Goal: Task Accomplishment & Management: Manage account settings

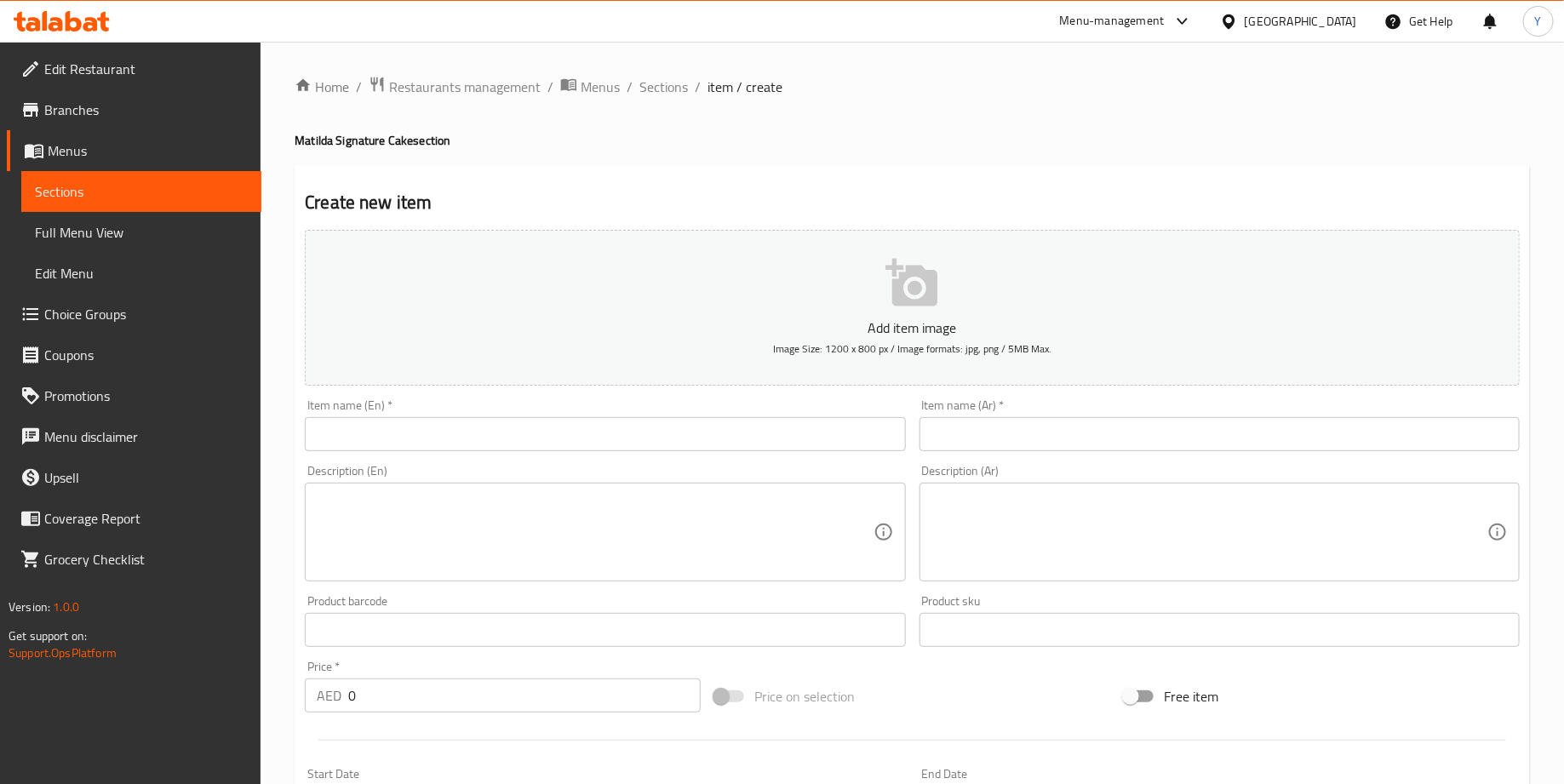
click at [886, 293] on icon "button" at bounding box center [913, 283] width 55 height 55
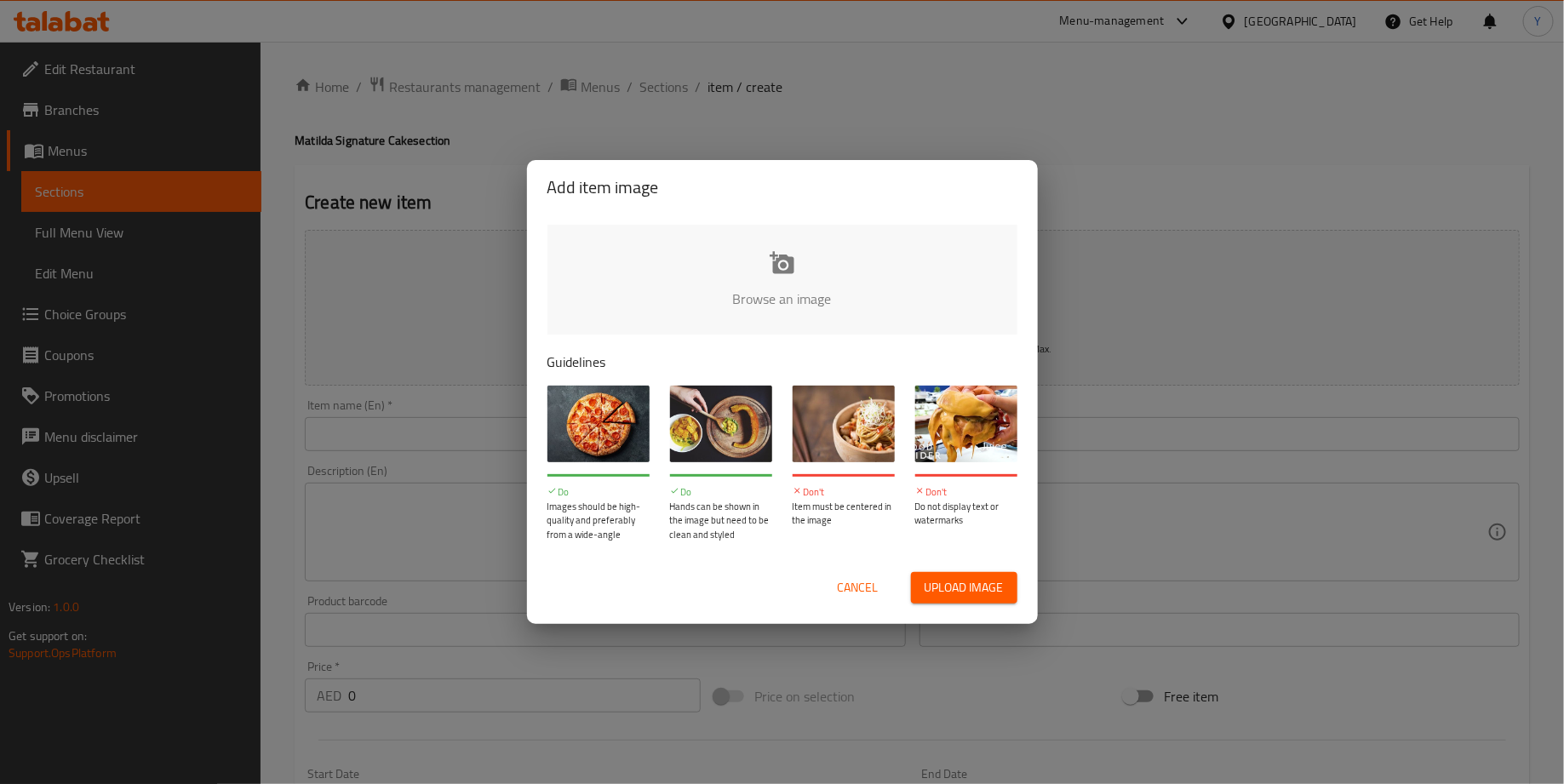
click at [791, 277] on input "file" at bounding box center [1358, 304] width 1621 height 159
type input "C:\fakepath\DSC_4977.NEF (merged).jpg"
click at [774, 271] on input "file" at bounding box center [1358, 304] width 1621 height 159
click at [825, 240] on input "file" at bounding box center [1358, 304] width 1621 height 159
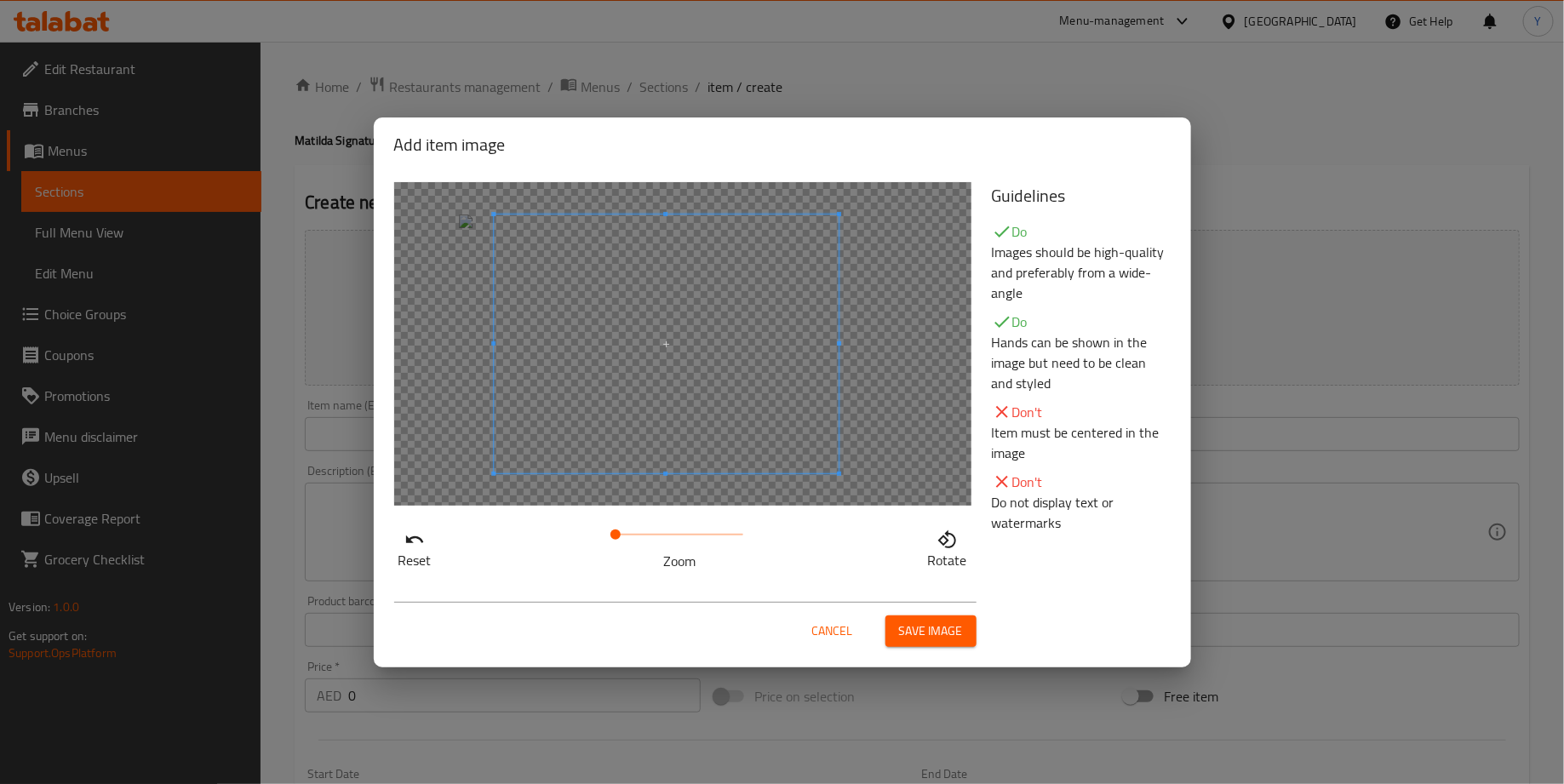
click at [687, 361] on span at bounding box center [666, 343] width 345 height 259
click at [932, 625] on span "Save image" at bounding box center [930, 632] width 64 height 22
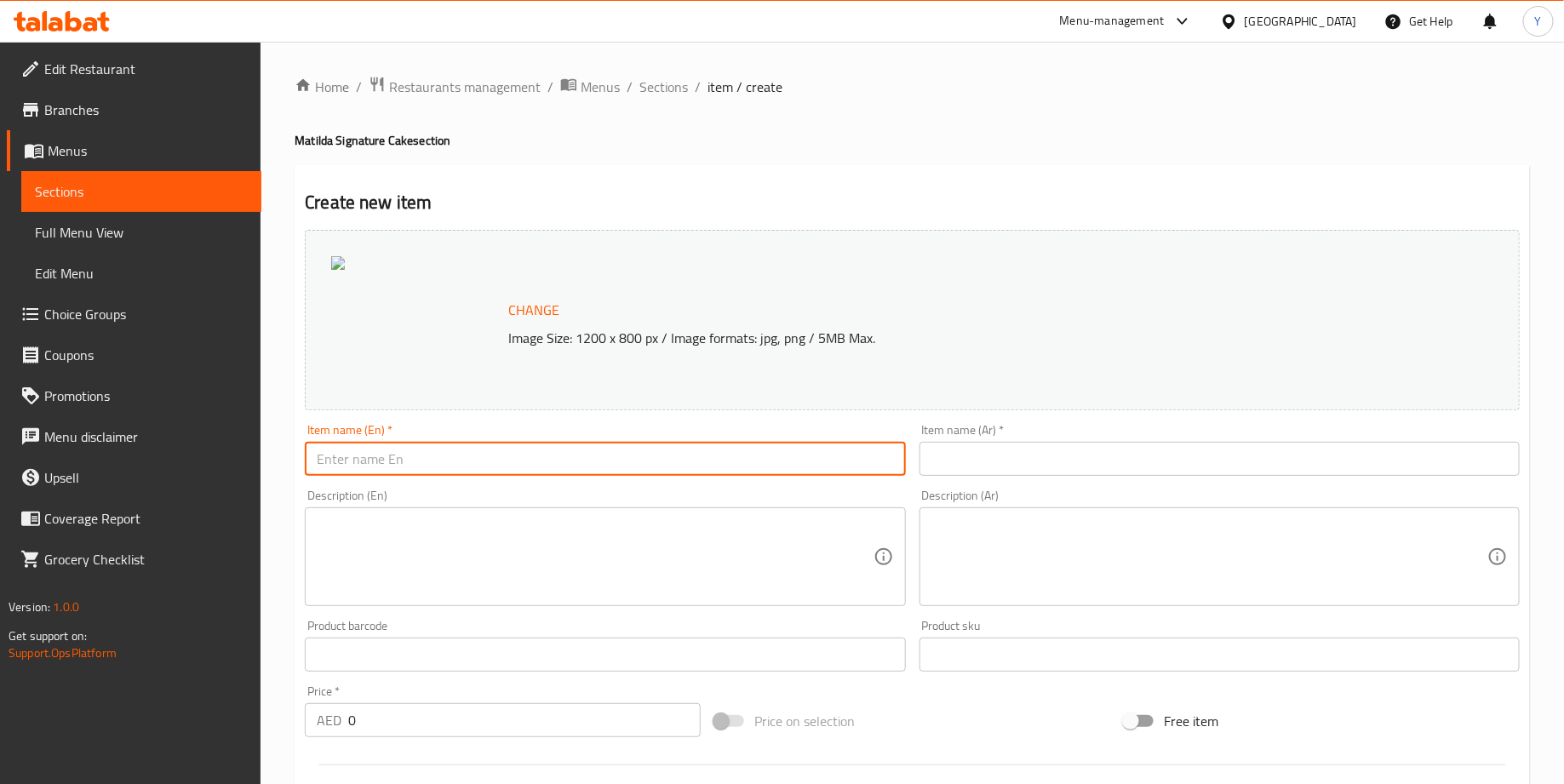
click at [378, 462] on input "text" at bounding box center [605, 458] width 601 height 34
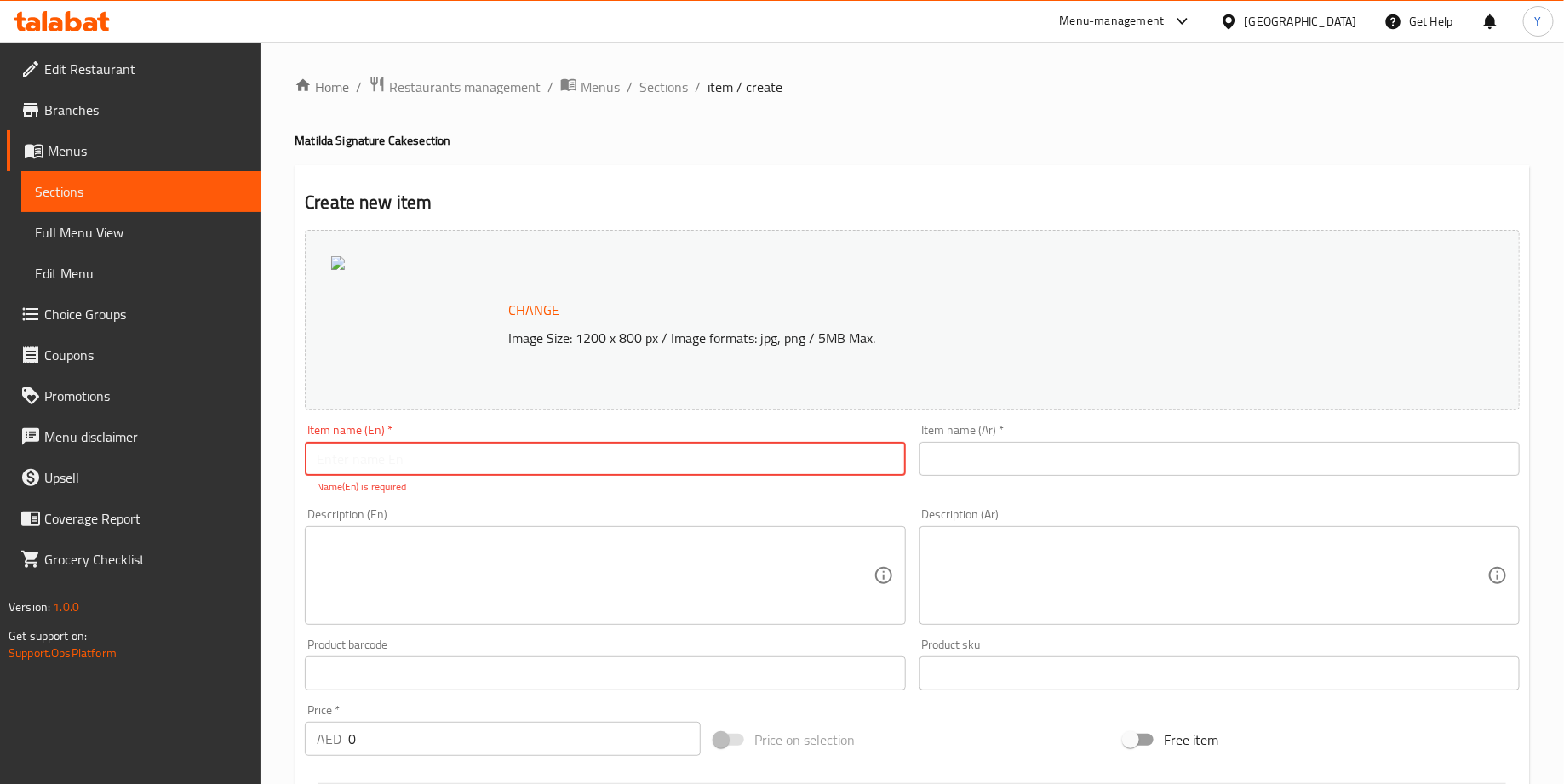
paste input "Matilda chocolate cake"
type input "Matilda chocolate cake"
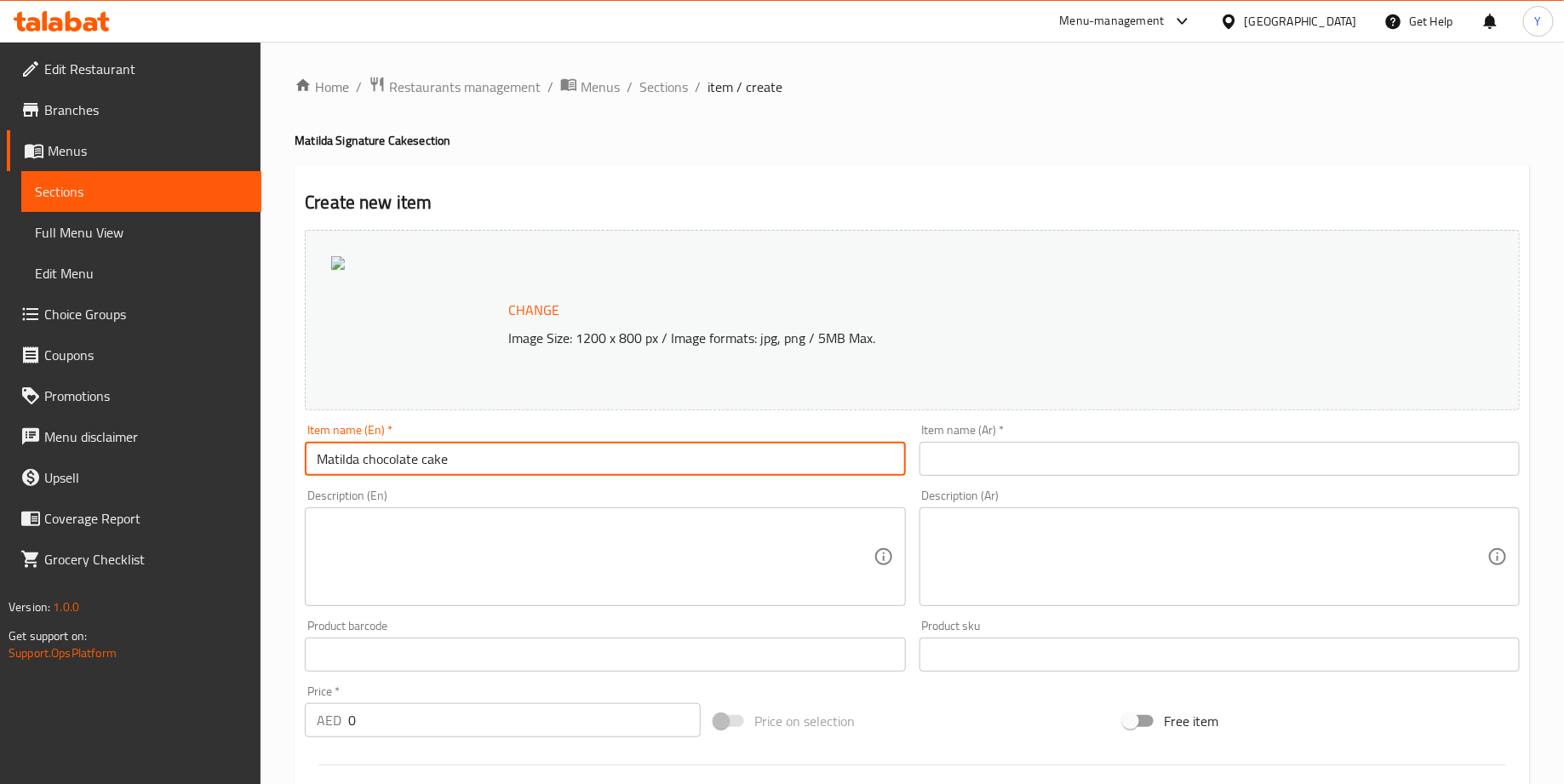
click at [990, 465] on input "text" at bounding box center [1220, 458] width 601 height 34
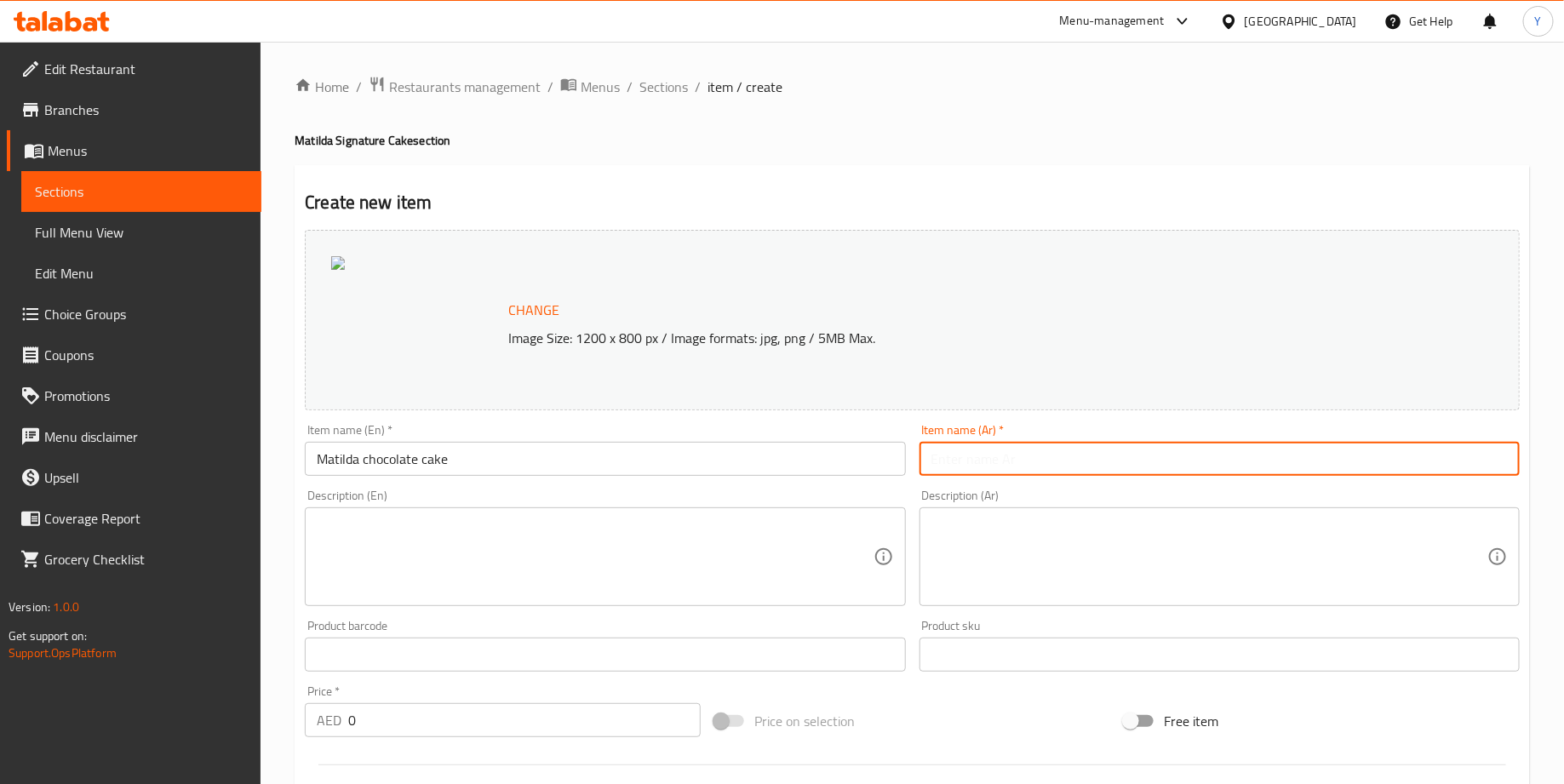
paste input "كعكة الشوكولاتة ماتيلدا"
type input "كعكة الشوكولاتة ماتيلدا"
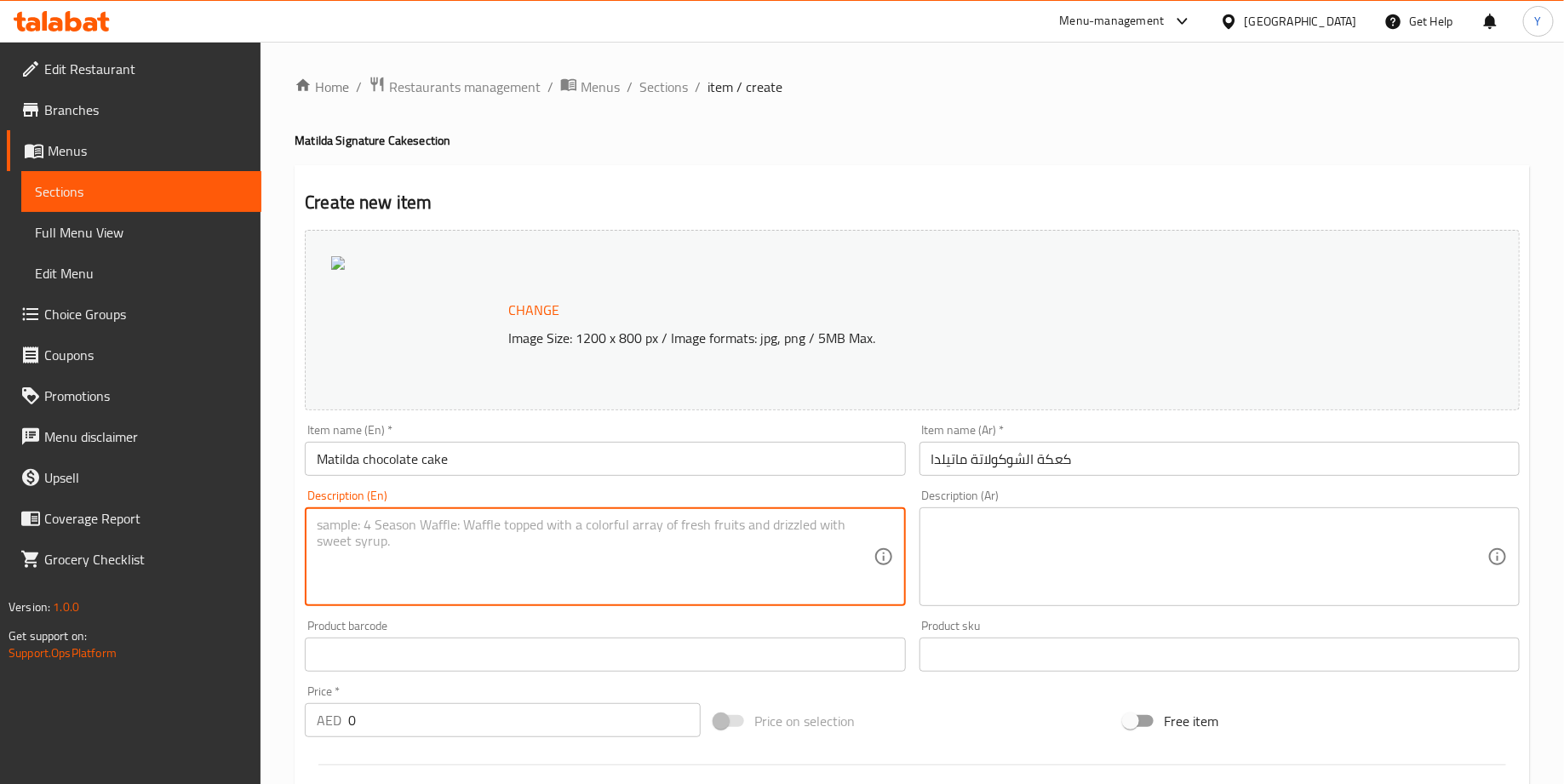
click at [472, 531] on textarea at bounding box center [595, 556] width 556 height 81
paste textarea "Matilda Chocolate Cake Treat yourself to pure chocolate bliss with our rich and…"
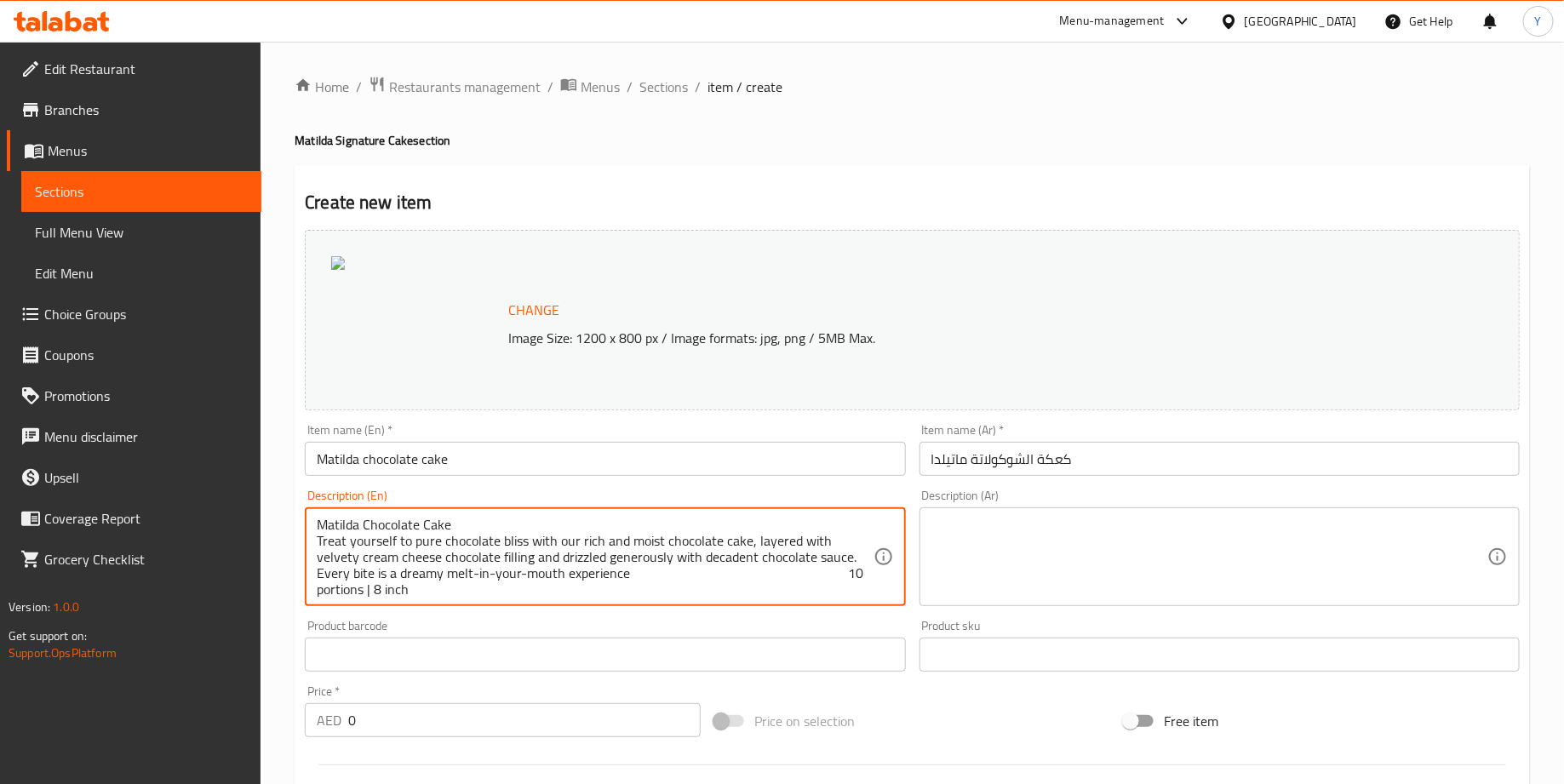
scroll to position [4, 0]
type textarea "Matilda Chocolate Cake Treat yourself to pure chocolate bliss with our rich and…"
click at [966, 518] on textarea at bounding box center [1209, 556] width 556 height 81
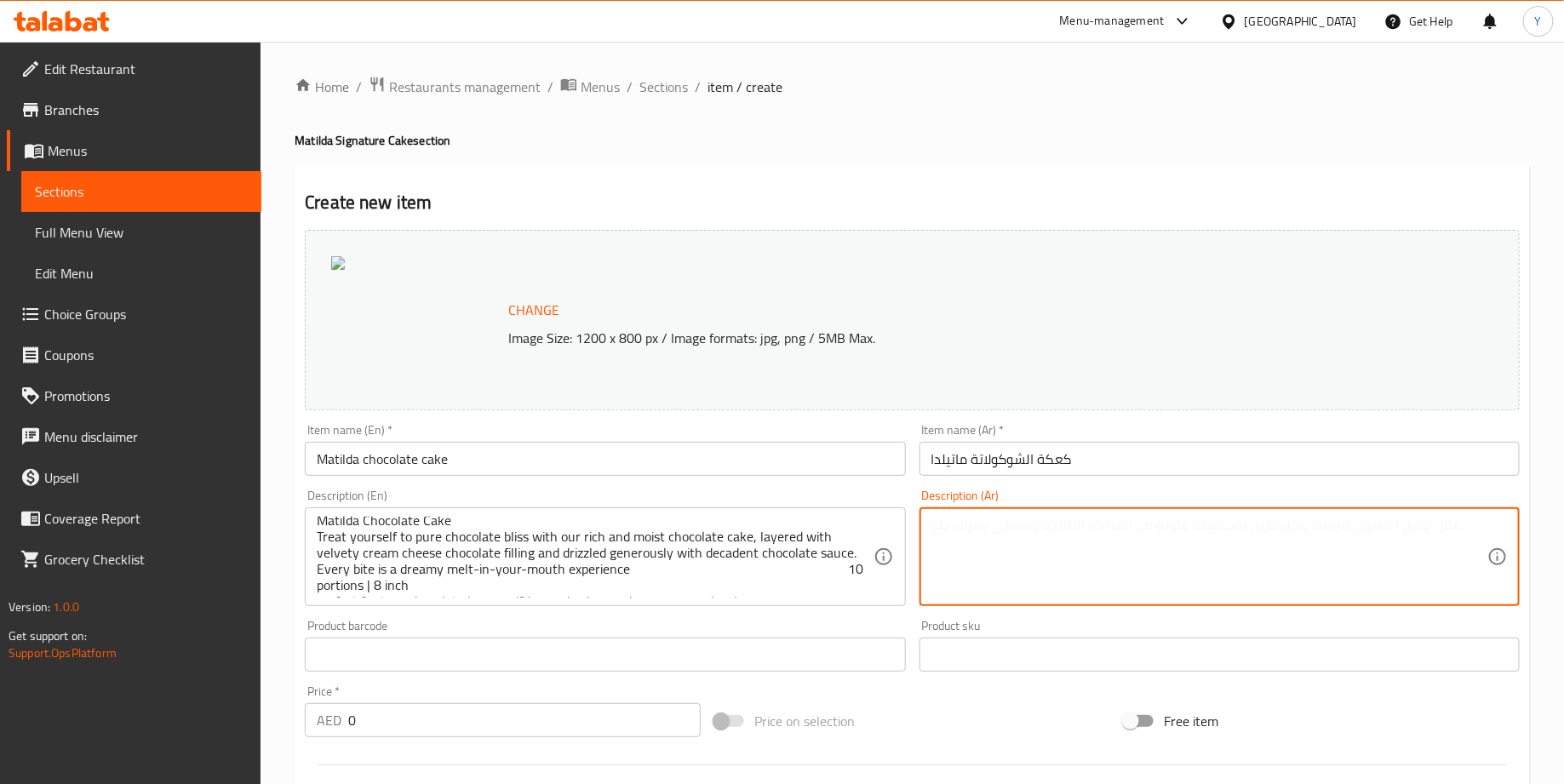
paste textarea "كيكة شوكولا ماتيلدا دلّل حواسك مع كيكة الشوكولاتة الغنية والهشة، بطبقات من حشوة…"
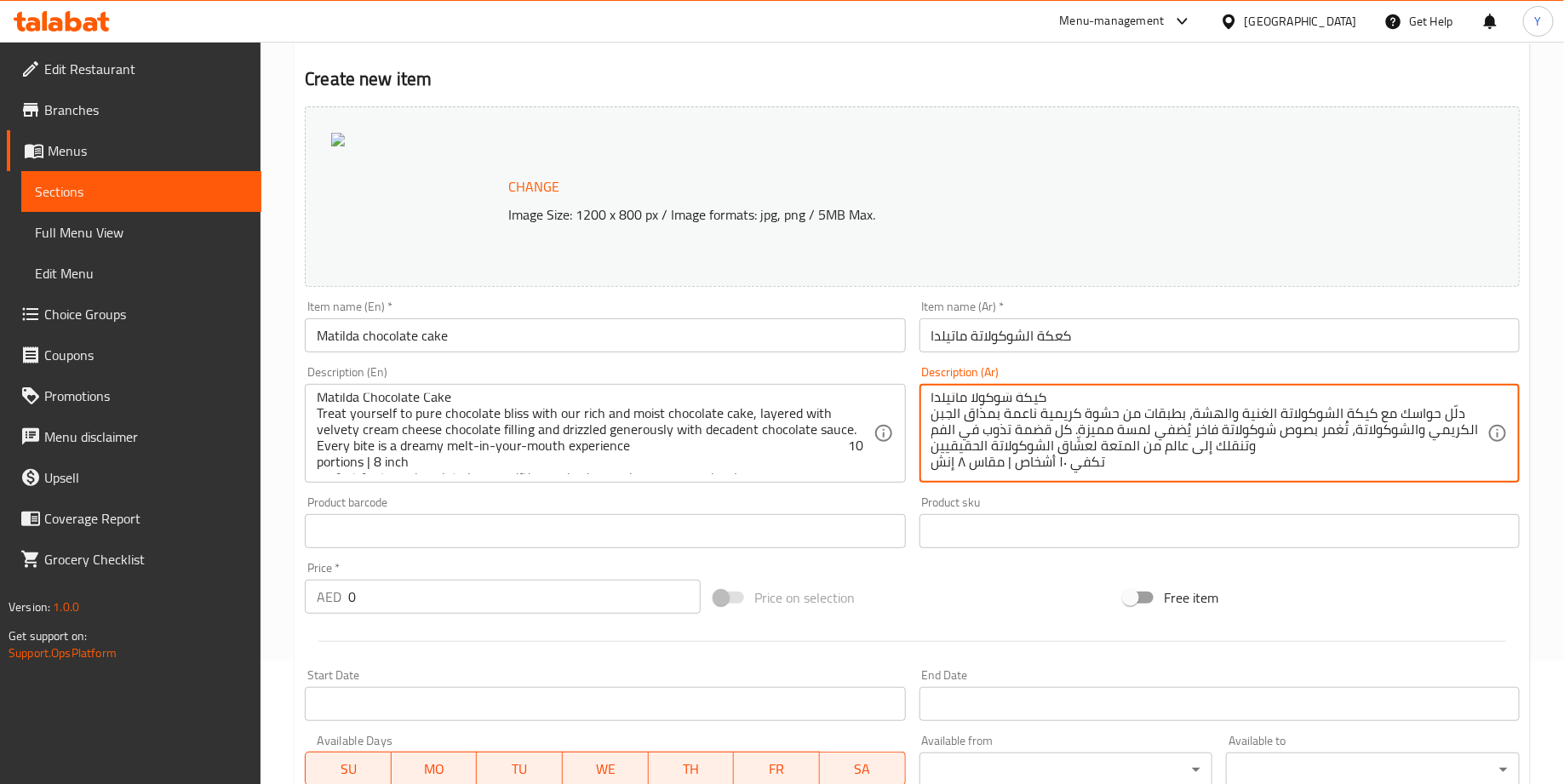
scroll to position [133, 0]
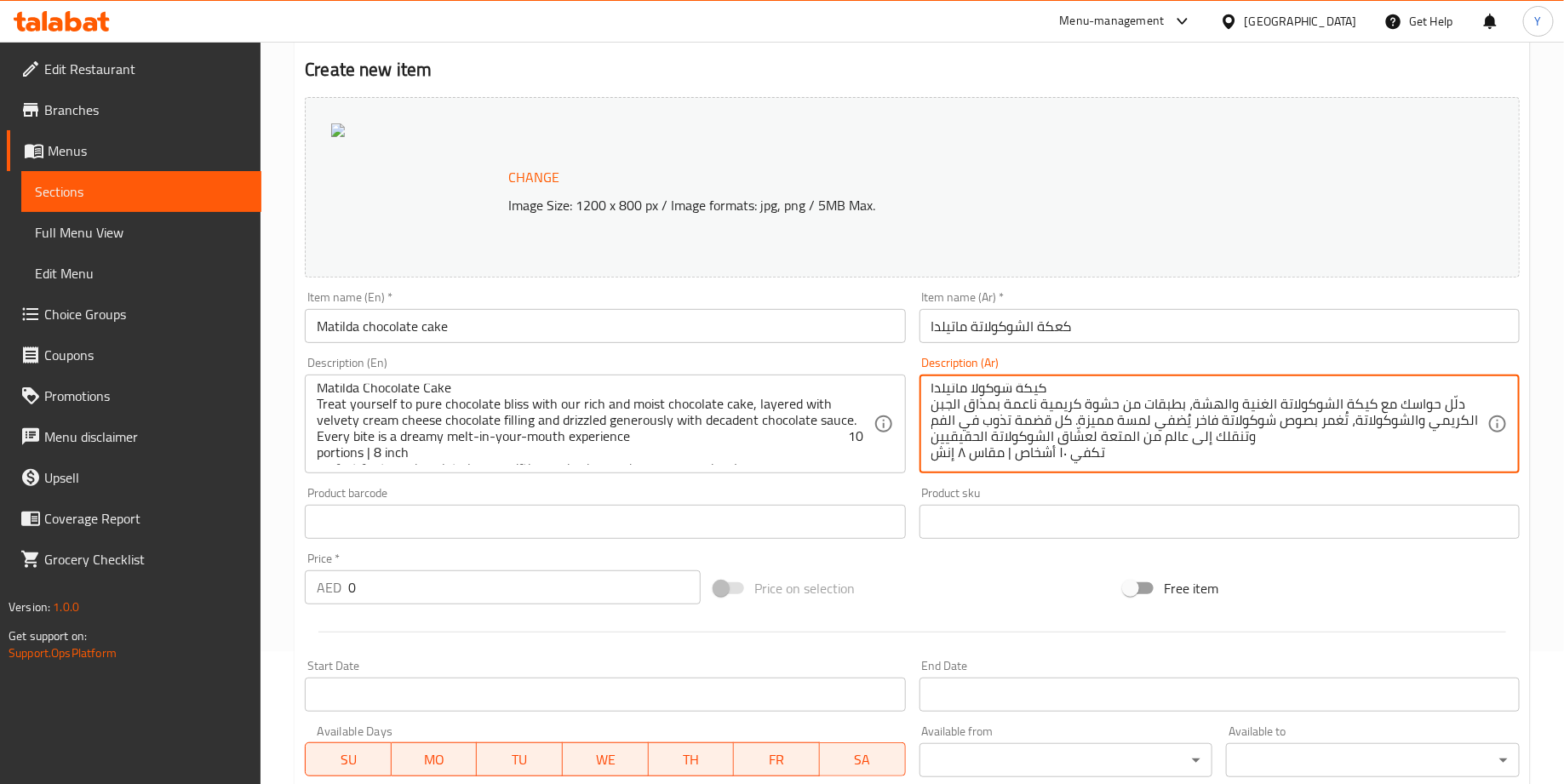
type textarea "كيكة شوكولا ماتيلدا دلّل حواسك مع كيكة الشوكولاتة الغنية والهشة، بطبقات من حشوة…"
click at [404, 583] on input "0" at bounding box center [524, 587] width 352 height 34
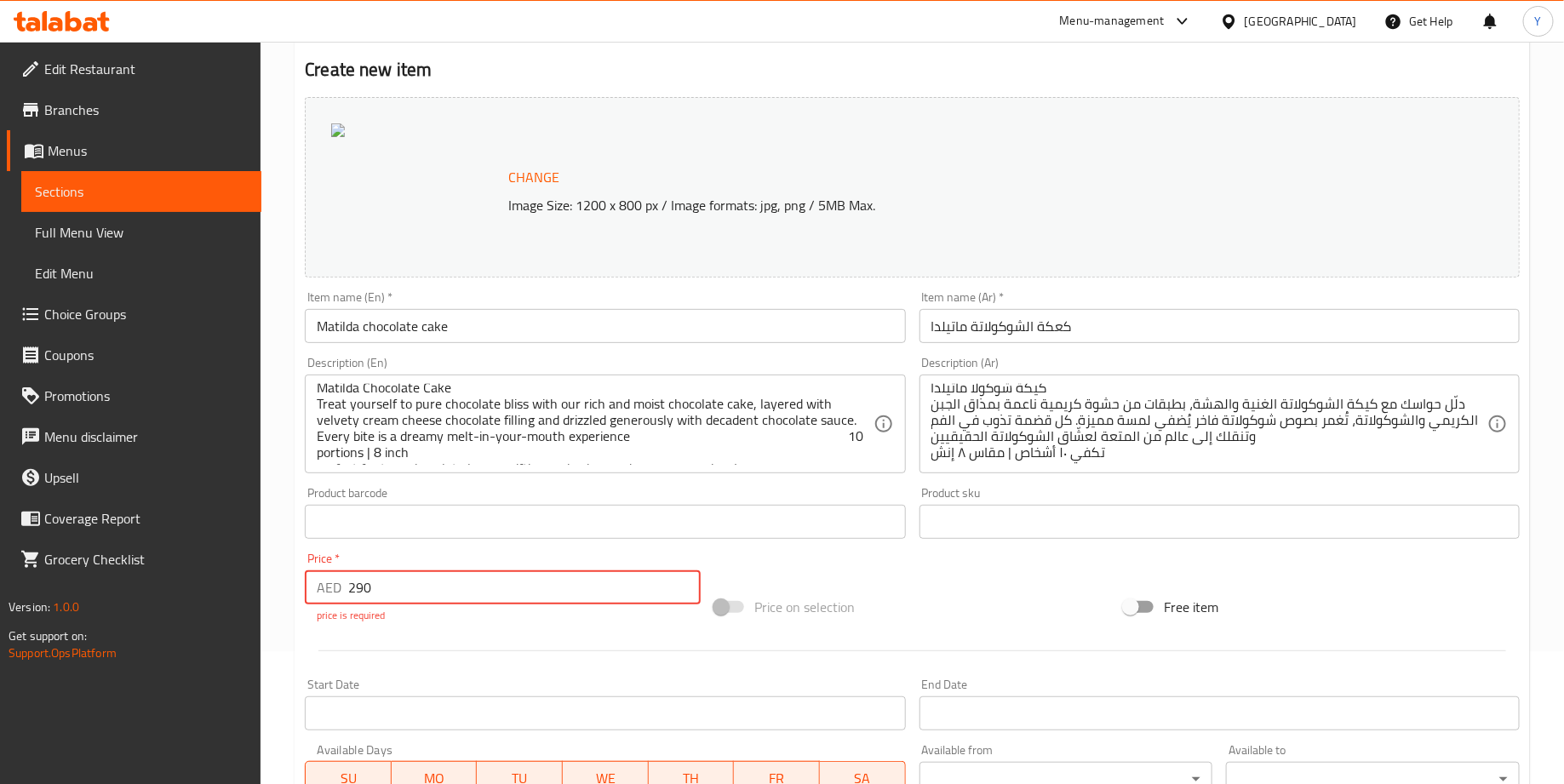
type input "290"
click at [791, 562] on div "Change Image Size: 1200 x 800 px / Image formats: jpg, png / 5MB Max. Item name…" at bounding box center [913, 478] width 1229 height 777
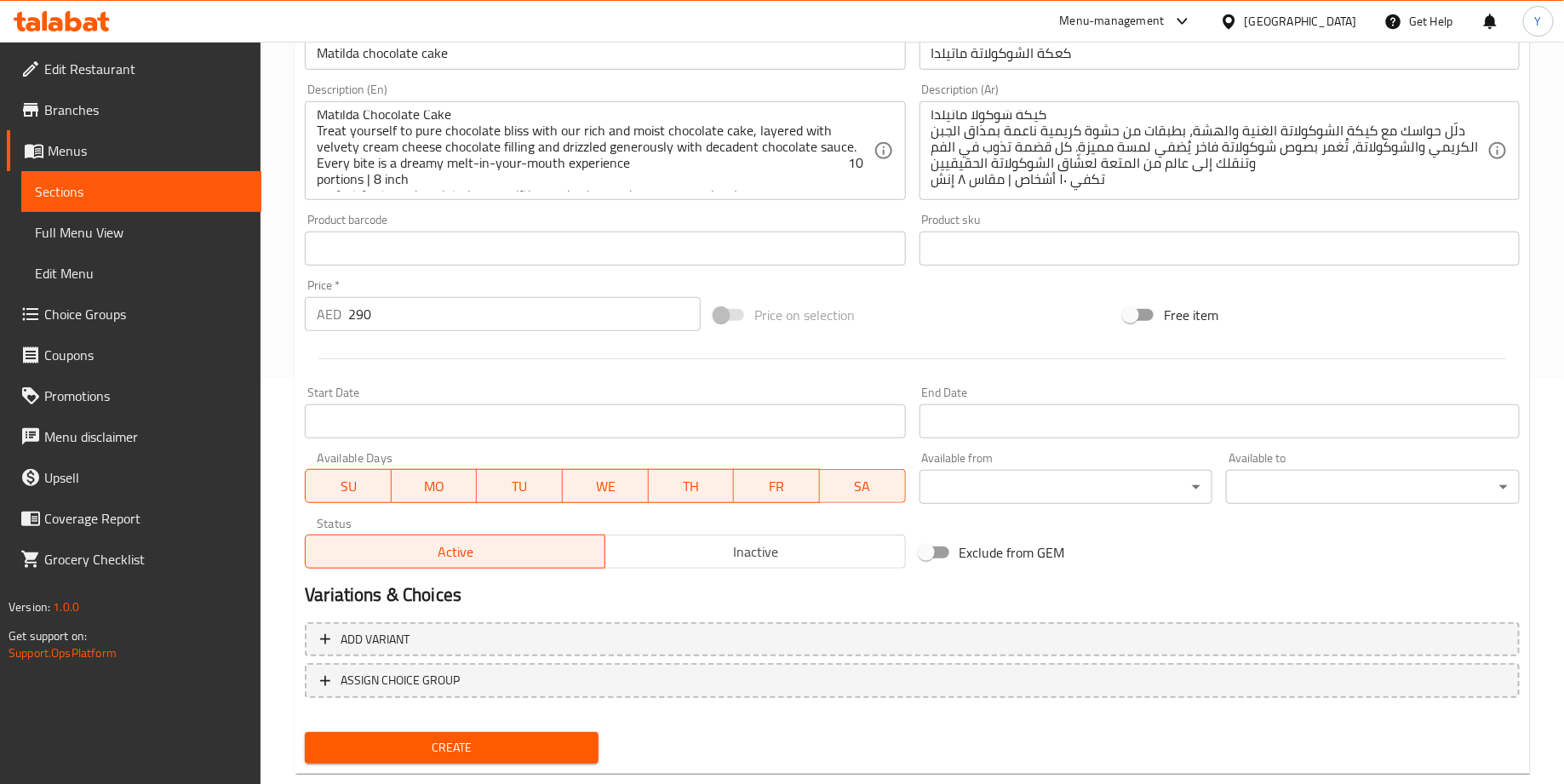
scroll to position [443, 0]
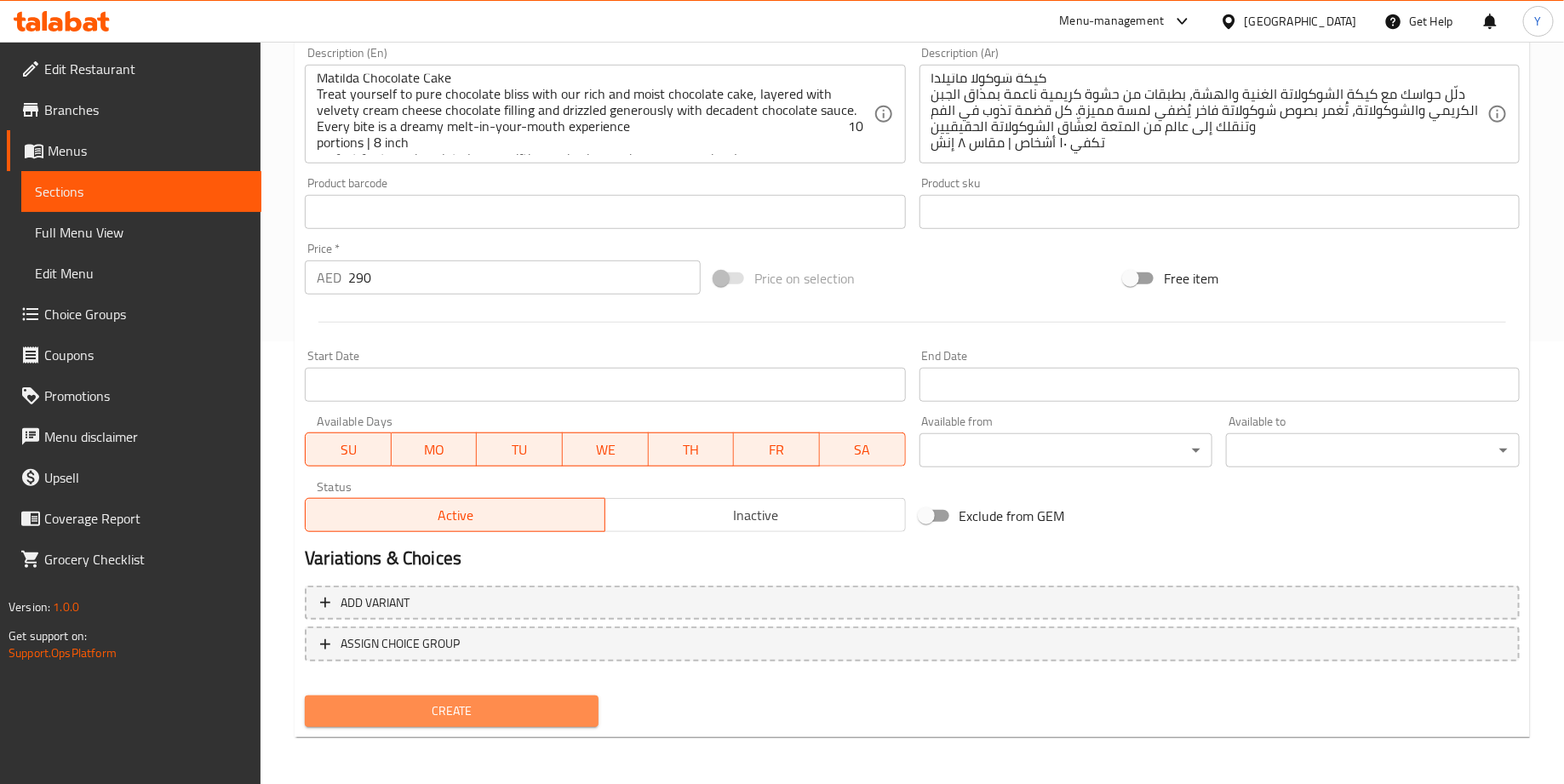
click at [568, 715] on span "Create" at bounding box center [452, 711] width 266 height 22
click at [455, 711] on span "Create" at bounding box center [452, 711] width 266 height 22
click at [464, 707] on span "Create" at bounding box center [452, 711] width 266 height 22
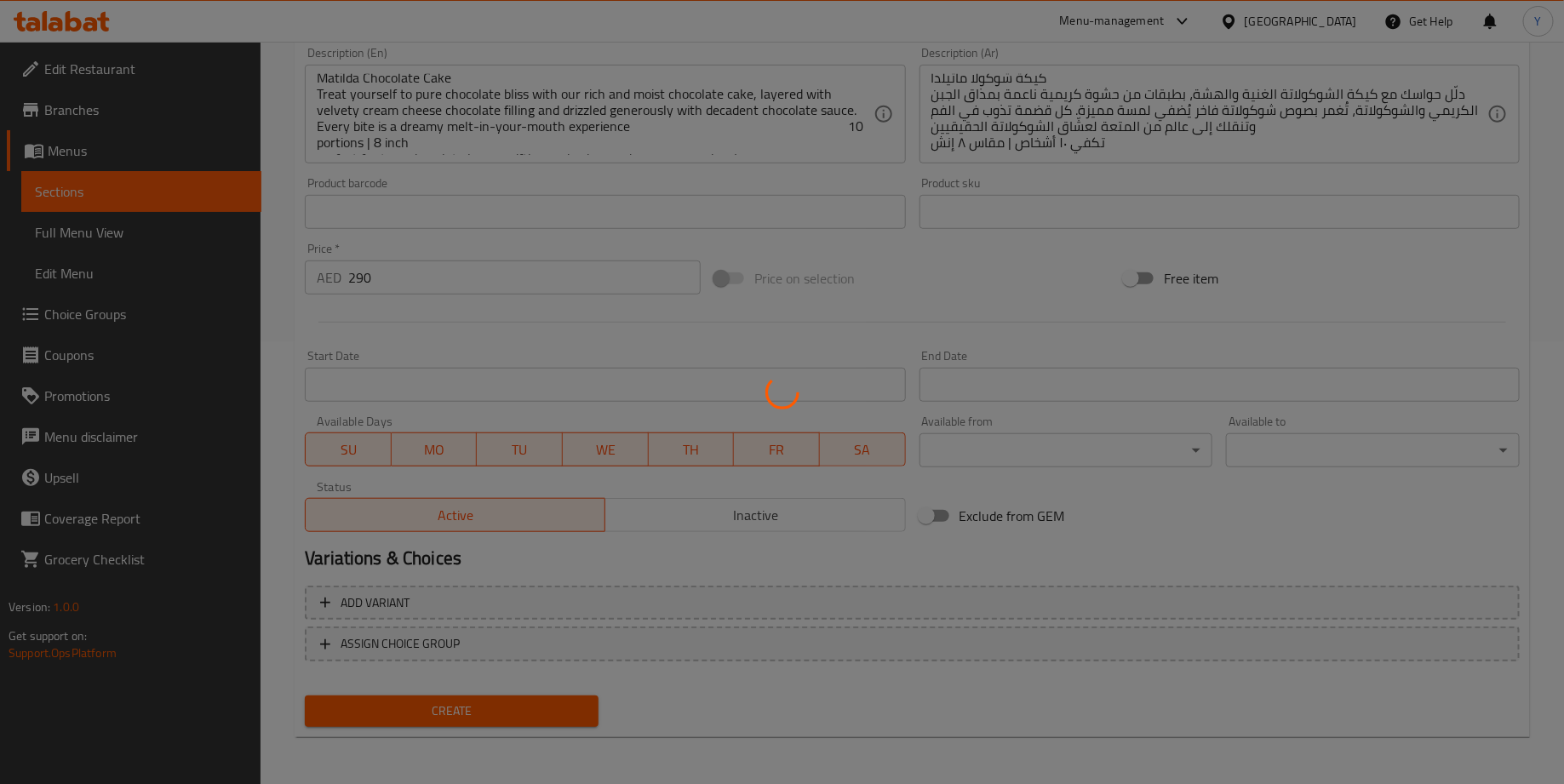
type input "0"
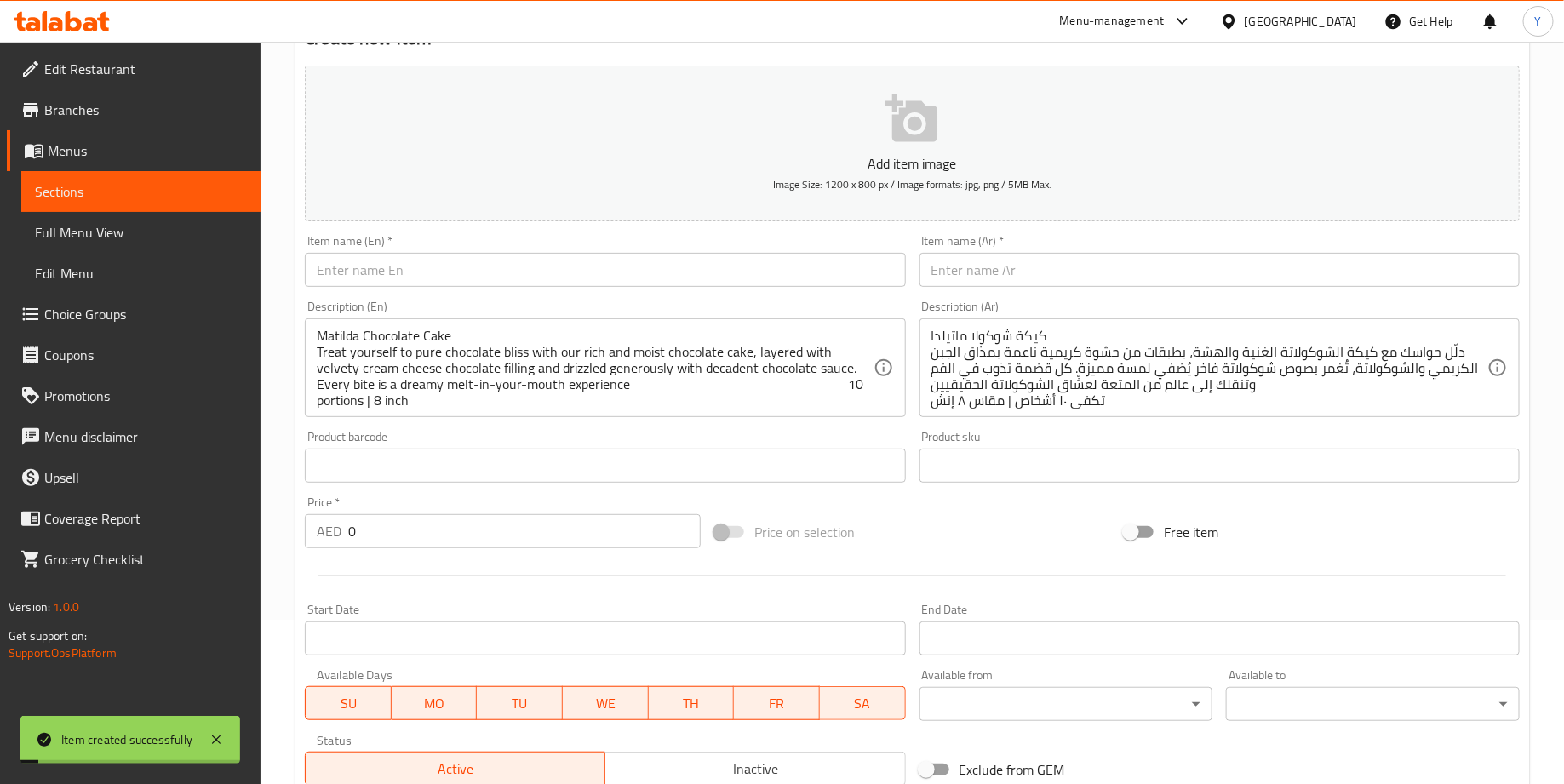
scroll to position [0, 0]
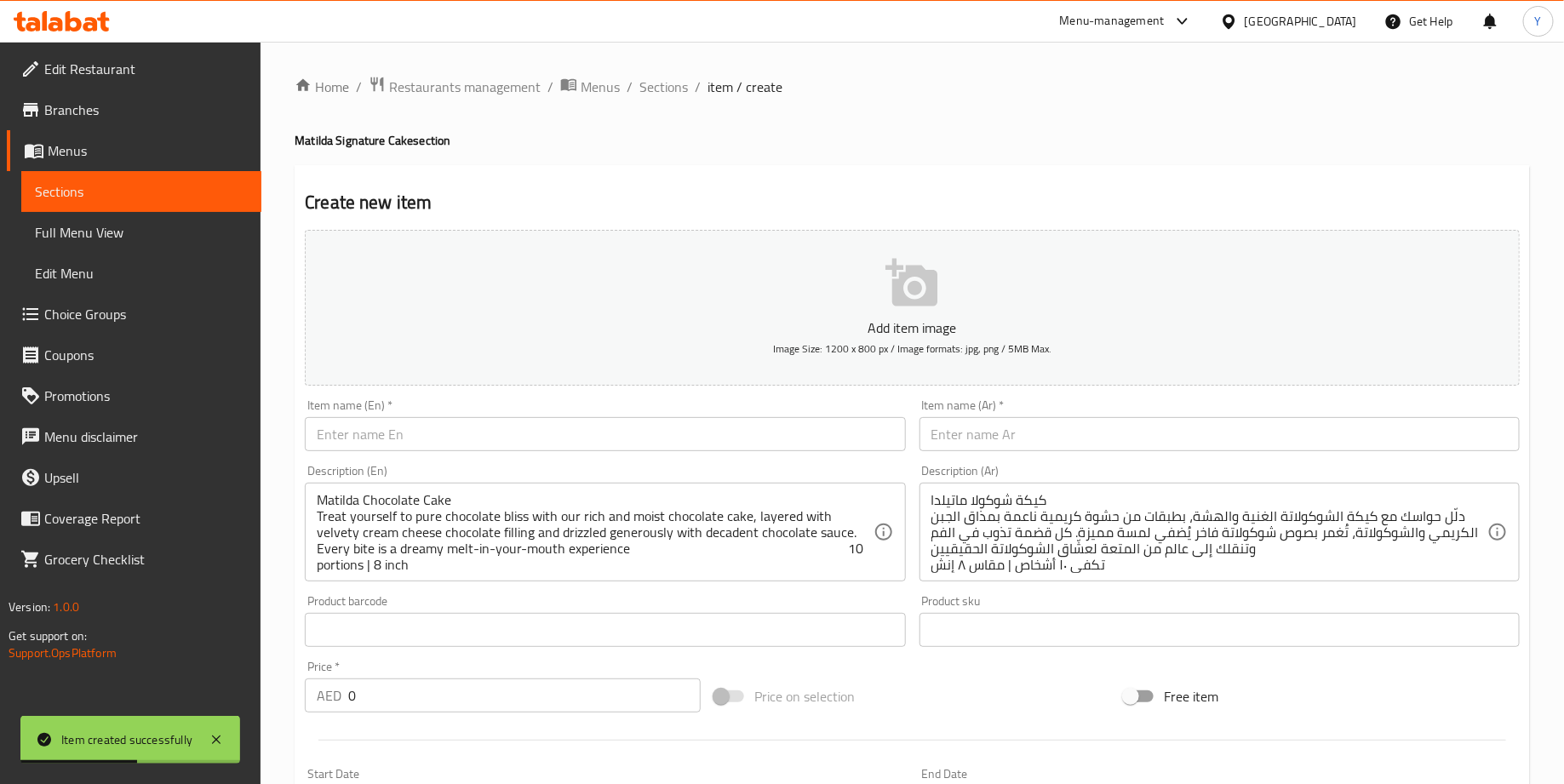
click at [717, 85] on span "item / create" at bounding box center [744, 86] width 75 height 21
click at [585, 95] on span "Menus" at bounding box center [601, 86] width 39 height 21
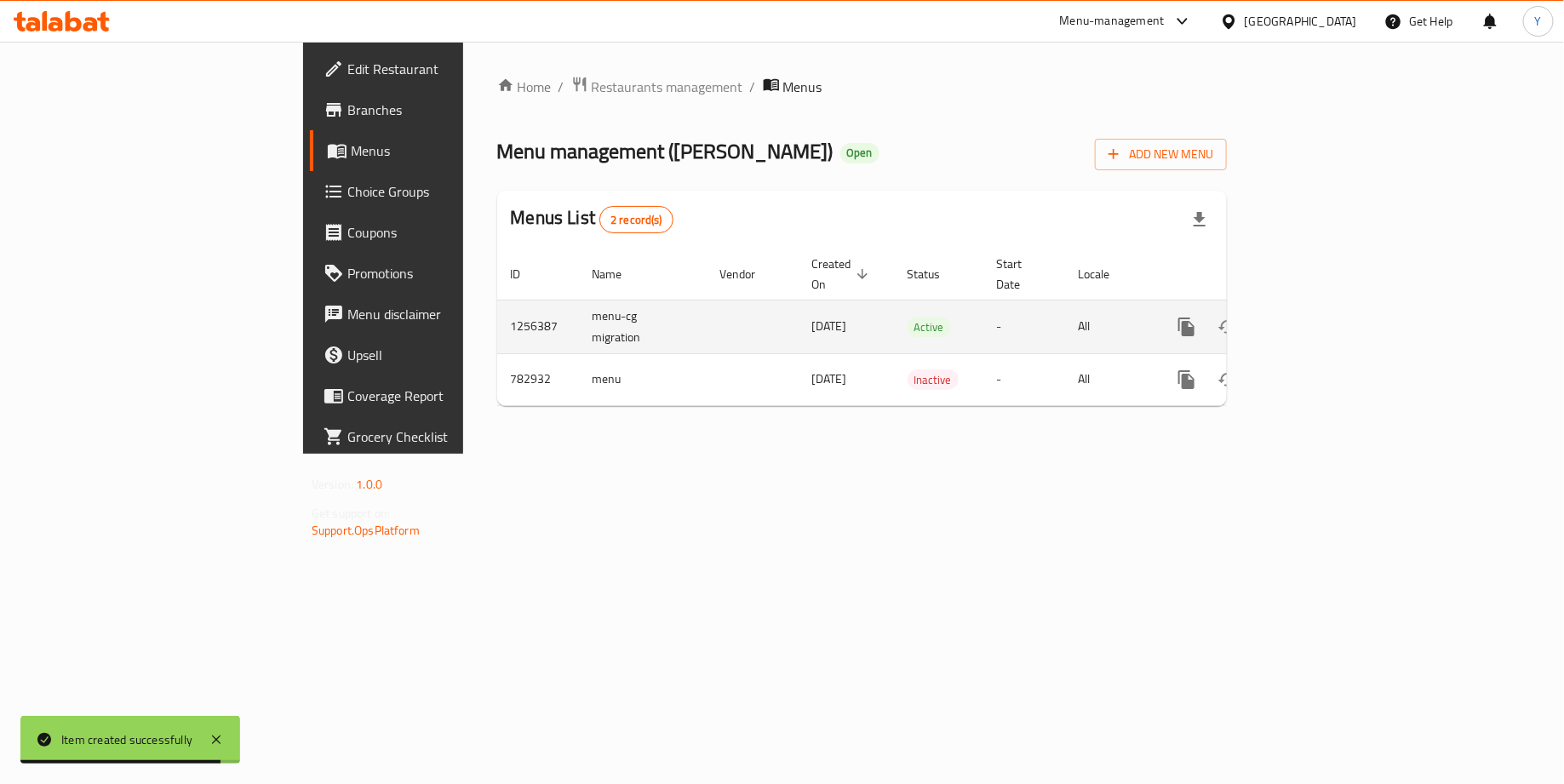
click at [1319, 317] on icon "enhanced table" at bounding box center [1309, 327] width 21 height 21
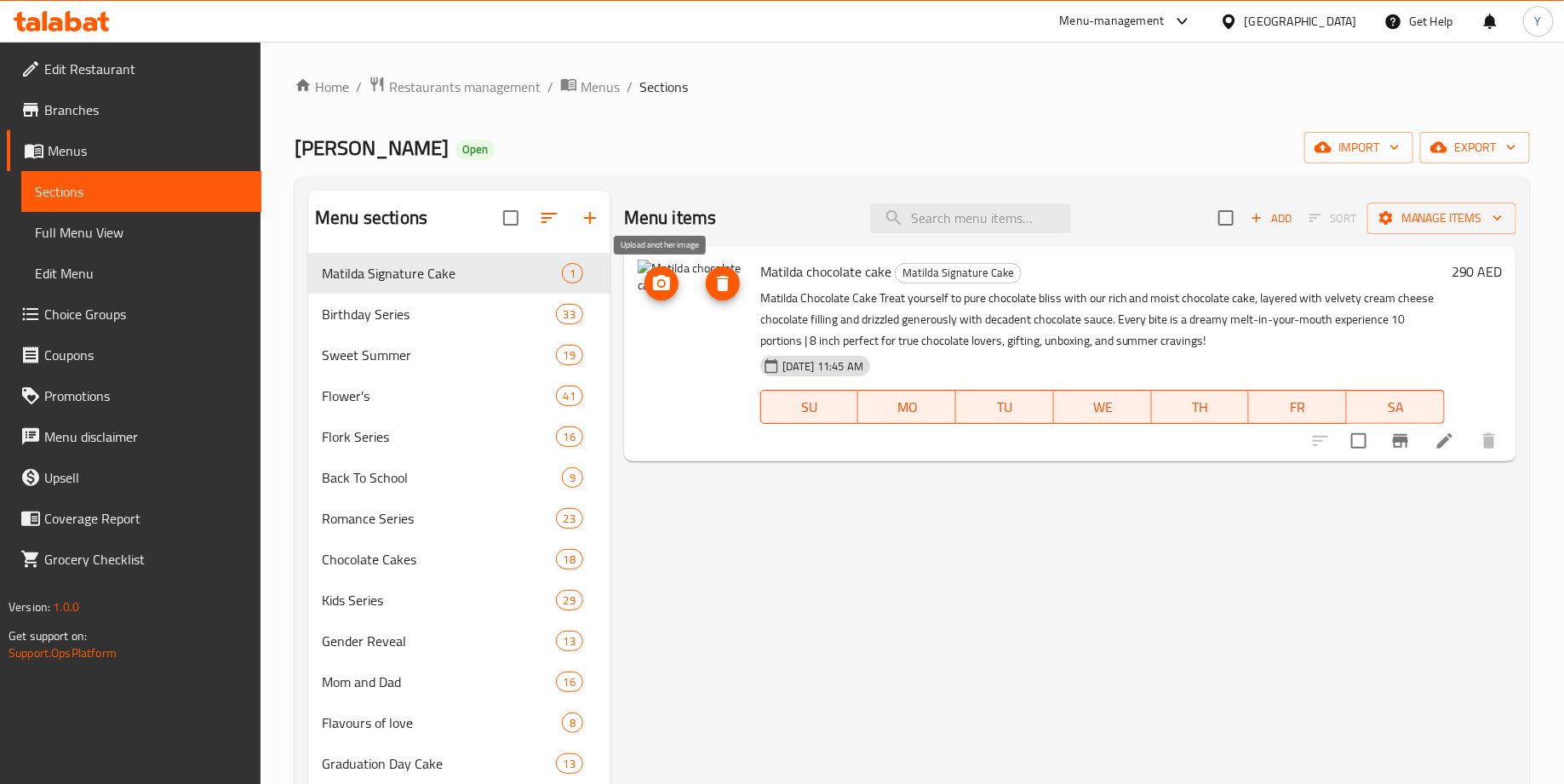
click at [665, 281] on icon "upload picture" at bounding box center [661, 283] width 17 height 16
click at [704, 322] on img at bounding box center [692, 313] width 109 height 109
click at [1451, 437] on icon at bounding box center [1445, 440] width 21 height 21
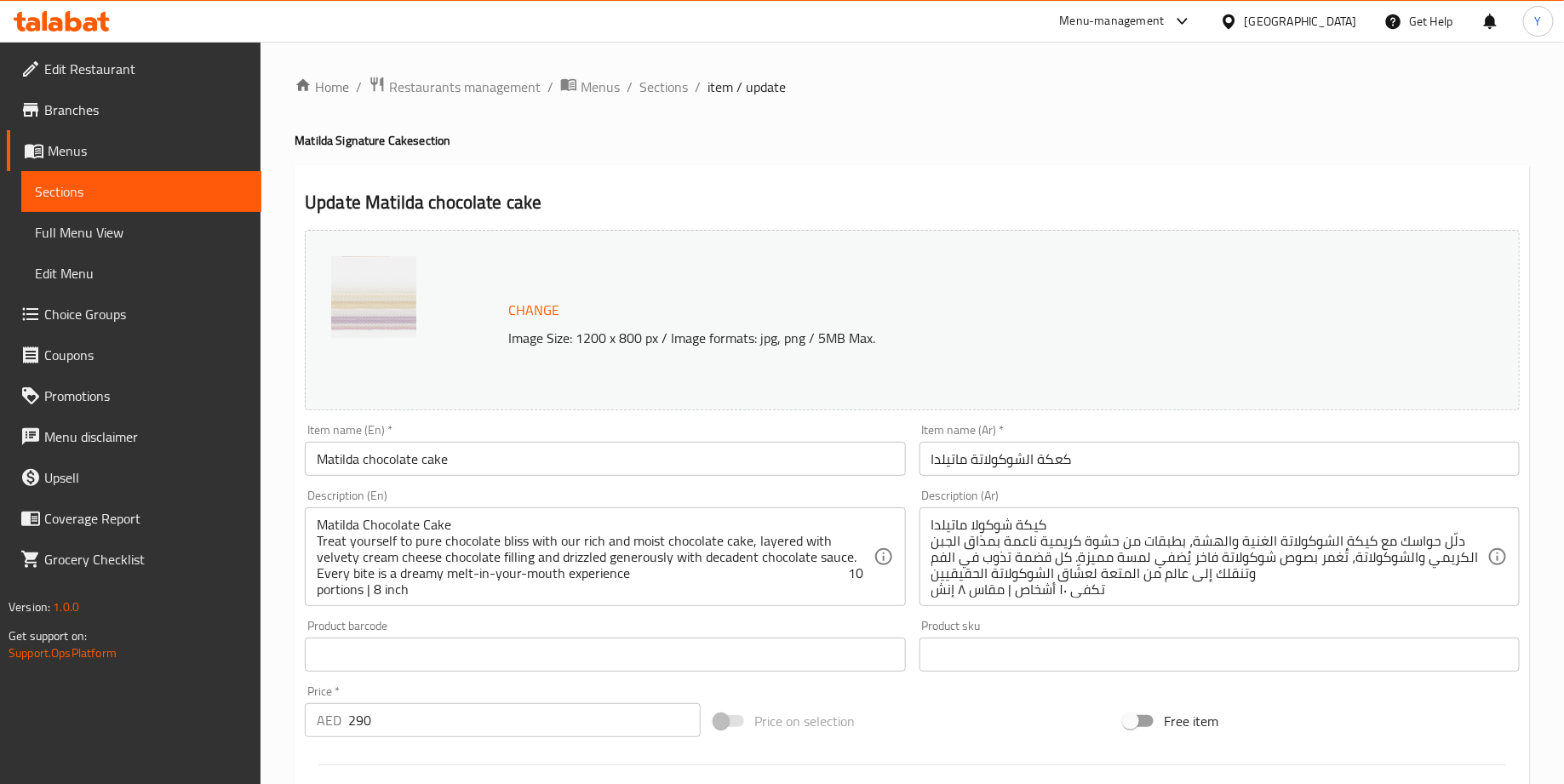
click at [365, 291] on img at bounding box center [374, 298] width 85 height 85
click at [523, 303] on span "Change" at bounding box center [534, 310] width 51 height 24
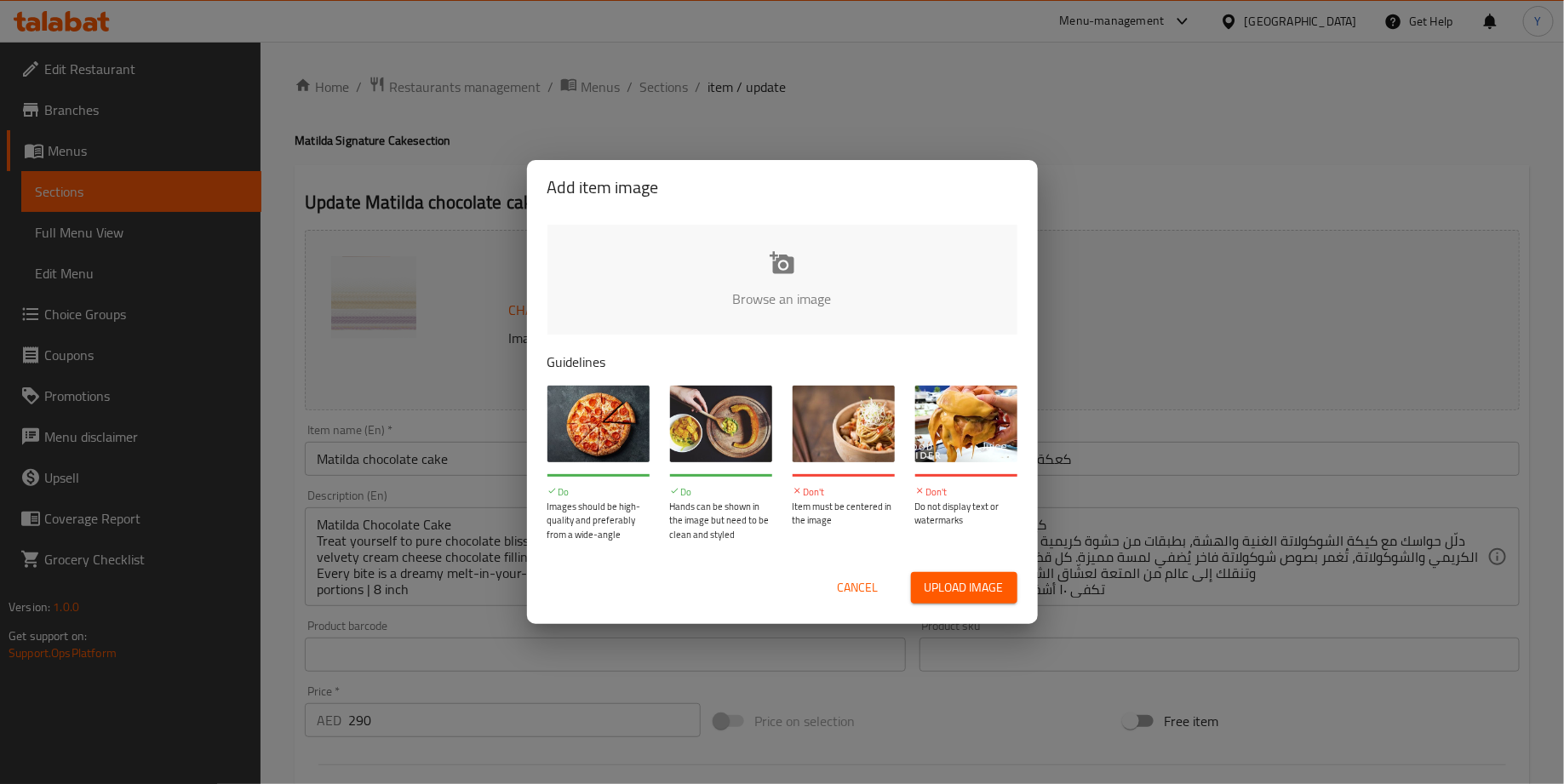
click at [752, 274] on input "file" at bounding box center [1358, 304] width 1621 height 159
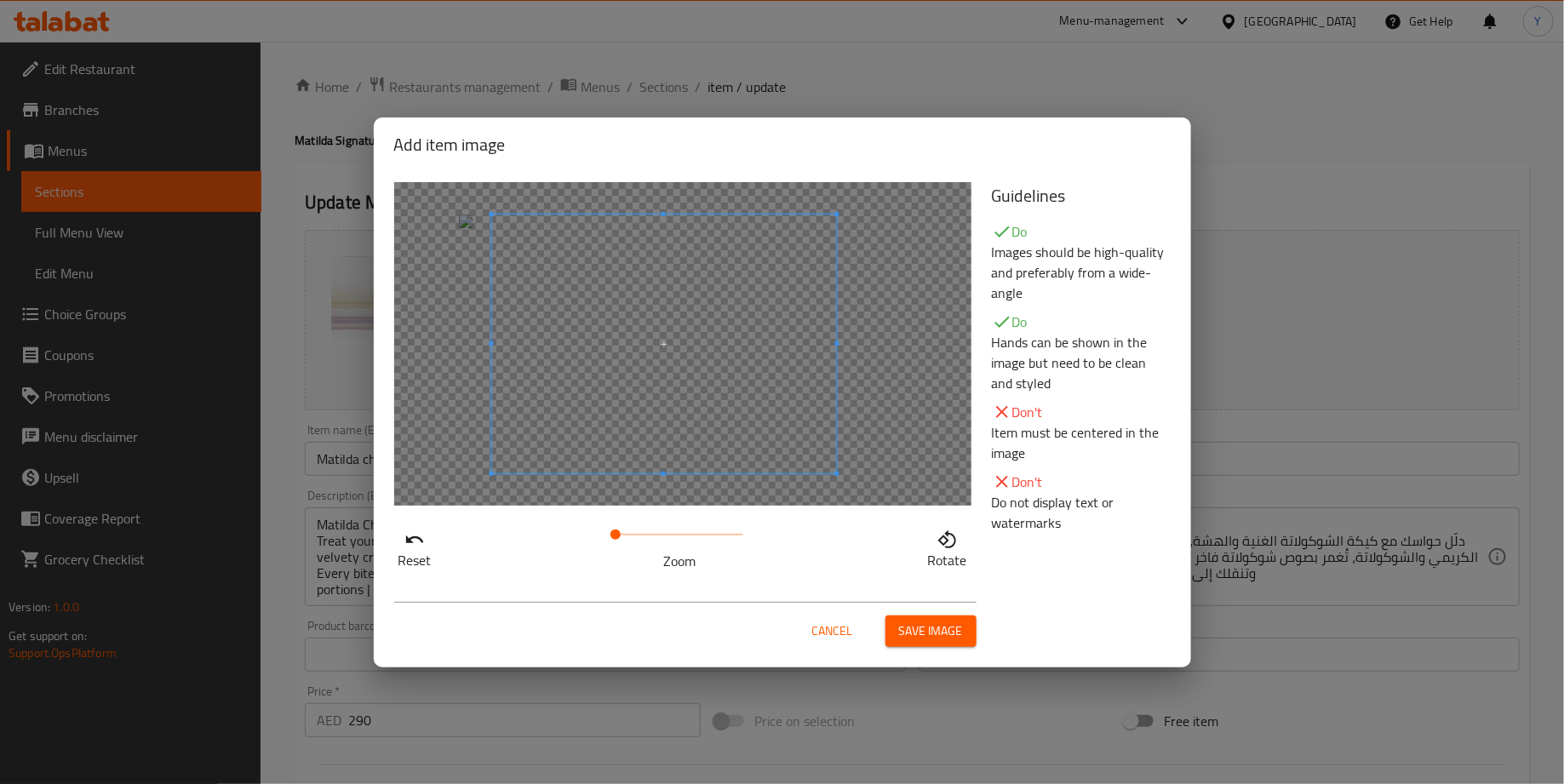
click at [675, 397] on span at bounding box center [663, 343] width 345 height 259
click at [916, 631] on span "Save image" at bounding box center [930, 632] width 64 height 22
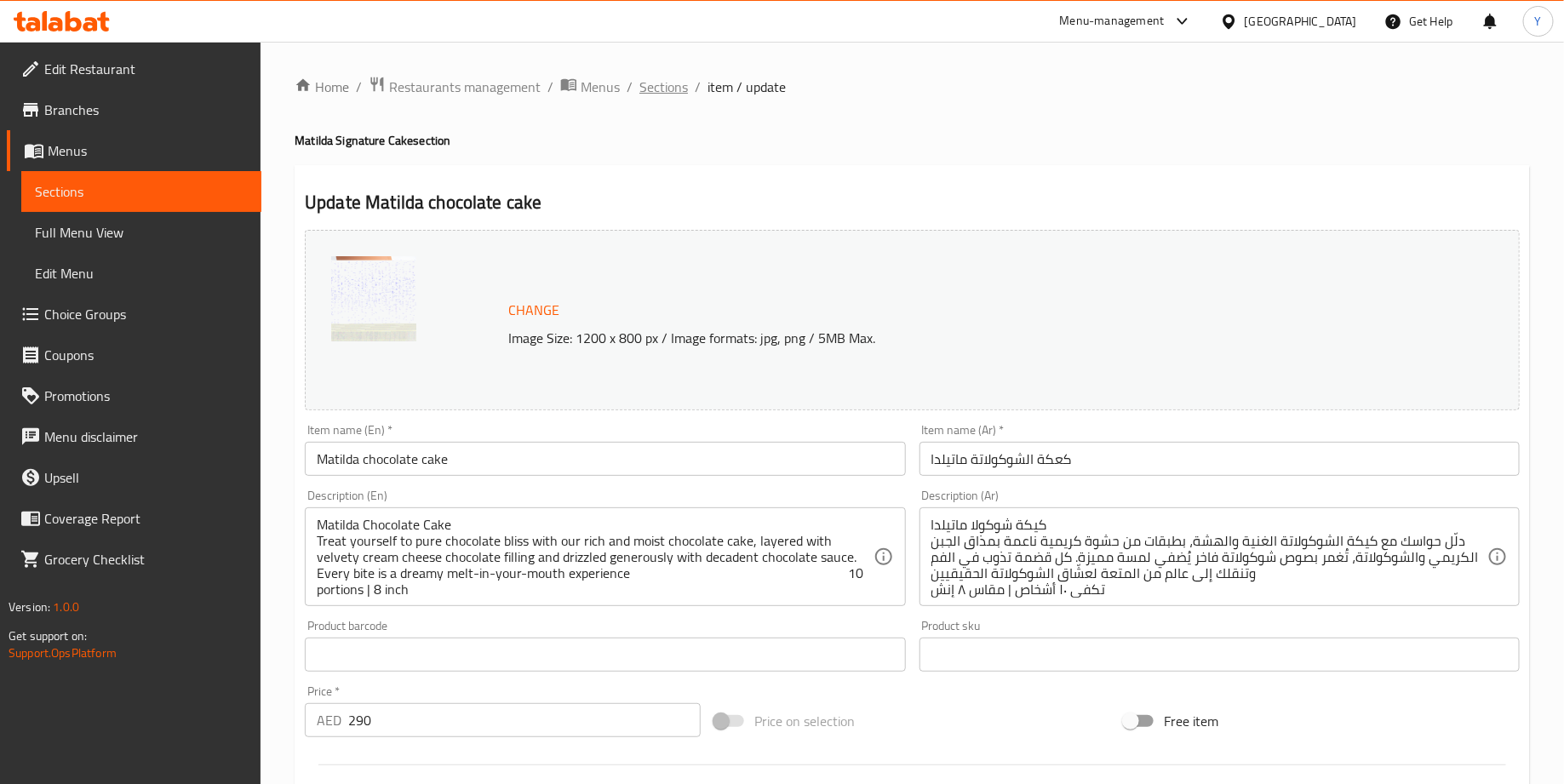
click at [652, 89] on span "Sections" at bounding box center [664, 86] width 49 height 21
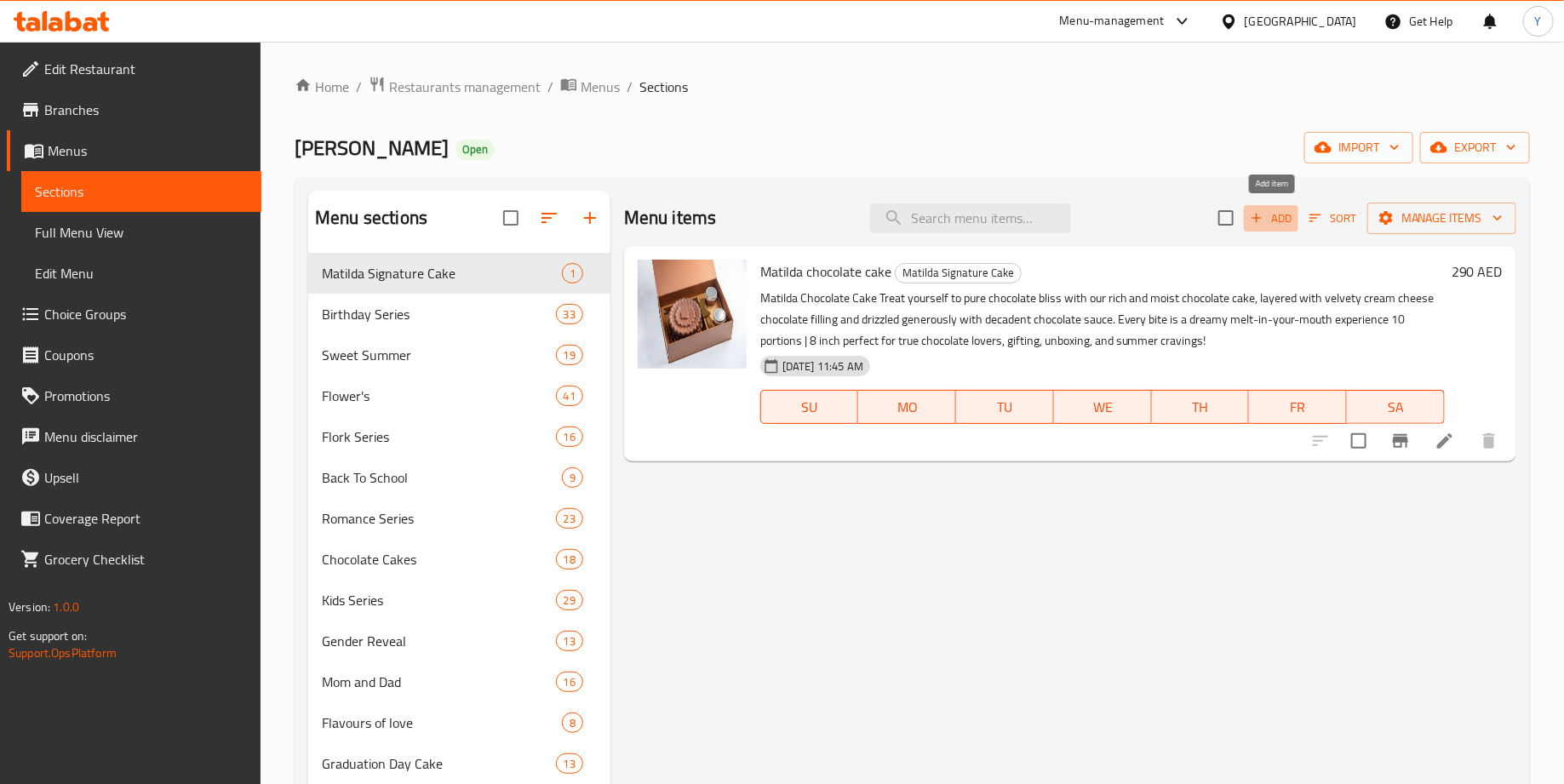
click at [1274, 211] on span "Add" at bounding box center [1271, 218] width 46 height 20
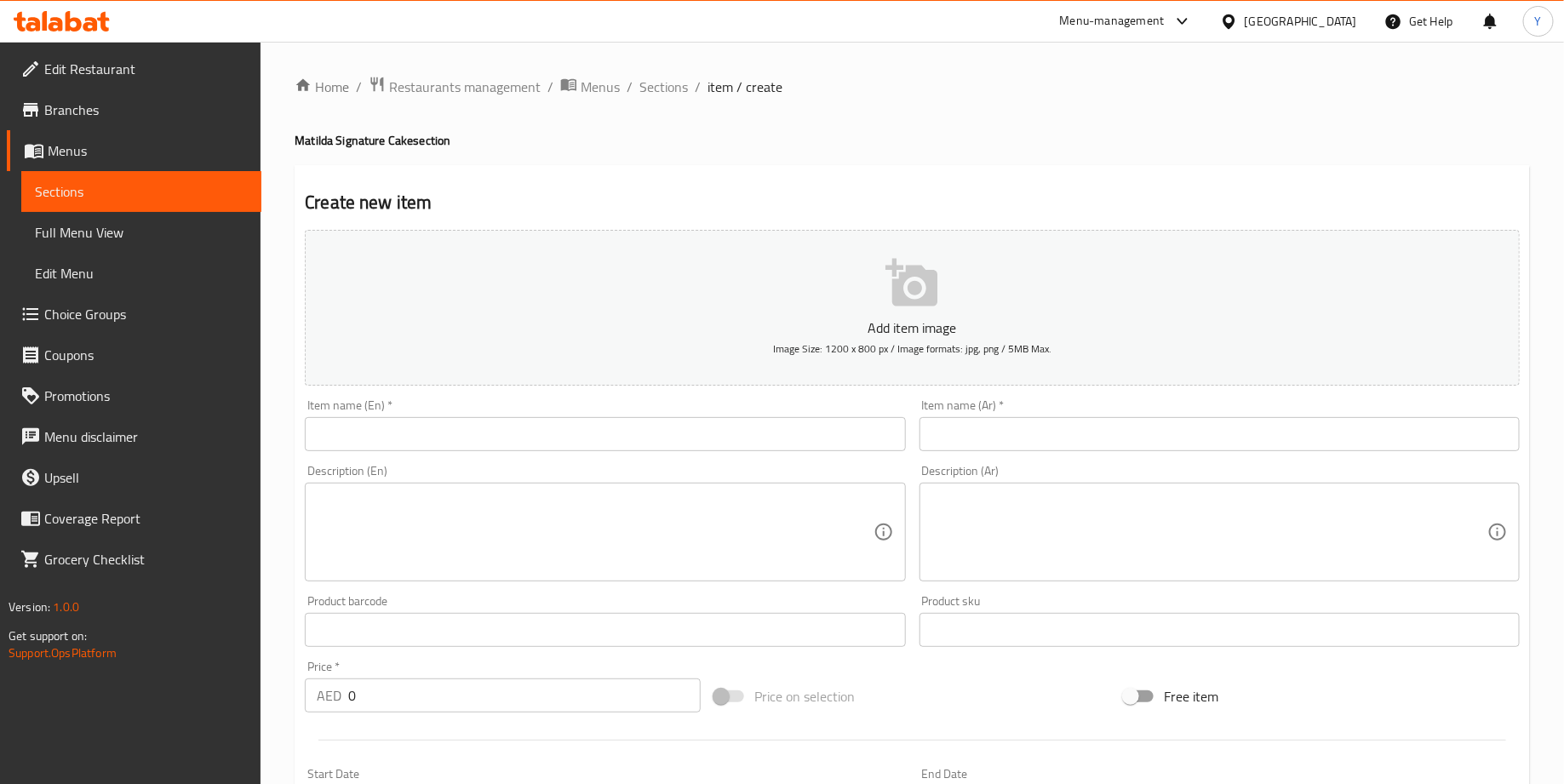
click at [868, 323] on p "Add item image" at bounding box center [913, 327] width 1162 height 21
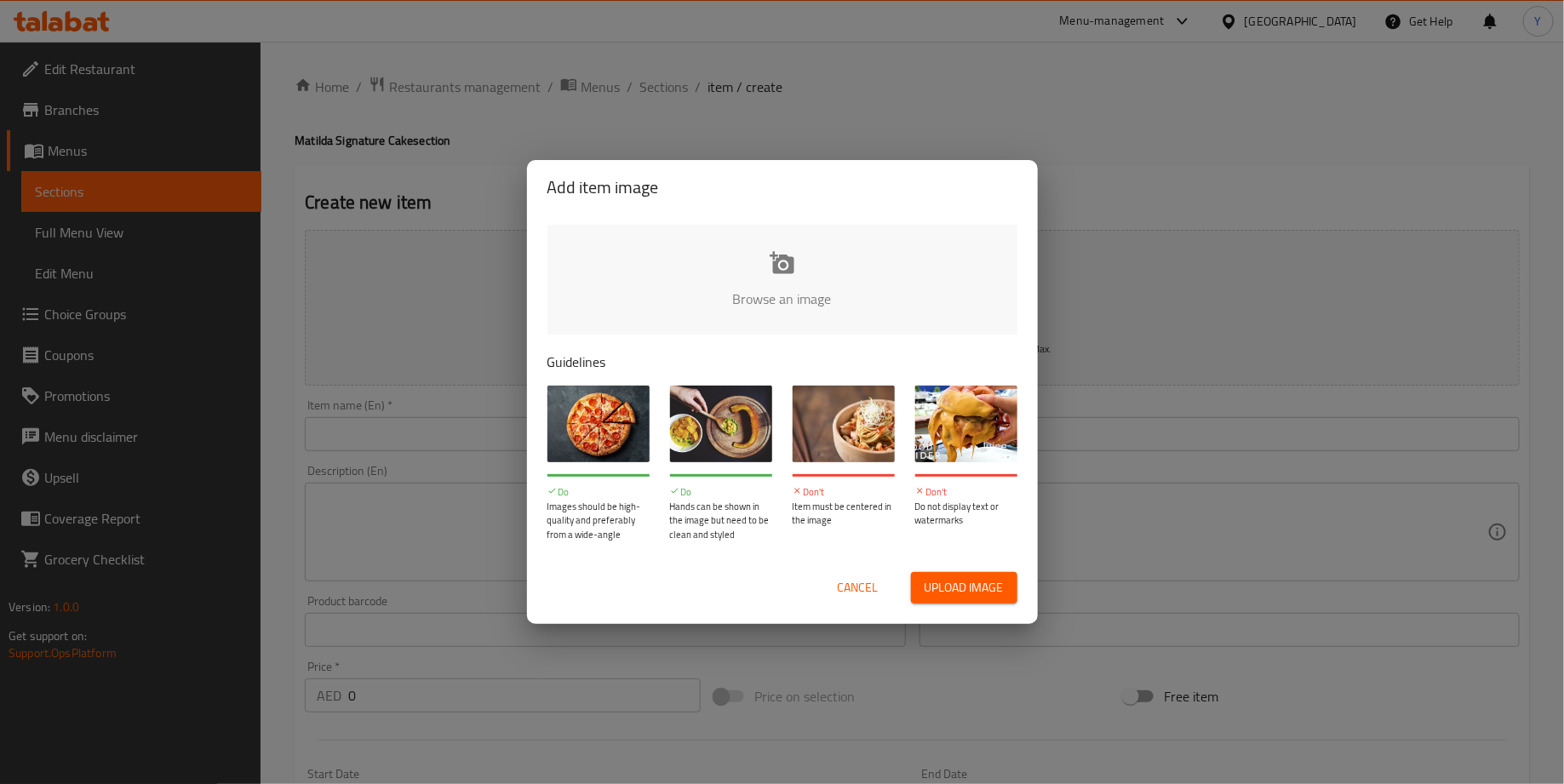
click at [784, 292] on input "file" at bounding box center [1358, 304] width 1621 height 159
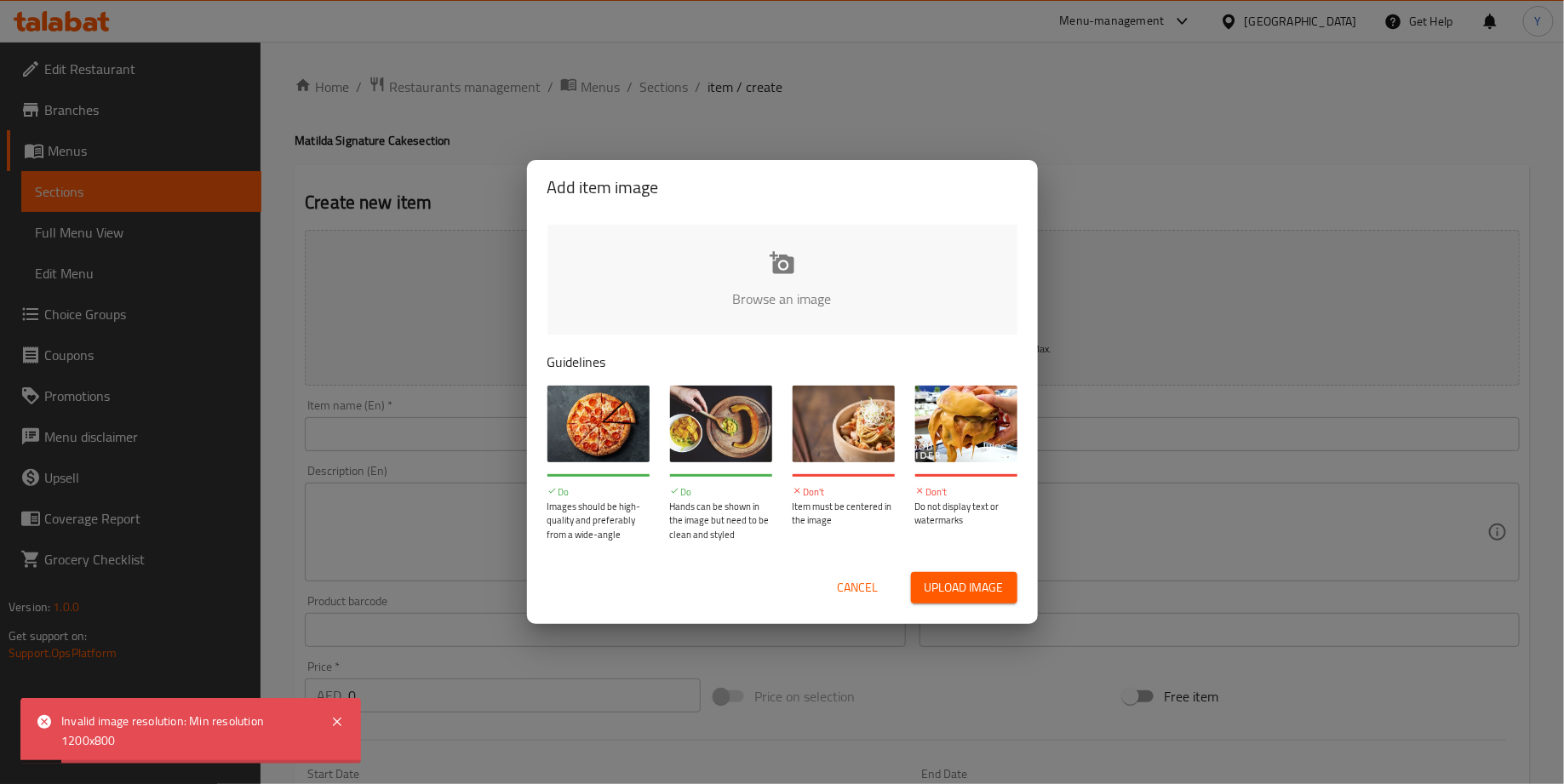
click at [723, 312] on input "file" at bounding box center [1358, 304] width 1621 height 159
click at [773, 276] on input "file" at bounding box center [1358, 304] width 1621 height 159
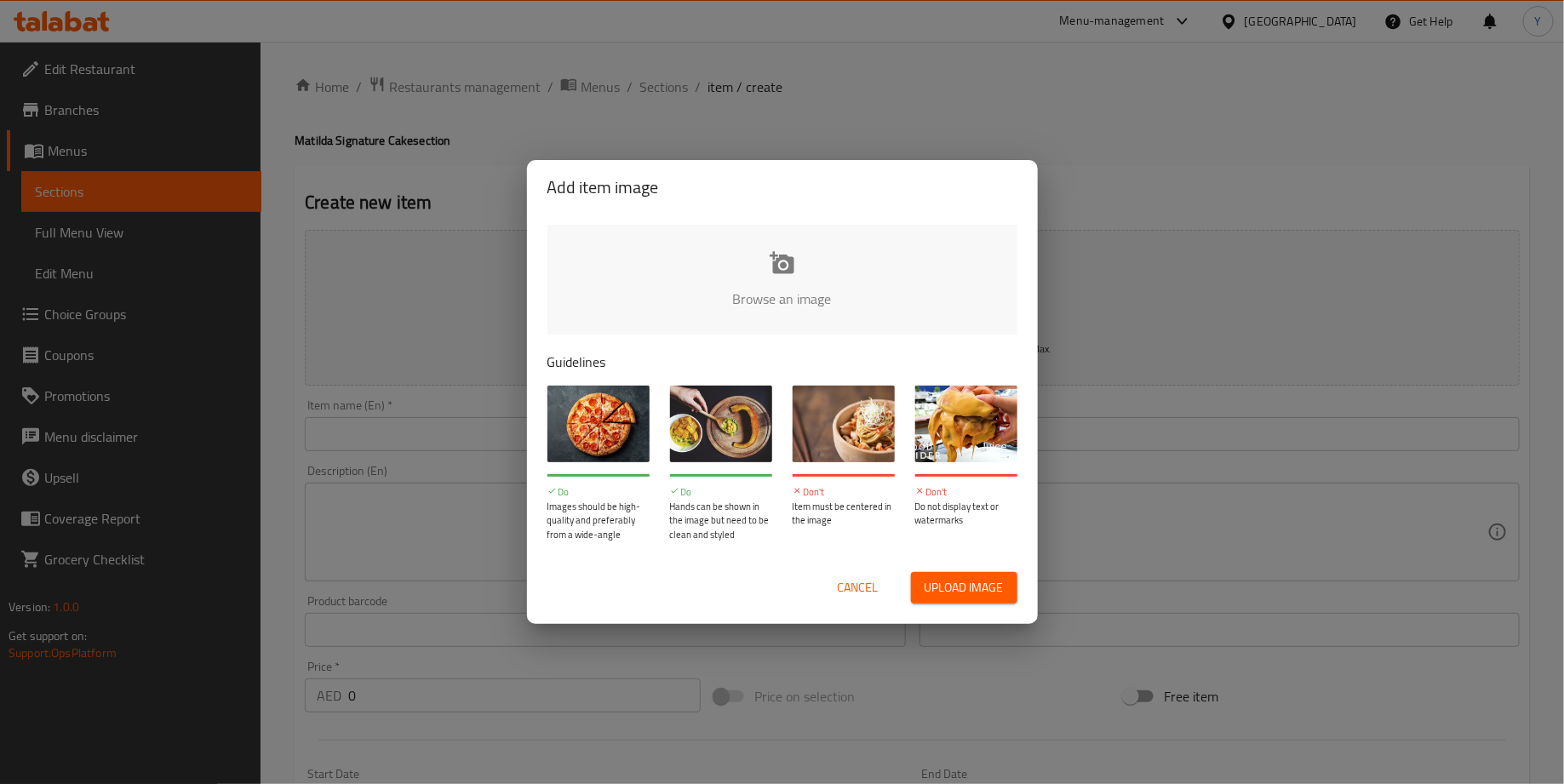
type input "C:\fakepath\Screenshot [DATE] 3.30.42 PM_Nero_AI_Image_Upscaler_Photo_Face.png"
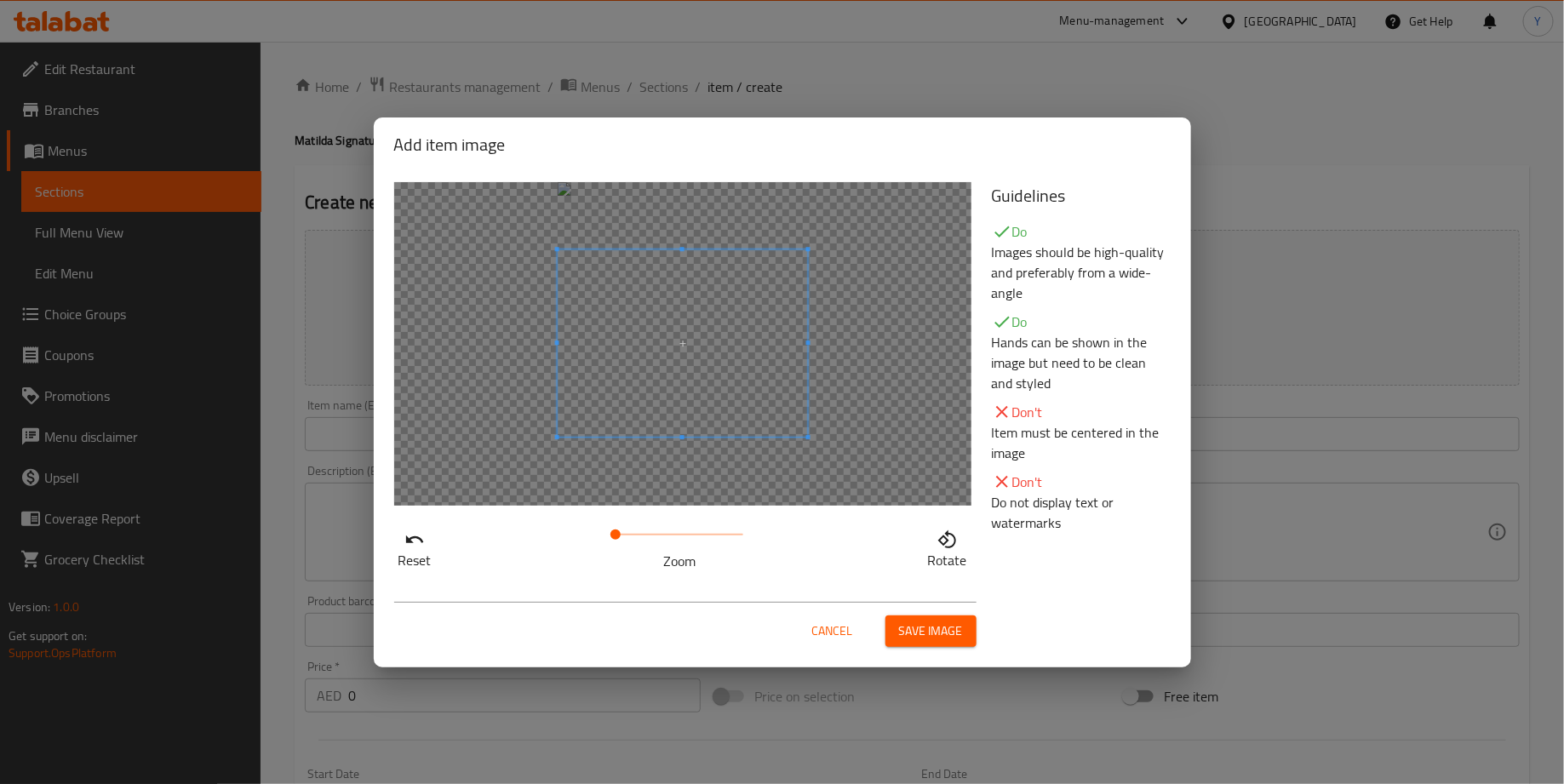
click at [664, 327] on span at bounding box center [682, 343] width 251 height 188
click at [690, 181] on div "Reset Zoom Rotate" at bounding box center [683, 376] width 598 height 410
click at [697, 379] on span at bounding box center [682, 390] width 251 height 188
click at [936, 633] on span "Save image" at bounding box center [930, 632] width 64 height 22
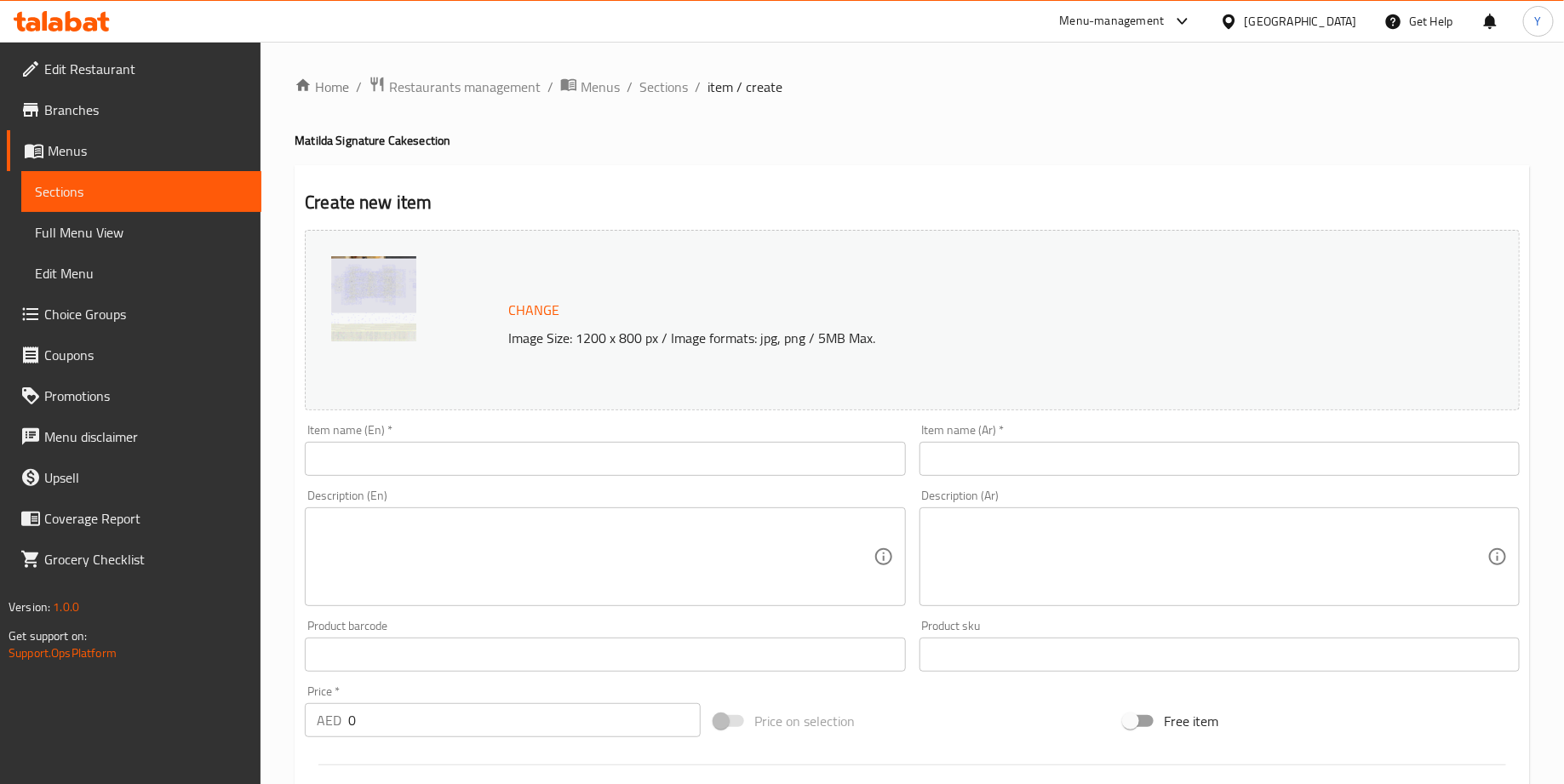
click at [394, 483] on div "Description (En) Description (En)" at bounding box center [605, 547] width 614 height 130
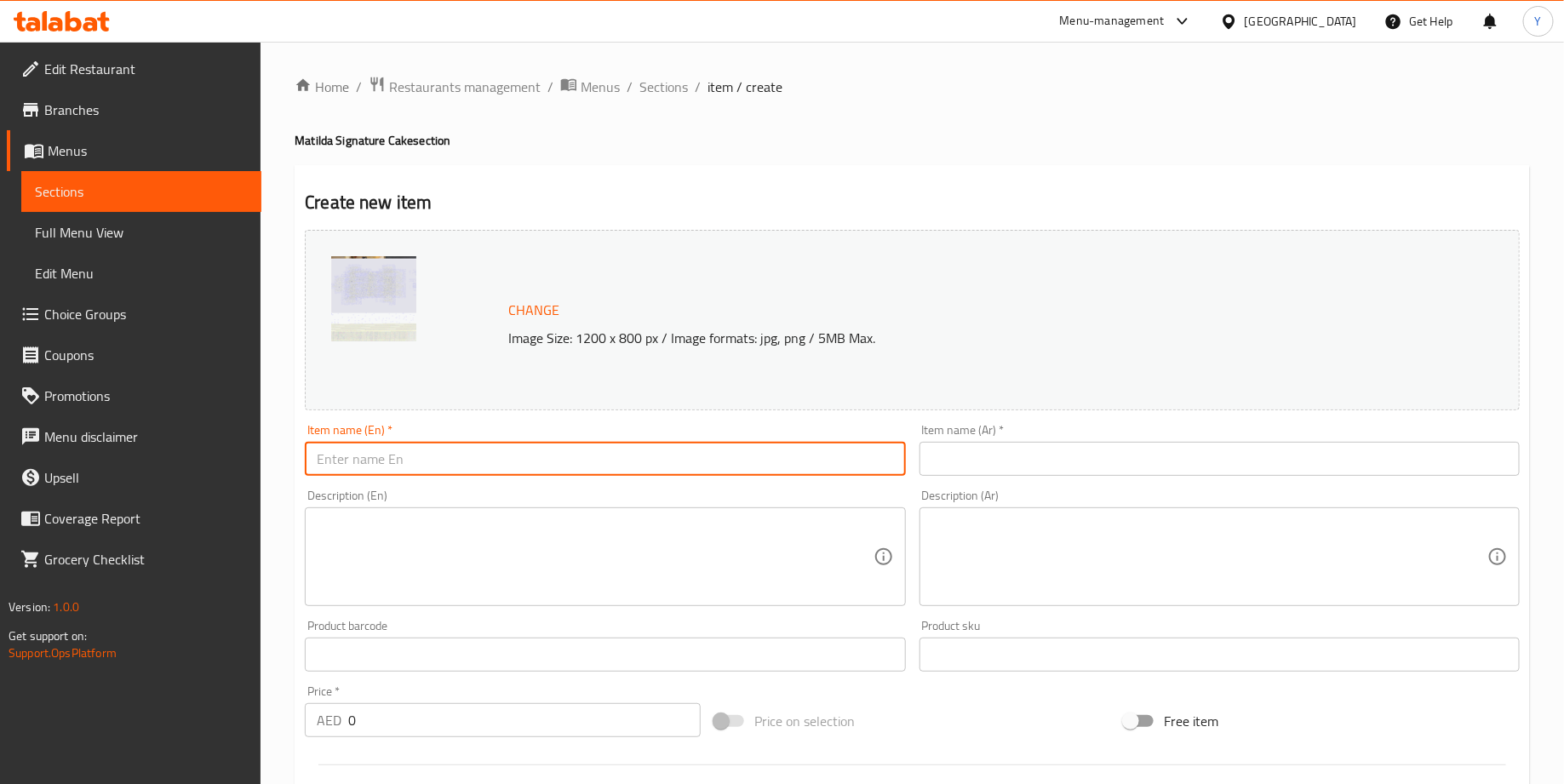
click at [429, 442] on input "text" at bounding box center [605, 458] width 601 height 34
paste input "Summer Berry Blast Silce"
type input "Summer Berry Blast Silce"
click at [961, 450] on input "text" at bounding box center [1220, 458] width 601 height 34
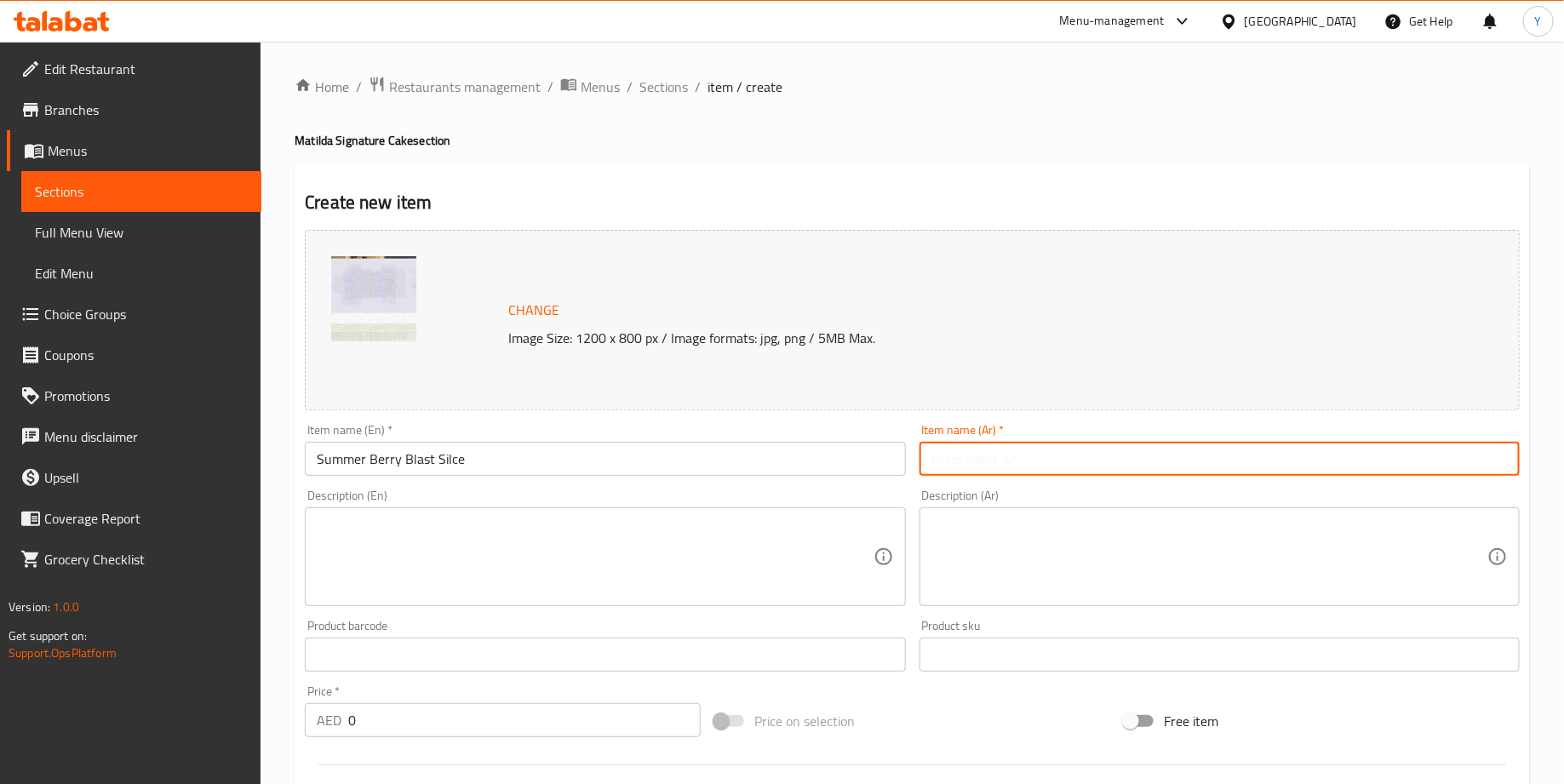
paste input "انفجار التوت الصيفي الهادئ"
type input "انفجار التوت الصيفي الهادئ"
click at [375, 561] on textarea at bounding box center [595, 556] width 556 height 81
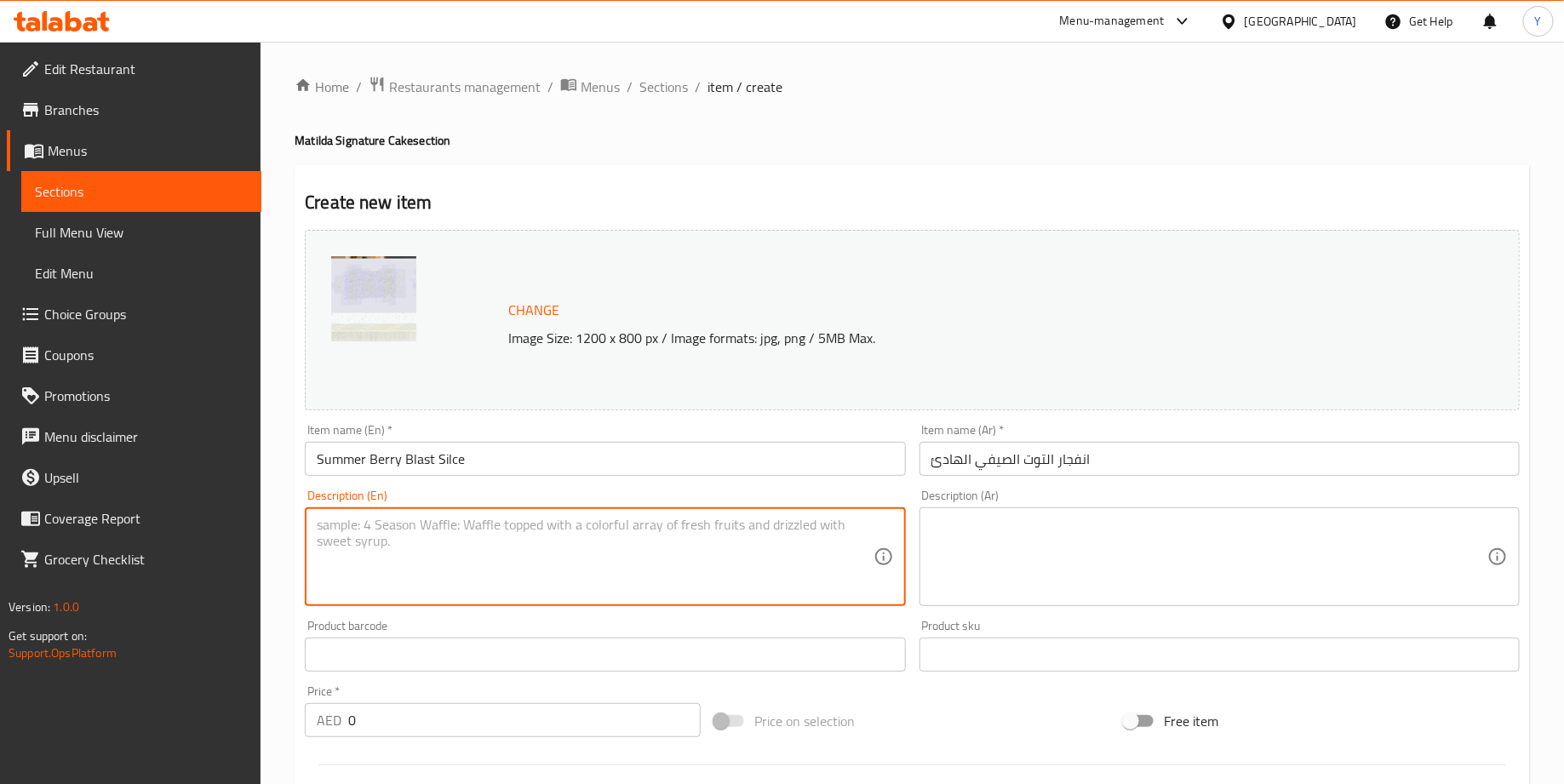
click at [507, 541] on textarea at bounding box center [595, 556] width 556 height 81
paste textarea "Summer Berry Blast Silce Soft and fluffy vanilla sponge layered with a mix of l…"
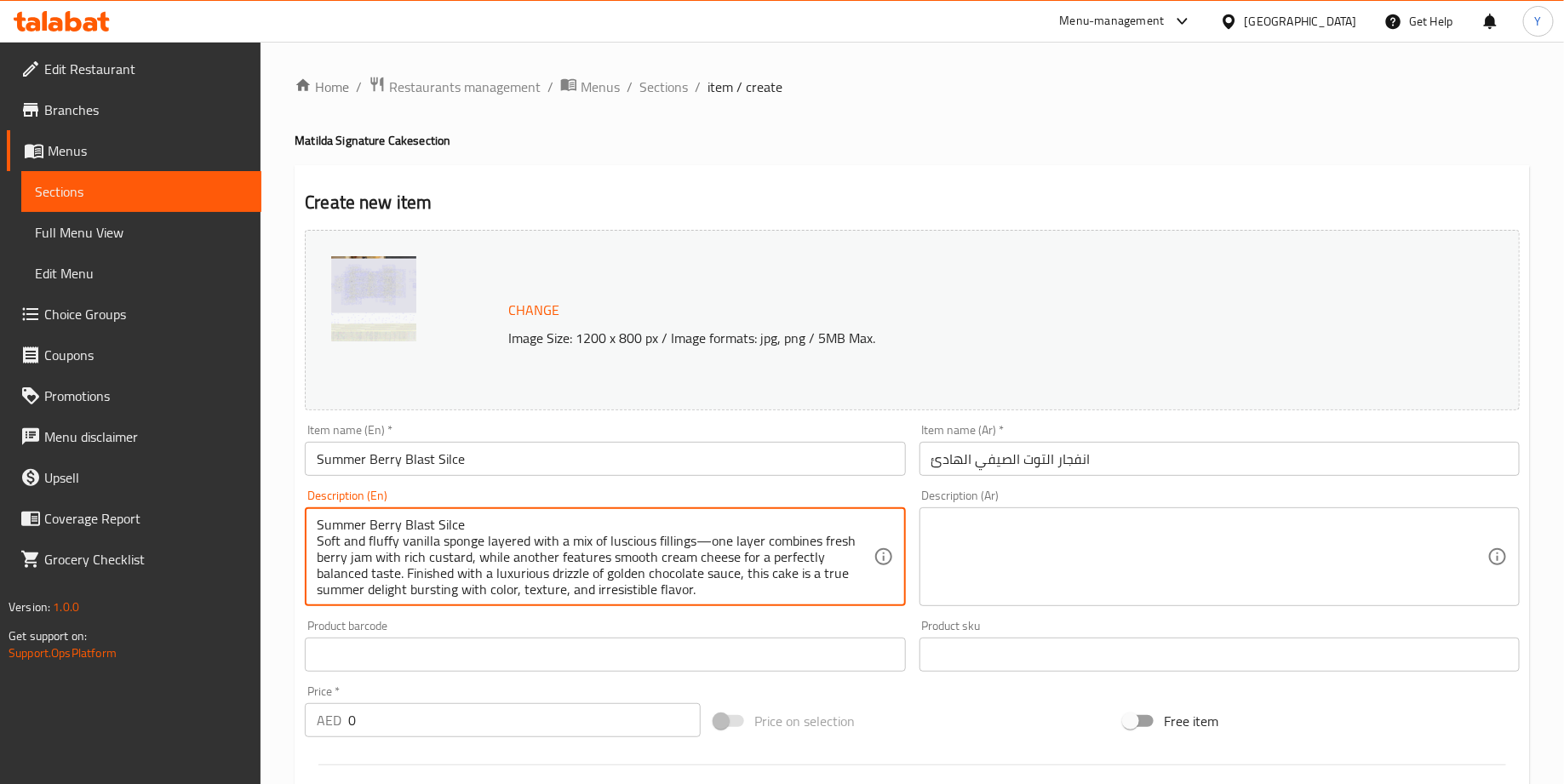
scroll to position [4, 0]
type textarea "Summer Berry Blast Silce Soft and fluffy vanilla sponge layered with a mix of l…"
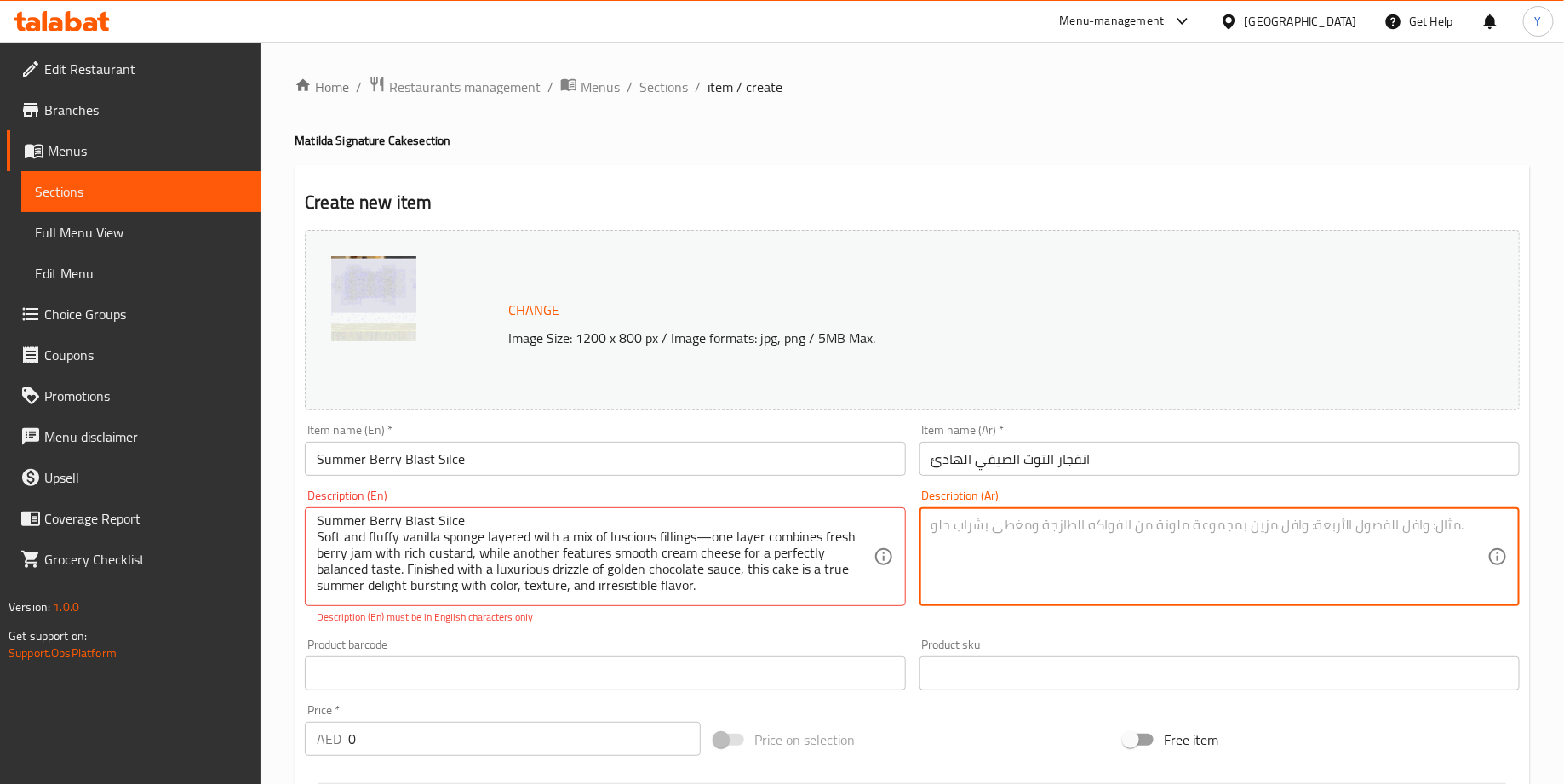
click at [963, 552] on textarea at bounding box center [1209, 556] width 556 height 81
paste textarea "كيكة فانيليا هشة وطرية بطبقات من الحشوات الغنية والمتنوعة—طبقة تجمع بين مربى ال…"
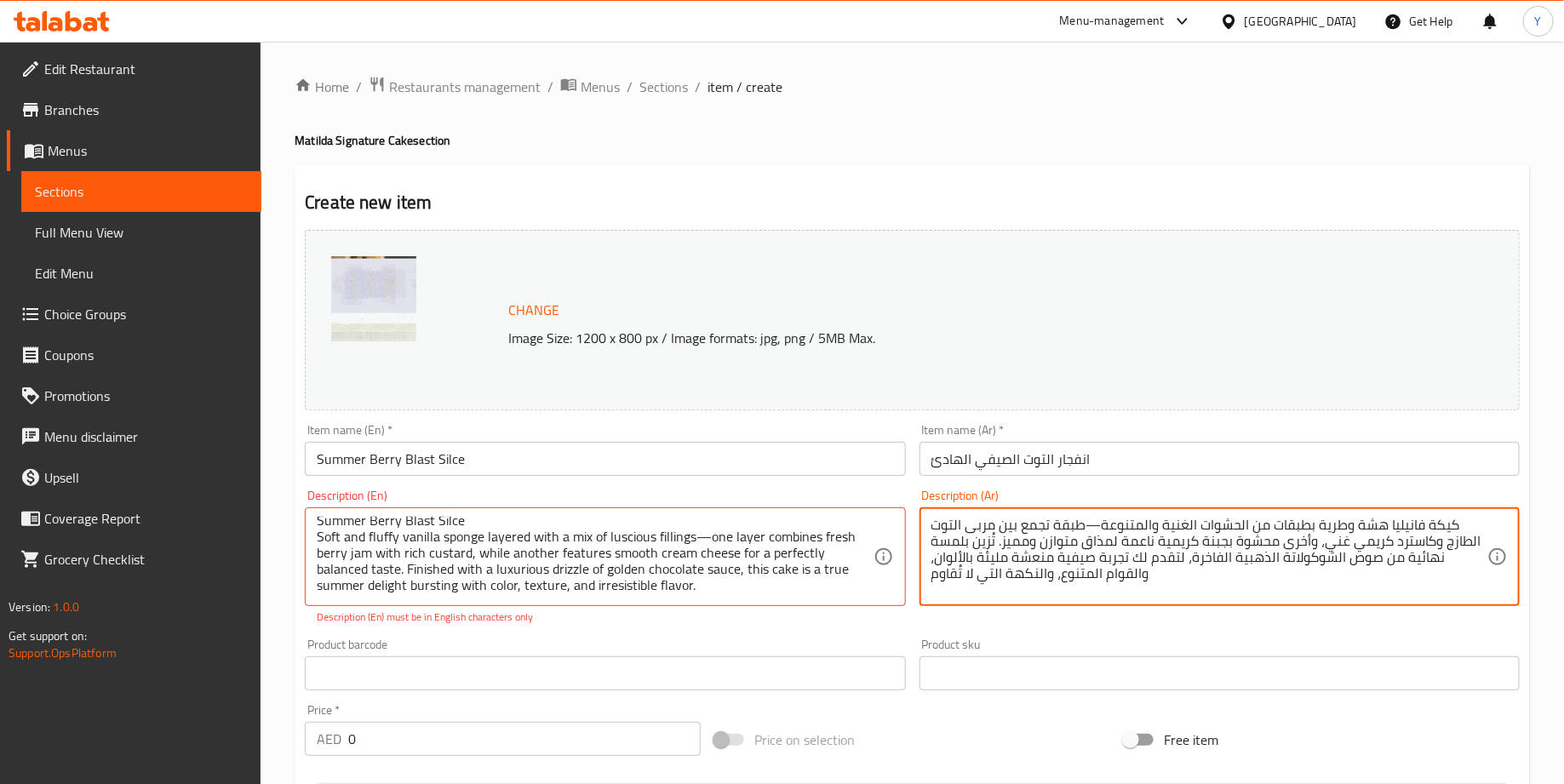
type textarea "كيكة فانيليا هشة وطرية بطبقات من الحشوات الغنية والمتنوعة—طبقة تجمع بين مربى ال…"
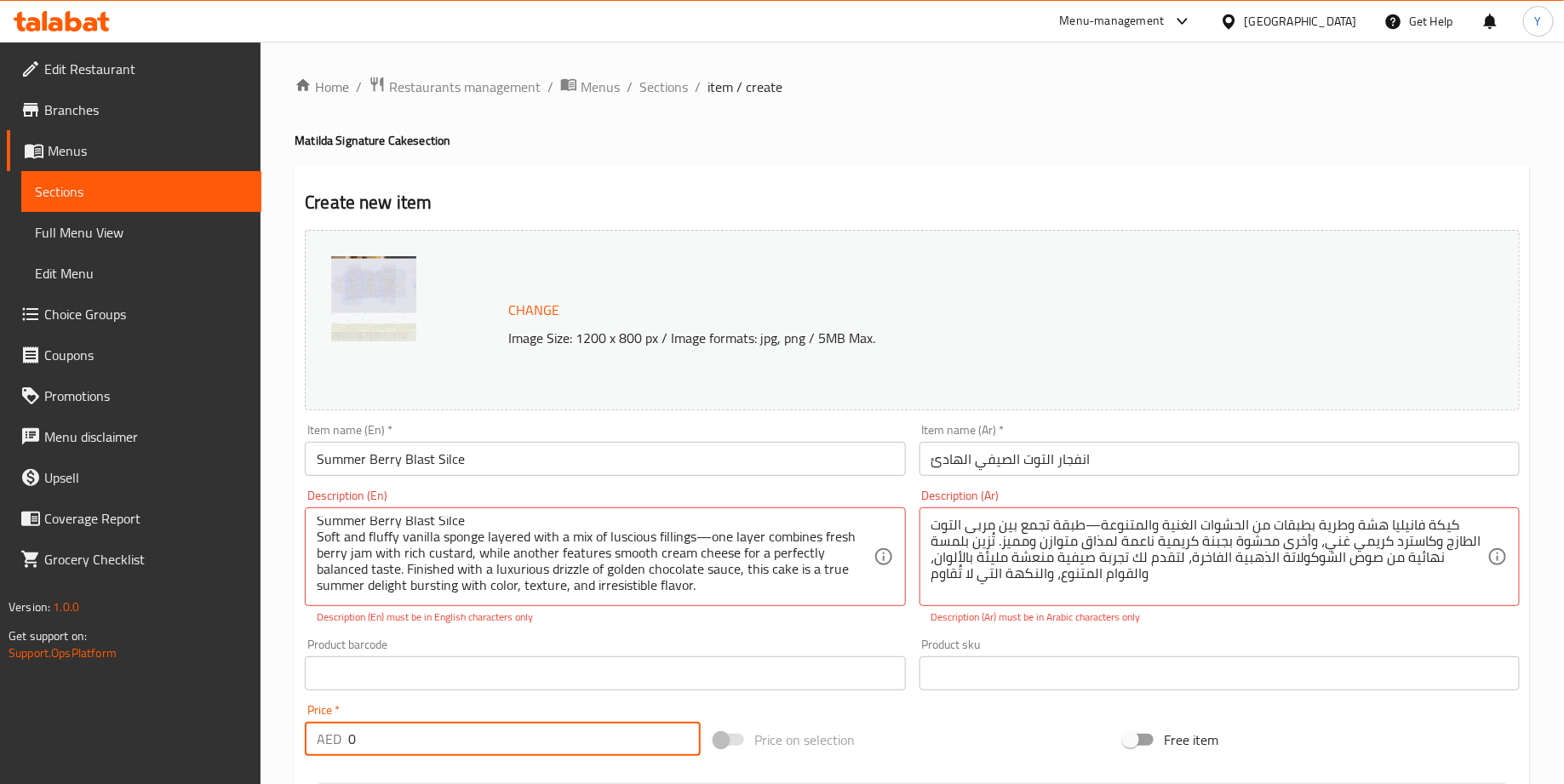
click at [392, 749] on input "0" at bounding box center [524, 738] width 352 height 34
type input "89"
click at [581, 703] on div "Price   * AED 89 Price * price is required" at bounding box center [503, 739] width 410 height 84
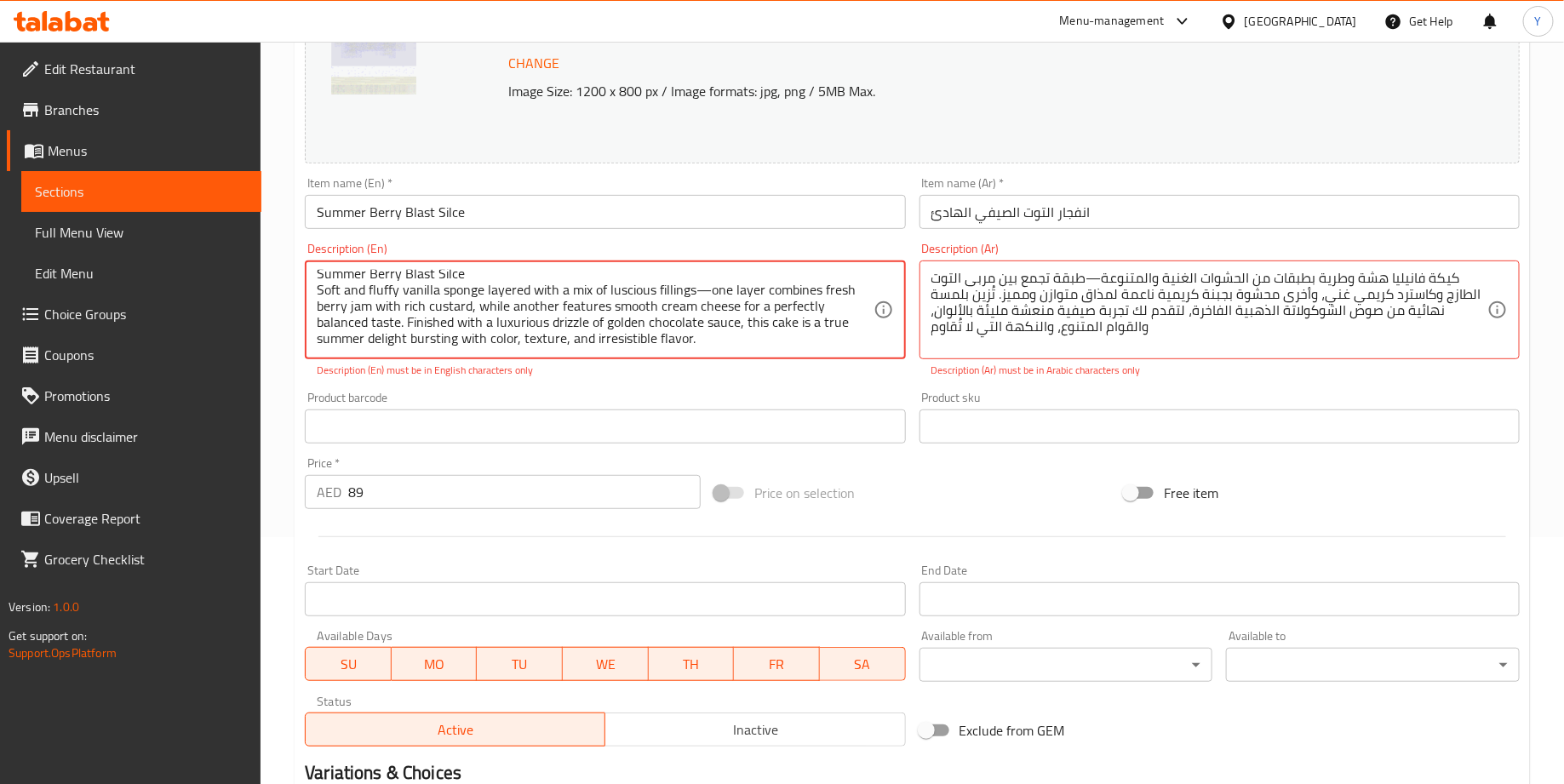
click at [707, 290] on textarea "Summer Berry Blast Silce Soft and fluffy vanilla sponge layered with a mix of l…" at bounding box center [595, 310] width 556 height 81
click at [492, 283] on textarea "Summer Berry Blast Silce Soft and fluffy vanilla sponge layered with a mix of l…" at bounding box center [595, 310] width 556 height 81
click at [476, 278] on textarea "Summer Berry Blast Silce Soft and fluffy vanilla sponge layered with a mix of l…" at bounding box center [595, 310] width 556 height 81
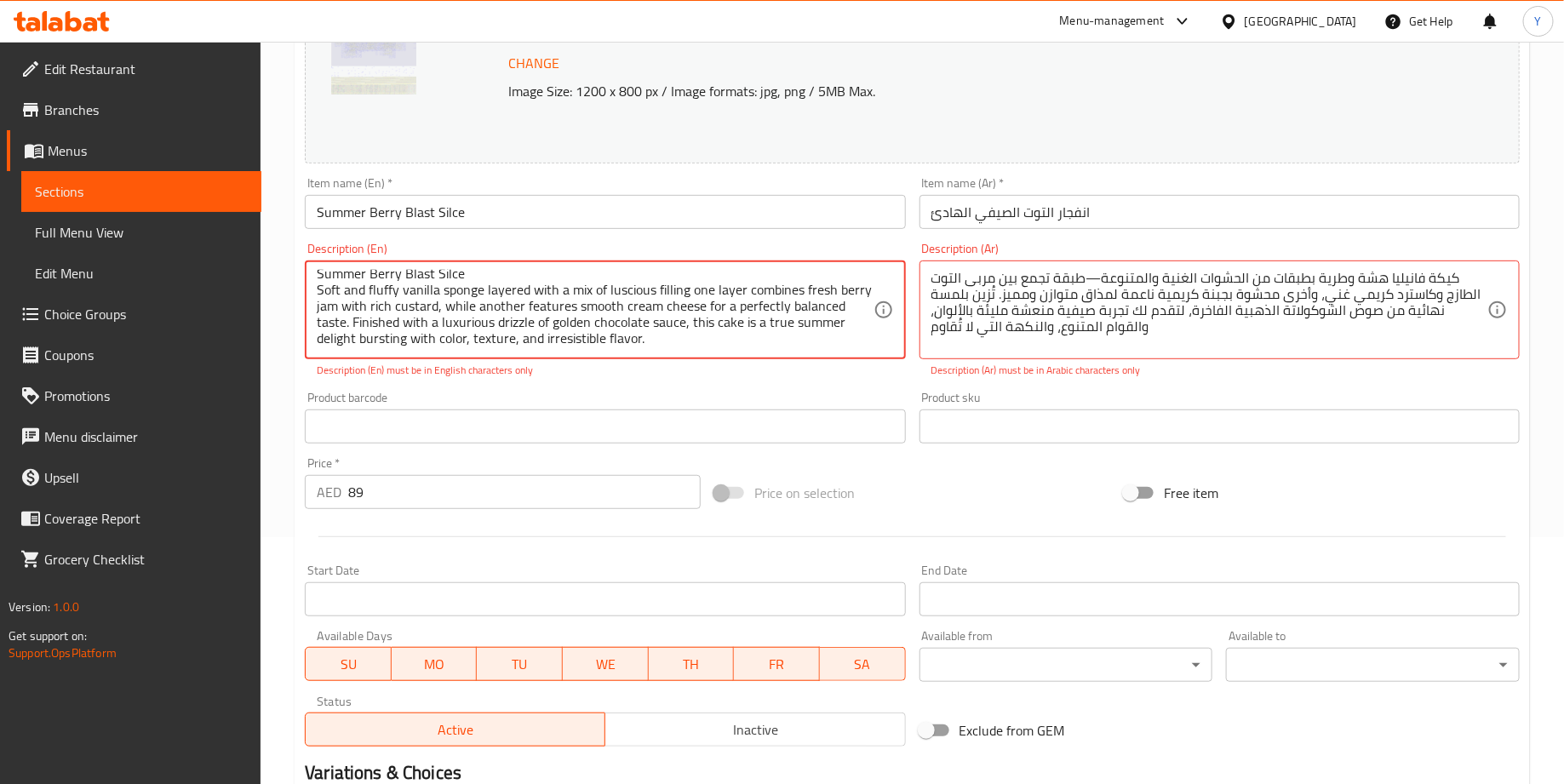
click at [647, 347] on textarea "Summer Berry Blast Silce Soft and fluffy vanilla sponge layered with a mix of l…" at bounding box center [595, 310] width 556 height 81
type textarea "Summer Berry Blast Silce Soft and fluffy vanilla sponge layered with a mix of l…"
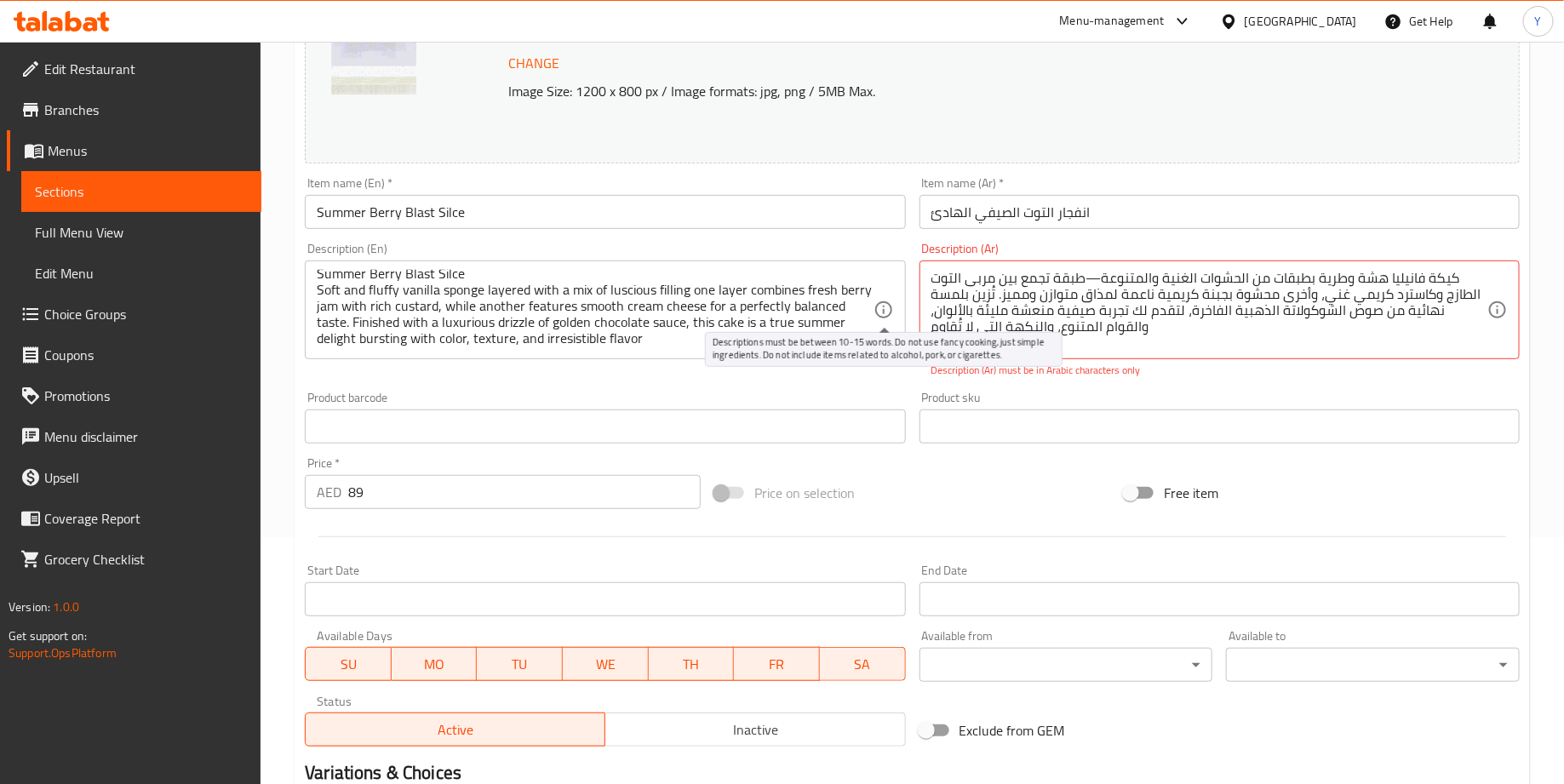
click at [876, 302] on icon at bounding box center [883, 309] width 21 height 21
click at [873, 304] on icon at bounding box center [883, 309] width 21 height 21
click at [803, 364] on div "Description (En) Summer Berry Blast Silce Soft and fluffy vanilla sponge layere…" at bounding box center [605, 310] width 614 height 149
click at [1120, 351] on div "كيكة فانيليا هشة وطرية بطبقات من الحشوات الغنية والمتنوعة—طبقة تجمع بين مربى ال…" at bounding box center [1220, 309] width 601 height 99
click at [1445, 315] on textarea "كيكة فانيليا هشة وطرية بطبقات من الحشوات الغنية والمتنوعة—طبقة تجمع بين مربى ال…" at bounding box center [1209, 310] width 556 height 81
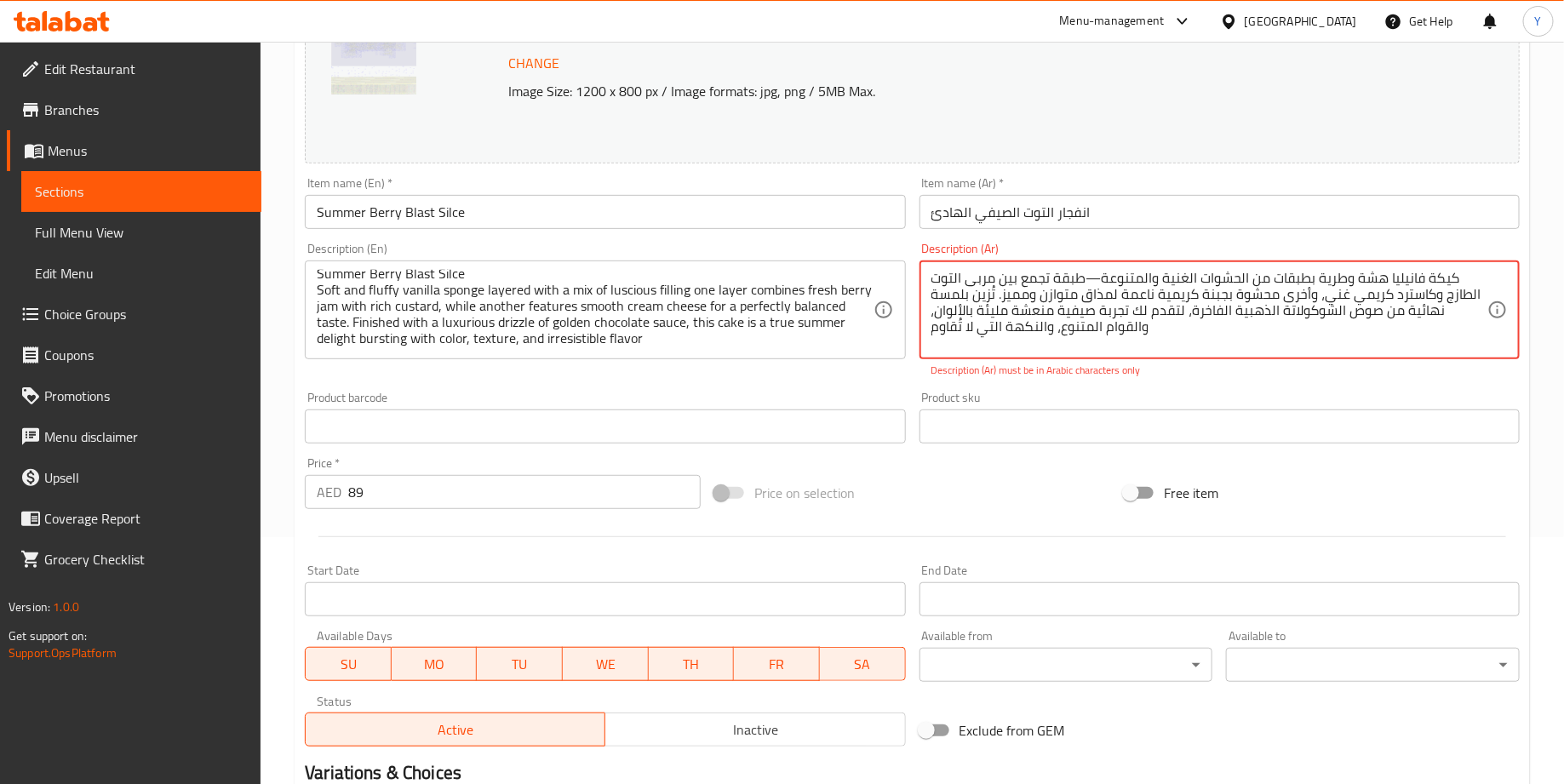
click at [1225, 296] on textarea "كيكة فانيليا هشة وطرية بطبقات من الحشوات الغنية والمتنوعة—طبقة تجمع بين مربى ال…" at bounding box center [1209, 310] width 556 height 81
click at [1095, 281] on textarea "كيكة فانيليا هشة وطرية بطبقات من الحشوات الغنية والمتنوعة—طبقة تجمع بين مربى ال…" at bounding box center [1209, 310] width 556 height 81
click at [1097, 345] on textarea "كيكة فانيليا هشة وطرية بطبقات من الحشوات الغنية والمتنوعةطبقة تجمع بين مربى الت…" at bounding box center [1209, 310] width 556 height 81
type textarea "كيكة فانيليا هشة وطرية بطبقات من الحشوات الغنية والمتنوعةطبقة تجمع بين مربى الت…"
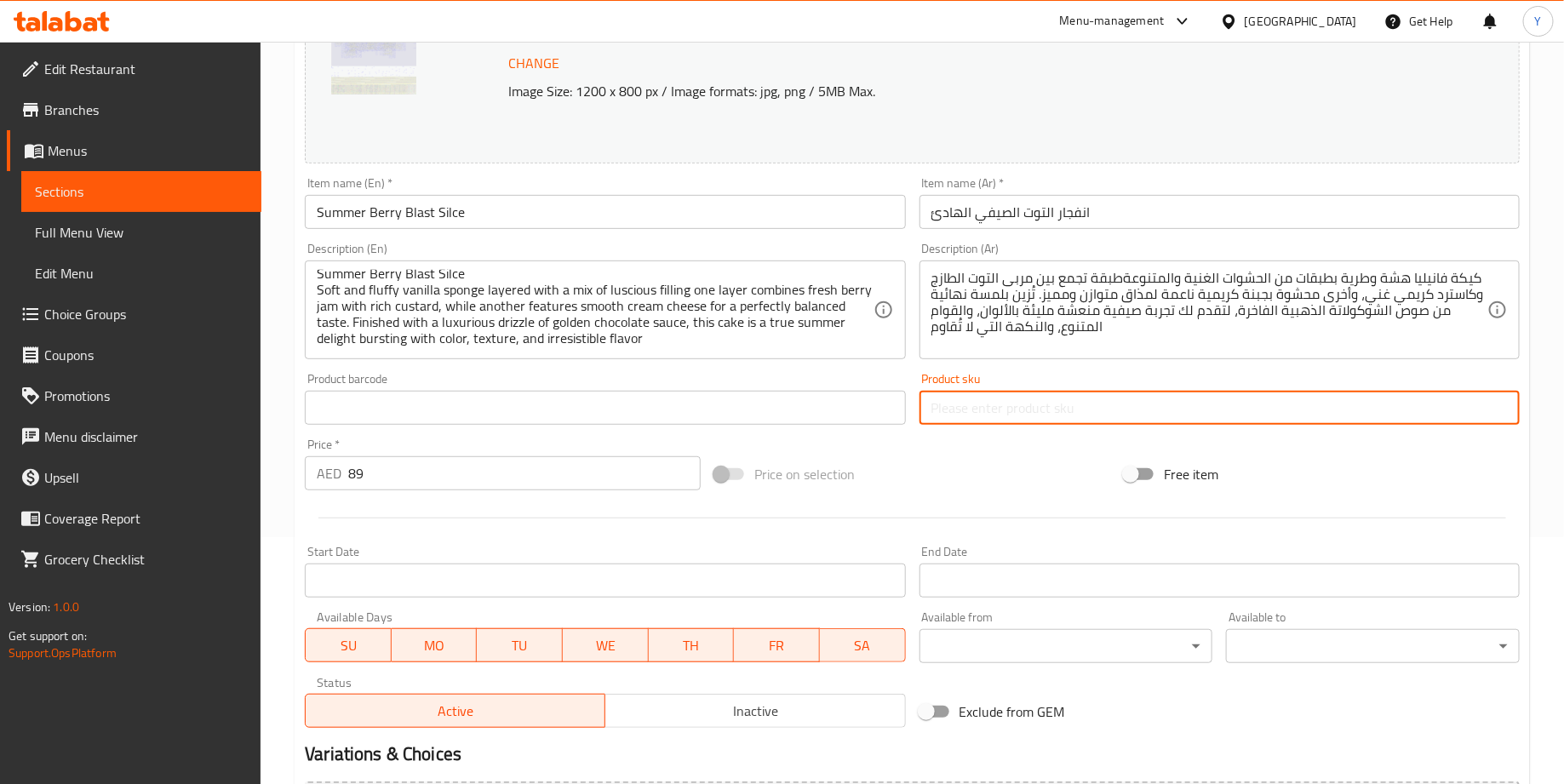
click at [1062, 439] on div "Change Image Size: 1200 x 800 px / Image formats: jpg, png / 5MB Max. Item name…" at bounding box center [913, 356] width 1229 height 759
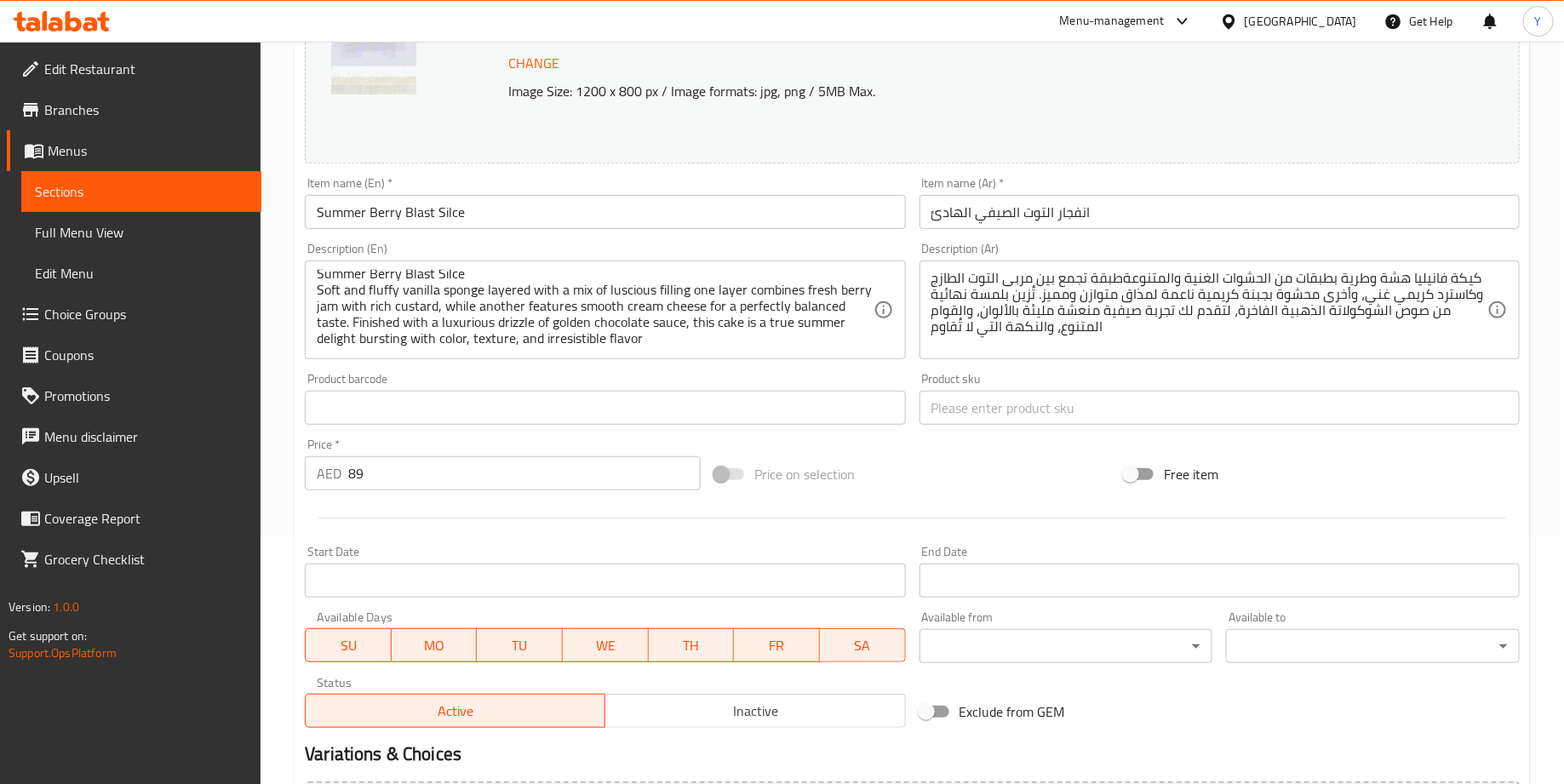
click at [926, 389] on div "Product sku Product sku" at bounding box center [1220, 398] width 601 height 52
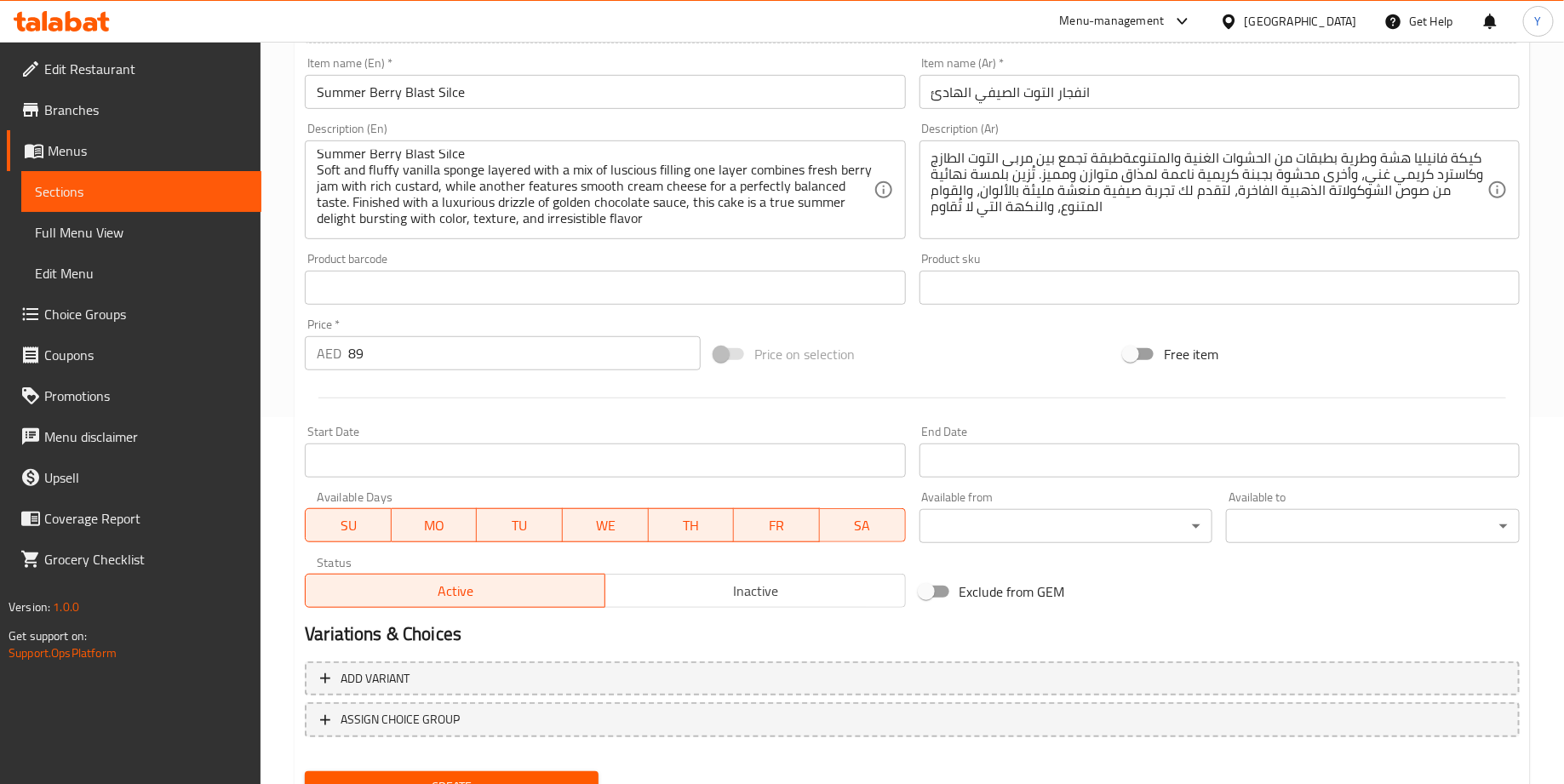
scroll to position [443, 0]
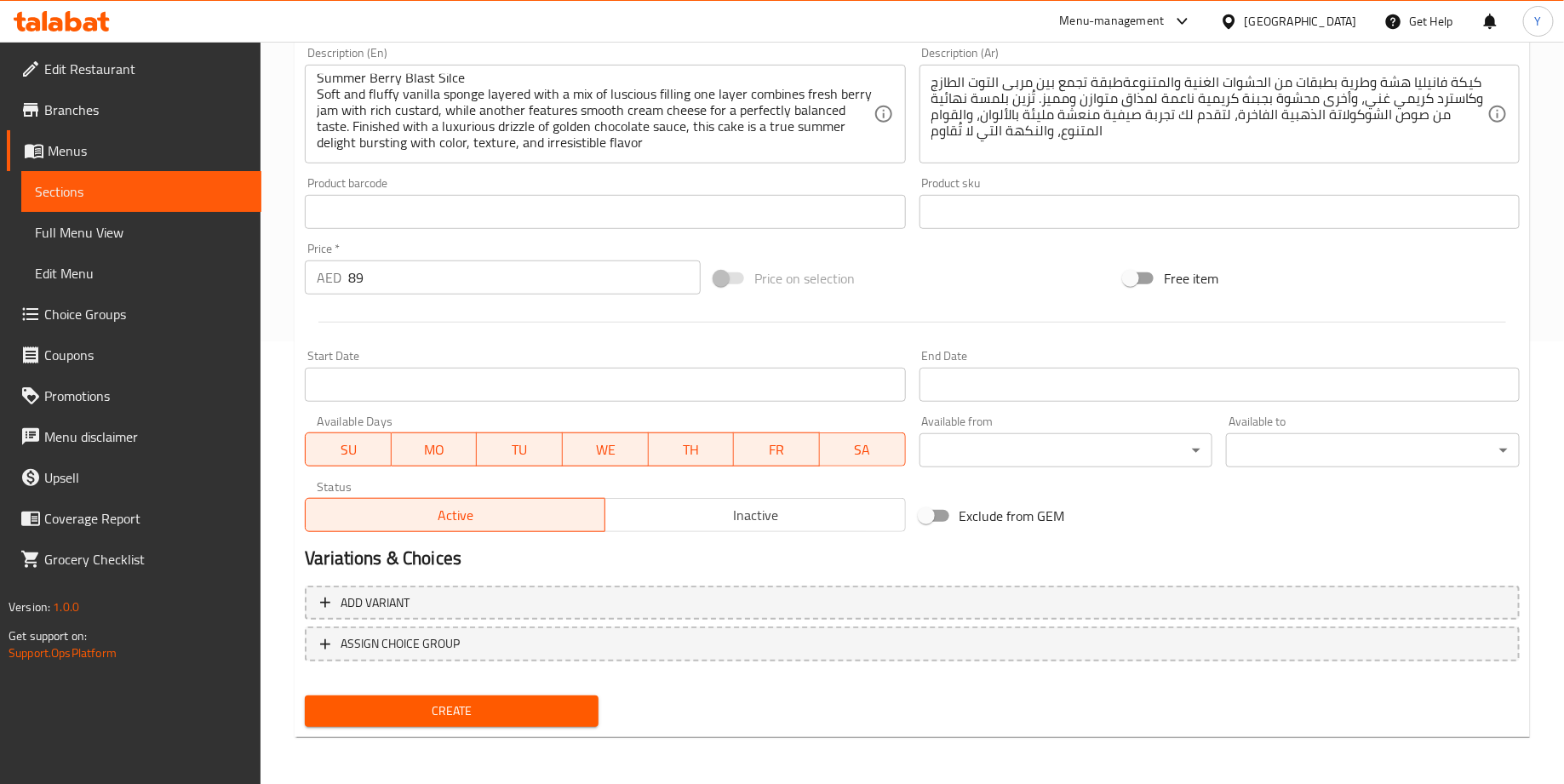
click at [543, 709] on span "Create" at bounding box center [452, 711] width 266 height 22
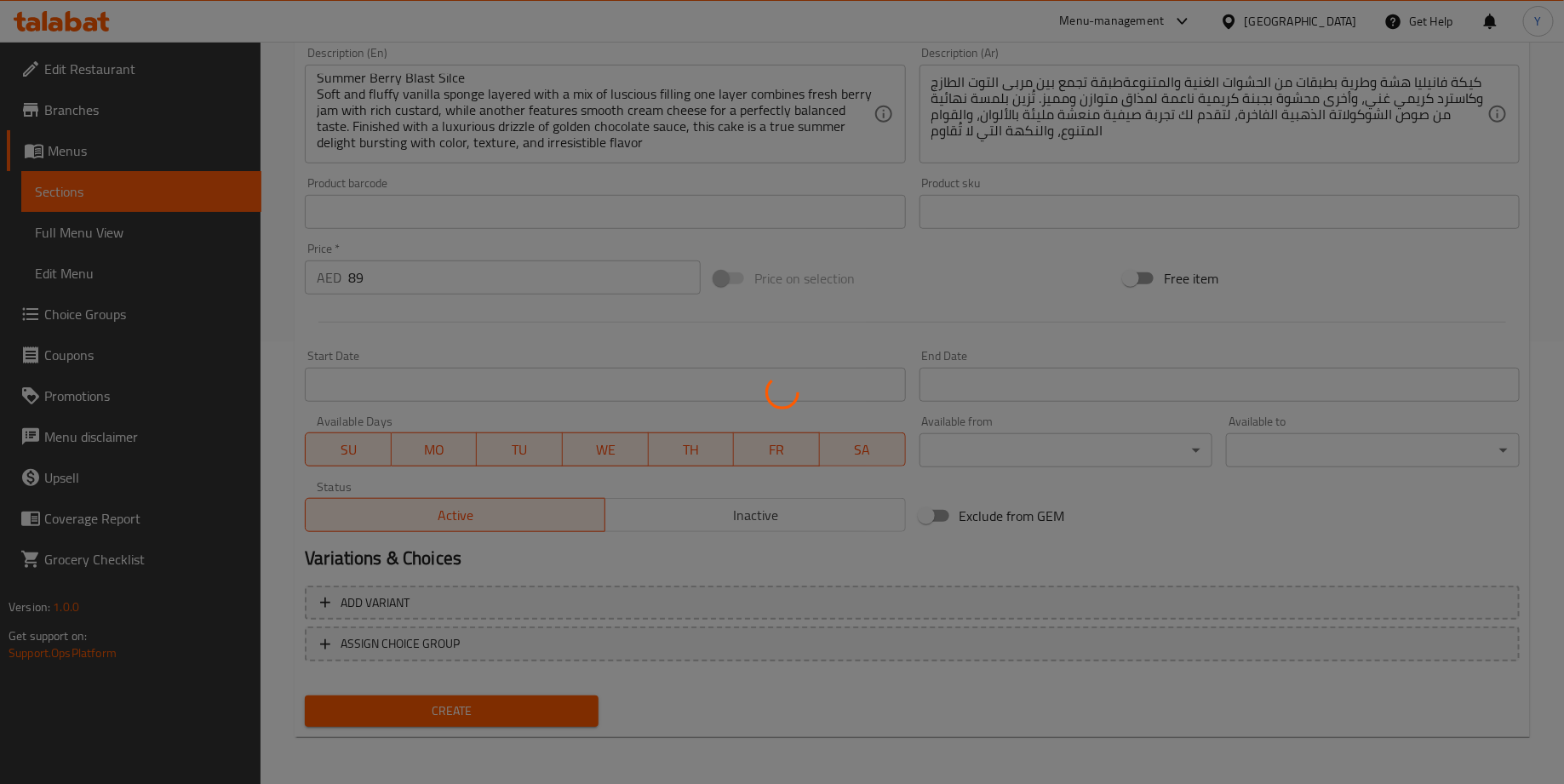
scroll to position [160, 0]
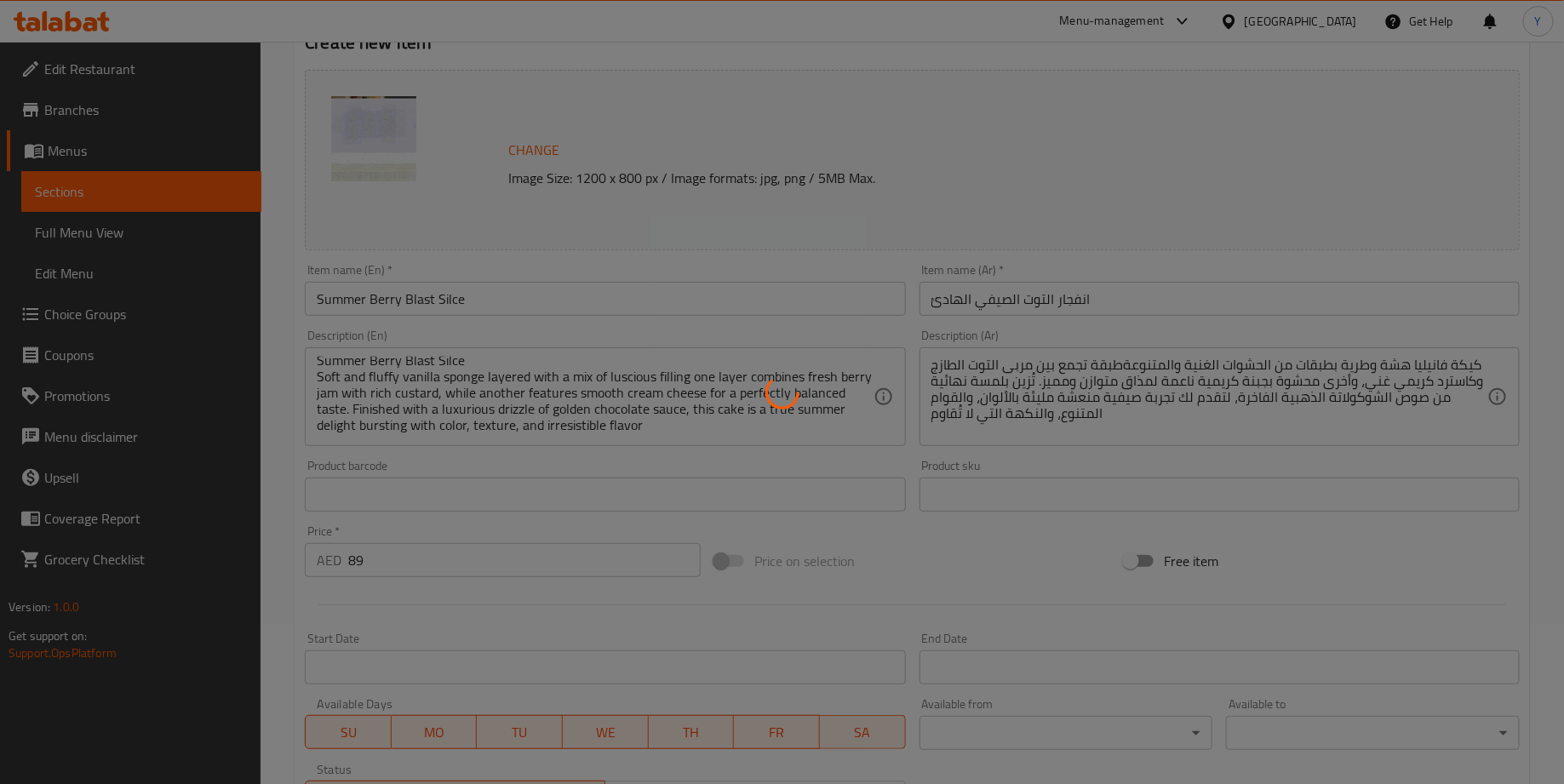
type input "0"
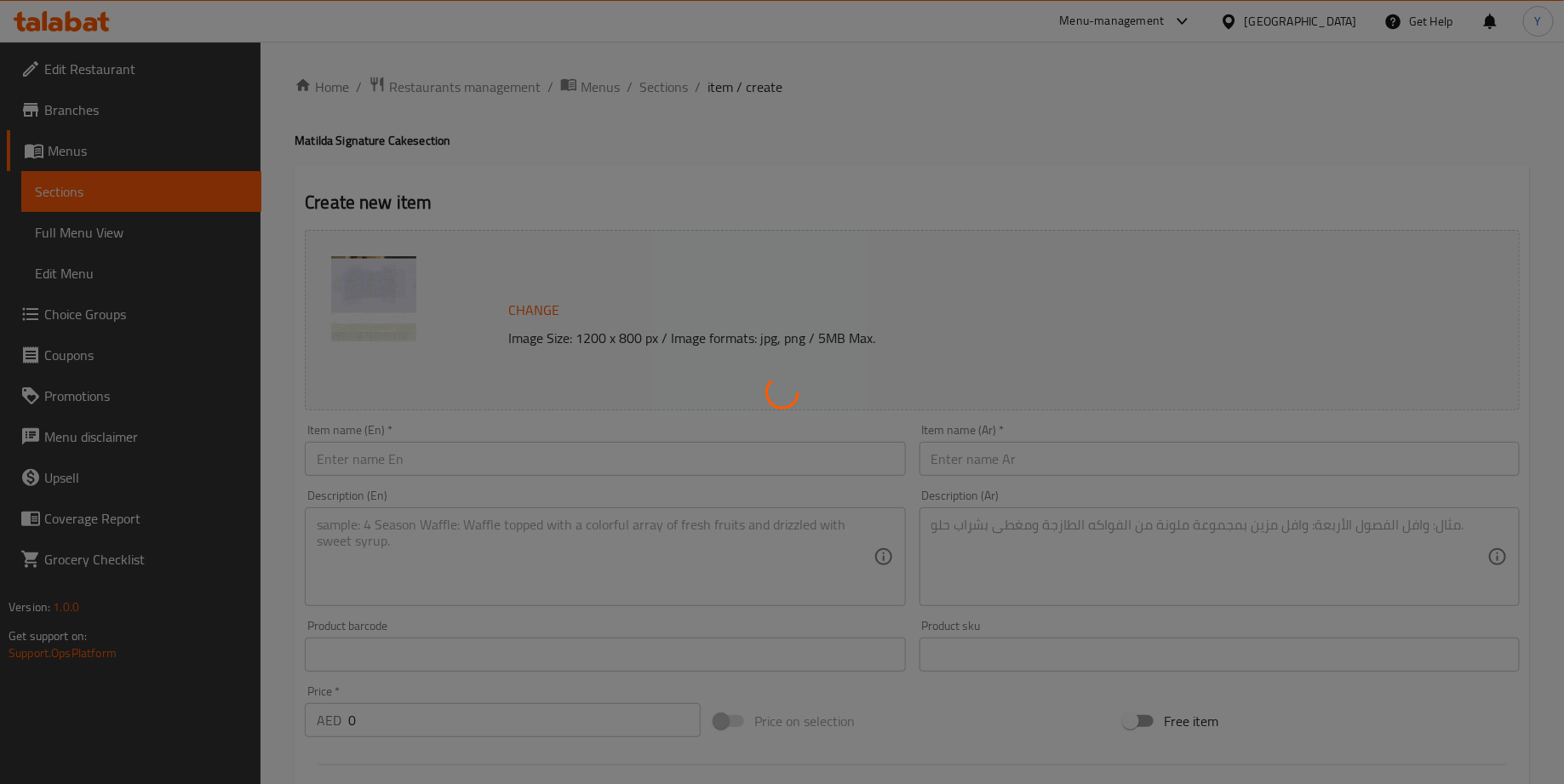
scroll to position [0, 0]
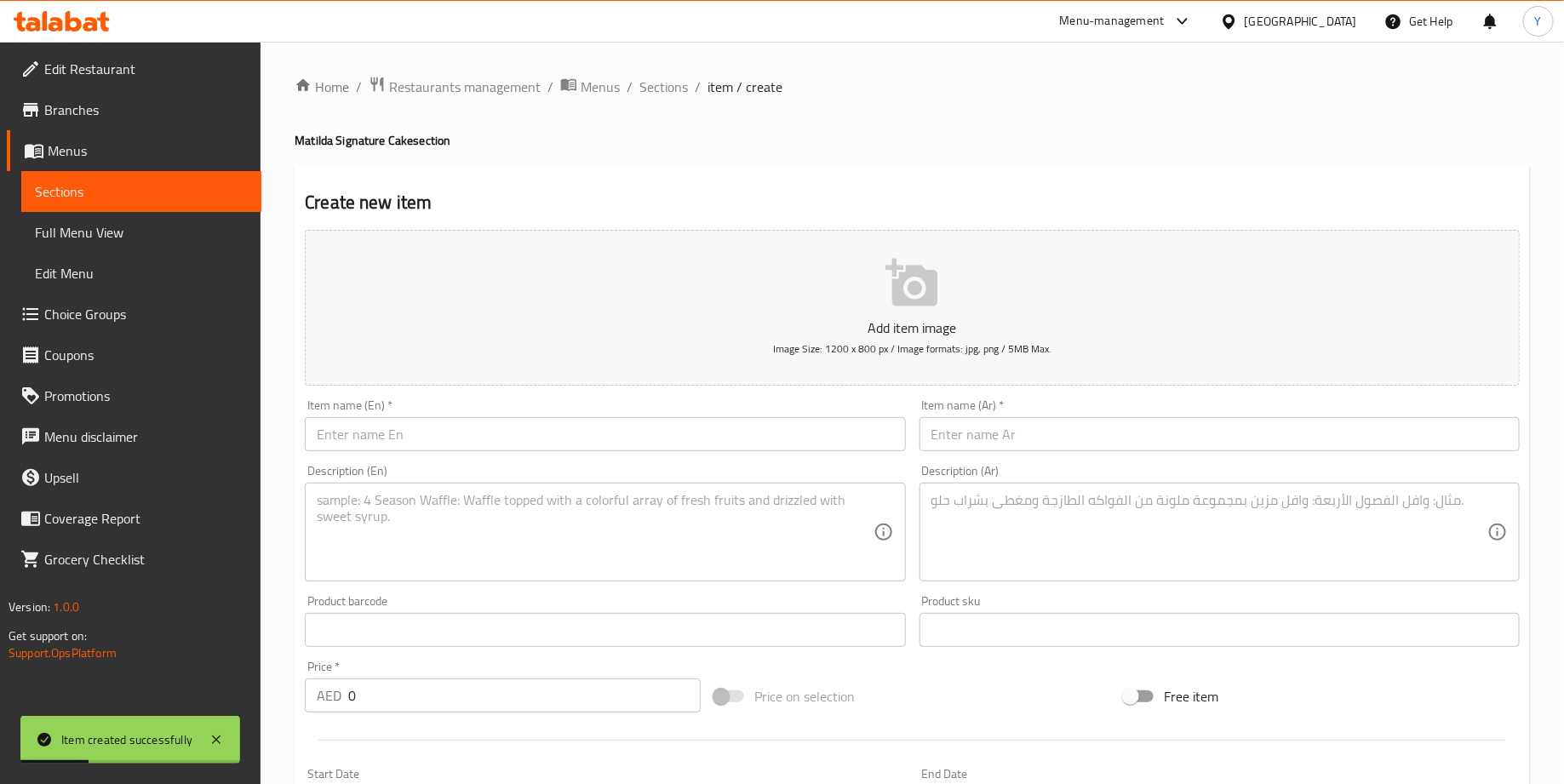
click at [943, 302] on button "Add item image Image Size: 1200 x 800 px / Image formats: jpg, png / 5MB Max." at bounding box center [913, 307] width 1215 height 155
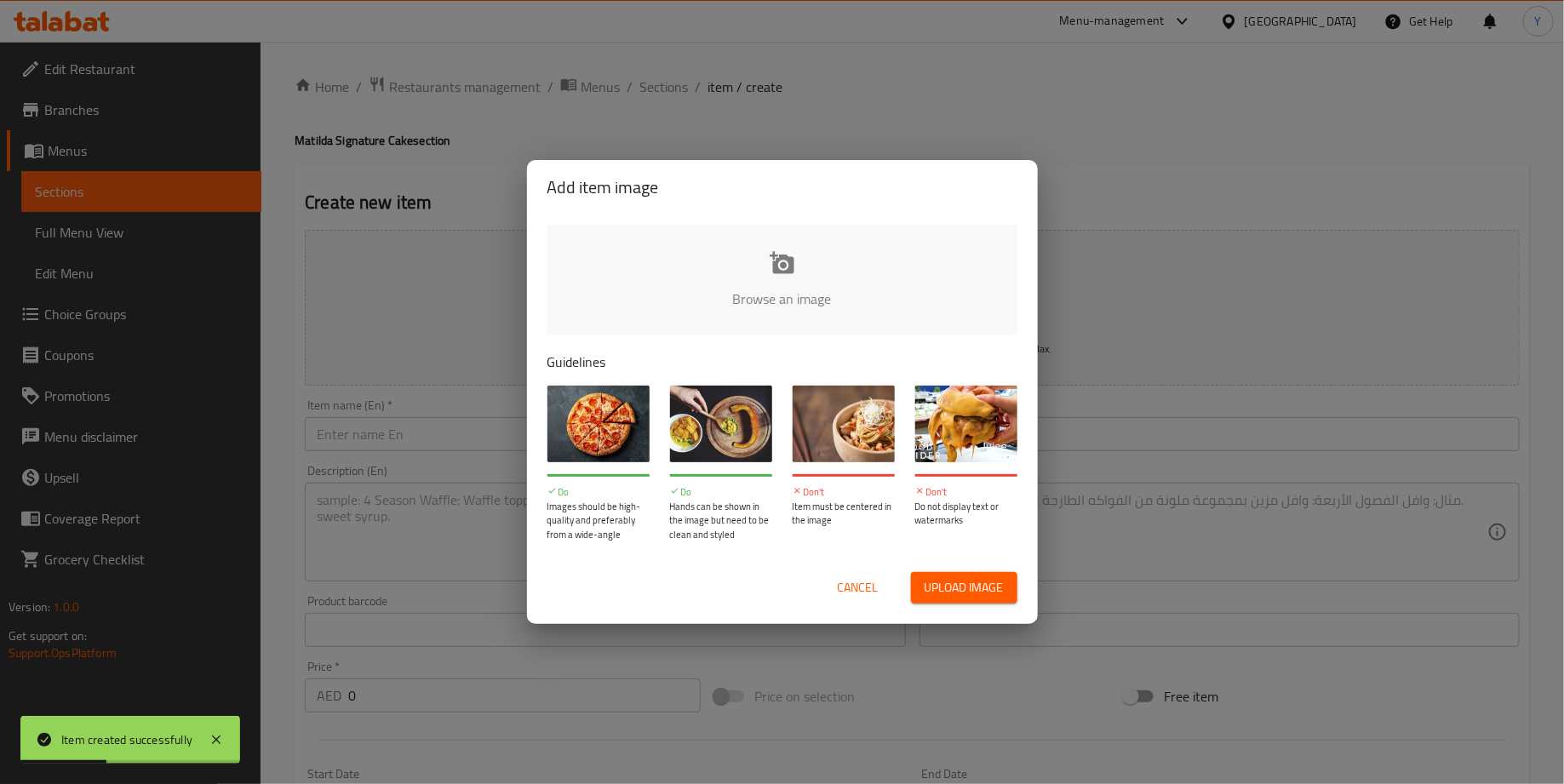
click at [729, 281] on input "file" at bounding box center [1358, 304] width 1621 height 159
type input "C:\fakepath\Screenshot 2025-09-10 at 3.30.33 PM_Nero_AI_Image_Upscaler_Photo_Fa…"
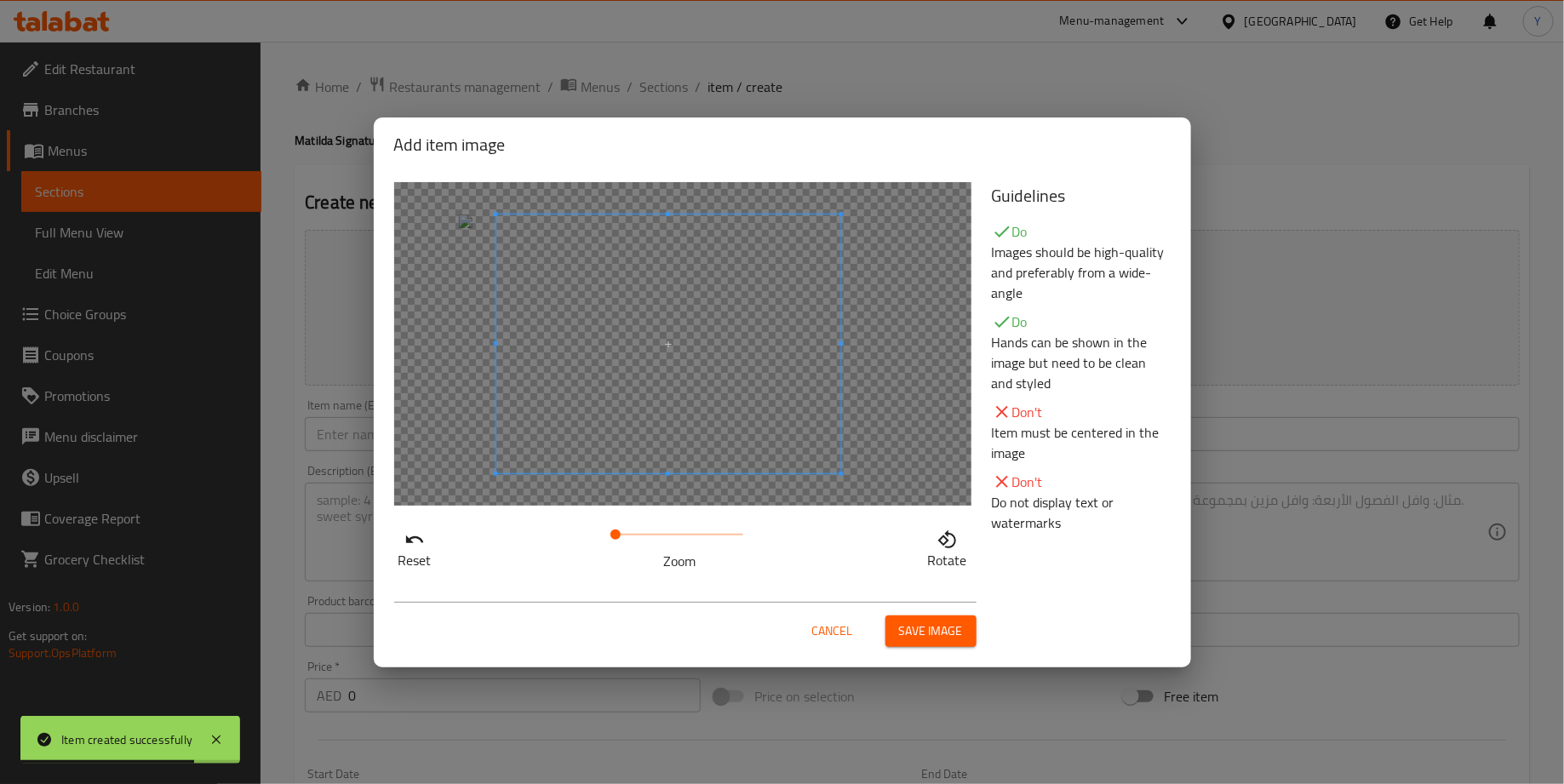
click at [652, 324] on span at bounding box center [668, 343] width 345 height 259
click at [943, 621] on span "Save image" at bounding box center [930, 632] width 64 height 22
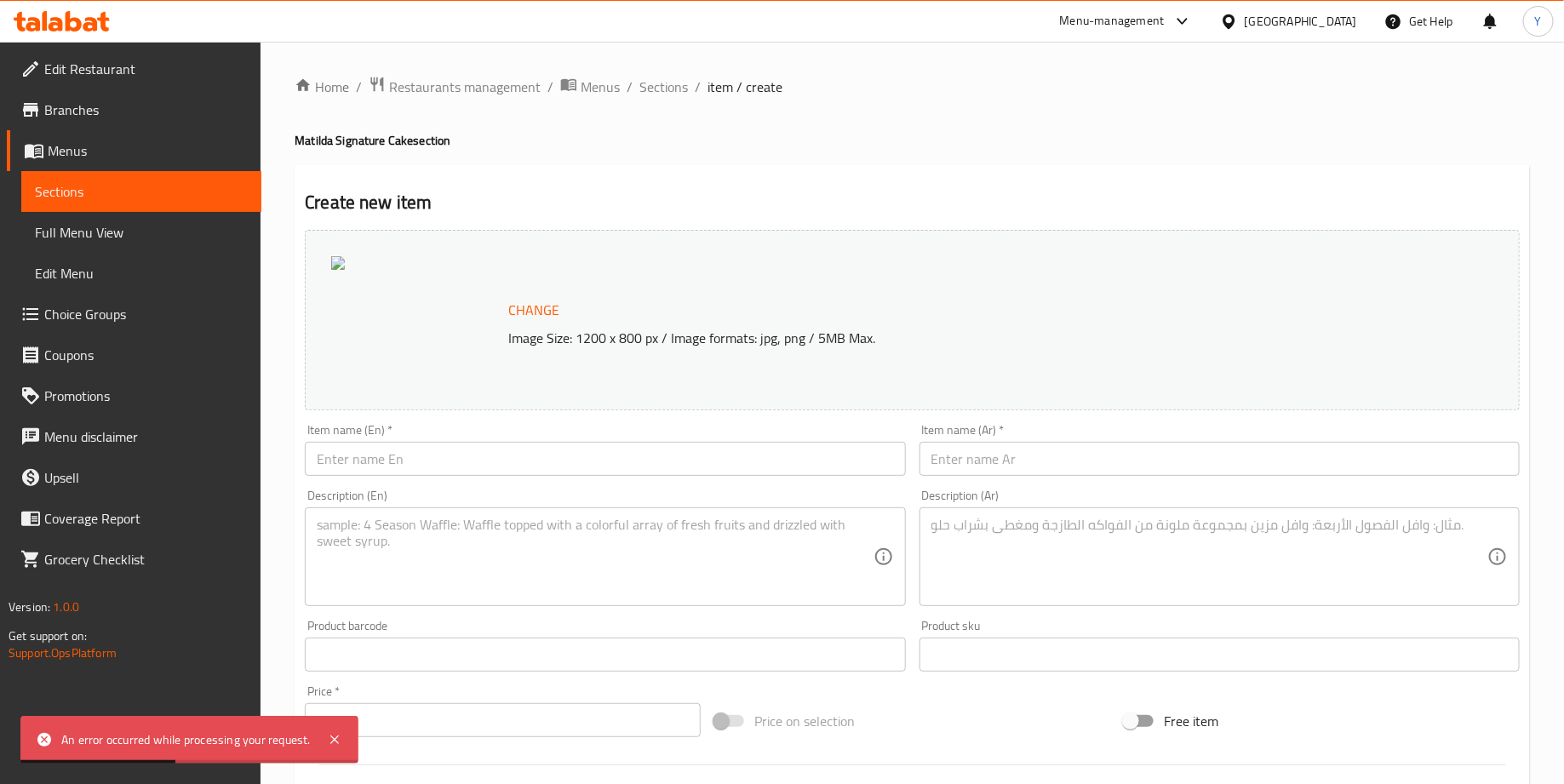
click at [436, 449] on input "text" at bounding box center [605, 458] width 601 height 34
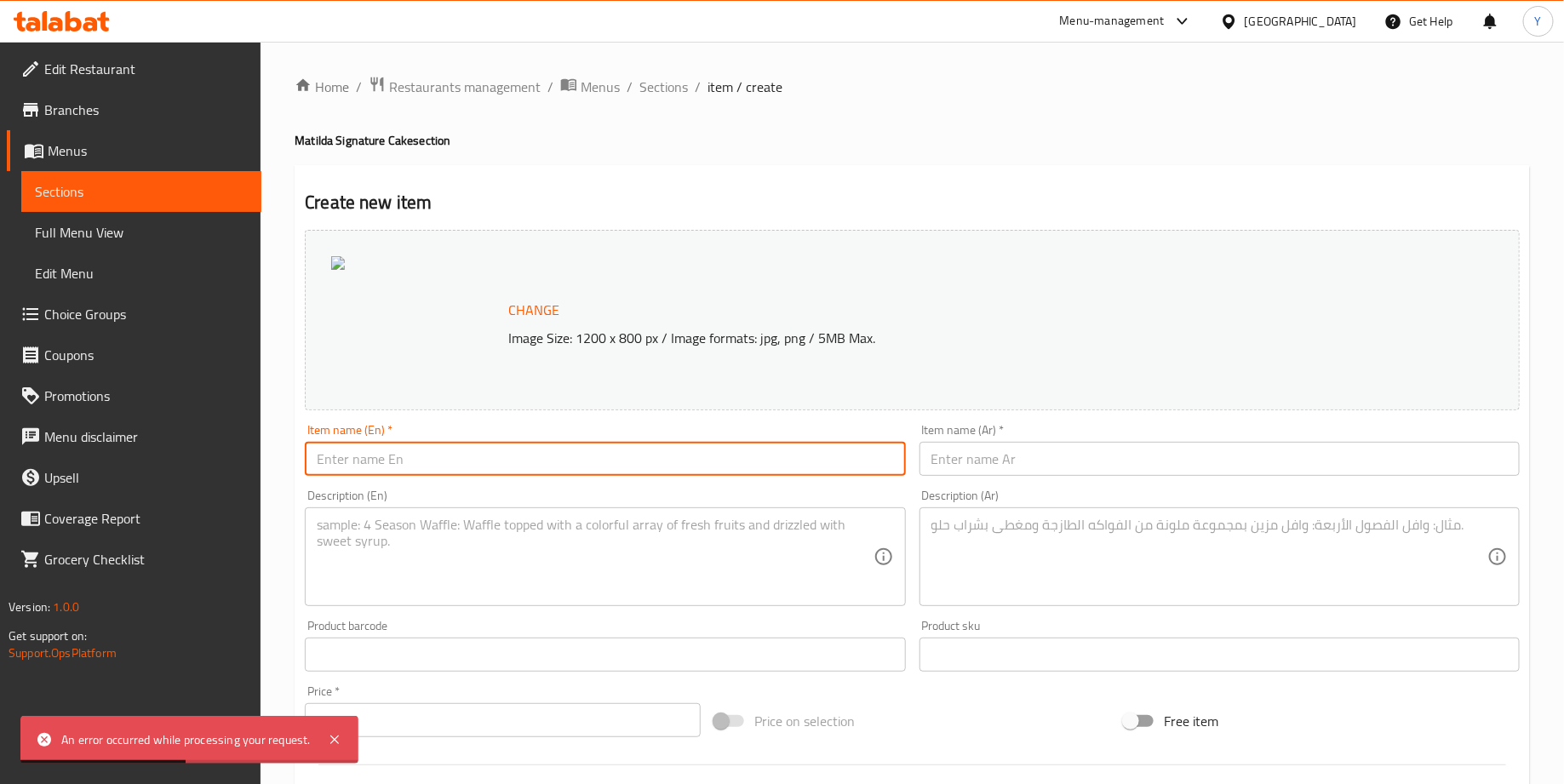
paste input "Matilda Summer Berry Blast"
type input "Matilda Summer Berry Blast"
click at [981, 457] on input "text" at bounding box center [1220, 458] width 601 height 34
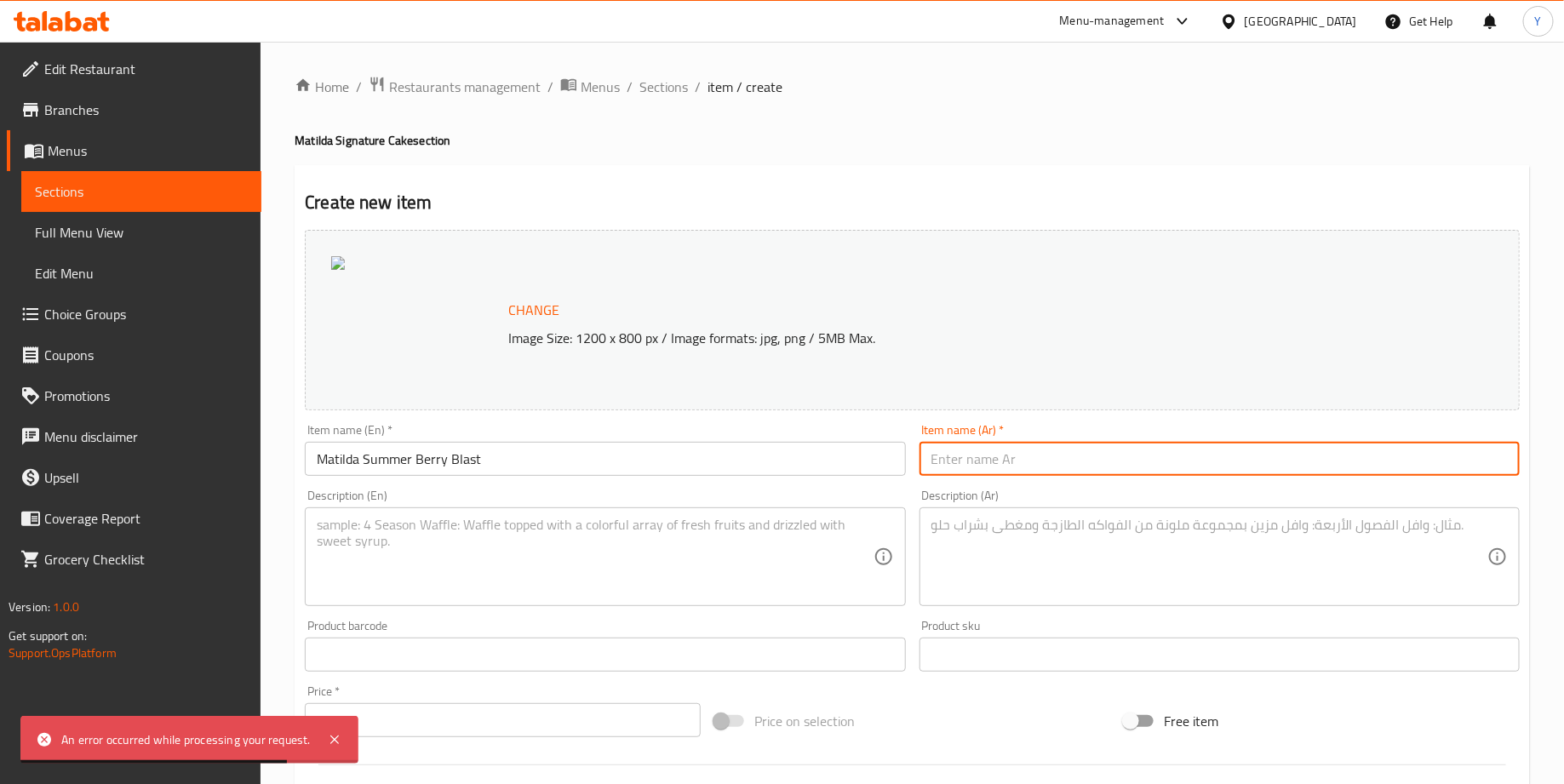
paste input "كيك سمر بيري بلاست"
type input "كيك سمر بيري بلاست"
click at [566, 568] on textarea at bounding box center [595, 556] width 556 height 81
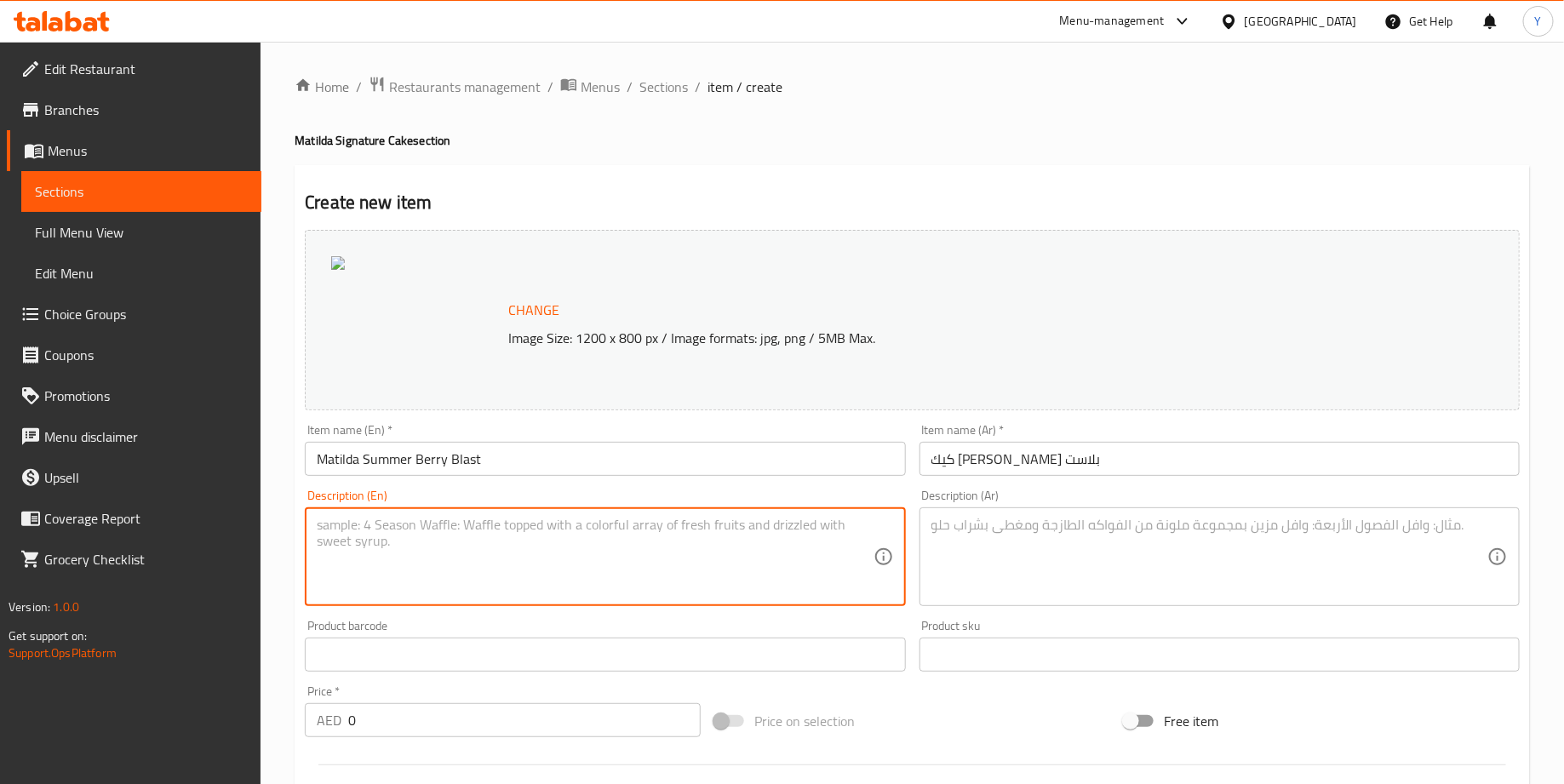
click at [576, 543] on textarea at bounding box center [595, 556] width 556 height 81
paste textarea "Soft and fluffy vanilla sponge layered with a mix of luscious fillings—one laye…"
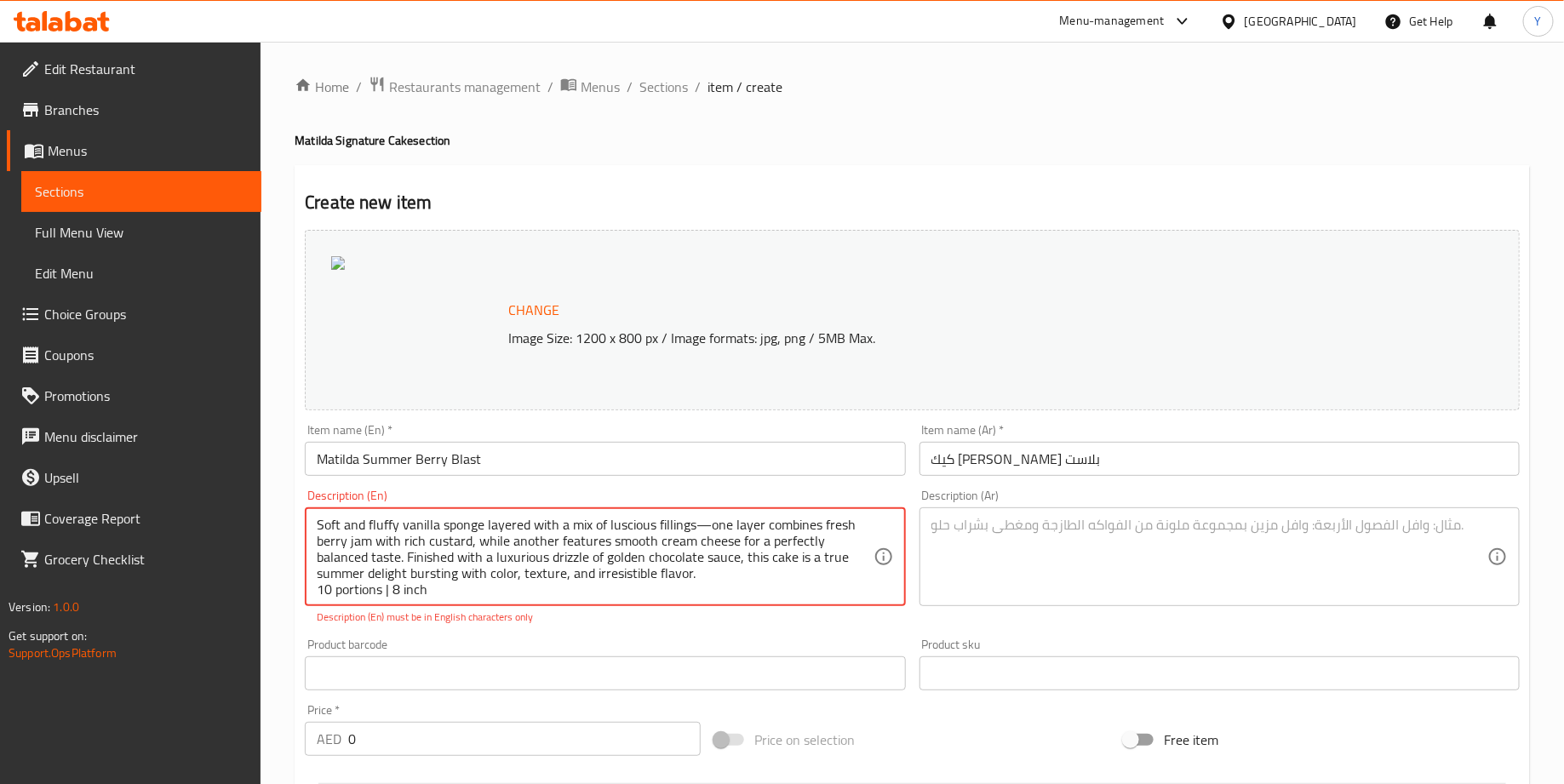
scroll to position [4, 0]
type textarea "Soft and fluffy vanilla sponge layered with a mix of luscious fillings—one laye…"
click at [1073, 551] on textarea at bounding box center [1209, 556] width 556 height 81
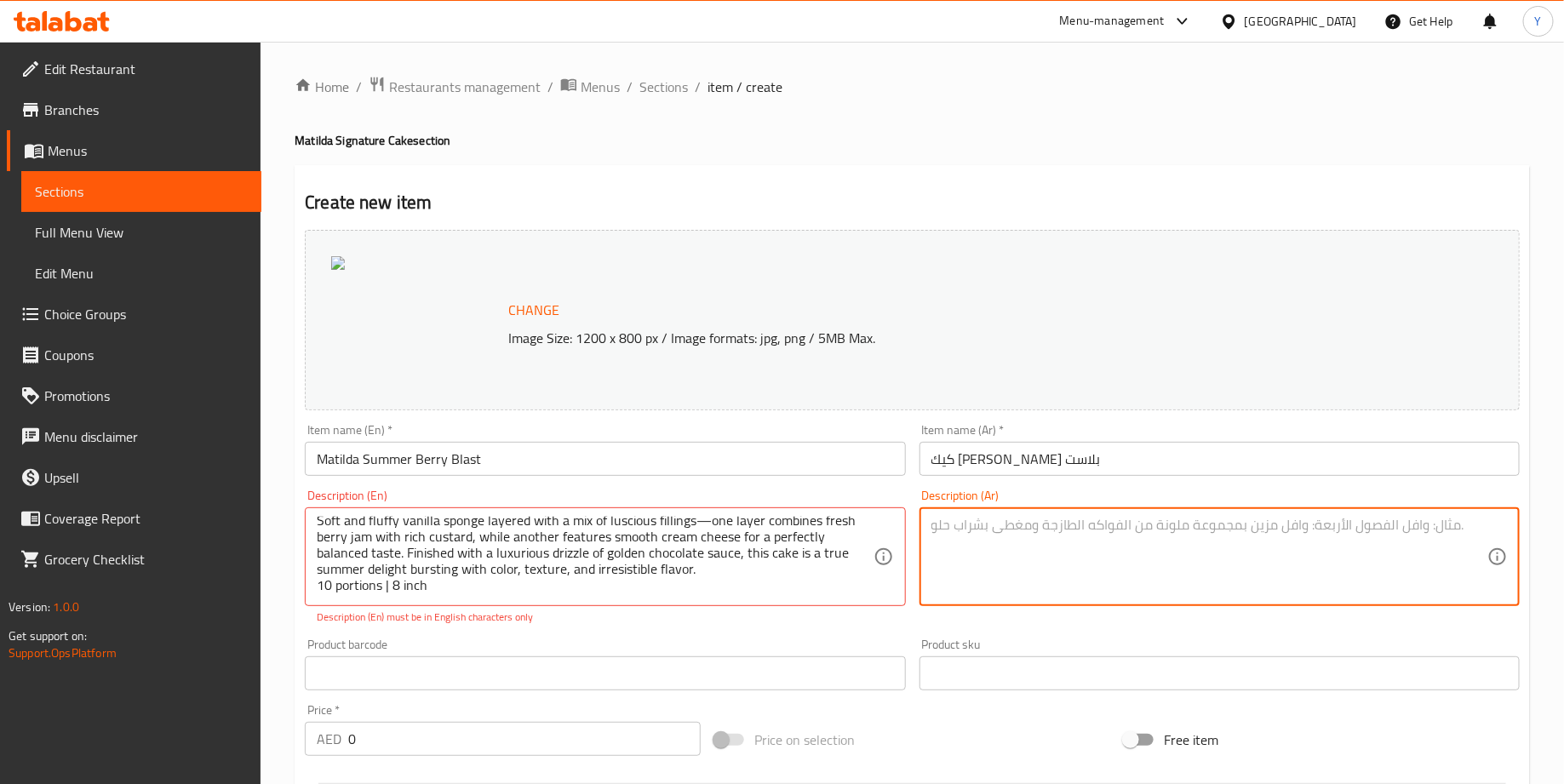
click at [989, 529] on textarea at bounding box center [1209, 556] width 556 height 81
paste textarea "كيكة فانيليا هشة وطرية بطبقات من الحشوات الغنية والمتنوعة—طبقة تجمع بين مربى ال…"
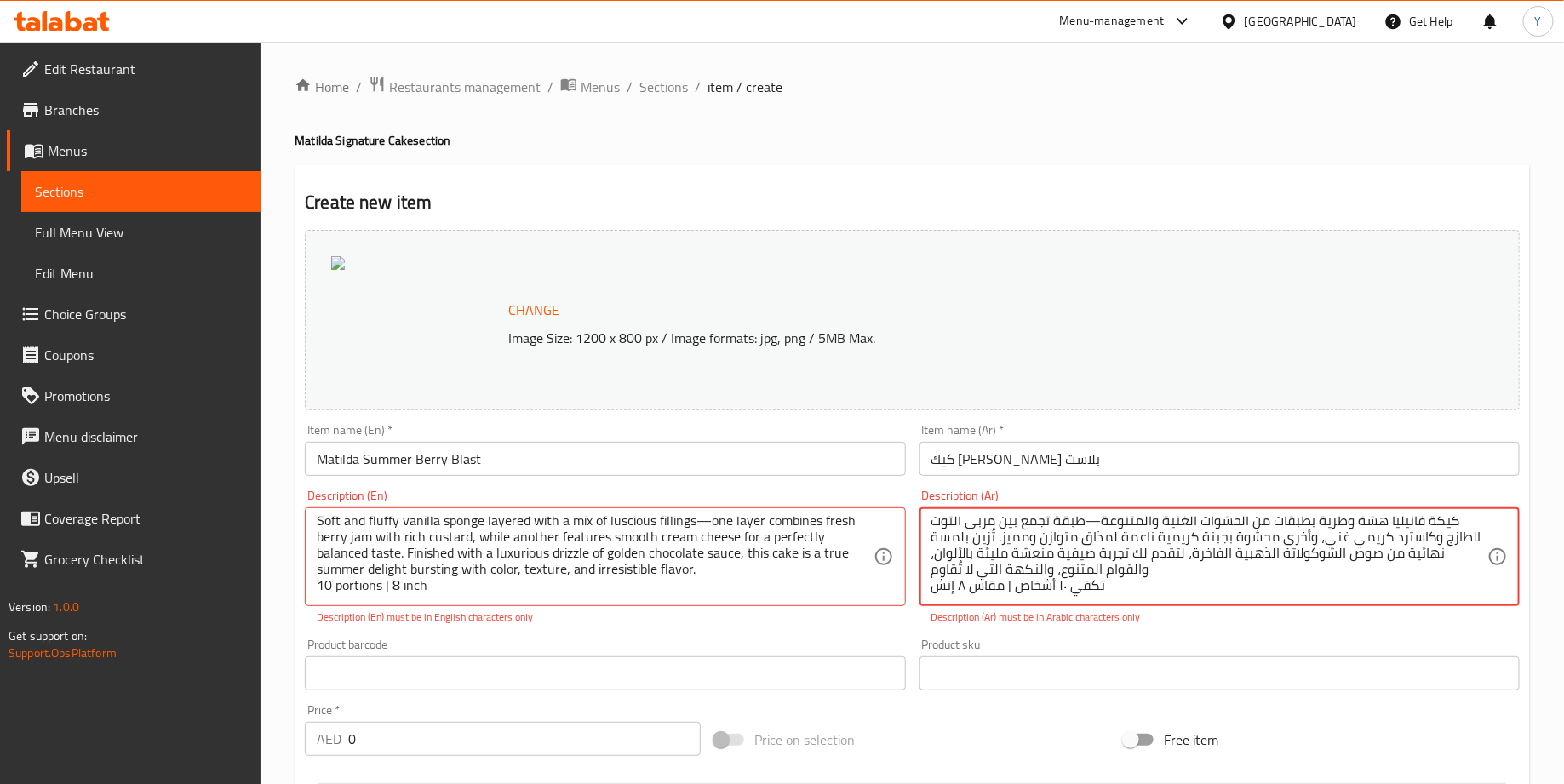
click at [1097, 526] on textarea "كيكة فانيليا هشة وطرية بطبقات من الحشوات الغنية والمتنوعة—طبقة تجمع بين مربى ال…" at bounding box center [1209, 556] width 556 height 81
type textarea "كيكة فانيليا هشة وطرية بطبقات من الحشوات الغنية والمتنوعةطبقة تجمع بين مربى الت…"
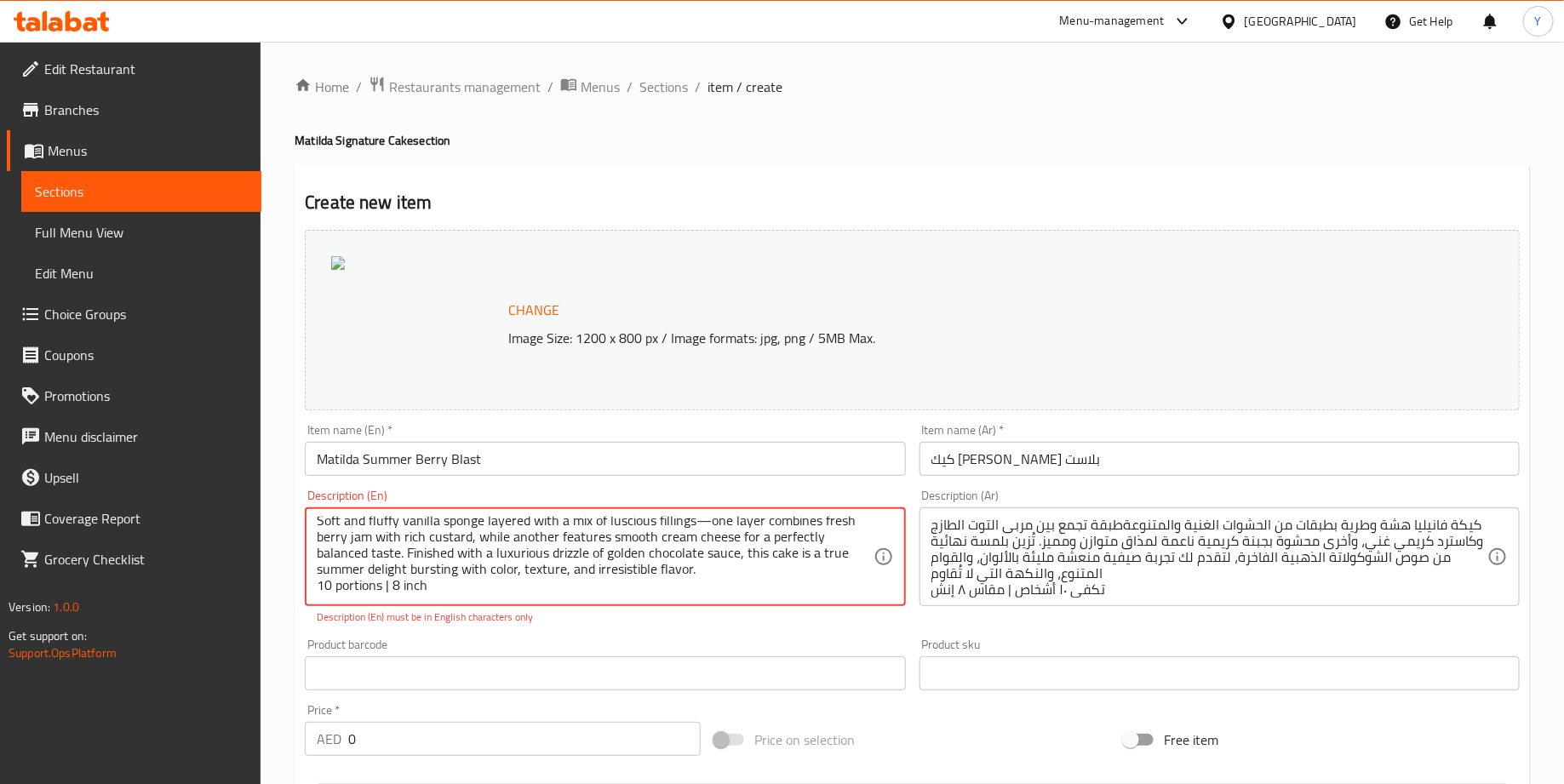
click at [700, 523] on textarea "Soft and fluffy vanilla sponge layered with a mix of luscious fillings—one laye…" at bounding box center [595, 556] width 556 height 81
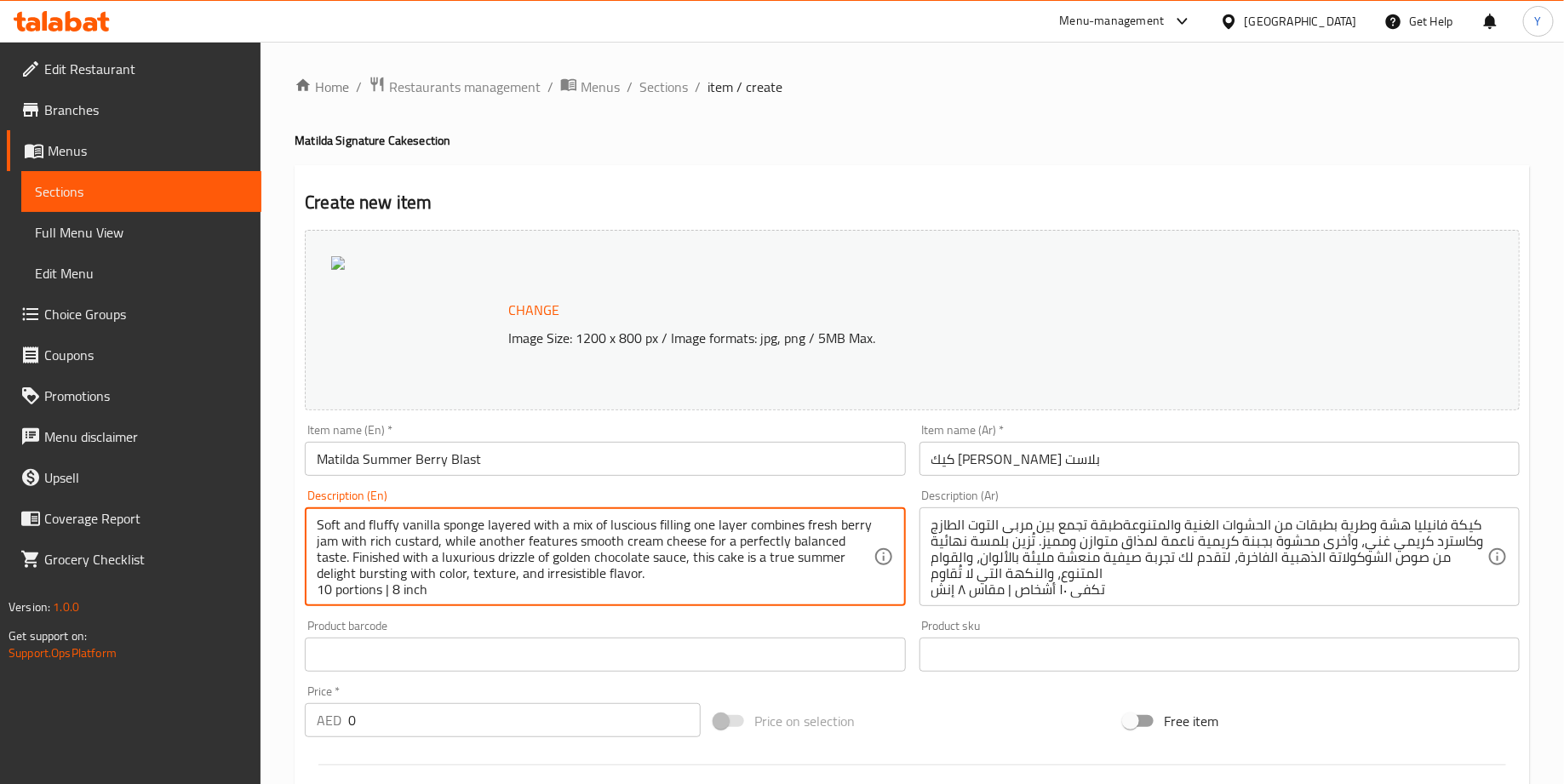
type textarea "Soft and fluffy vanilla sponge layered with a mix of luscious filling one layer…"
click at [761, 633] on div "Product barcode Product barcode" at bounding box center [605, 645] width 601 height 52
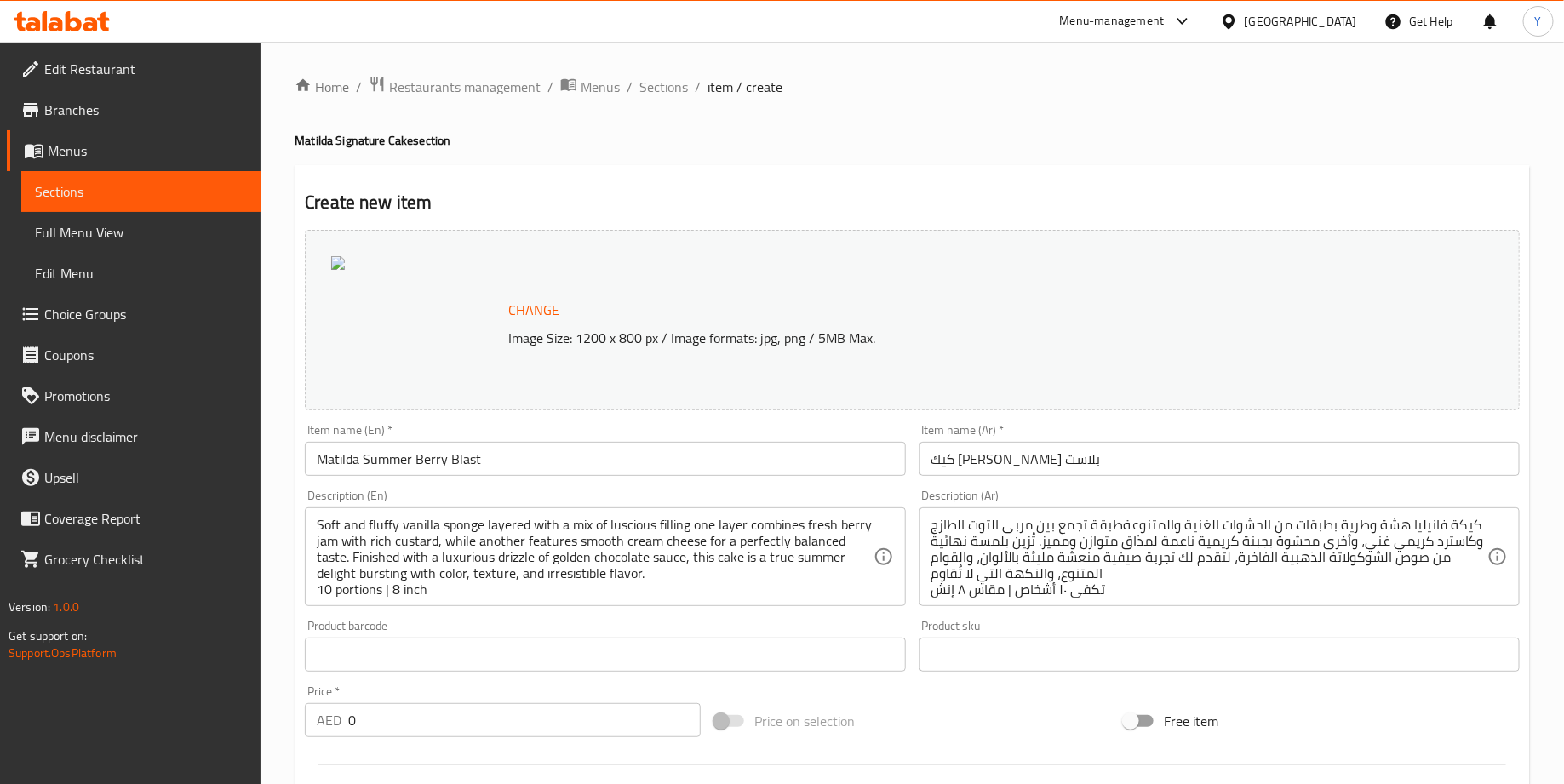
scroll to position [342, 0]
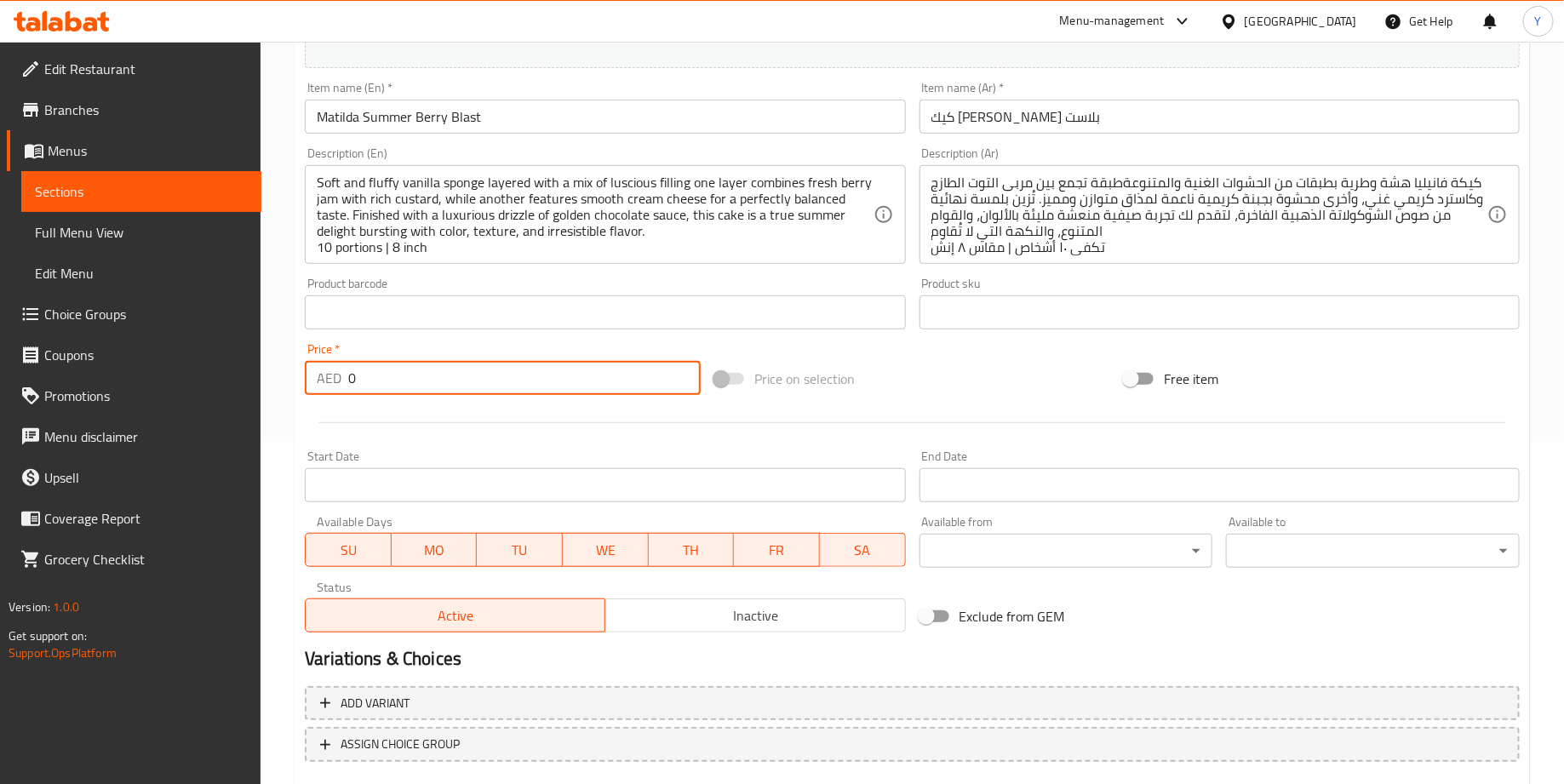
click at [488, 384] on input "0" at bounding box center [524, 377] width 352 height 34
type input "290"
click at [589, 439] on div at bounding box center [913, 422] width 1229 height 42
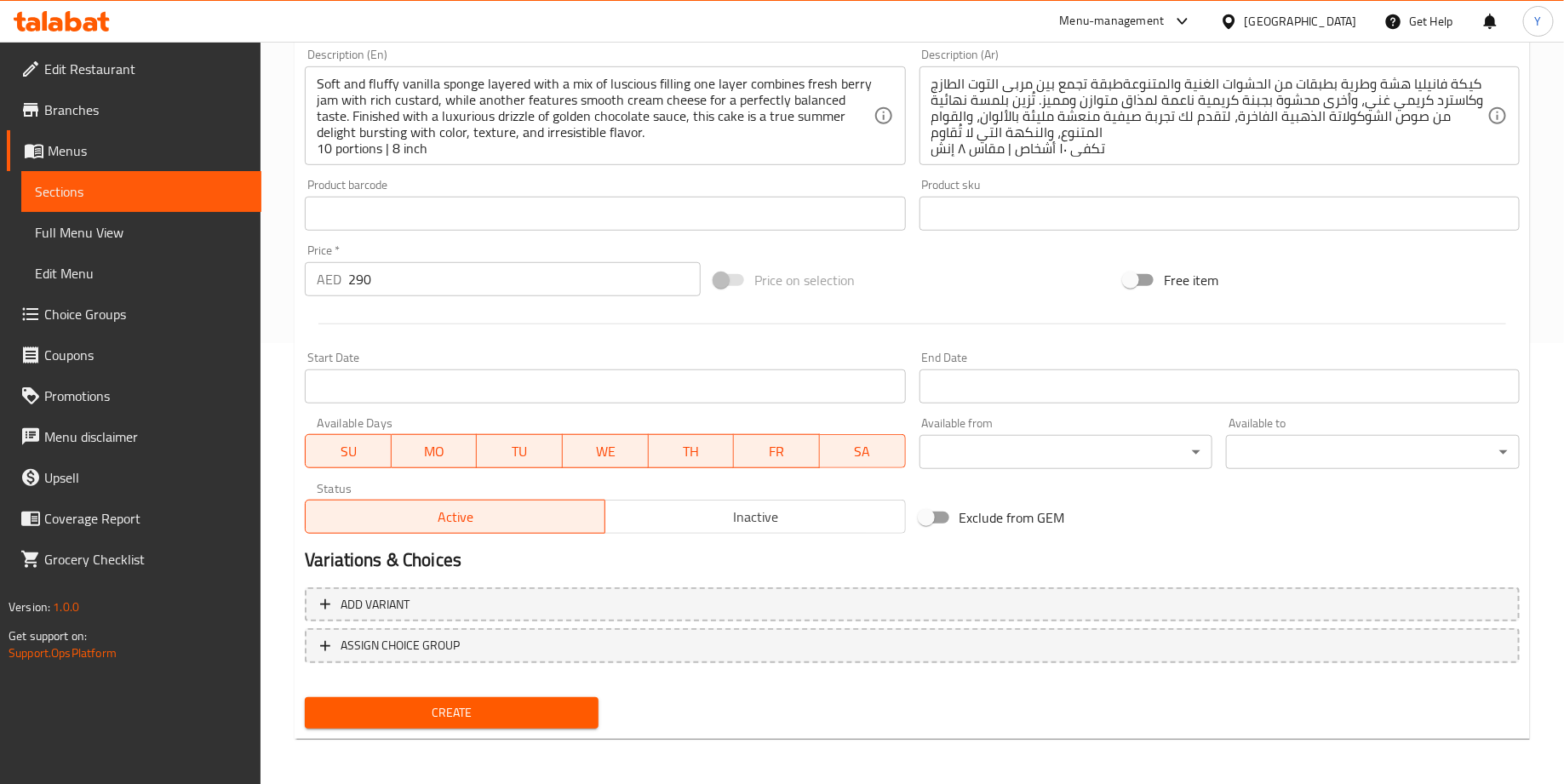
scroll to position [443, 0]
click at [463, 709] on span "Create" at bounding box center [452, 711] width 266 height 22
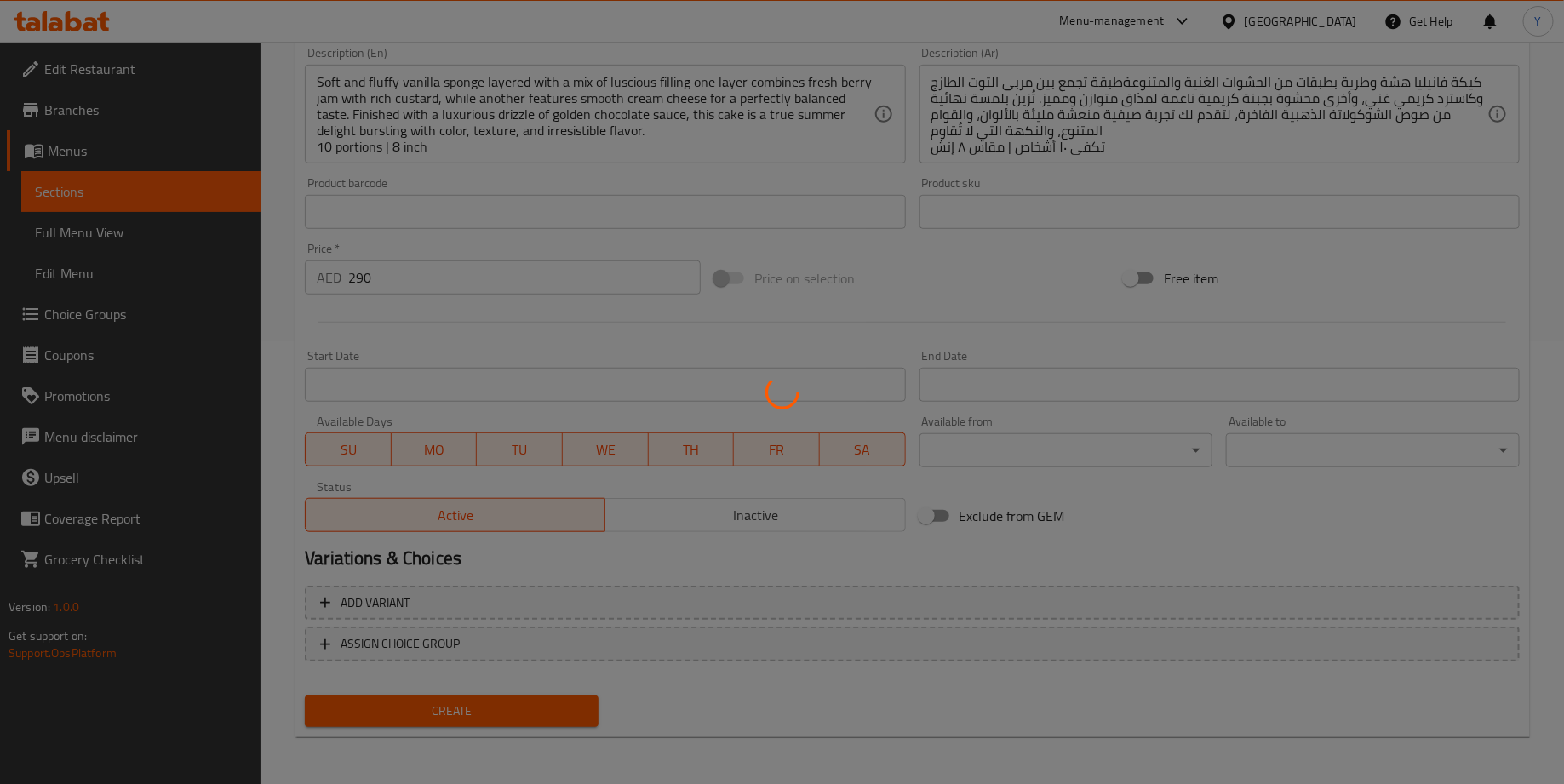
type input "0"
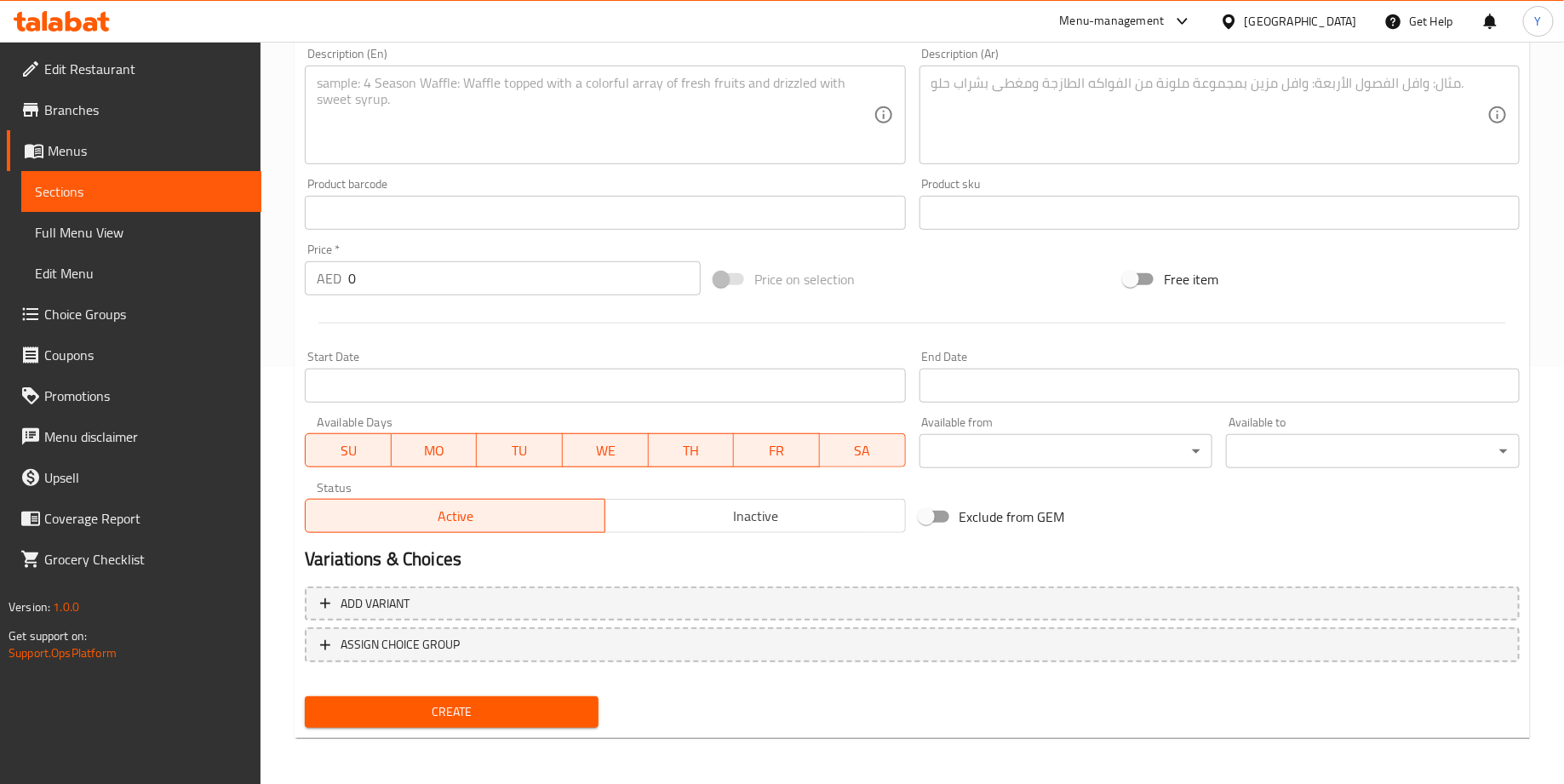
scroll to position [0, 0]
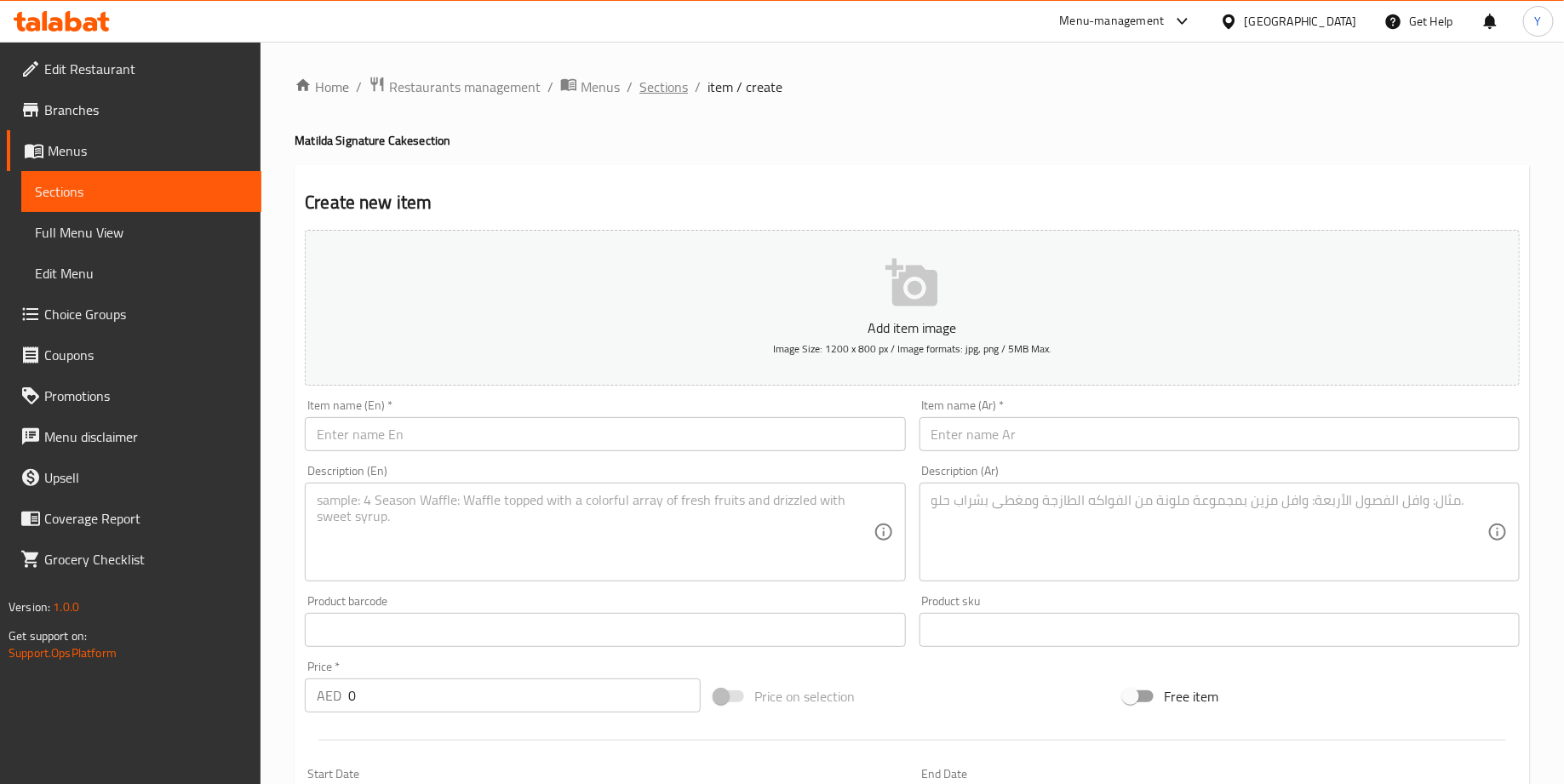
click at [649, 79] on span "Sections" at bounding box center [664, 86] width 49 height 21
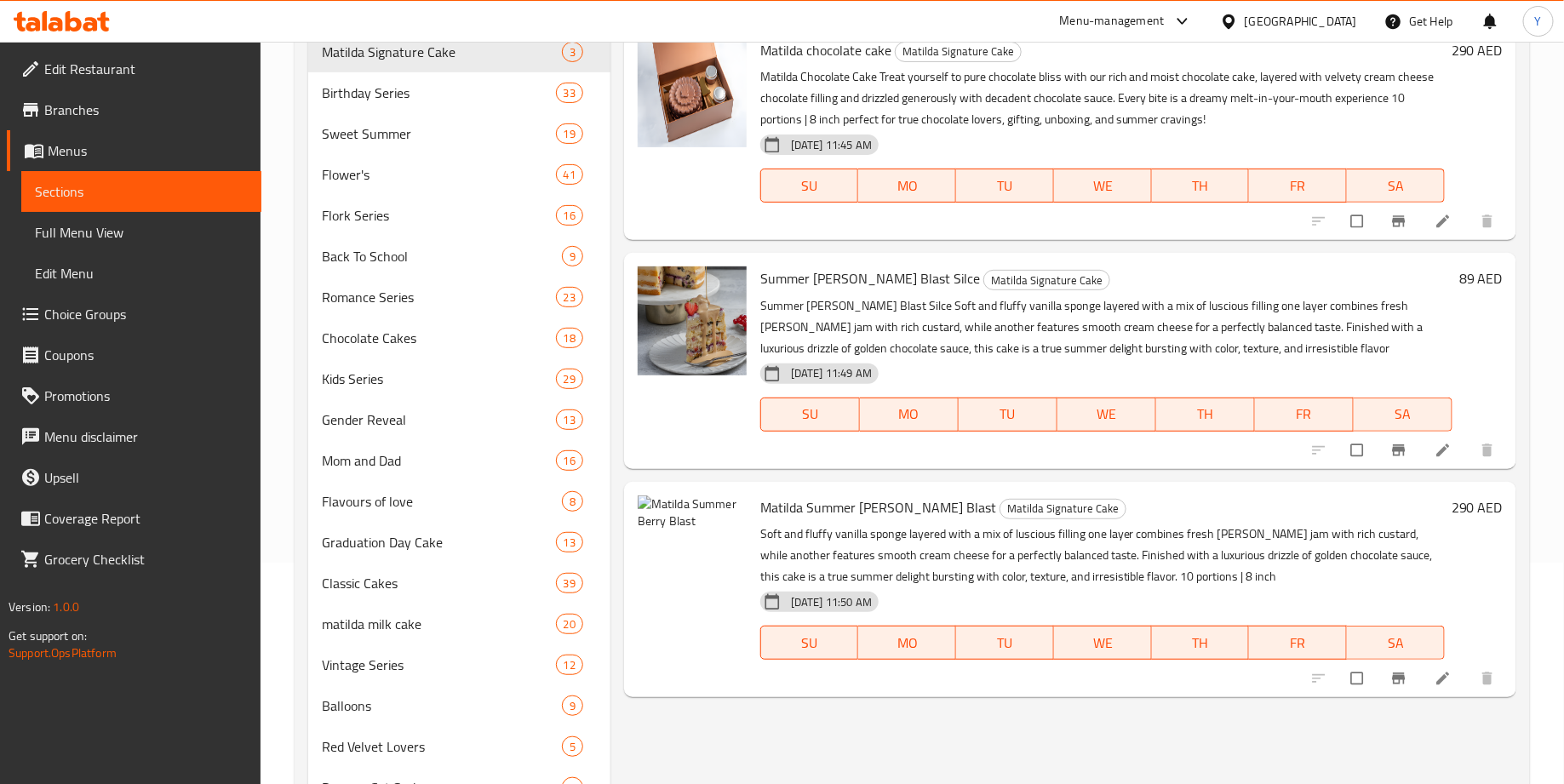
scroll to position [206, 0]
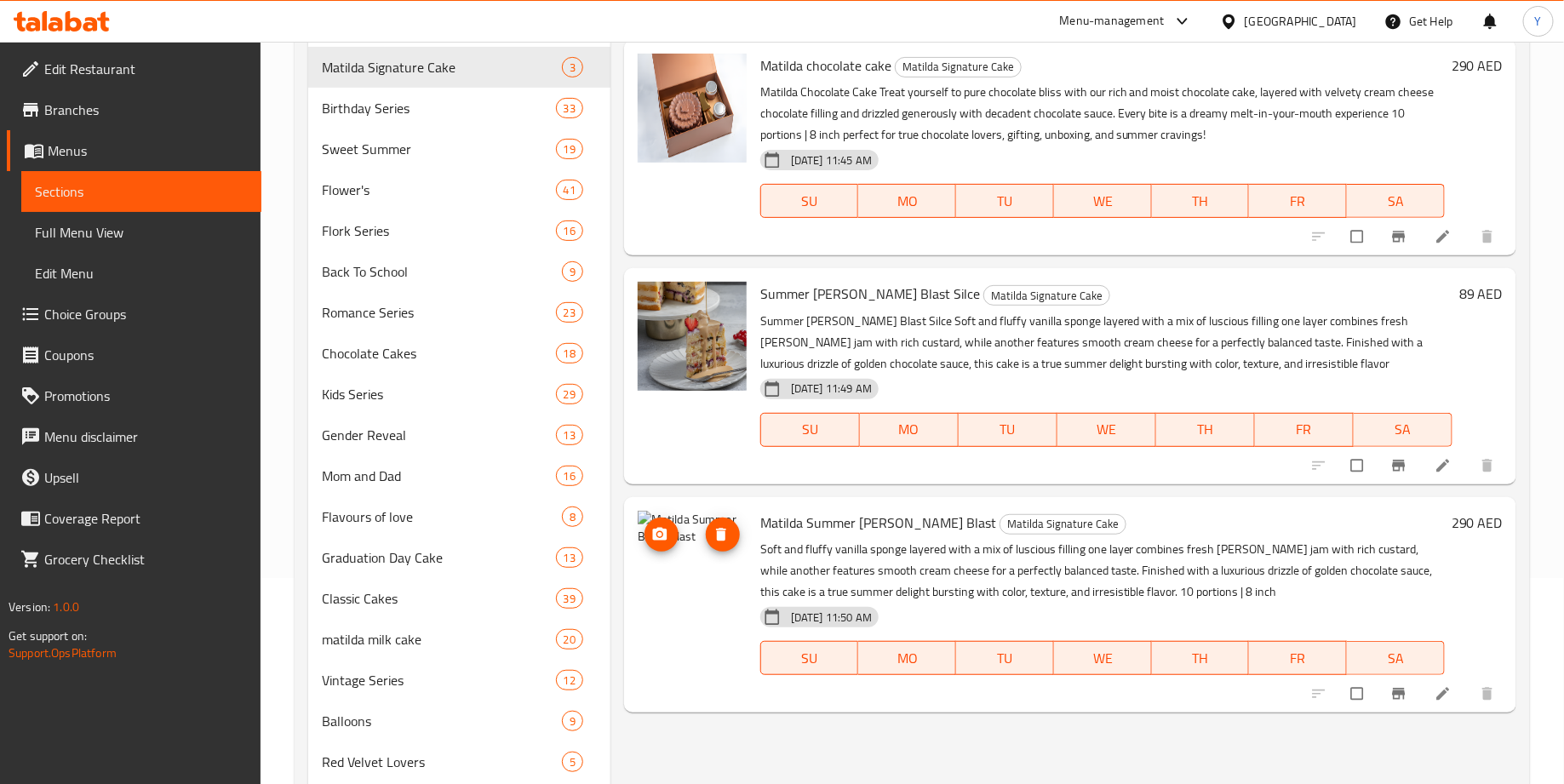
click at [651, 540] on icon "upload picture" at bounding box center [659, 534] width 17 height 17
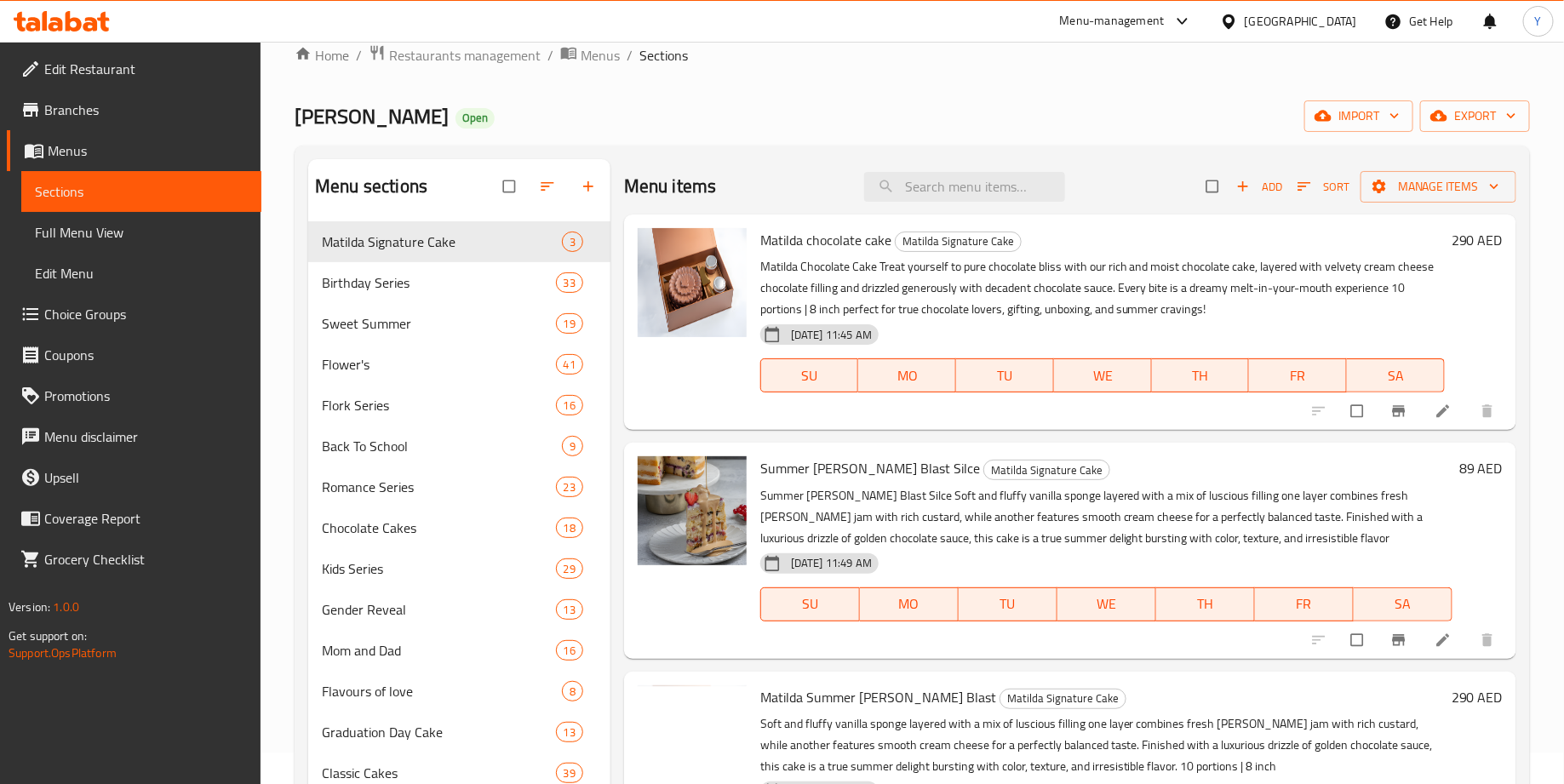
scroll to position [0, 0]
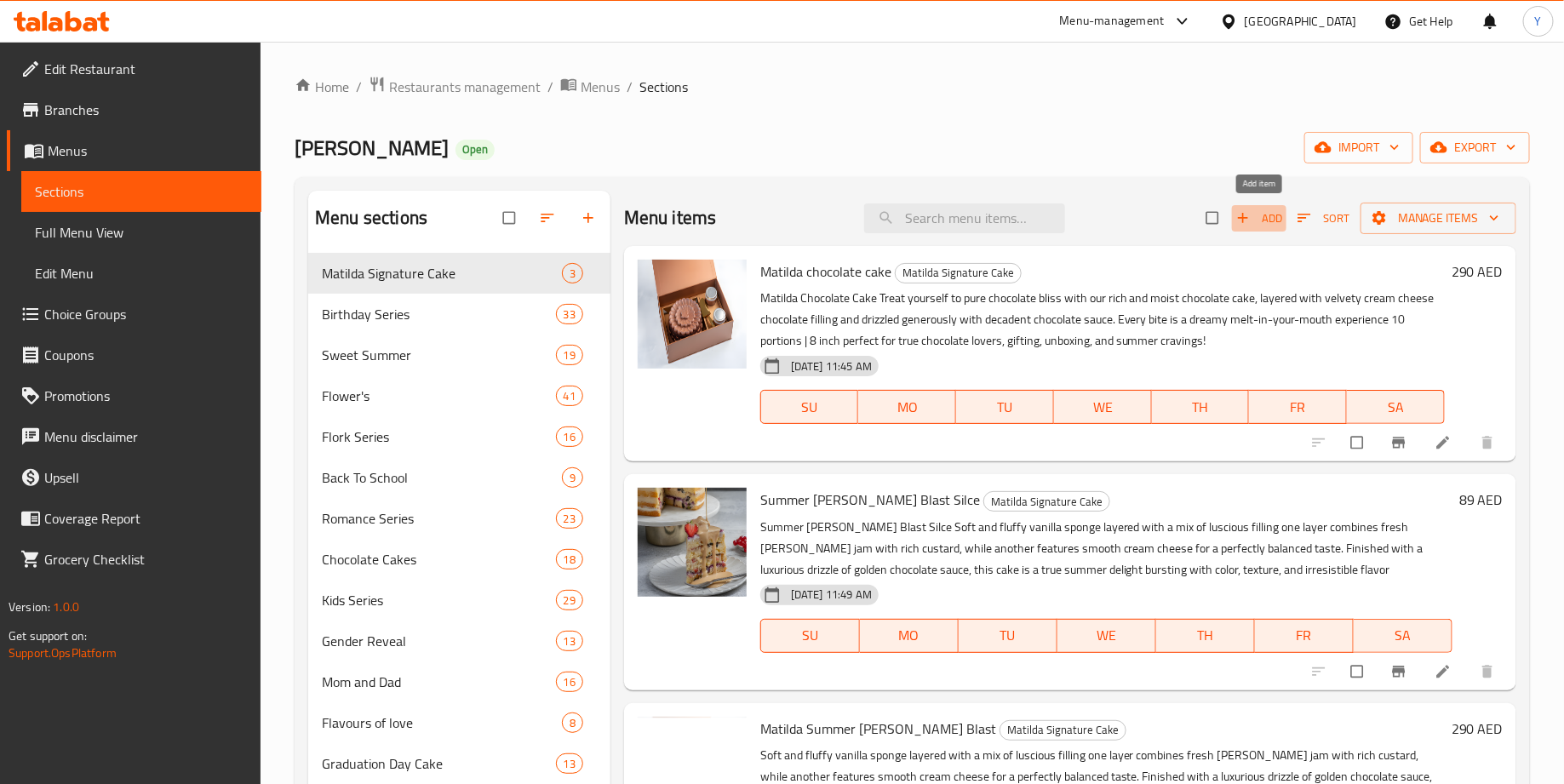
click at [1253, 220] on span "button" at bounding box center [1244, 217] width 21 height 17
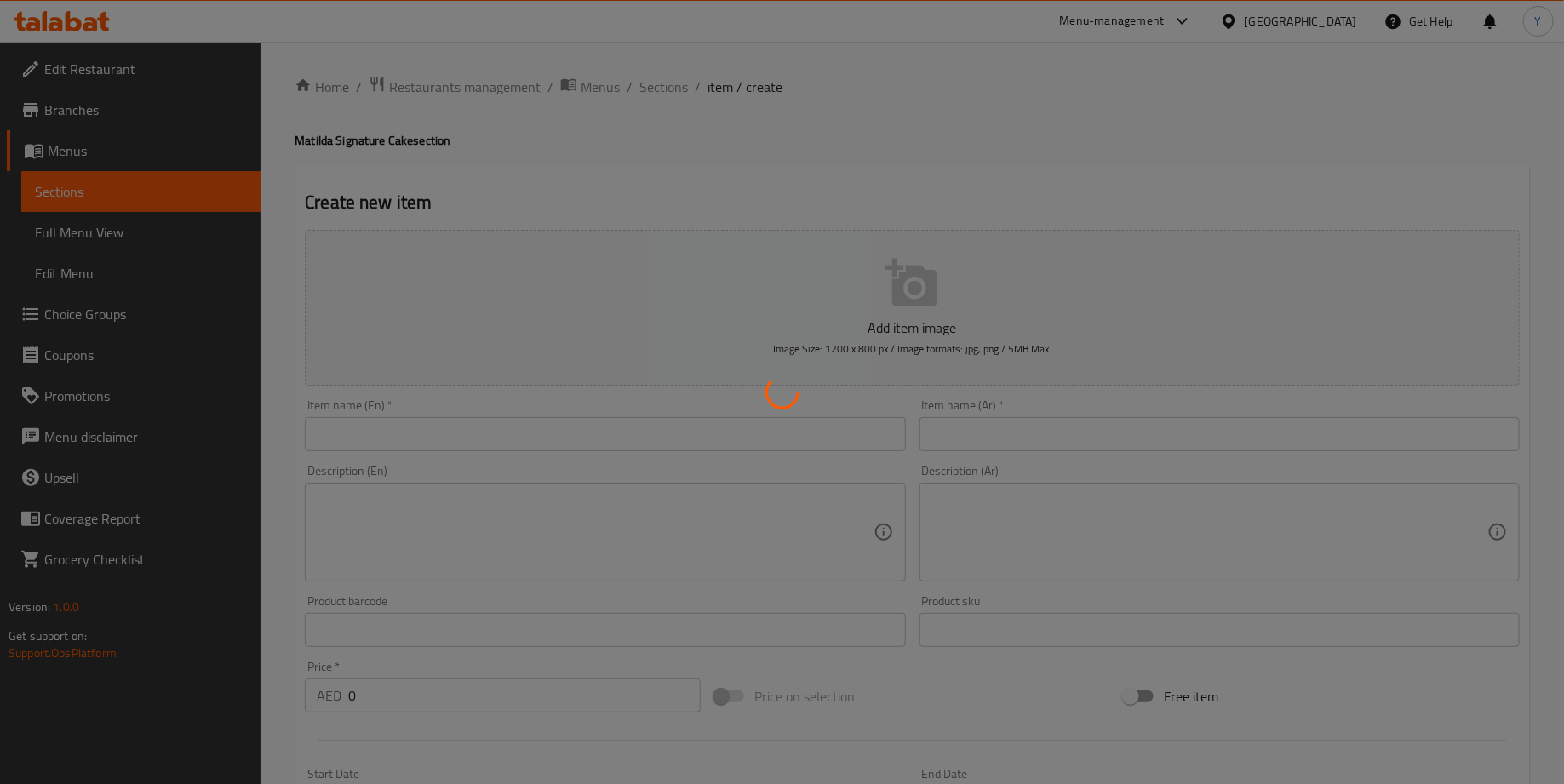
click at [910, 285] on div at bounding box center [782, 392] width 1564 height 784
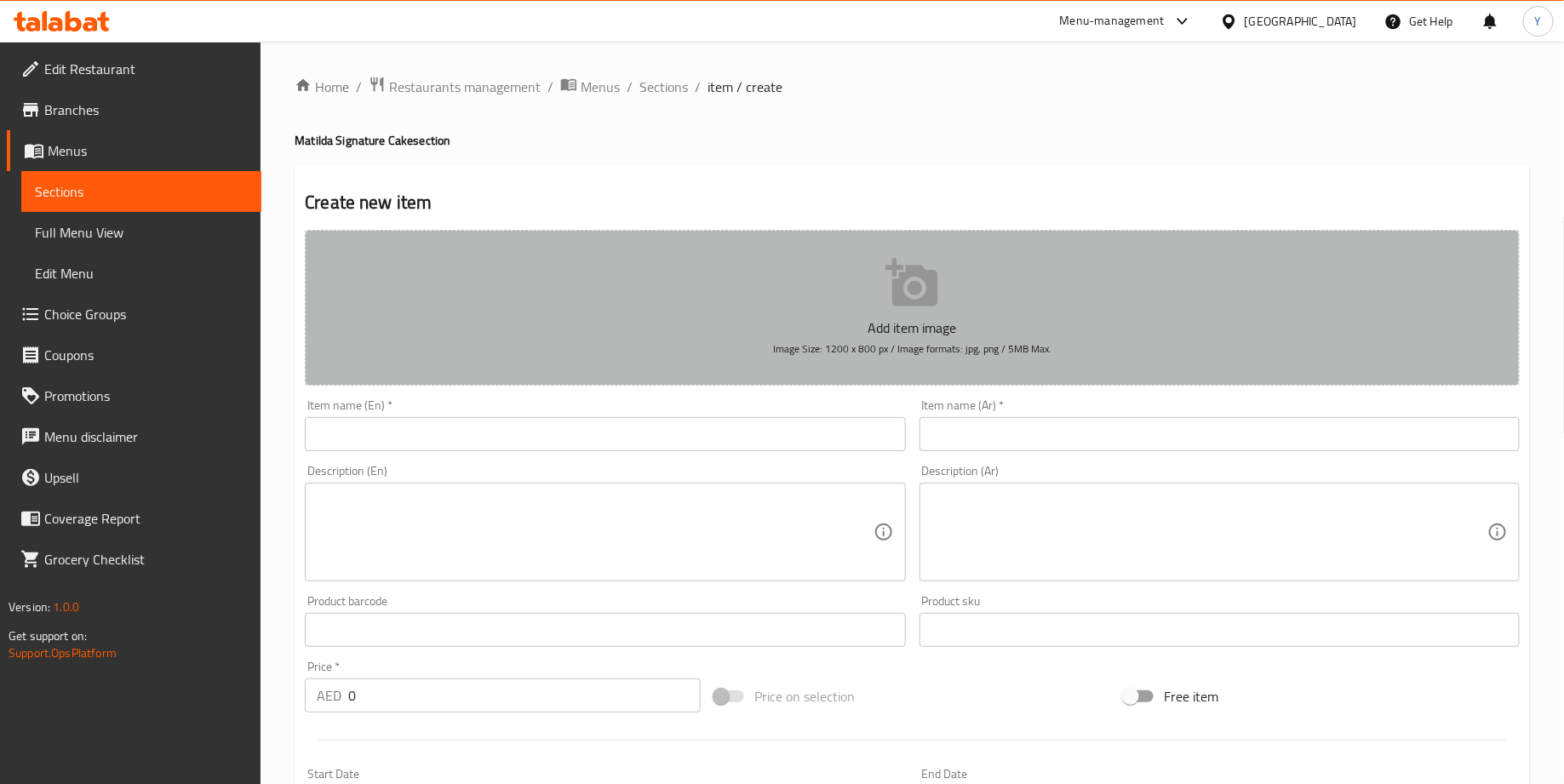
click at [910, 285] on icon "button" at bounding box center [911, 283] width 52 height 48
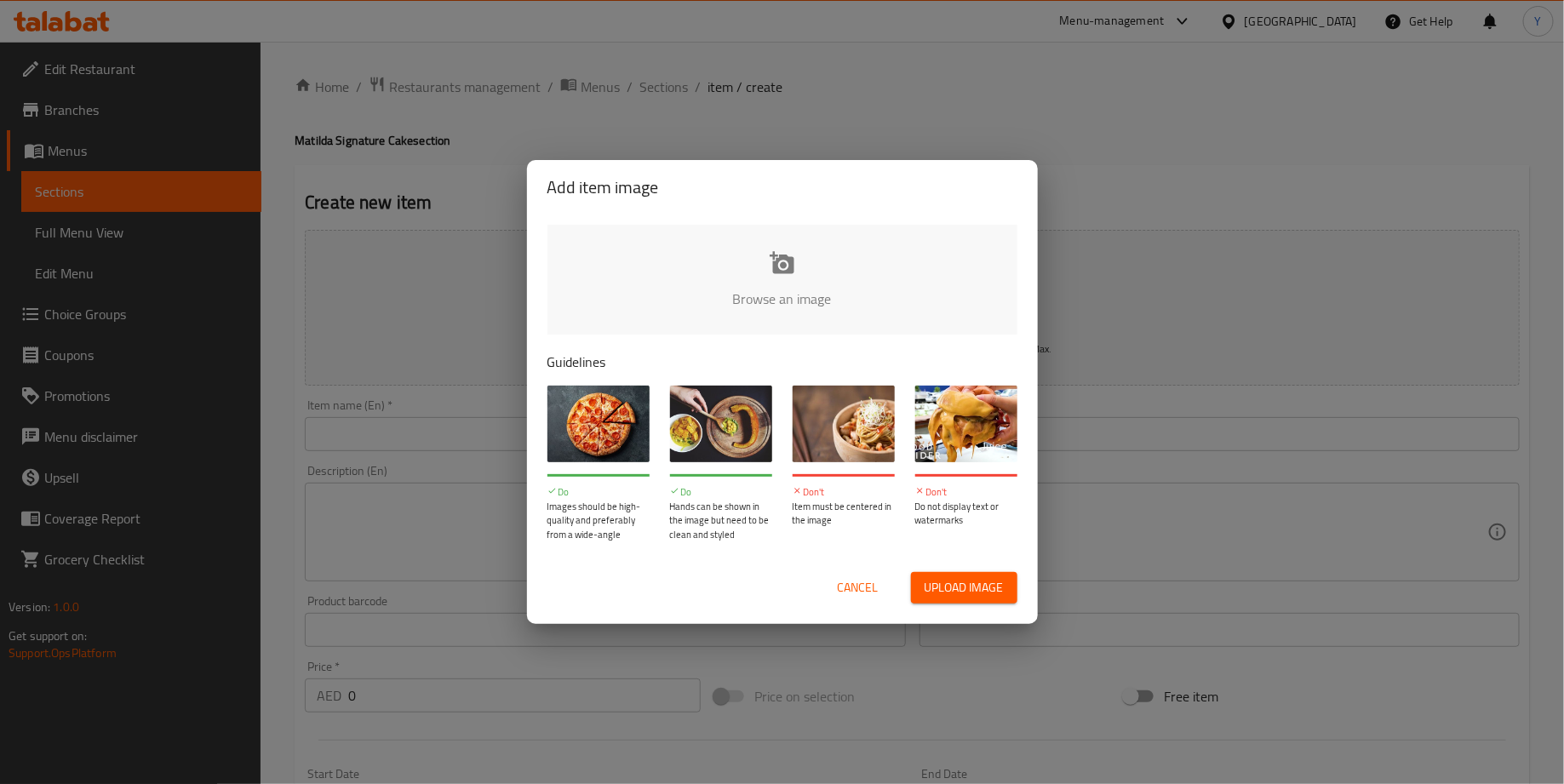
click at [730, 269] on input "file" at bounding box center [1358, 304] width 1621 height 159
type input "C:\fakepath\Screenshot [DATE] 3.30.20 PM_Nero_AI_Image_Upscaler_Photo_Face.png"
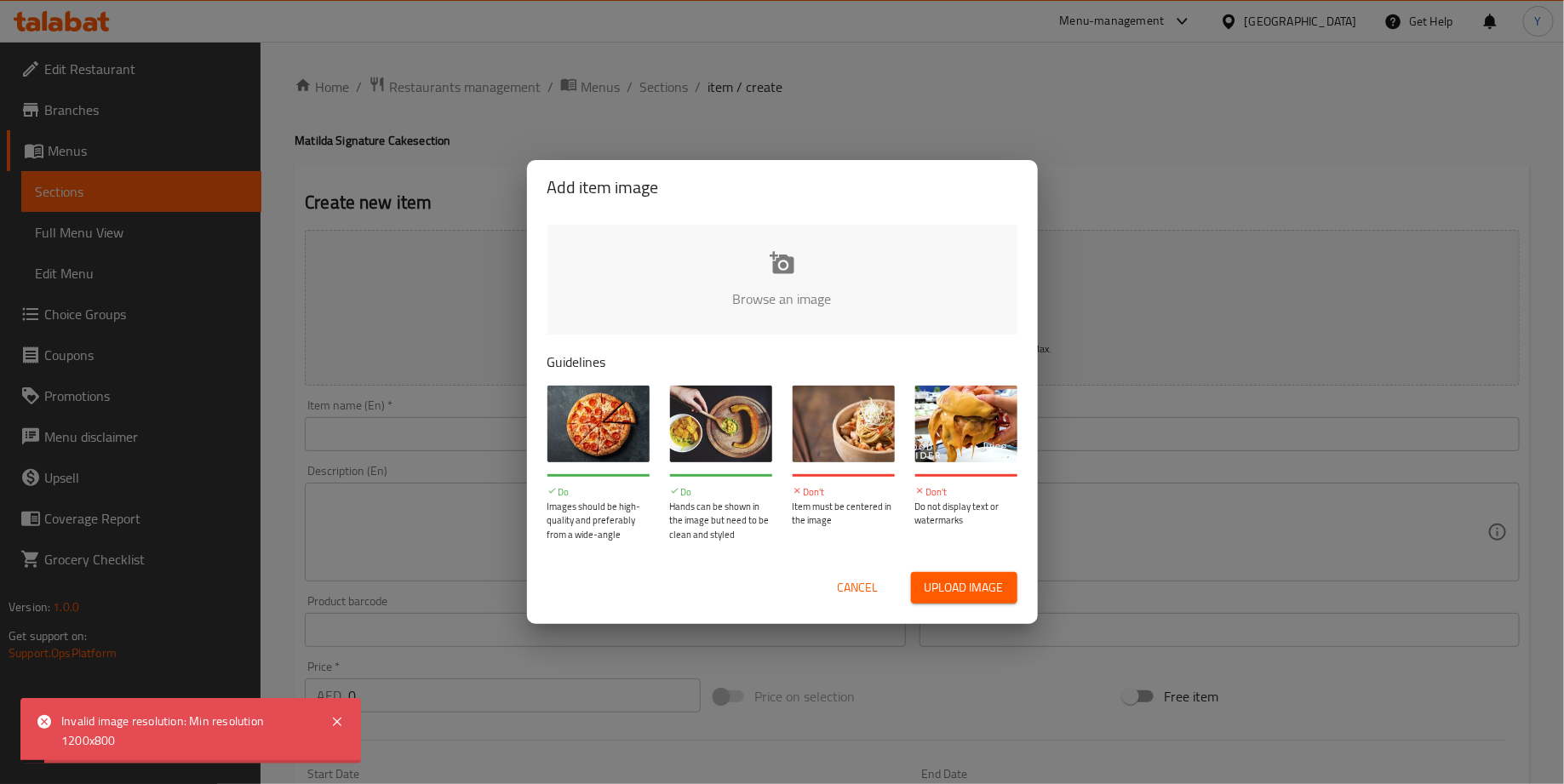
click at [869, 591] on span "Cancel" at bounding box center [858, 588] width 41 height 22
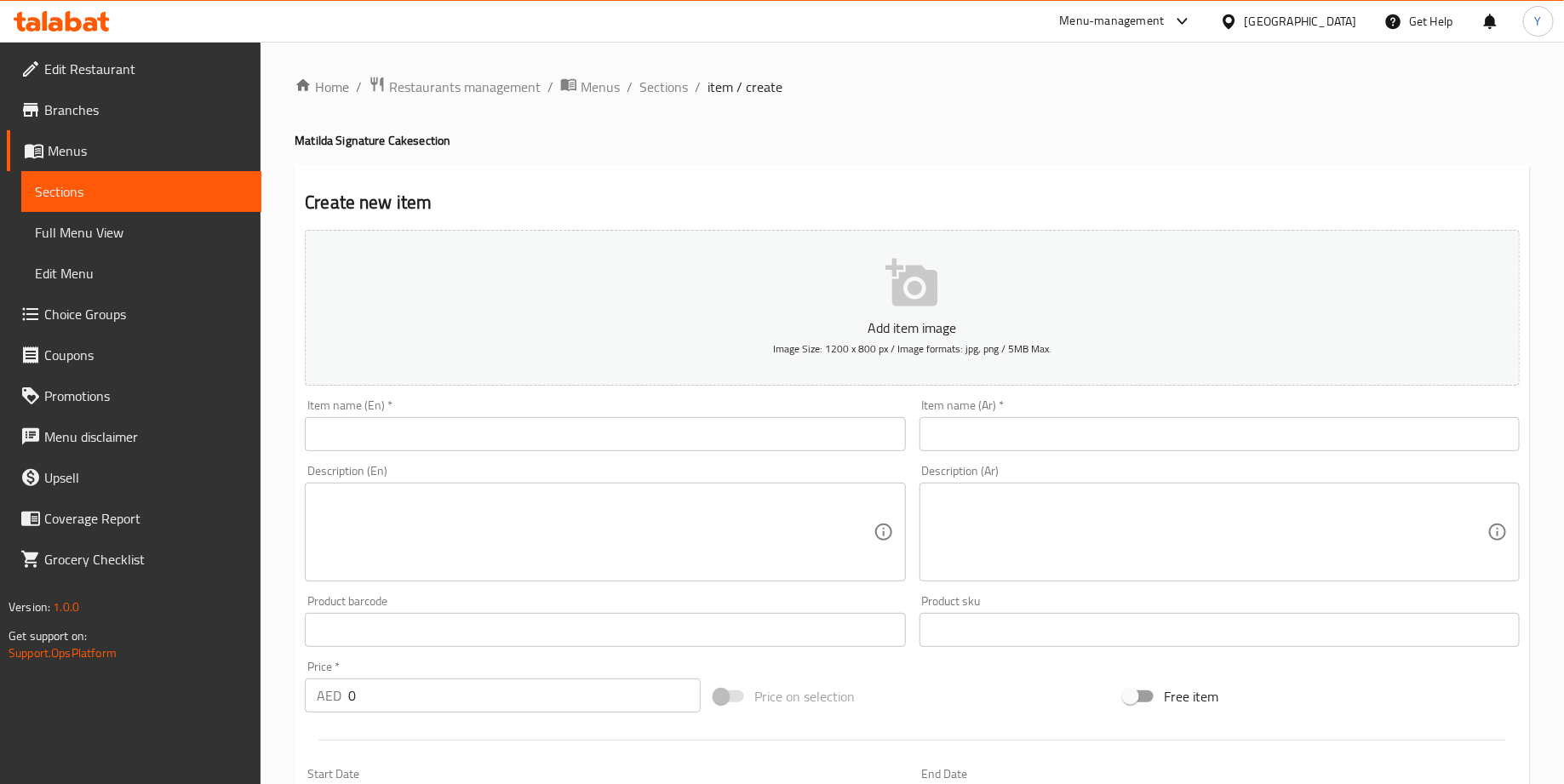
click at [845, 293] on button "Add item image Image Size: 1200 x 800 px / Image formats: jpg, png / 5MB Max." at bounding box center [913, 307] width 1215 height 155
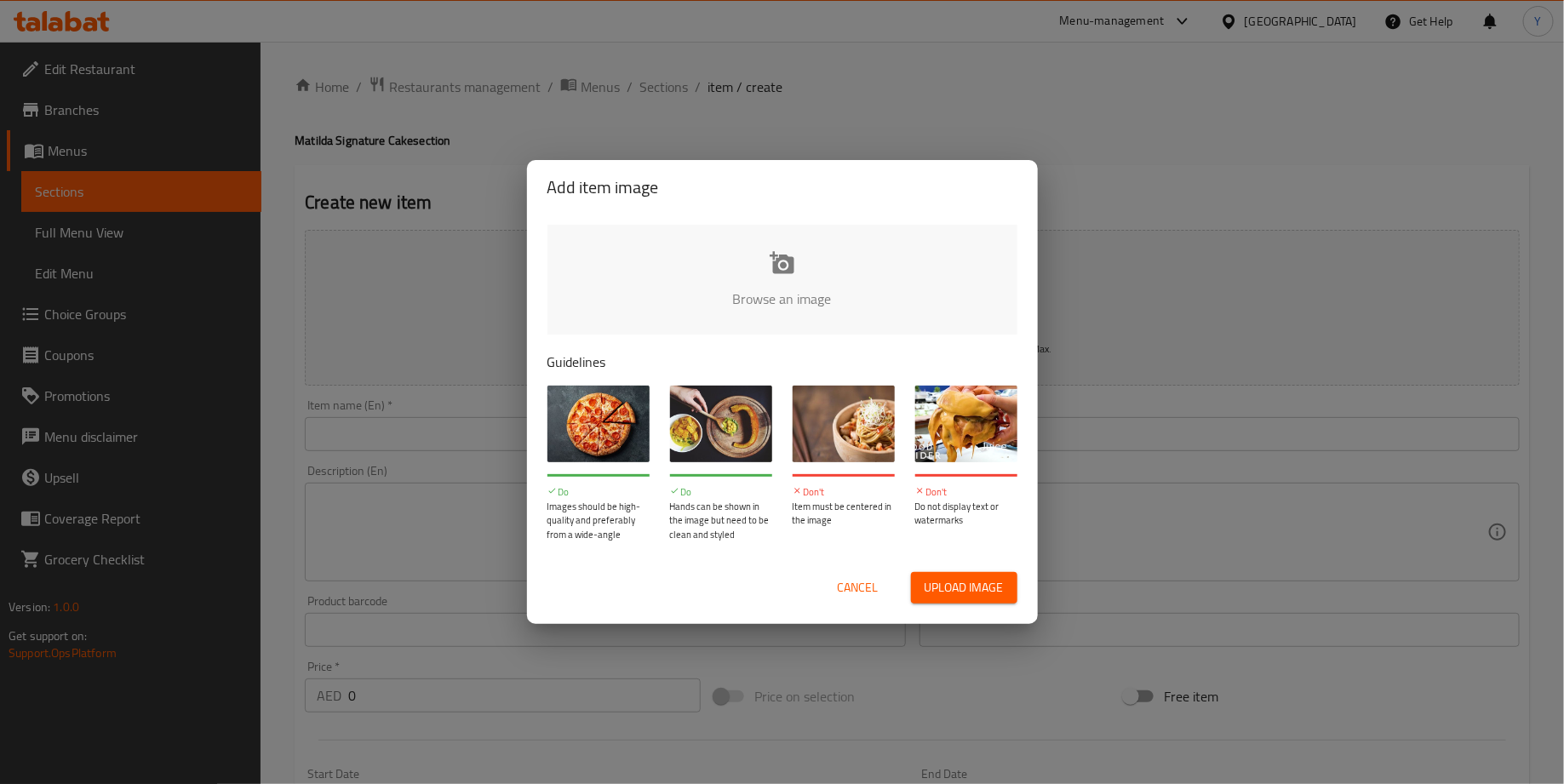
click at [713, 284] on input "file" at bounding box center [1358, 304] width 1621 height 159
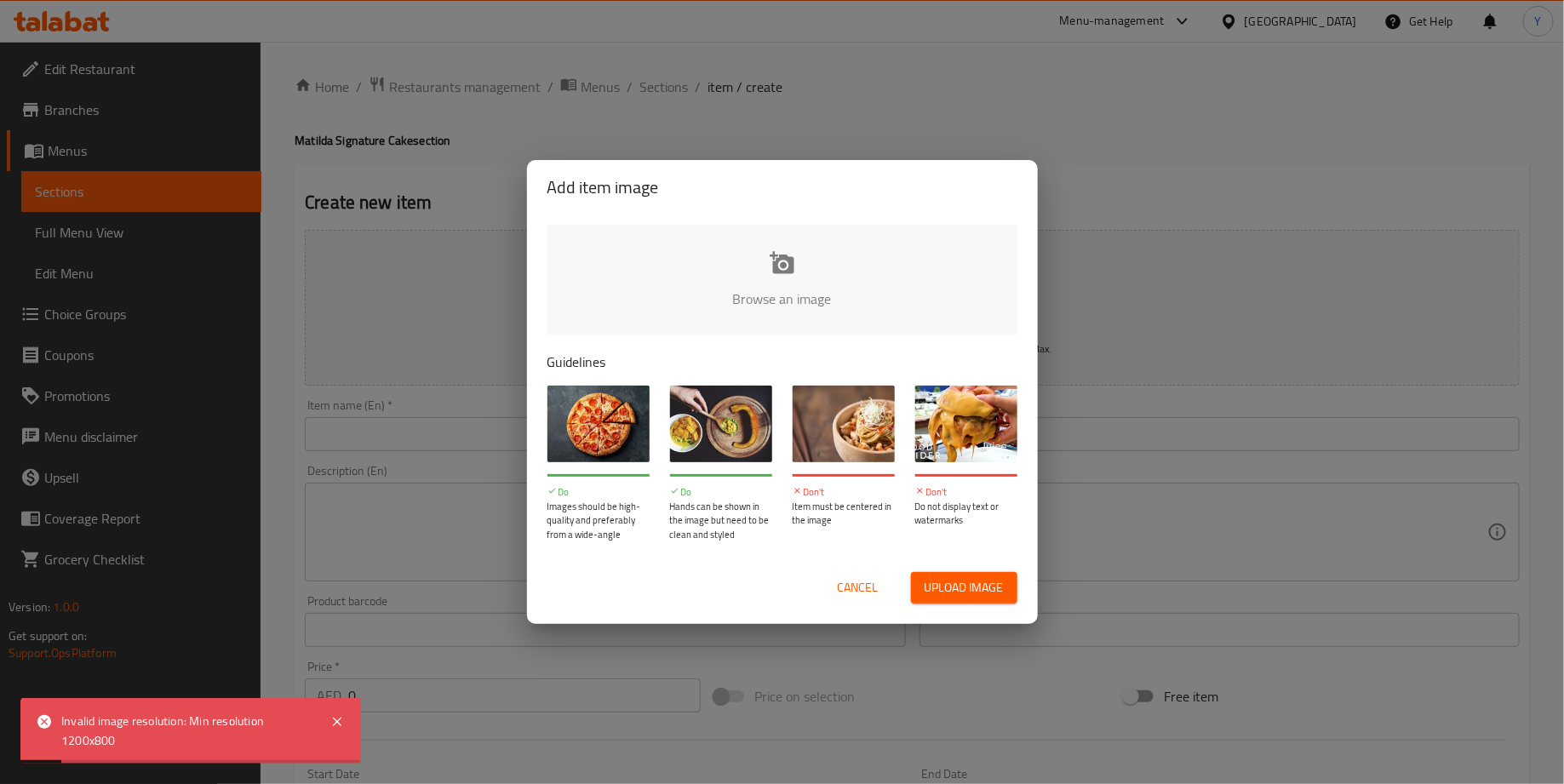
click at [800, 315] on input "file" at bounding box center [1358, 304] width 1621 height 159
type input "C:\fakepath\Screenshot [DATE] 3.30.20 PM_Nero_AI_Image_Upscaler_Photo_Face.png"
click at [798, 252] on input "file" at bounding box center [1358, 304] width 1621 height 159
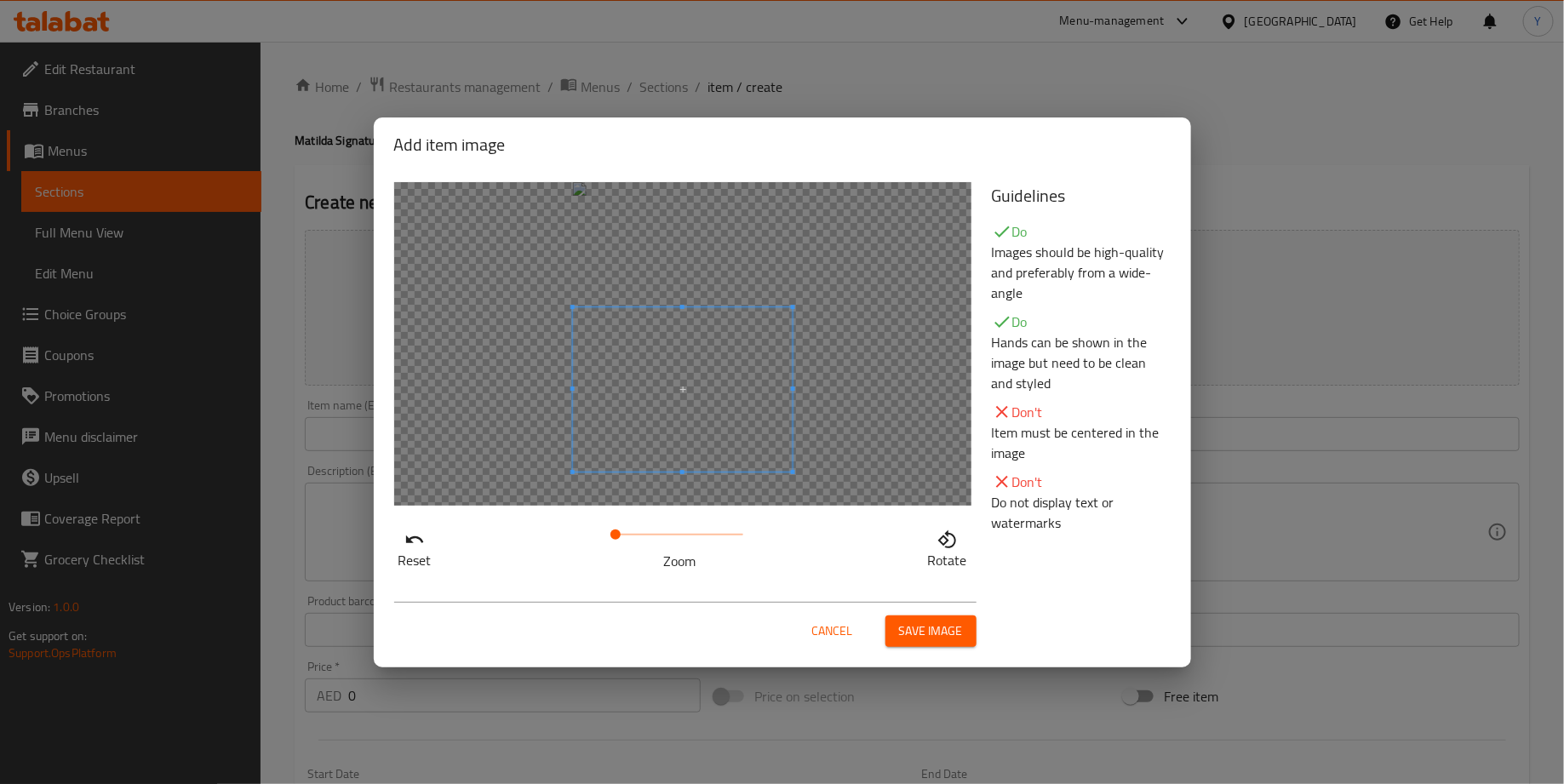
click at [717, 430] on span at bounding box center [682, 389] width 220 height 165
click at [920, 621] on span "Save image" at bounding box center [930, 632] width 64 height 22
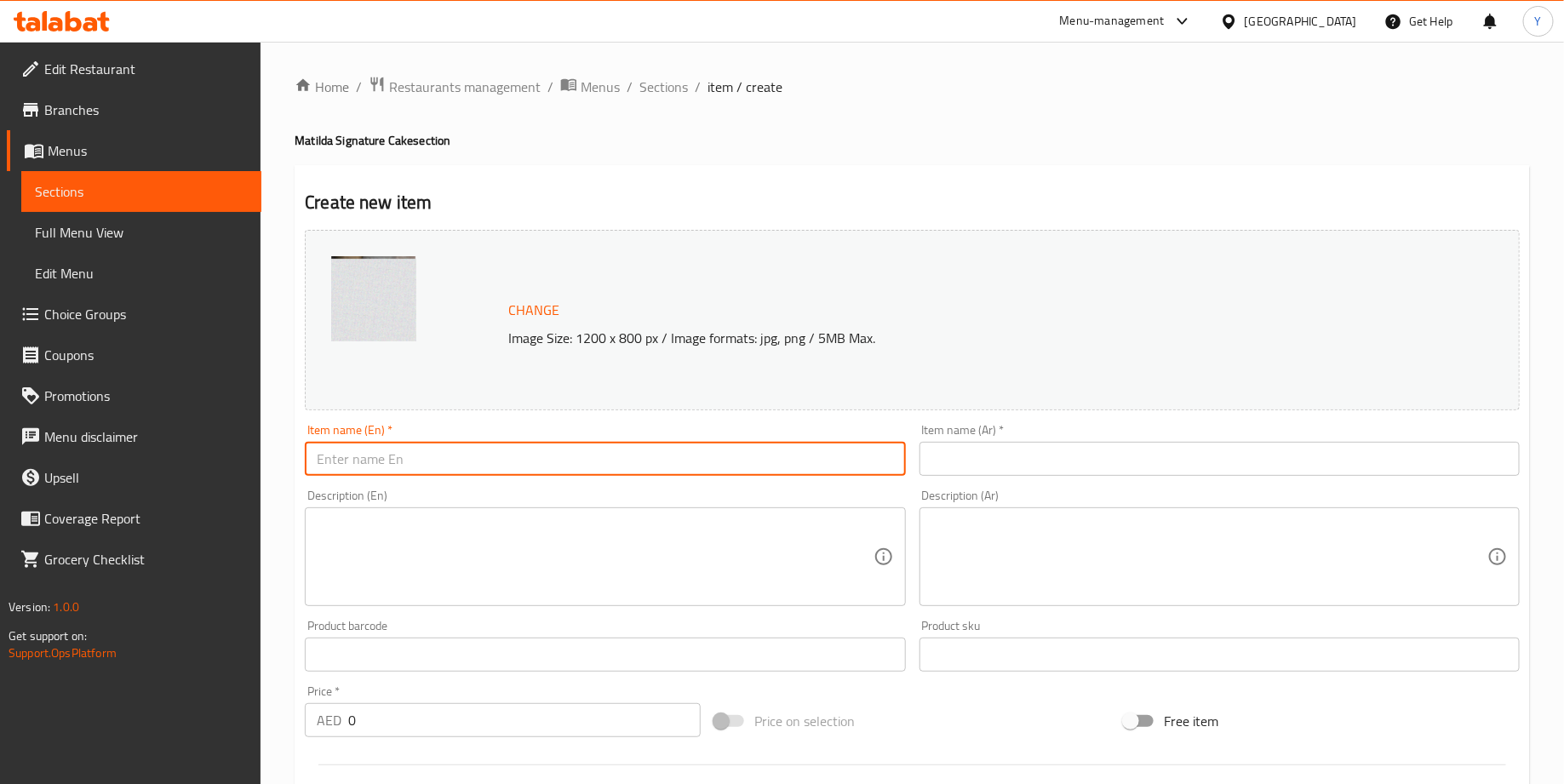
click at [417, 469] on input "text" at bounding box center [605, 458] width 601 height 34
paste input "Matilda chocolate Cake Slice"
type input "Matilda chocolate Cake Slice"
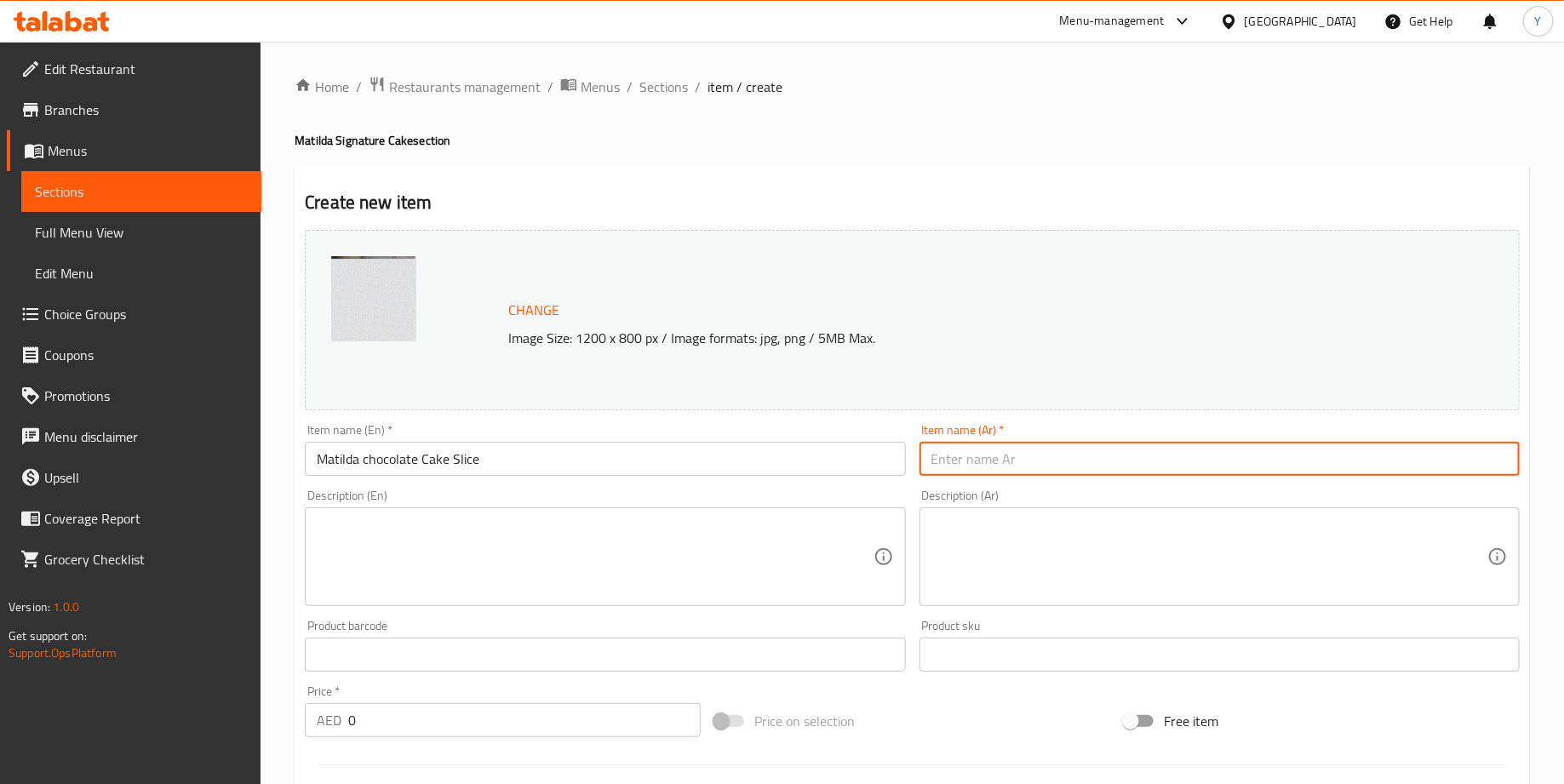
click at [970, 447] on input "text" at bounding box center [1220, 458] width 601 height 34
paste input "قطعة [PERSON_NAME]"
type input "قطعة [PERSON_NAME]"
click at [629, 569] on textarea at bounding box center [595, 556] width 556 height 81
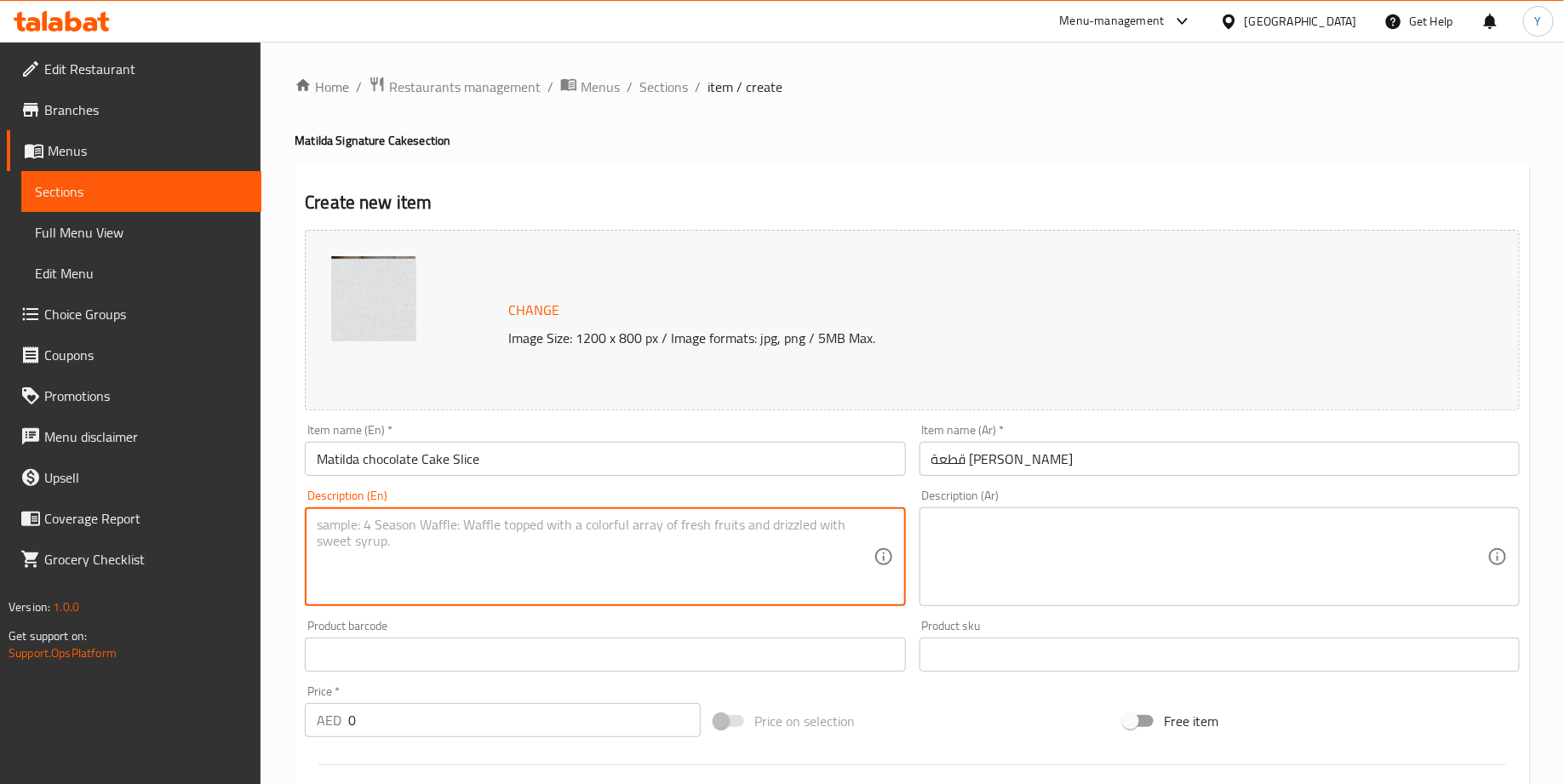
click at [551, 548] on textarea at bounding box center [595, 556] width 556 height 81
paste textarea "Treat yourself to pure chocolate bliss with our rich and moist chocolate cake, …"
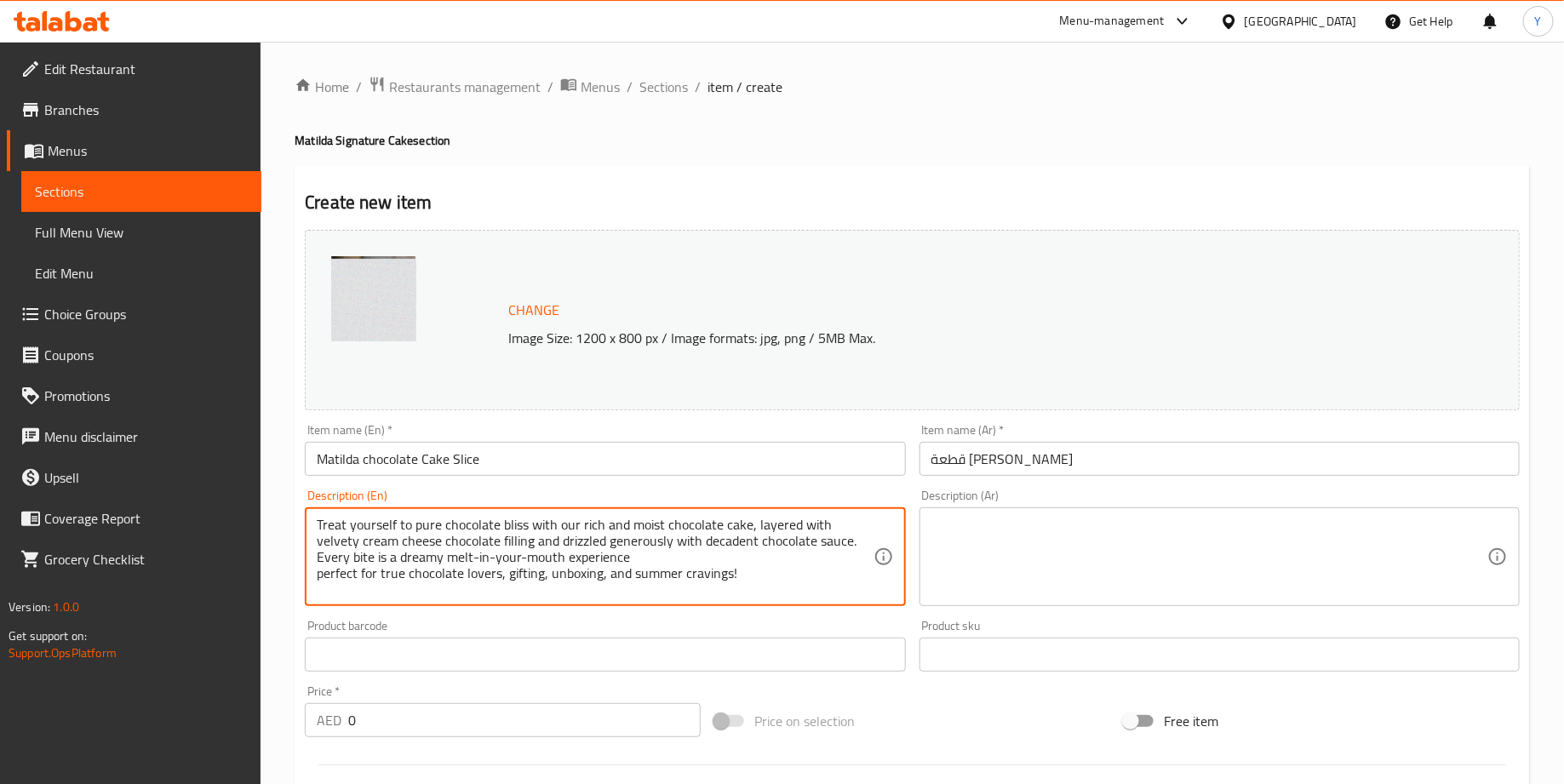
type textarea "Treat yourself to pure chocolate bliss with our rich and moist chocolate cake, …"
click at [975, 543] on textarea at bounding box center [1209, 556] width 556 height 81
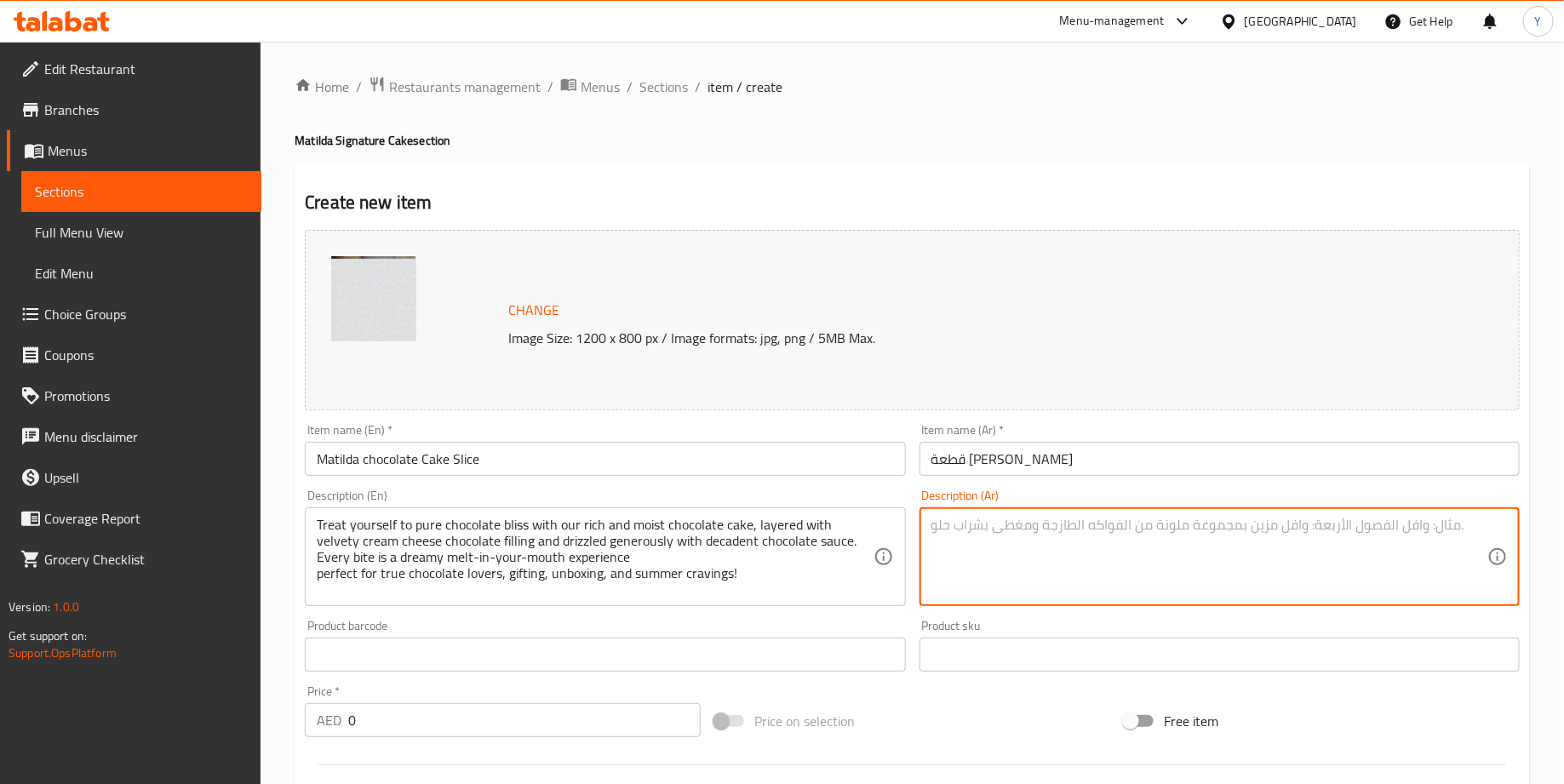
paste textarea "دلّل حواسك مع كيكة الشوكولاتة الغنية والهشة، بطبقات من حشوة كريمية ناعمة بمذاق …"
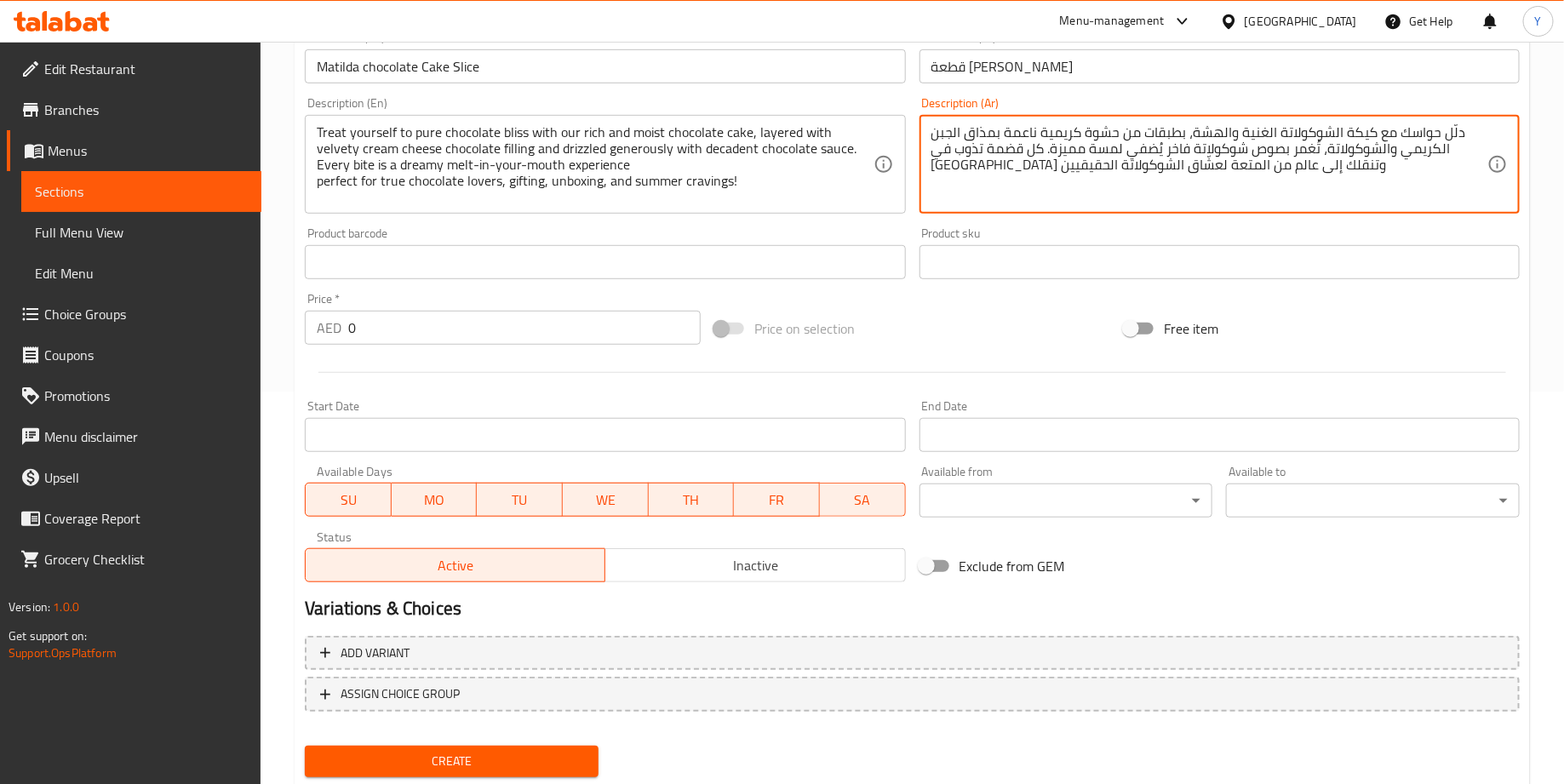
scroll to position [439, 0]
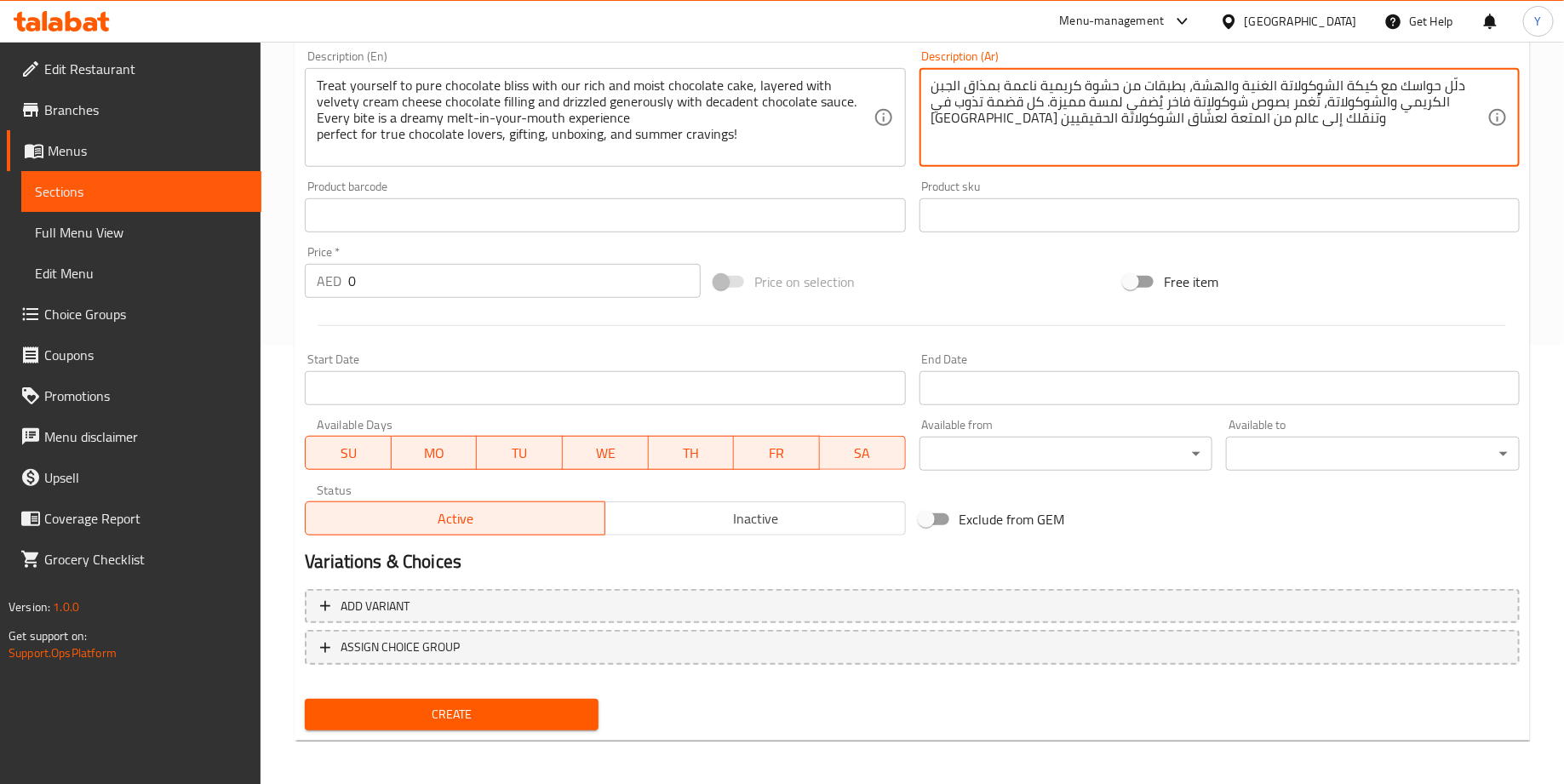
type textarea "دلّل حواسك مع كيكة الشوكولاتة الغنية والهشة، بطبقات من حشوة كريمية ناعمة بمذاق …"
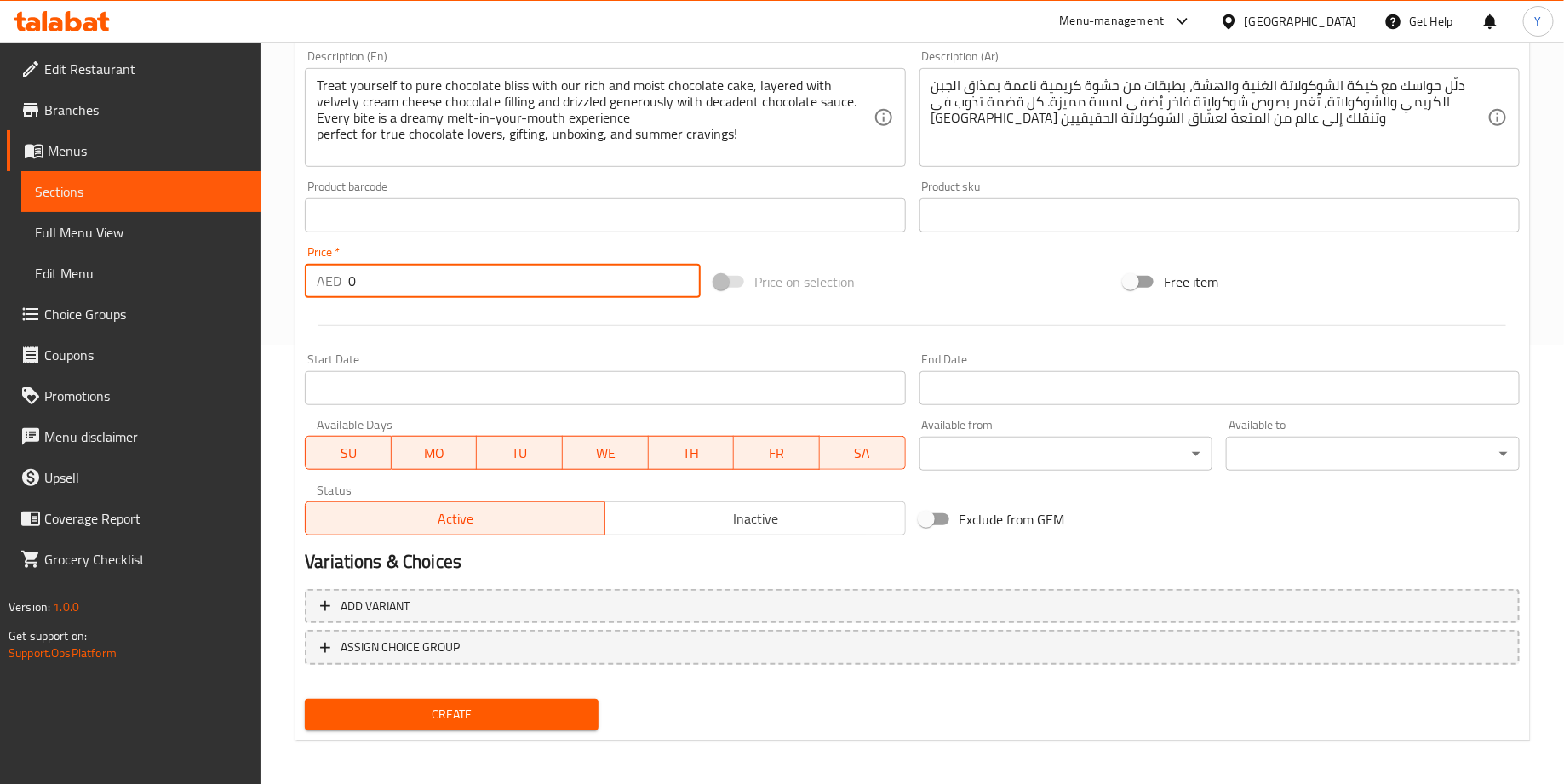
click at [453, 270] on input "0" at bounding box center [524, 281] width 352 height 34
type input "89"
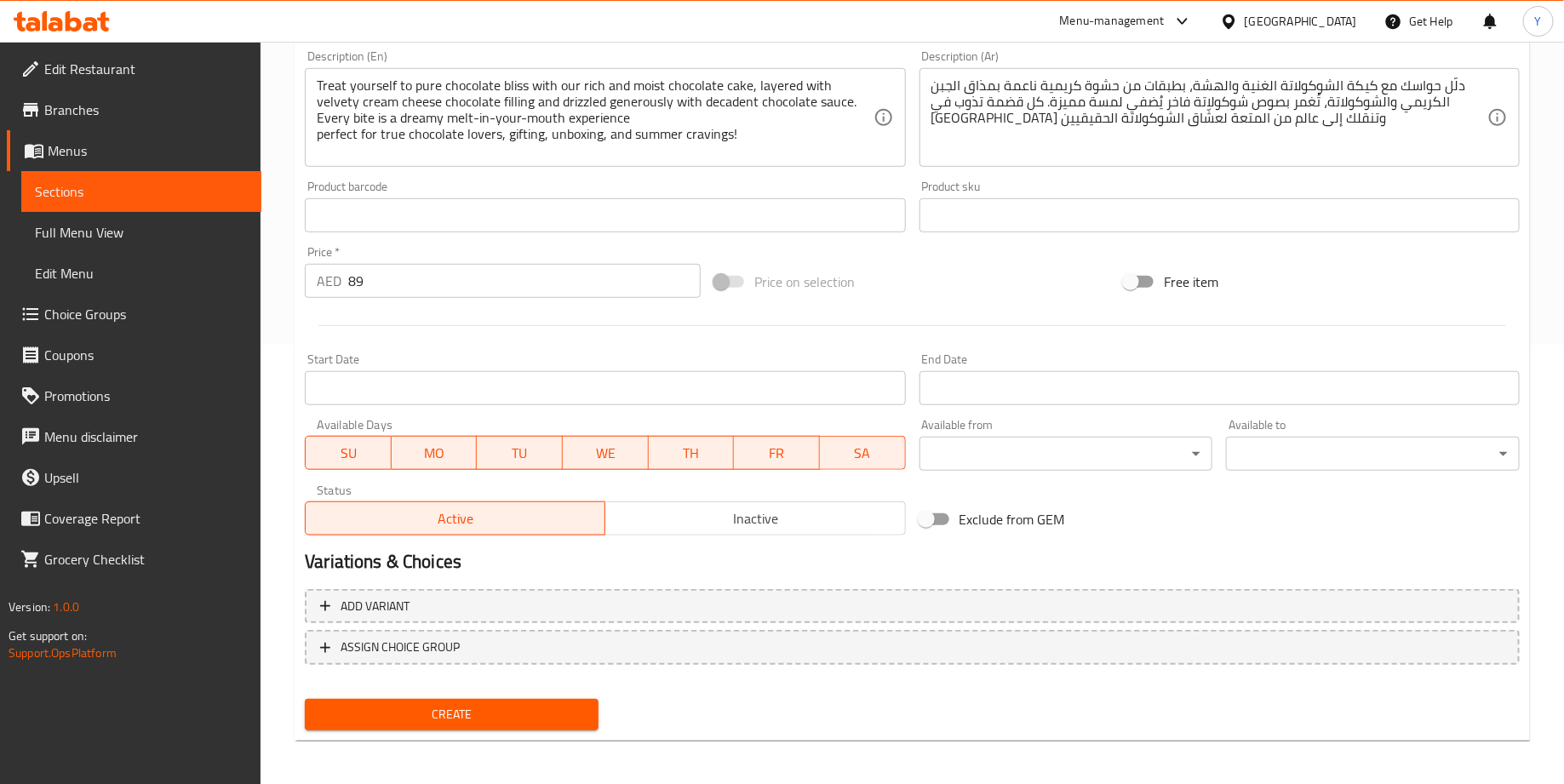
click at [523, 333] on div at bounding box center [913, 326] width 1229 height 42
click at [479, 713] on span "Create" at bounding box center [452, 711] width 266 height 22
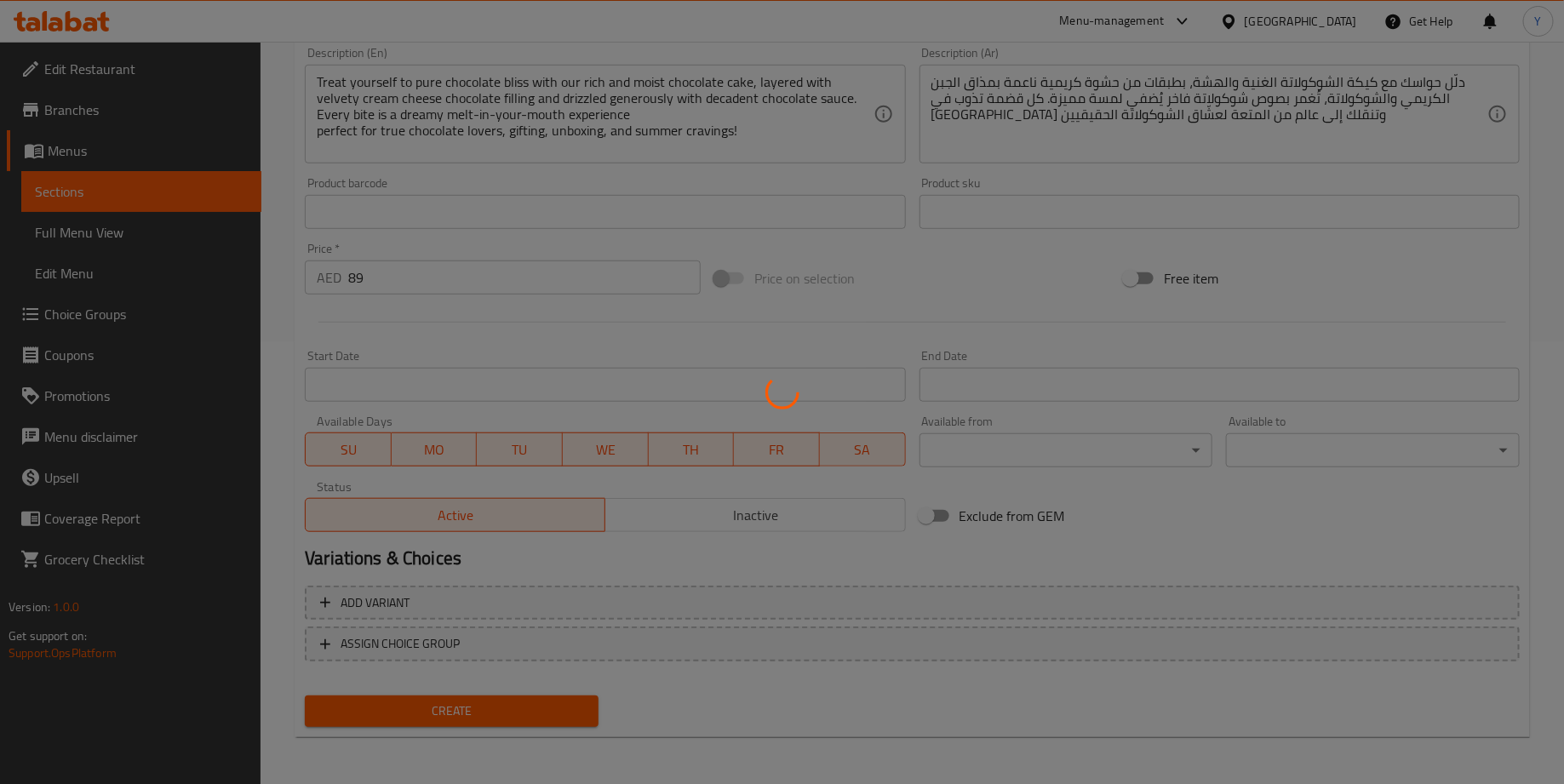
scroll to position [0, 0]
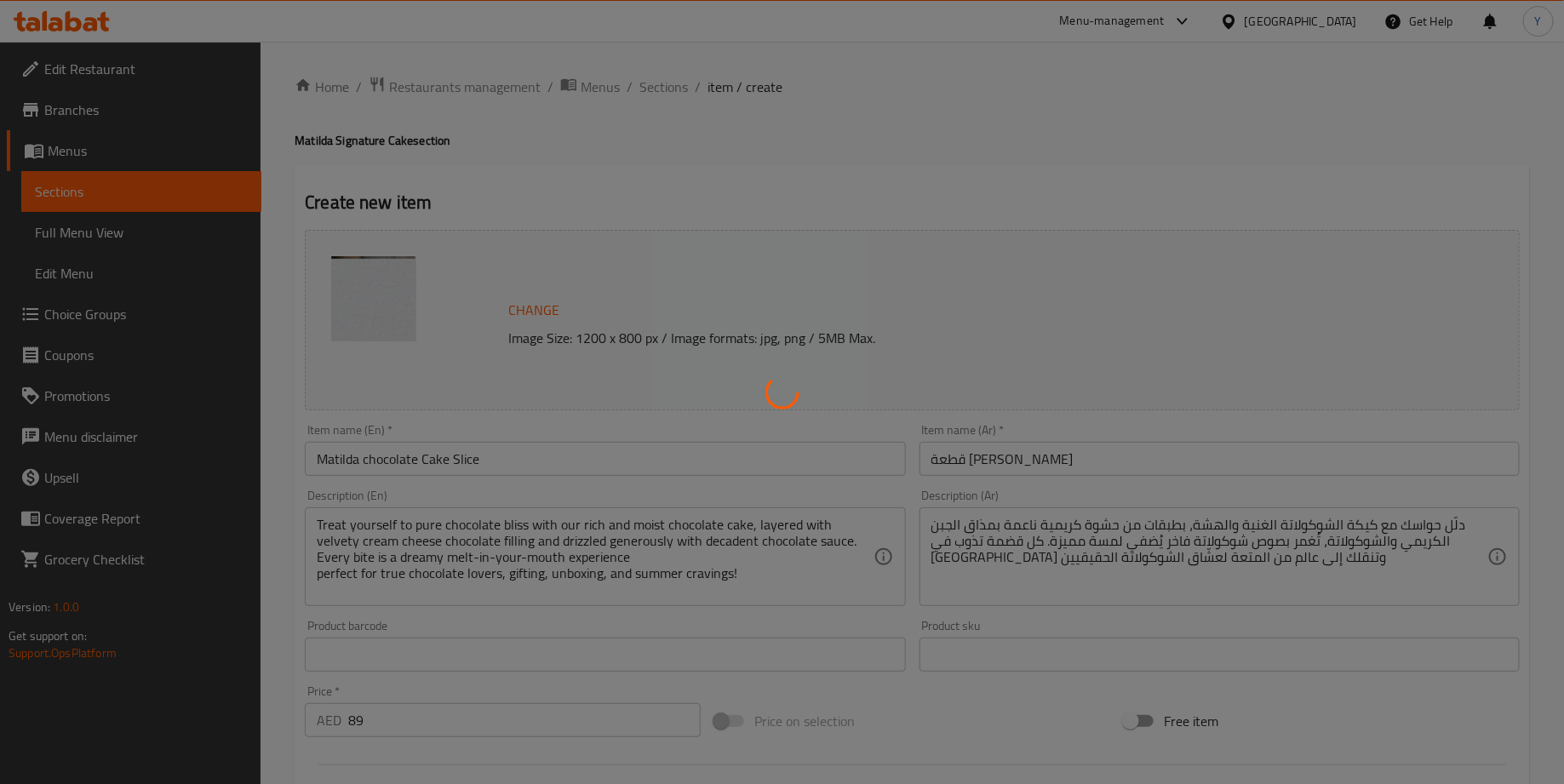
type input "0"
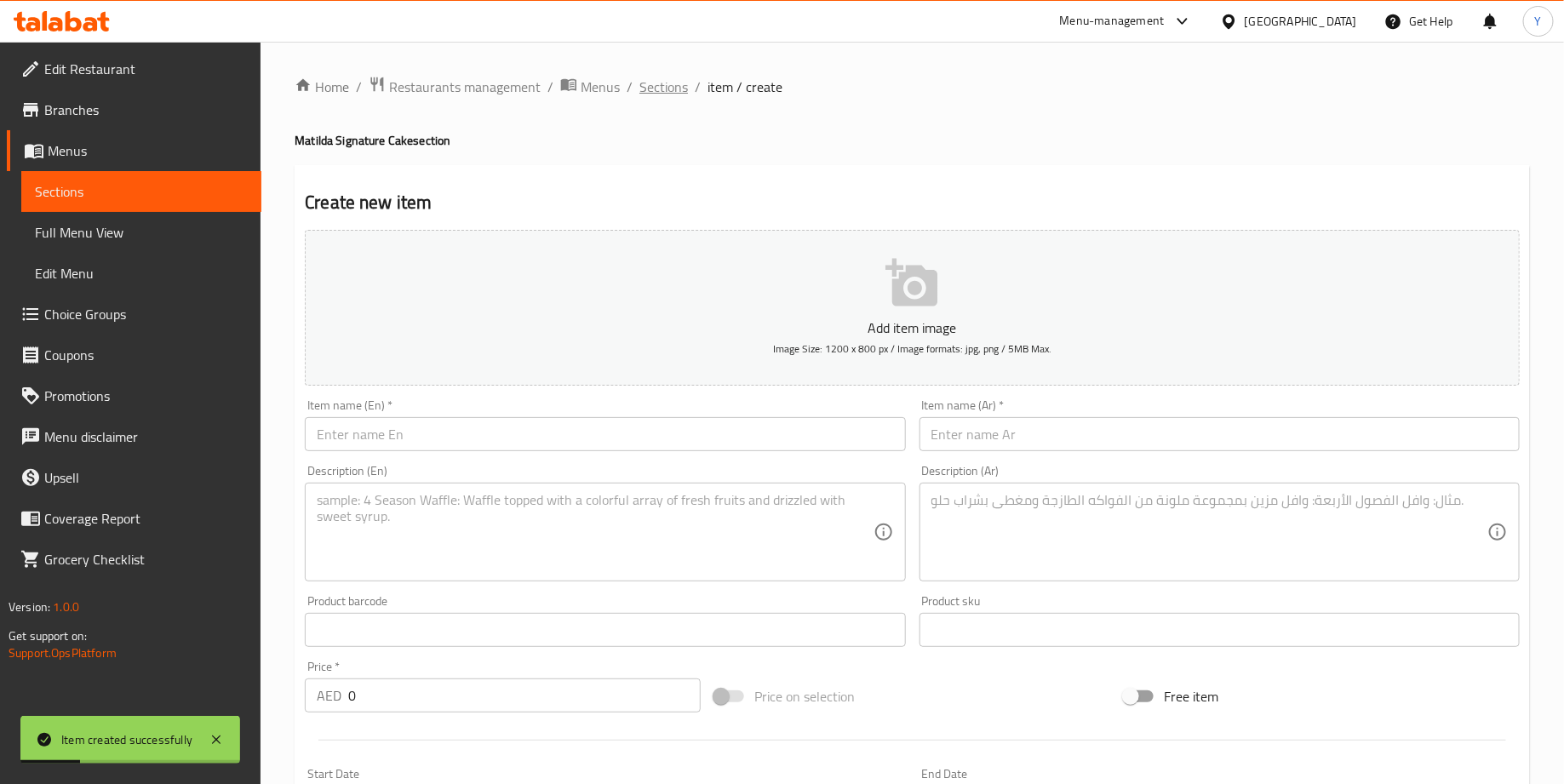
click at [660, 86] on span "Sections" at bounding box center [664, 86] width 49 height 21
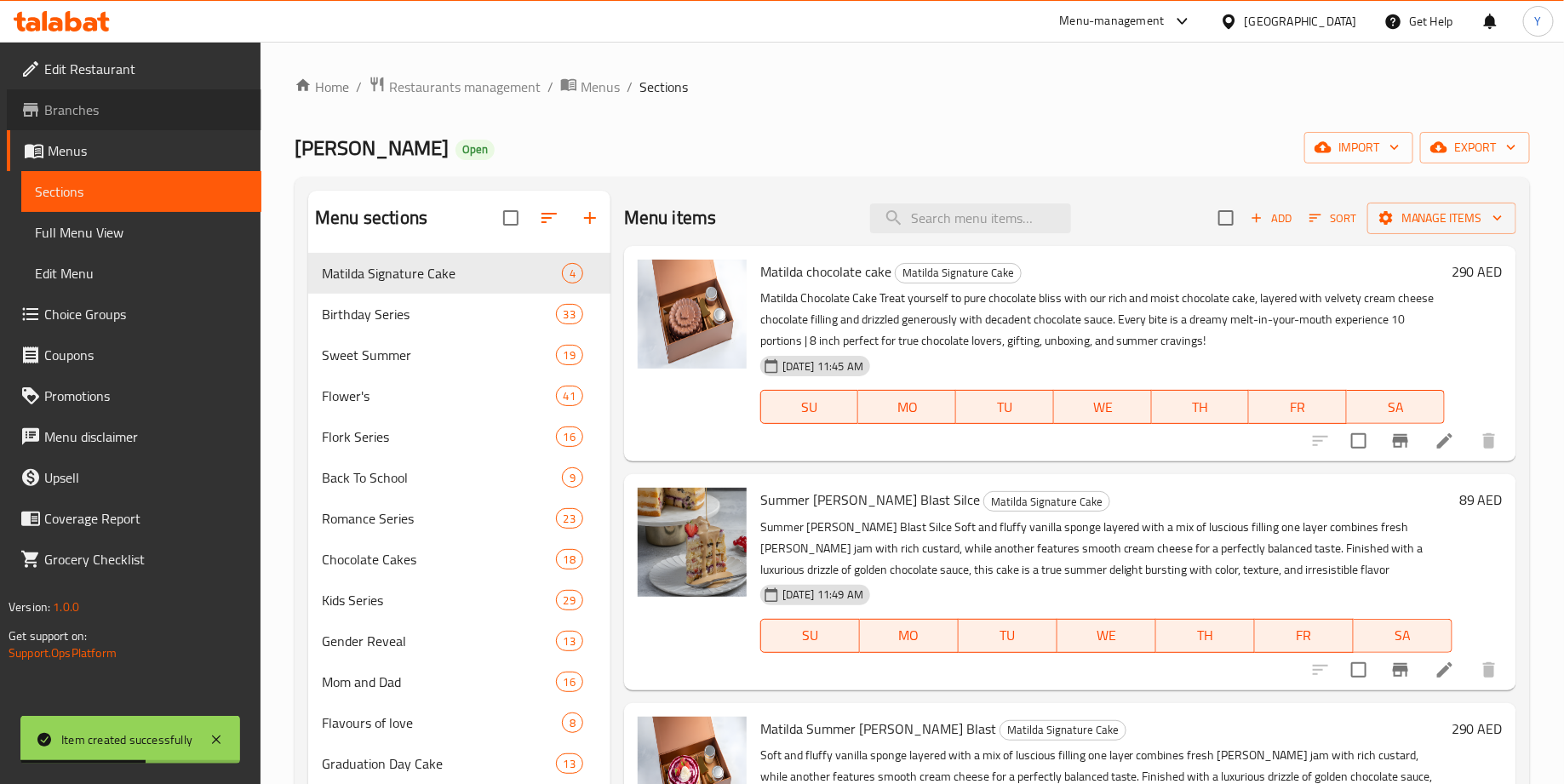
click at [109, 99] on link "Branches" at bounding box center [134, 109] width 254 height 41
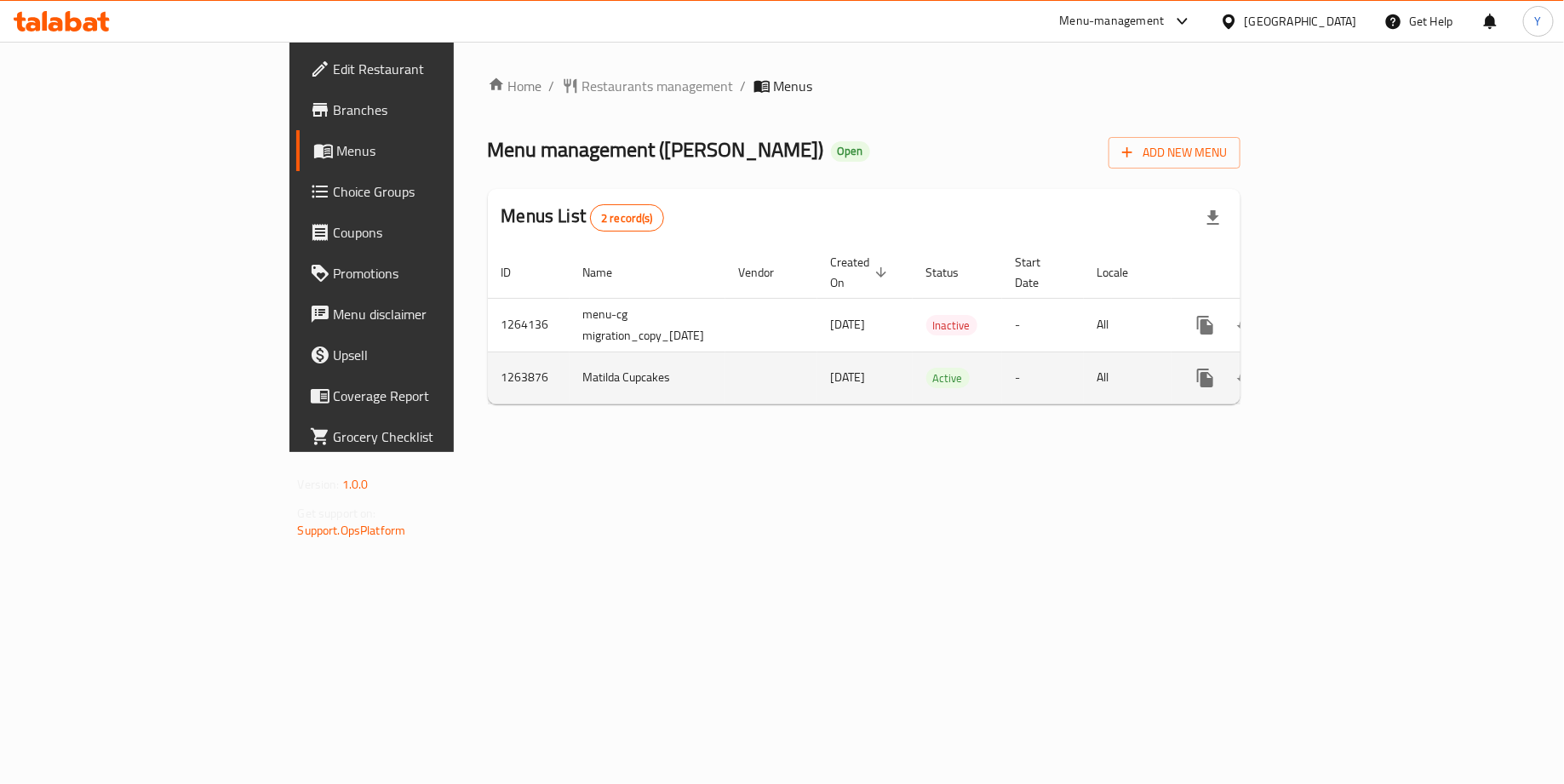
click at [1336, 370] on icon "enhanced table" at bounding box center [1328, 378] width 16 height 16
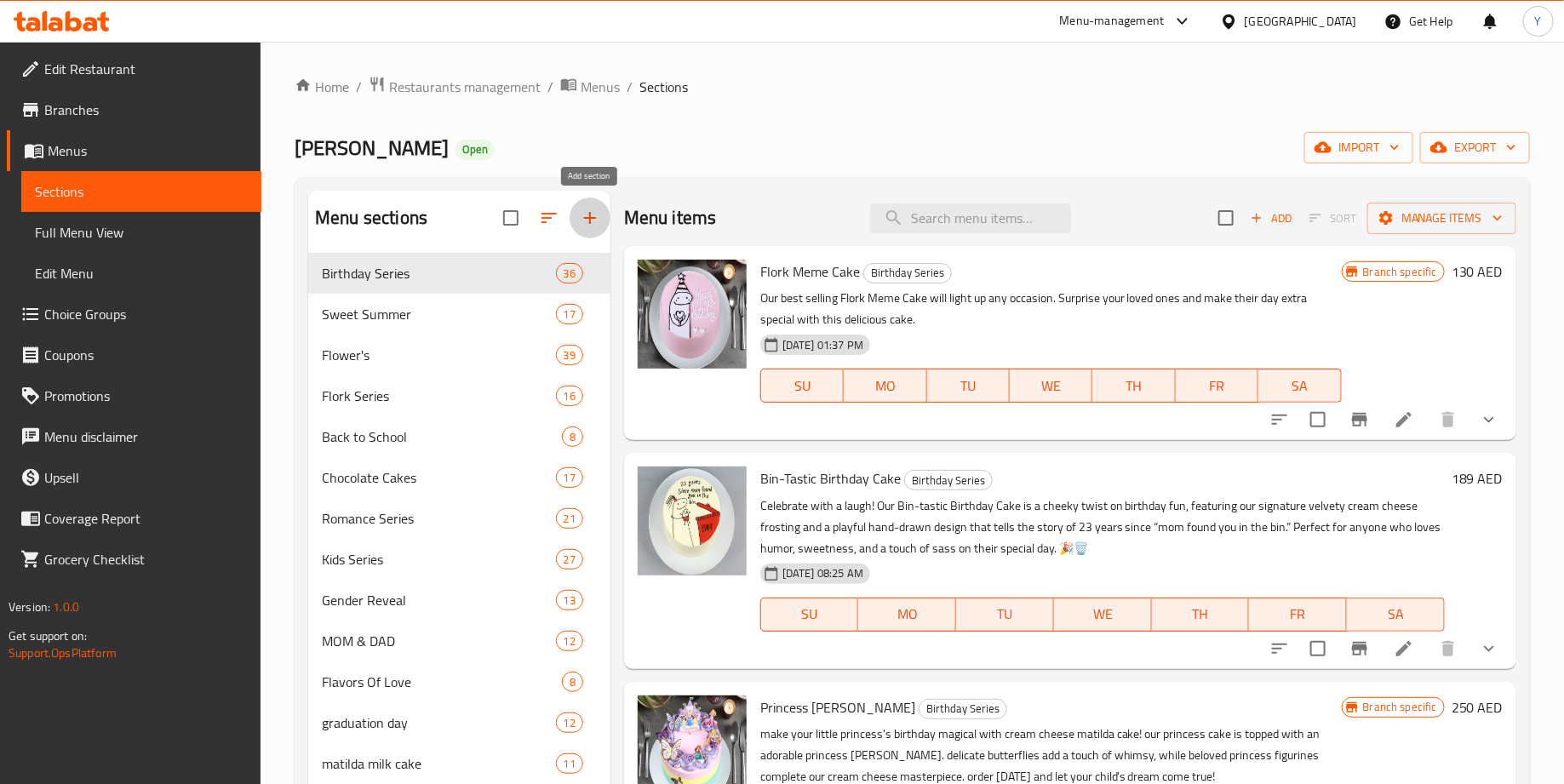
click at [603, 223] on button "button" at bounding box center [590, 218] width 41 height 41
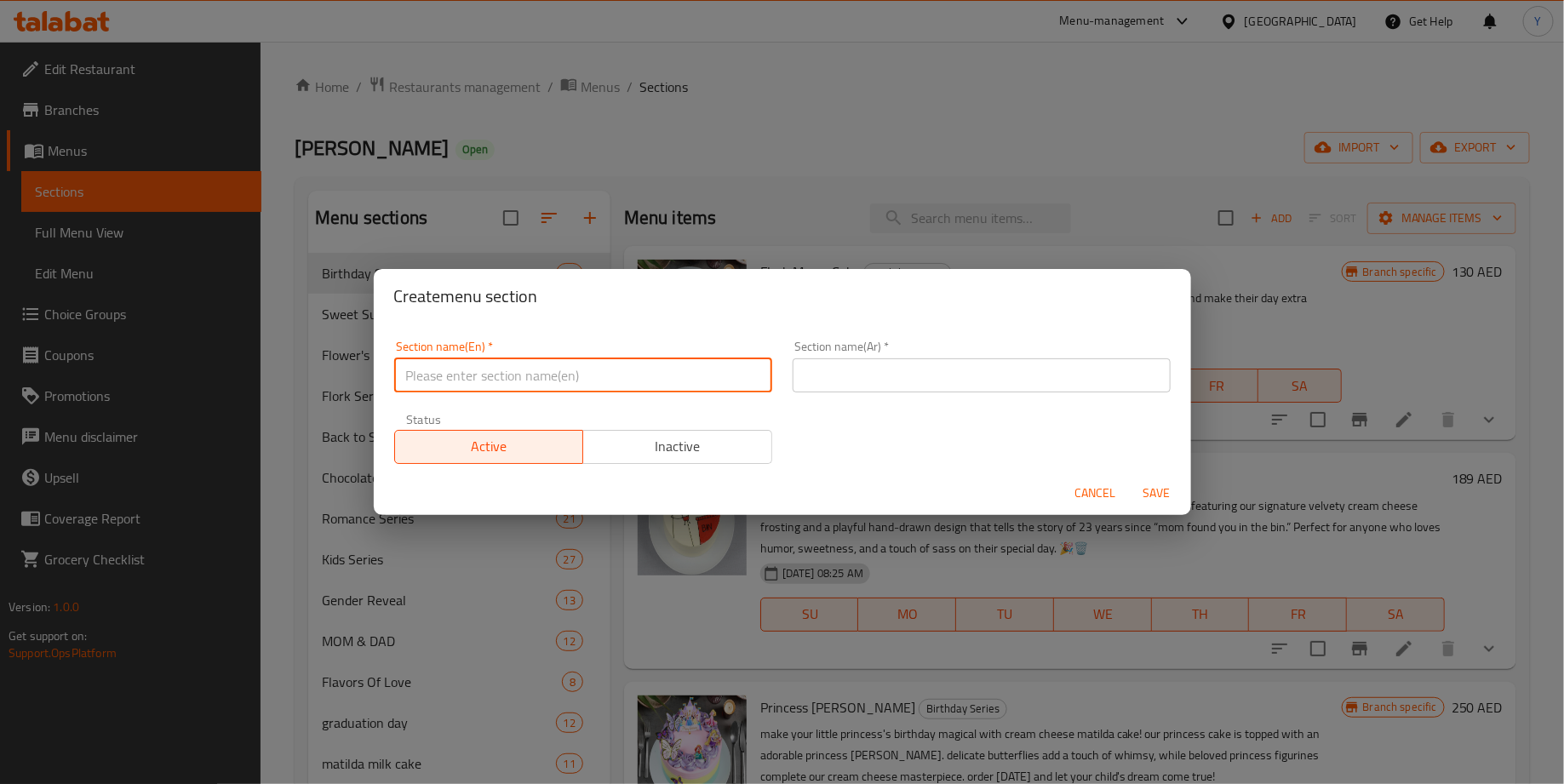
click at [466, 391] on input "text" at bounding box center [583, 374] width 378 height 34
type input "Matilda Signature Cake"
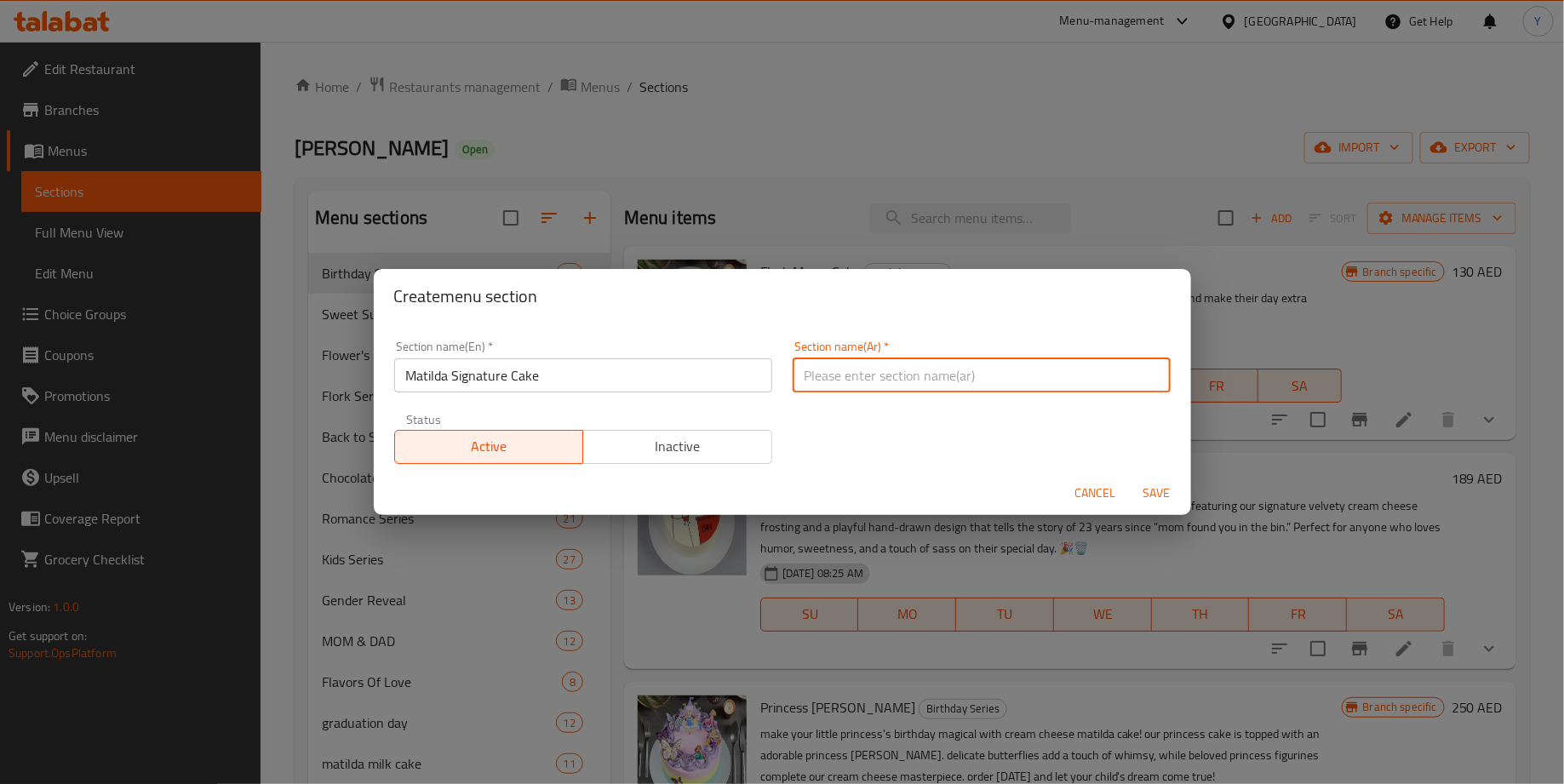
click at [921, 378] on input "text" at bounding box center [981, 374] width 378 height 34
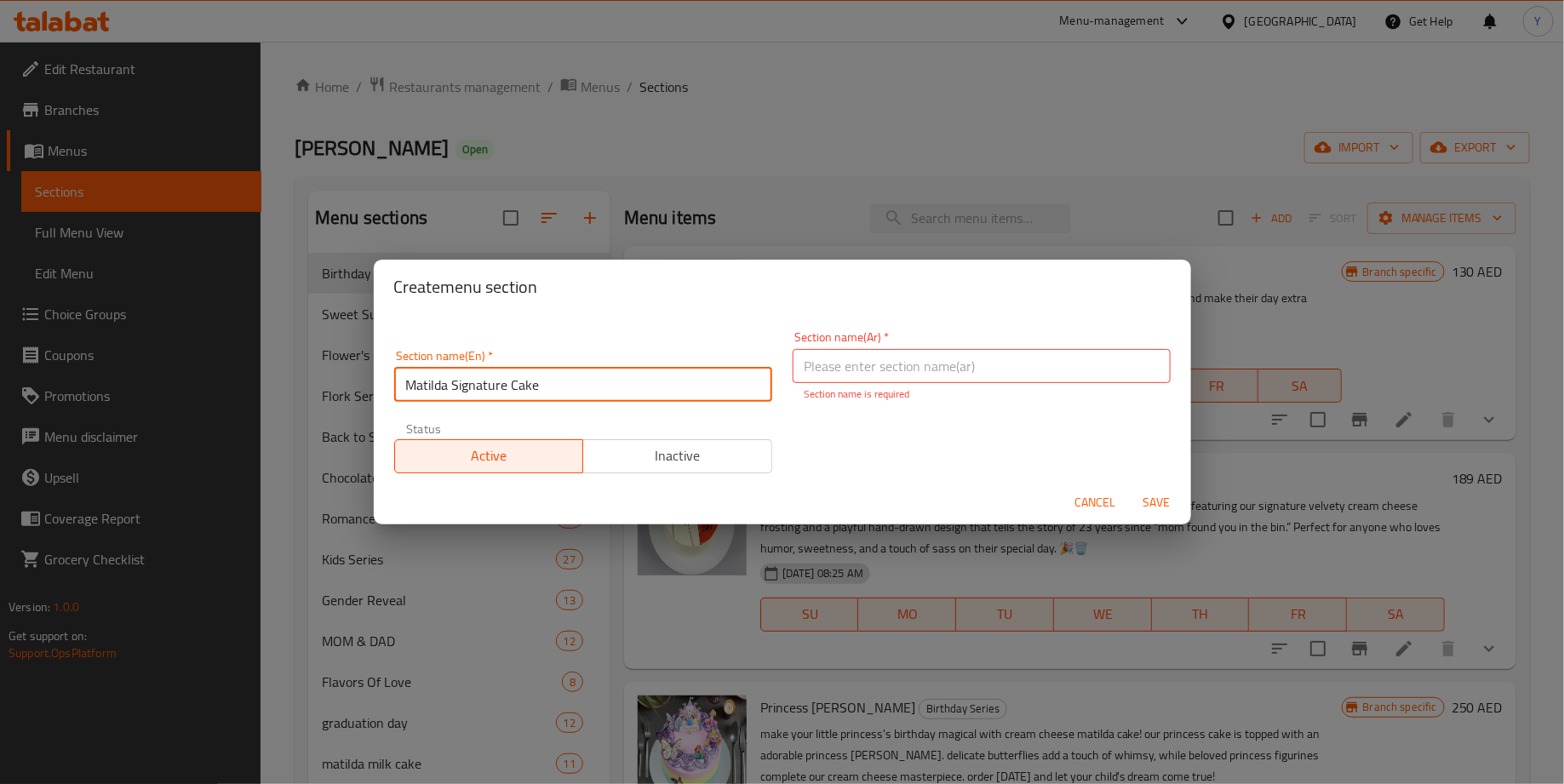
click at [482, 392] on div "Section name(En)   * Matilda Signature Cake Section name(En) *" at bounding box center [583, 375] width 398 height 72
click at [482, 392] on input "Matilda Signature Cake" at bounding box center [583, 384] width 378 height 34
click at [890, 358] on input "text" at bounding box center [981, 366] width 378 height 34
paste input "كعكة ماتيلدا المميزة"
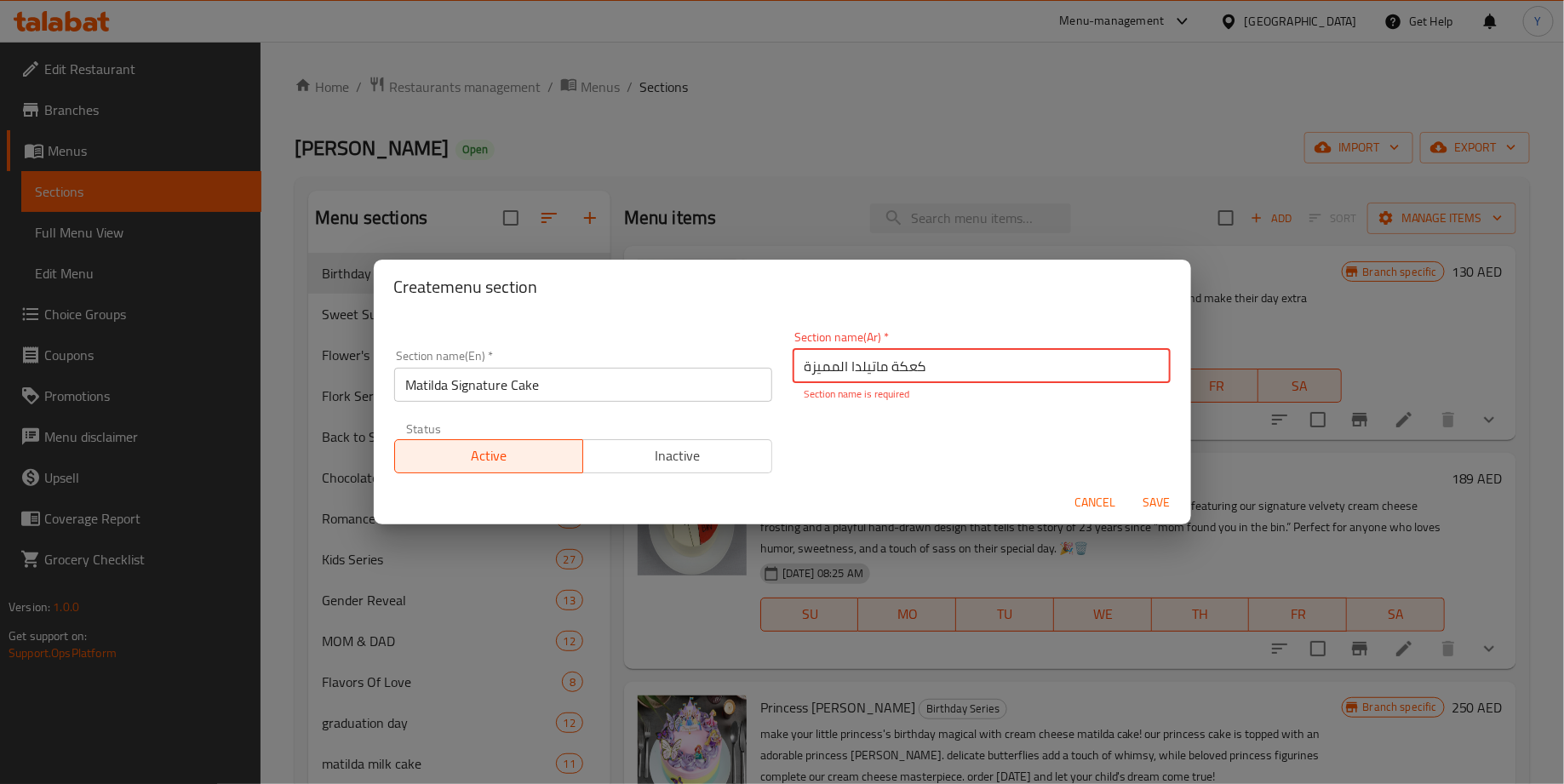
type input "كعكة ماتيلدا المميزة"
click at [1149, 500] on span "Save" at bounding box center [1157, 502] width 41 height 22
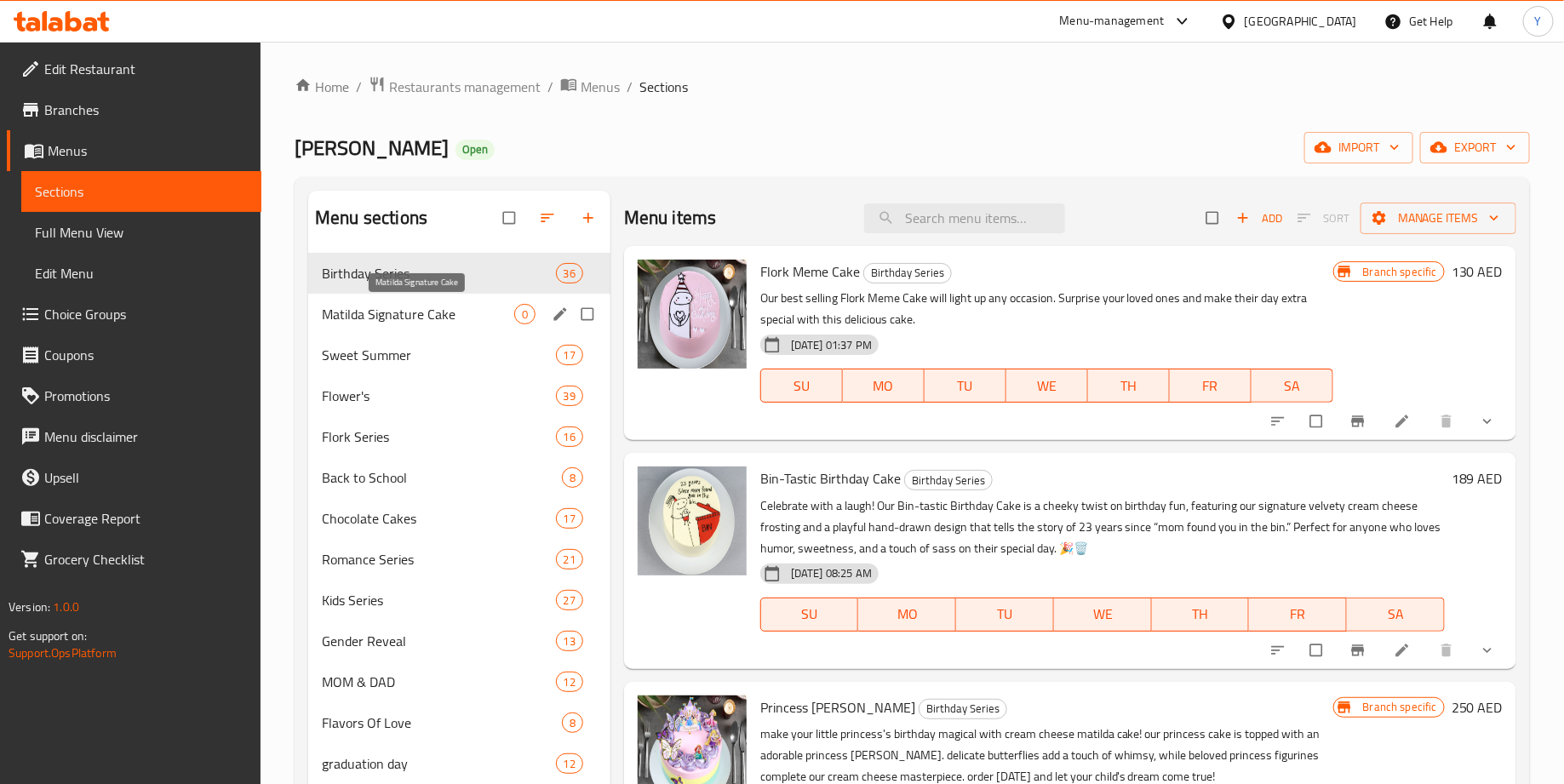
click at [432, 311] on span "Matilda Signature Cake" at bounding box center [418, 314] width 193 height 21
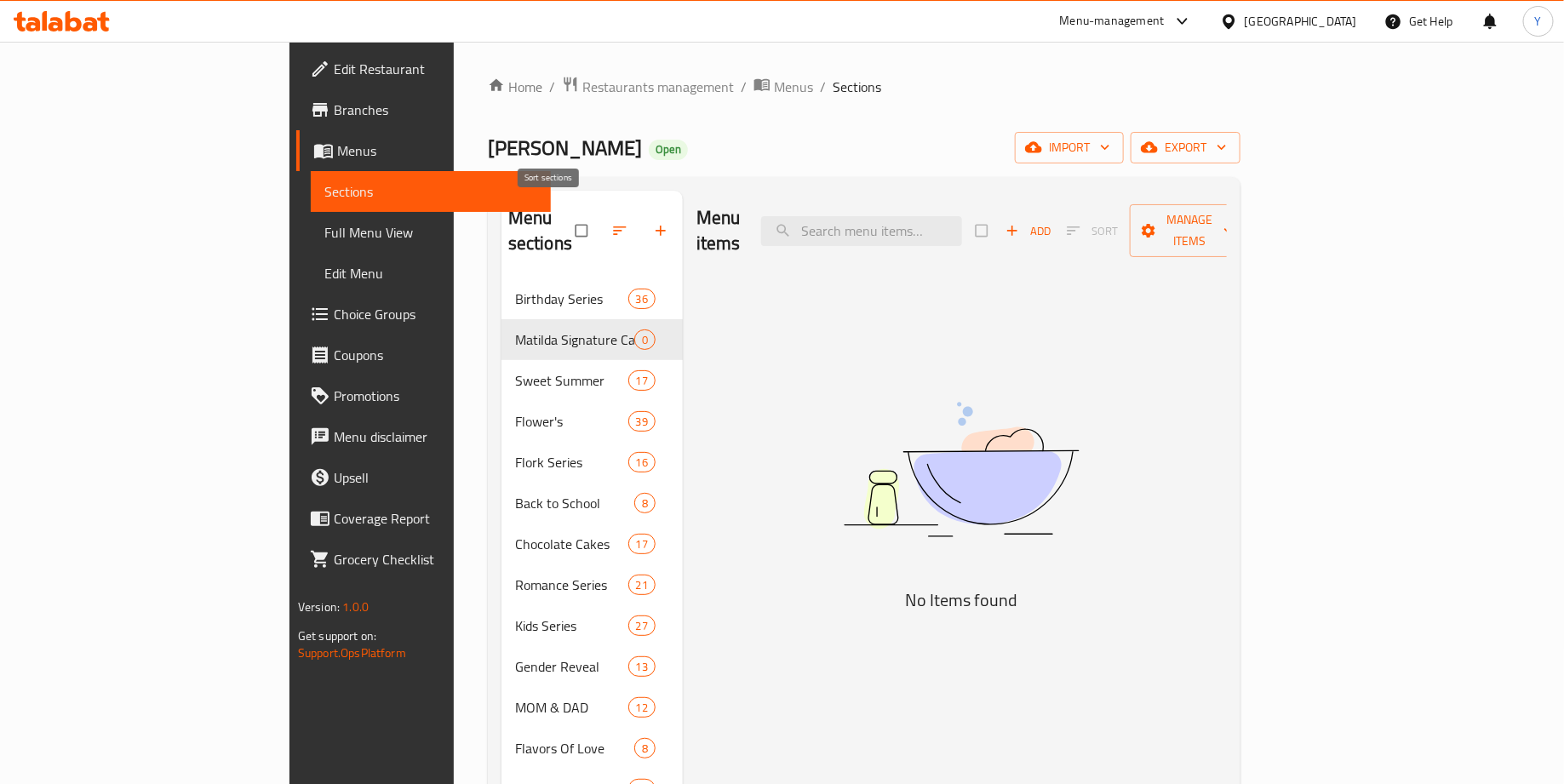
click at [601, 227] on button "button" at bounding box center [621, 231] width 41 height 37
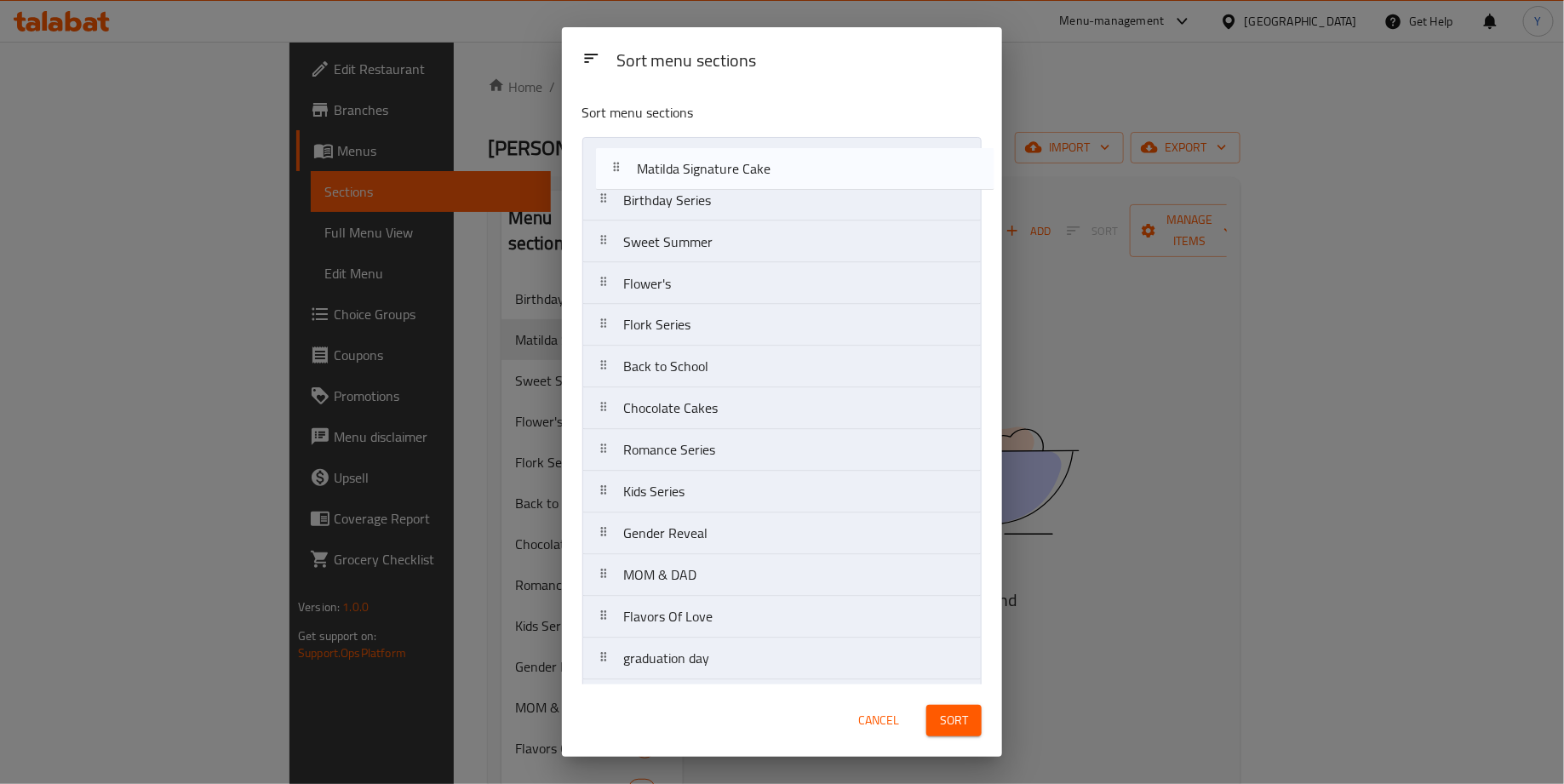
drag, startPoint x: 680, startPoint y: 212, endPoint x: 700, endPoint y: 168, distance: 48.3
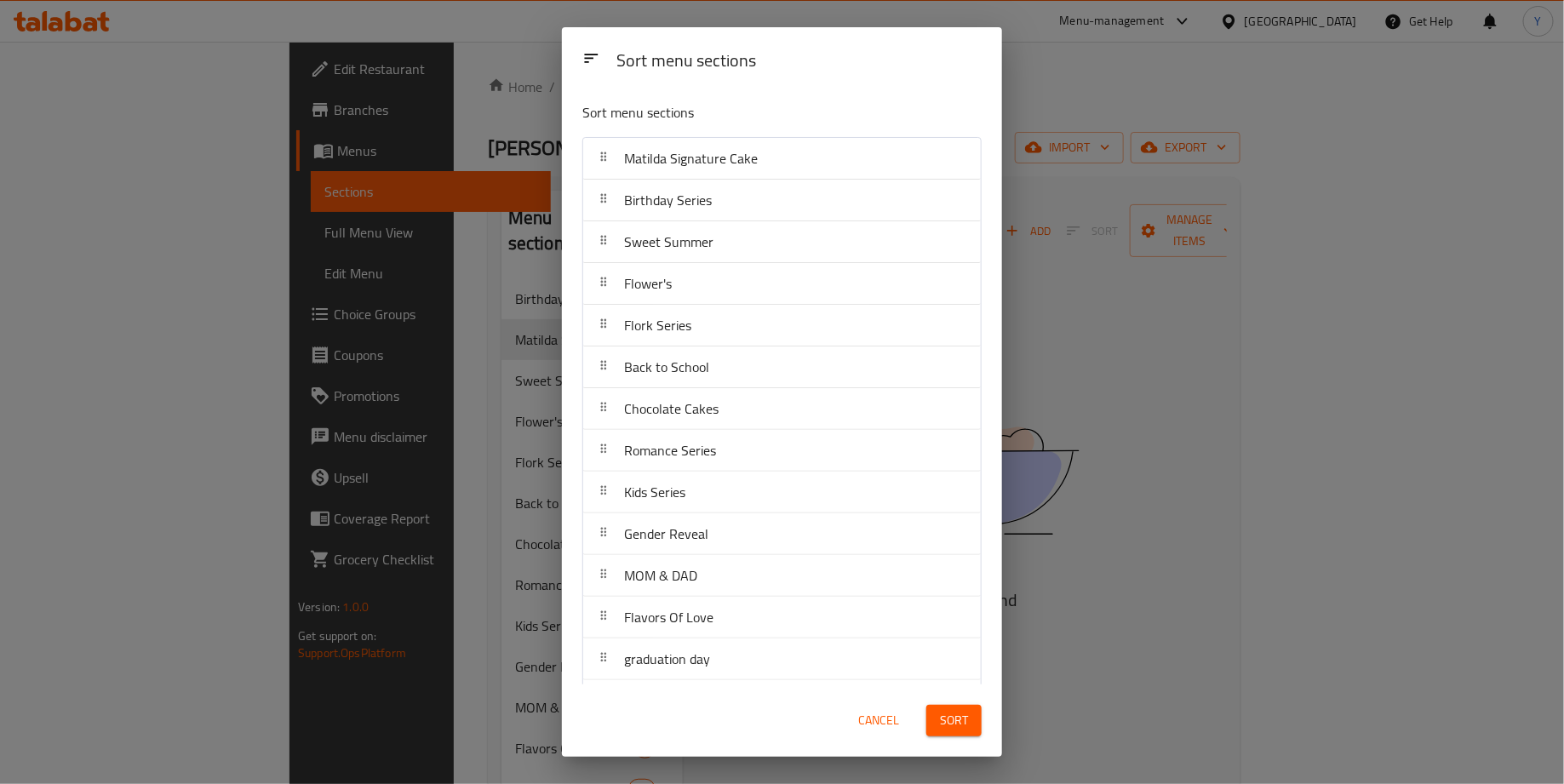
click at [943, 732] on button "Sort" at bounding box center [954, 720] width 56 height 31
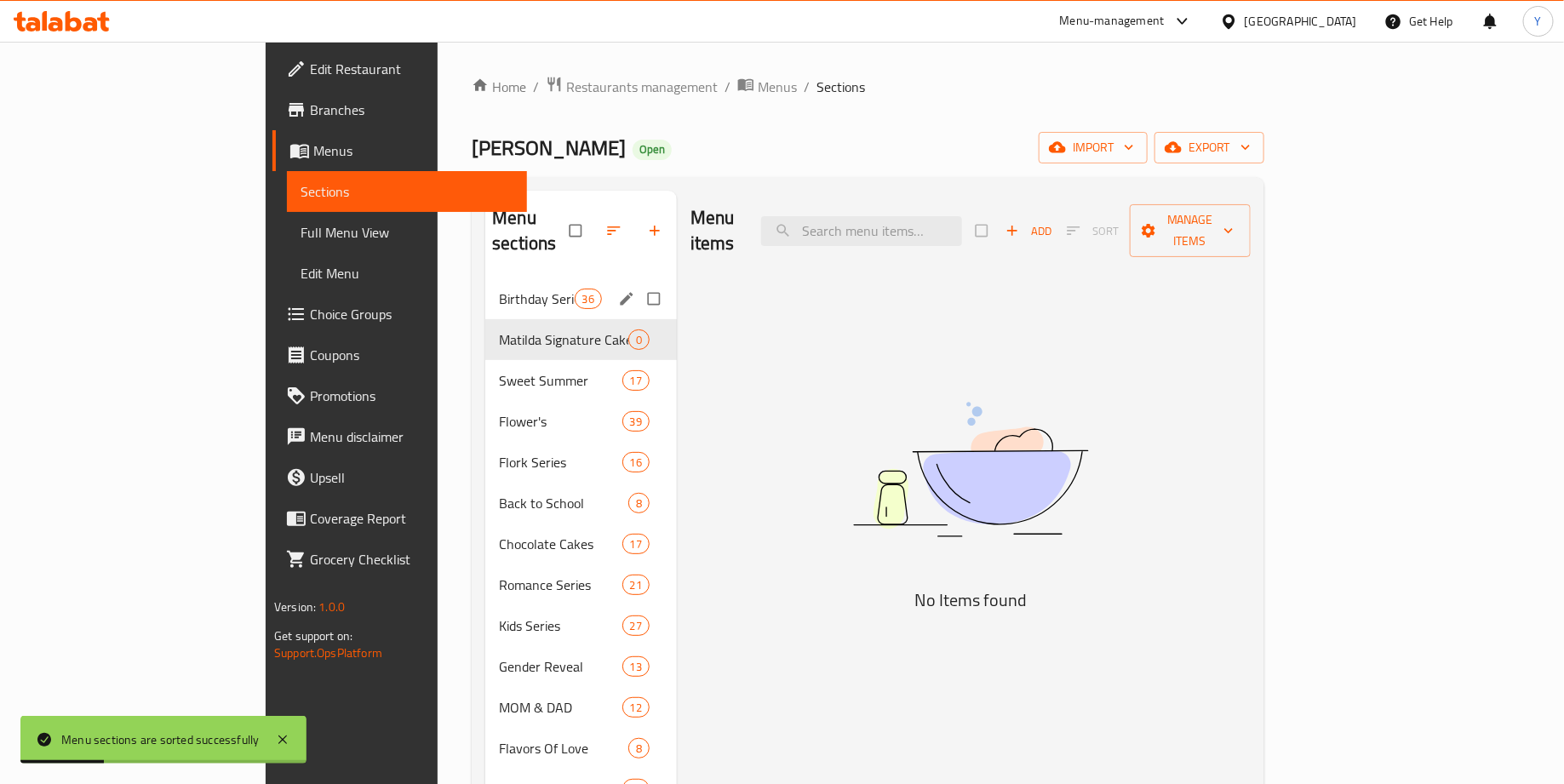
click at [485, 279] on div "Birthday Series 36" at bounding box center [581, 299] width 192 height 41
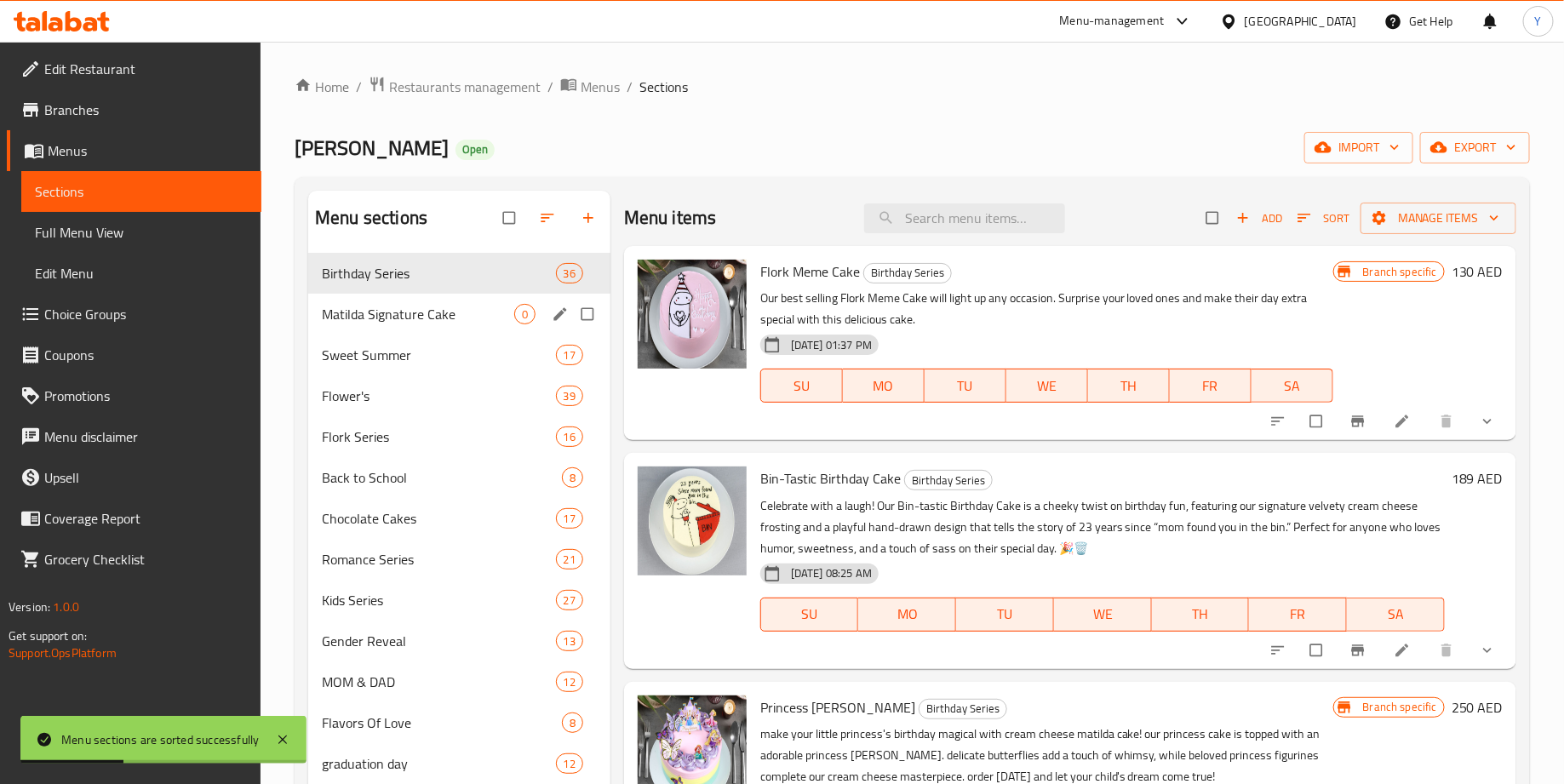
click at [421, 305] on span "Matilda Signature Cake" at bounding box center [418, 314] width 193 height 21
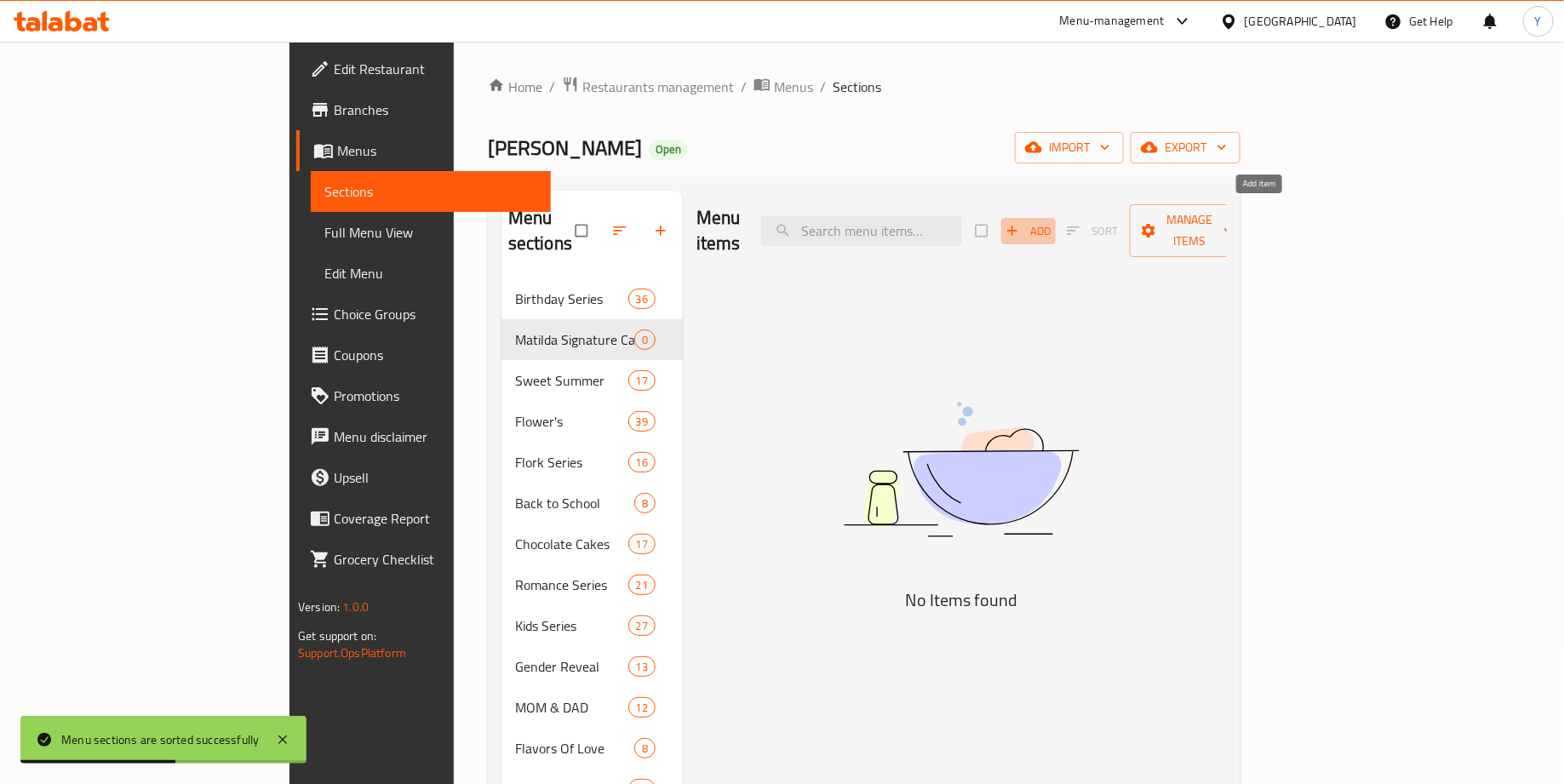
click at [1051, 221] on span "Add" at bounding box center [1028, 231] width 46 height 20
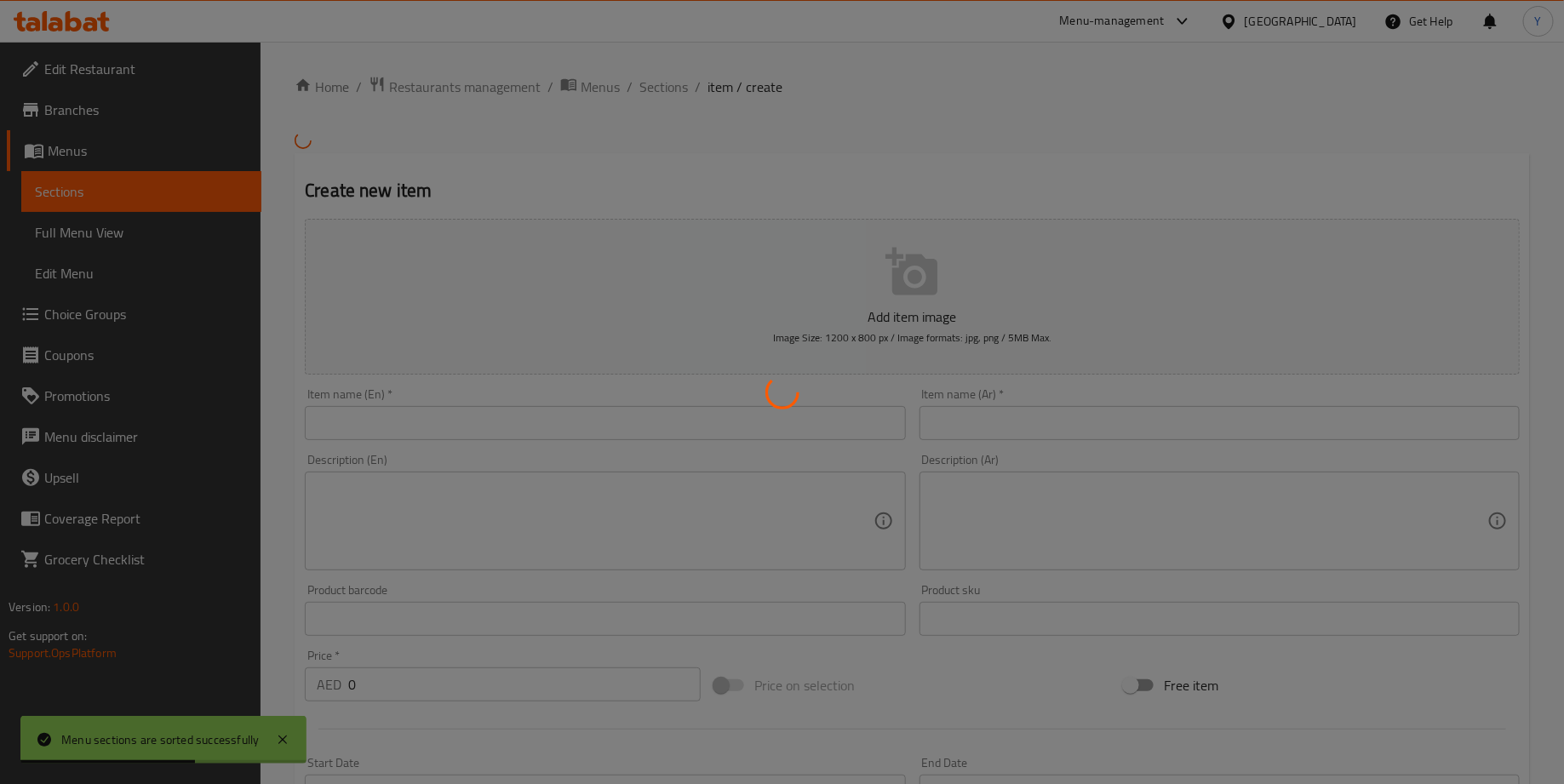
click at [780, 299] on div at bounding box center [782, 392] width 1564 height 784
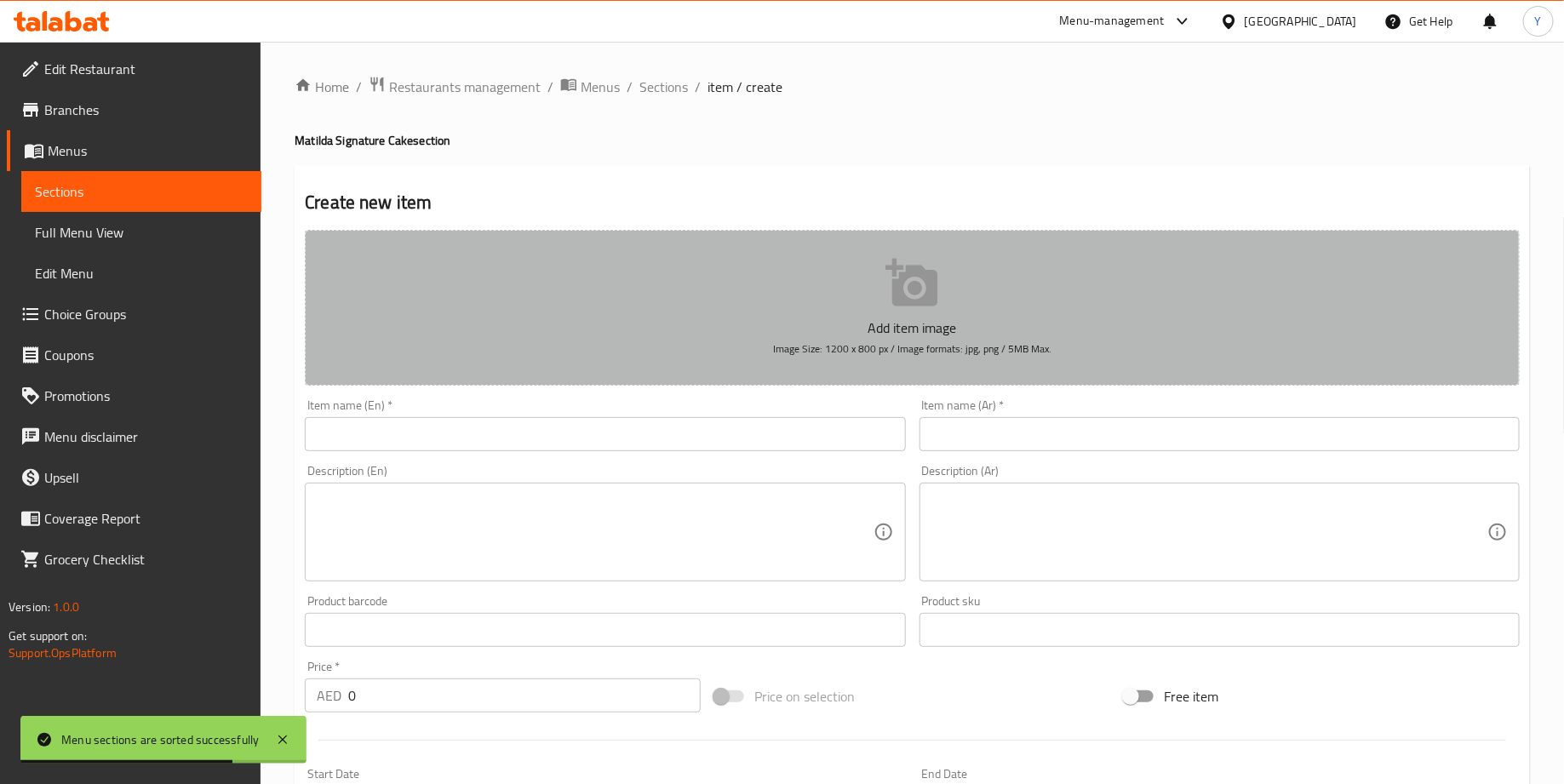
click at [916, 288] on icon "button" at bounding box center [911, 283] width 52 height 48
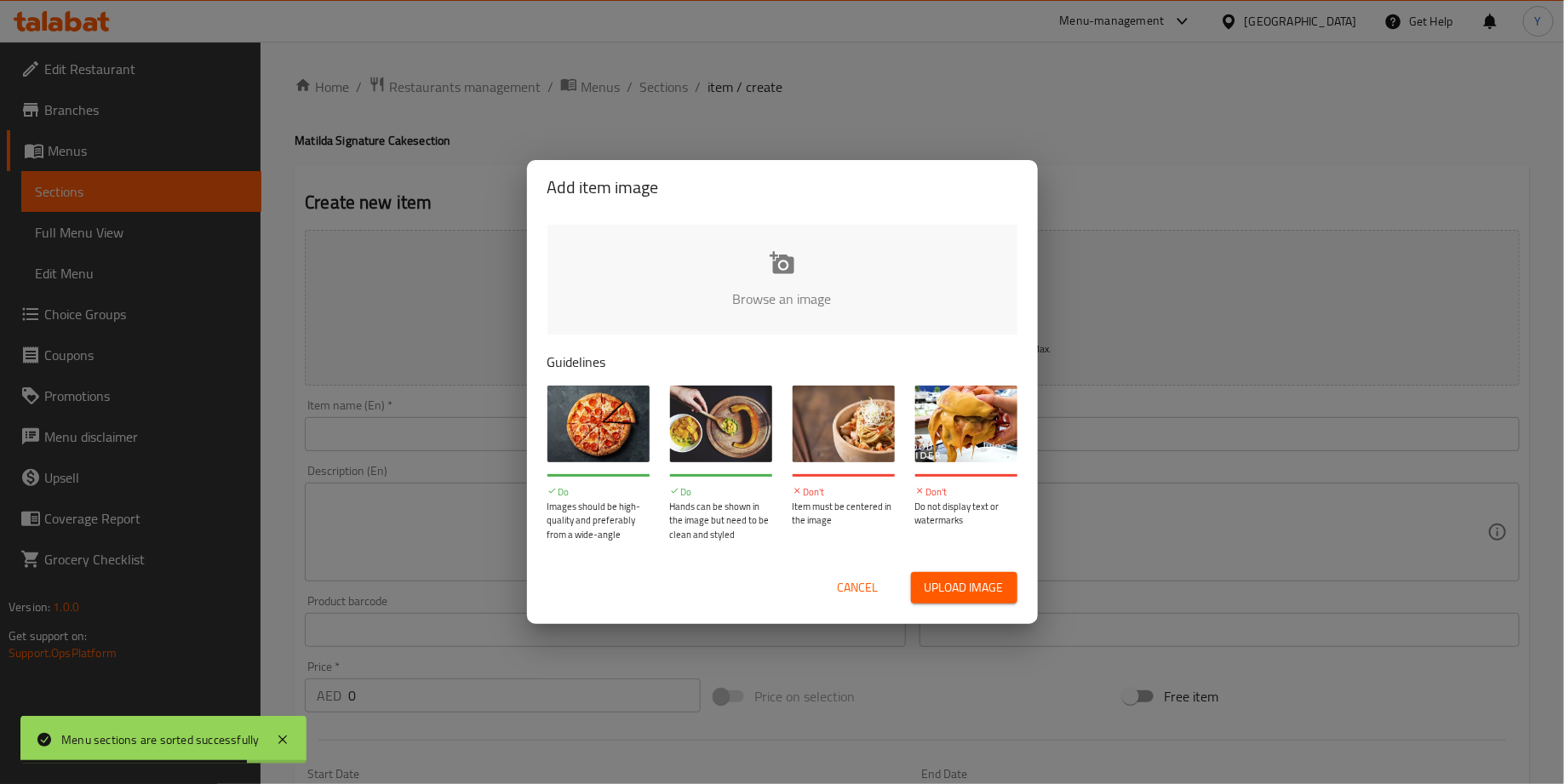
click at [715, 258] on input "file" at bounding box center [1358, 304] width 1621 height 159
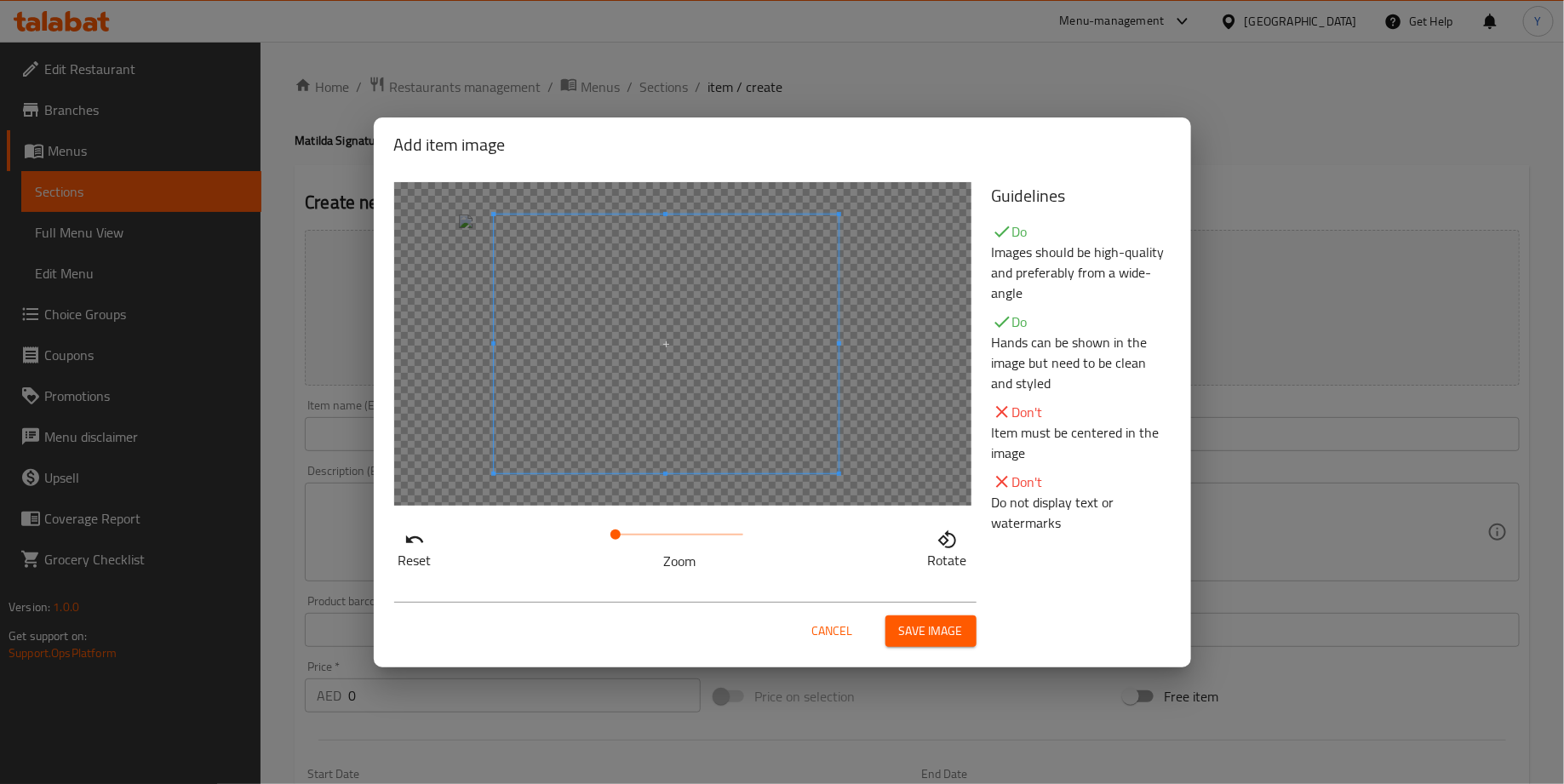
click at [711, 327] on span at bounding box center [666, 343] width 345 height 259
click at [922, 635] on span "Save image" at bounding box center [930, 632] width 64 height 22
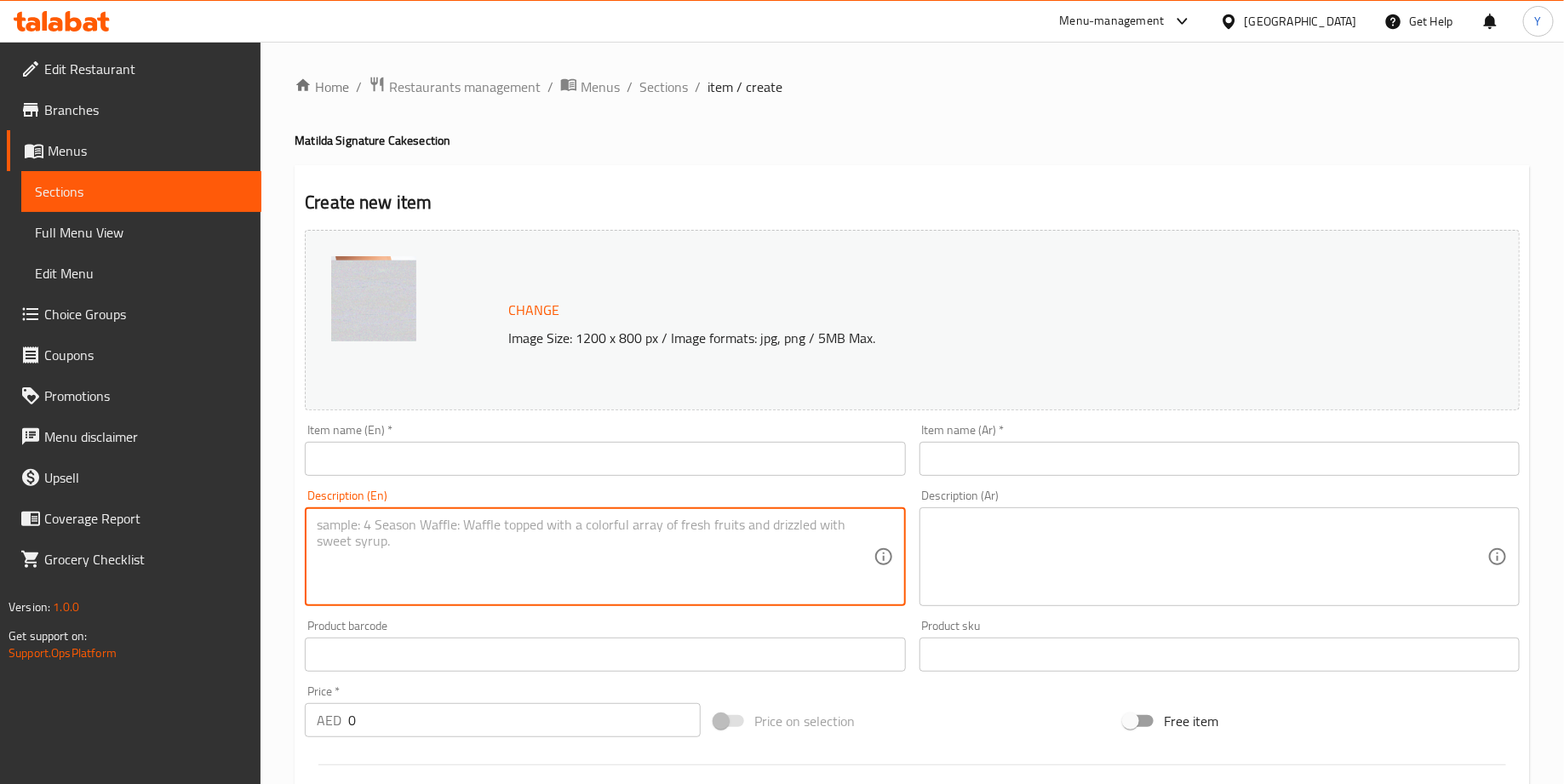
click at [465, 558] on textarea at bounding box center [595, 556] width 556 height 81
paste textarea "Treat yourself to pure chocolate bliss with our rich and moist chocolate cake, …"
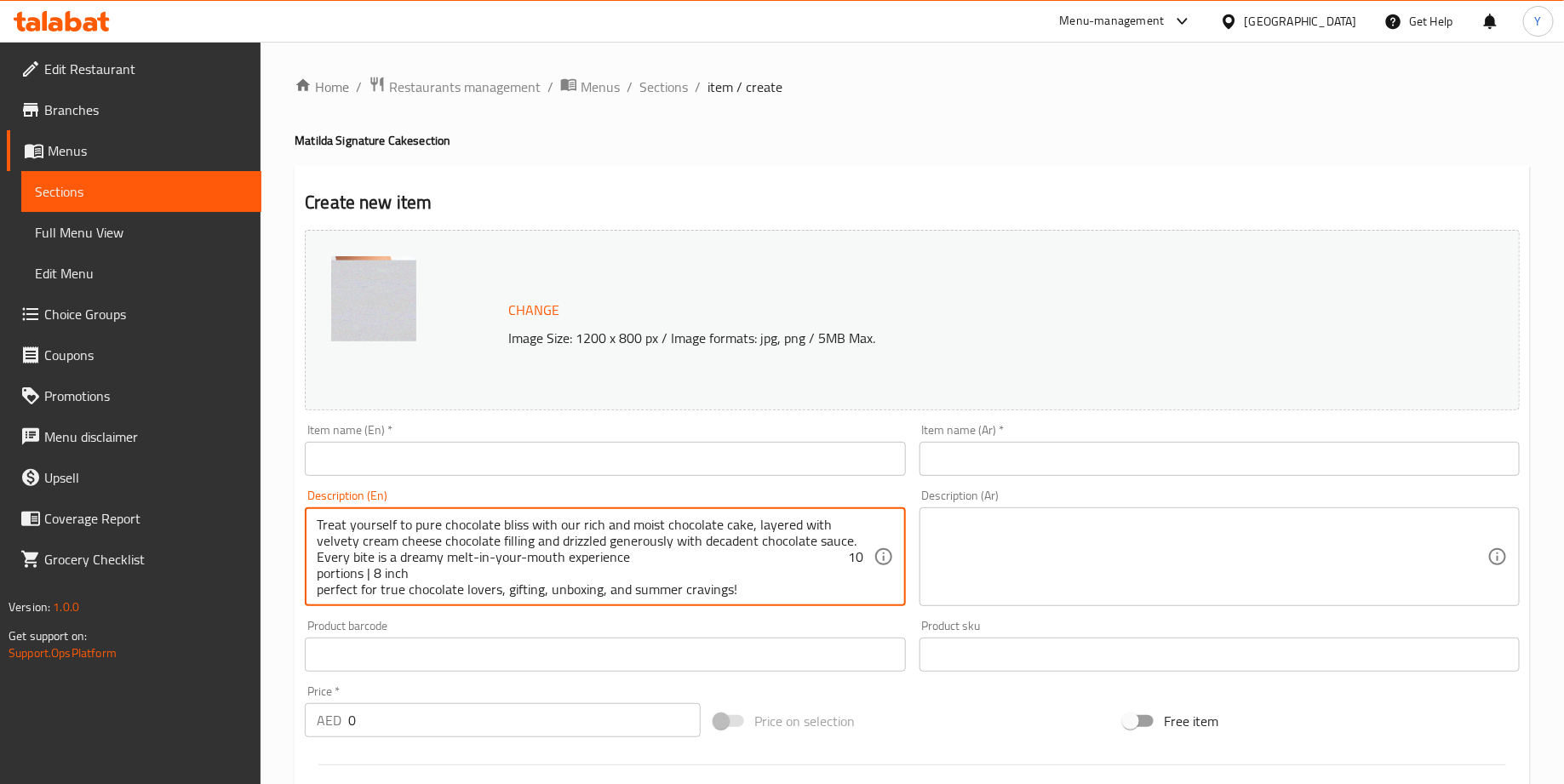
type textarea "Treat yourself to pure chocolate bliss with our rich and moist chocolate cake, …"
click at [1017, 557] on textarea at bounding box center [1209, 556] width 556 height 81
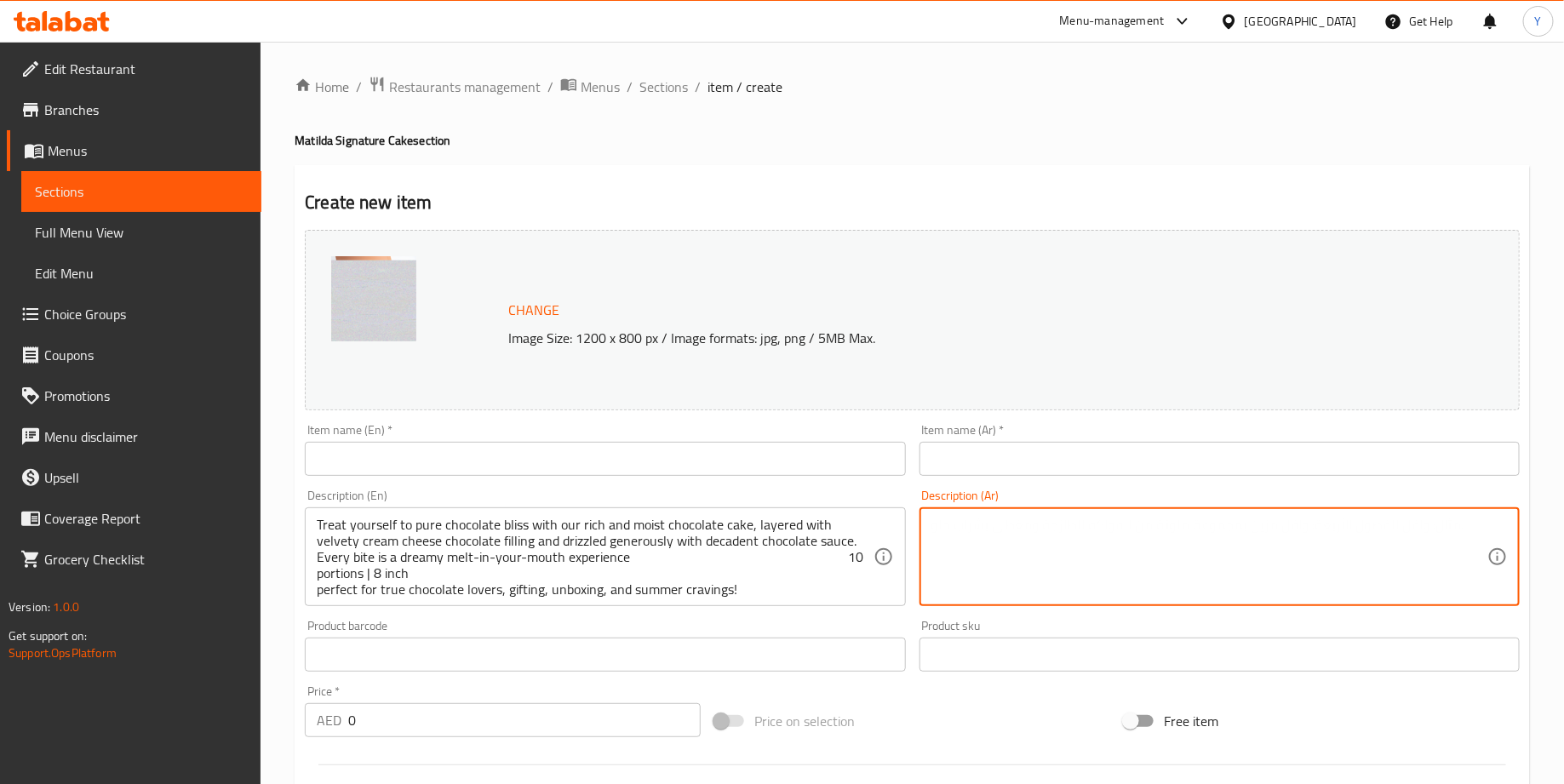
paste textarea "دلّل حواسك مع كيكة الشوكولاتة الغنية والهشة، بطبقات من حشوة كريمية ناعمة بمذاق …"
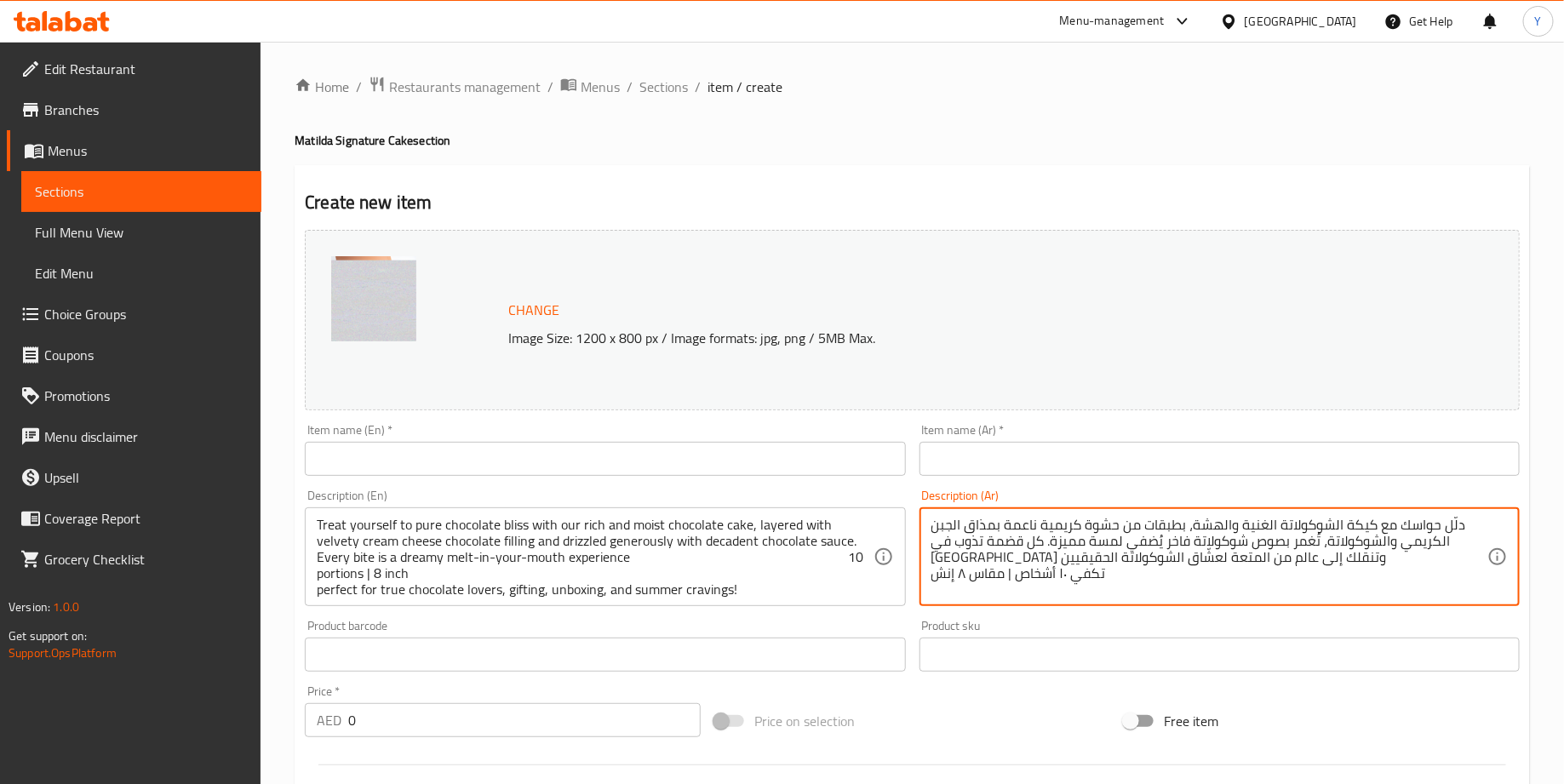
type textarea "دلّل حواسك مع كيكة الشوكولاتة الغنية والهشة، بطبقات من حشوة كريمية ناعمة بمذاق …"
click at [691, 464] on input "text" at bounding box center [605, 458] width 601 height 34
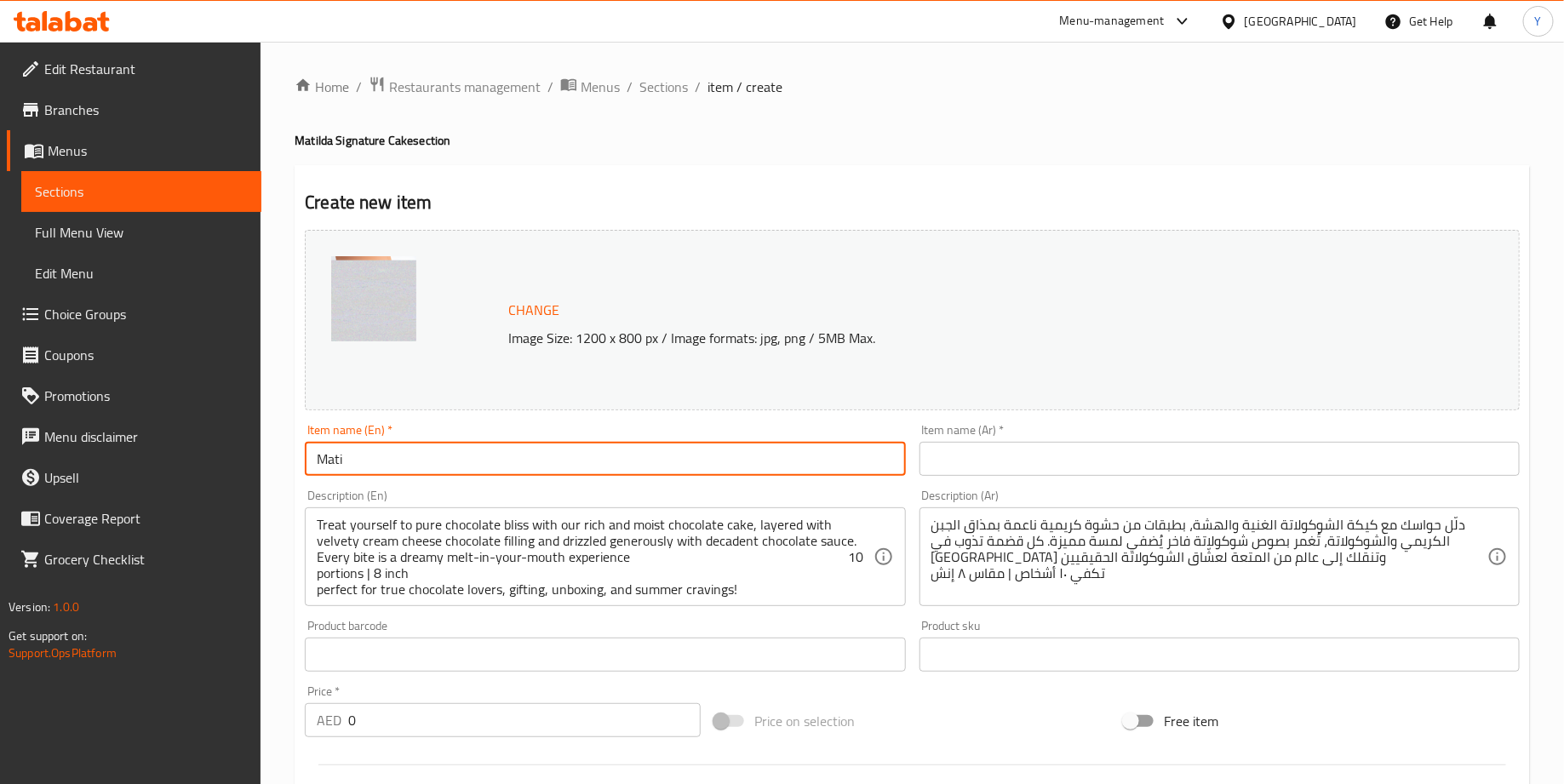
type input "Matilda chocolate cake"
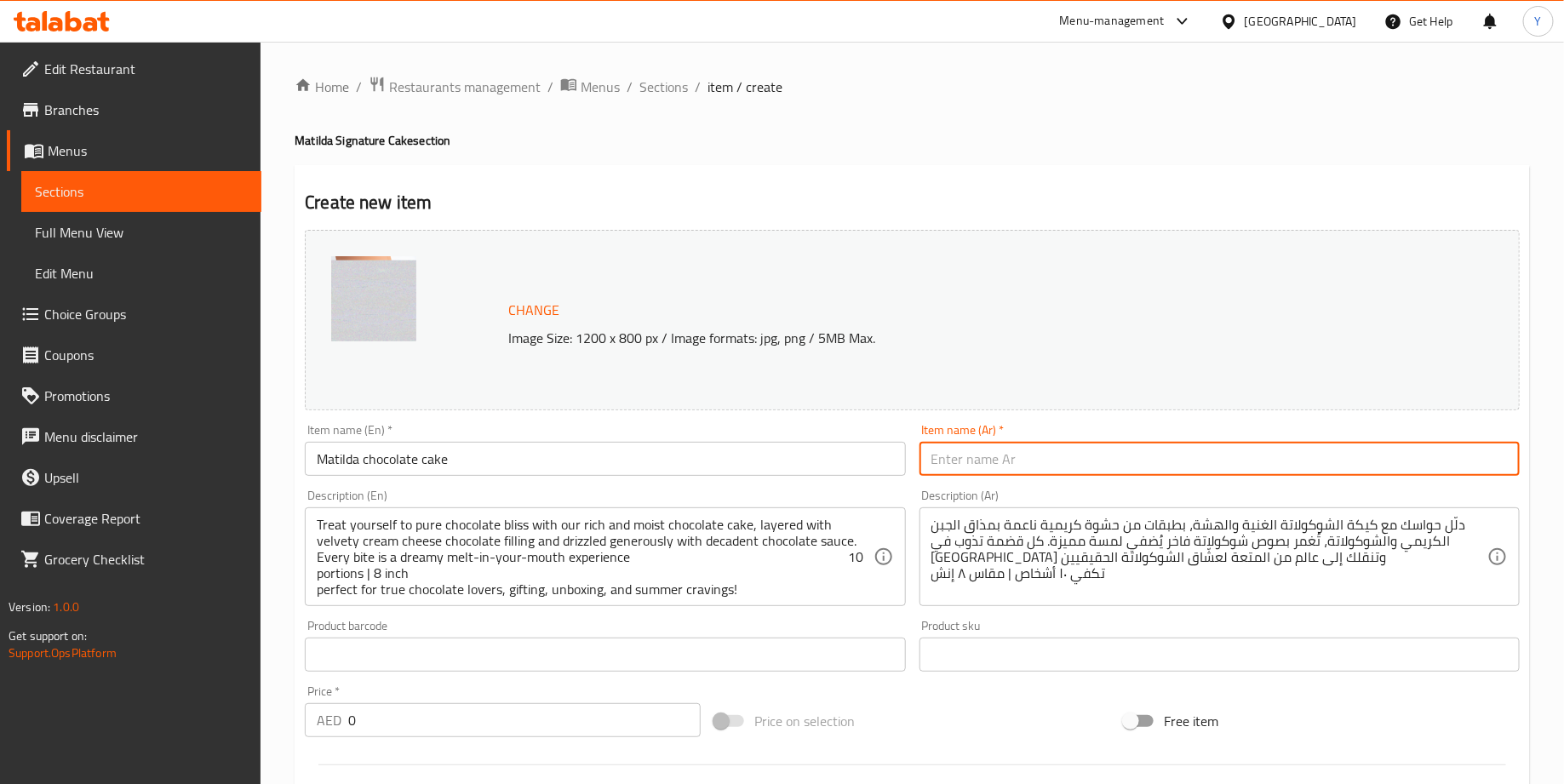
click at [928, 469] on input "text" at bounding box center [1220, 458] width 601 height 34
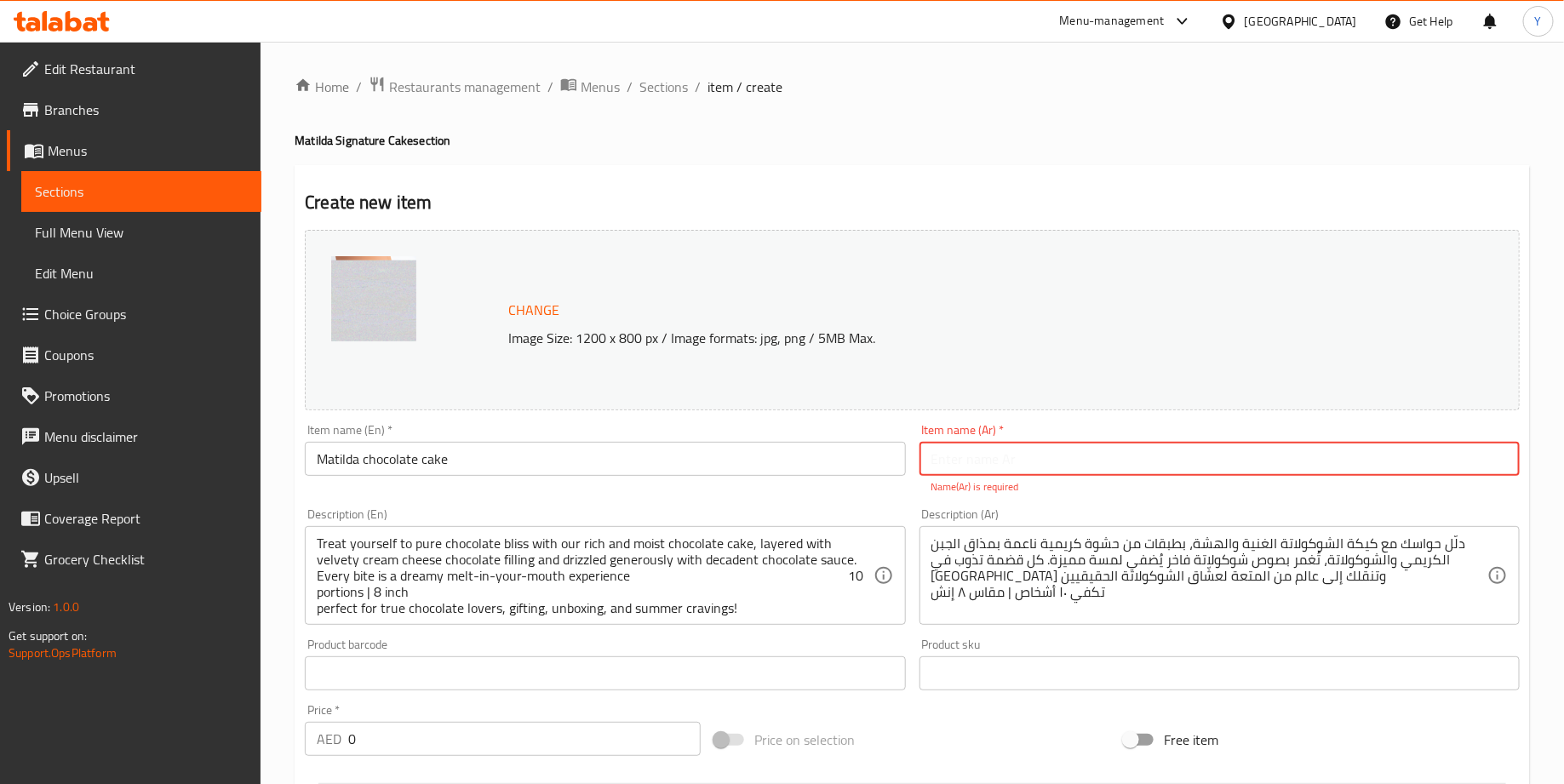
click at [1012, 462] on input "text" at bounding box center [1220, 458] width 601 height 34
paste input "كيكة شوكولا ماتيلدا"
type input "كيكة شوكولا ماتيلدا"
click at [691, 398] on div "Change Image Size: 1200 x 800 px / Image formats: jpg, png / 5MB Max." at bounding box center [913, 320] width 1215 height 181
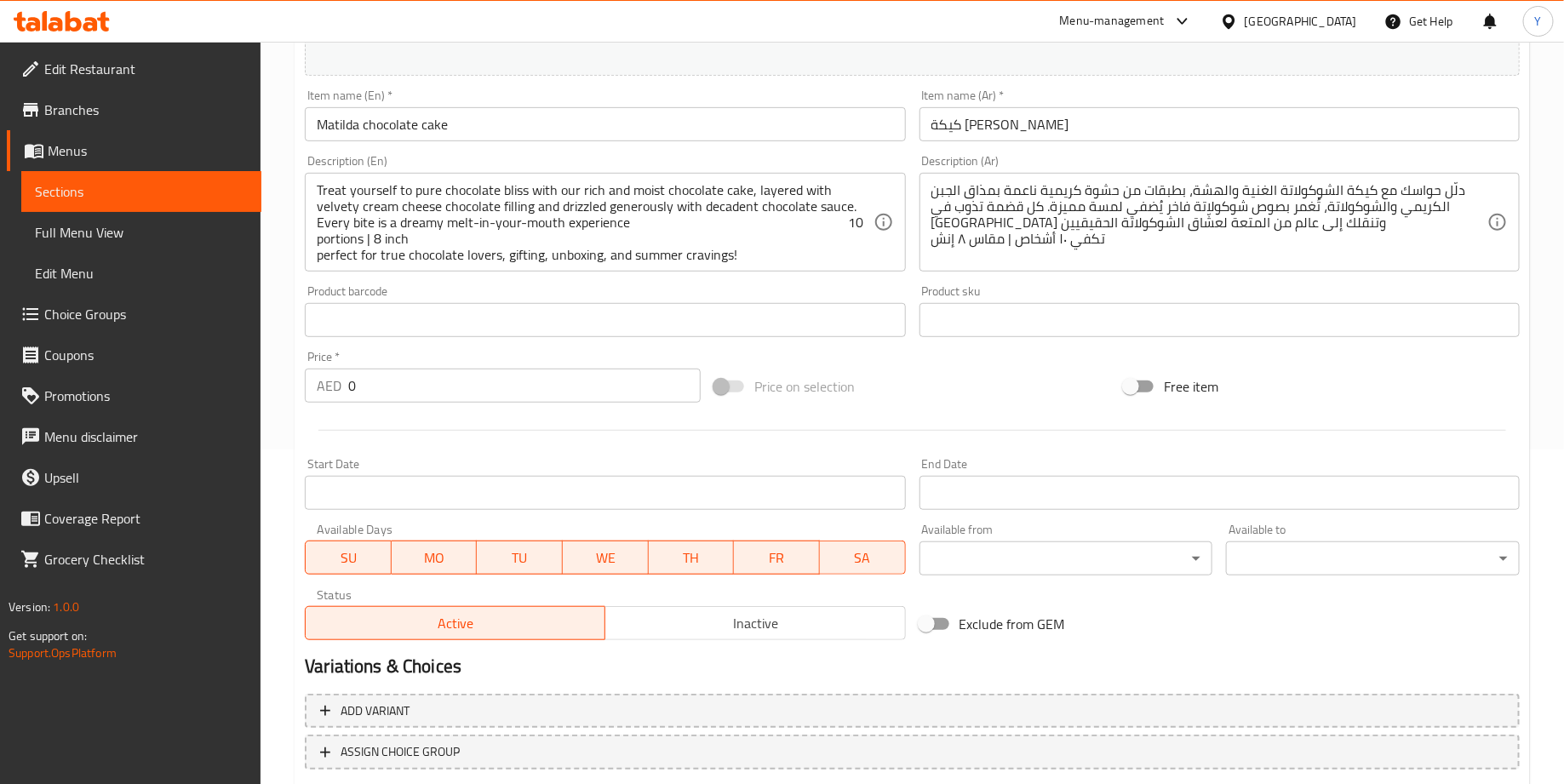
scroll to position [366, 0]
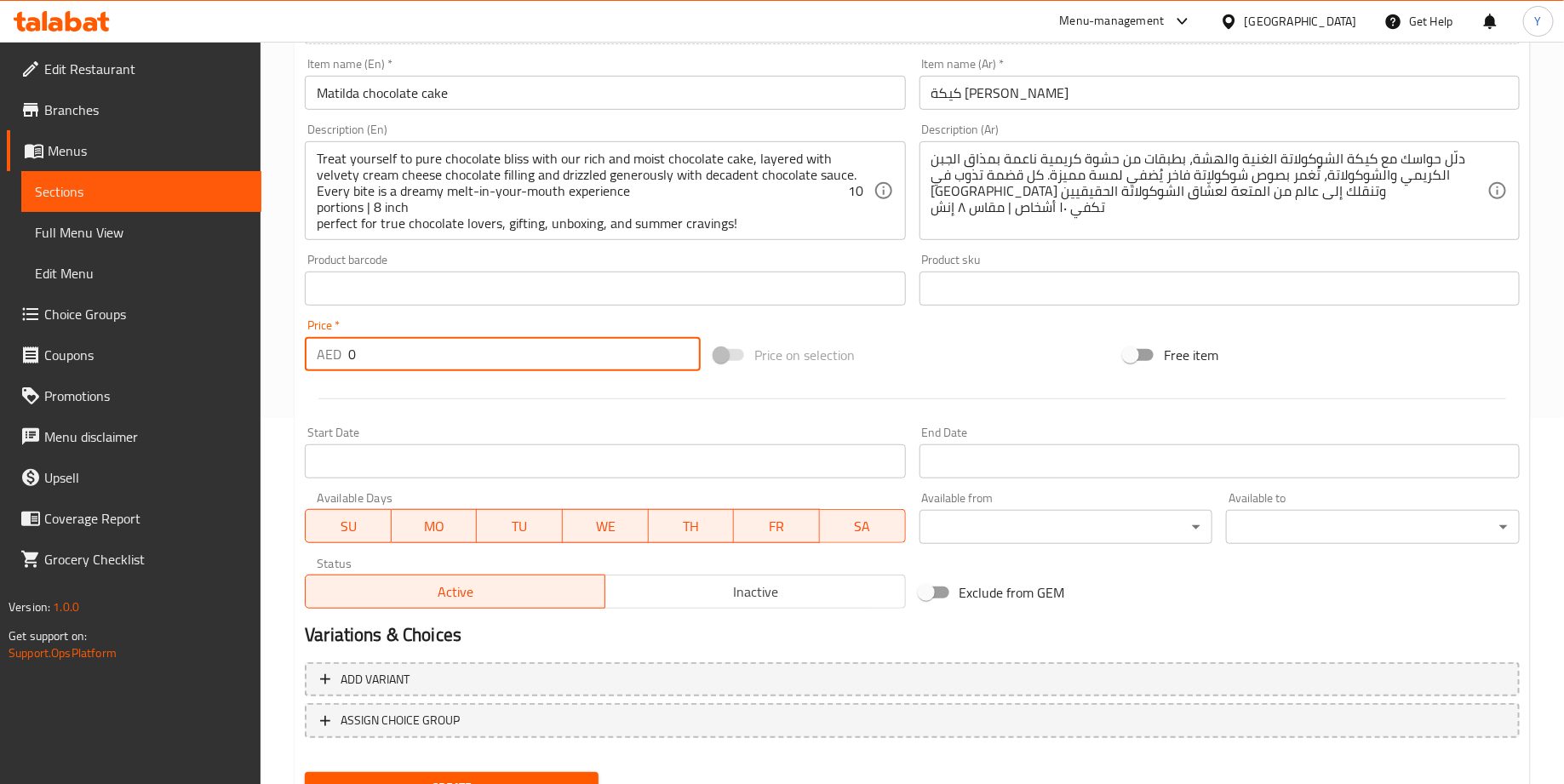
click at [430, 358] on input "0" at bounding box center [524, 354] width 352 height 34
type input "290"
click at [564, 395] on div at bounding box center [913, 398] width 1229 height 42
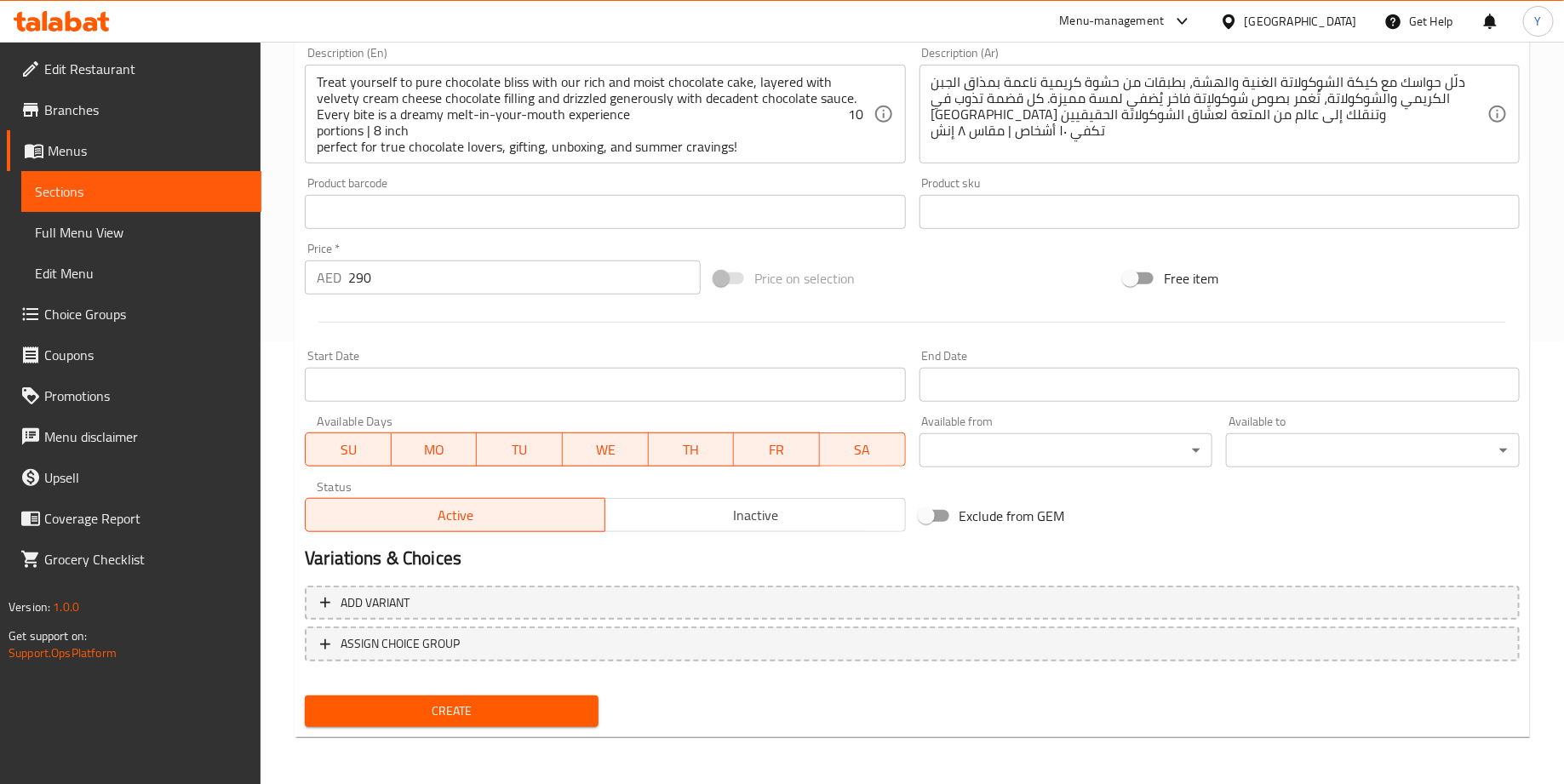
click at [485, 682] on div "Add variant ASSIGN CHOICE GROUP" at bounding box center [913, 633] width 1229 height 110
click at [480, 713] on span "Create" at bounding box center [452, 711] width 266 height 22
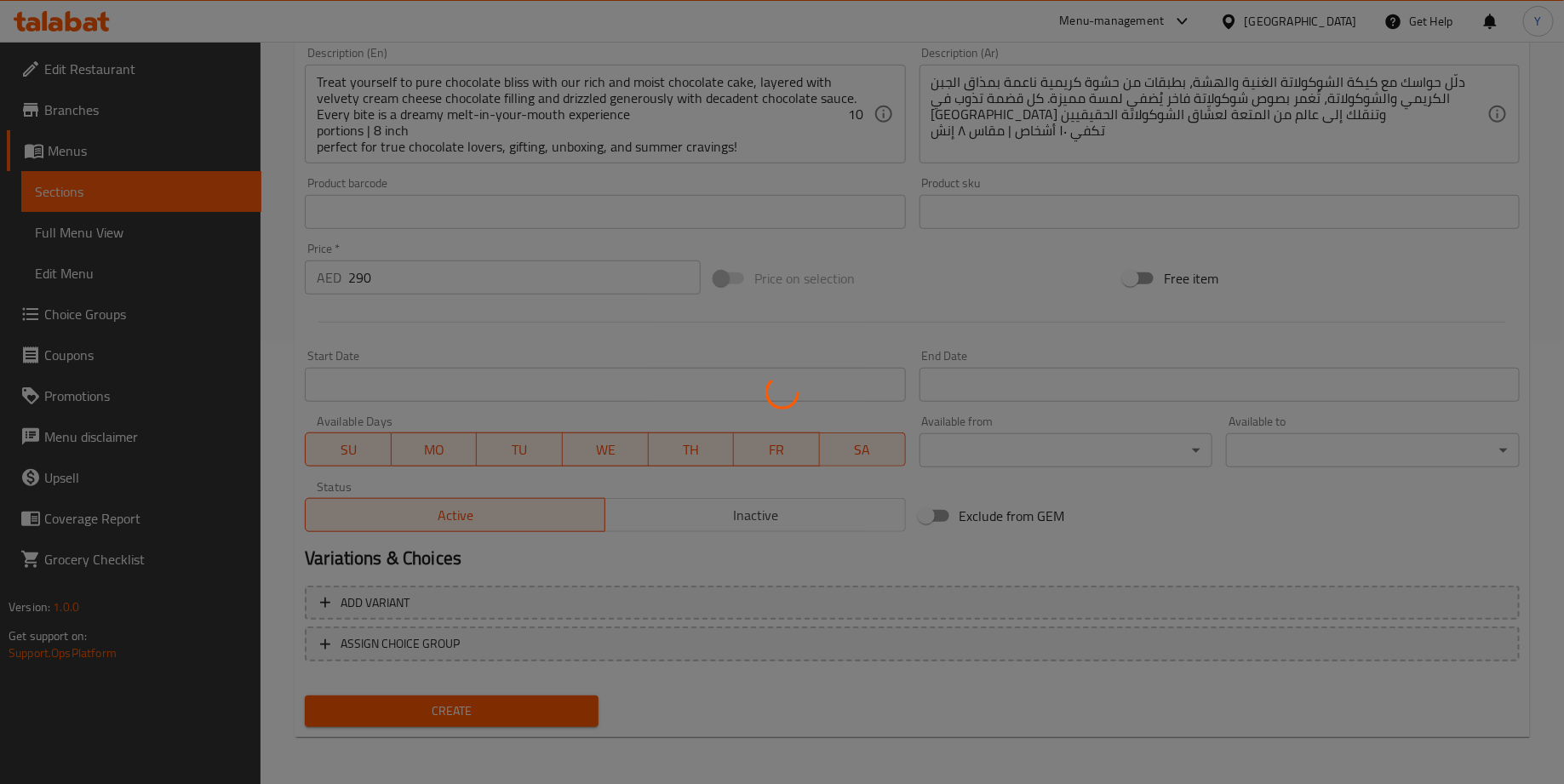
scroll to position [0, 0]
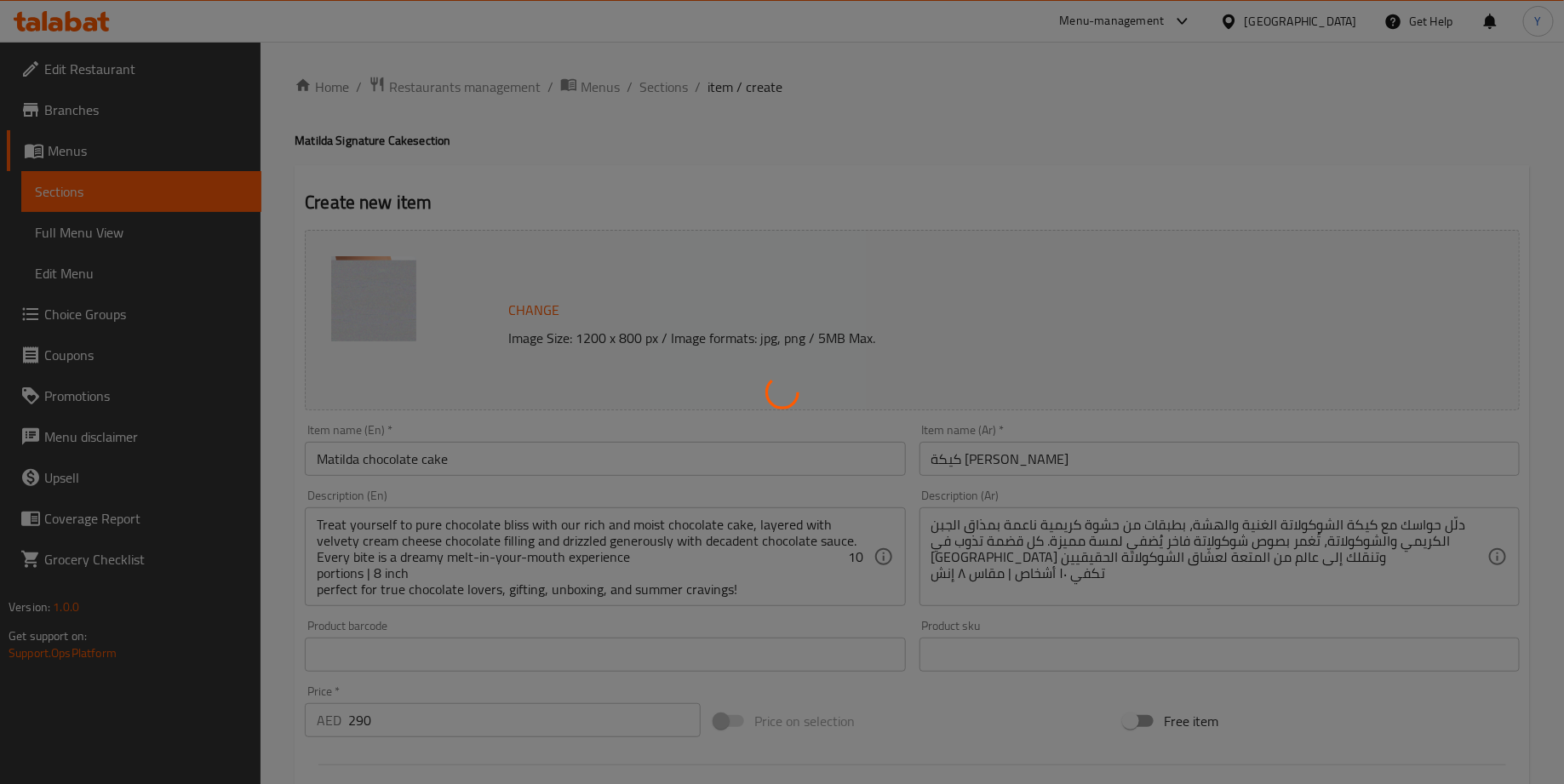
type input "0"
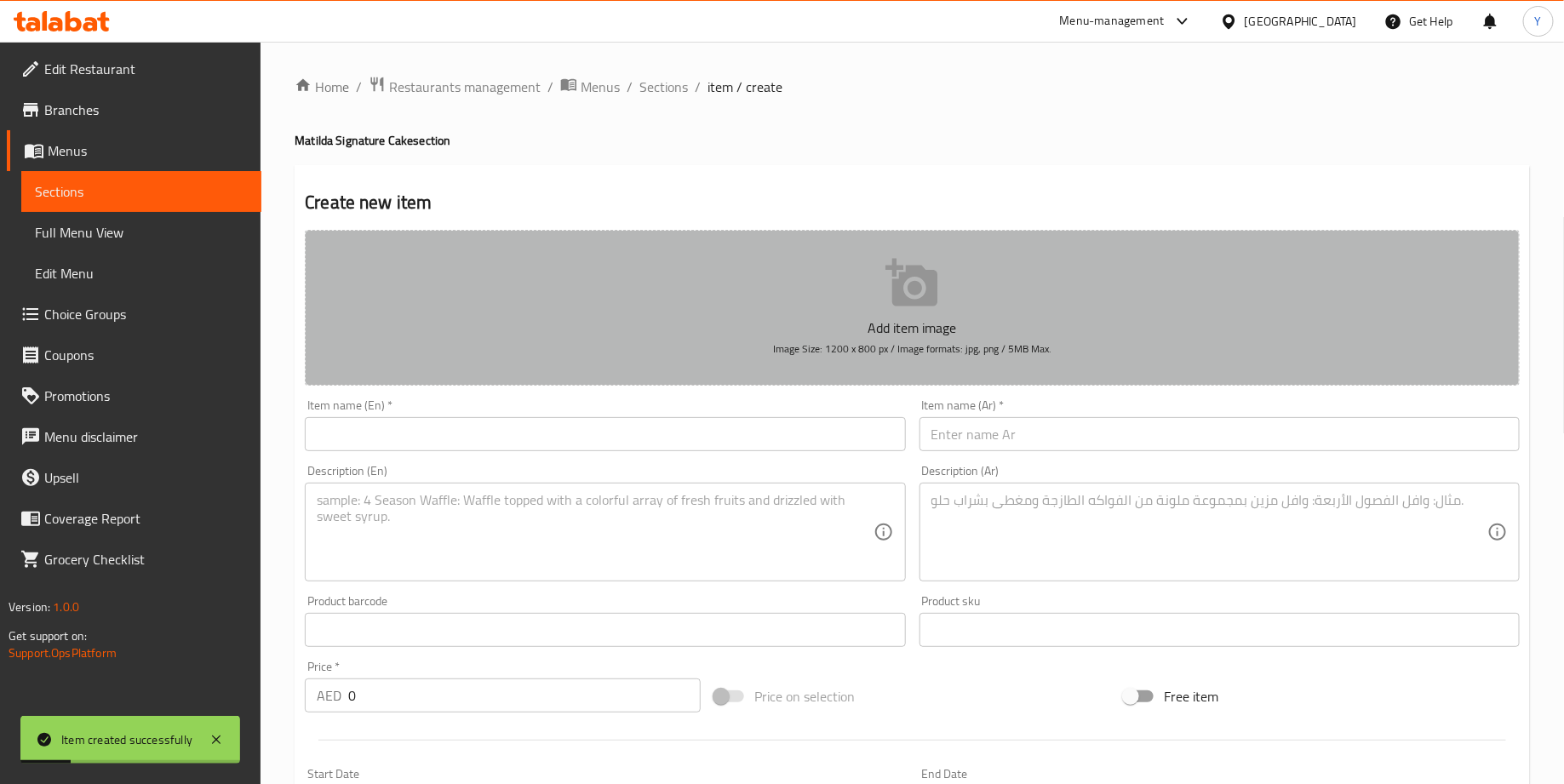
click at [862, 276] on button "Add item image Image Size: 1200 x 800 px / Image formats: jpg, png / 5MB Max." at bounding box center [913, 307] width 1215 height 155
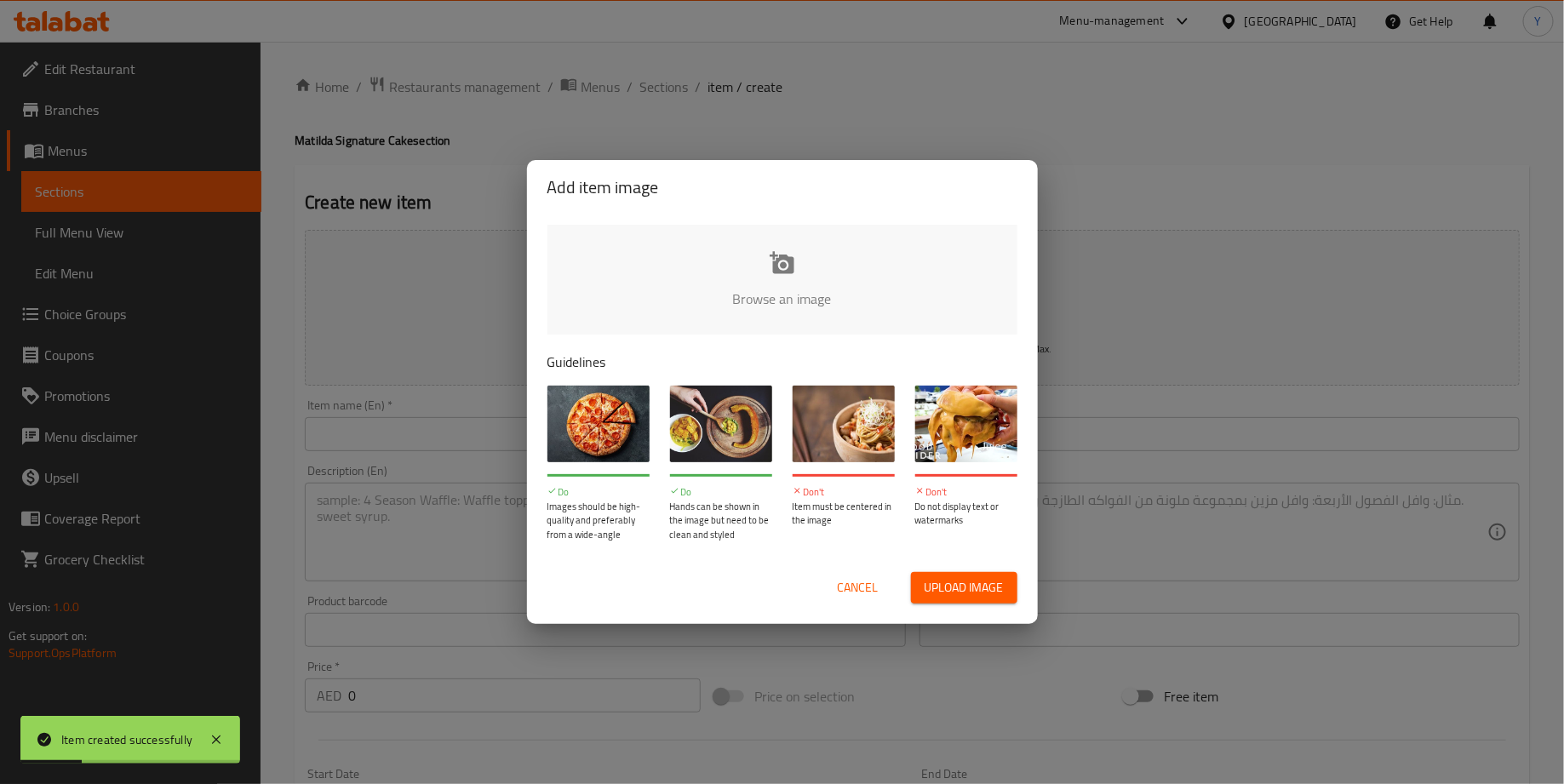
click at [862, 276] on input "file" at bounding box center [1358, 304] width 1621 height 159
type input "C:\fakepath\Screenshot [DATE] 3.30.20 PM_Nero_AI_Image_Upscaler_Photo_Face_Nero…"
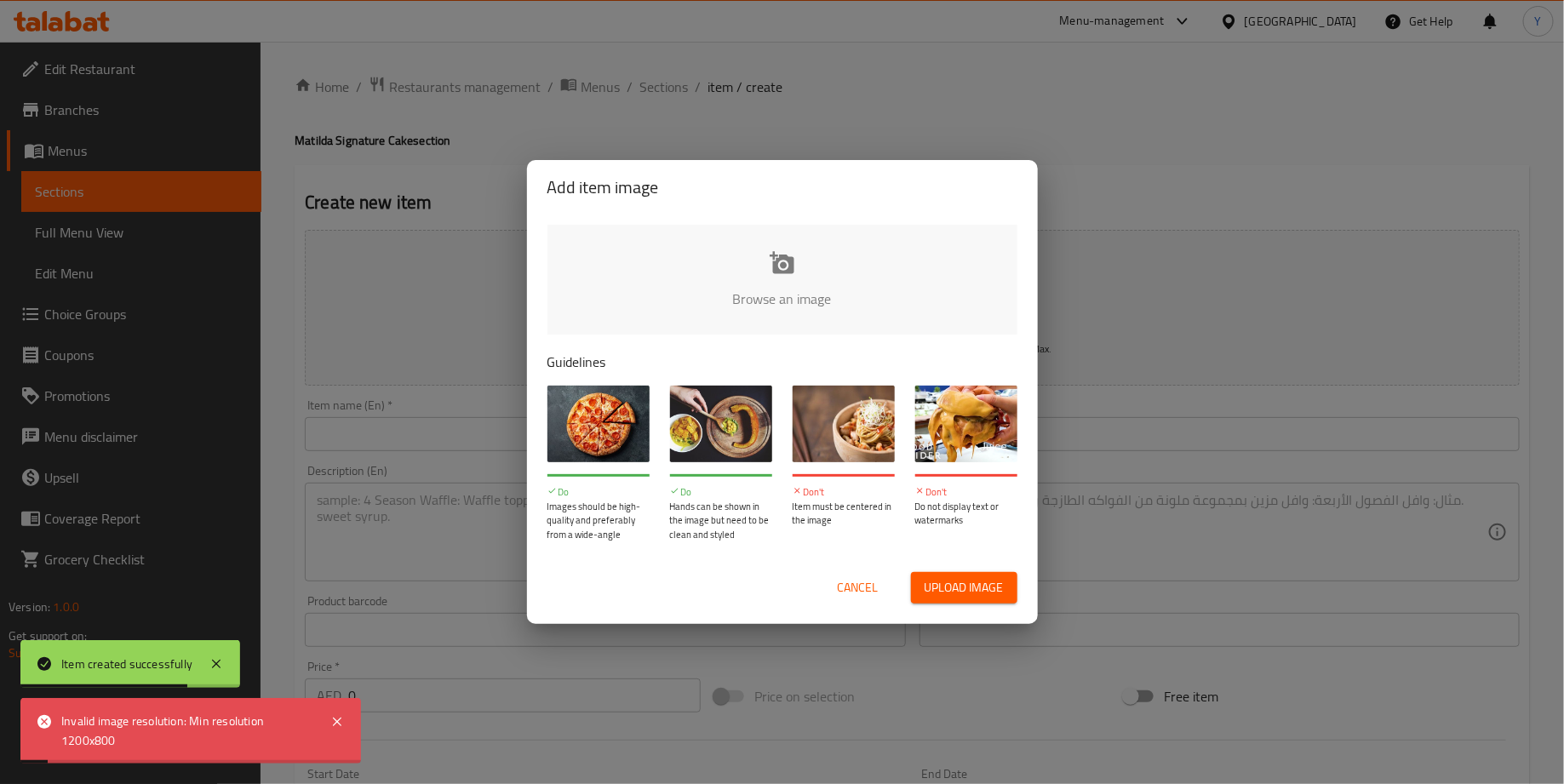
click at [852, 237] on input "file" at bounding box center [1358, 304] width 1621 height 159
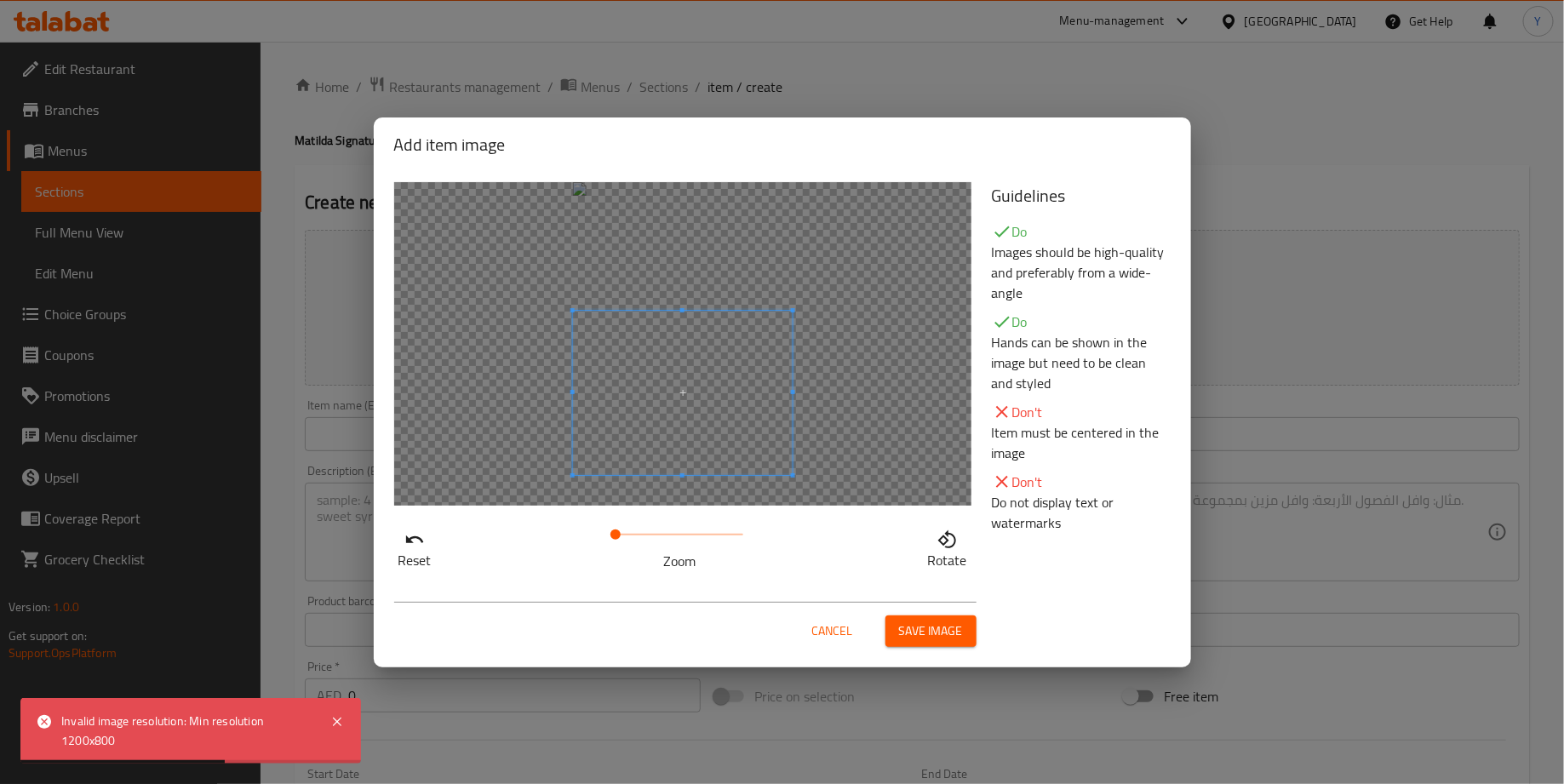
click at [702, 408] on span at bounding box center [682, 393] width 220 height 165
click at [942, 609] on div "Cancel Save image" at bounding box center [685, 624] width 582 height 45
click at [942, 631] on span "Save image" at bounding box center [930, 632] width 64 height 22
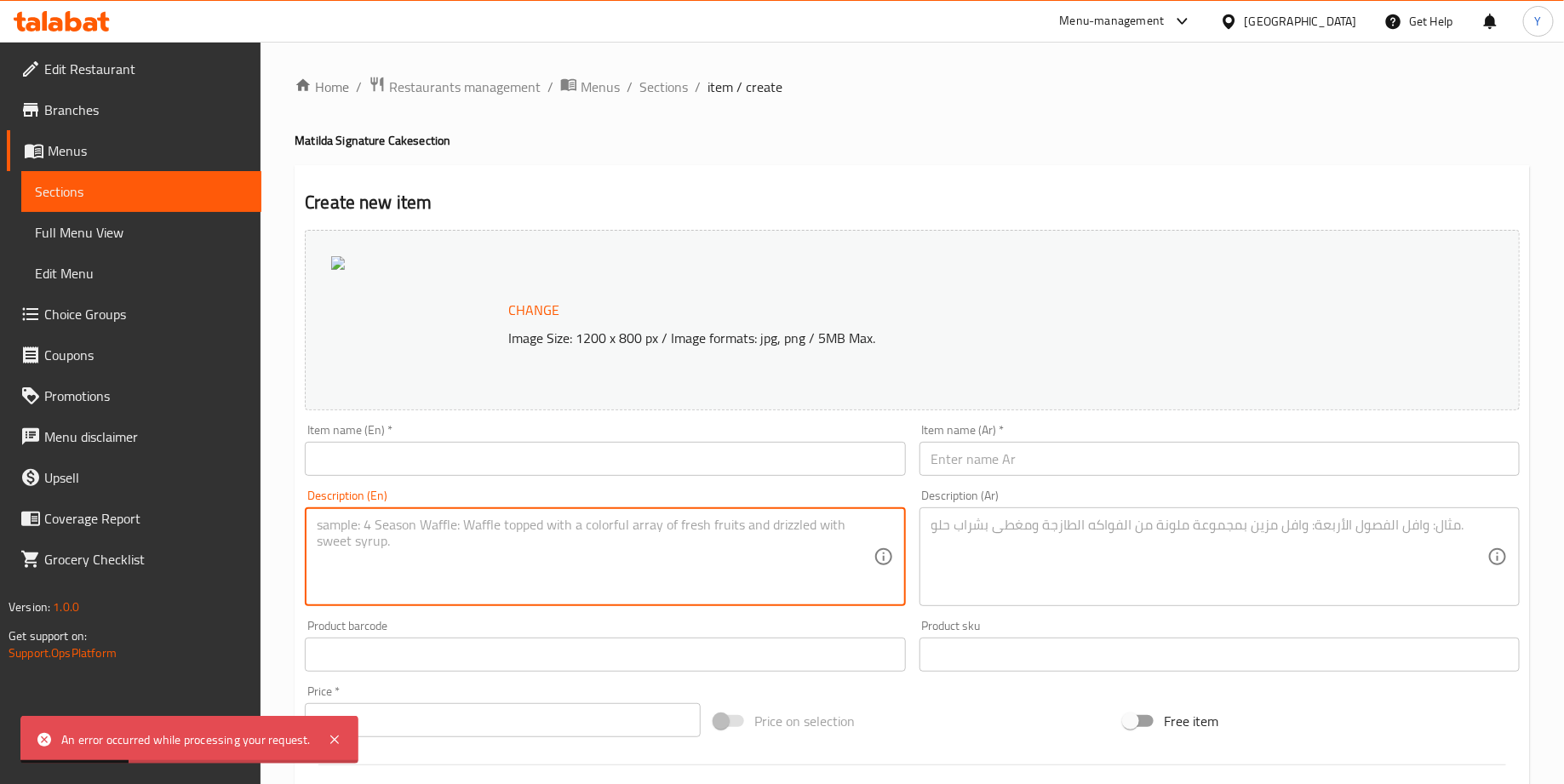
click at [388, 544] on textarea at bounding box center [595, 556] width 556 height 81
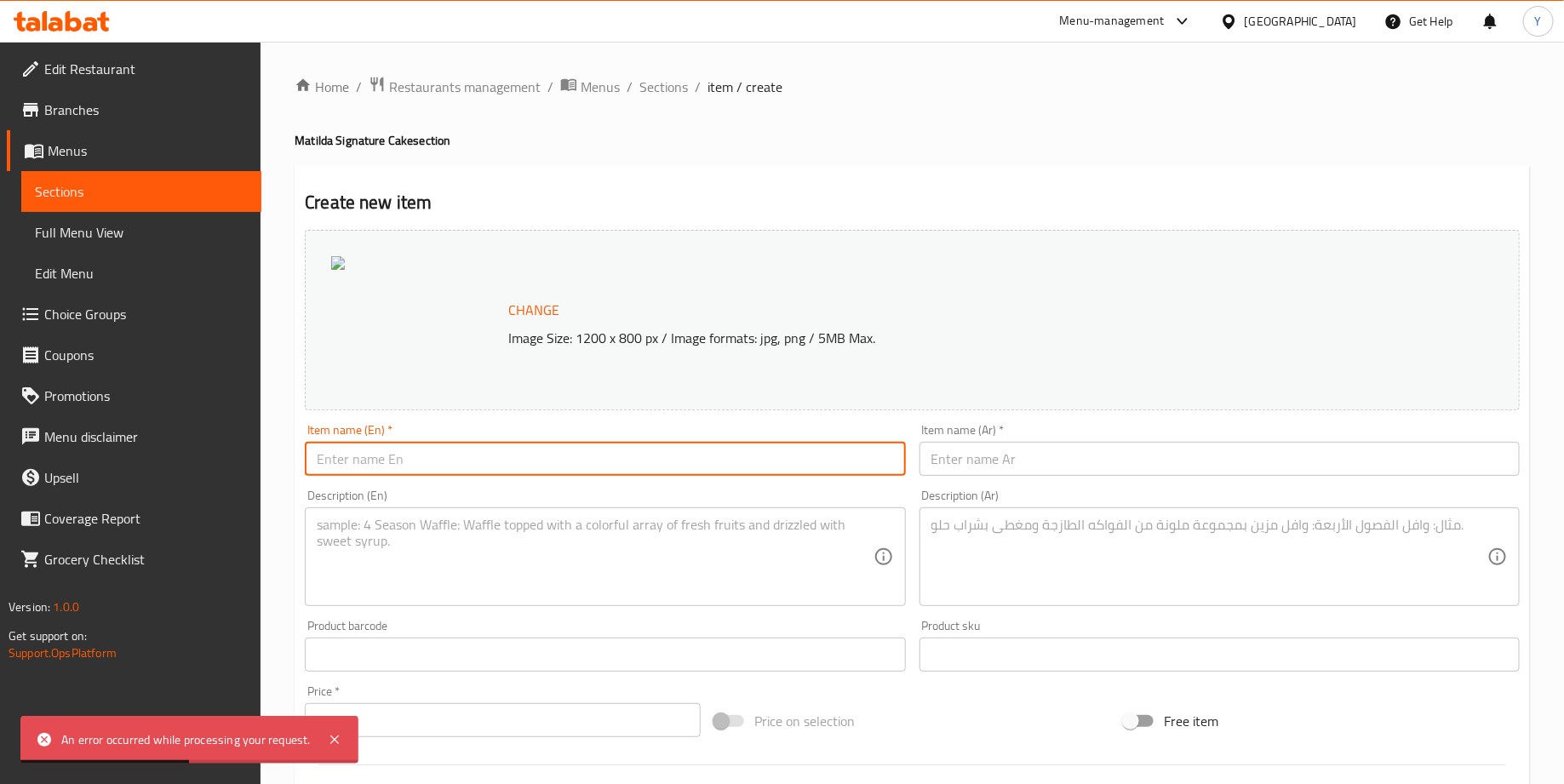
click at [420, 446] on input "text" at bounding box center [605, 458] width 601 height 34
paste input "Matilda chocolate Cake Slice"
type input "Matilda chocolate Cake Slice"
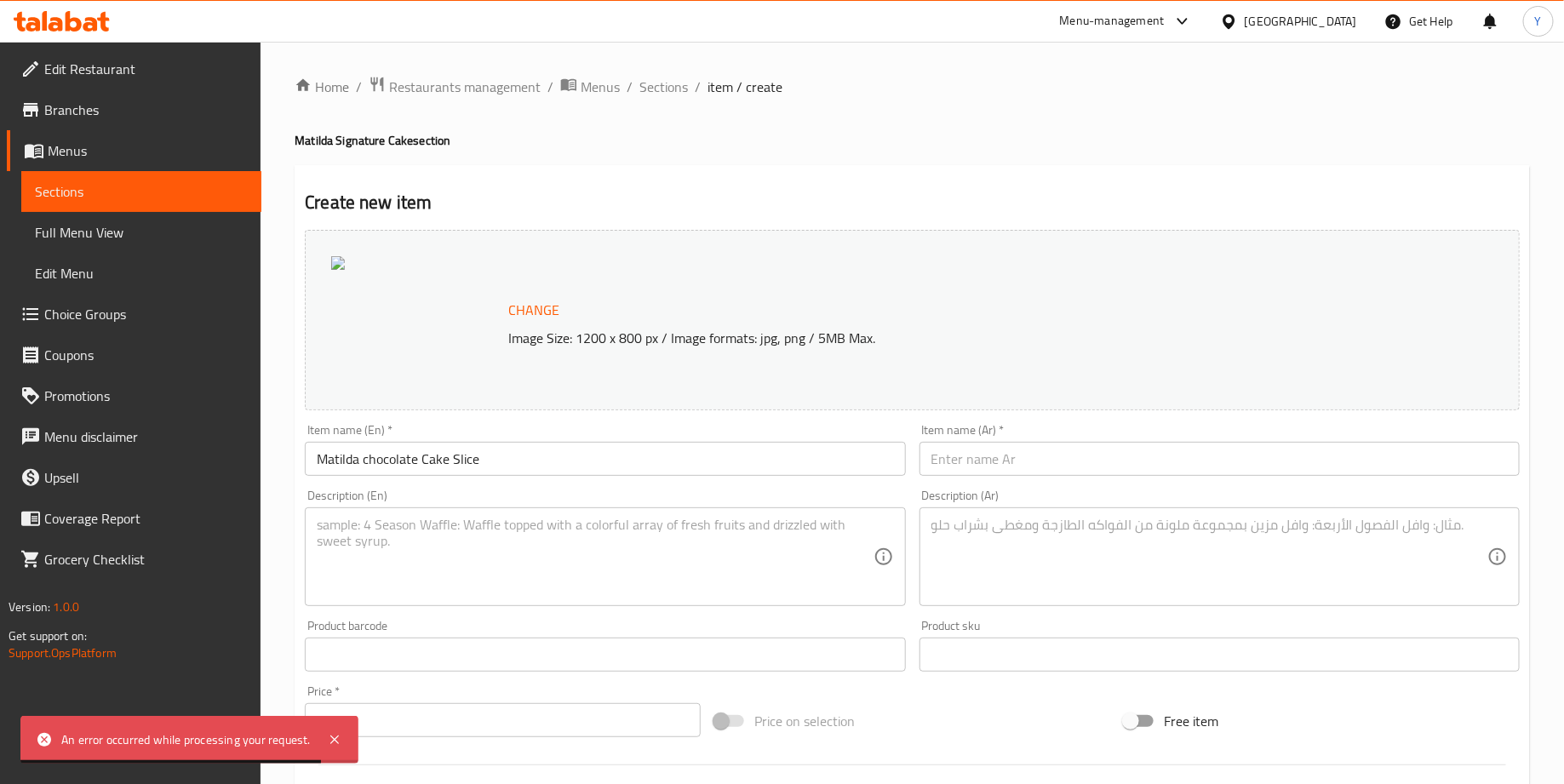
click at [1014, 450] on input "text" at bounding box center [1220, 458] width 601 height 34
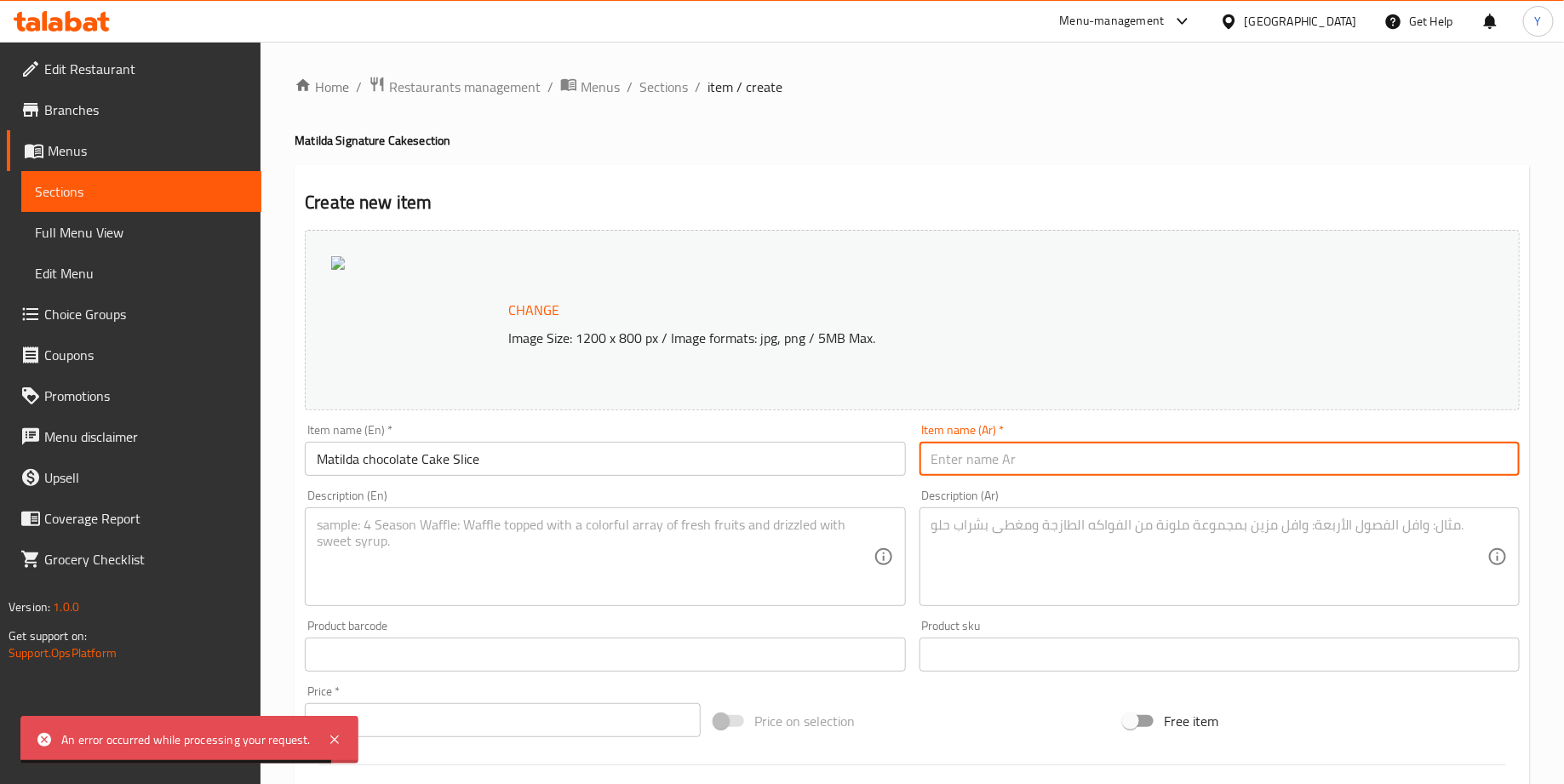
paste input "قطعة كيك شوكولا ماتيلدا"
type input "قطعة كيك شوكولا ماتيلدا"
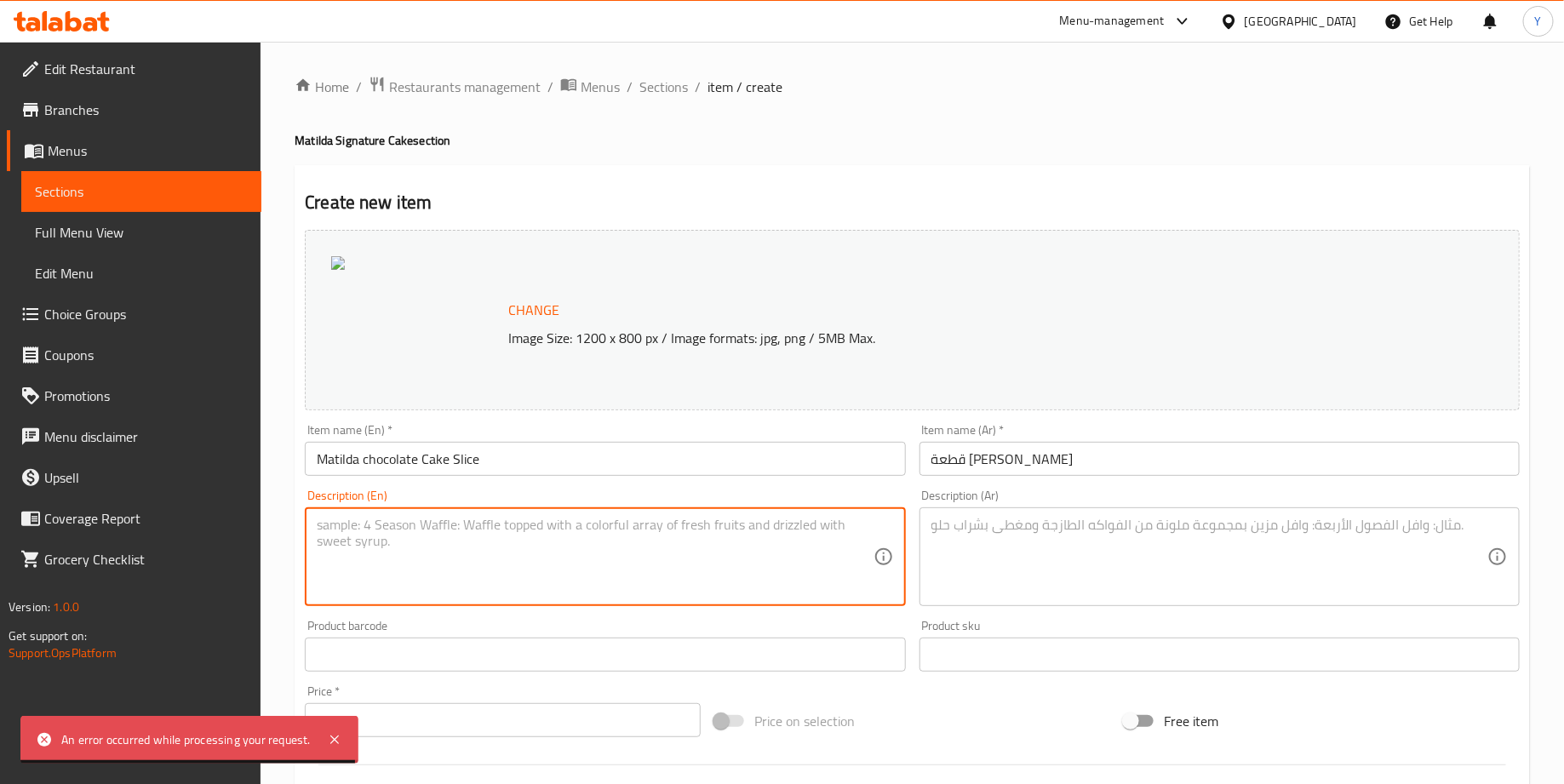
click at [609, 560] on textarea at bounding box center [595, 556] width 556 height 81
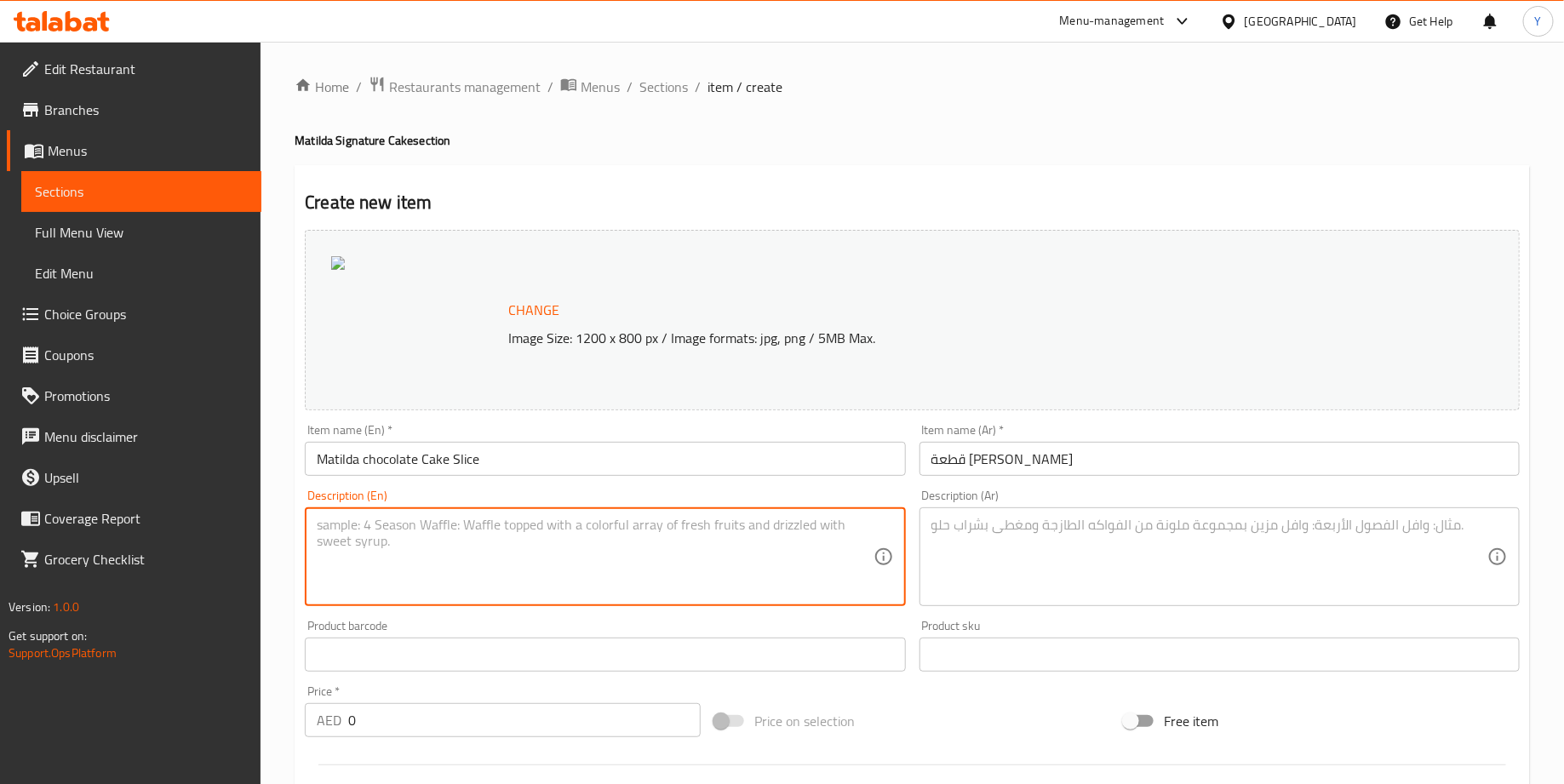
click at [494, 544] on textarea at bounding box center [595, 556] width 556 height 81
paste textarea "Treat yourself to pure chocolate bliss with our rich and moist chocolate cake, …"
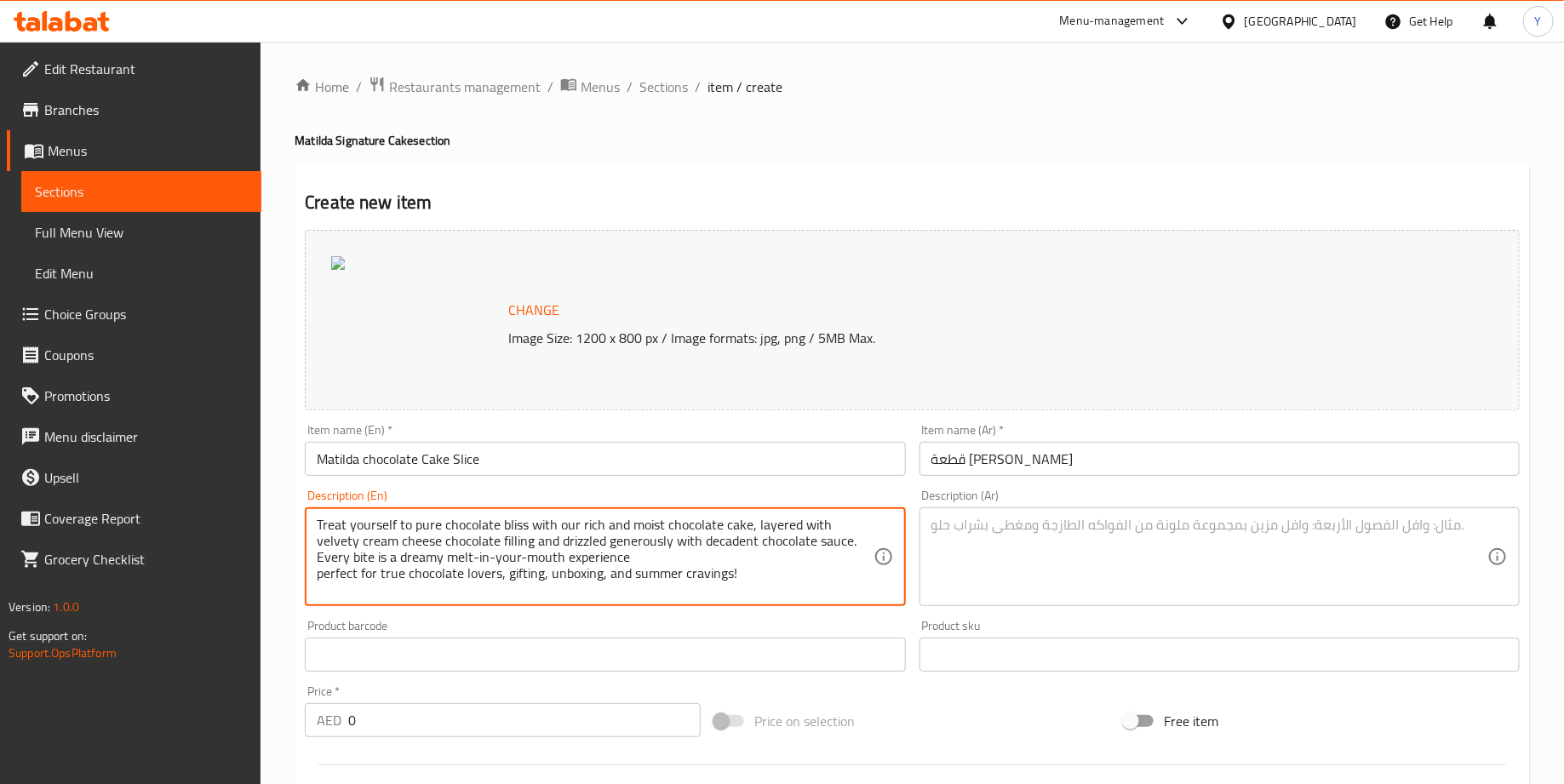
type textarea "Treat yourself to pure chocolate bliss with our rich and moist chocolate cake, …"
click at [1138, 554] on textarea at bounding box center [1209, 556] width 556 height 81
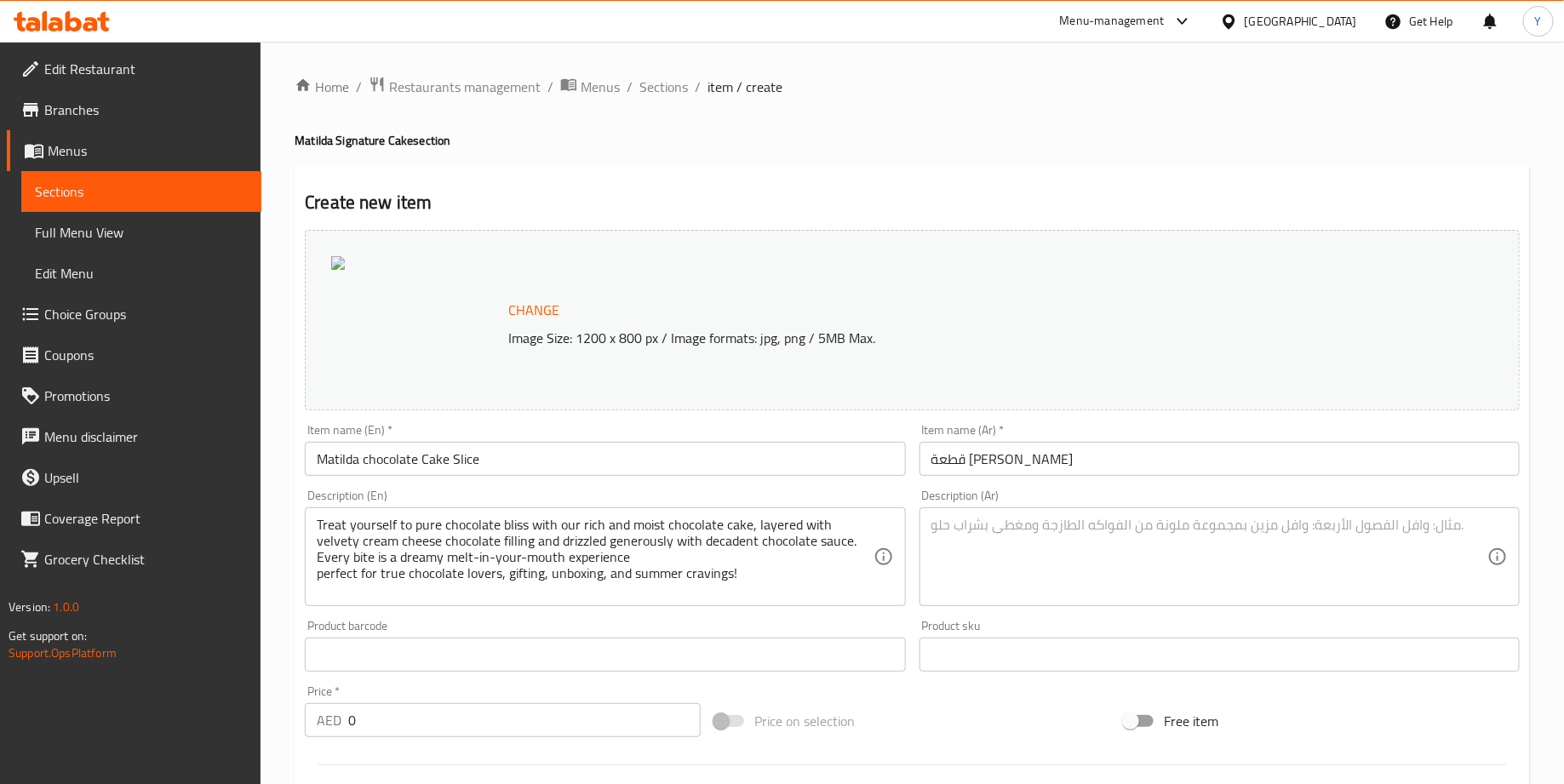
click at [1012, 565] on textarea at bounding box center [1209, 556] width 556 height 81
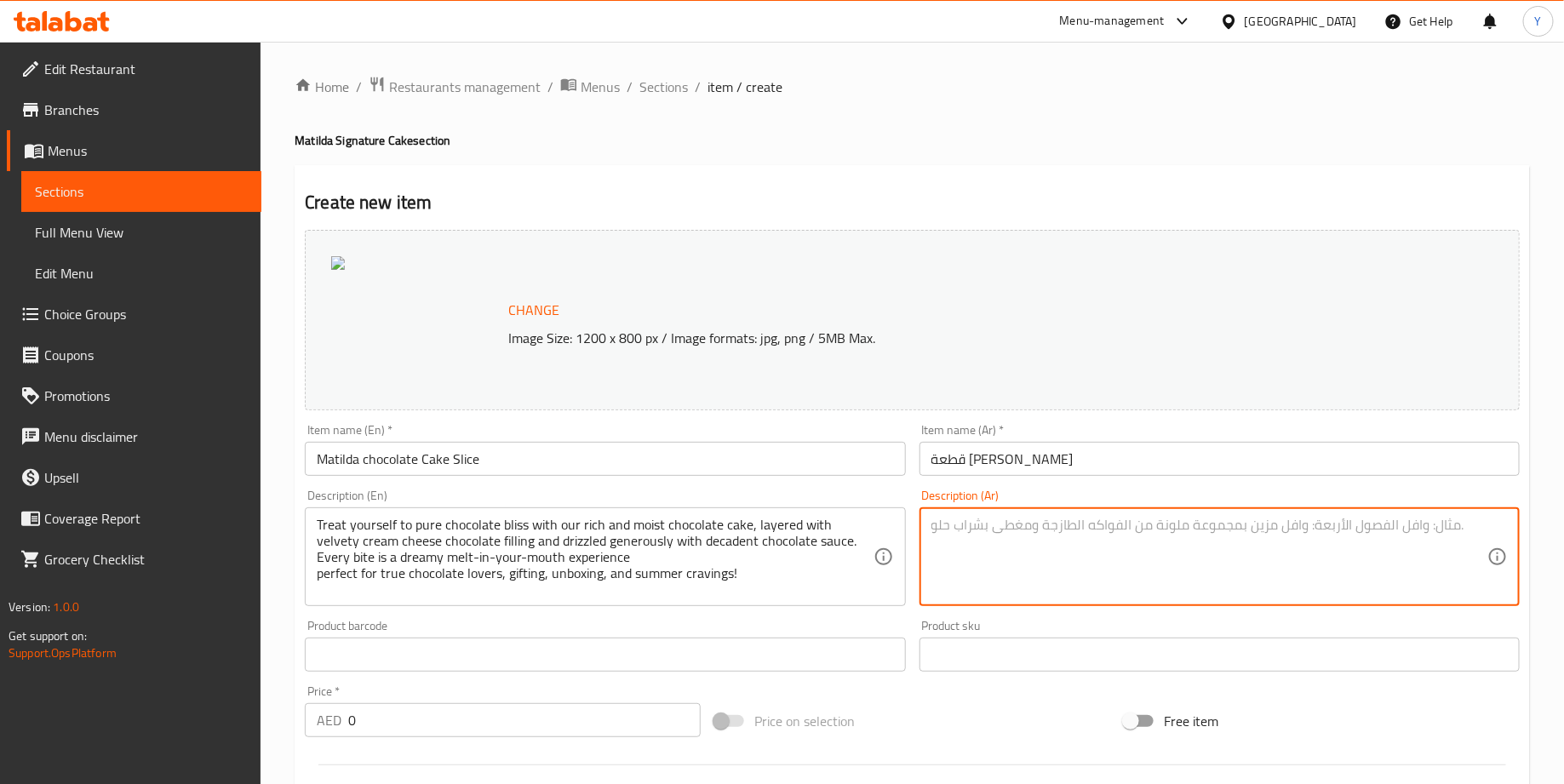
paste textarea "دلّل حواسك مع كيكة الشوكولاتة الغنية والهشة، بطبقات من حشوة كريمية ناعمة بمذاق …"
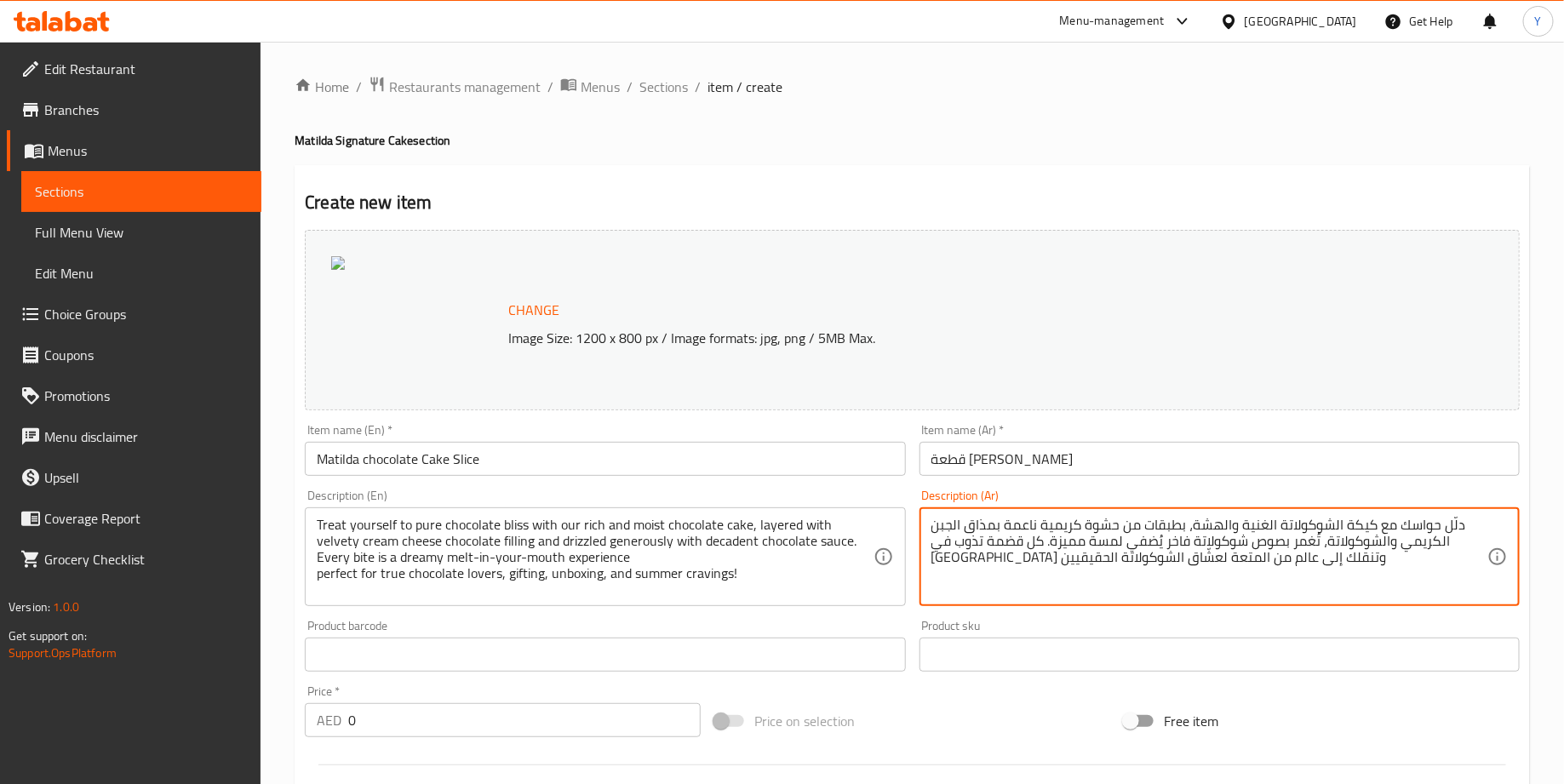
type textarea "دلّل حواسك مع كيكة الشوكولاتة الغنية والهشة، بطبقات من حشوة كريمية ناعمة بمذاق …"
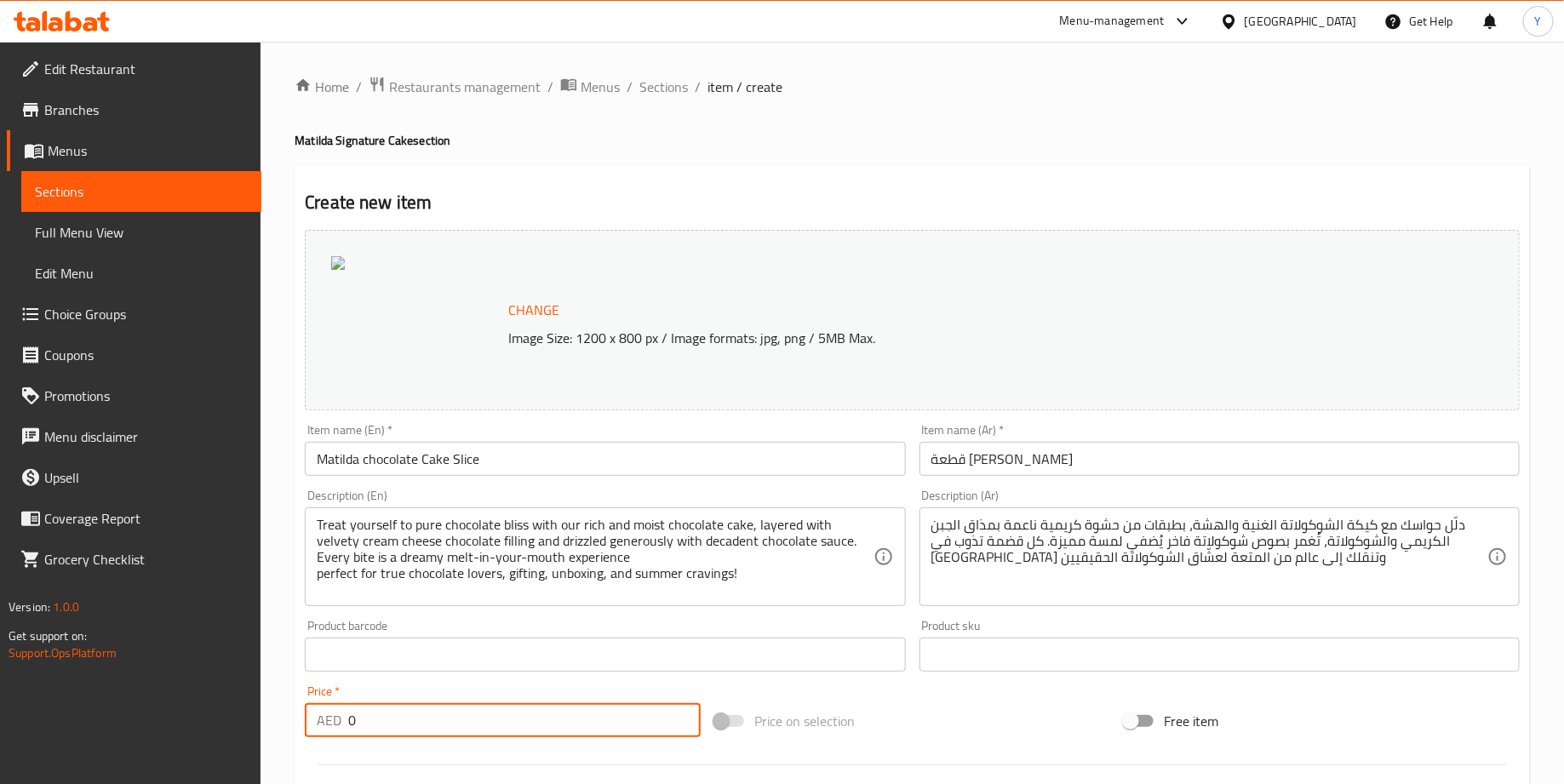
click at [410, 719] on input "0" at bounding box center [524, 719] width 352 height 34
type input "3"
click at [450, 703] on input "89" at bounding box center [524, 719] width 352 height 34
type input "89"
click at [456, 678] on div "Price   * AED 89 Price *" at bounding box center [503, 711] width 410 height 65
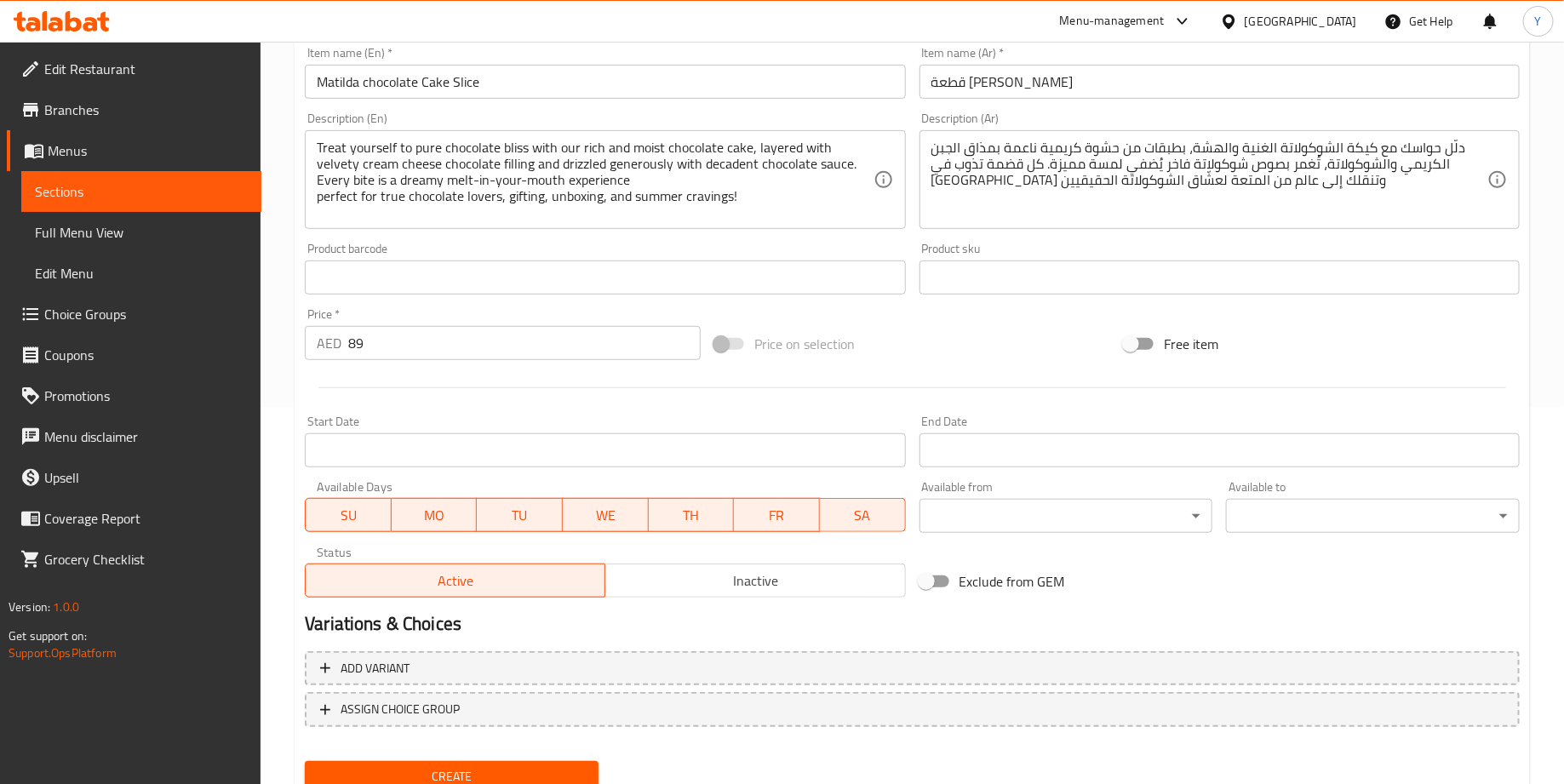
scroll to position [443, 0]
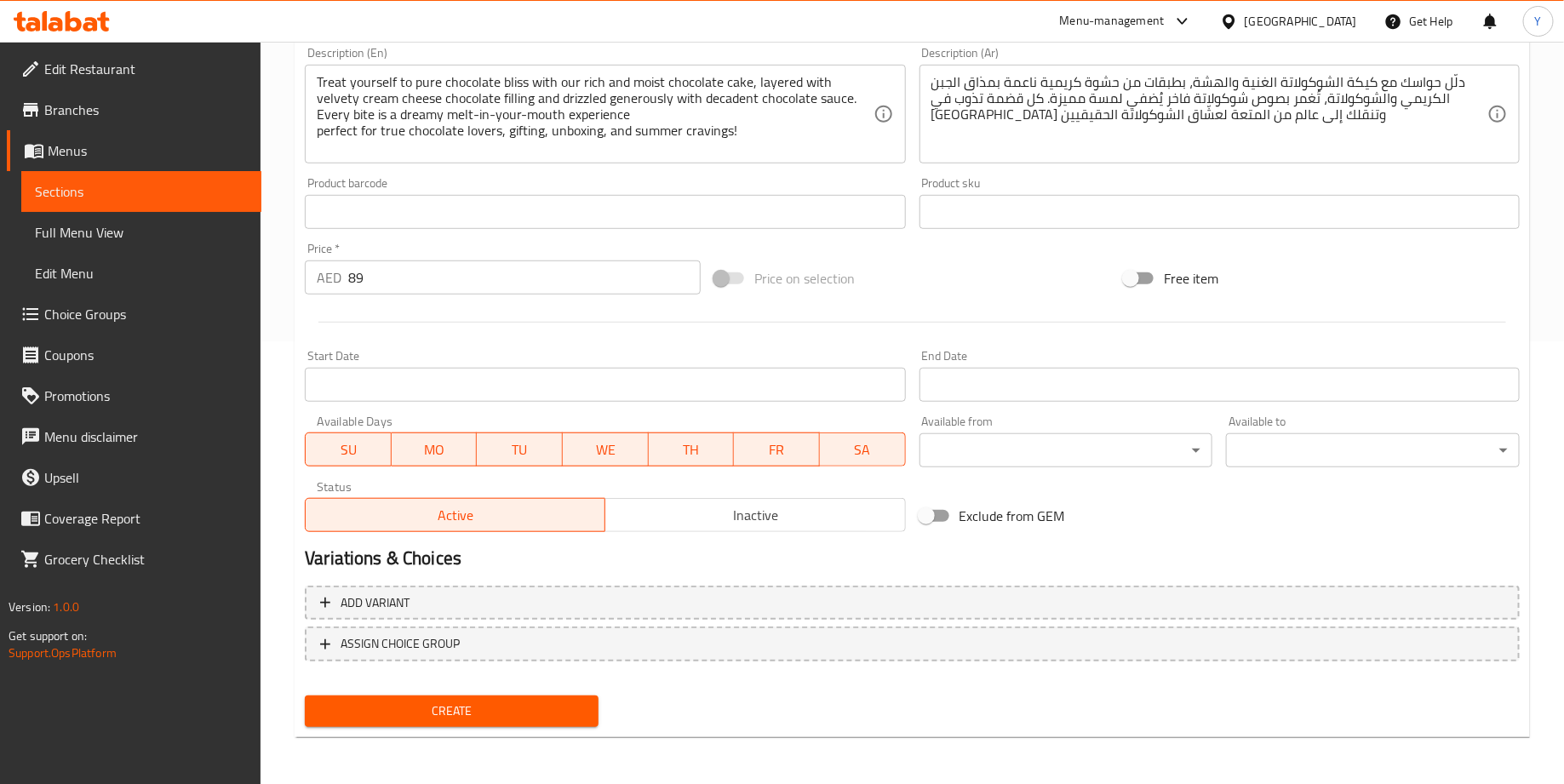
click at [457, 740] on div "Home / Restaurants management / Menus / Sections / item / create Matilda Signat…" at bounding box center [912, 192] width 1235 height 1117
click at [457, 719] on span "Create" at bounding box center [452, 711] width 266 height 22
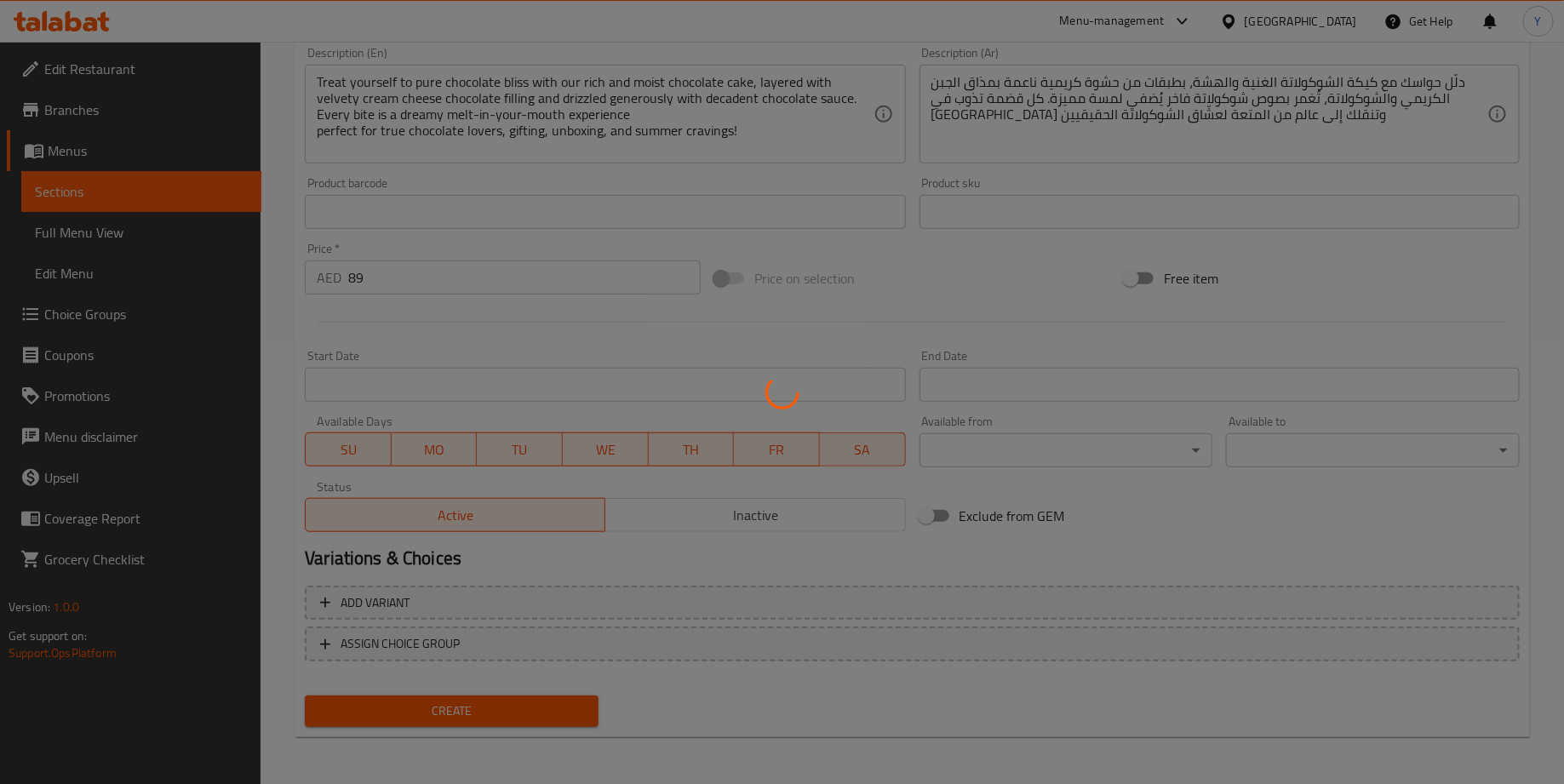
type input "0"
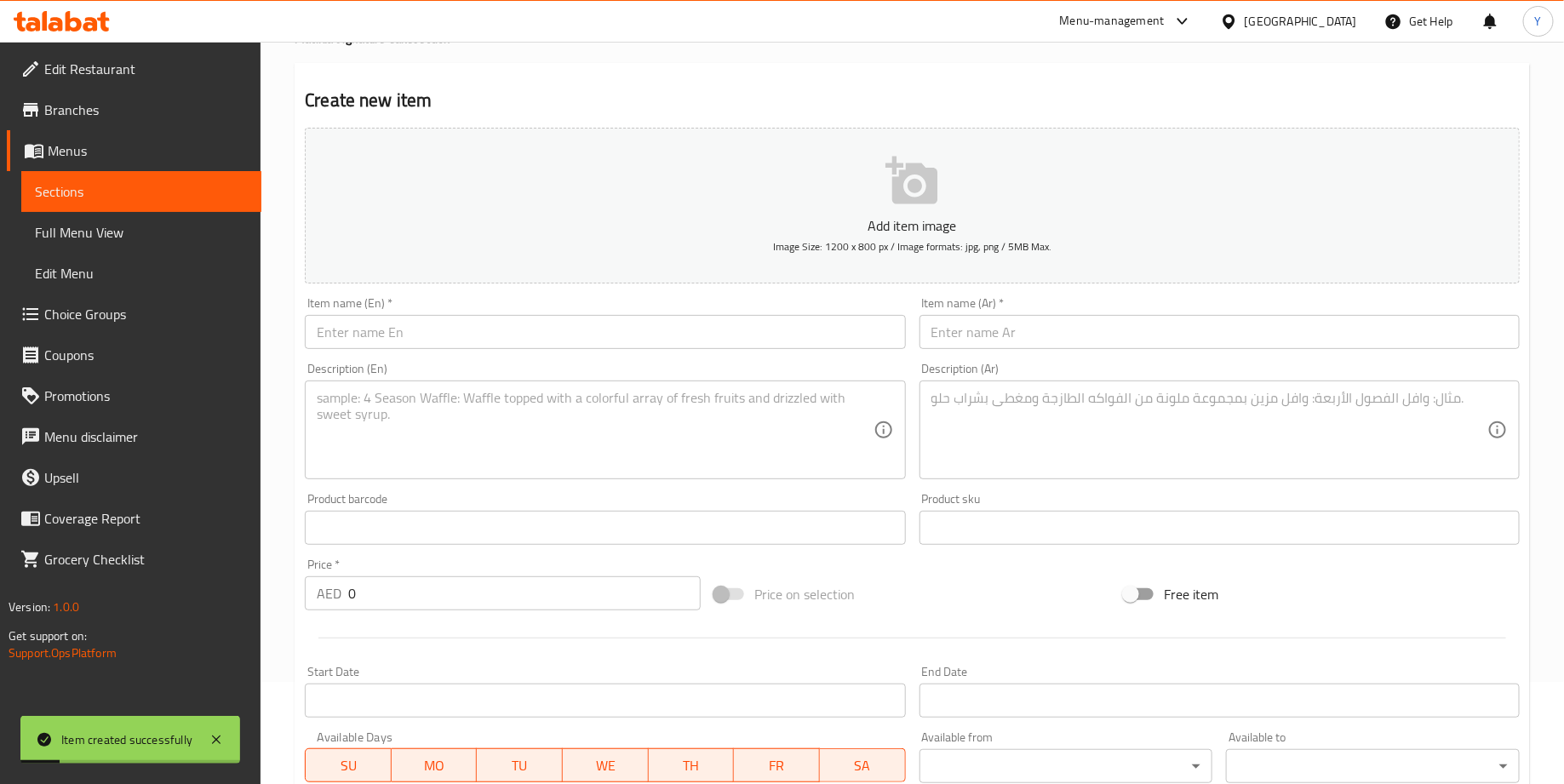
scroll to position [0, 0]
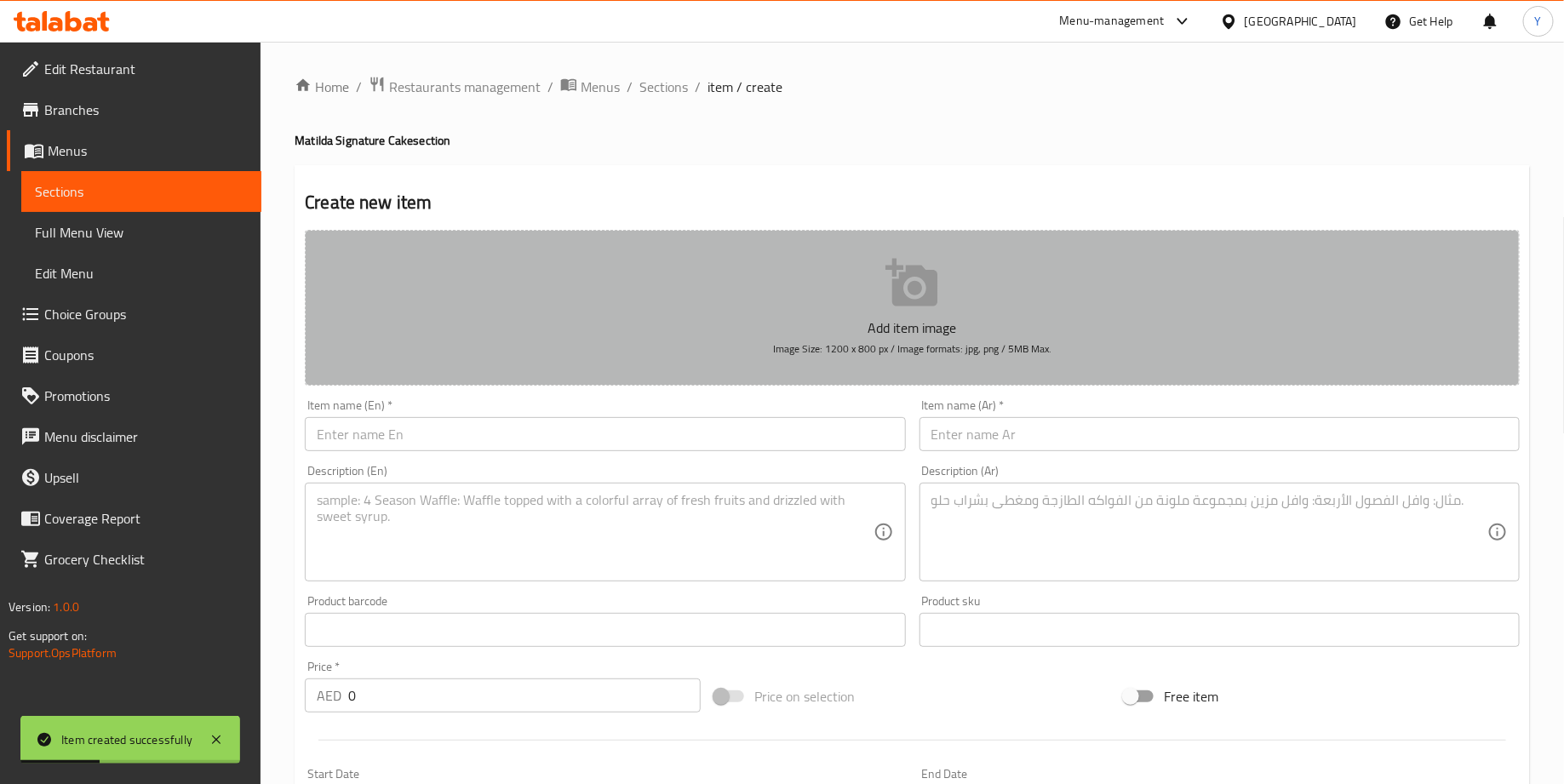
click at [949, 305] on button "Add item image Image Size: 1200 x 800 px / Image formats: jpg, png / 5MB Max." at bounding box center [913, 307] width 1215 height 155
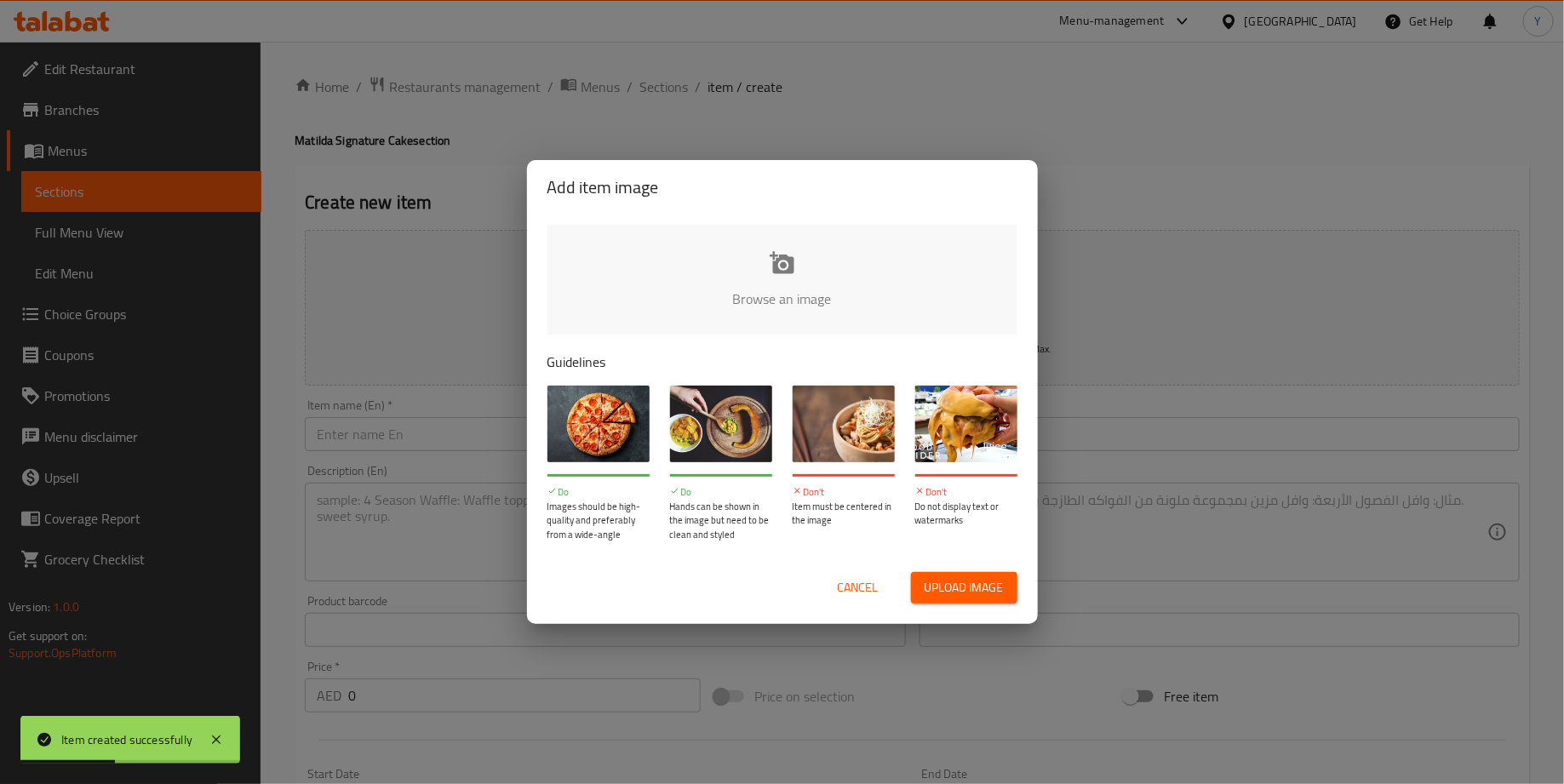
click at [793, 335] on div "Browse an image Guidelines Do Images should be high-quality and preferably from…" at bounding box center [782, 382] width 511 height 337
click at [786, 258] on input "file" at bounding box center [1358, 304] width 1621 height 159
type input "C:\fakepath\Screenshot 2025-09-10 at 3.30.33 PM_Nero_AI_Image_Upscaler_Photo_Fa…"
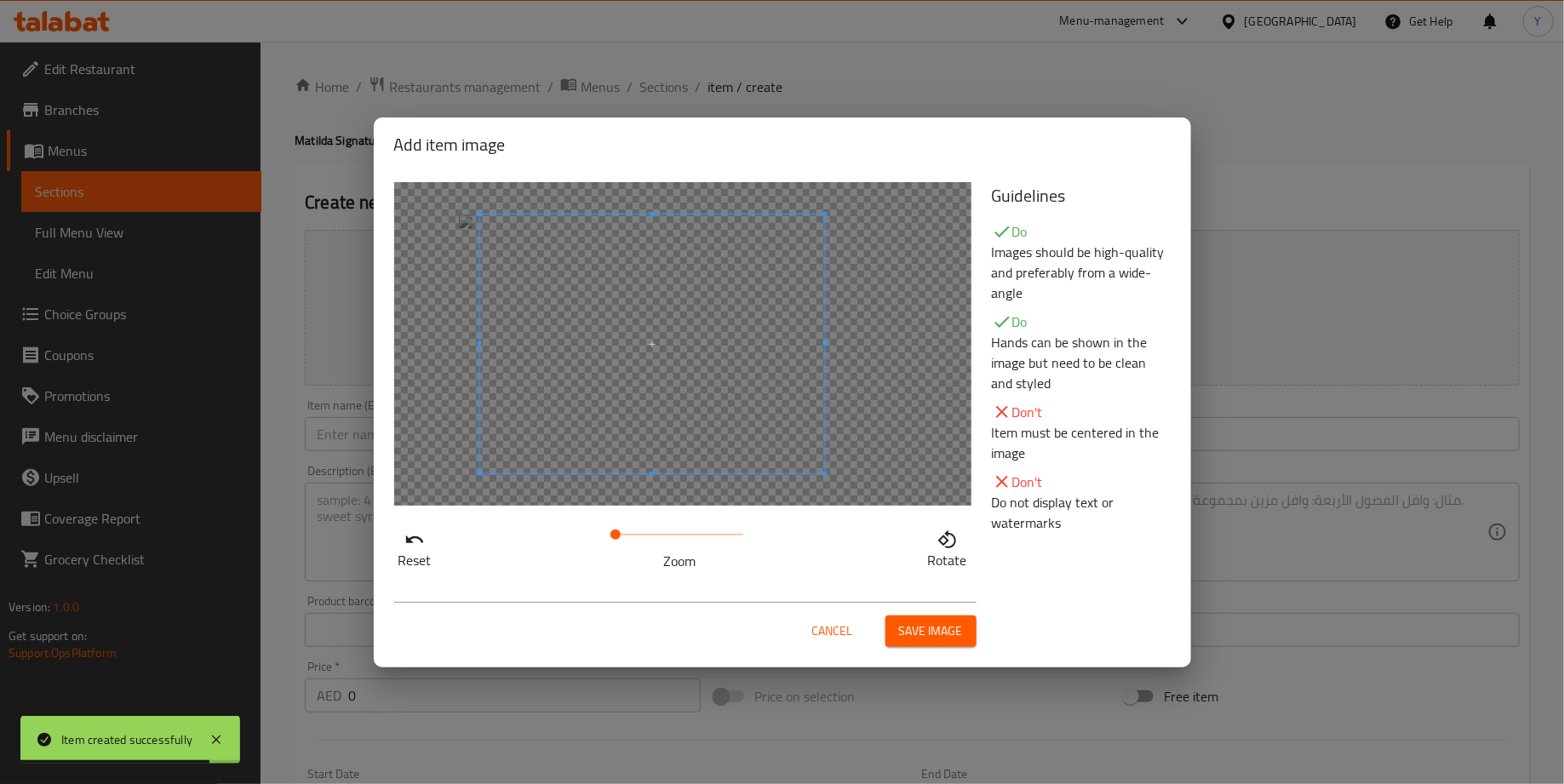
click at [686, 401] on span at bounding box center [651, 343] width 345 height 259
click at [948, 615] on button "Save image" at bounding box center [930, 631] width 91 height 31
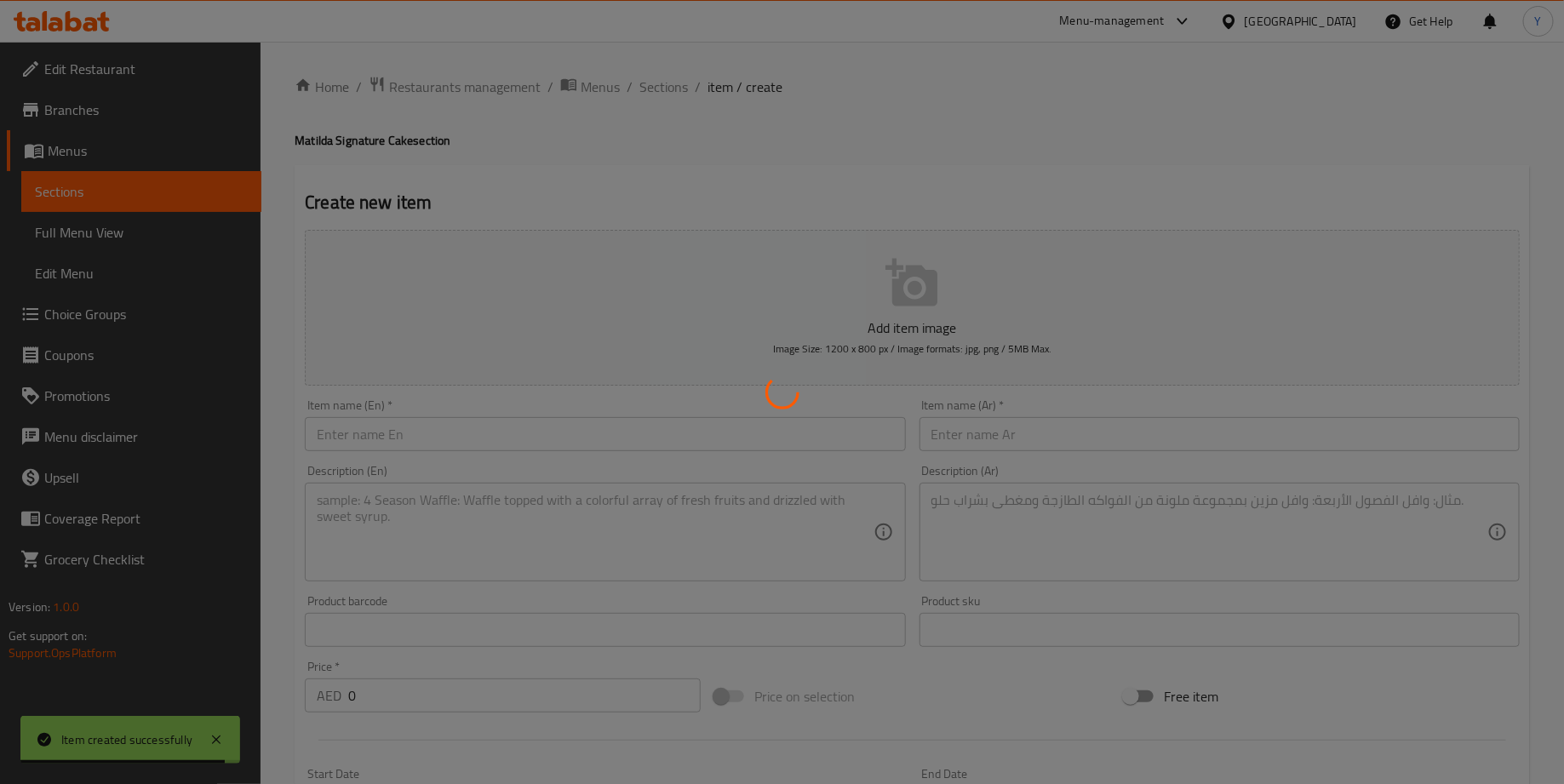
click at [948, 627] on div at bounding box center [782, 392] width 1564 height 784
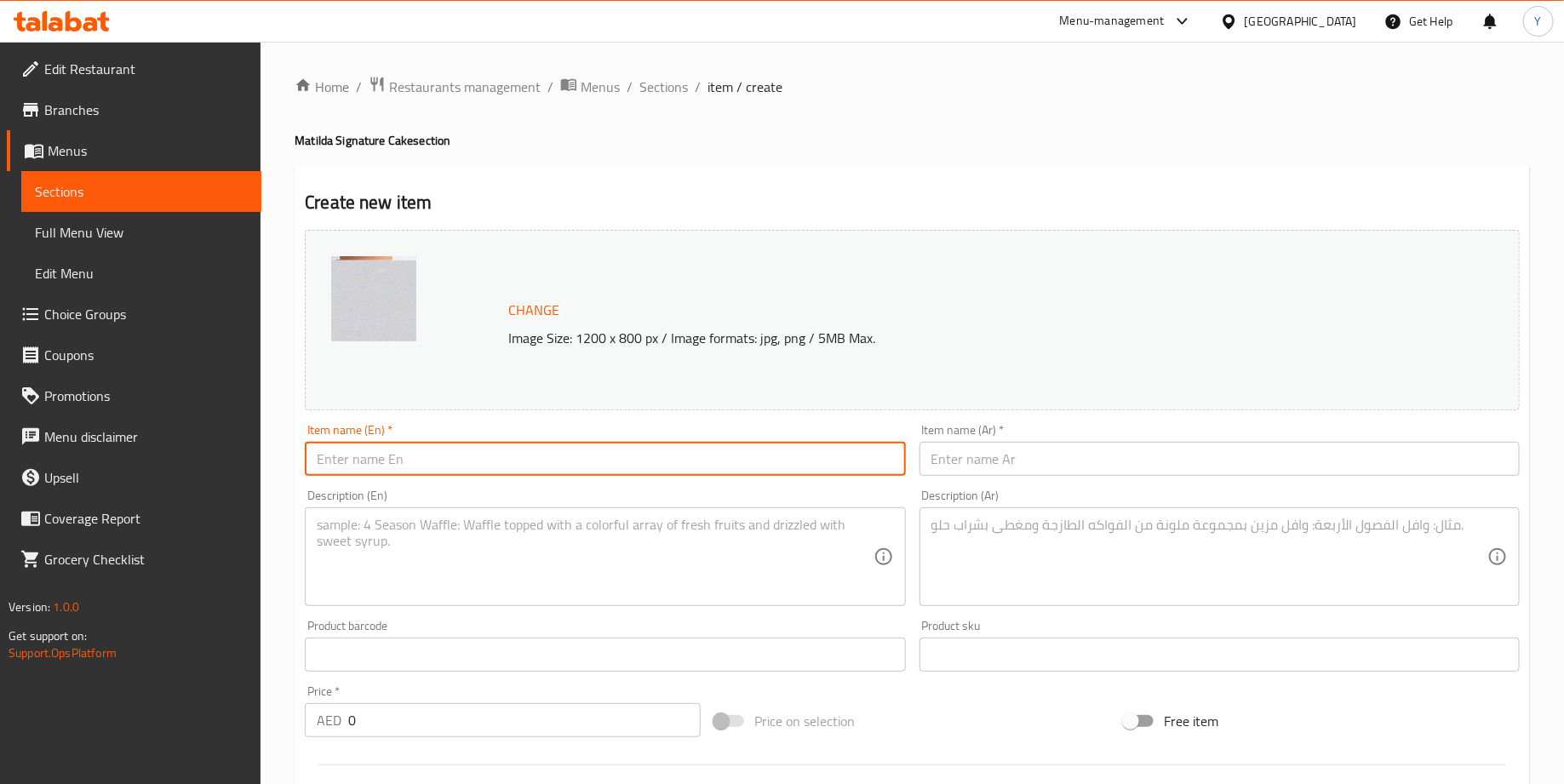
click at [461, 469] on input "text" at bounding box center [605, 458] width 601 height 34
click at [448, 470] on input "text" at bounding box center [605, 458] width 601 height 34
paste input "Summer [PERSON_NAME] Blast"
type input "Summer [PERSON_NAME] Blast"
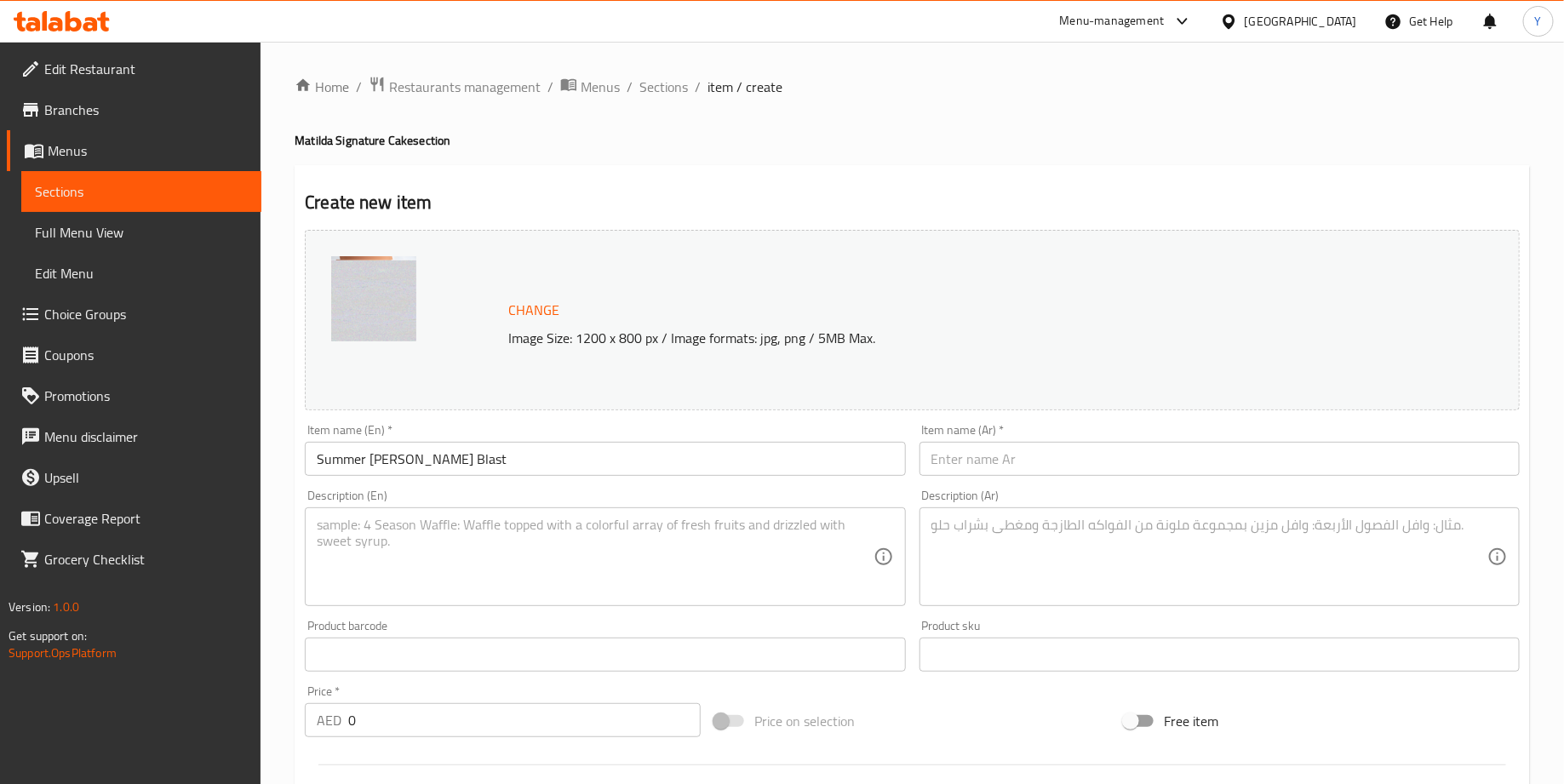
click at [1006, 455] on input "text" at bounding box center [1220, 458] width 601 height 34
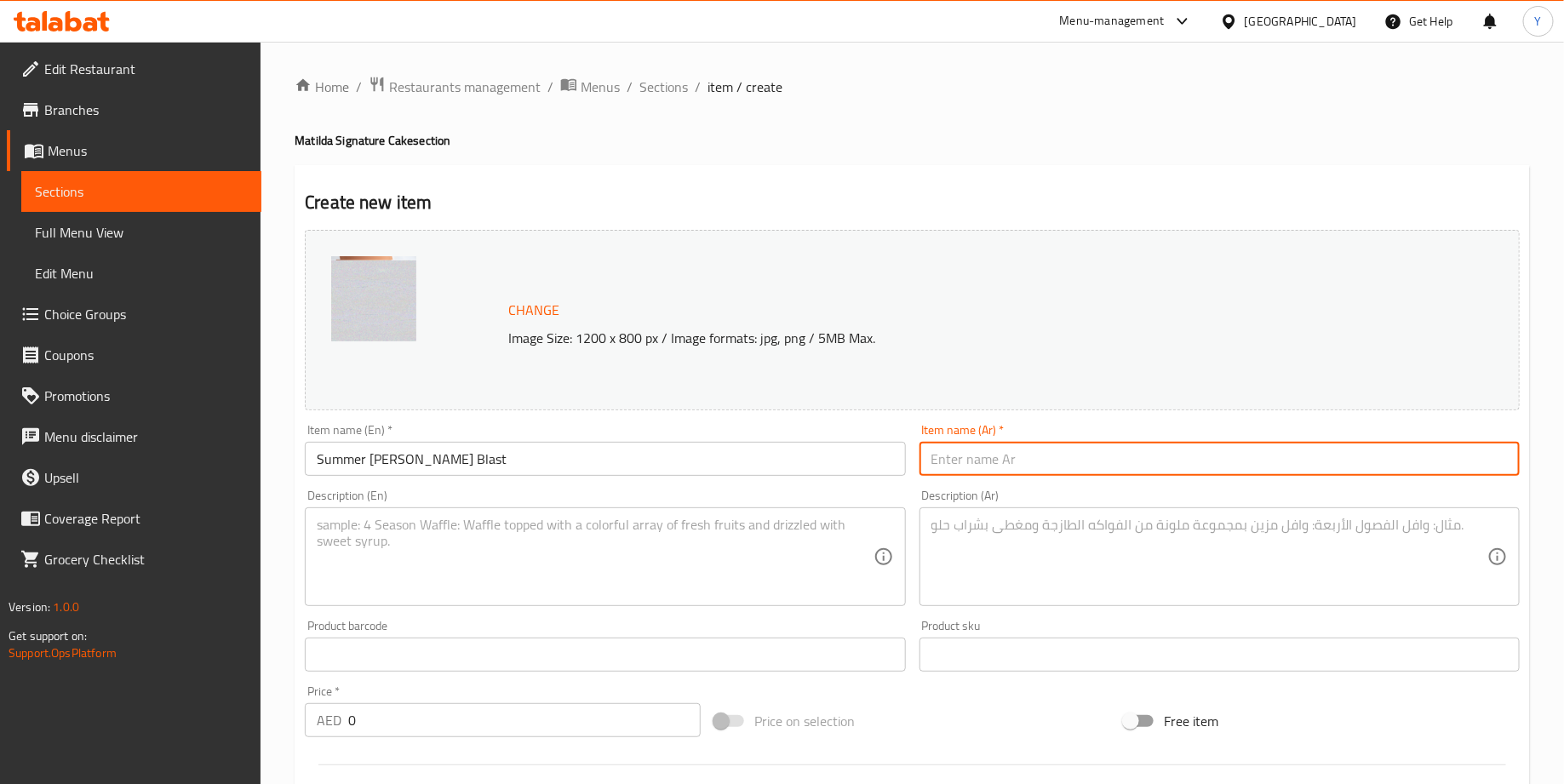
paste input "كيك سمر بيري بلاست"
type input "كيك سمر بيري بلاست"
click at [590, 575] on textarea at bounding box center [595, 556] width 556 height 81
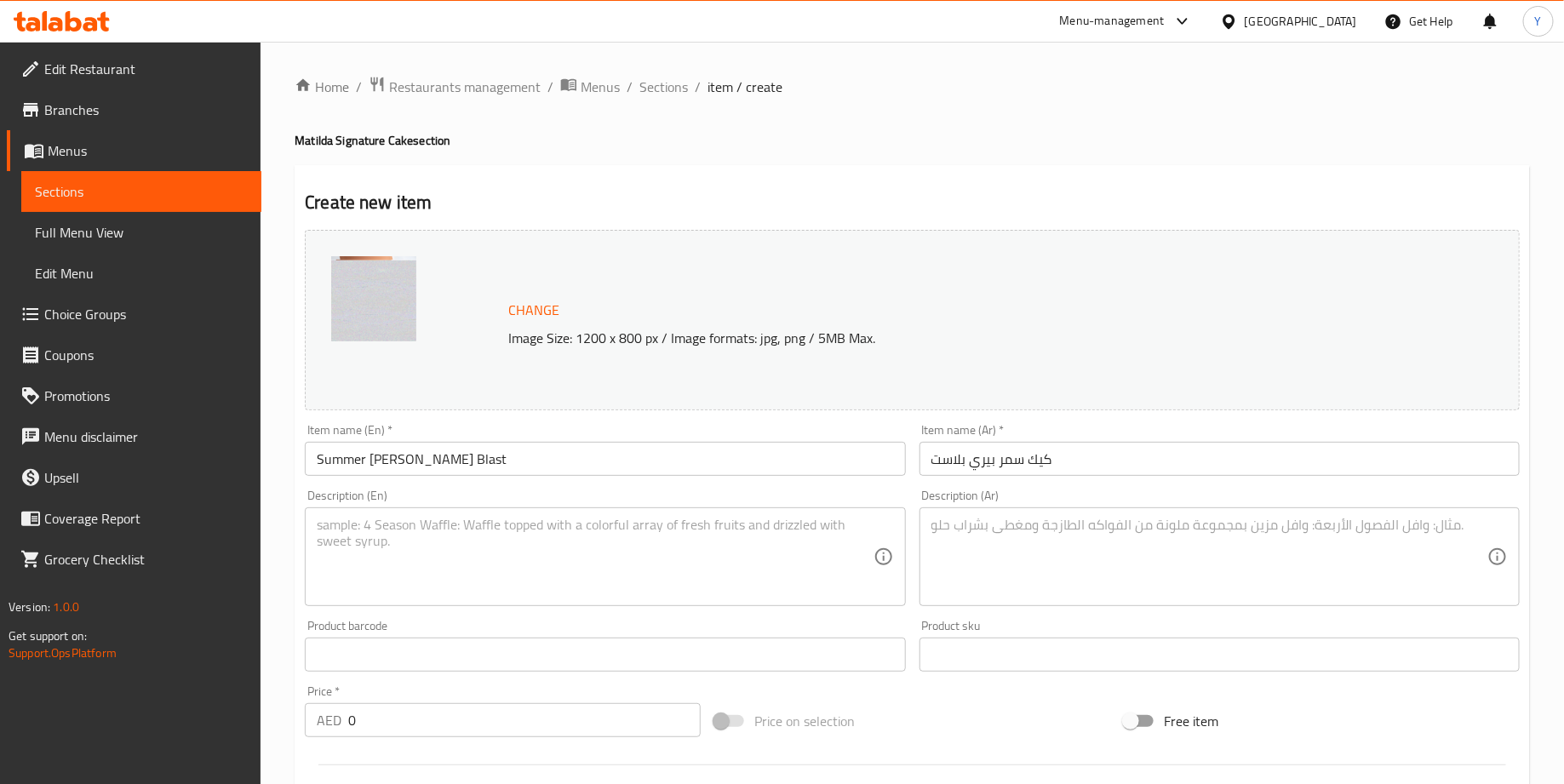
click at [523, 573] on textarea at bounding box center [595, 556] width 556 height 81
paste textarea "Soft and fluffy vanilla sponge layered with a mix of luscious fillings—one laye…"
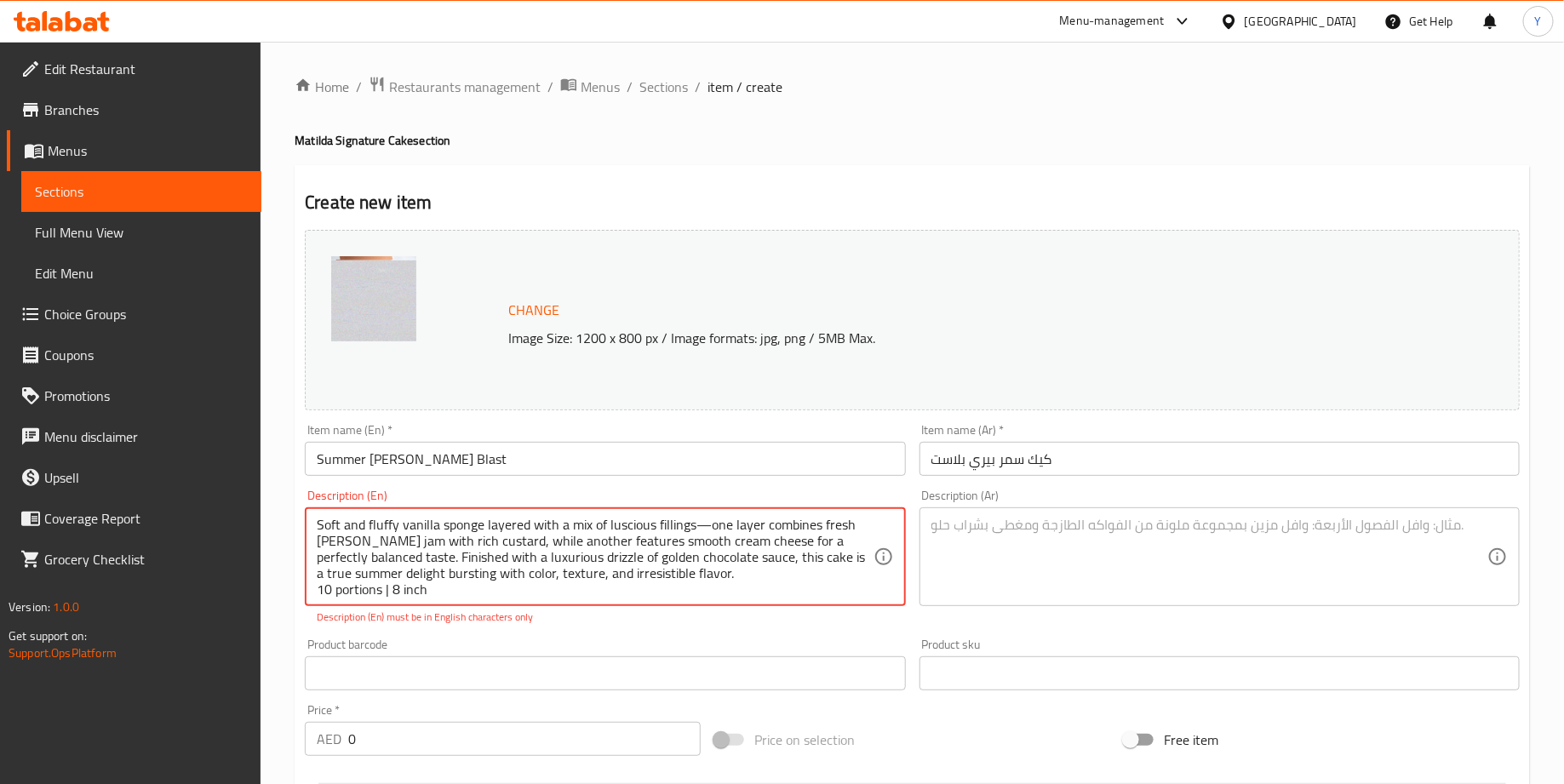
scroll to position [4, 0]
click at [708, 523] on textarea "Soft and fluffy vanilla sponge layered with a mix of luscious fillings—one laye…" at bounding box center [595, 556] width 556 height 81
type textarea "Soft and fluffy vanilla sponge layered with a mix of luscious fillings one laye…"
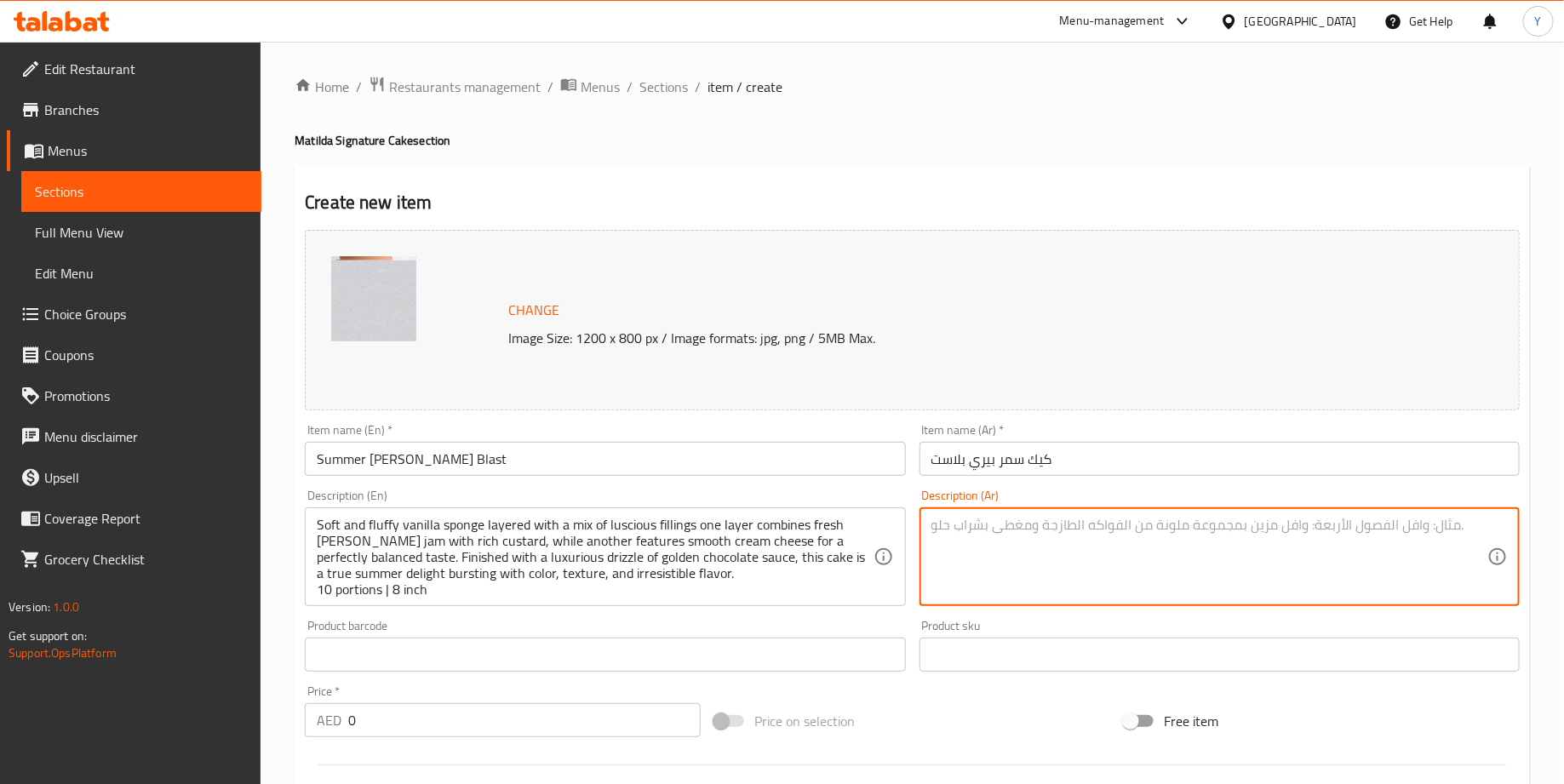
click at [1043, 541] on textarea at bounding box center [1209, 556] width 556 height 81
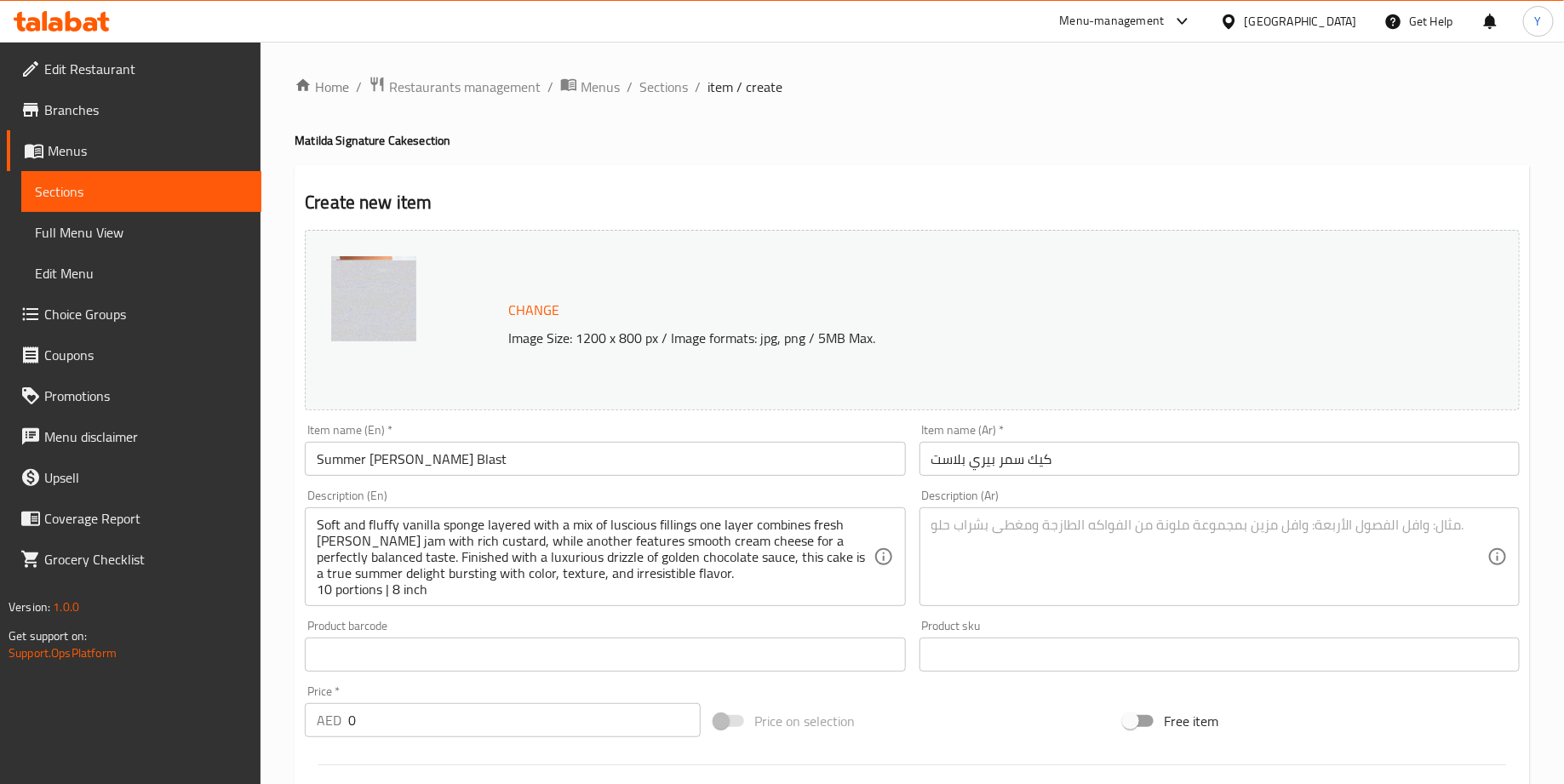
click at [1082, 548] on textarea at bounding box center [1209, 556] width 556 height 81
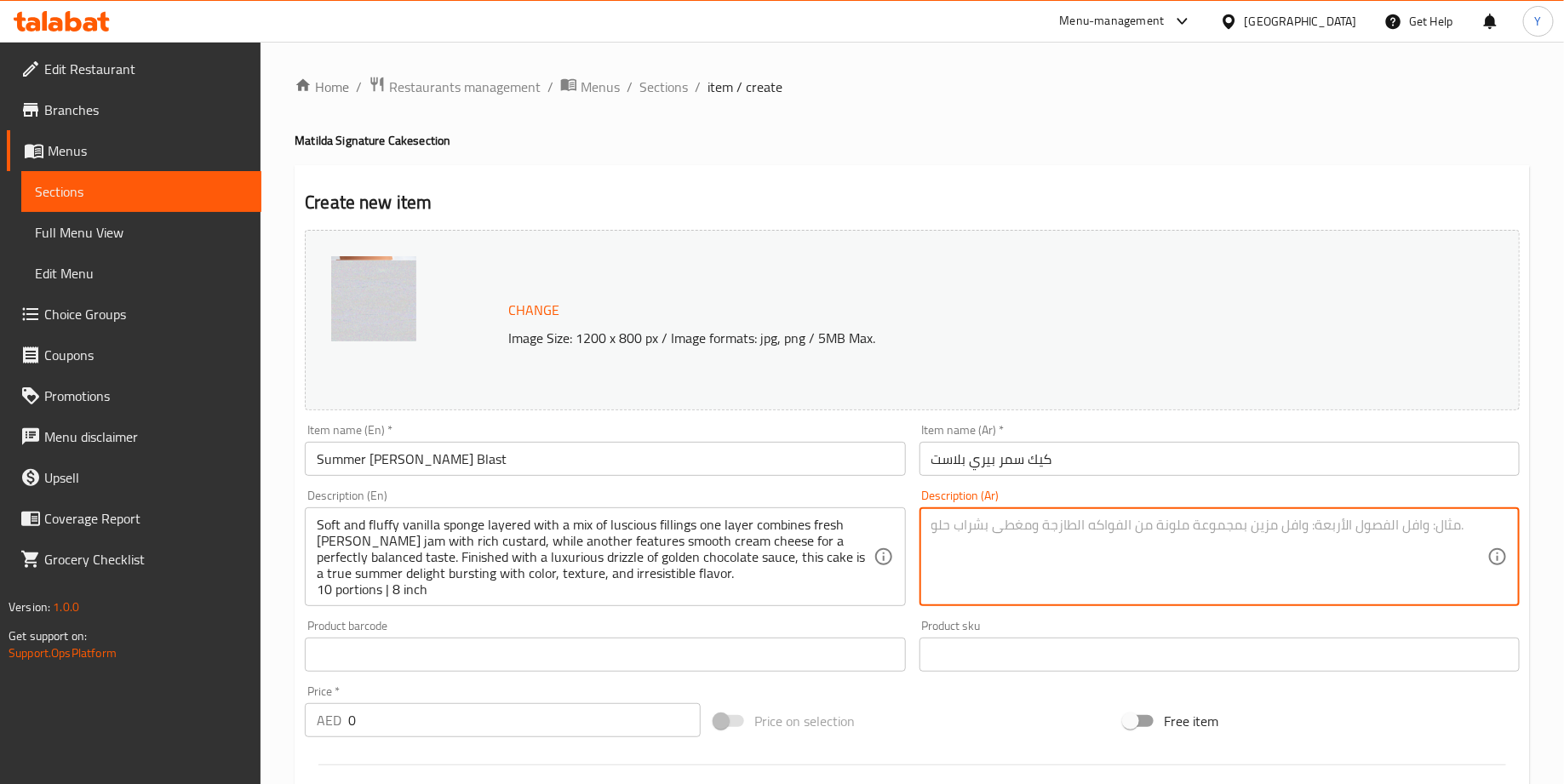
paste textarea "كيكة فانيليا هشة وطرية بطبقات من الحشوات الغنية والمتنوعة—طبقة تجمع بين مربى ال…"
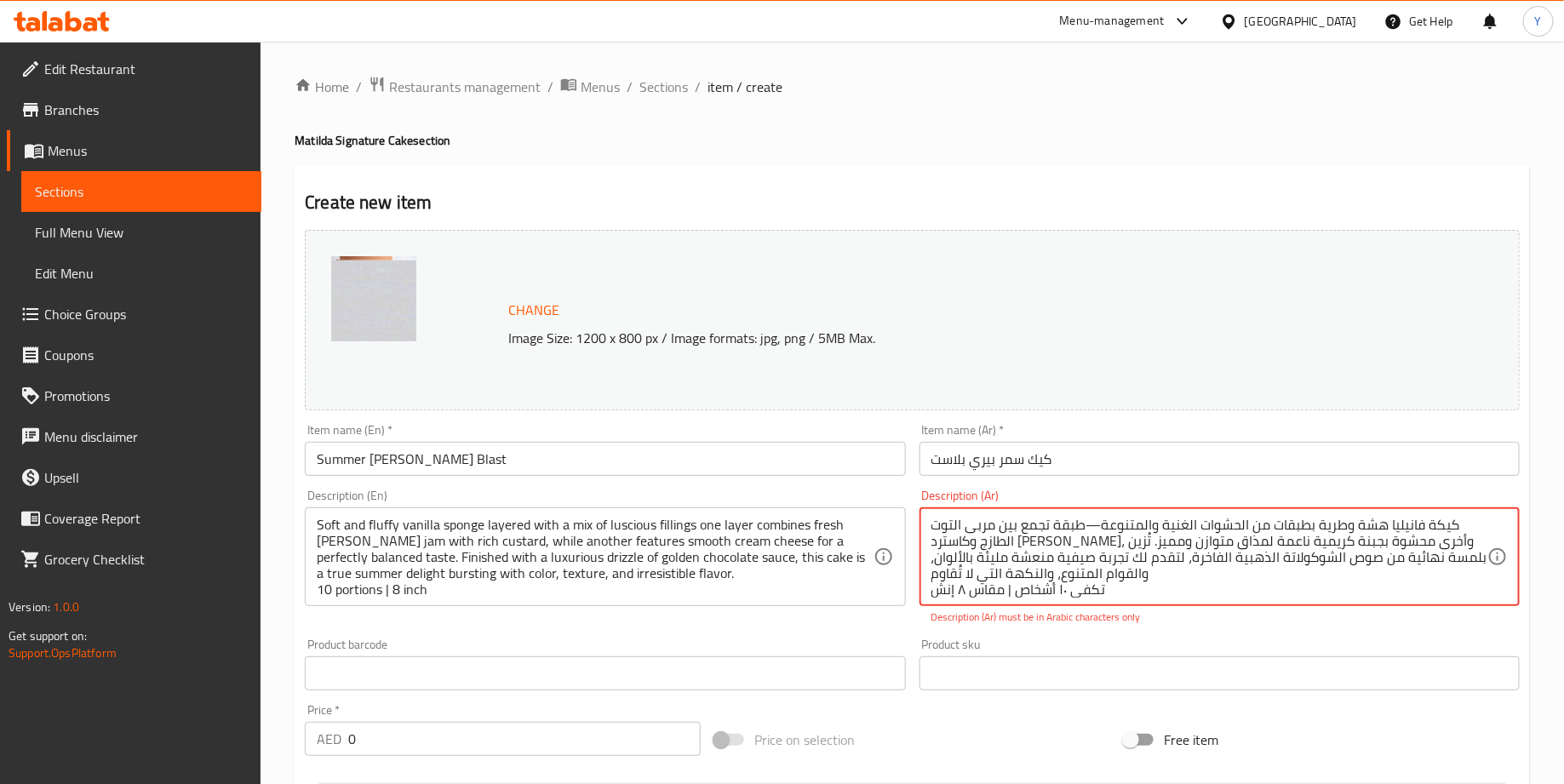
scroll to position [4, 0]
click at [1088, 516] on textarea "كيكة فانيليا هشة وطرية بطبقات من الحشوات الغنية والمتنوعة—طبقة تجمع بين مربى ال…" at bounding box center [1209, 556] width 556 height 81
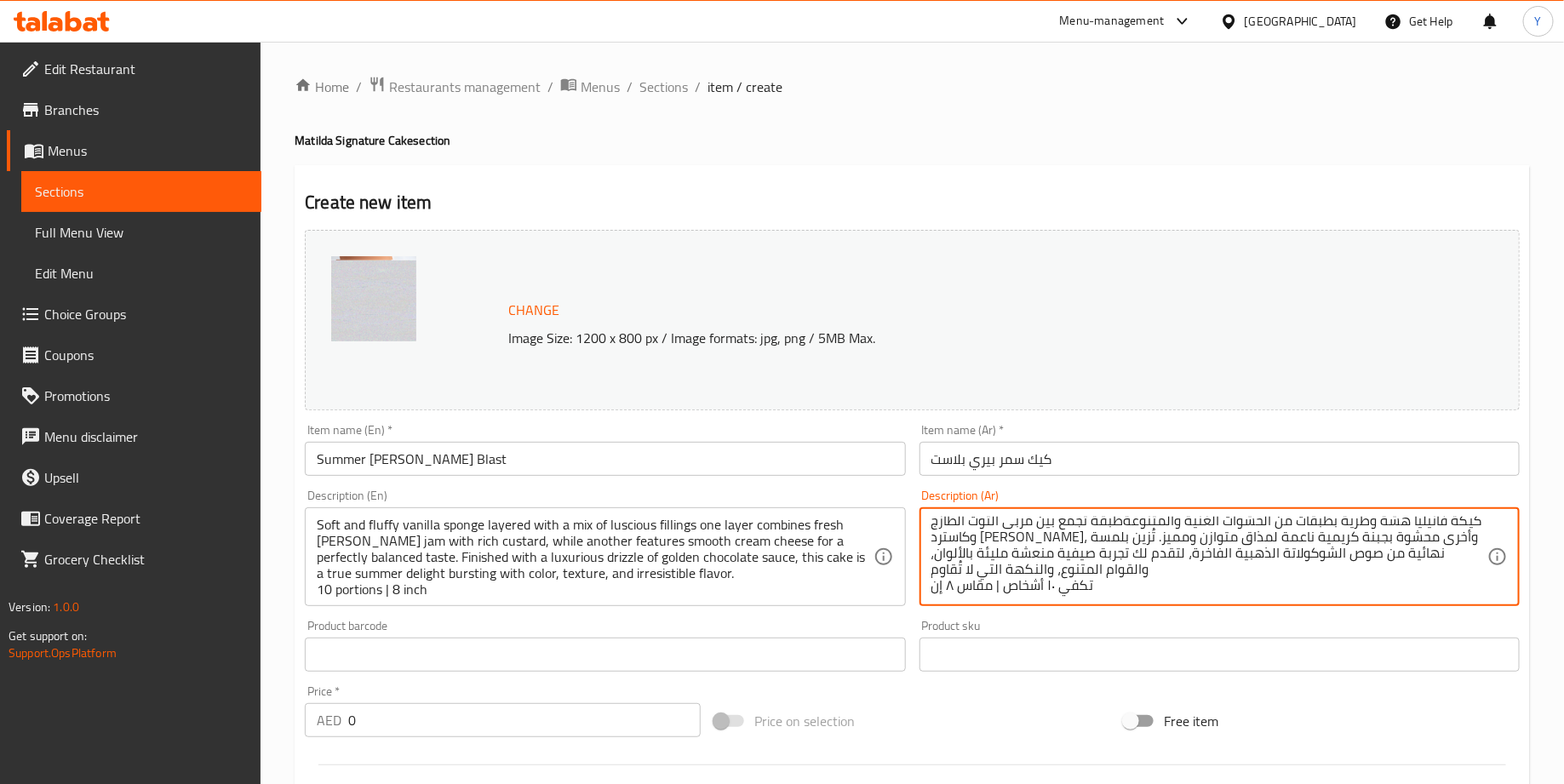
scroll to position [0, 0]
type textarea "كيكة فانيليا هشة وطرية بطبقات من الحشوات الغنية والمتنوعةطبقة تجمع بين مربى الت…"
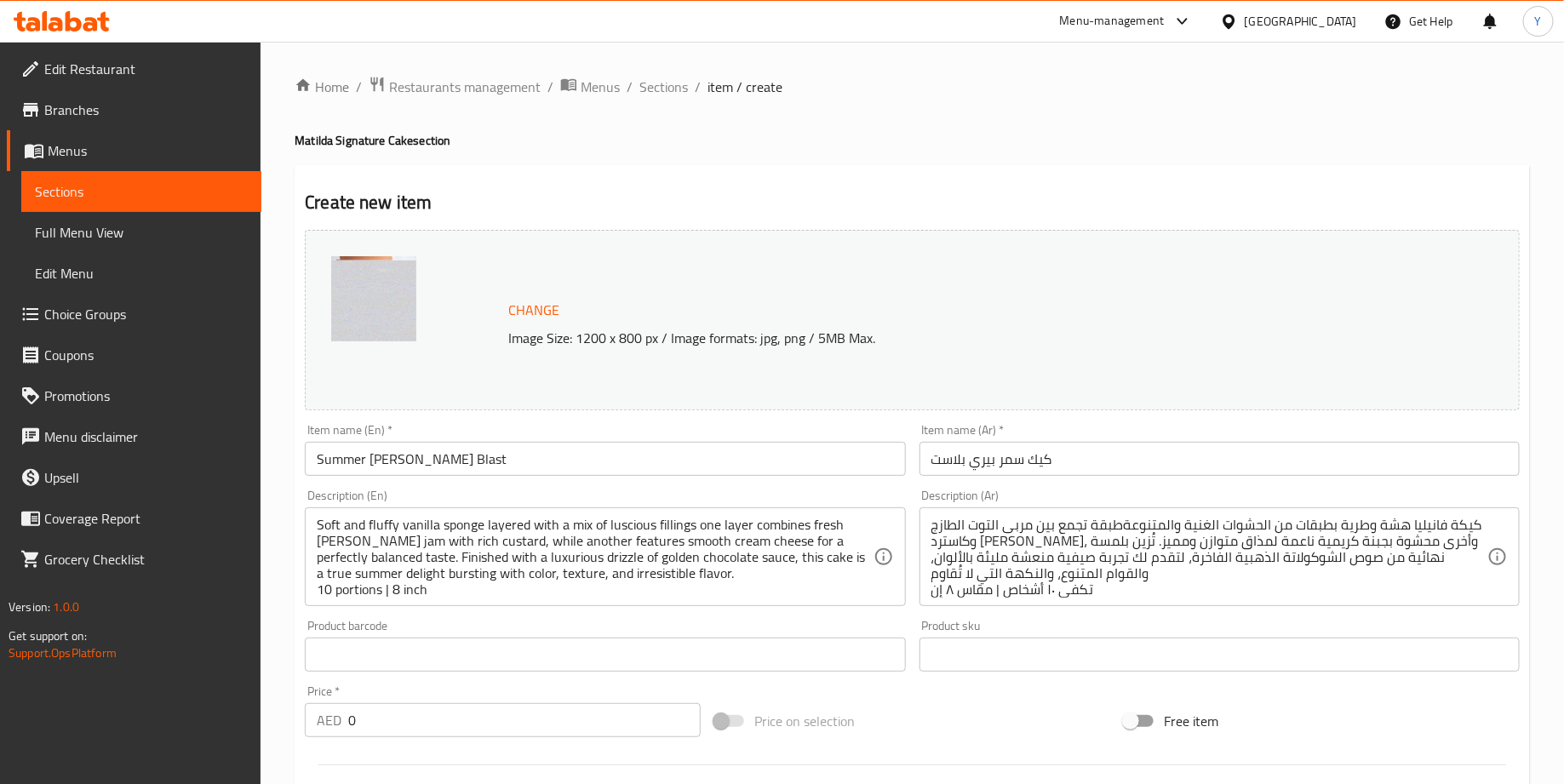
click at [836, 675] on div "Product barcode Product barcode" at bounding box center [605, 645] width 614 height 65
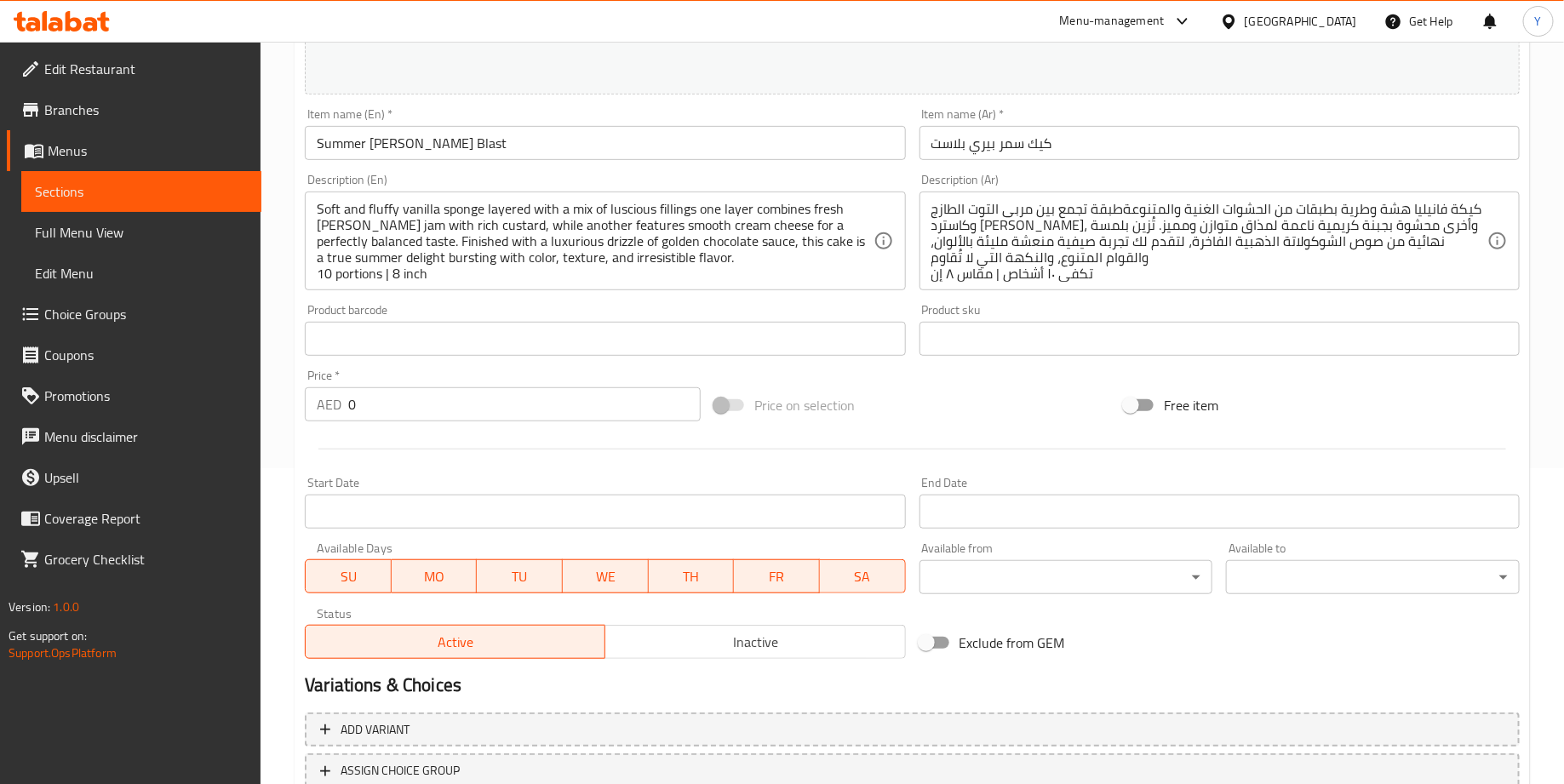
scroll to position [366, 0]
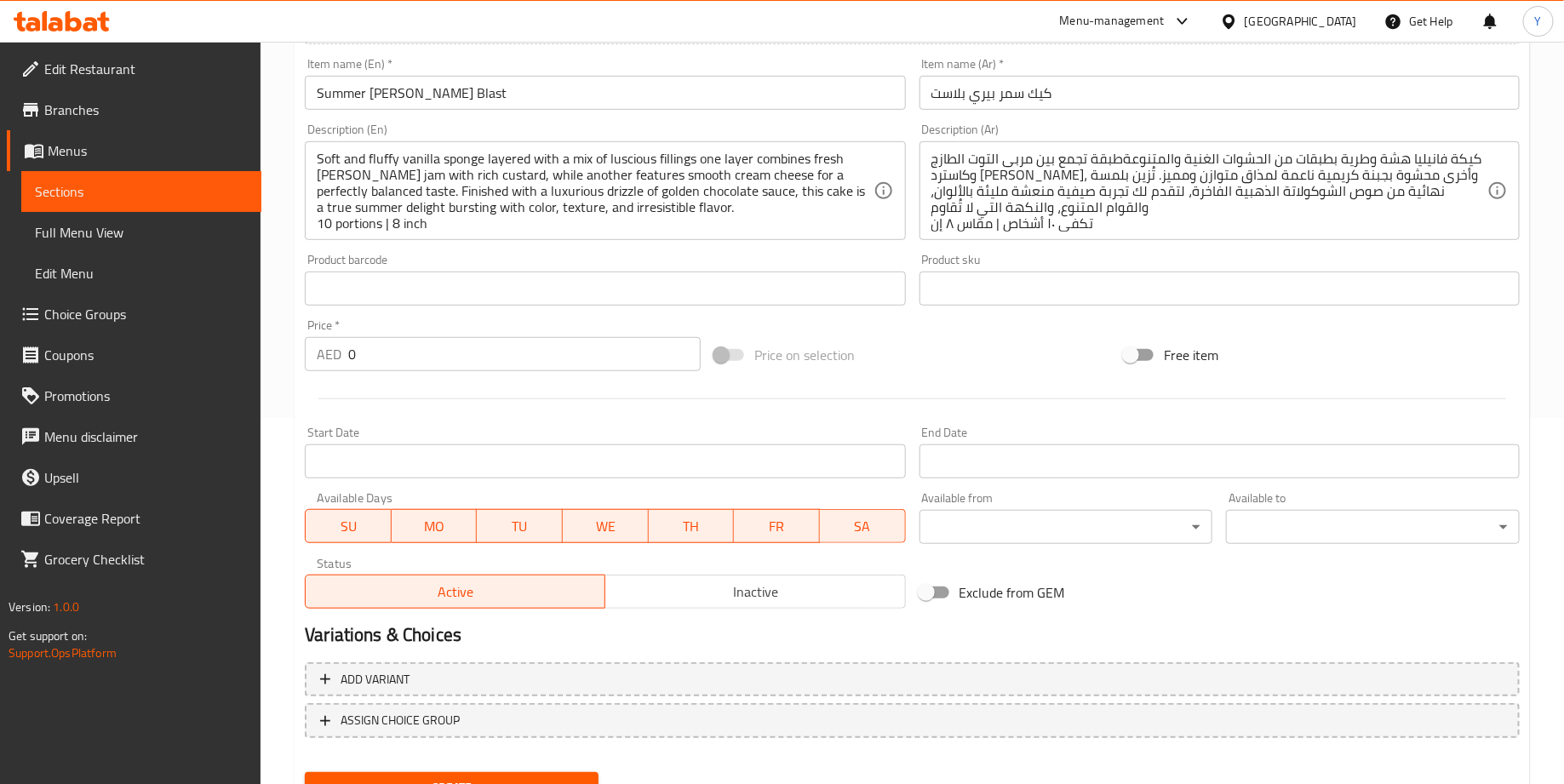
click at [469, 364] on input "0" at bounding box center [524, 354] width 352 height 34
type input "290"
click at [693, 647] on div "Variations & Choices" at bounding box center [913, 634] width 1229 height 39
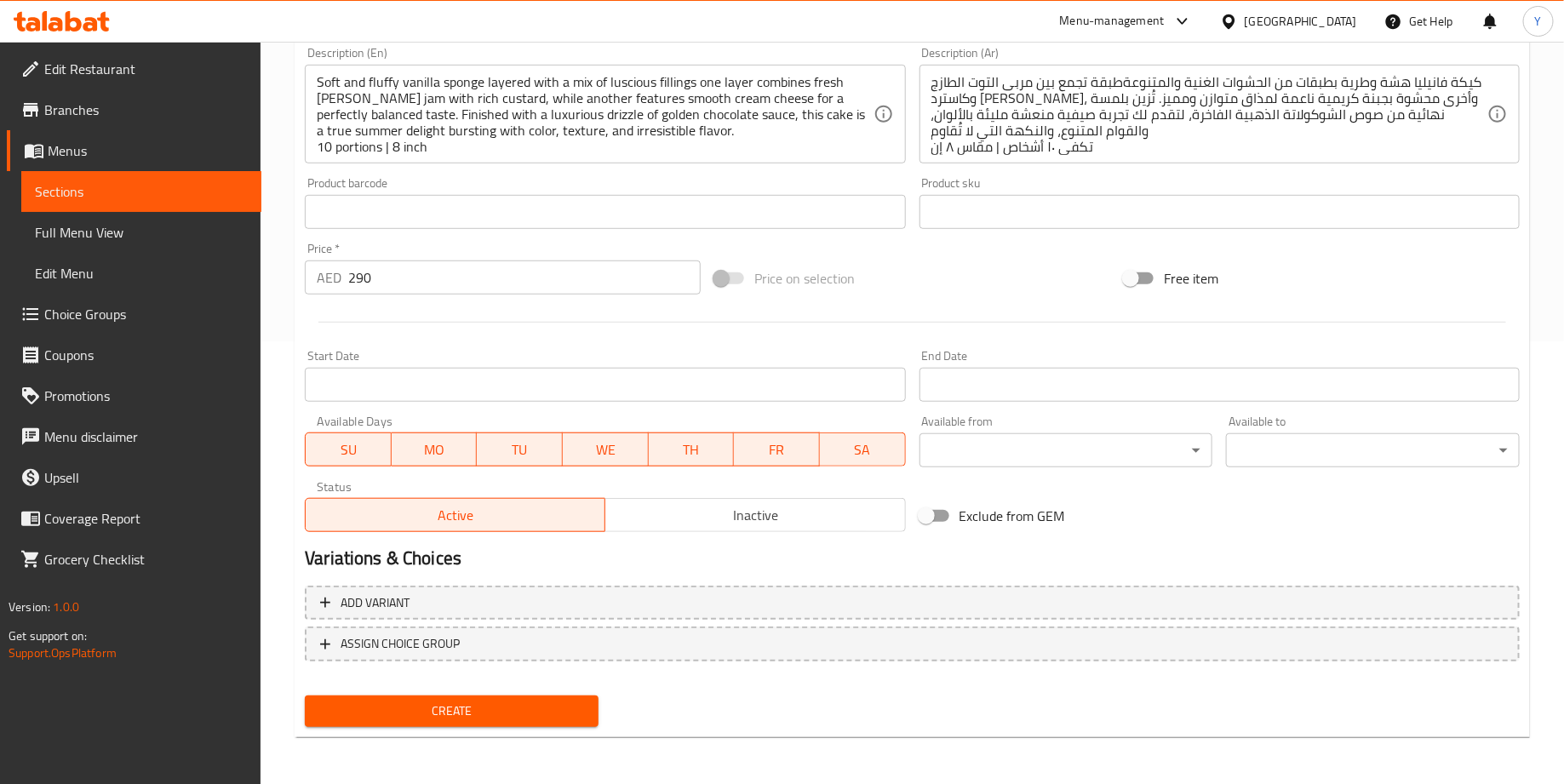
click at [490, 703] on span "Create" at bounding box center [452, 711] width 266 height 22
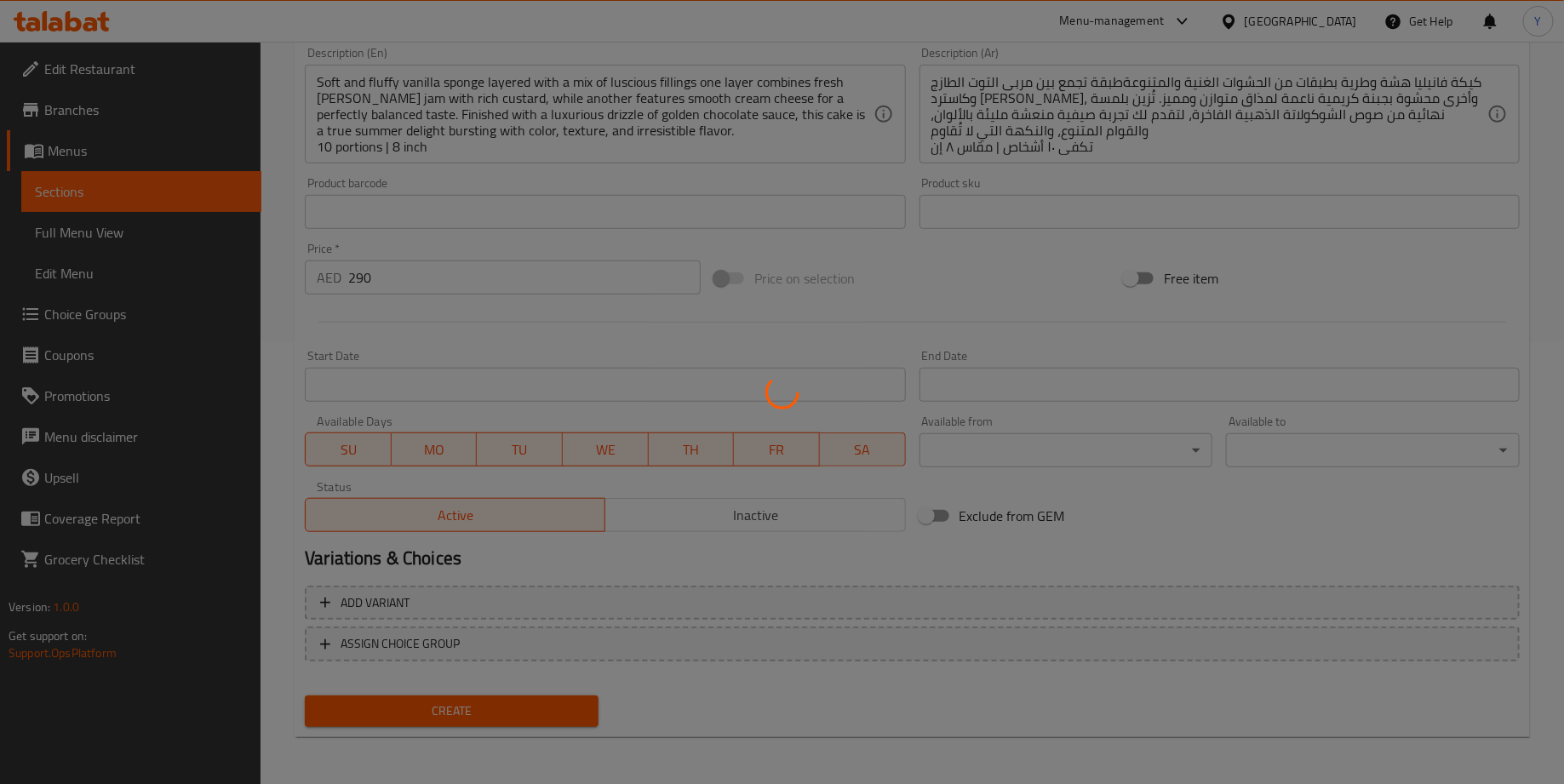
scroll to position [268, 0]
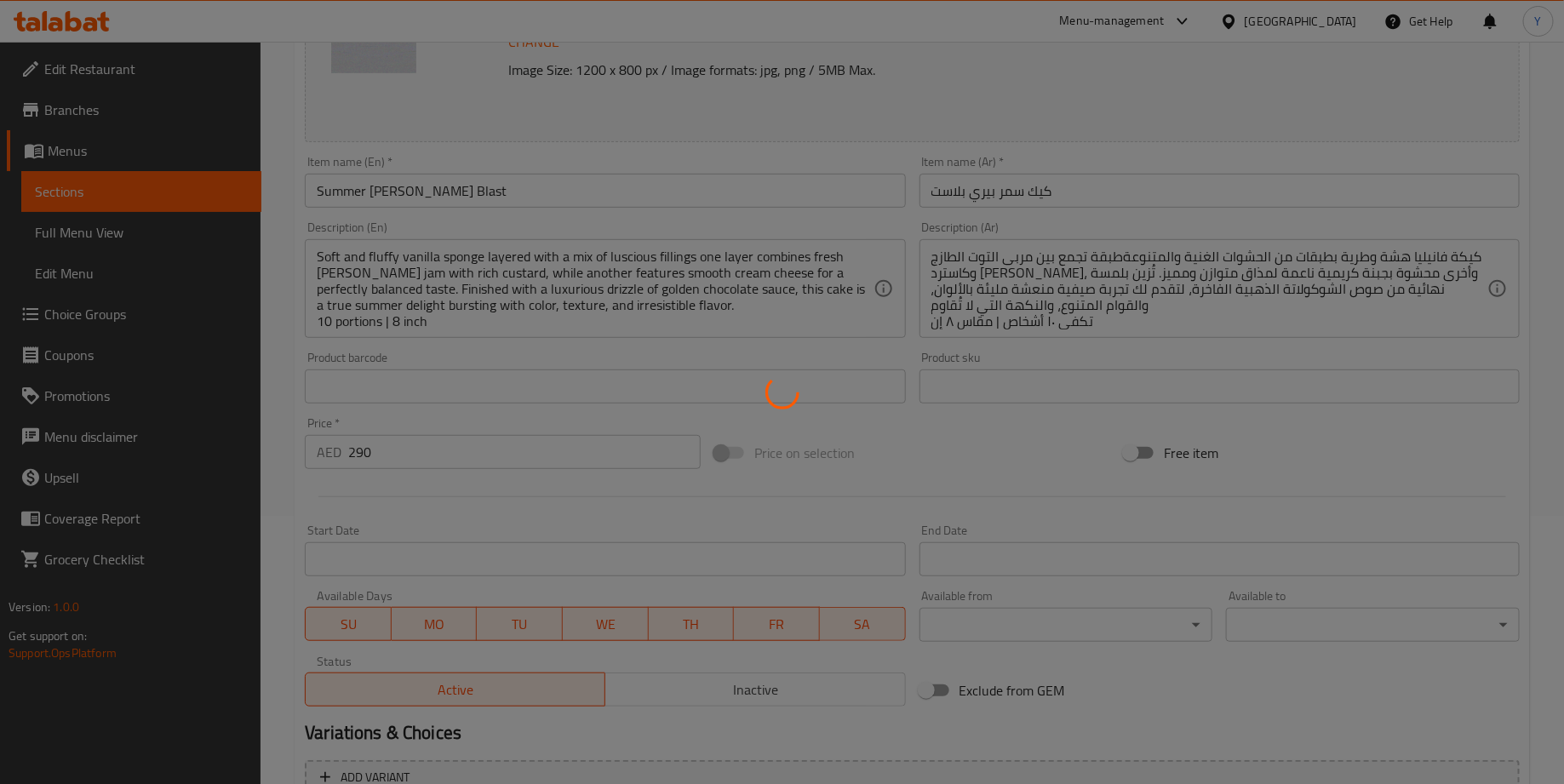
type input "0"
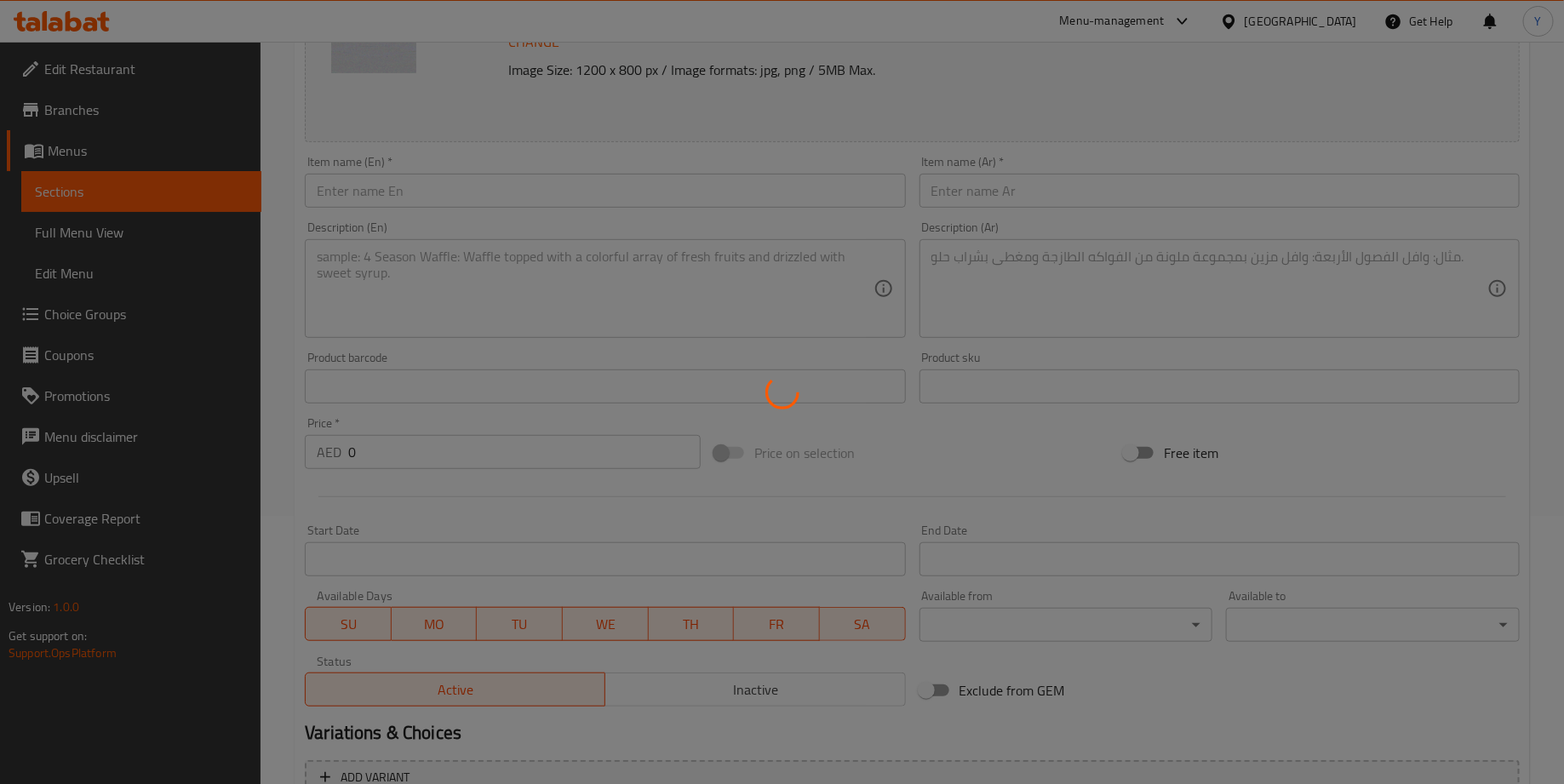
scroll to position [0, 0]
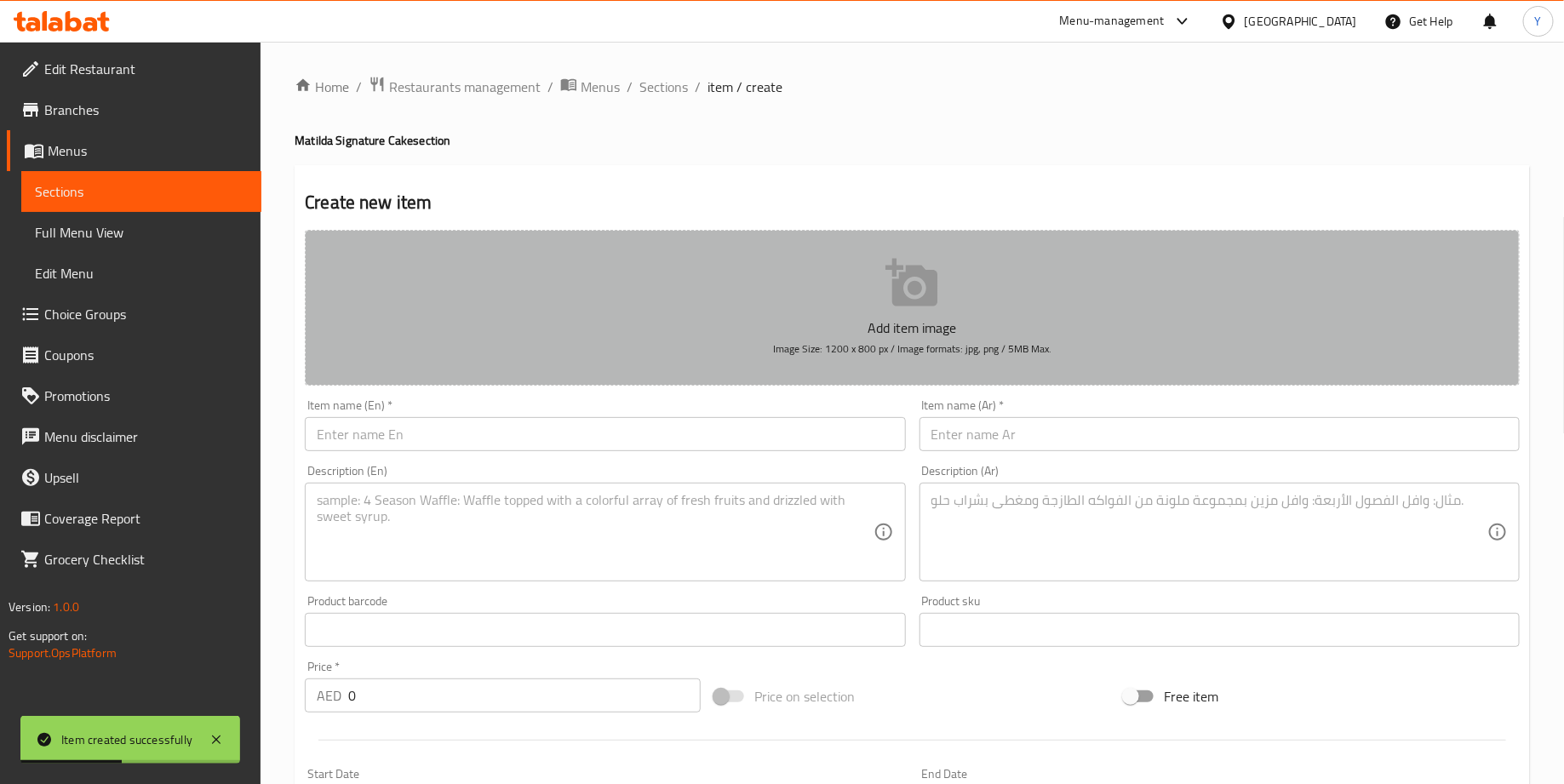
click at [848, 295] on button "Add item image Image Size: 1200 x 800 px / Image formats: jpg, png / 5MB Max." at bounding box center [913, 307] width 1215 height 155
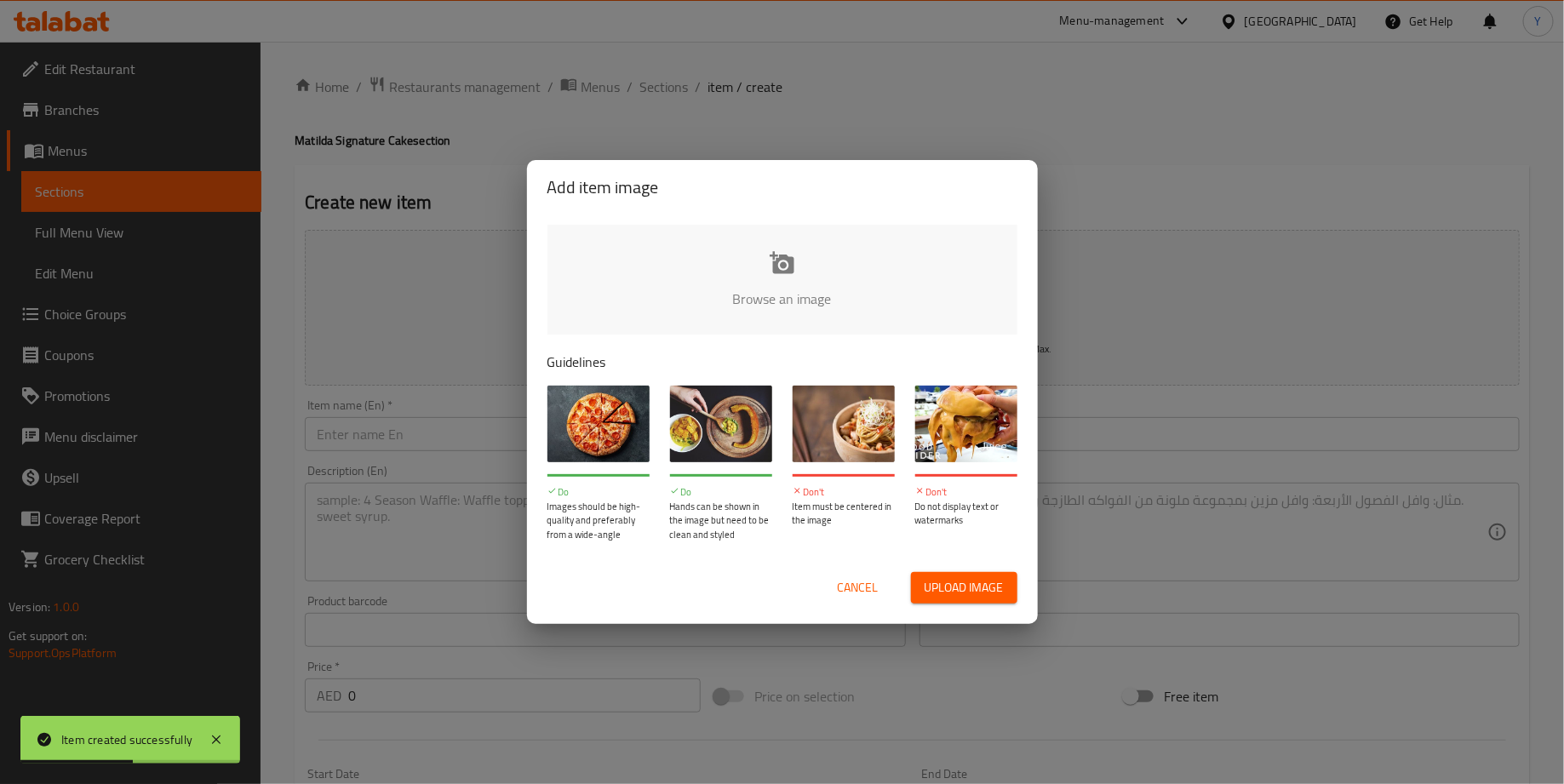
click at [798, 270] on input "file" at bounding box center [1358, 304] width 1621 height 159
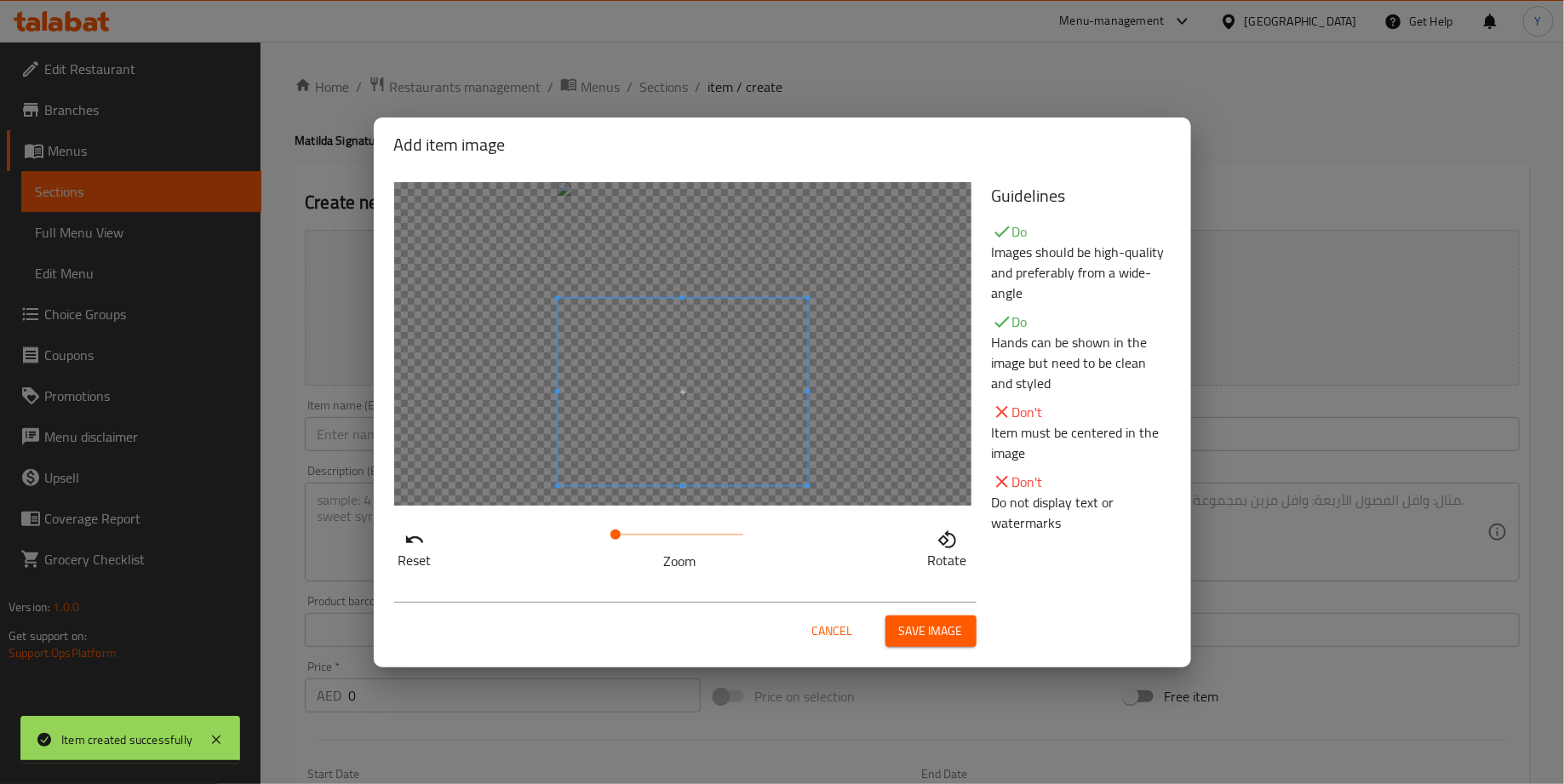
click at [707, 433] on span at bounding box center [682, 392] width 251 height 188
click at [919, 626] on span "Save image" at bounding box center [930, 632] width 64 height 22
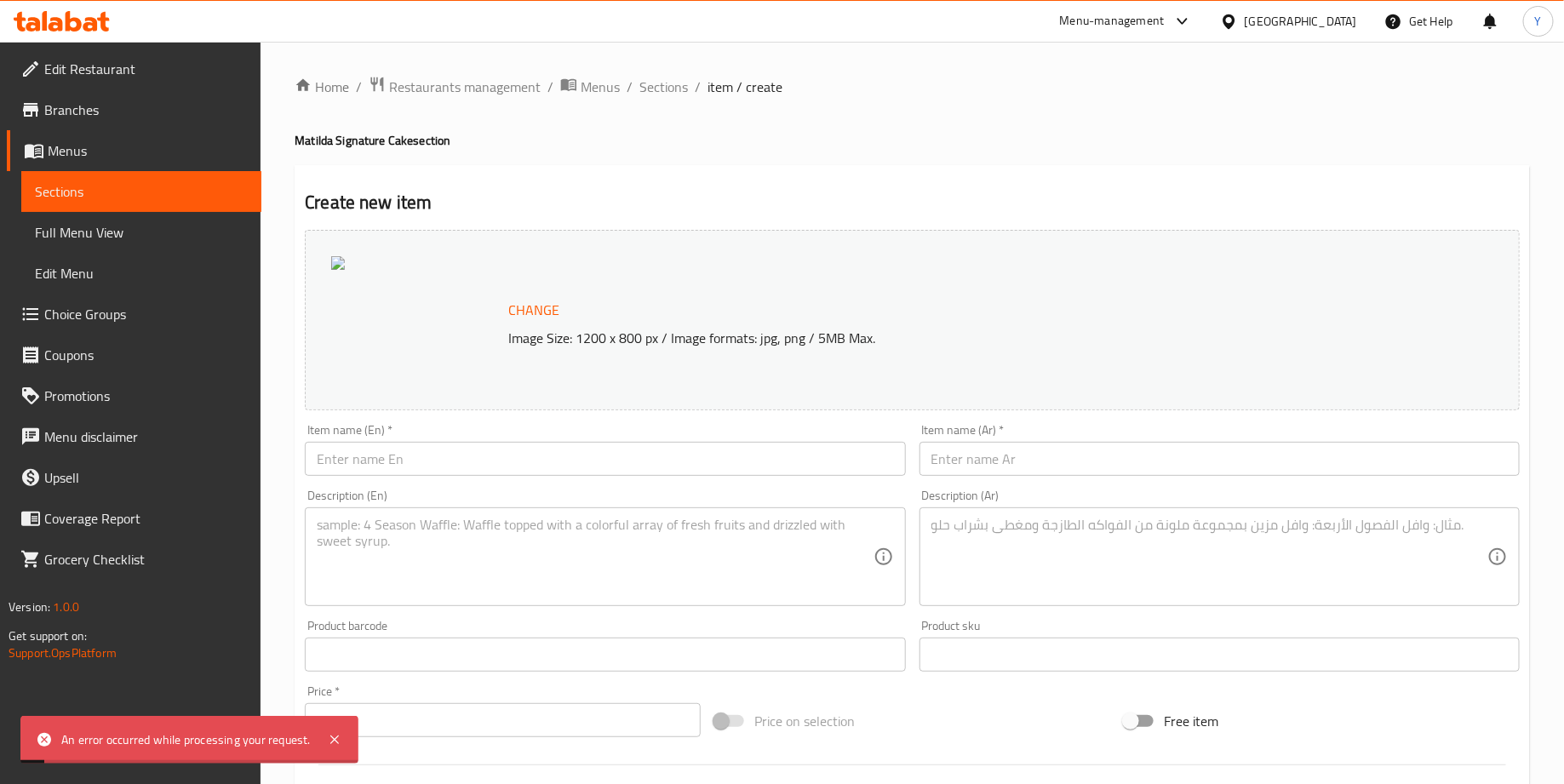
click at [398, 466] on input "text" at bounding box center [605, 458] width 601 height 34
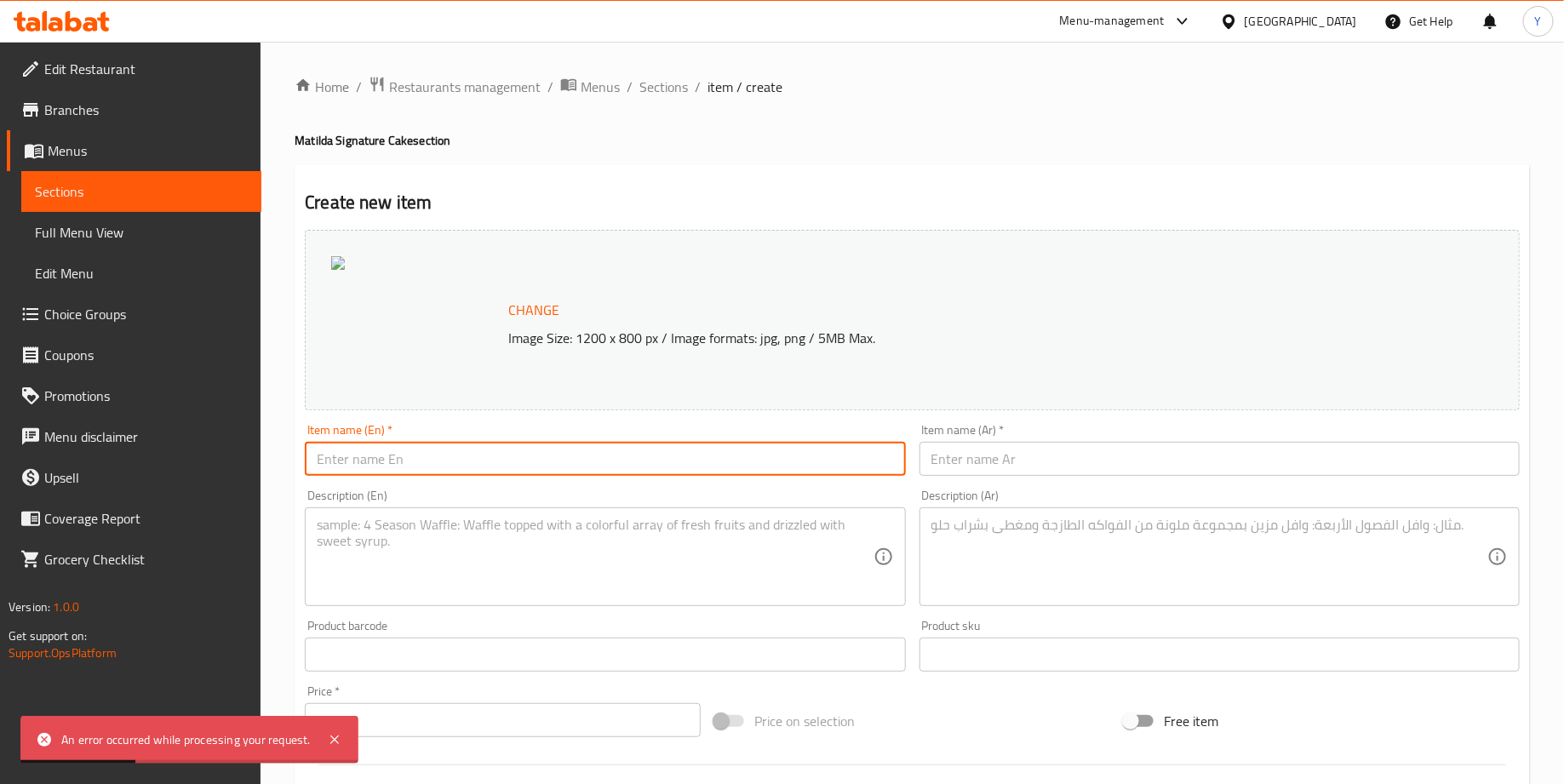
click at [446, 567] on textarea at bounding box center [595, 556] width 556 height 81
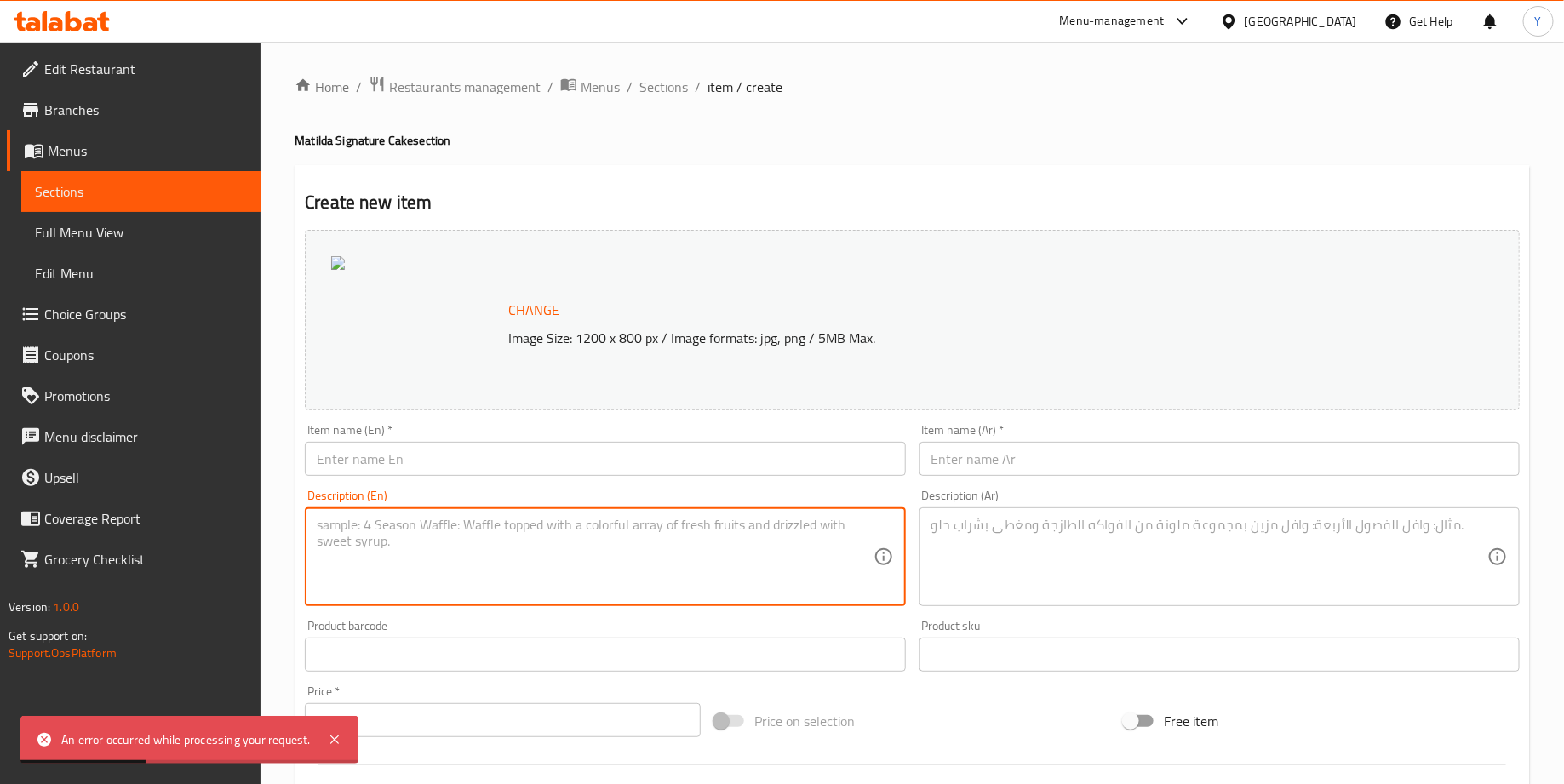
paste textarea "Summer Berry Blast Silce"
type textarea "Summer Berry Blast Silce"
click at [1090, 591] on textarea at bounding box center [1209, 556] width 556 height 81
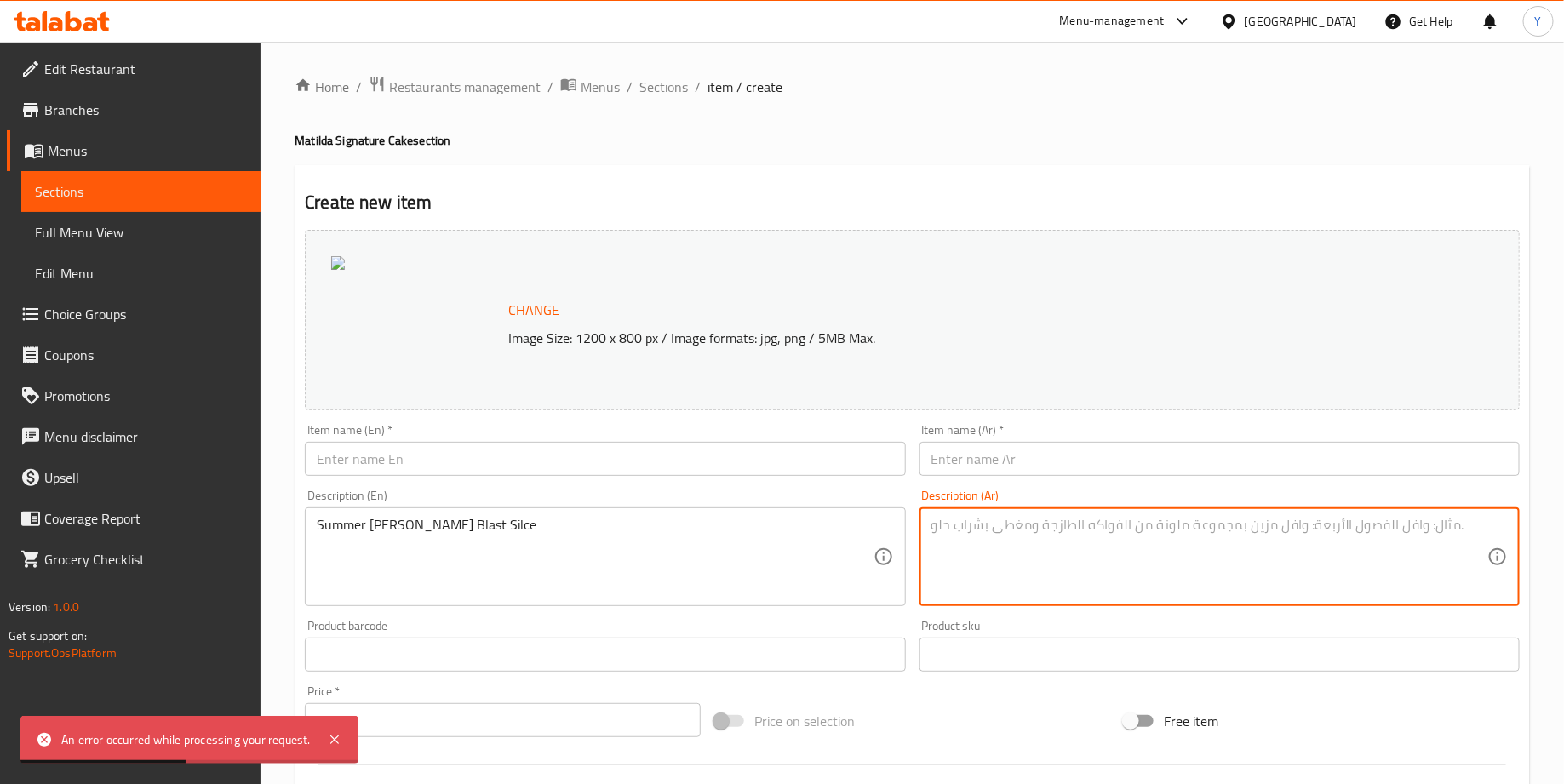
click at [435, 468] on input "text" at bounding box center [605, 458] width 601 height 34
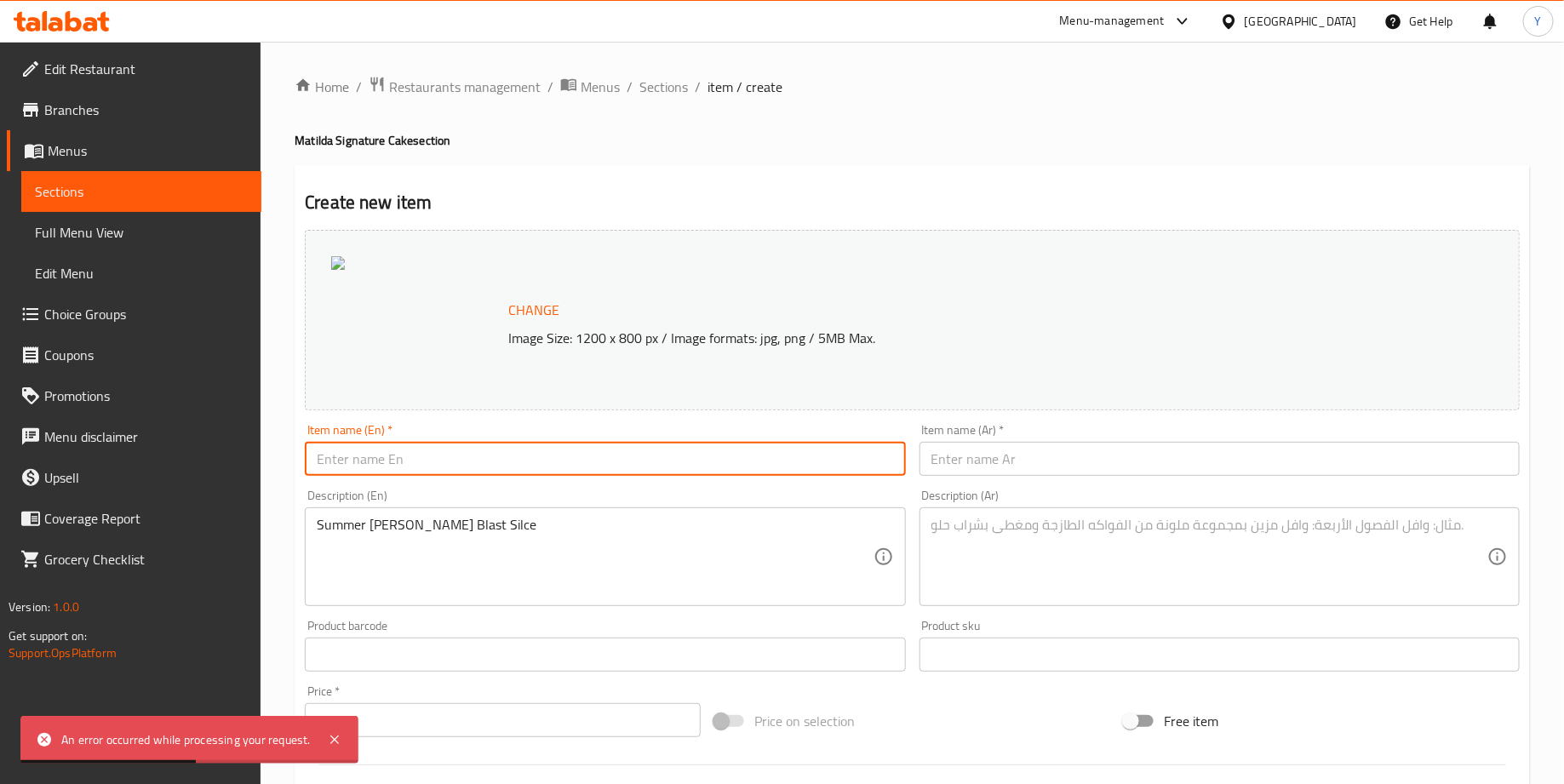
click at [435, 468] on input "text" at bounding box center [605, 458] width 601 height 34
paste input "Summer Berry Blast Silce"
type input "Summer Berry Blast Silce"
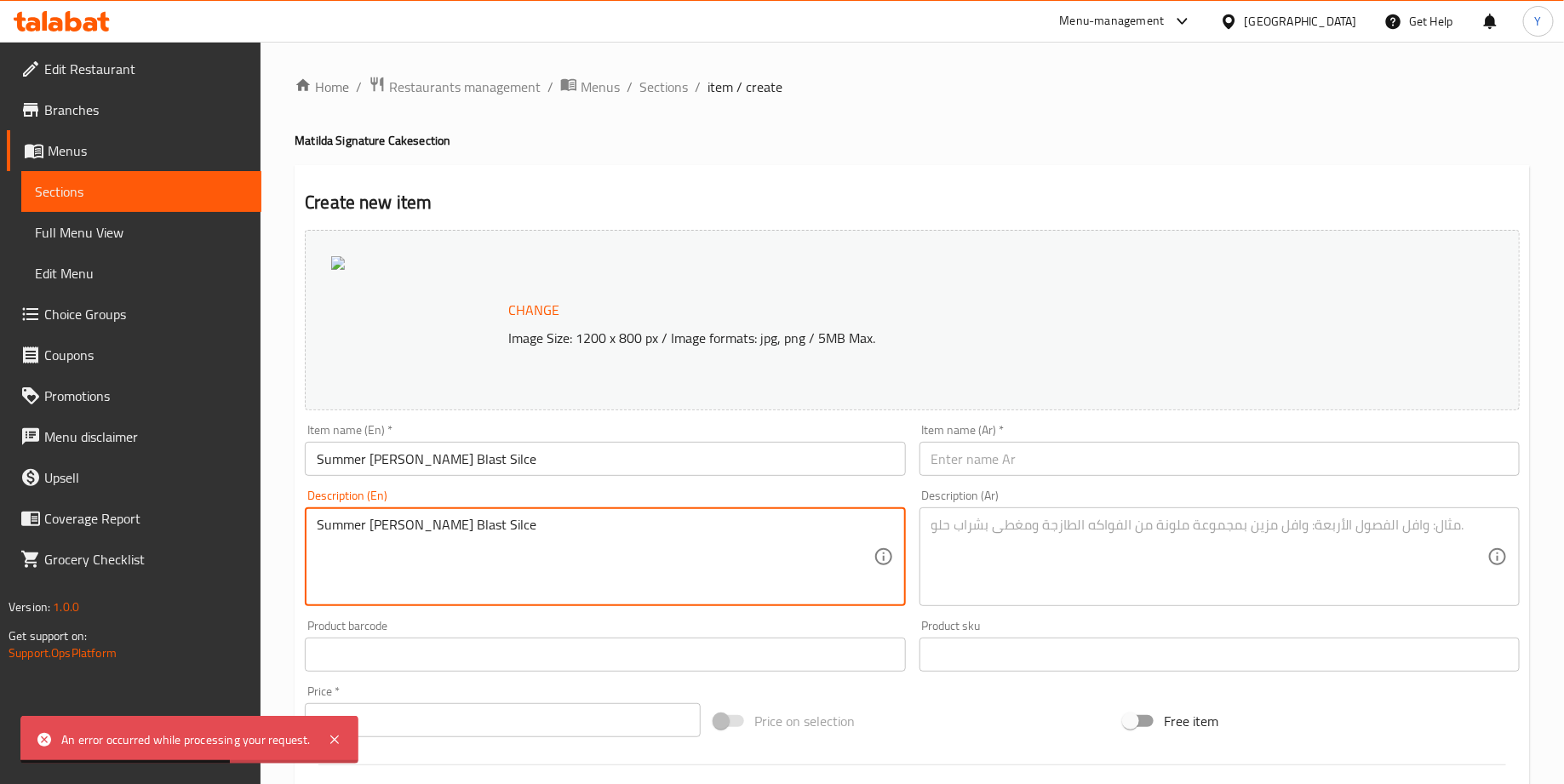
click at [489, 522] on textarea "Summer Berry Blast Silce" at bounding box center [595, 556] width 556 height 81
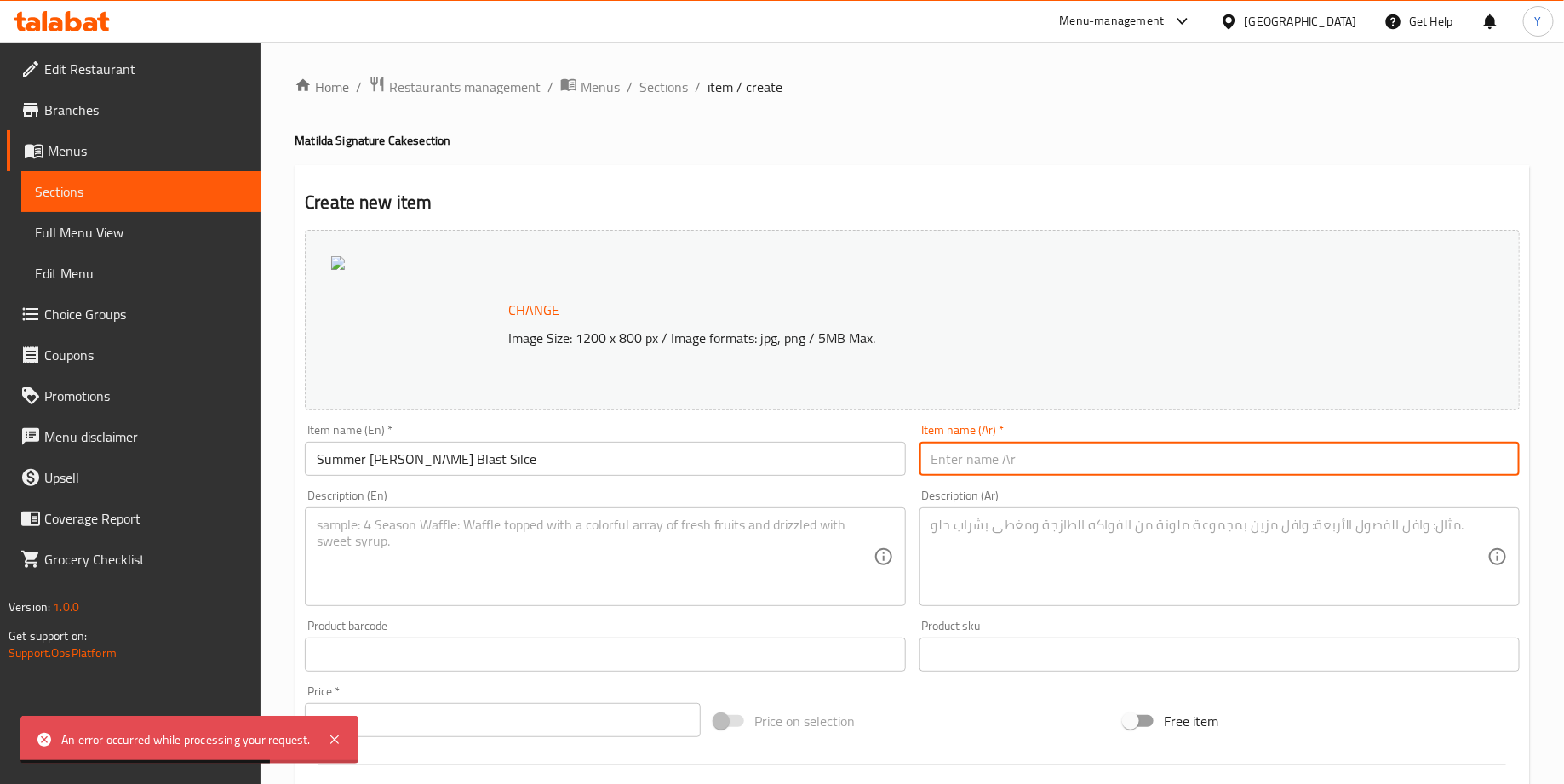
click at [1002, 451] on input "text" at bounding box center [1220, 458] width 601 height 34
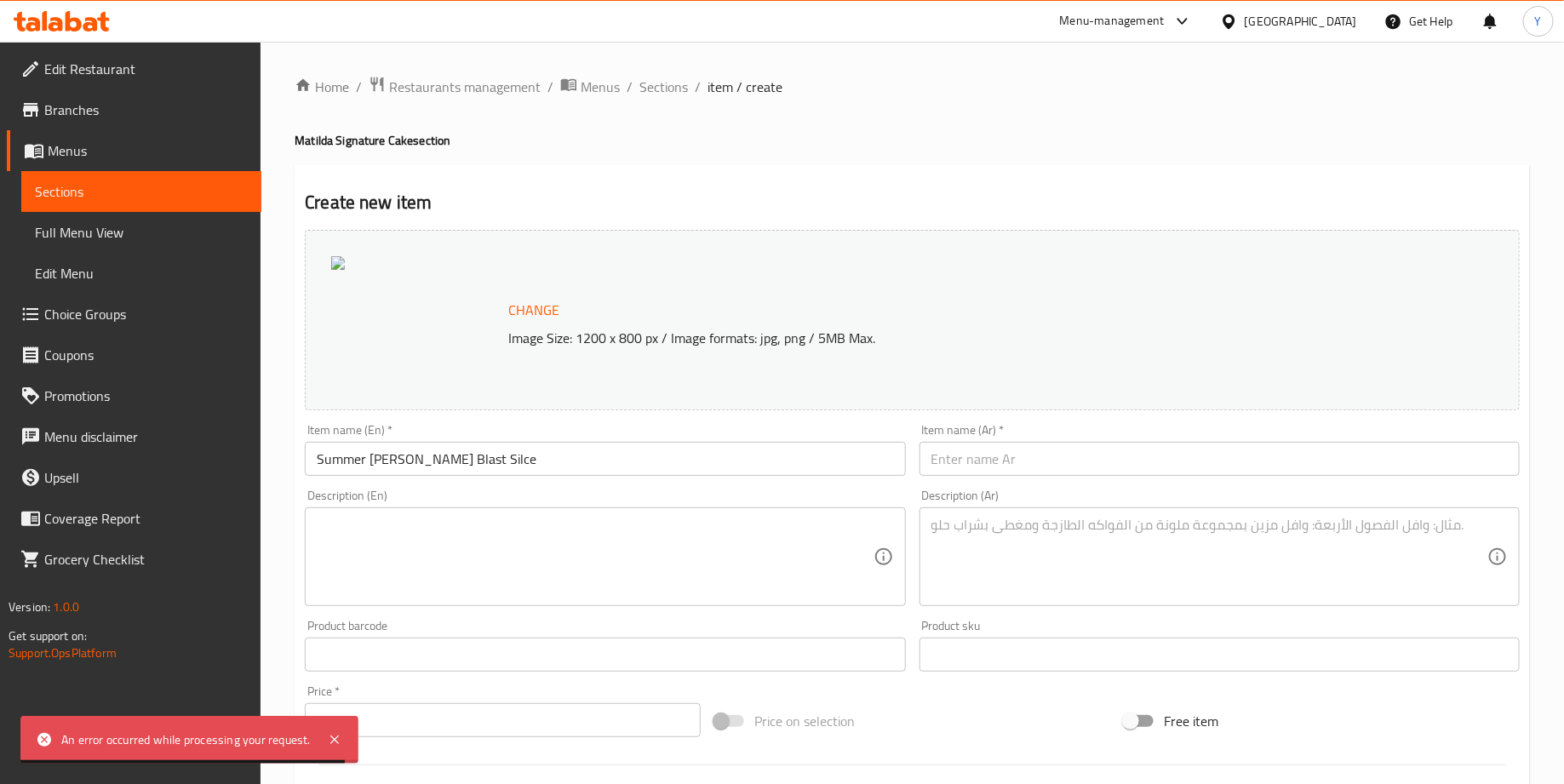
click at [989, 455] on input "text" at bounding box center [1220, 458] width 601 height 34
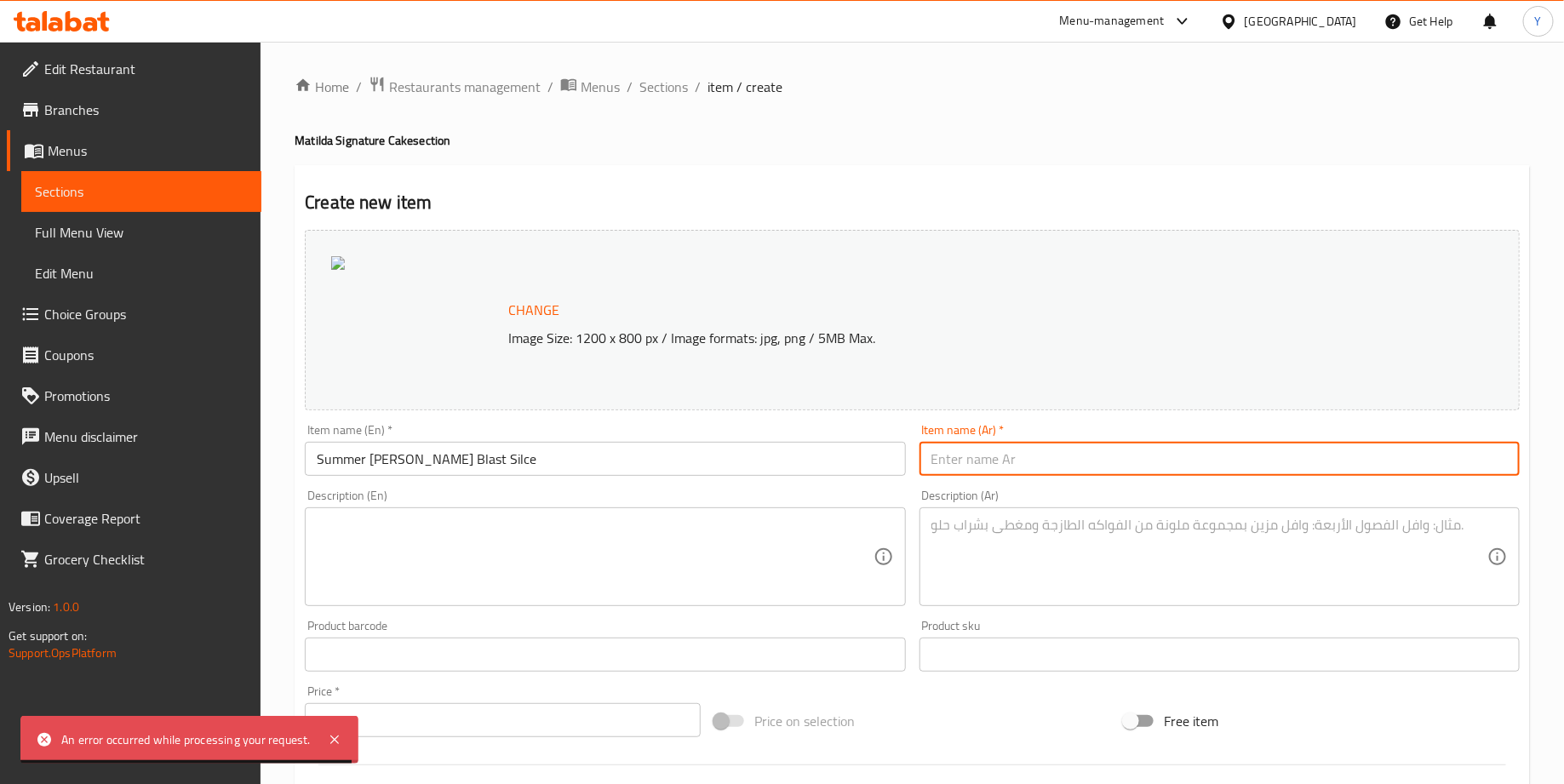
paste input "قطعة كيك سمر بيري بلاست"
type input "قطعة كيك سمر بيري بلاست"
click at [968, 525] on textarea at bounding box center [1209, 556] width 556 height 81
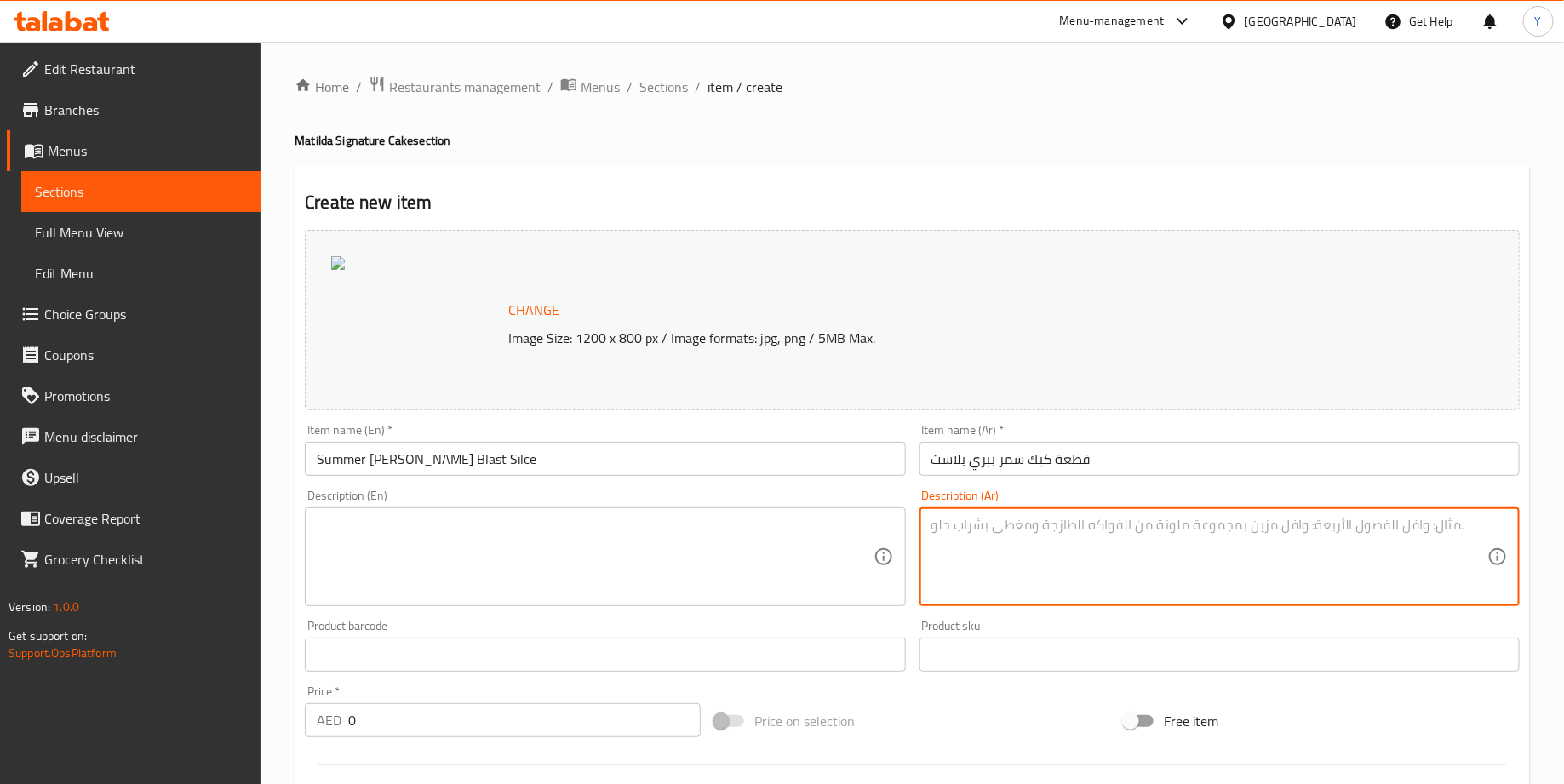
click at [537, 548] on textarea at bounding box center [595, 556] width 556 height 81
paste textarea "Soft and fluffy vanilla sponge layered with a mix of luscious fillings—one laye…"
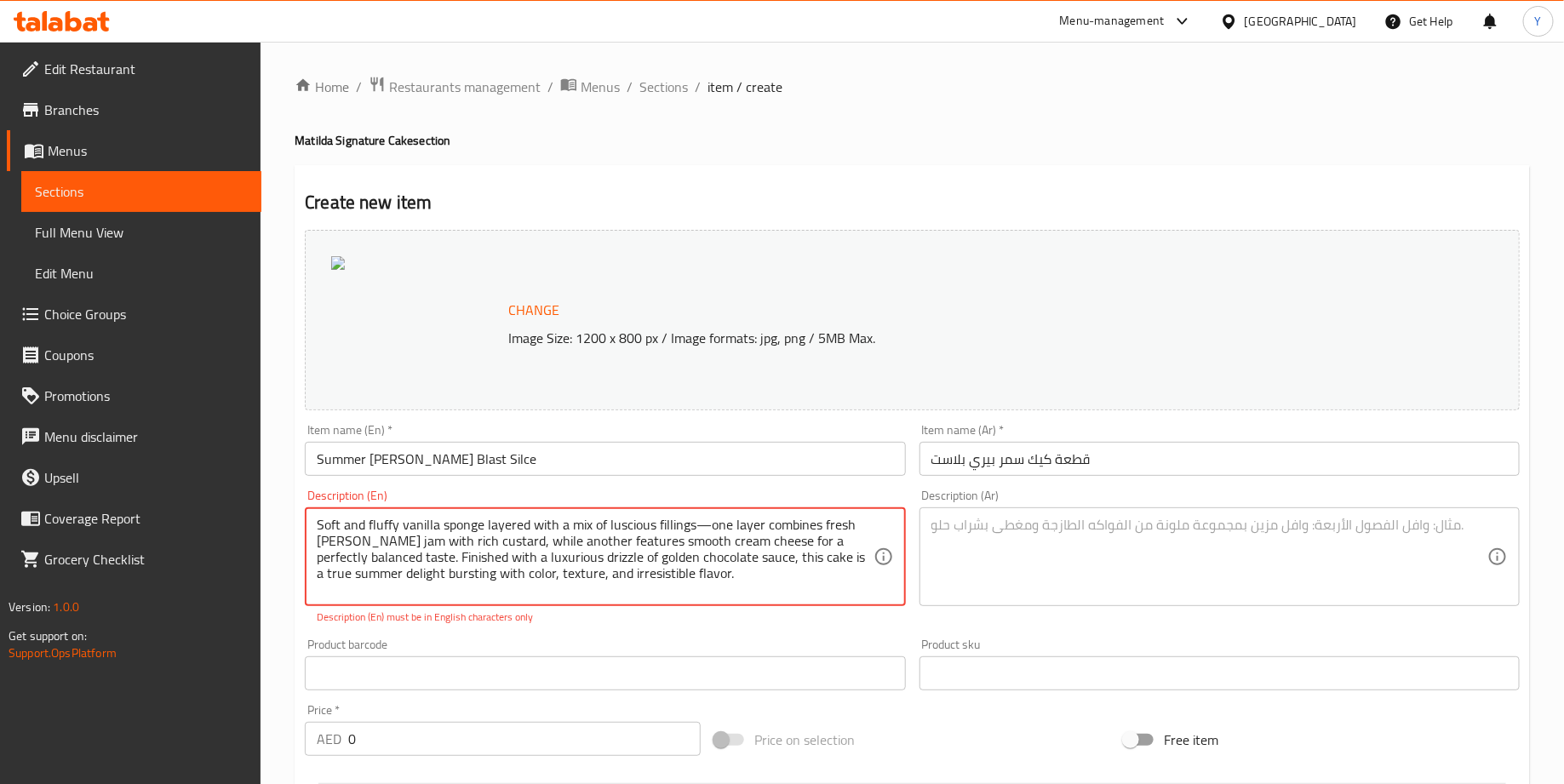
type textarea "Soft and fluffy vanilla sponge layered with a mix of luscious fillings—one laye…"
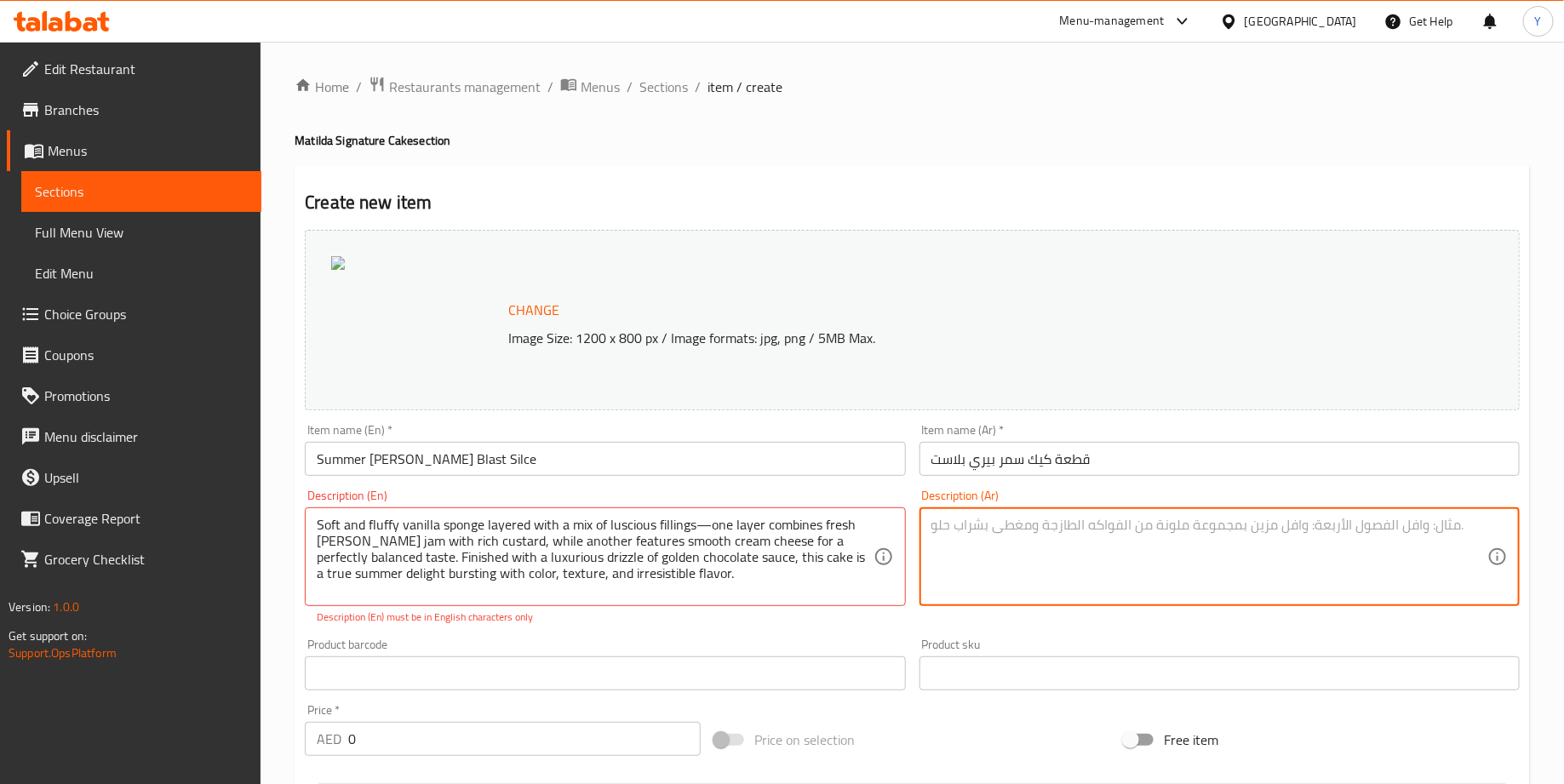
click at [1113, 563] on textarea at bounding box center [1209, 556] width 556 height 81
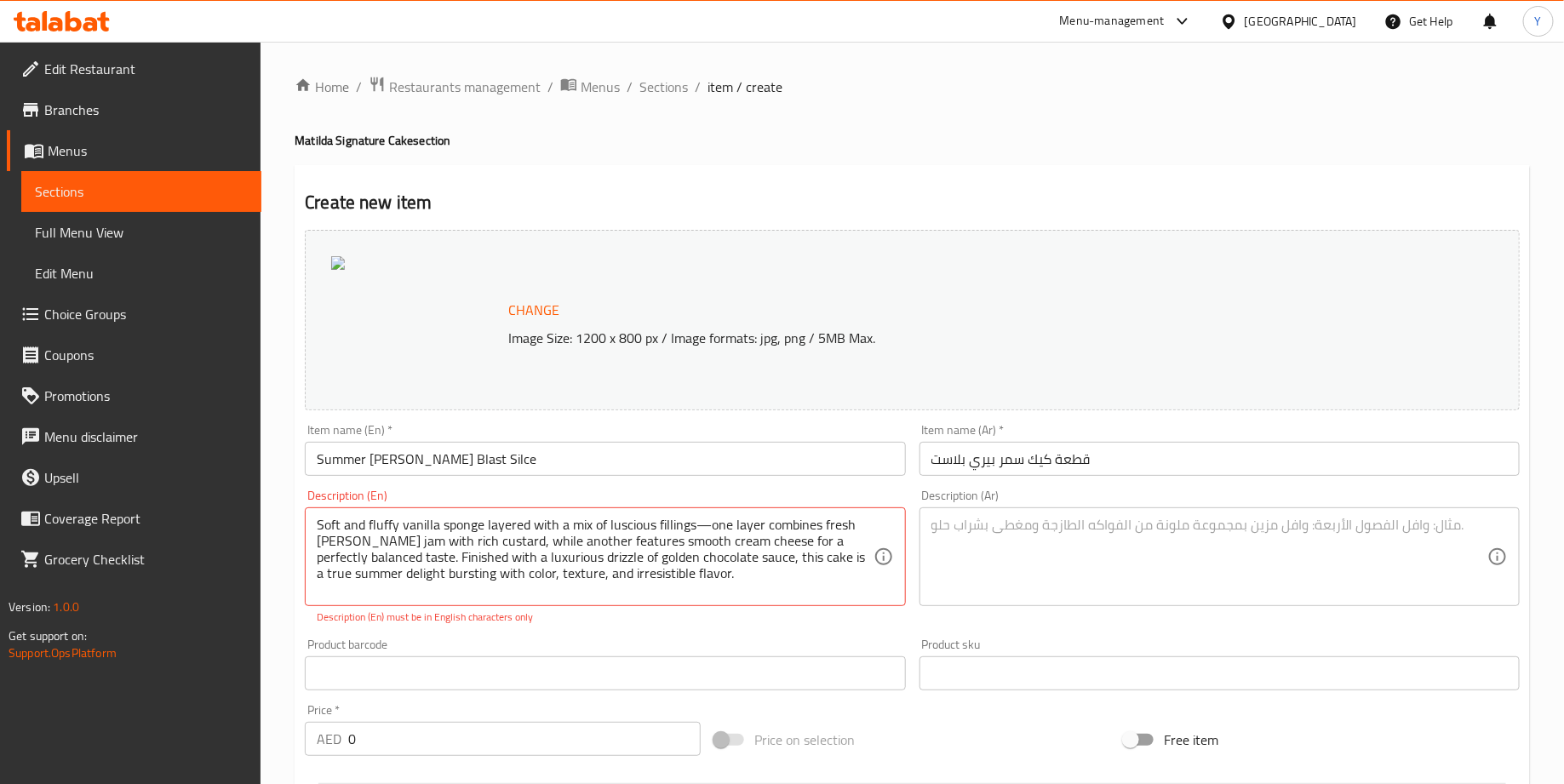
click at [1094, 545] on textarea at bounding box center [1209, 556] width 556 height 81
paste textarea "كيكة فانيليا هشة وطرية بطبقات من الحشوات الغنية والمتنوعة—طبقة تجمع بين مربى ال…"
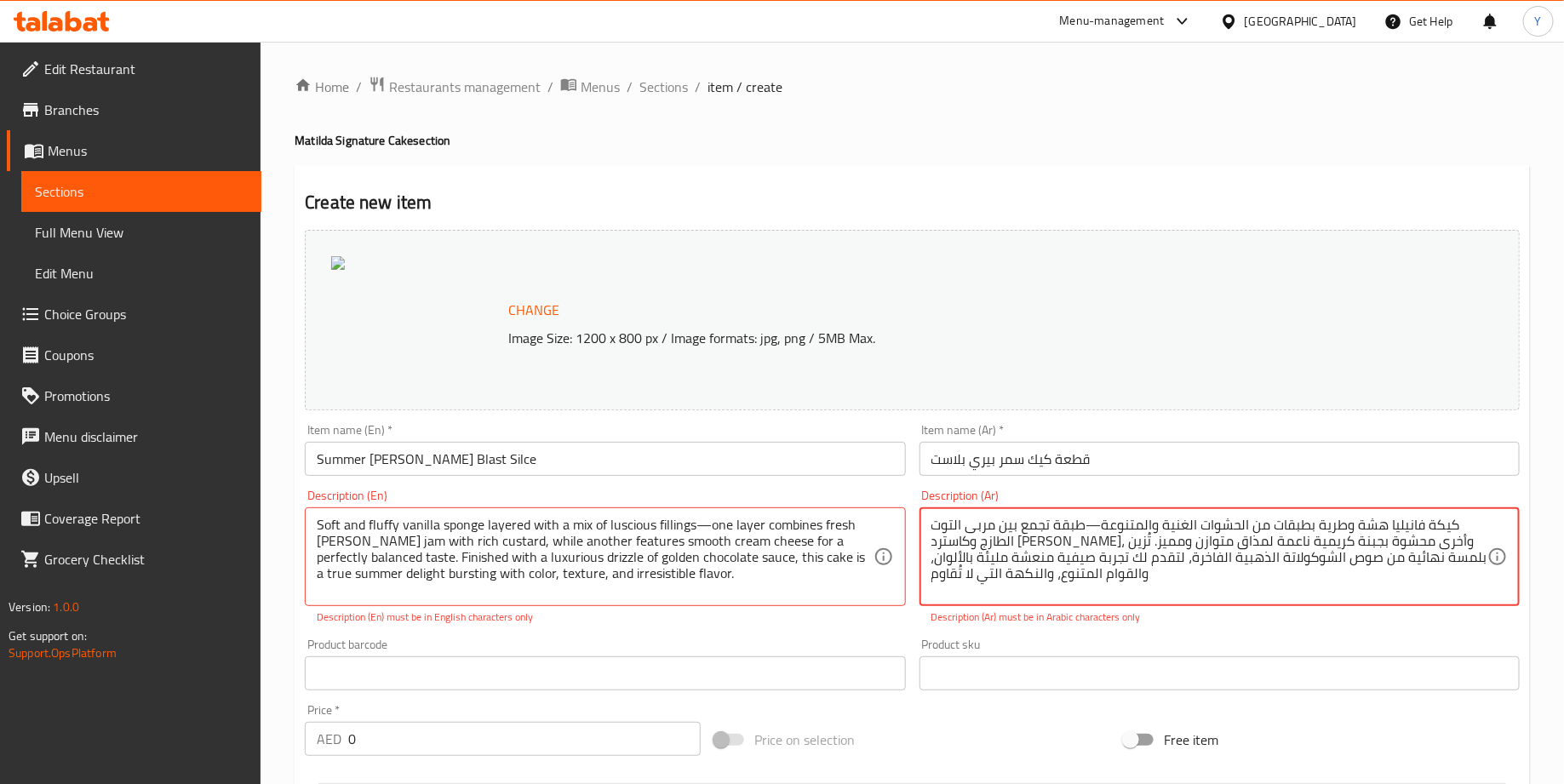
type textarea "كيكة فانيليا هشة وطرية بطبقات من الحشوات الغنية والمتنوعة—طبقة تجمع بين مربى ال…"
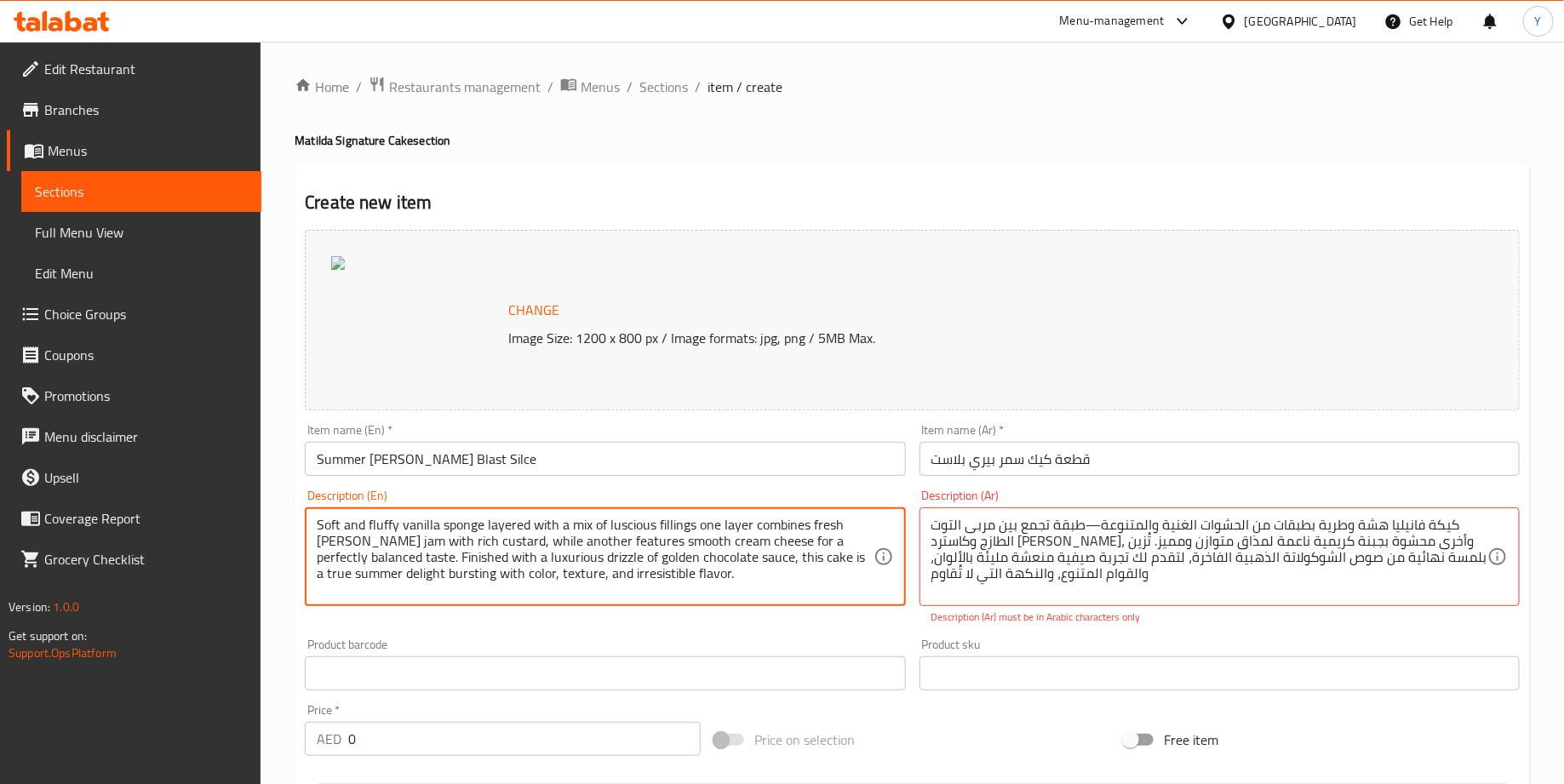
type textarea "Soft and fluffy vanilla sponge layered with a mix of luscious fillings one laye…"
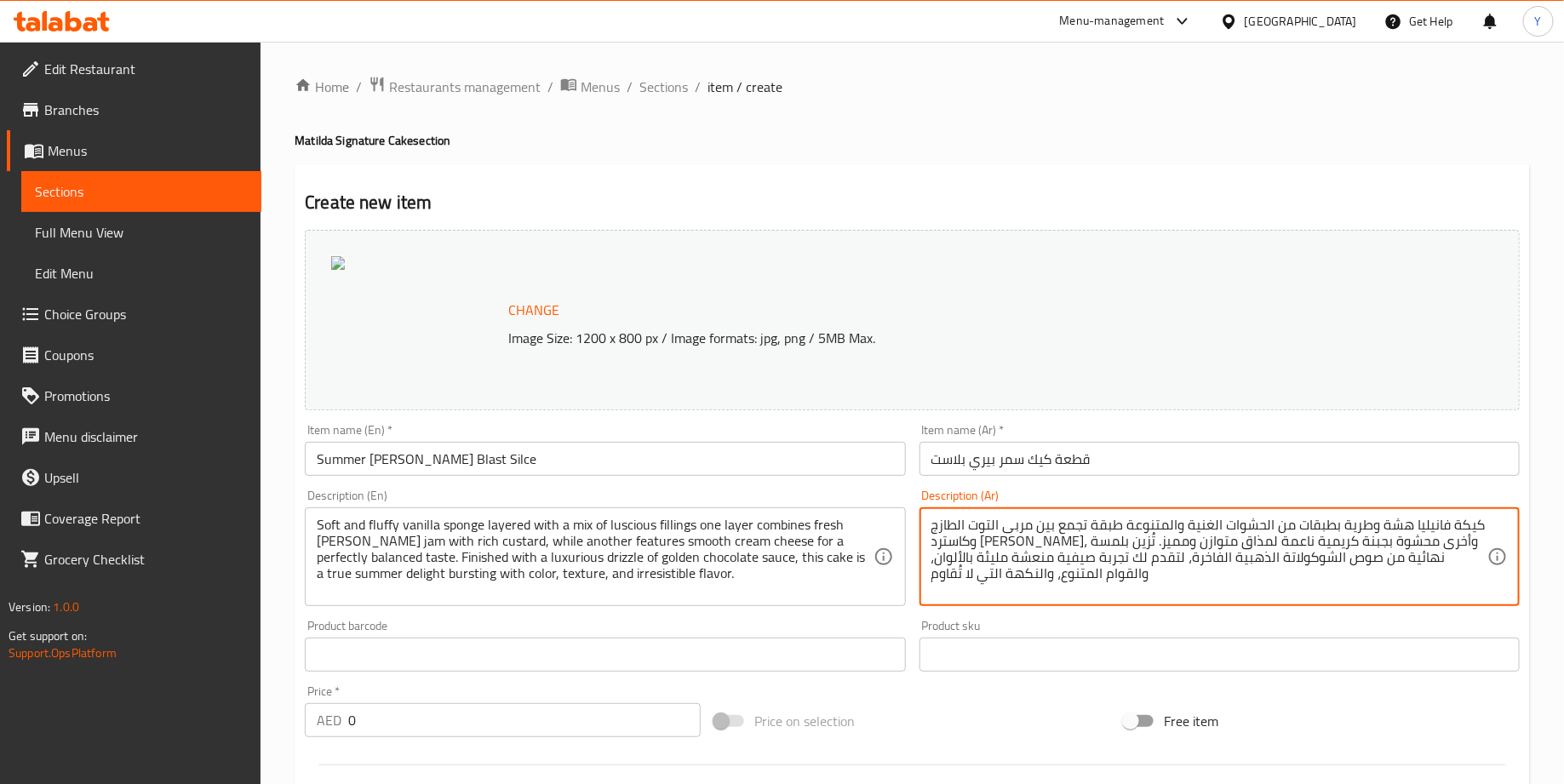
type textarea "كيكة فانيليا هشة وطرية بطبقات من الحشوات الغنية والمتنوعة طبقة تجمع بين مربى ال…"
click at [786, 630] on div "Product barcode Product barcode" at bounding box center [605, 645] width 601 height 52
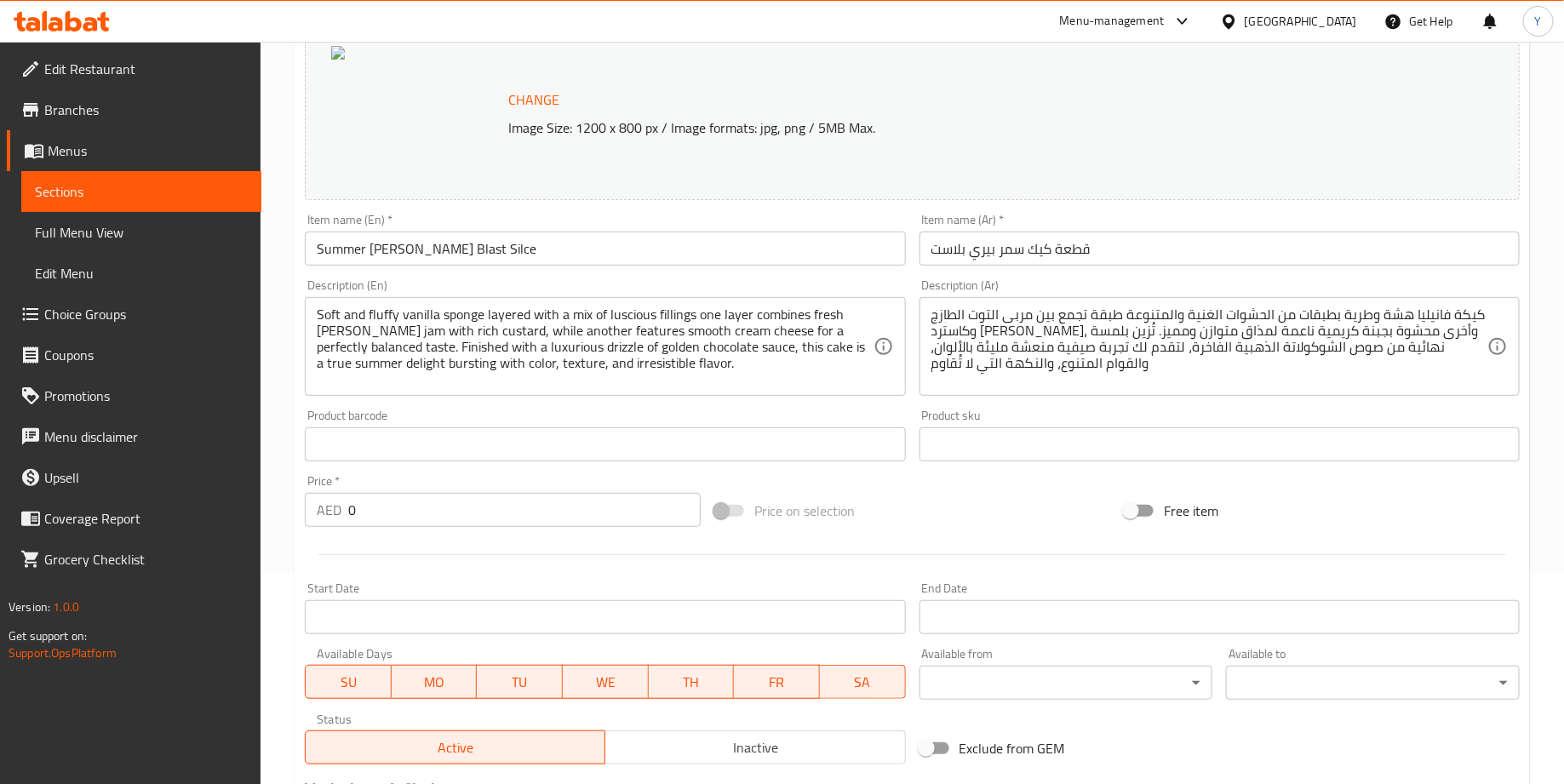
scroll to position [227, 0]
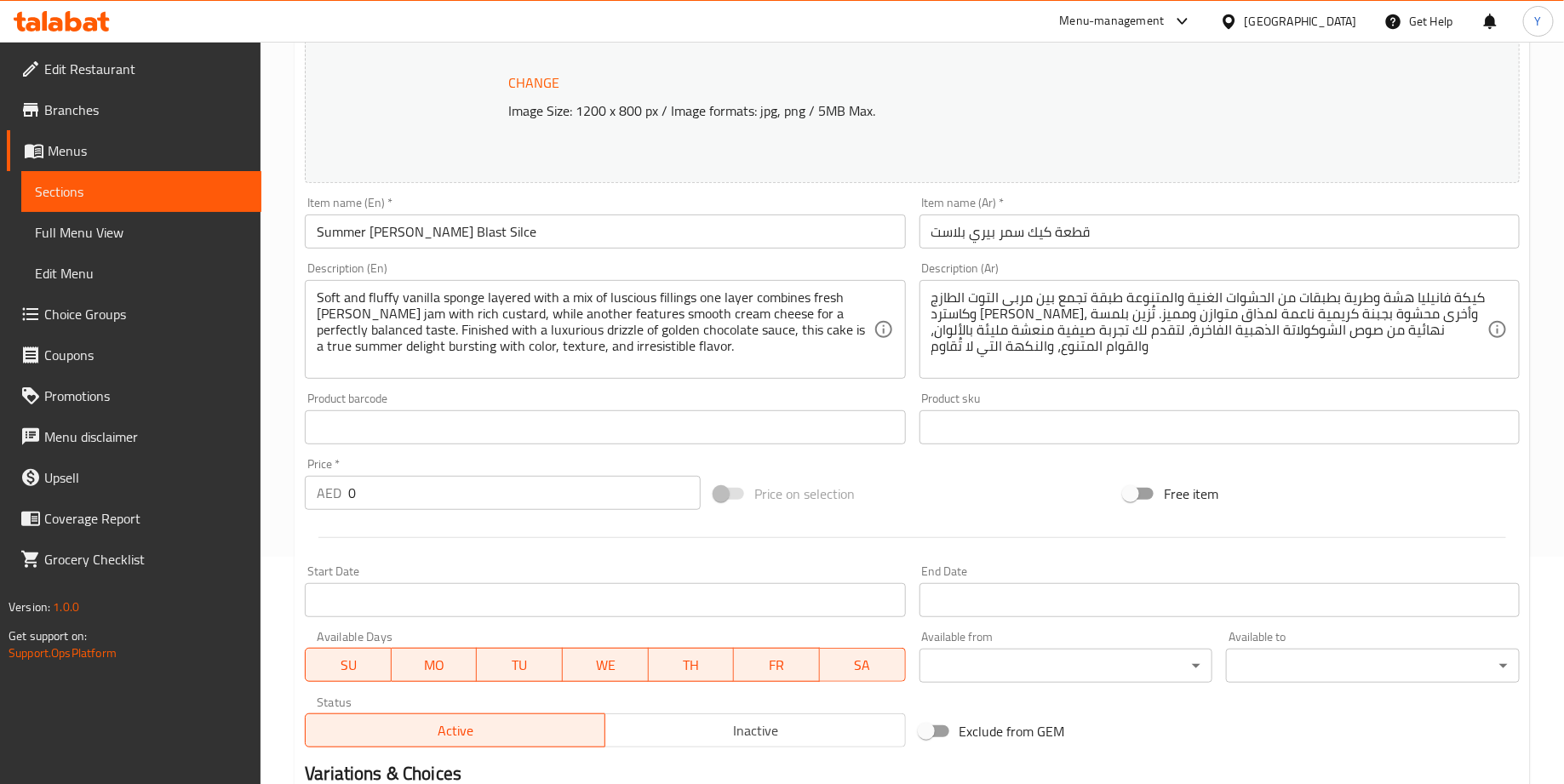
click at [430, 503] on input "0" at bounding box center [524, 493] width 352 height 34
type input "89"
click at [443, 550] on div at bounding box center [913, 537] width 1229 height 42
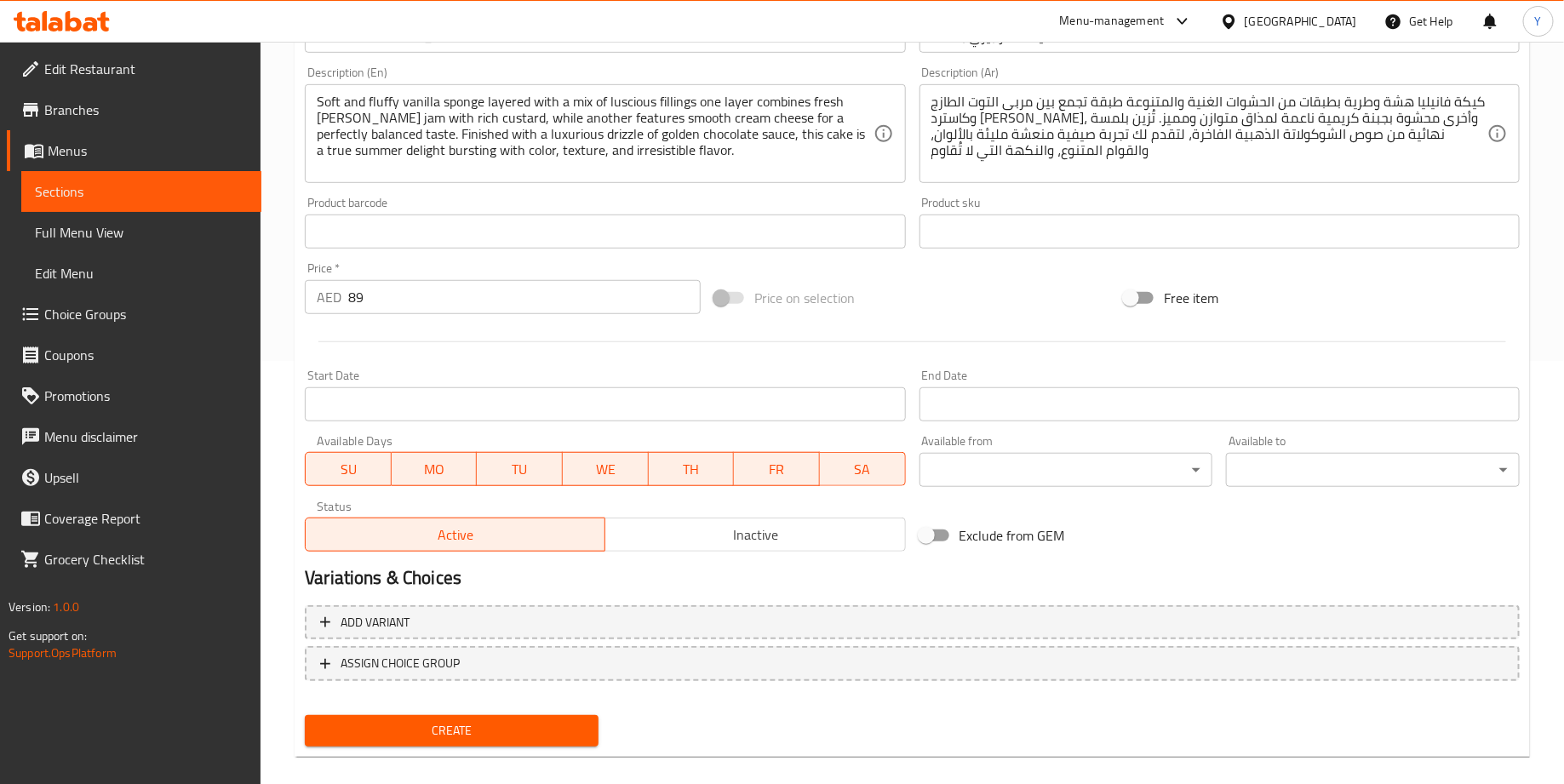
scroll to position [440, 0]
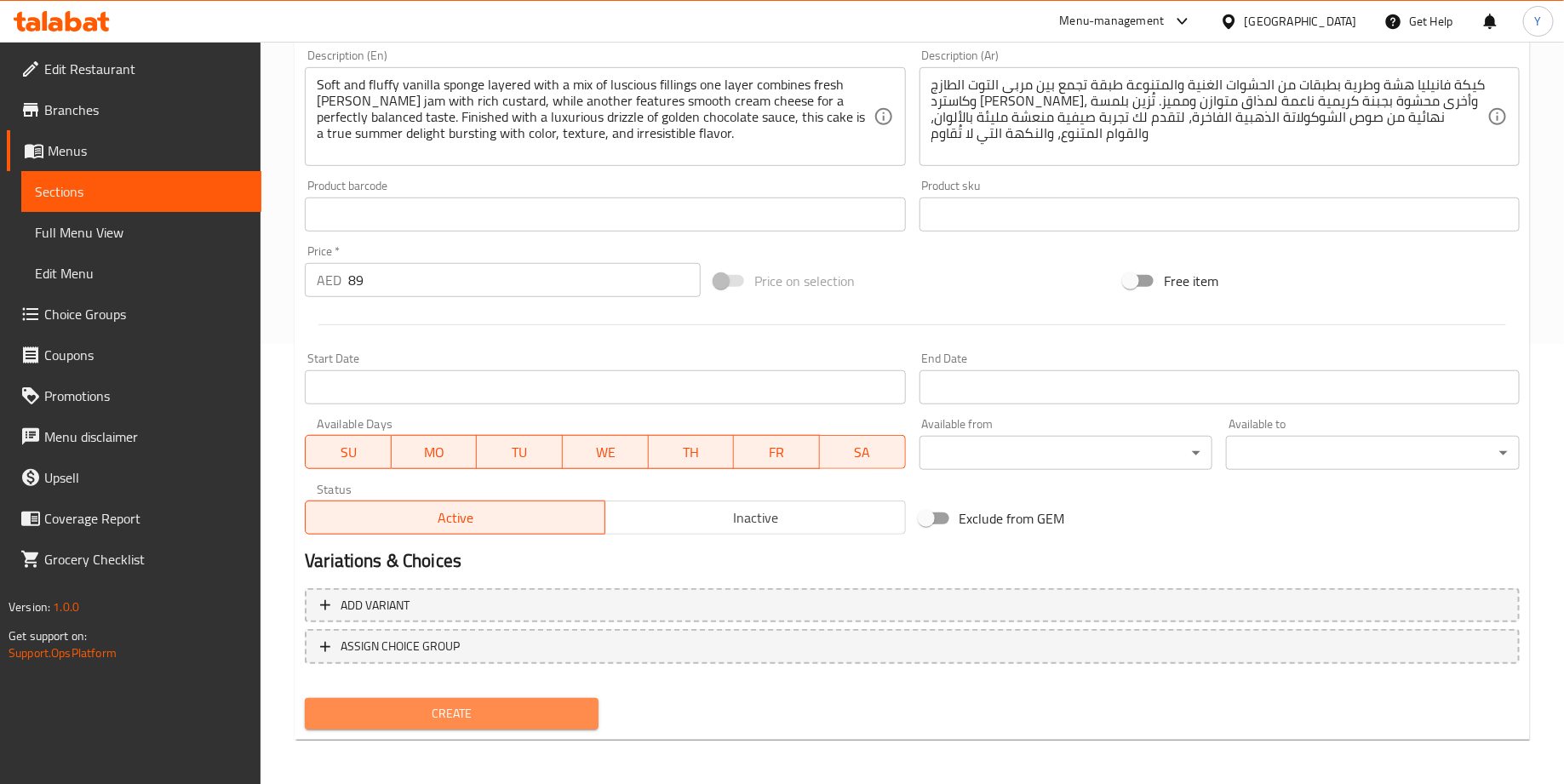
click at [444, 710] on span "Create" at bounding box center [452, 714] width 266 height 22
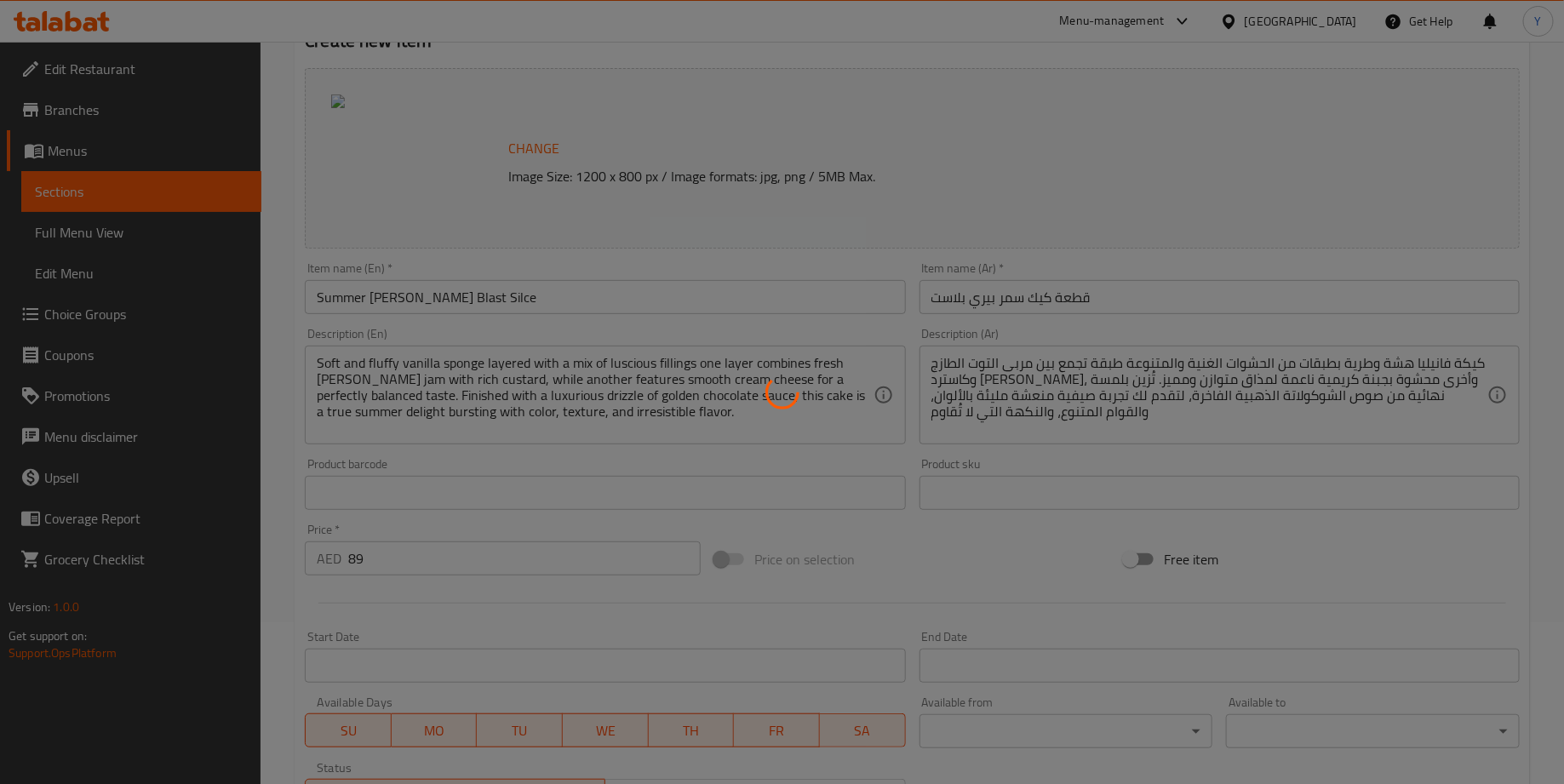
scroll to position [0, 0]
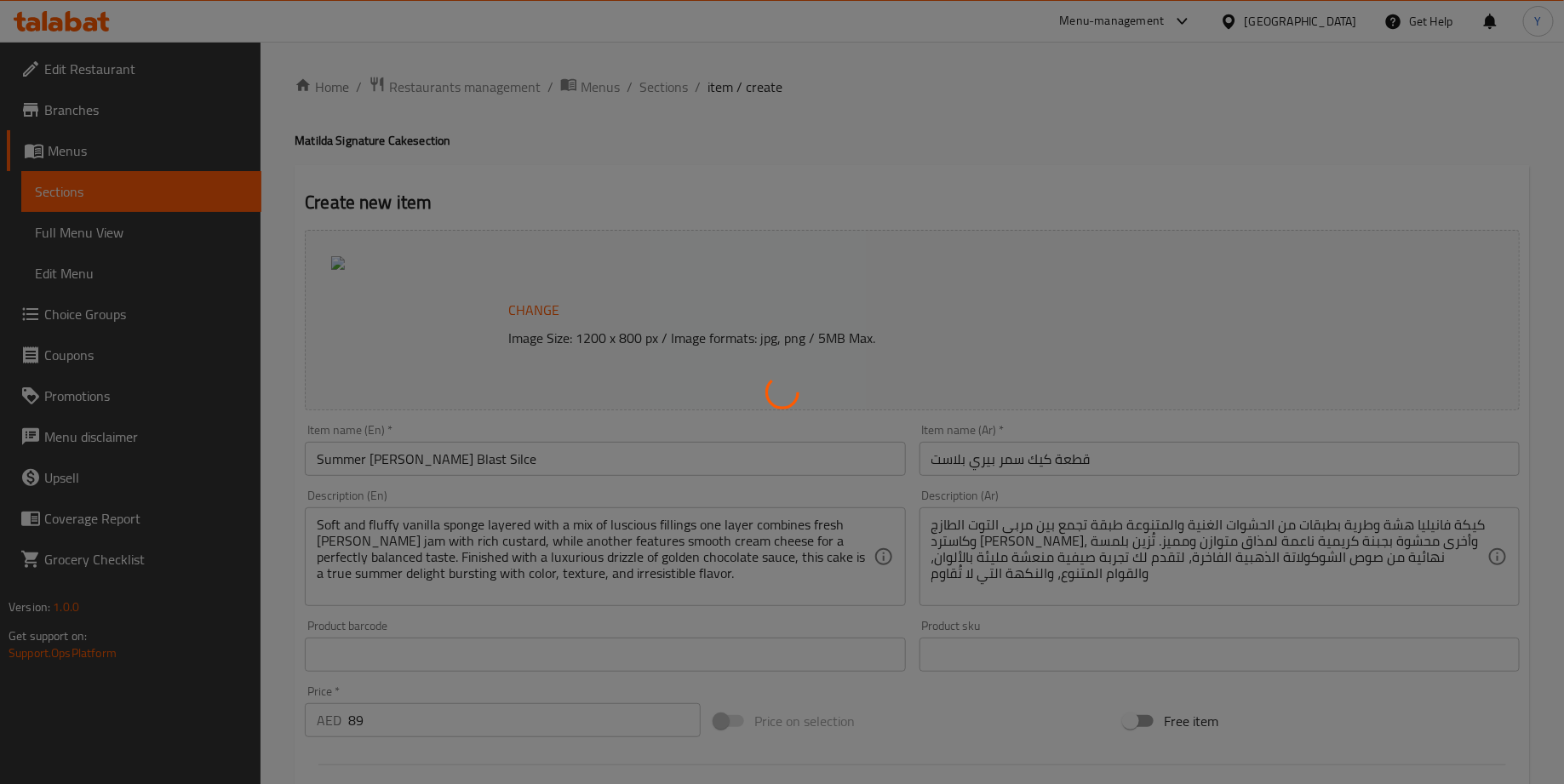
type input "0"
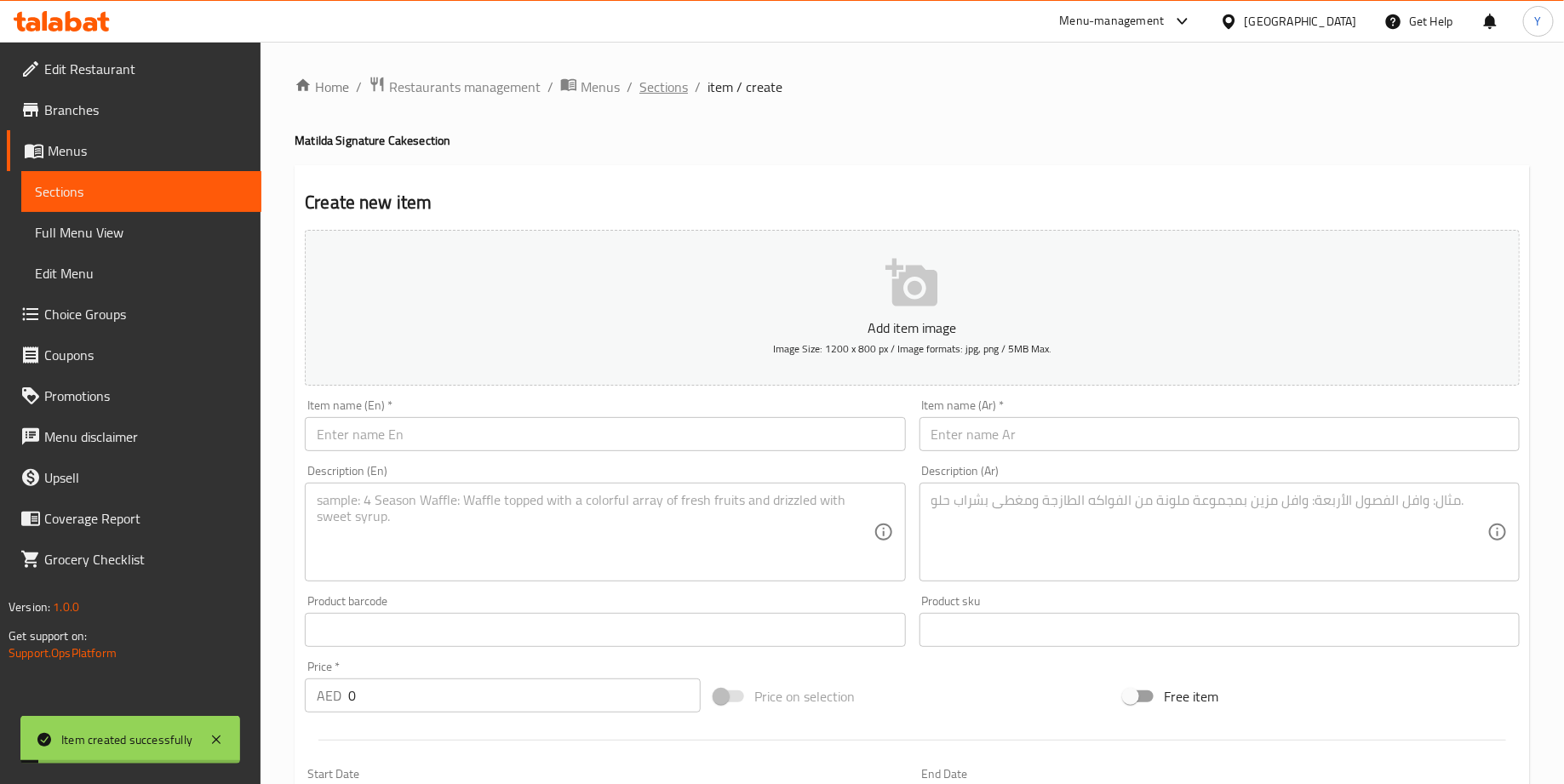
click at [662, 95] on span "Sections" at bounding box center [664, 86] width 49 height 21
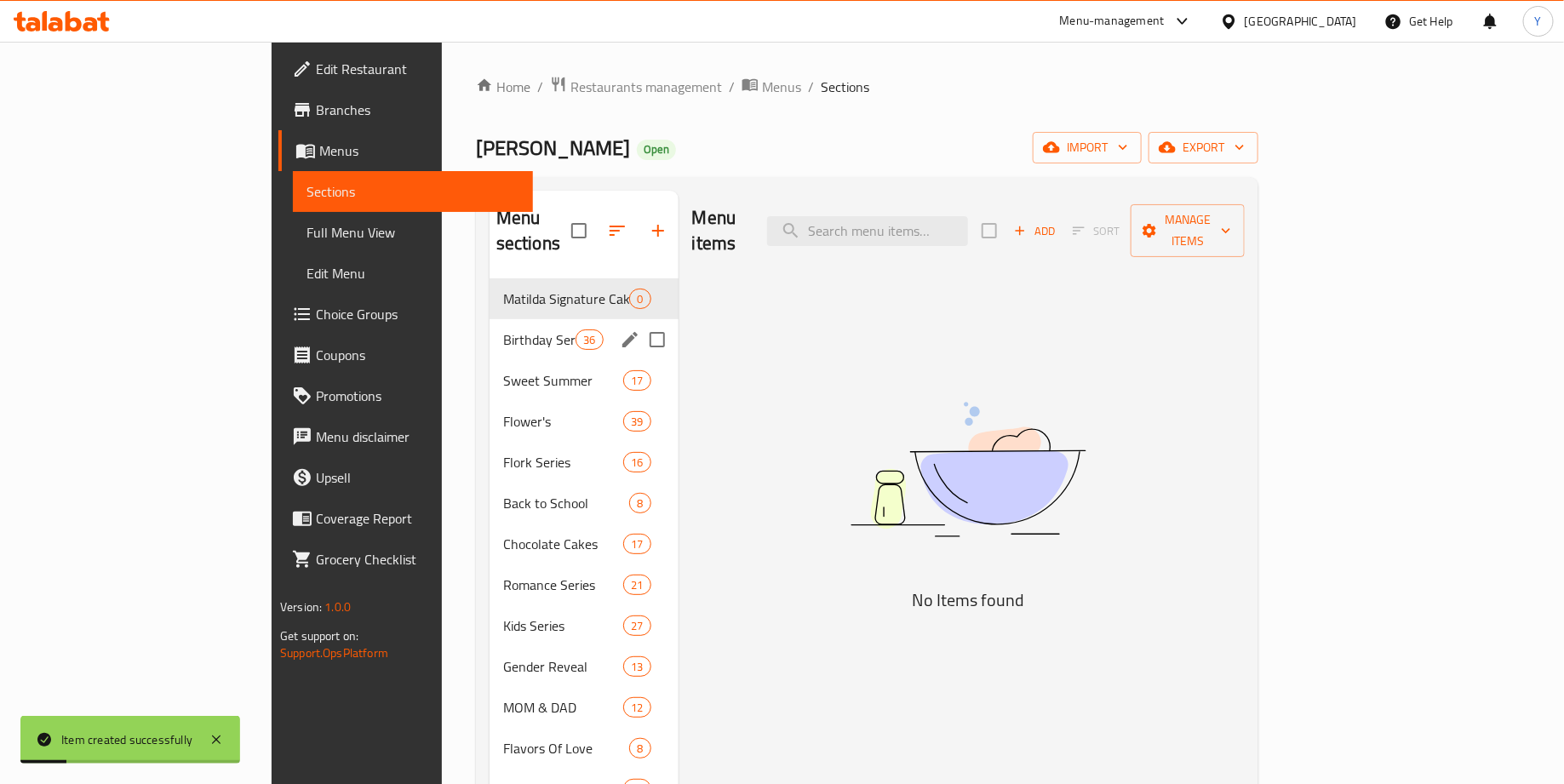
click at [489, 285] on div "Matilda Signature Cake 0" at bounding box center [583, 299] width 189 height 41
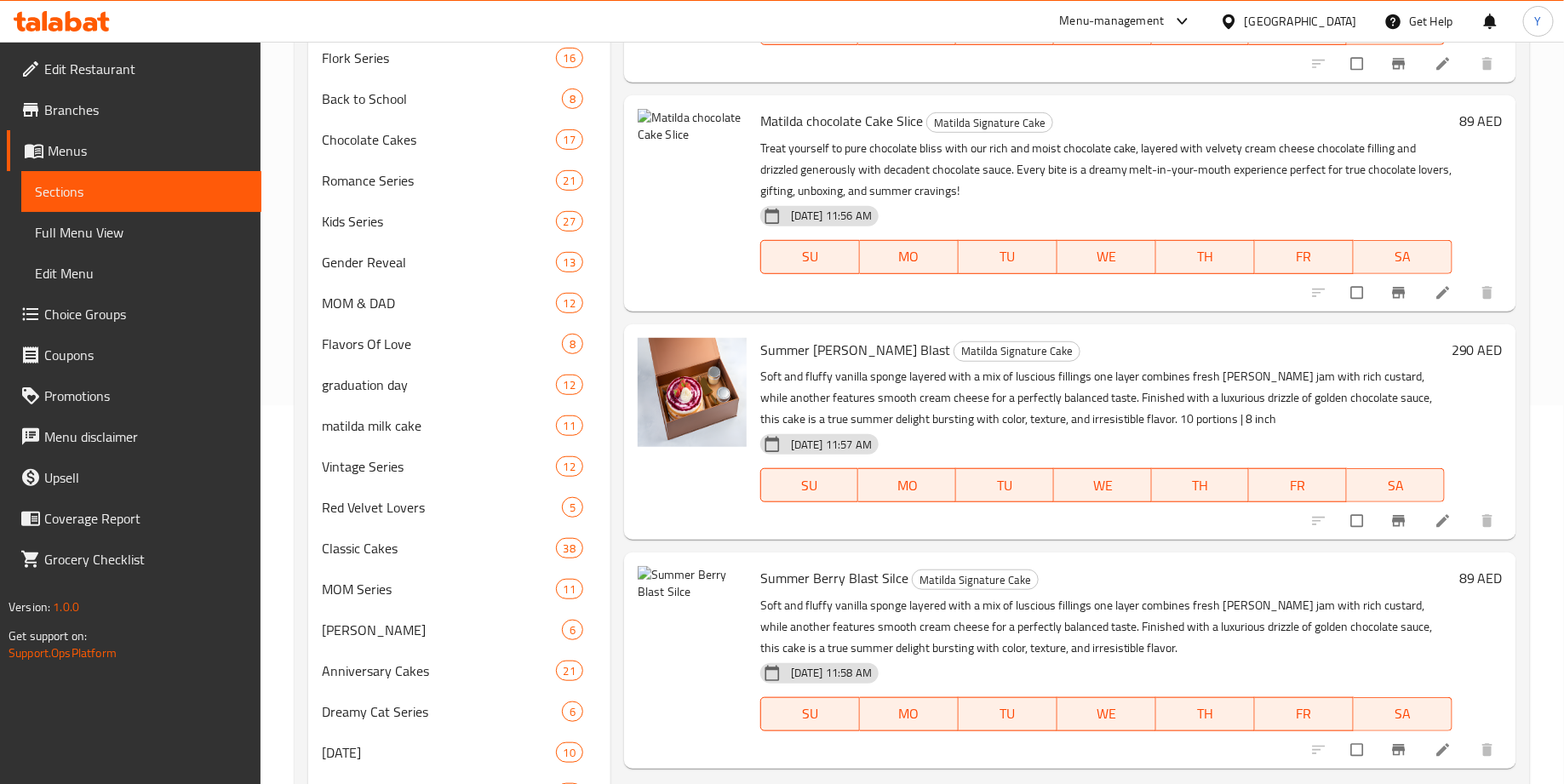
scroll to position [377, 0]
click at [685, 213] on img at bounding box center [692, 164] width 109 height 109
click at [654, 131] on icon "upload picture" at bounding box center [660, 134] width 15 height 13
click at [654, 590] on icon "upload picture" at bounding box center [660, 590] width 15 height 13
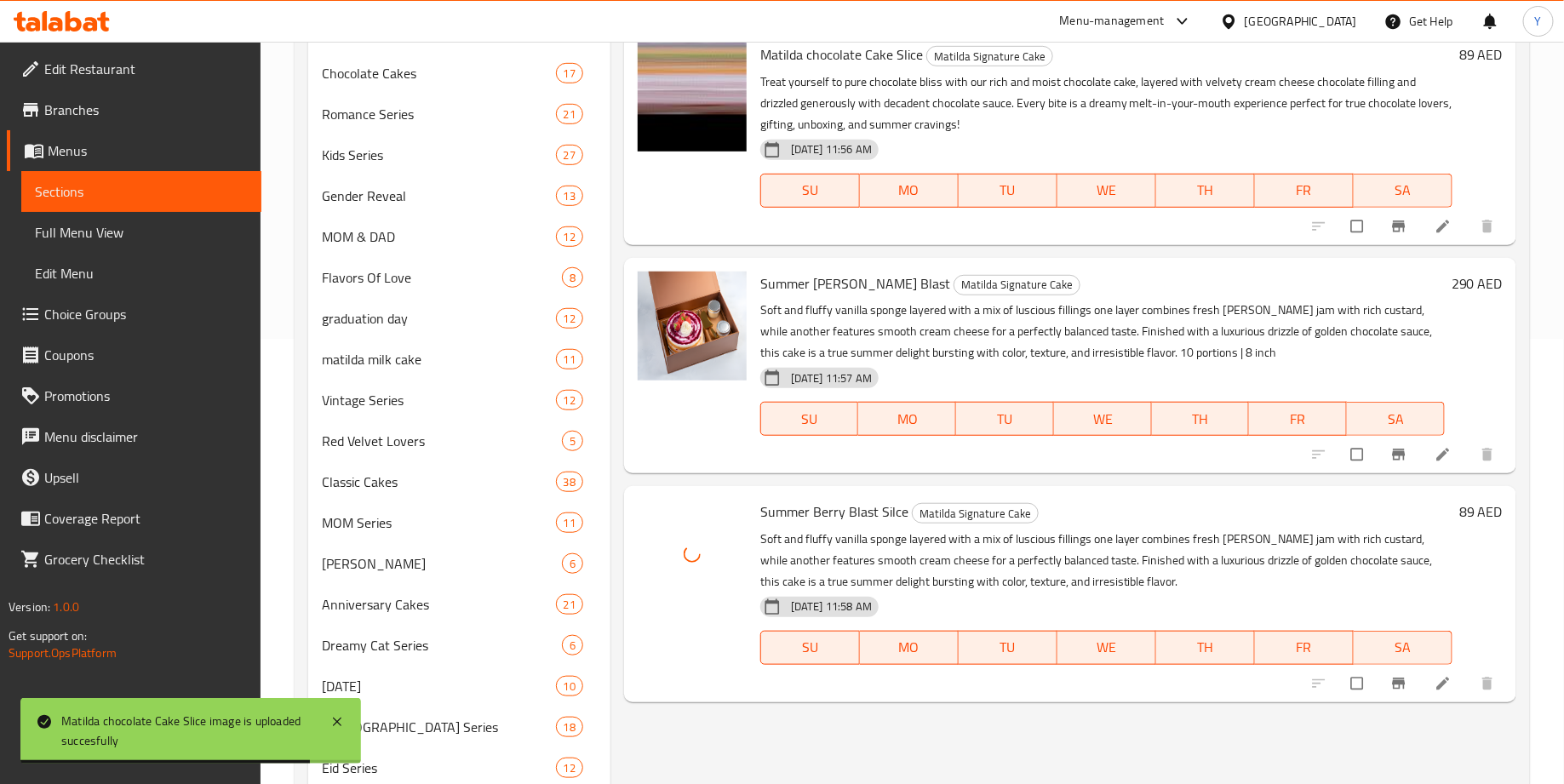
scroll to position [426, 0]
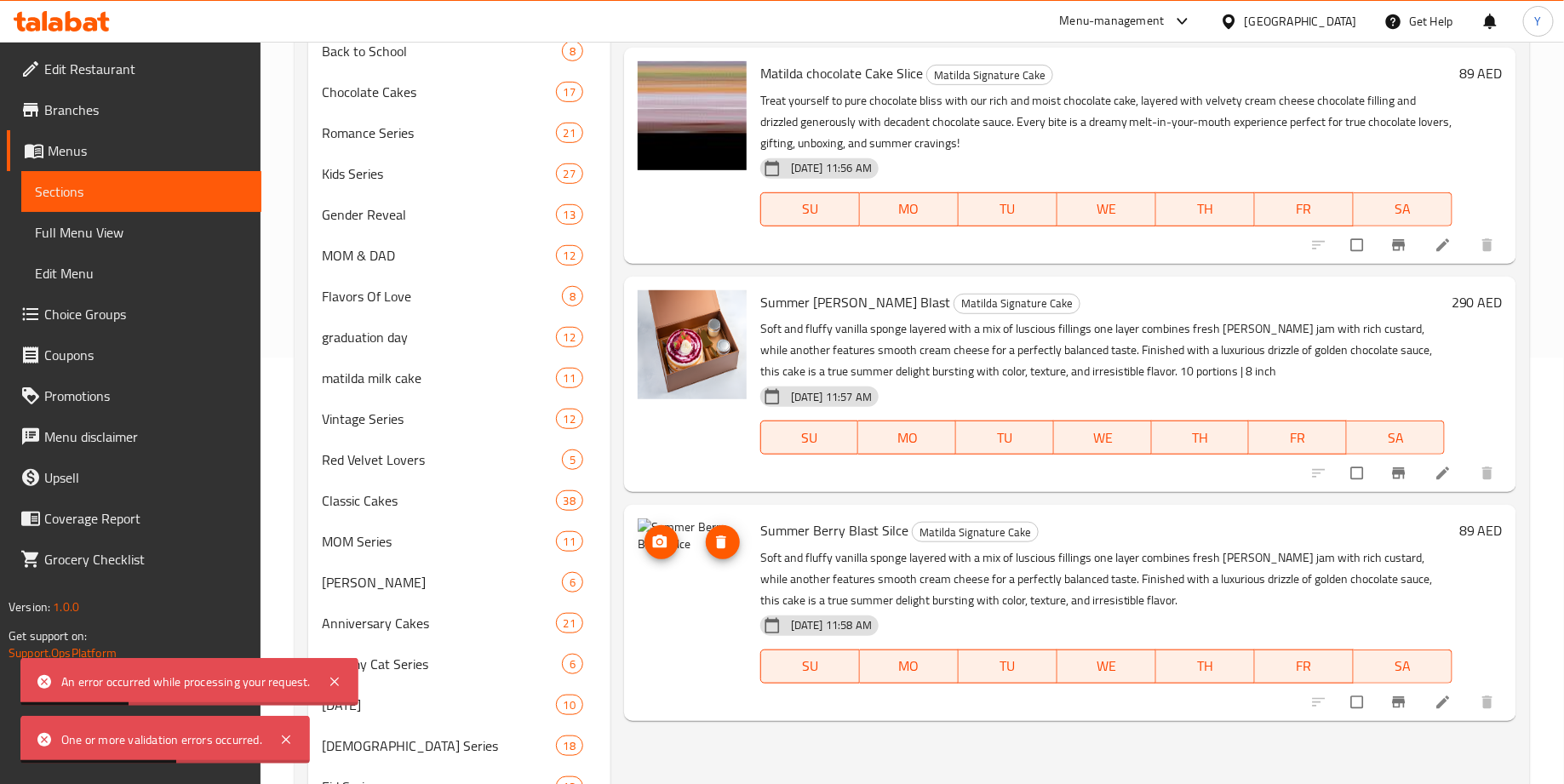
click at [675, 589] on img at bounding box center [692, 572] width 109 height 109
click at [1435, 698] on icon at bounding box center [1443, 701] width 17 height 17
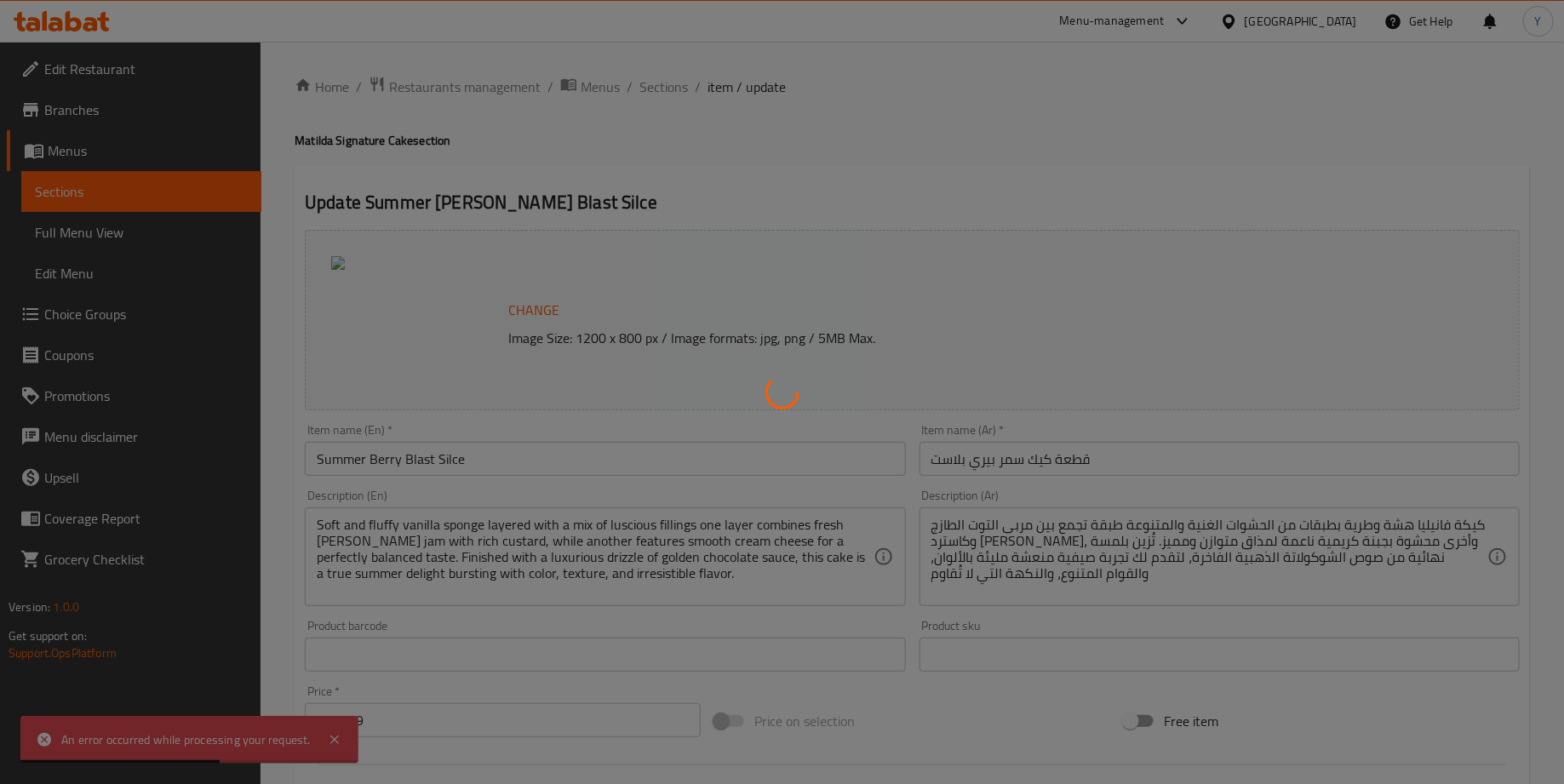
click at [342, 269] on div at bounding box center [782, 392] width 1564 height 784
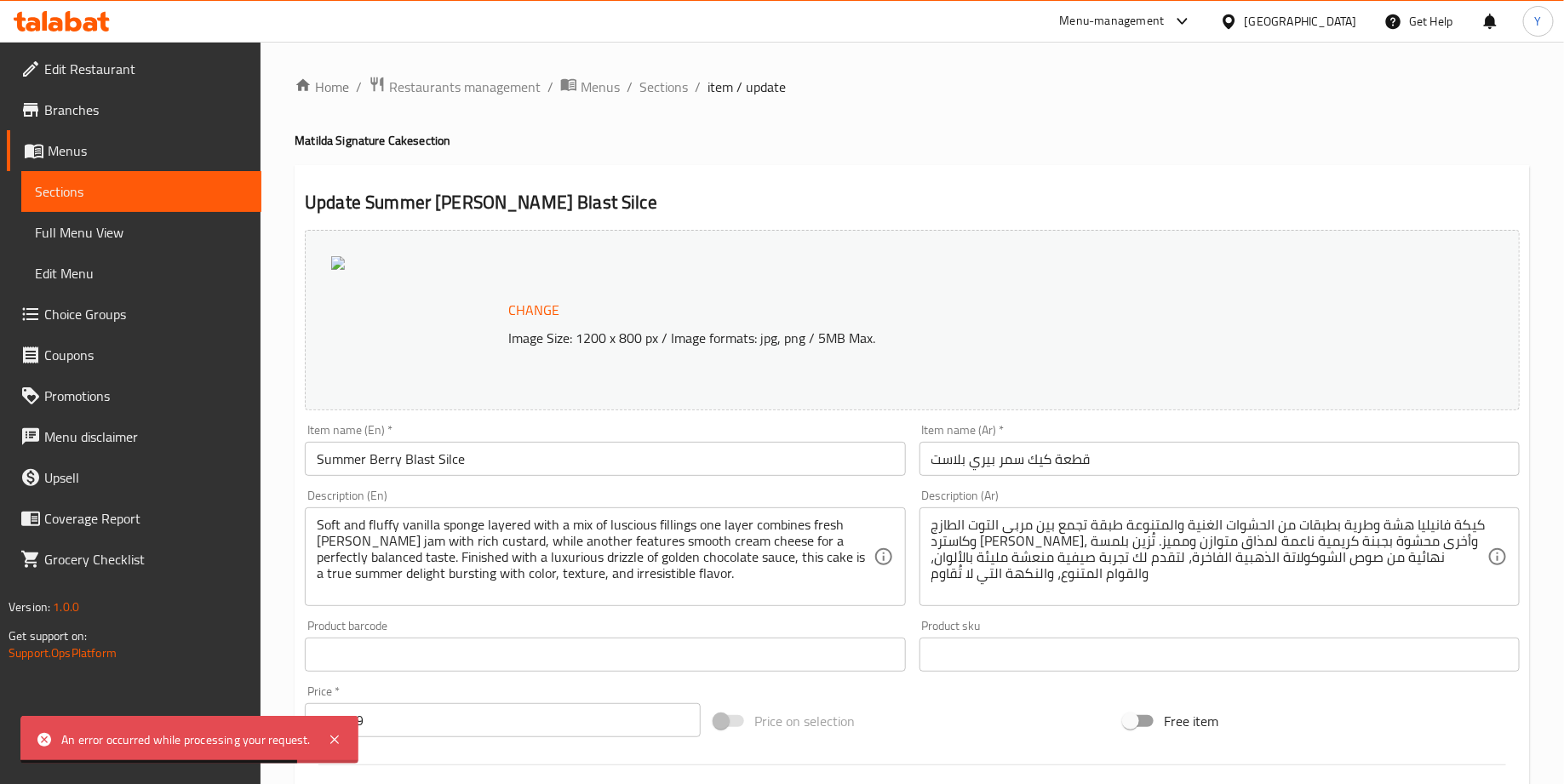
click at [395, 297] on div at bounding box center [417, 320] width 170 height 128
click at [325, 256] on div "Change Image Size: 1200 x 800 px / Image formats: jpg, png / 5MB Max." at bounding box center [913, 320] width 1215 height 181
click at [343, 267] on img at bounding box center [338, 263] width 14 height 14
click at [351, 308] on div at bounding box center [417, 320] width 170 height 128
click at [335, 246] on div "Change Image Size: 1200 x 800 px / Image formats: jpg, png / 5MB Max." at bounding box center [913, 320] width 1215 height 181
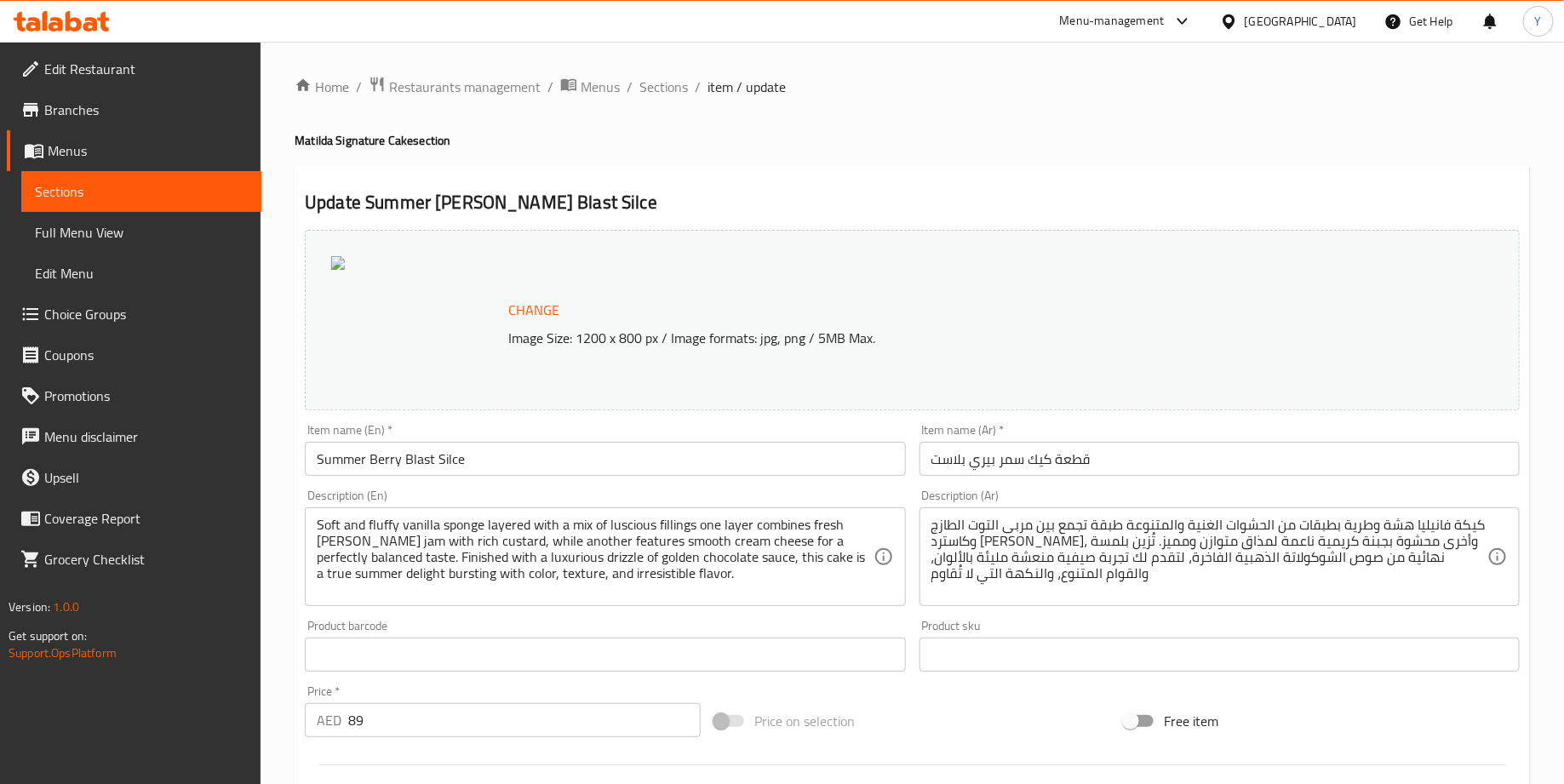
click at [500, 286] on div at bounding box center [417, 320] width 170 height 128
click at [533, 291] on div "Change Image Size: 1200 x 800 px / Image formats: jpg, png / 5MB Max." at bounding box center [913, 320] width 1215 height 181
click at [540, 317] on span "Change" at bounding box center [534, 310] width 51 height 24
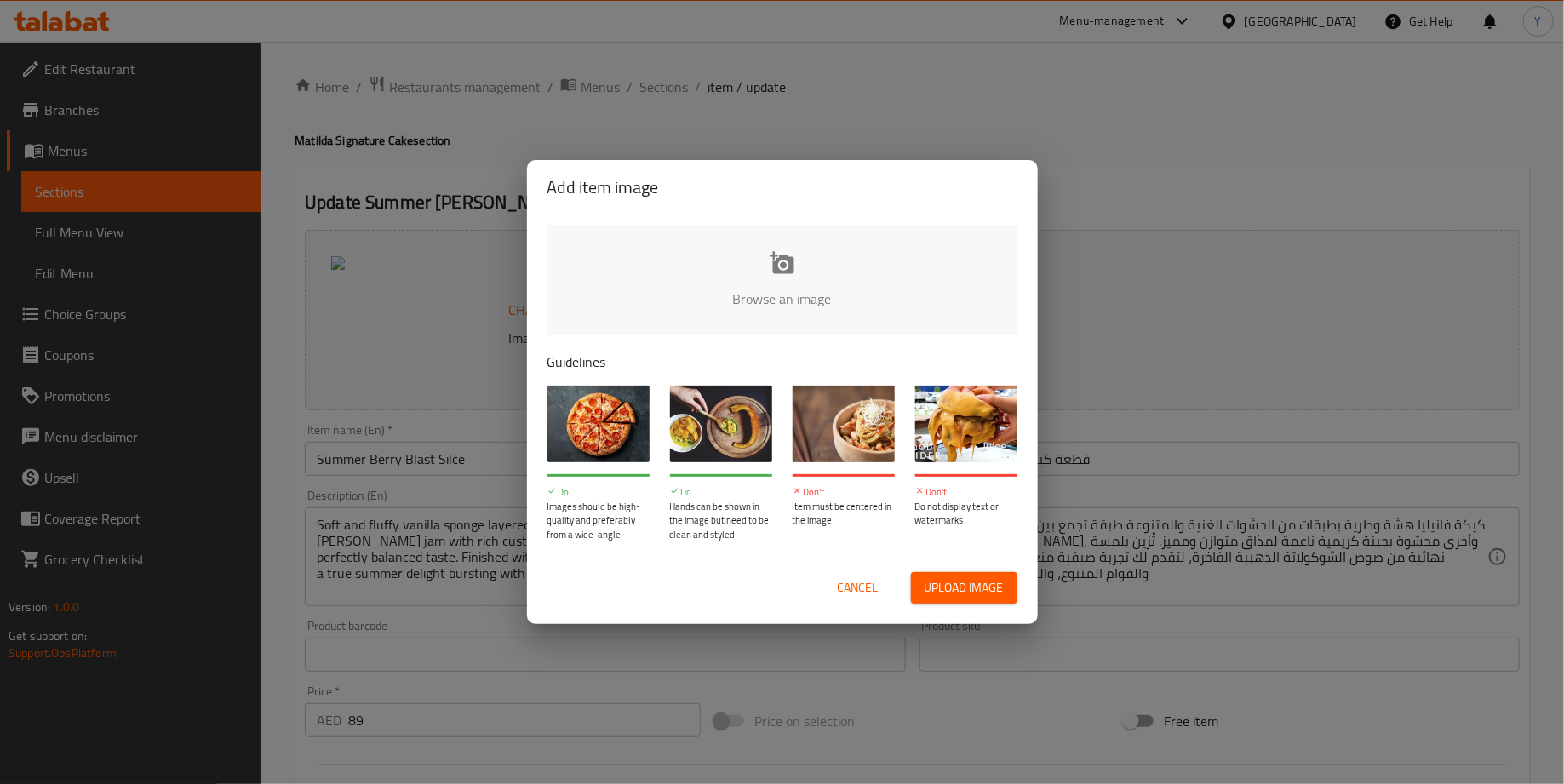
click at [746, 324] on input "file" at bounding box center [1358, 304] width 1621 height 159
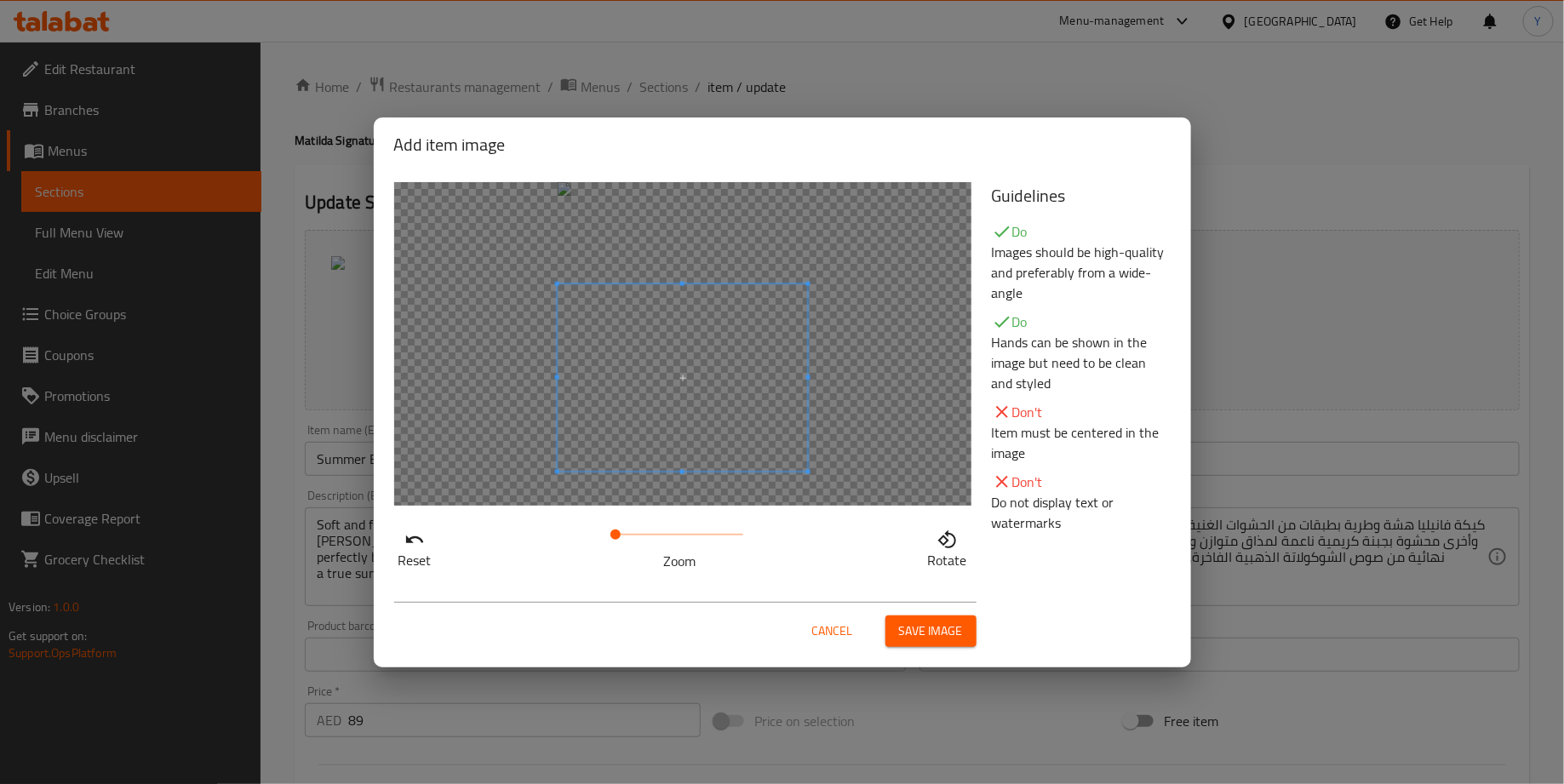
click at [684, 432] on span at bounding box center [682, 377] width 251 height 188
click at [929, 628] on span "Save image" at bounding box center [930, 632] width 64 height 22
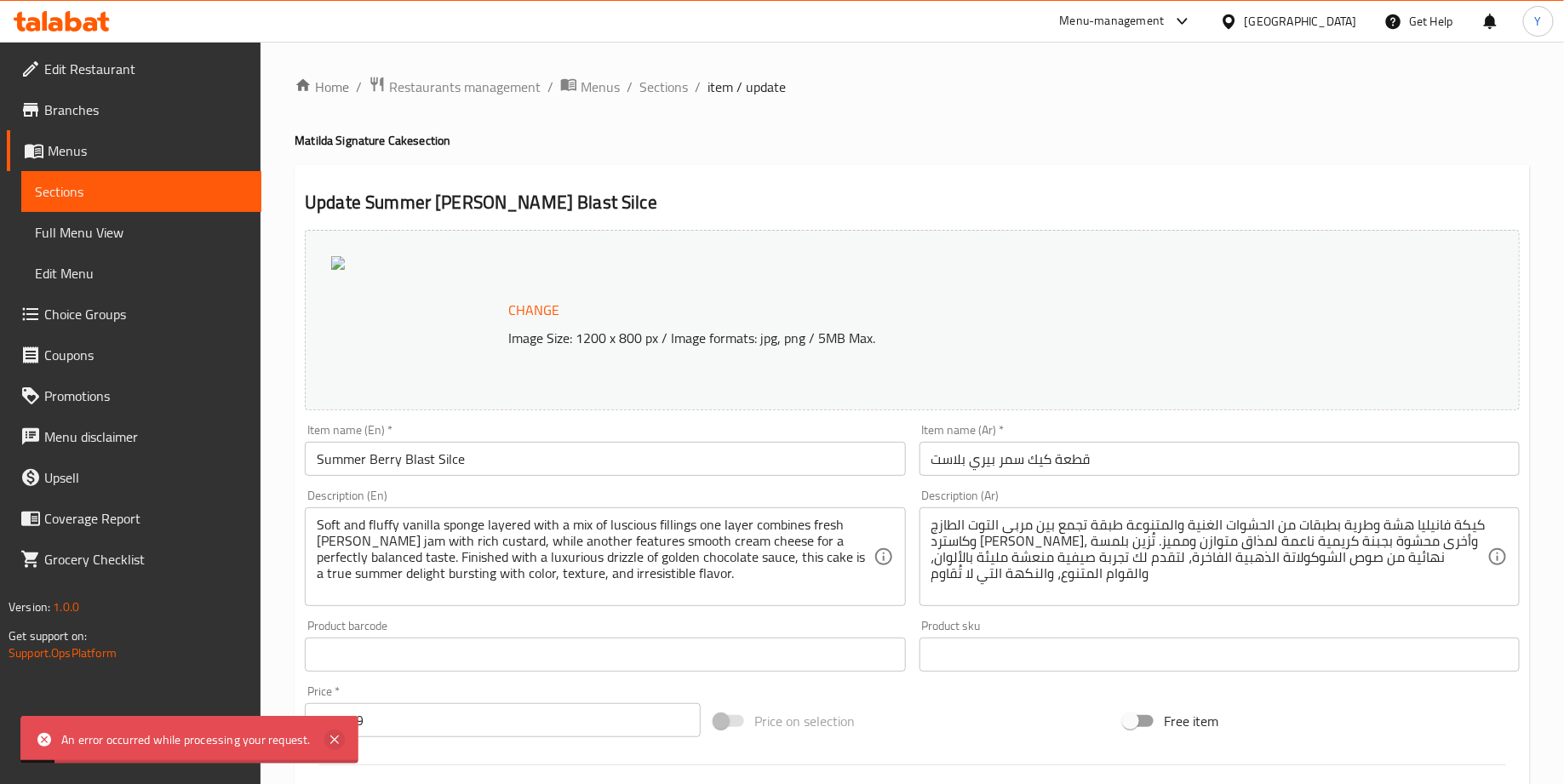
click at [340, 744] on icon at bounding box center [335, 739] width 21 height 21
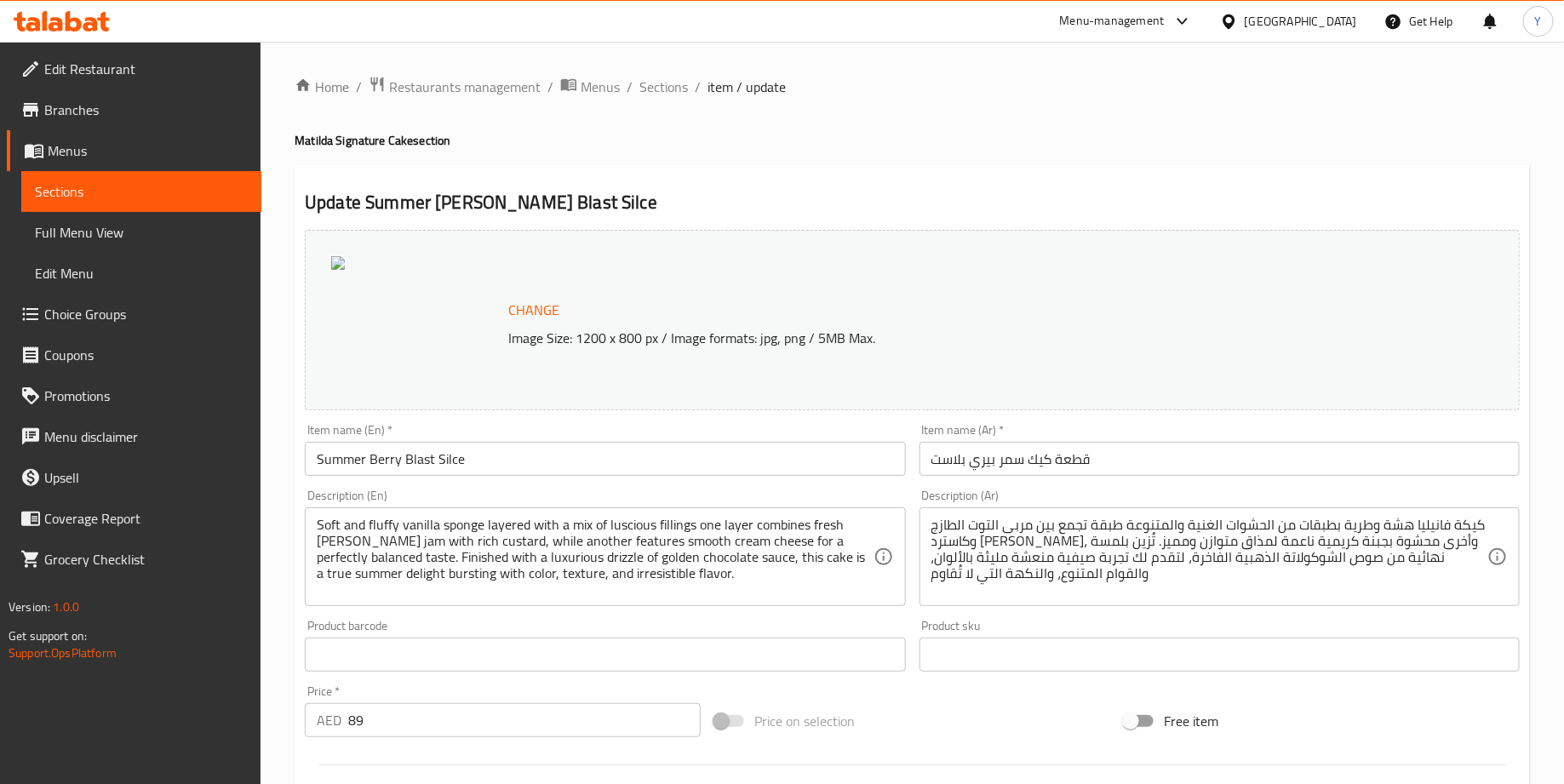
click at [519, 301] on span "Change" at bounding box center [534, 310] width 51 height 24
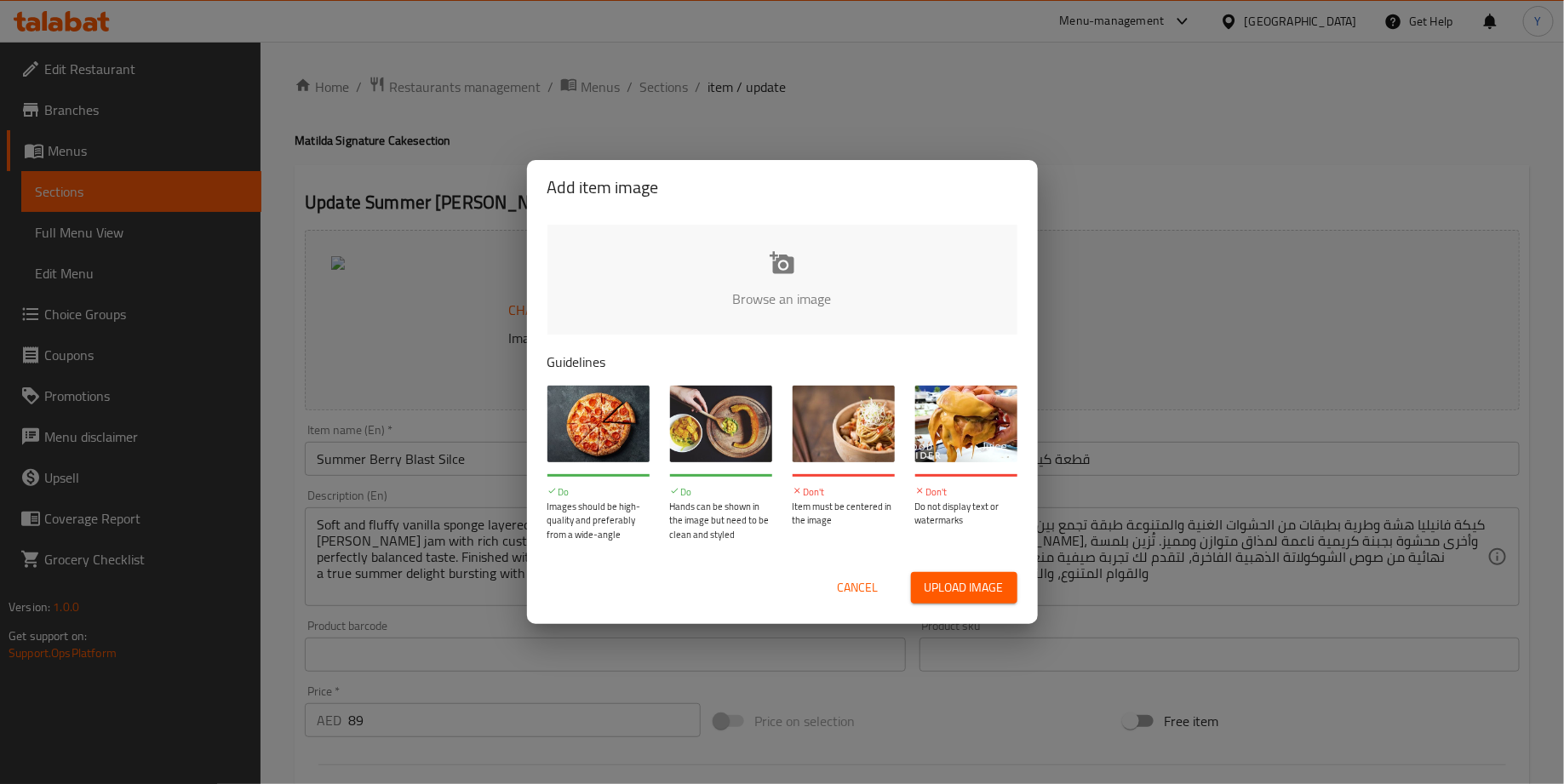
click at [774, 264] on input "file" at bounding box center [1358, 304] width 1621 height 159
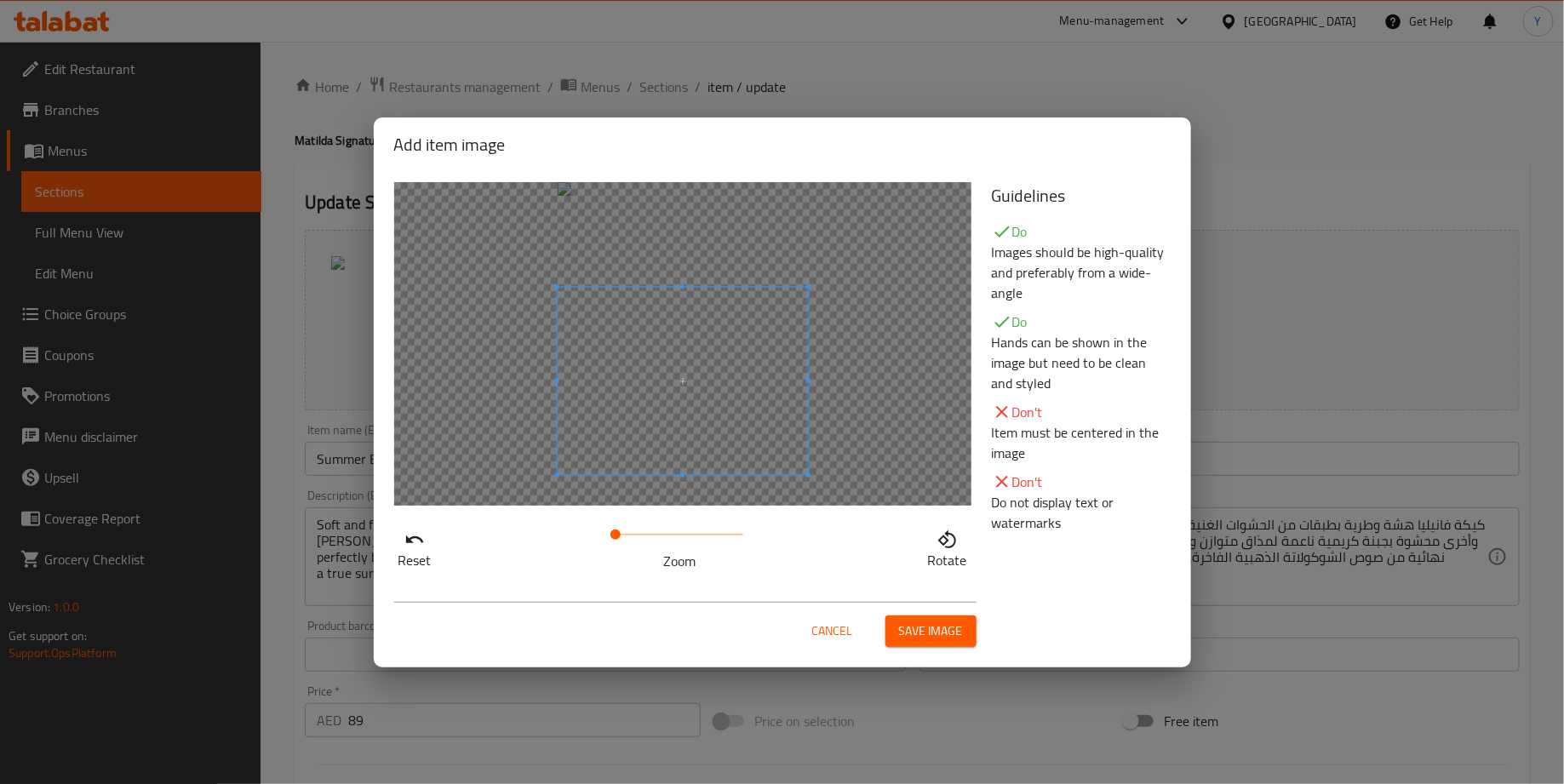
click at [751, 401] on span at bounding box center [682, 380] width 251 height 188
click at [930, 626] on span "Save image" at bounding box center [930, 632] width 64 height 22
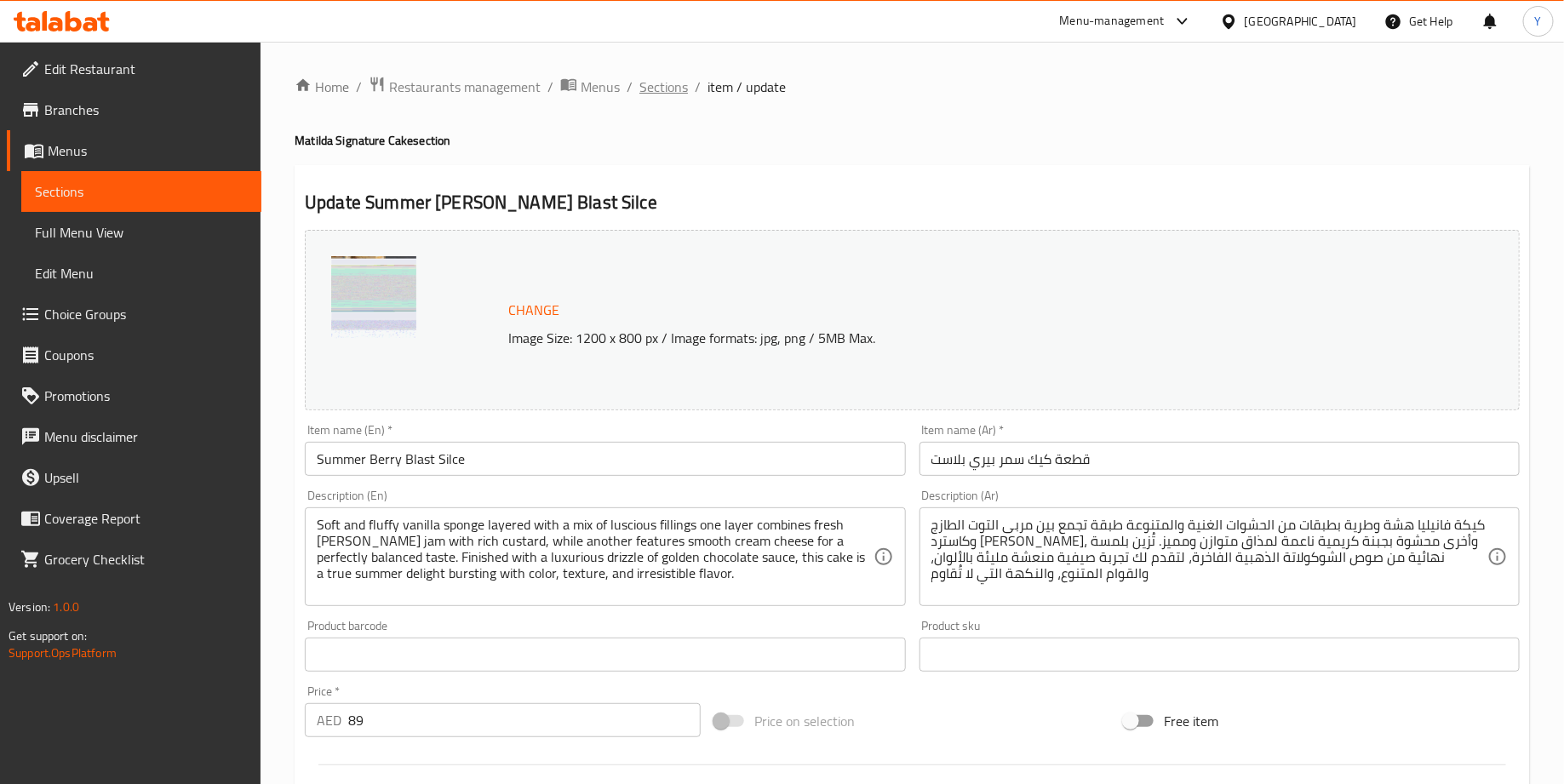
click at [665, 90] on span "Sections" at bounding box center [664, 86] width 49 height 21
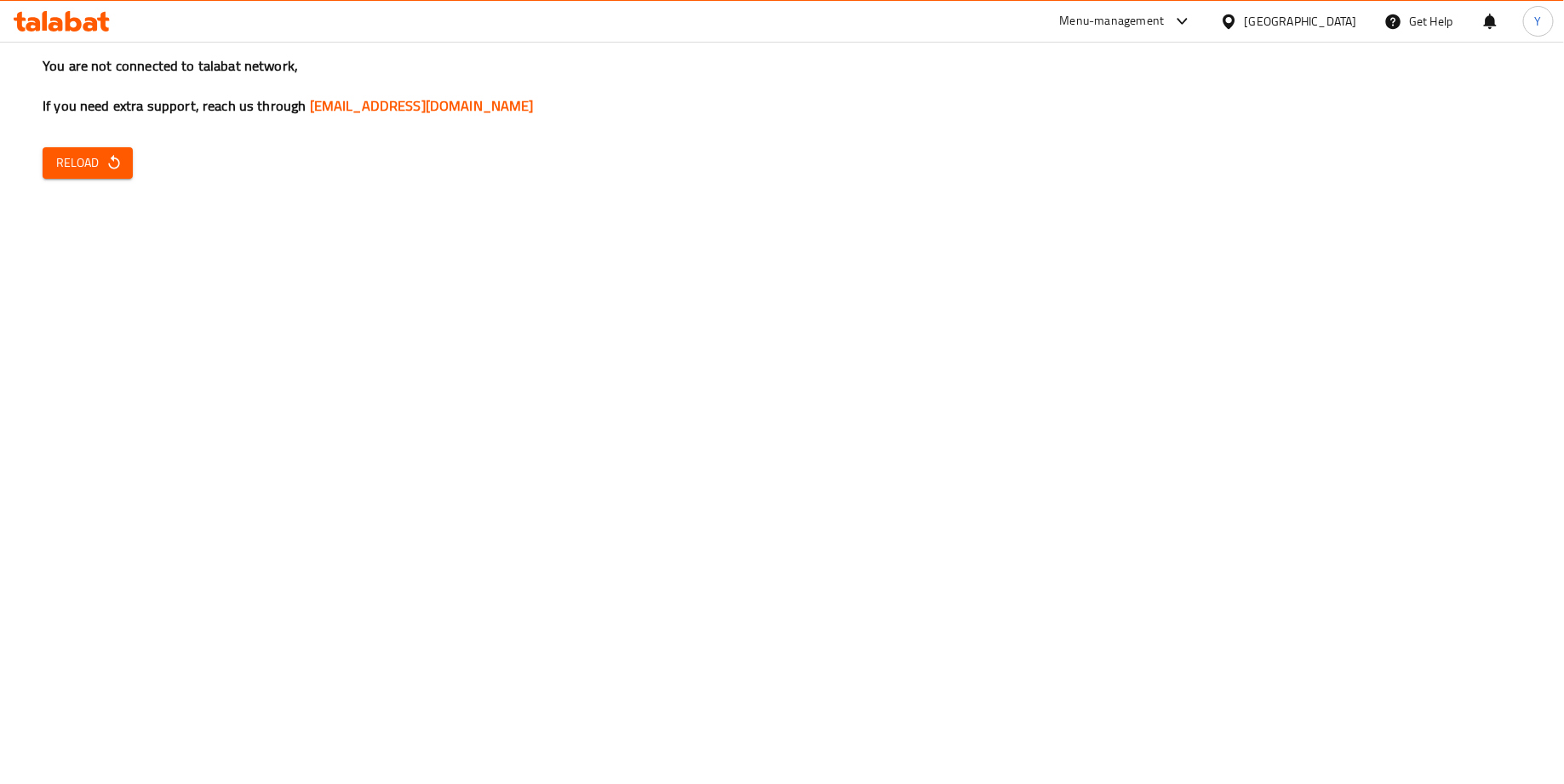
click at [133, 174] on div "You are not connected to talabat network, If you need extra support, reach us t…" at bounding box center [782, 392] width 1564 height 784
click at [112, 172] on span "Reload" at bounding box center [87, 163] width 63 height 22
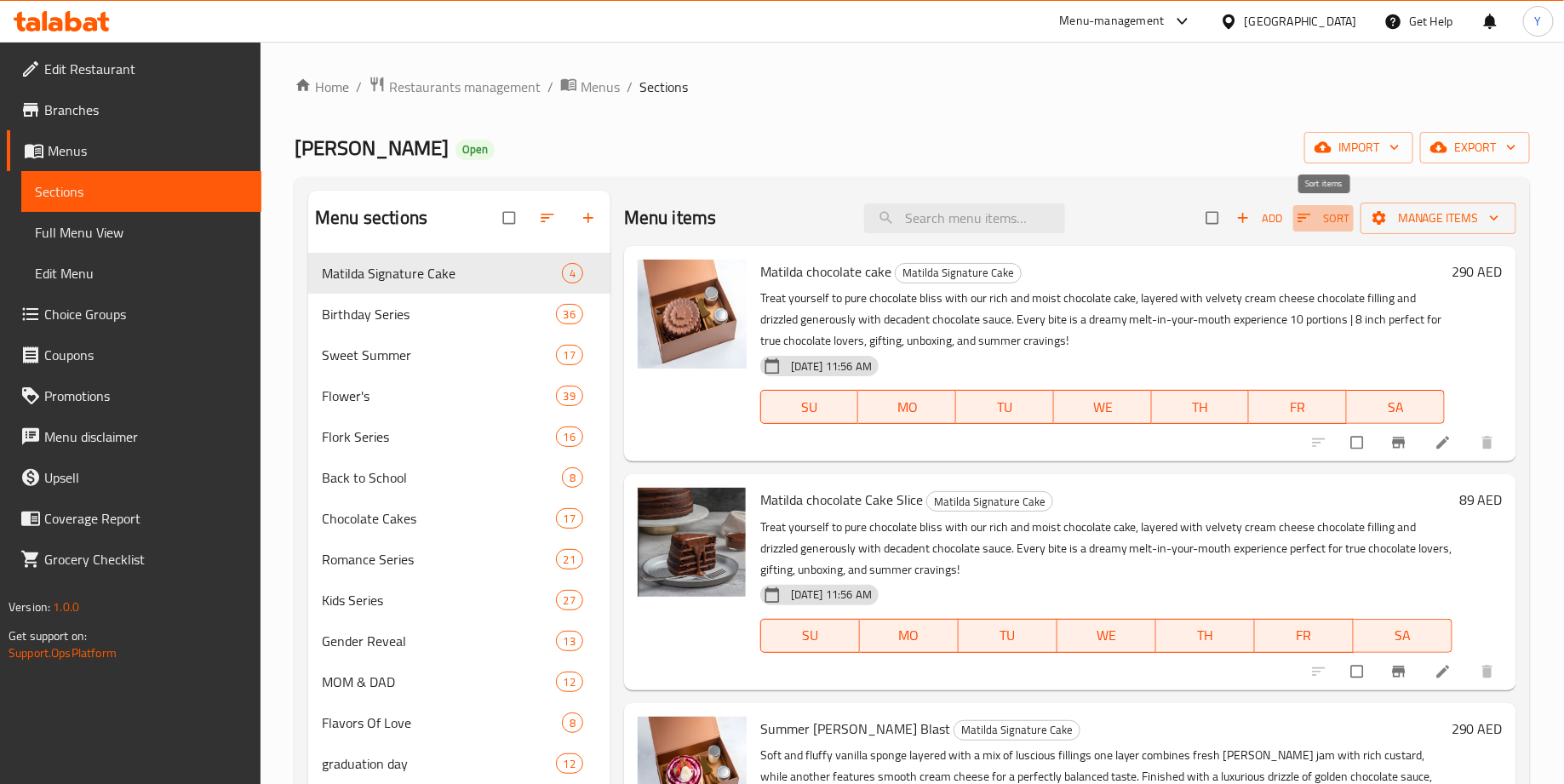
click at [1320, 210] on span "Sort" at bounding box center [1322, 218] width 52 height 20
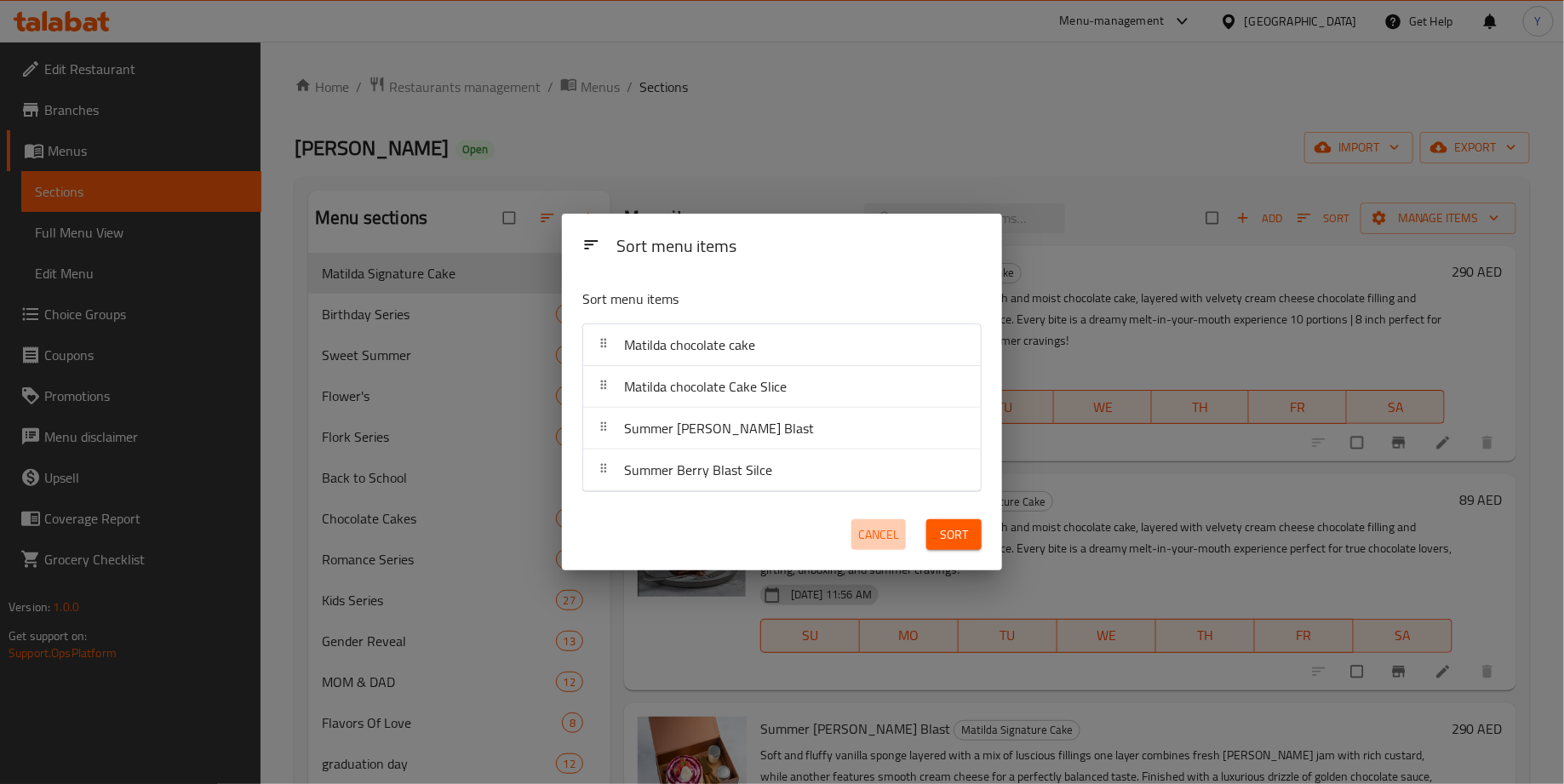
click at [882, 542] on span "Cancel" at bounding box center [878, 535] width 41 height 22
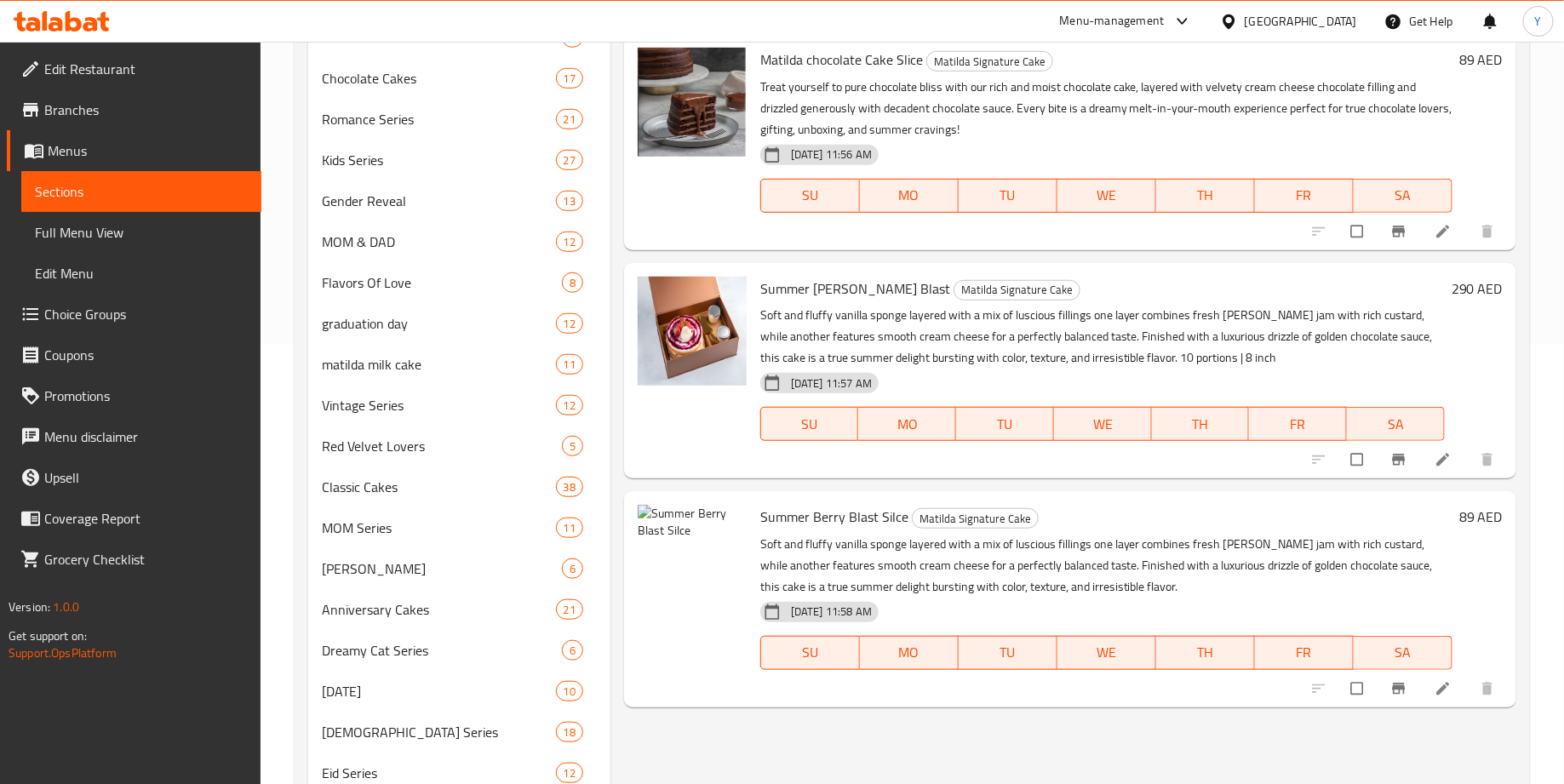
scroll to position [423, 0]
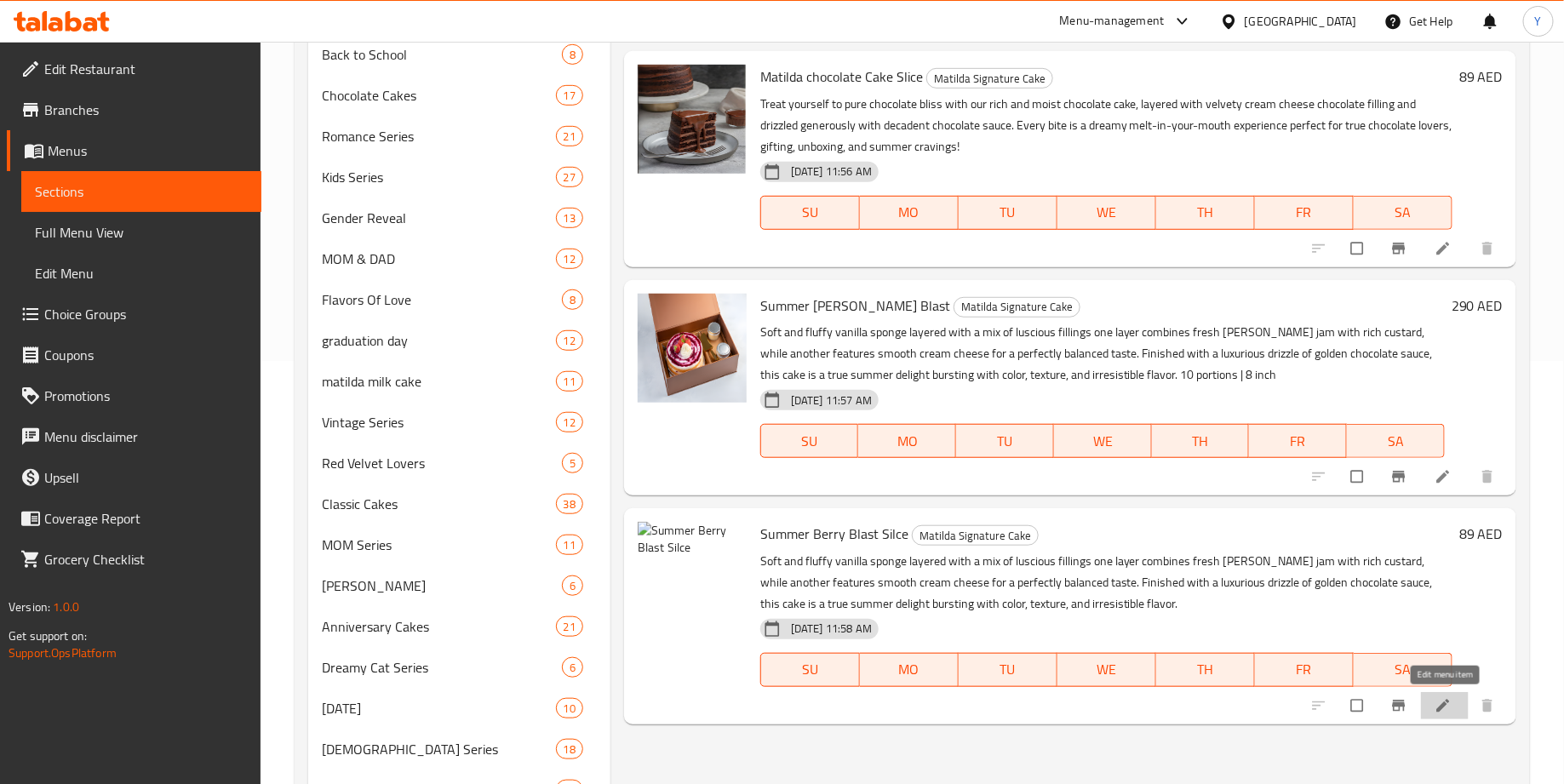
click at [1449, 700] on icon at bounding box center [1442, 705] width 13 height 13
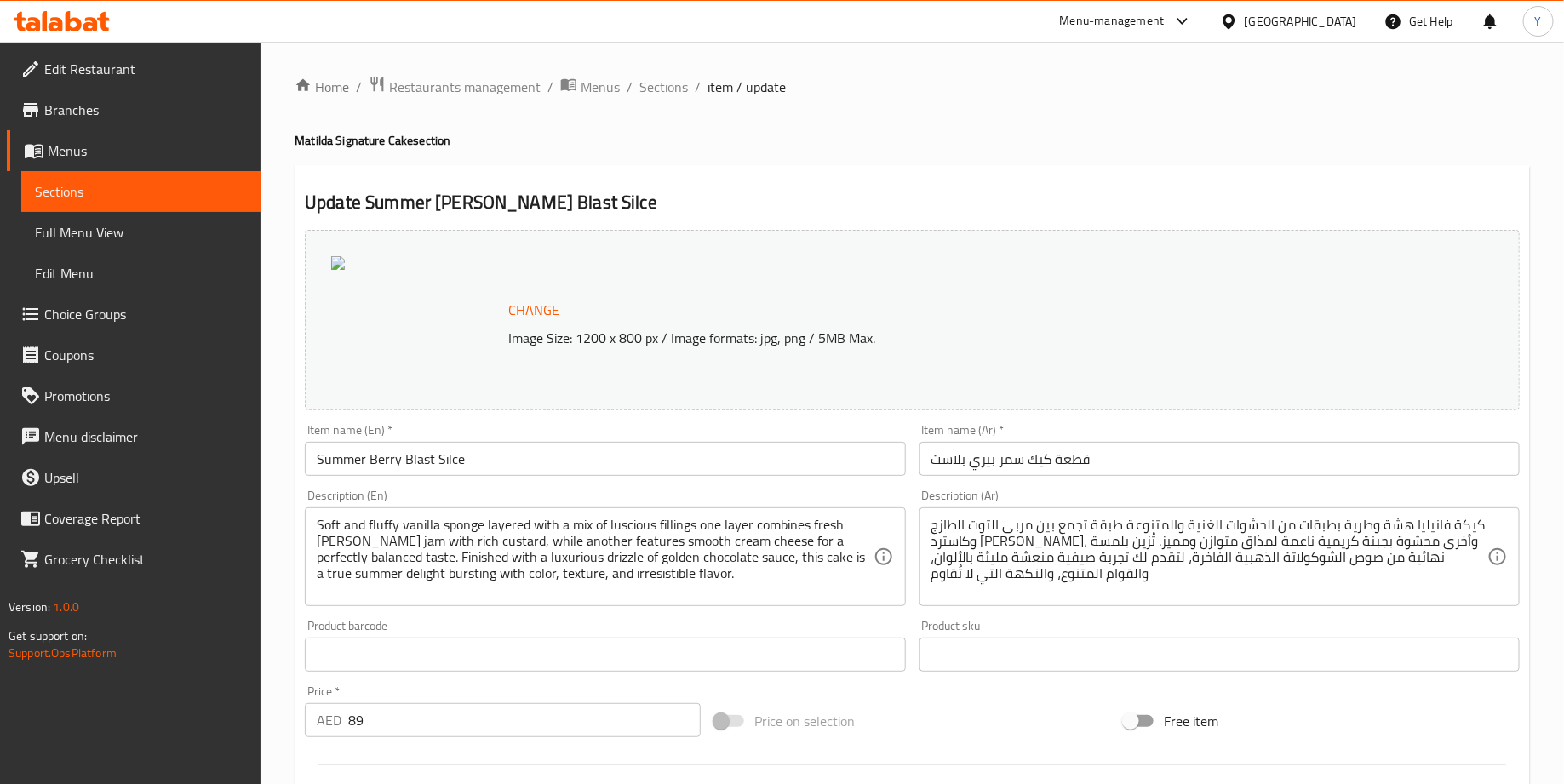
click at [539, 308] on span "Change" at bounding box center [534, 310] width 51 height 24
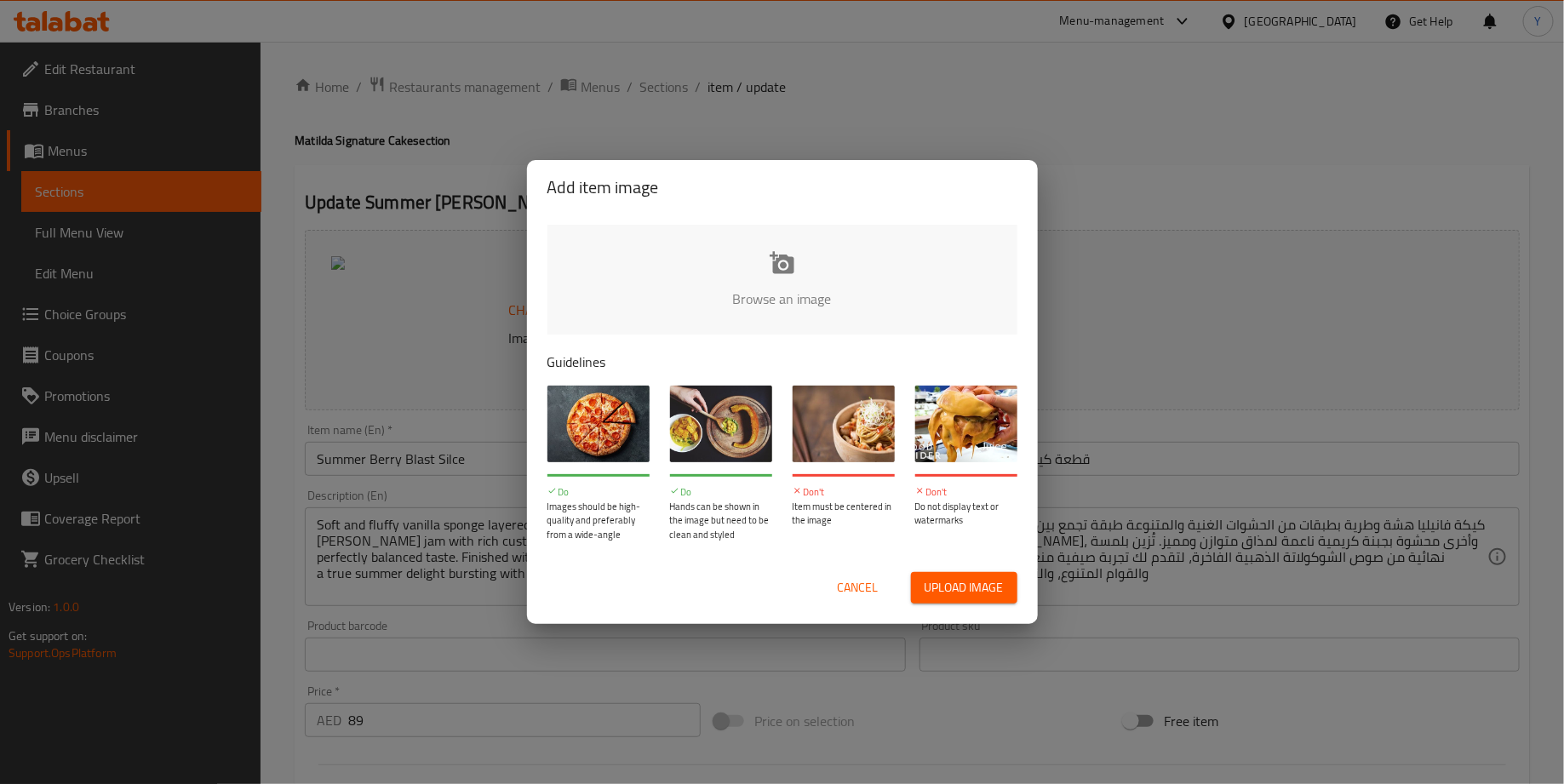
click at [812, 253] on input "file" at bounding box center [1358, 304] width 1621 height 159
type input "C:\fakepath\Screenshot 2025-09-10 at 3.30.42 PM.png"
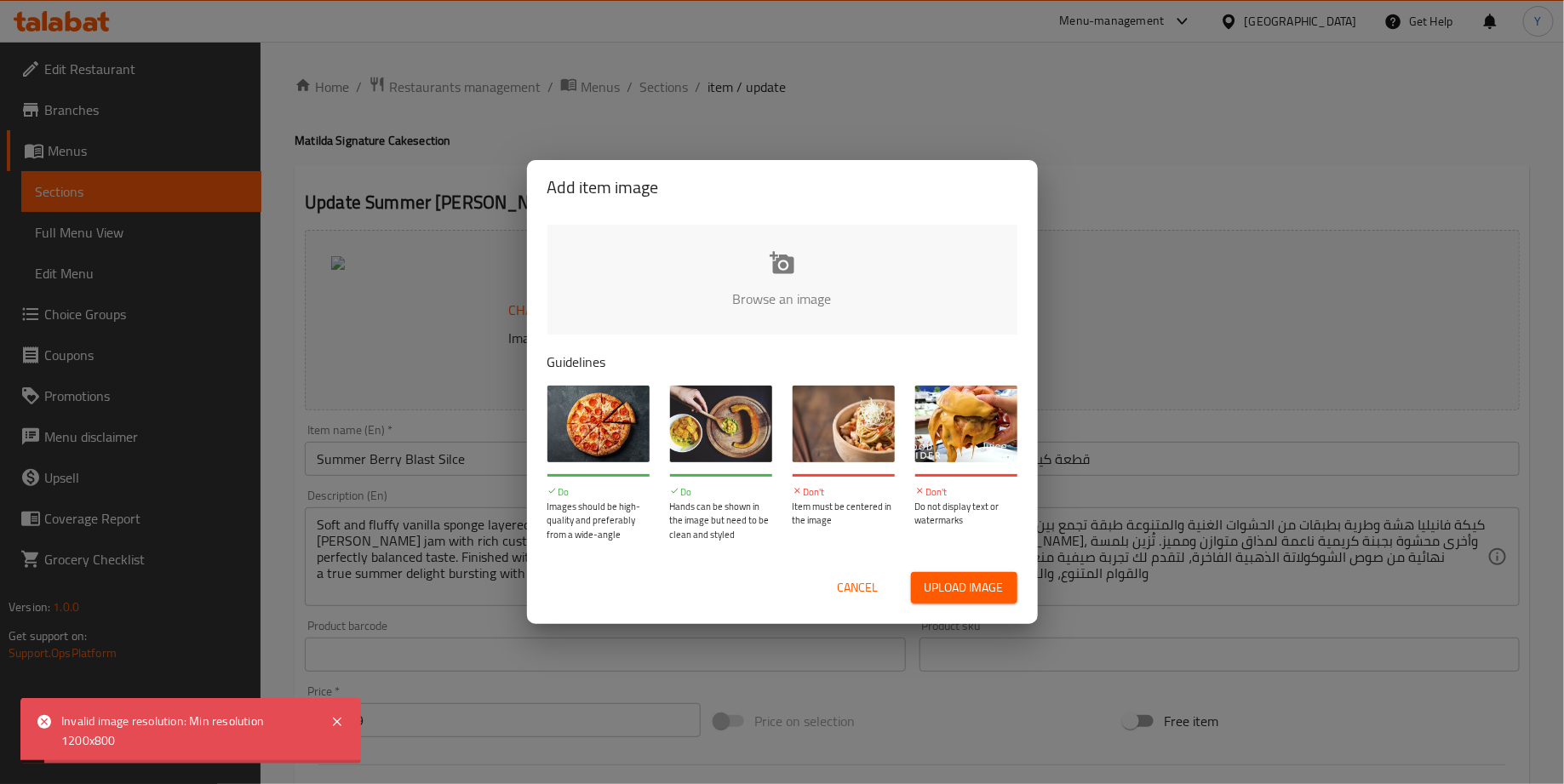
click at [835, 255] on input "file" at bounding box center [1358, 304] width 1621 height 159
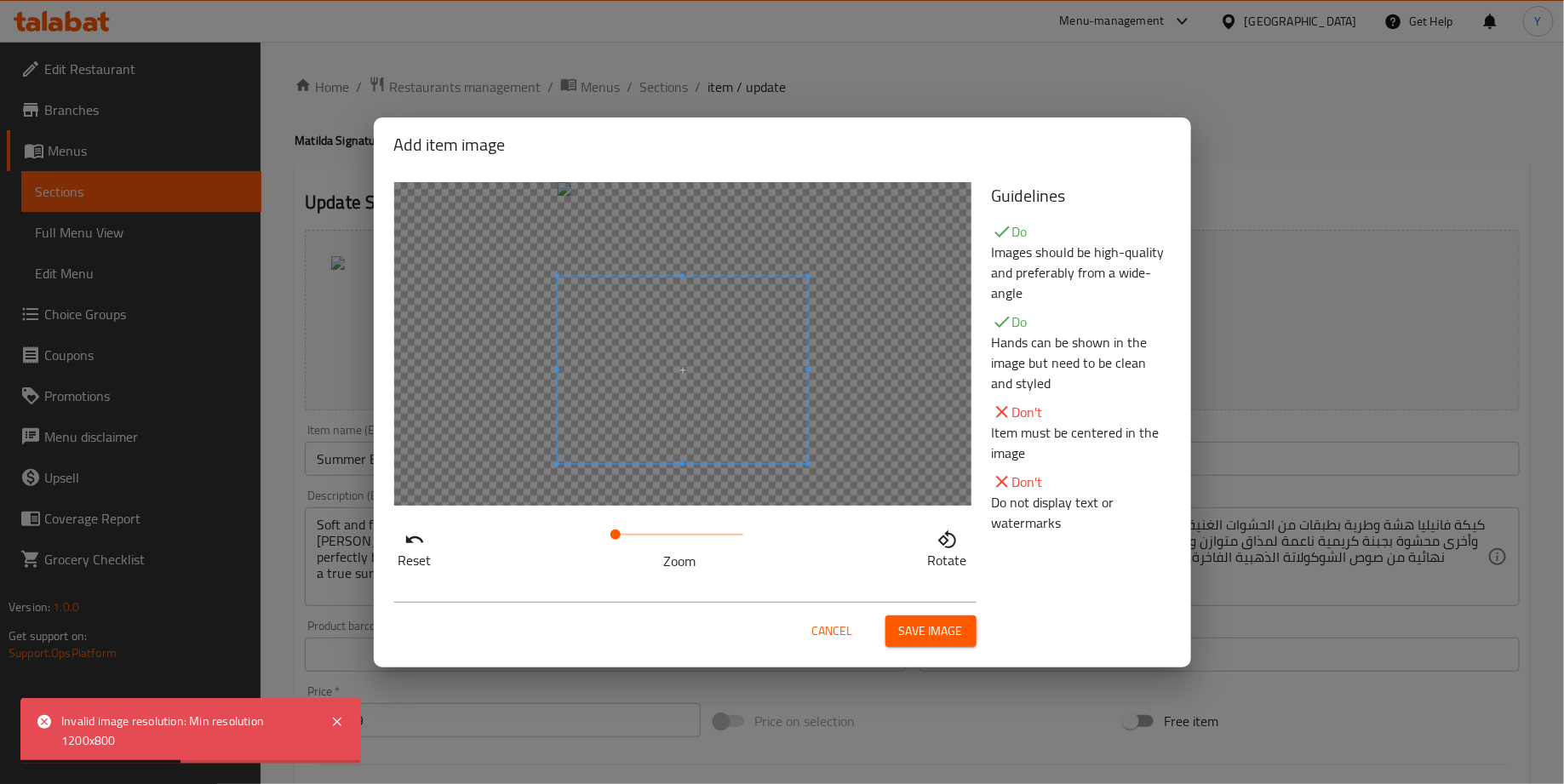
click at [745, 430] on span at bounding box center [682, 370] width 251 height 188
click at [924, 626] on span "Save image" at bounding box center [930, 632] width 64 height 22
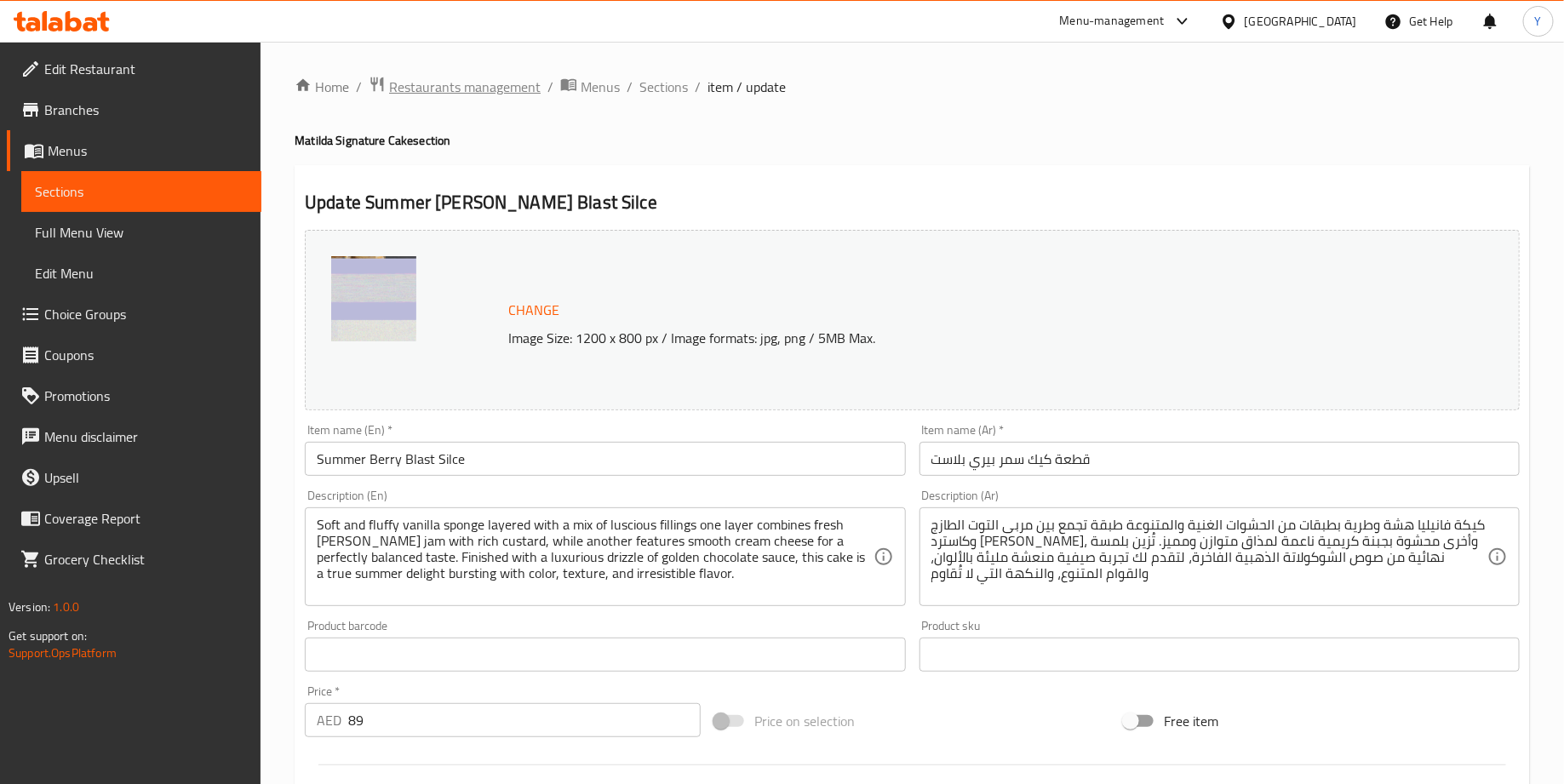
click at [503, 82] on span "Restaurants management" at bounding box center [465, 86] width 152 height 21
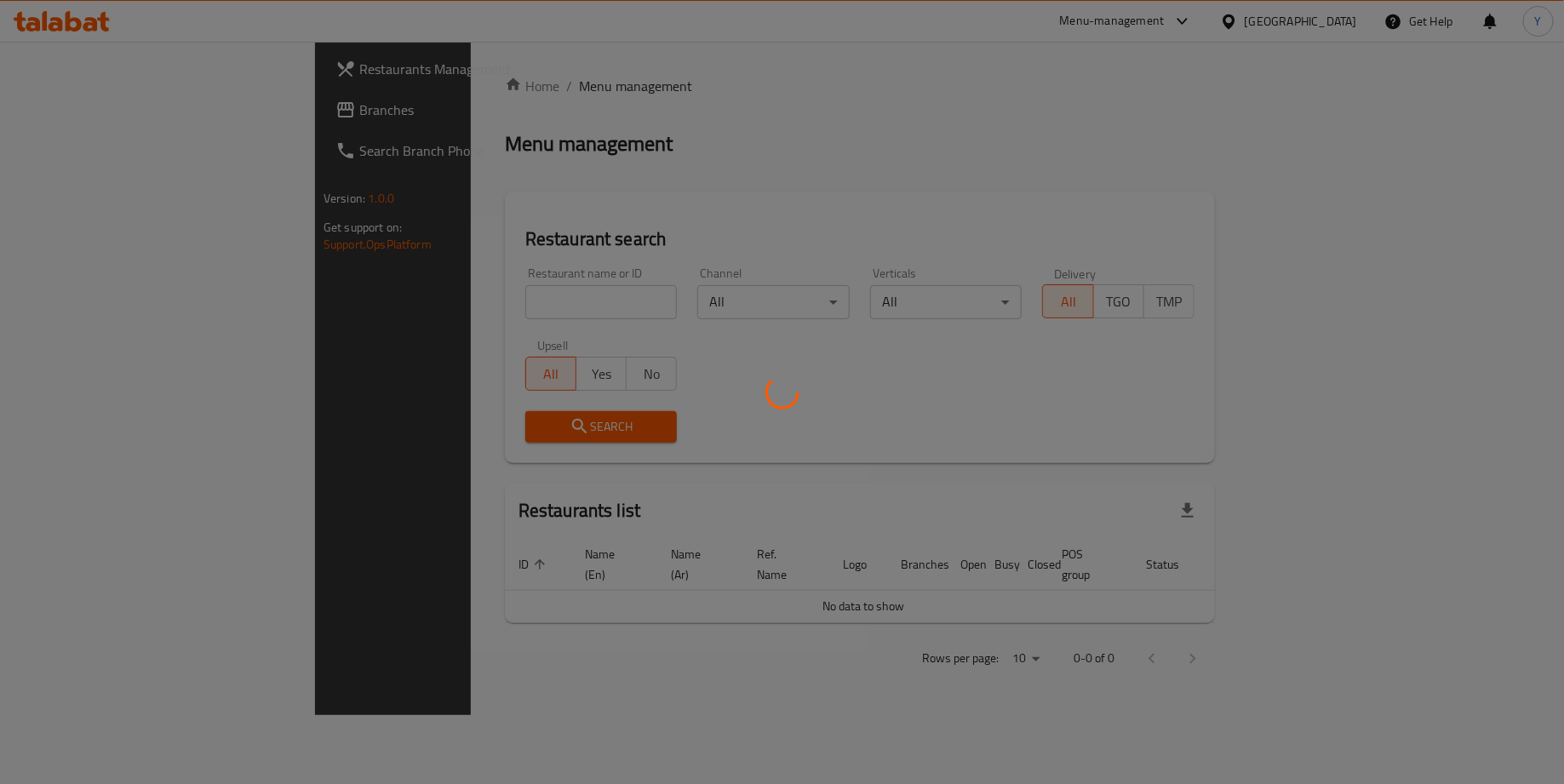
click at [434, 303] on div at bounding box center [782, 392] width 1564 height 784
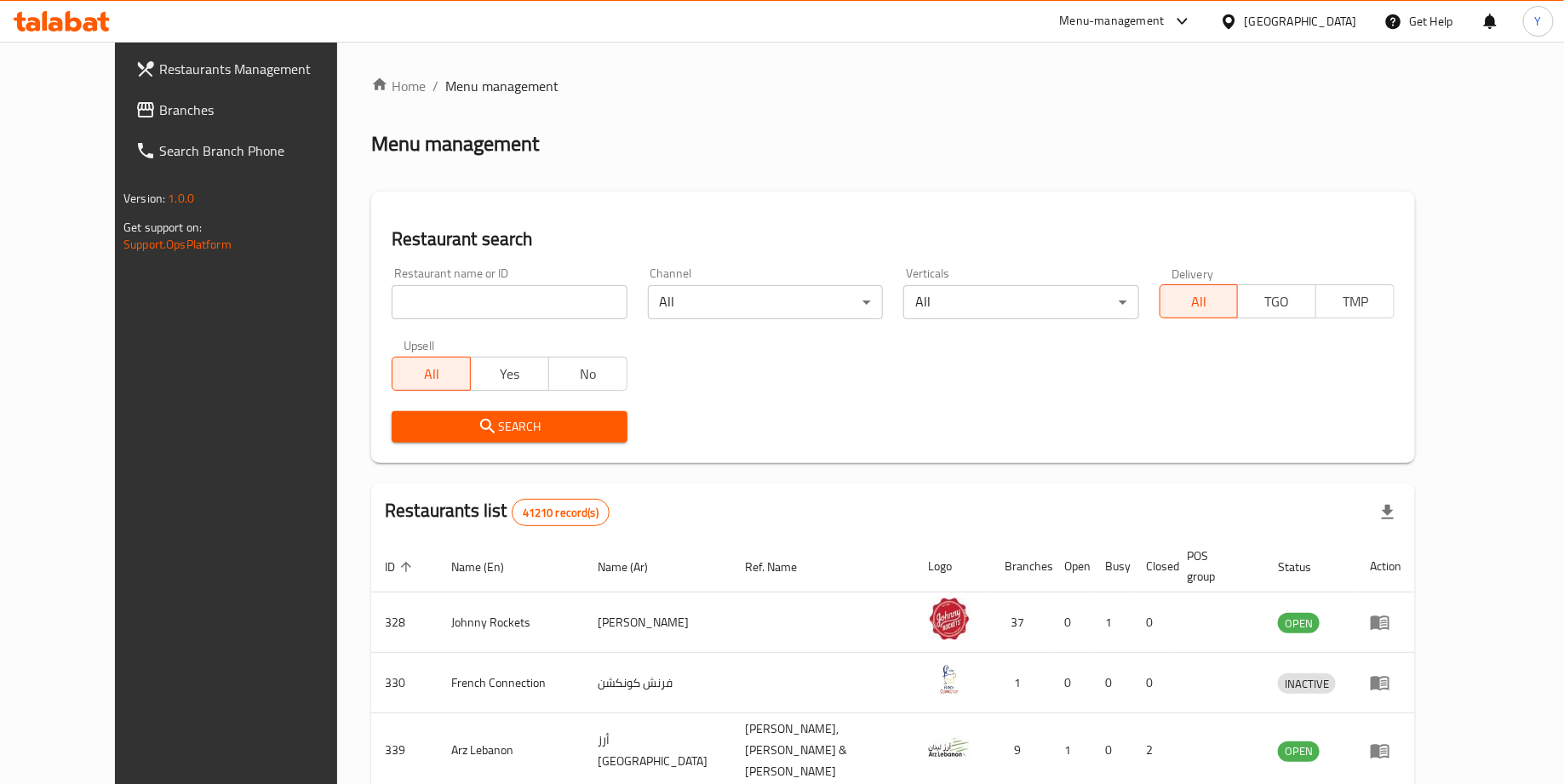
click at [434, 303] on input "search" at bounding box center [509, 302] width 235 height 34
type input "matilda cake"
click button "Search" at bounding box center [509, 426] width 235 height 31
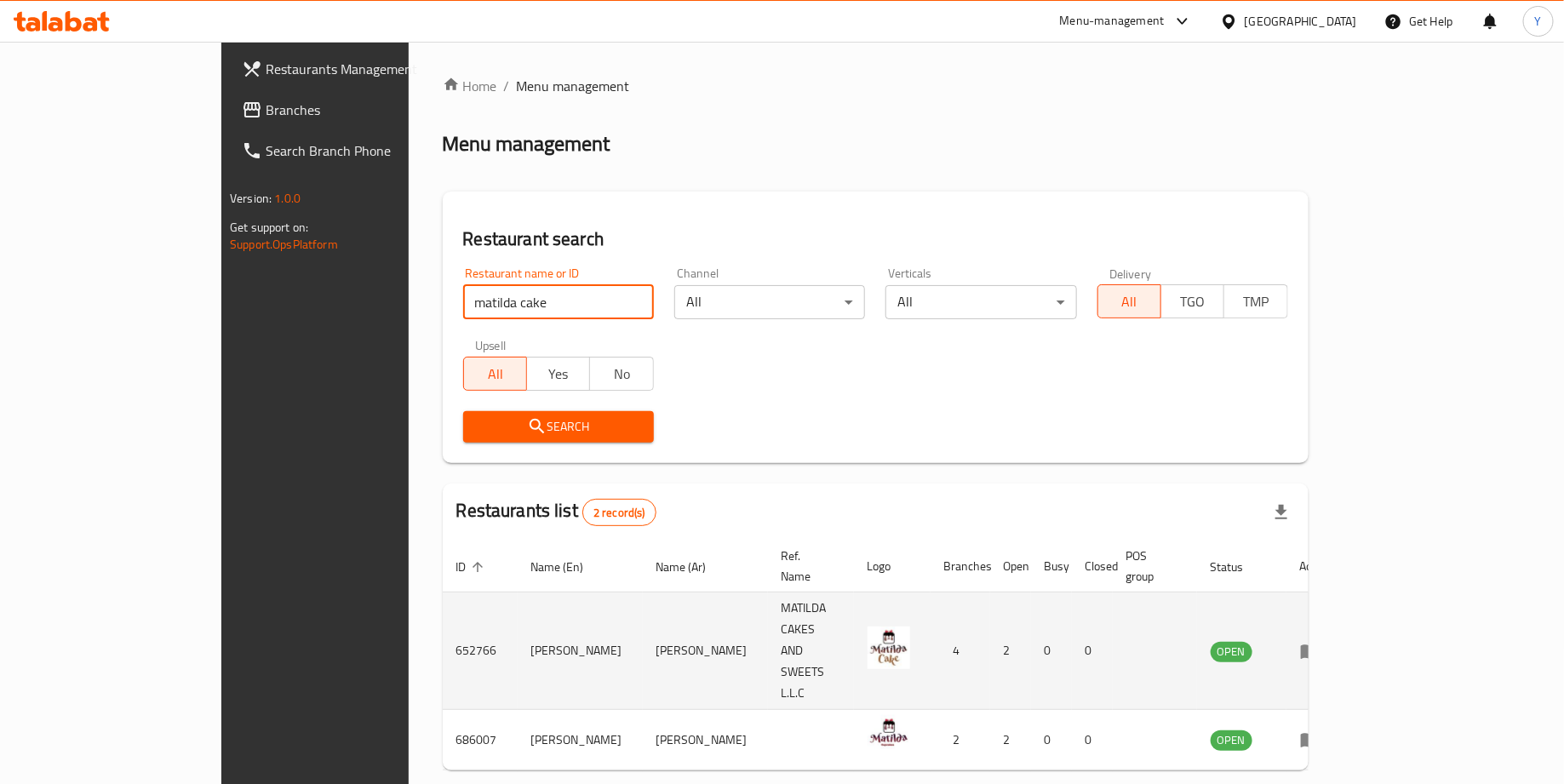
click at [1345, 614] on td "enhanced table" at bounding box center [1316, 651] width 59 height 117
click at [1320, 640] on icon "enhanced table" at bounding box center [1310, 650] width 21 height 21
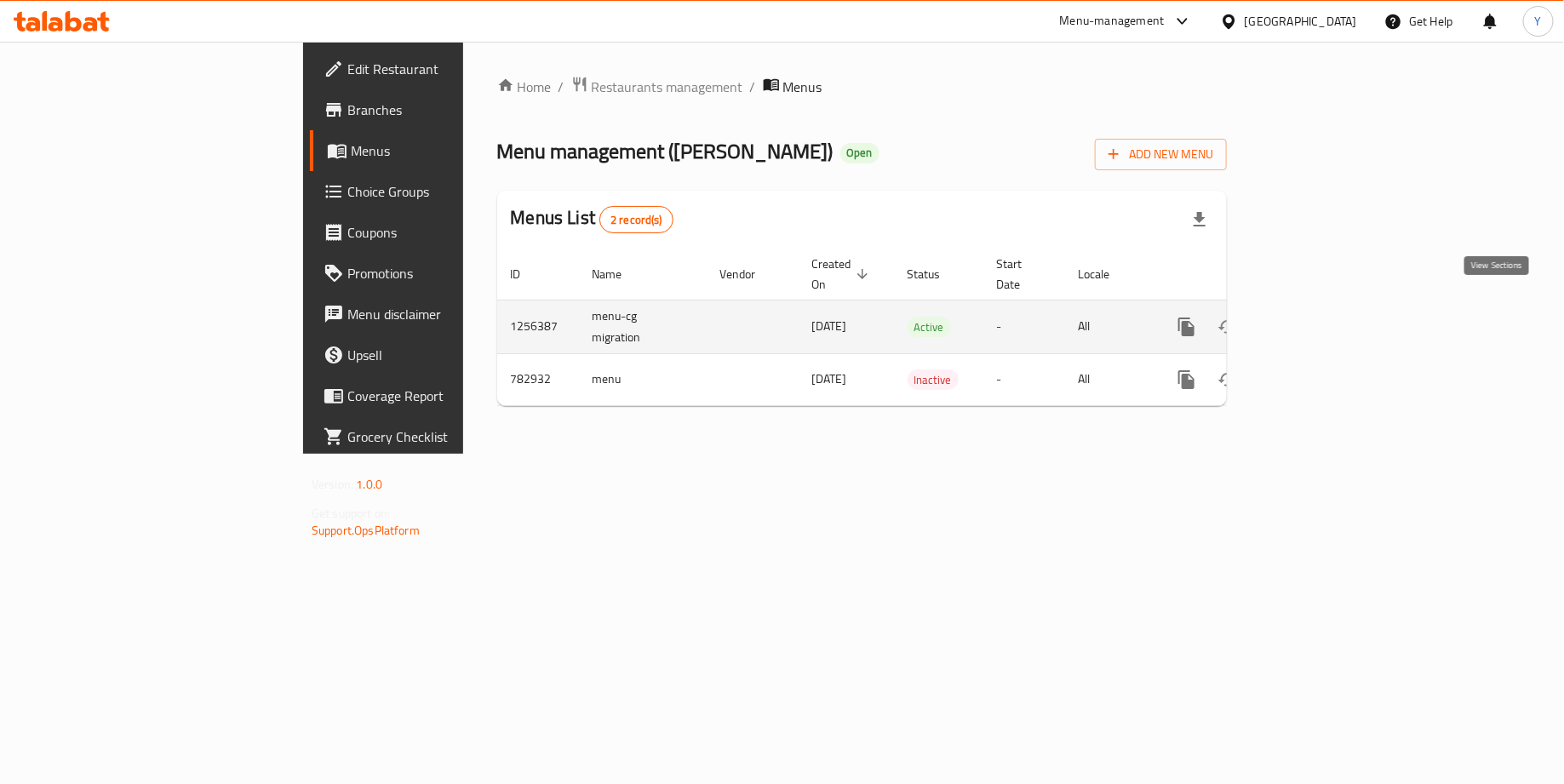
click at [1319, 317] on icon "enhanced table" at bounding box center [1309, 327] width 21 height 21
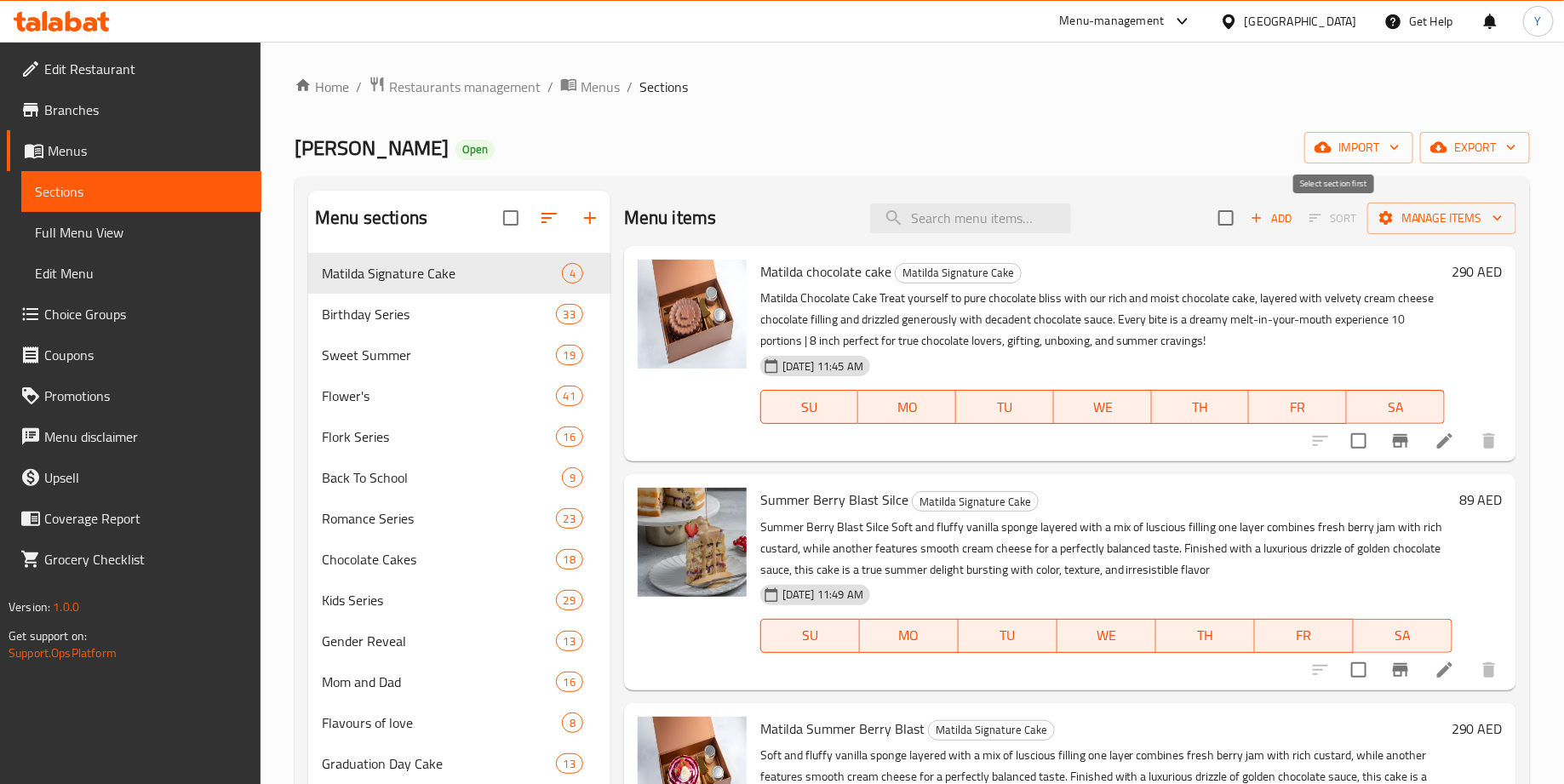
click at [1329, 215] on span "Sort" at bounding box center [1332, 218] width 69 height 26
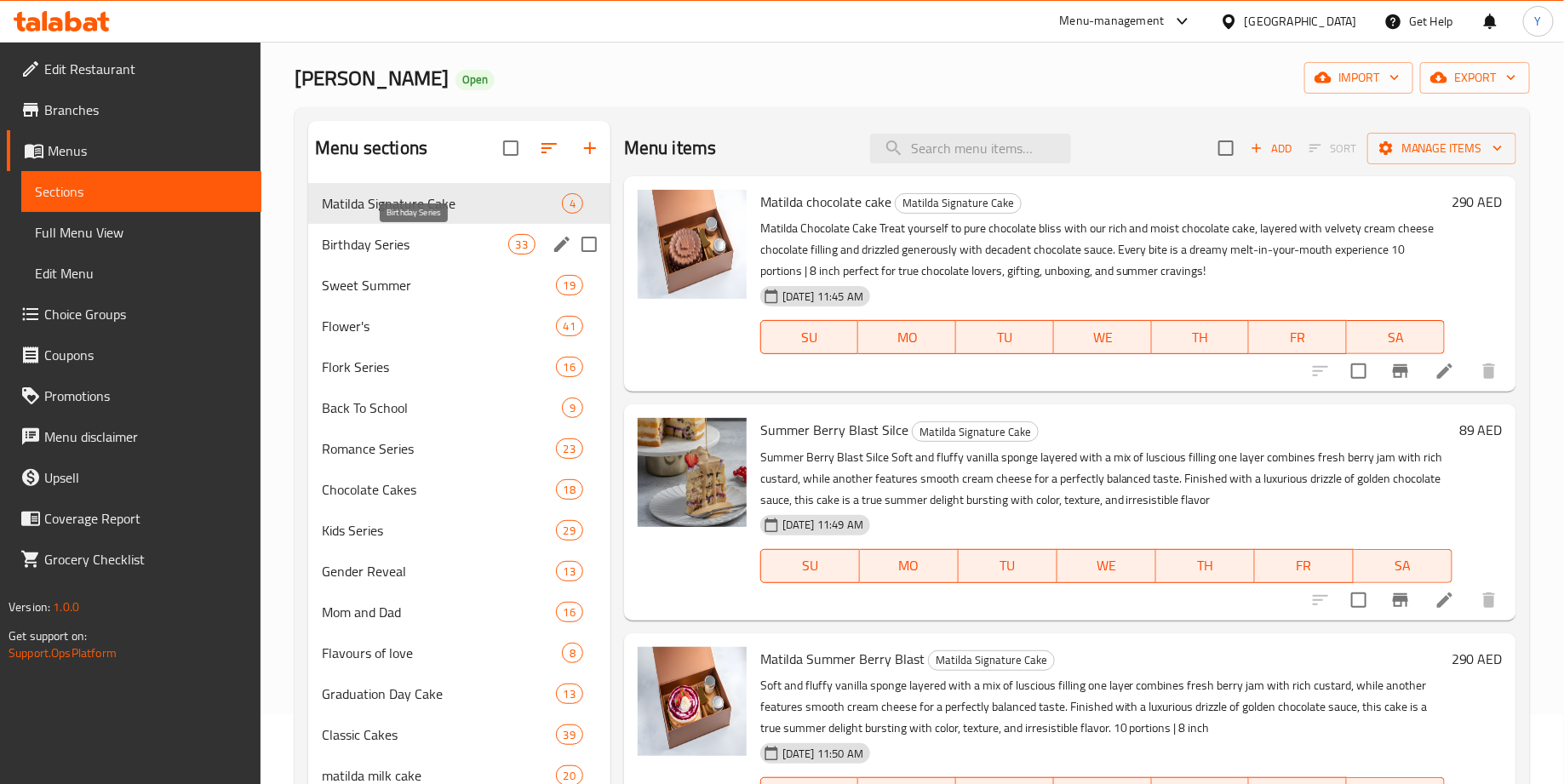
click at [442, 243] on span "Birthday Series" at bounding box center [415, 243] width 186 height 21
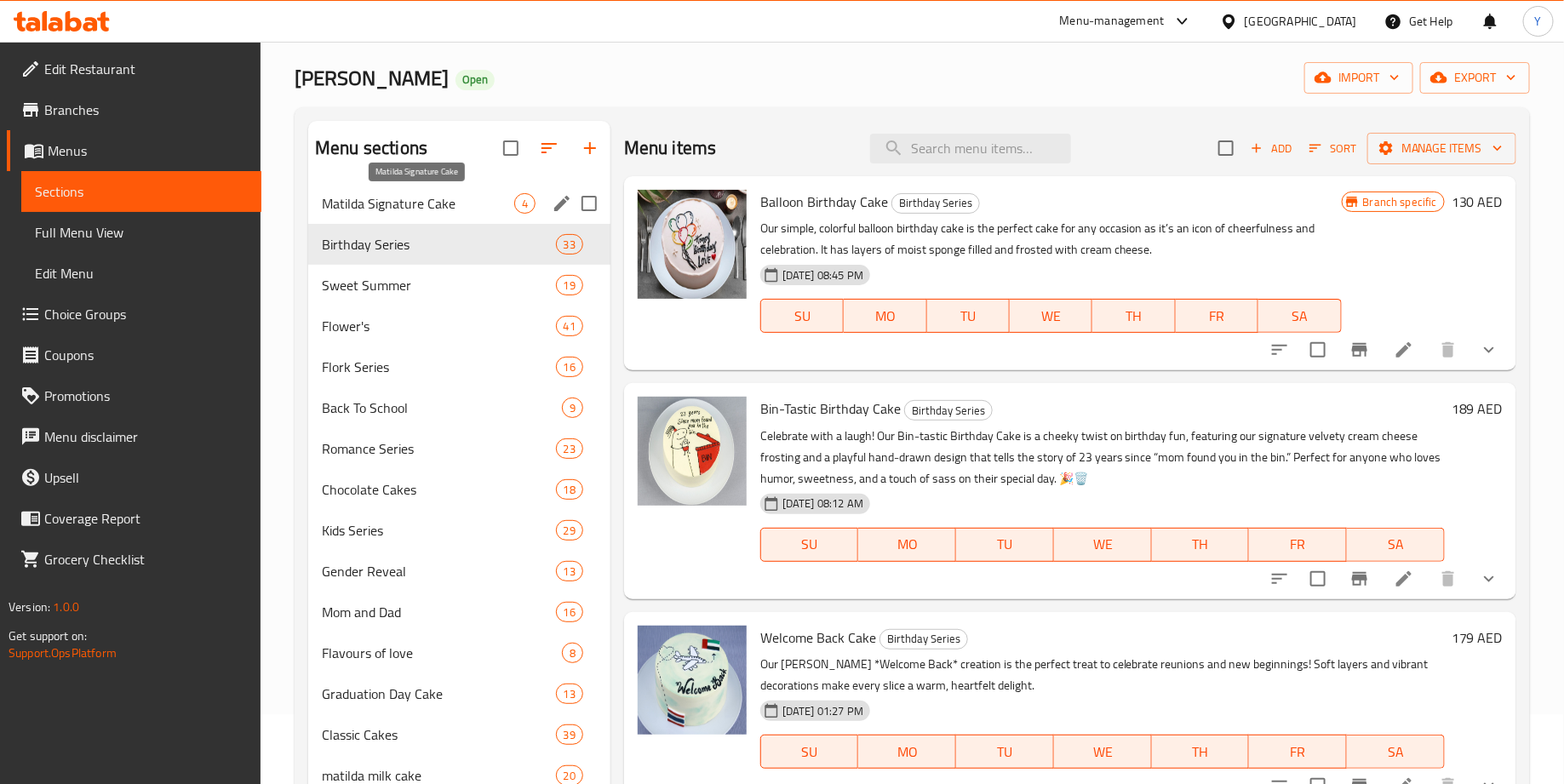
click at [441, 200] on span "Matilda Signature Cake" at bounding box center [418, 203] width 193 height 21
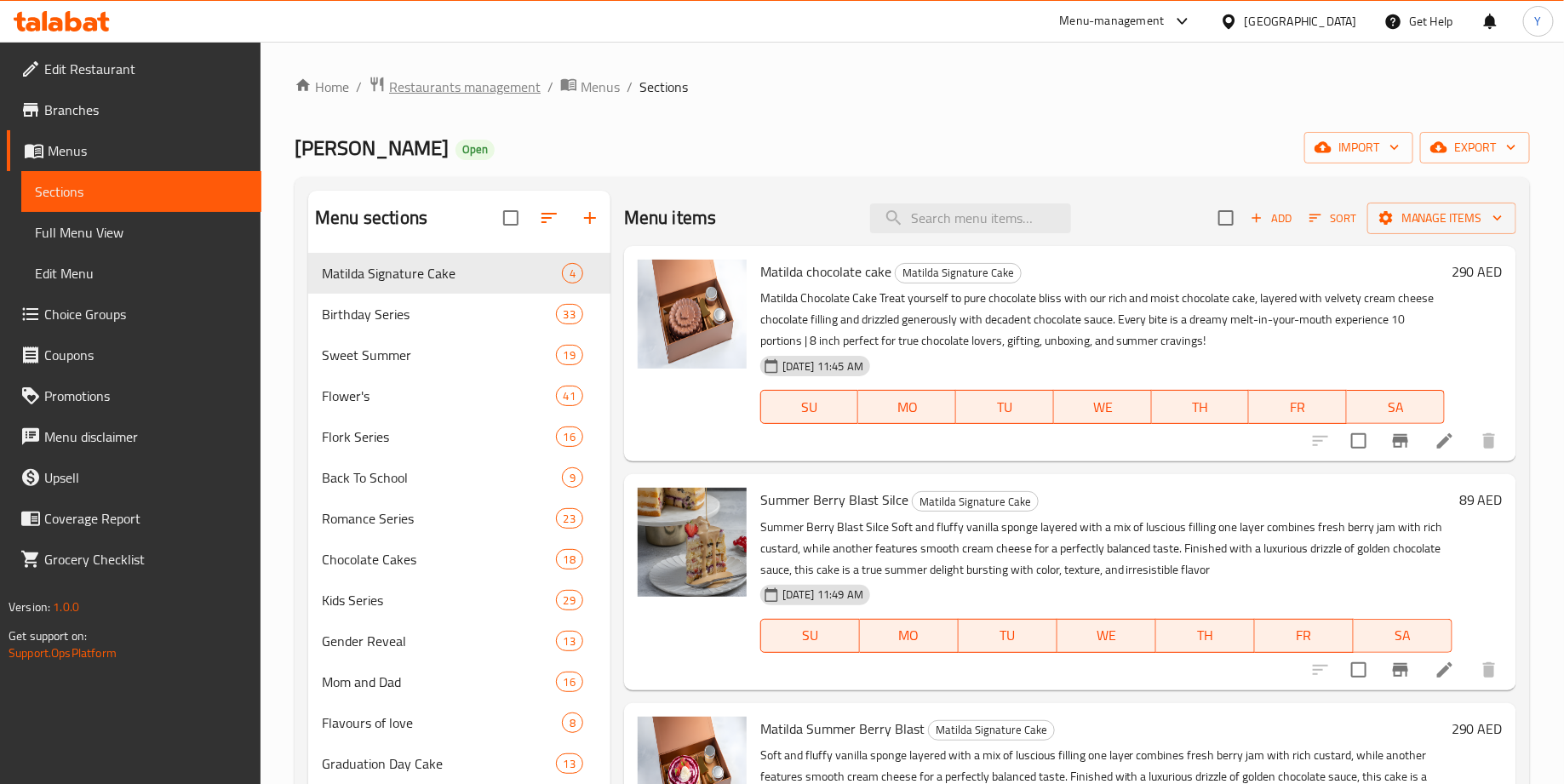
click at [474, 81] on span "Restaurants management" at bounding box center [465, 86] width 152 height 21
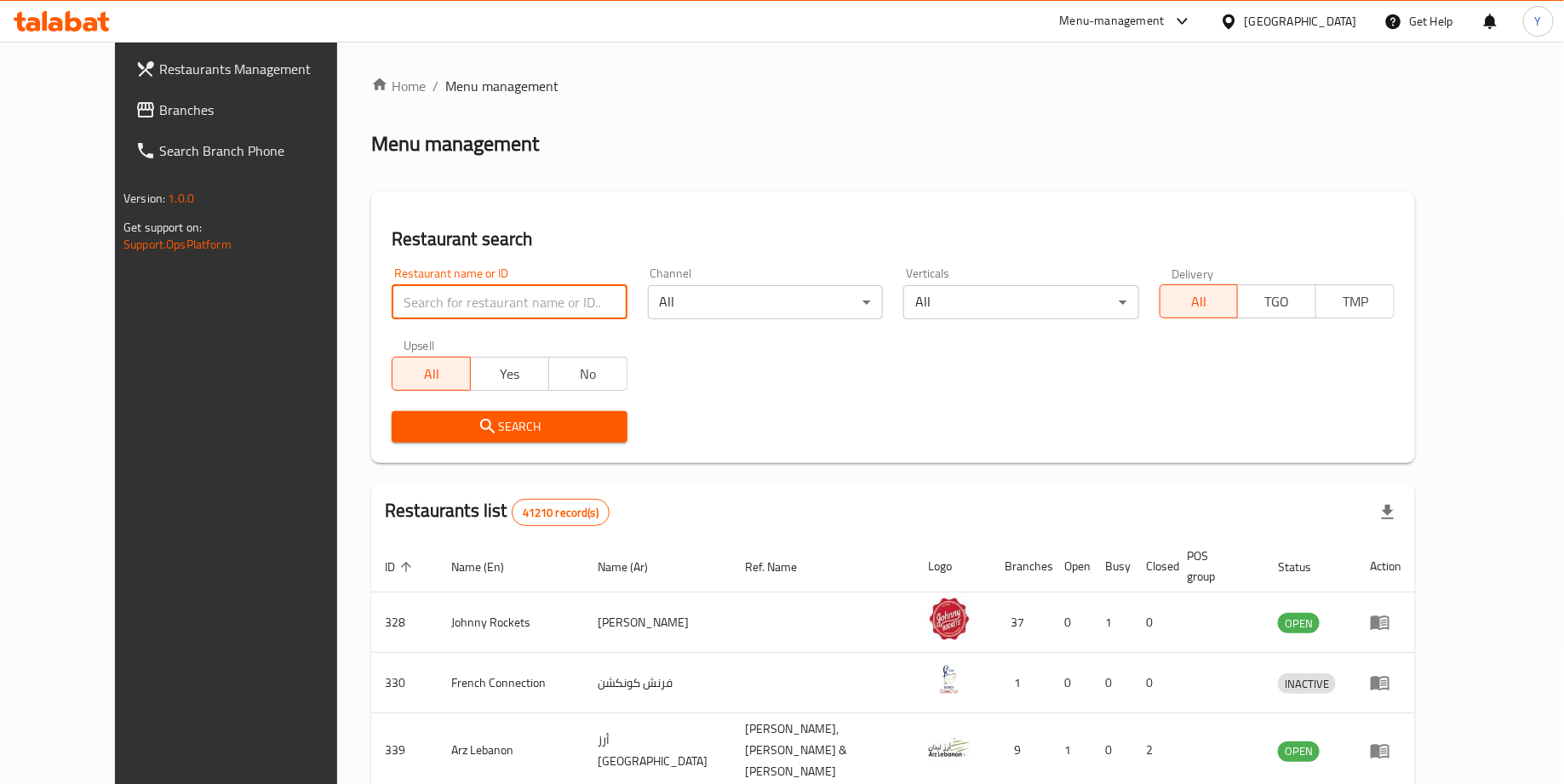
click at [417, 296] on input "search" at bounding box center [509, 302] width 235 height 34
type input "matilda cake"
click button "Search" at bounding box center [509, 426] width 235 height 31
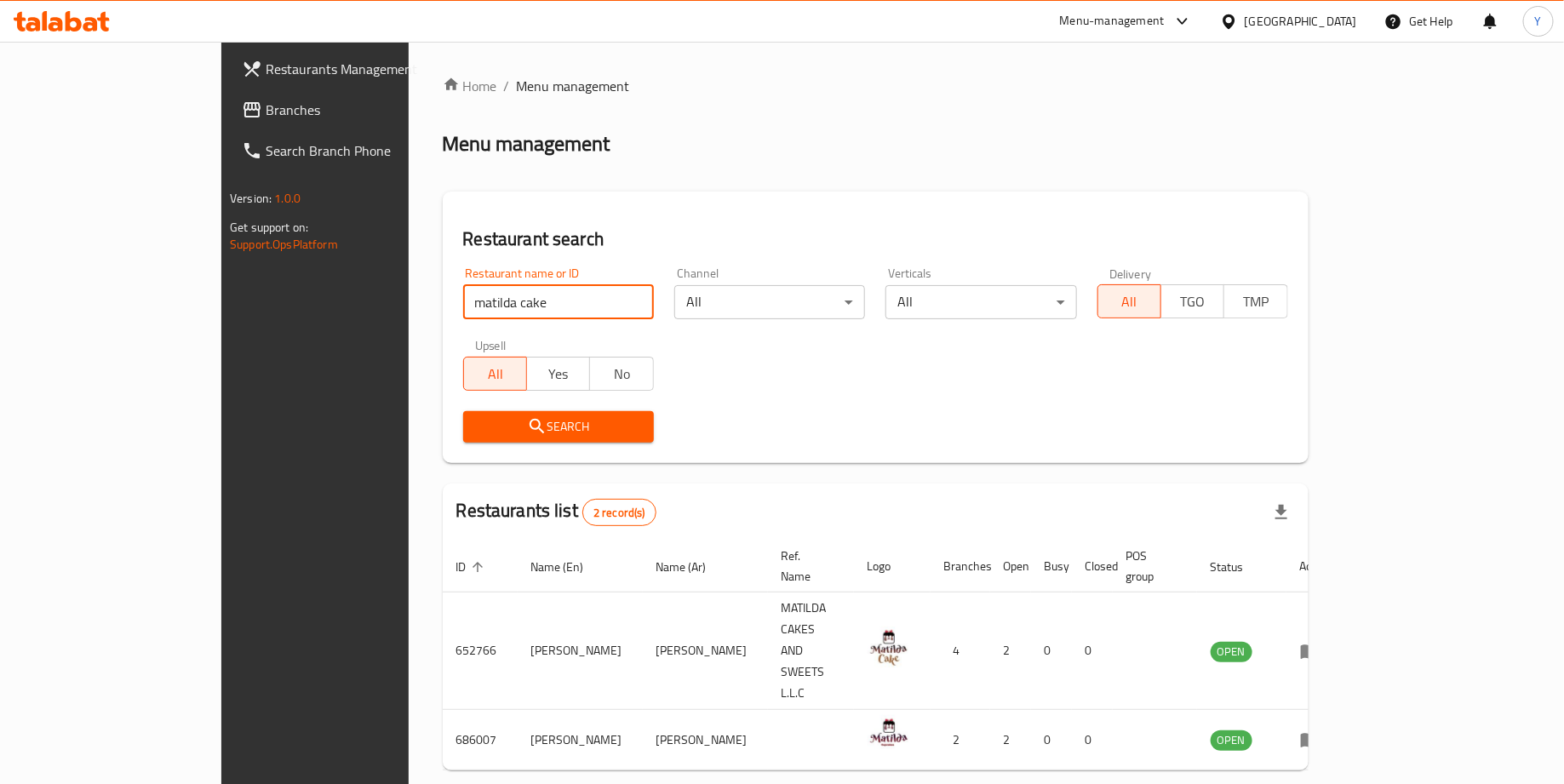
click button "Search" at bounding box center [558, 426] width 191 height 31
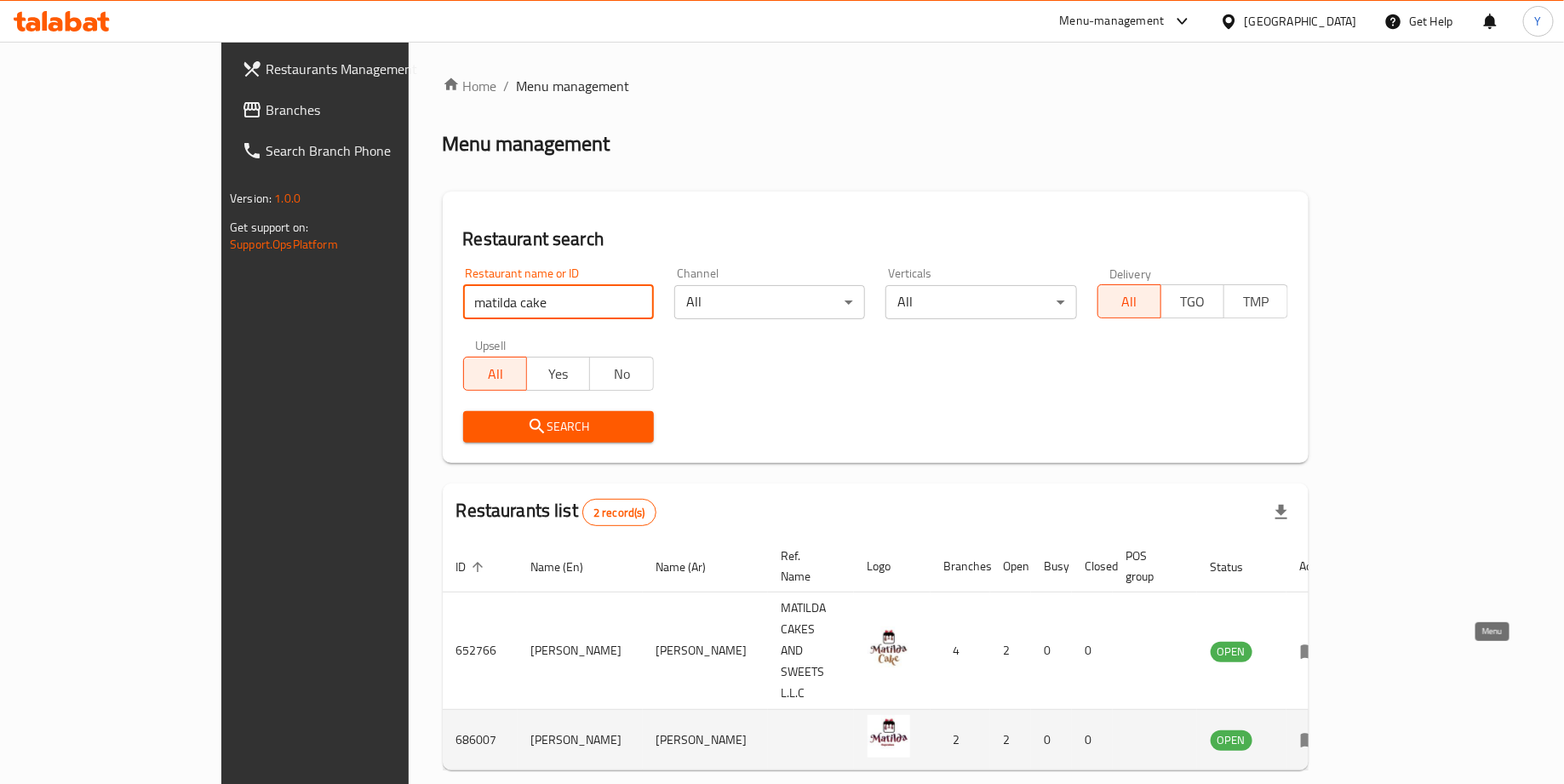
click at [1320, 729] on icon "enhanced table" at bounding box center [1310, 739] width 21 height 21
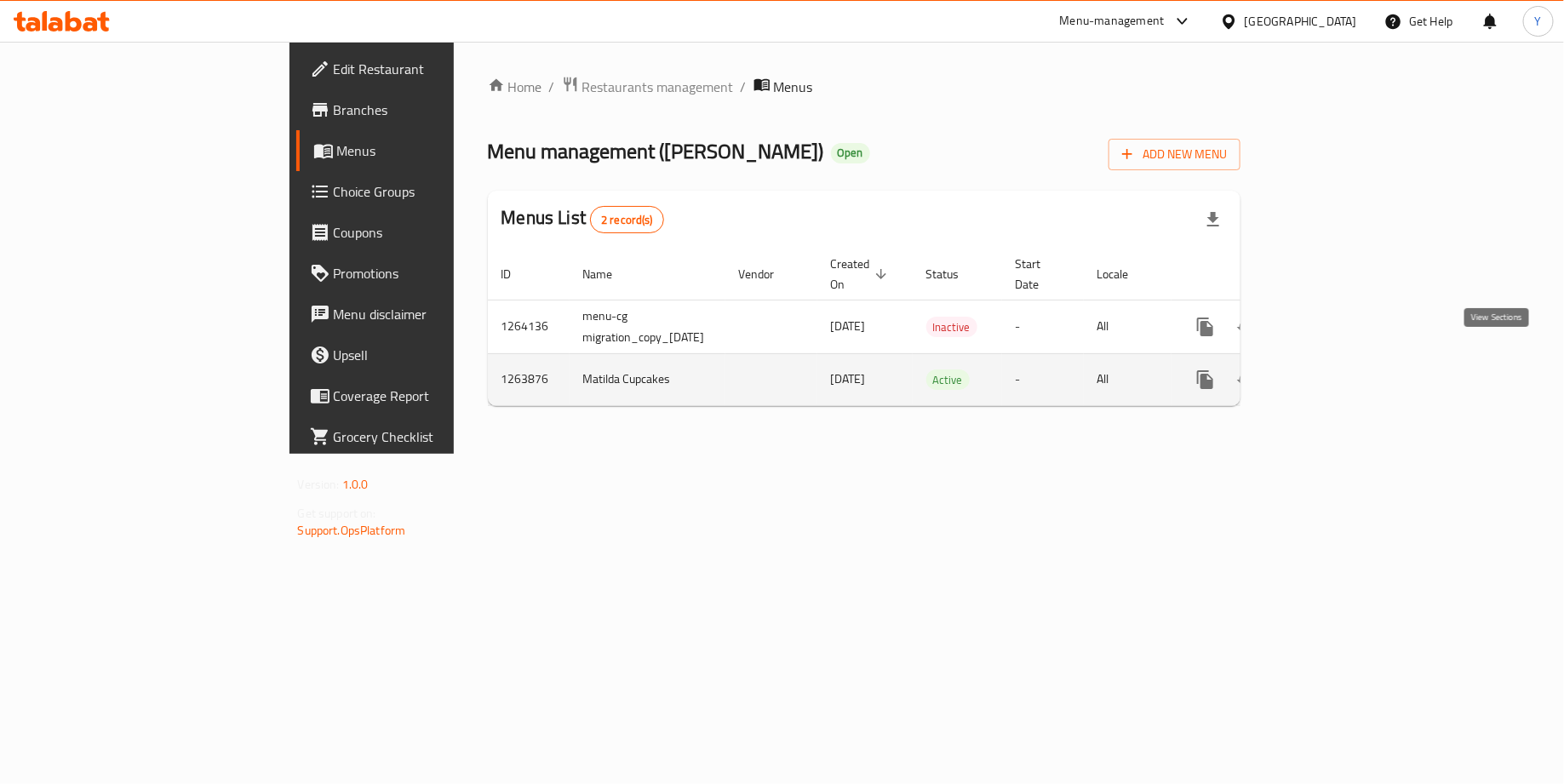
click at [1336, 371] on icon "enhanced table" at bounding box center [1328, 379] width 16 height 16
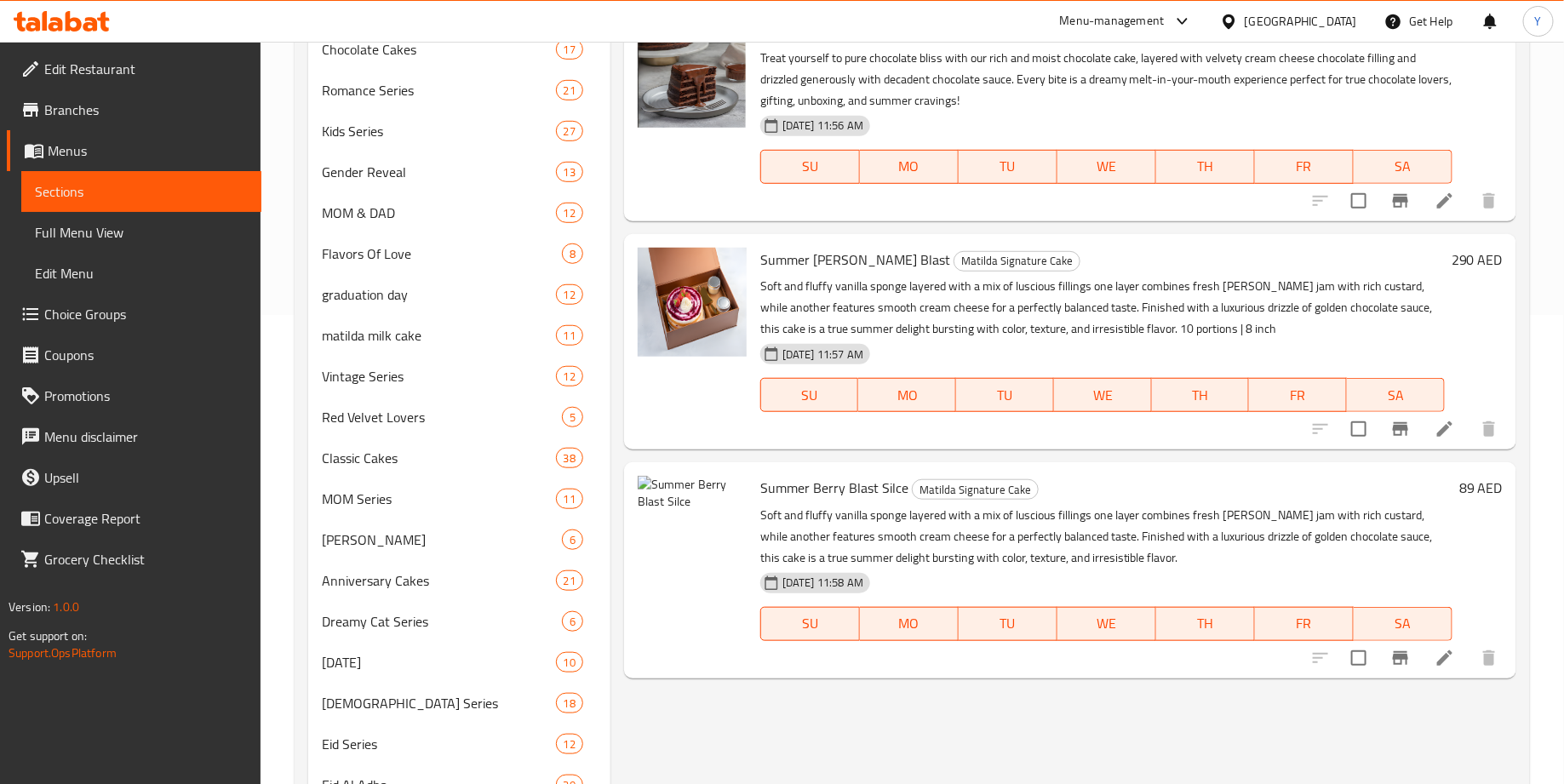
scroll to position [483, 0]
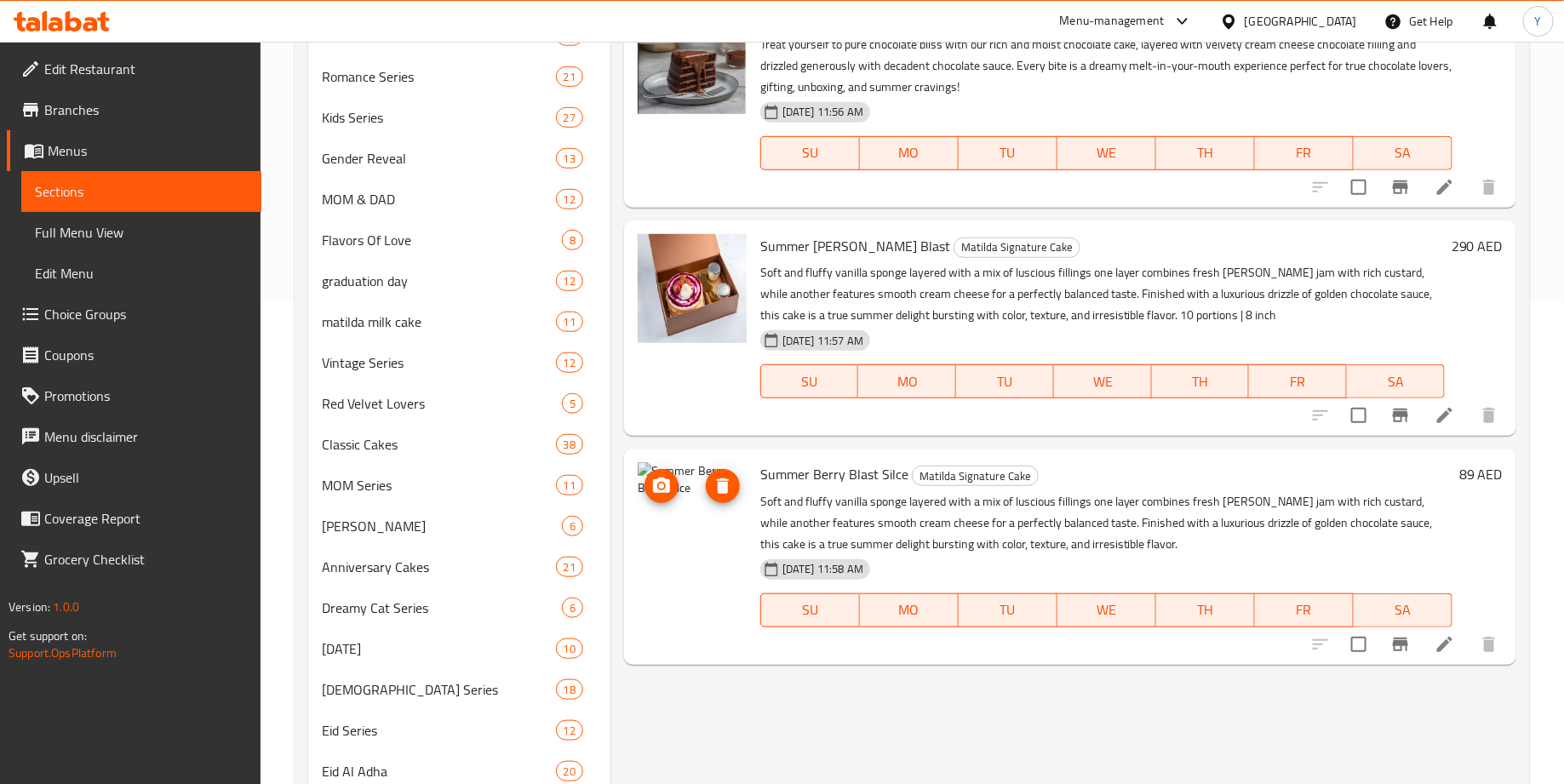
click at [660, 485] on circle "upload picture" at bounding box center [661, 485] width 5 height 5
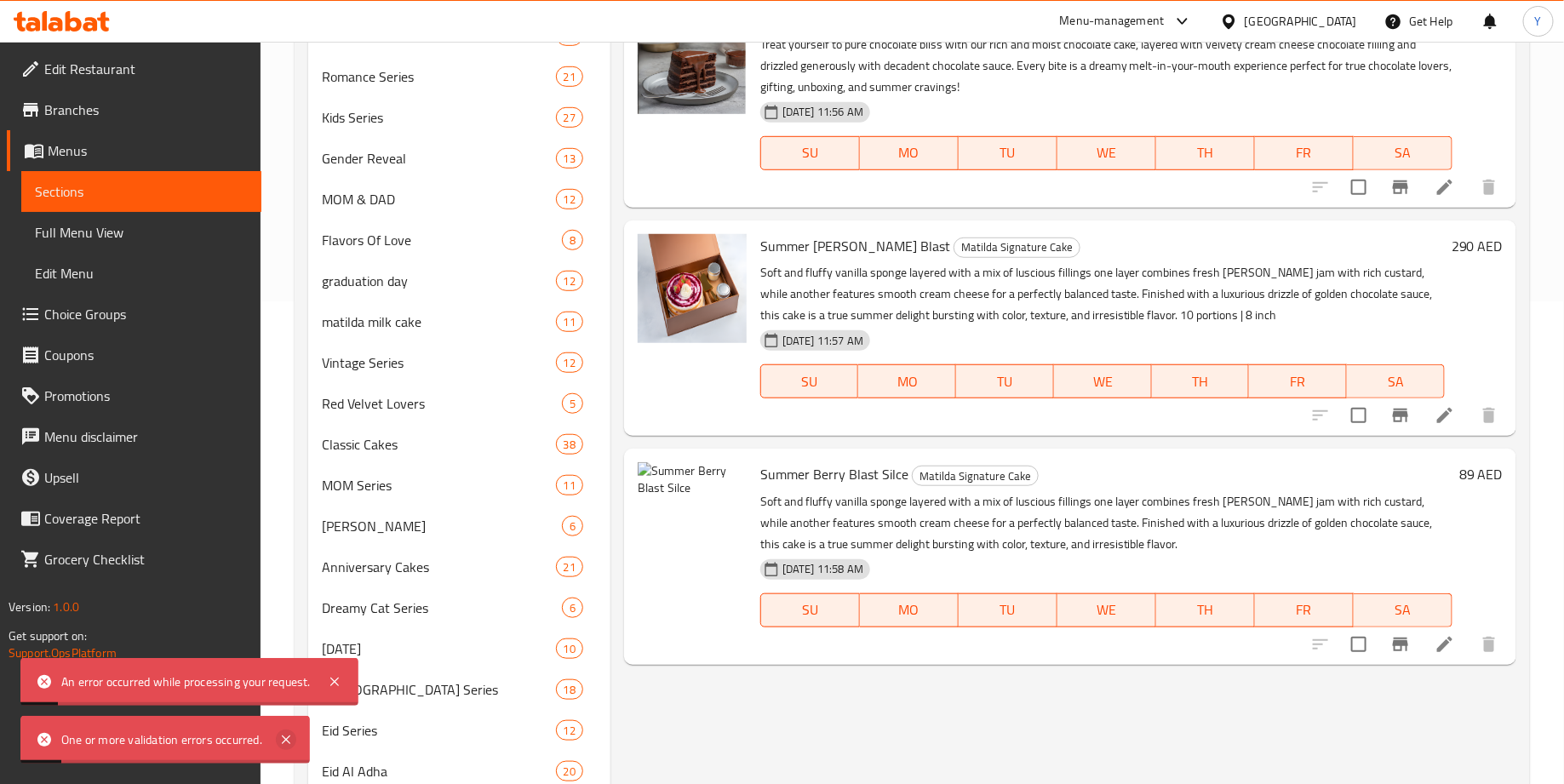
click at [289, 739] on icon at bounding box center [286, 739] width 21 height 21
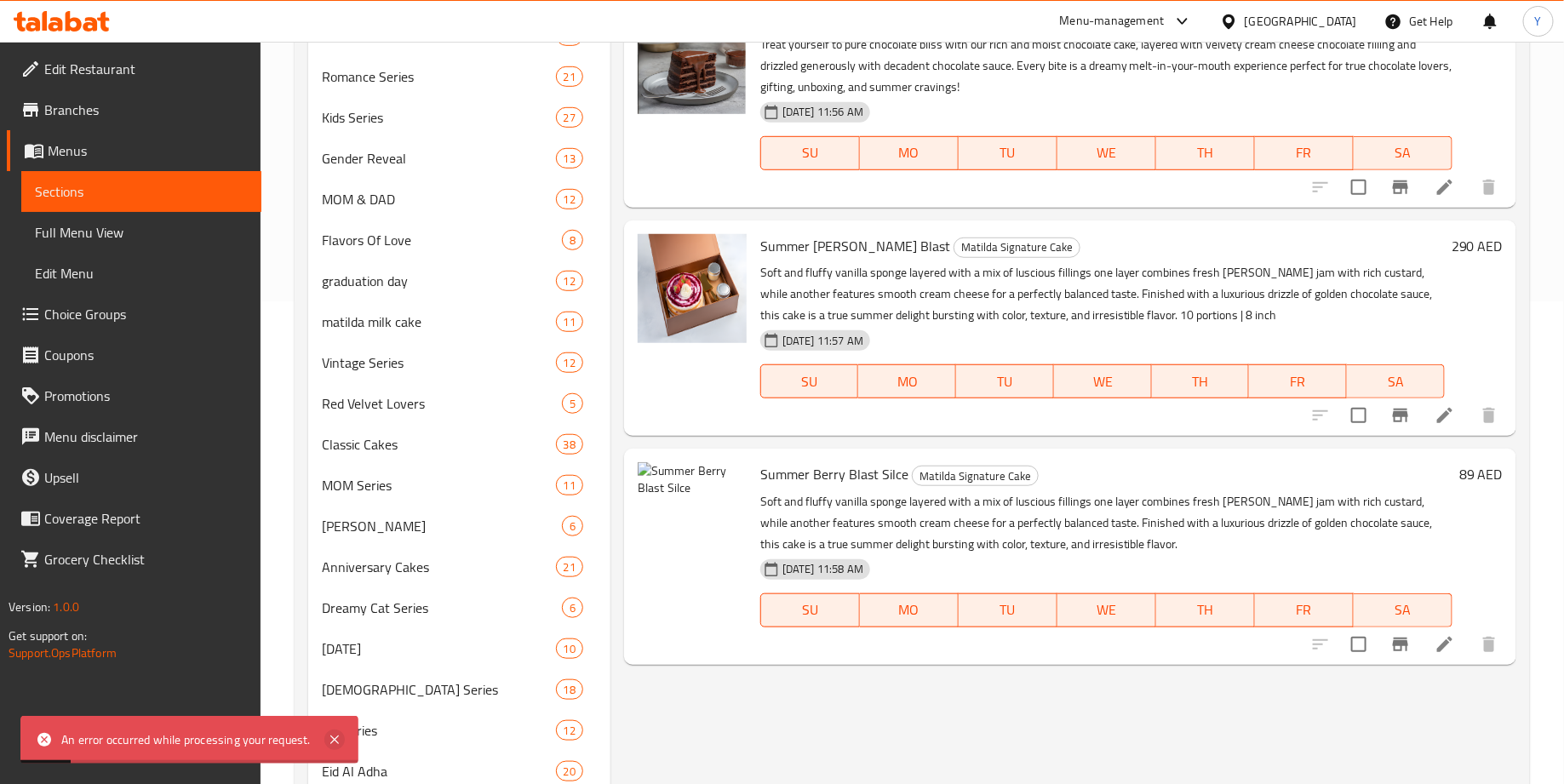
click at [332, 738] on icon at bounding box center [335, 739] width 9 height 9
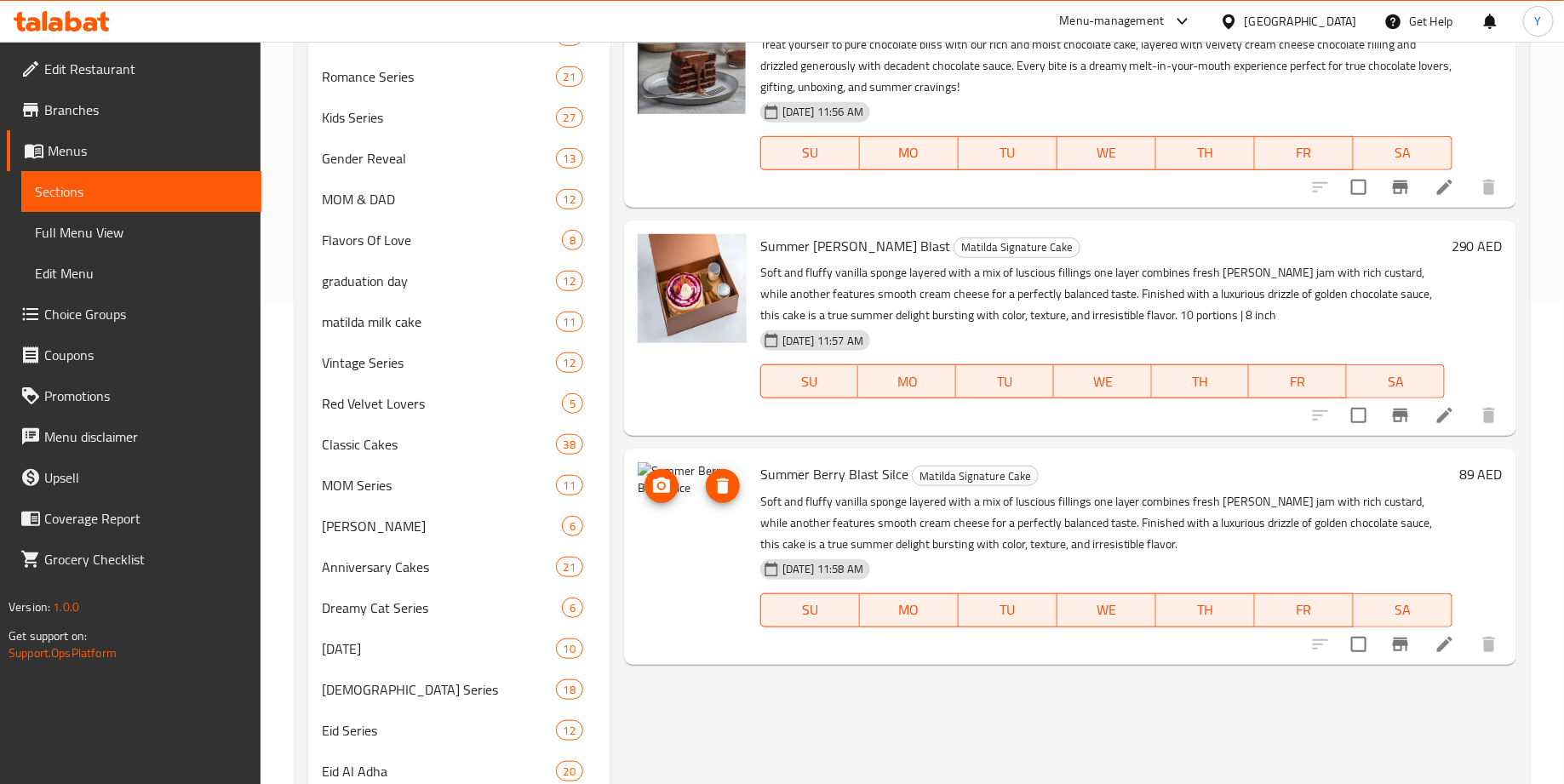
click at [664, 483] on icon "upload picture" at bounding box center [661, 486] width 21 height 21
click at [1443, 645] on icon at bounding box center [1445, 644] width 16 height 16
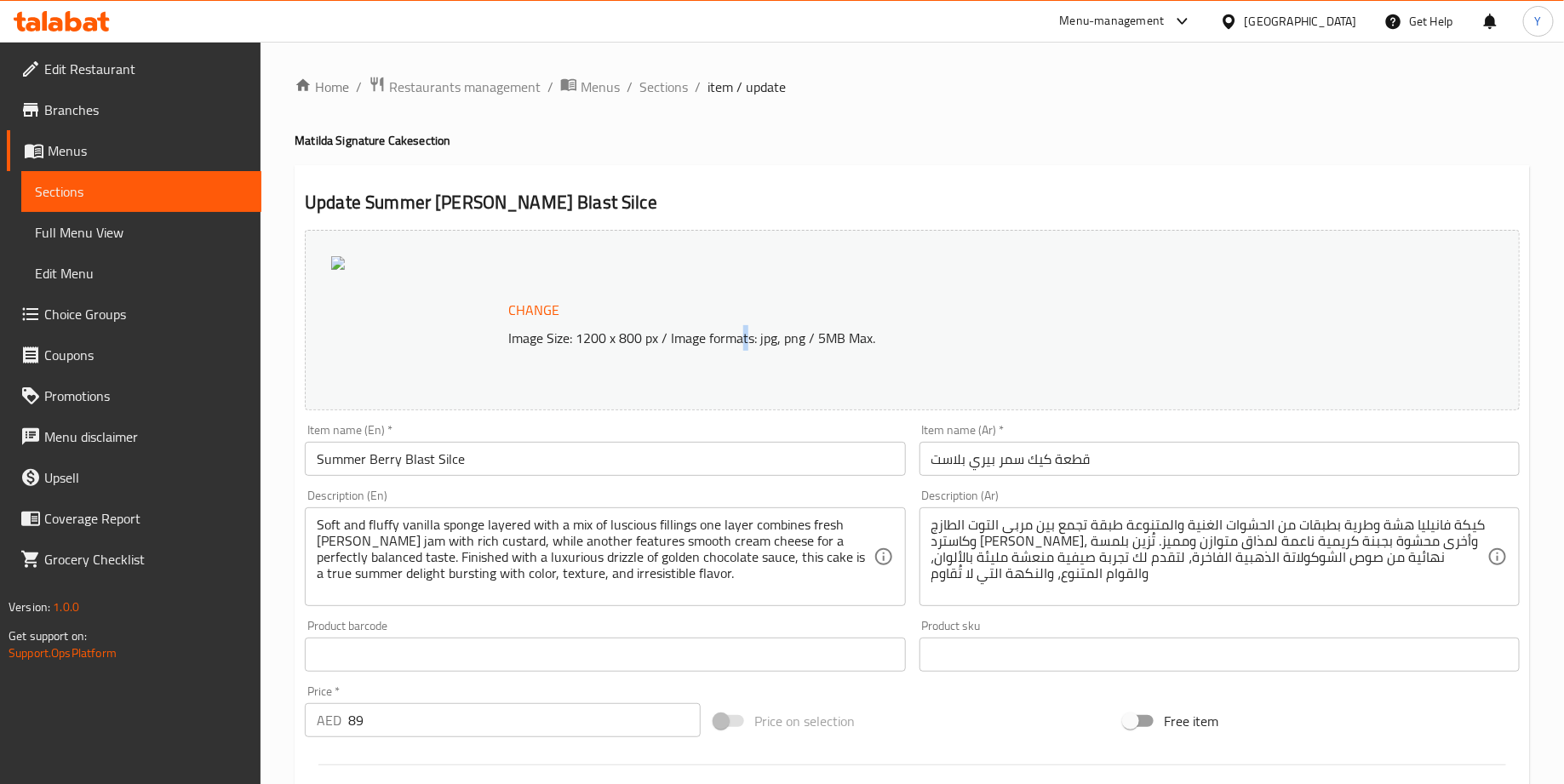
click at [744, 340] on p "Image Size: 1200 x 800 px / Image formats: jpg, png / 5MB Max." at bounding box center [937, 337] width 871 height 21
click at [503, 300] on button "Change" at bounding box center [534, 310] width 65 height 35
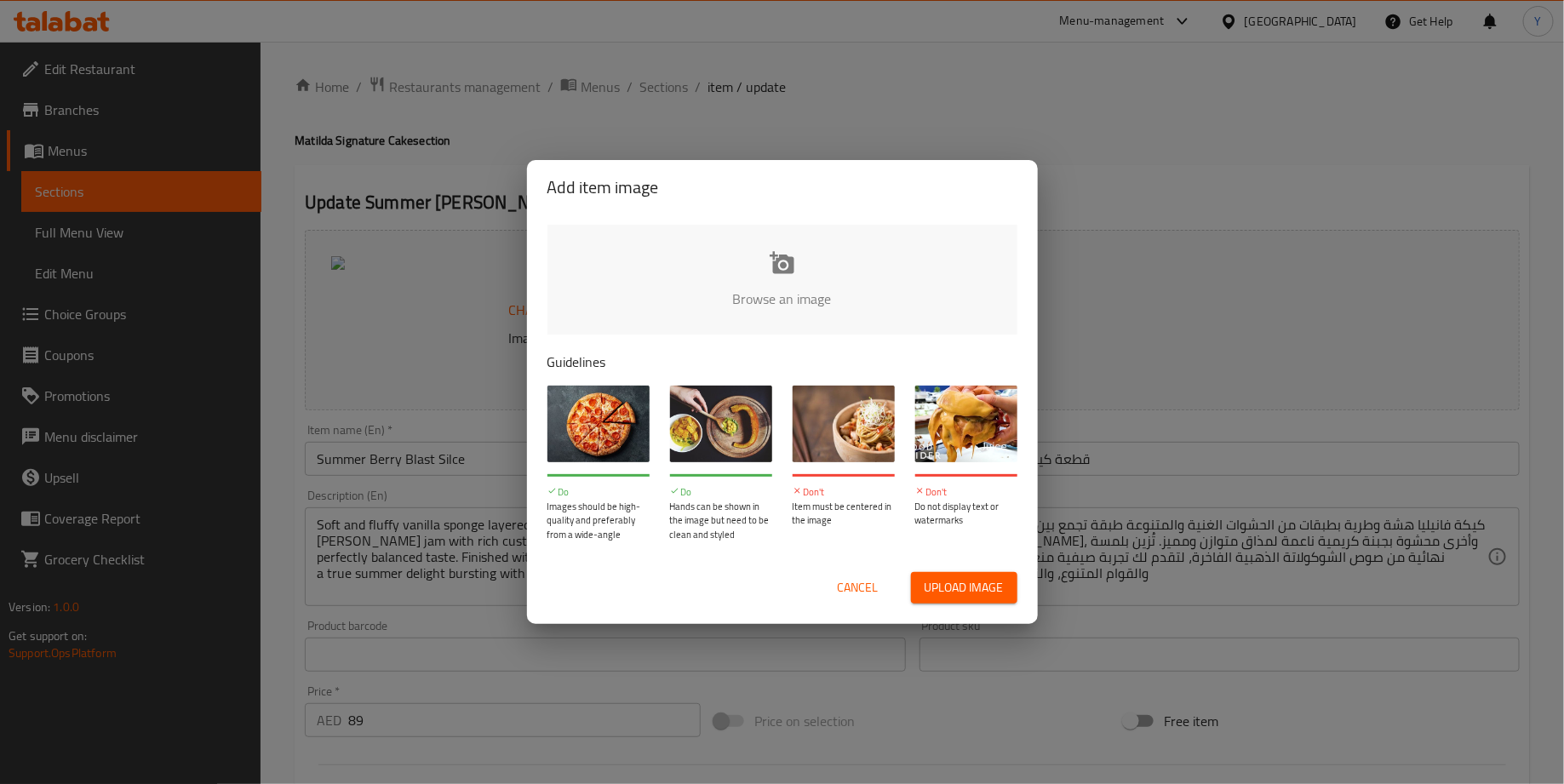
click at [719, 262] on input "file" at bounding box center [1358, 304] width 1621 height 159
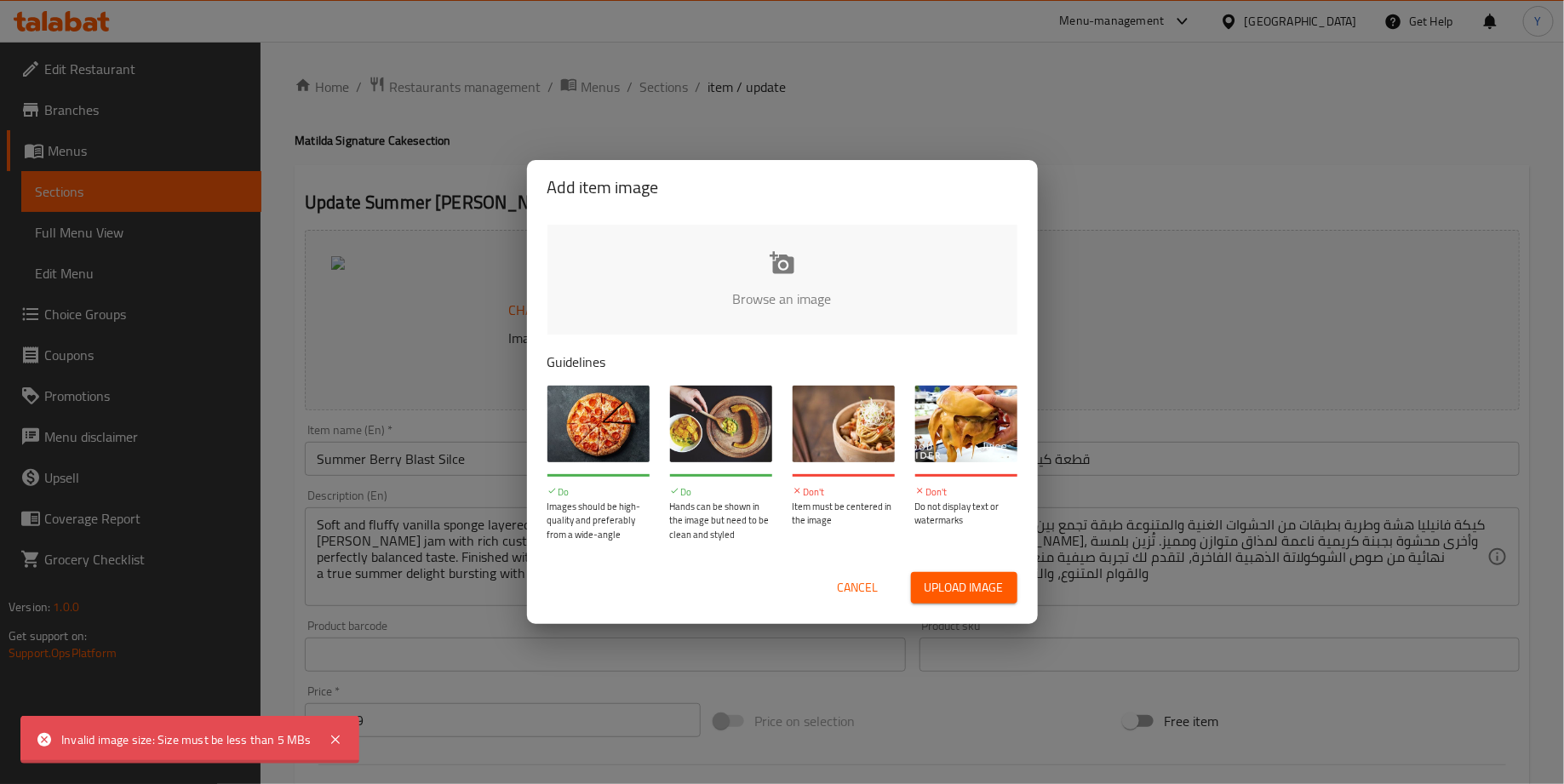
click at [806, 303] on input "file" at bounding box center [1358, 304] width 1621 height 159
type input "C:\fakepath\Screenshot 2025-09-10 at 3.30.42 PM.png"
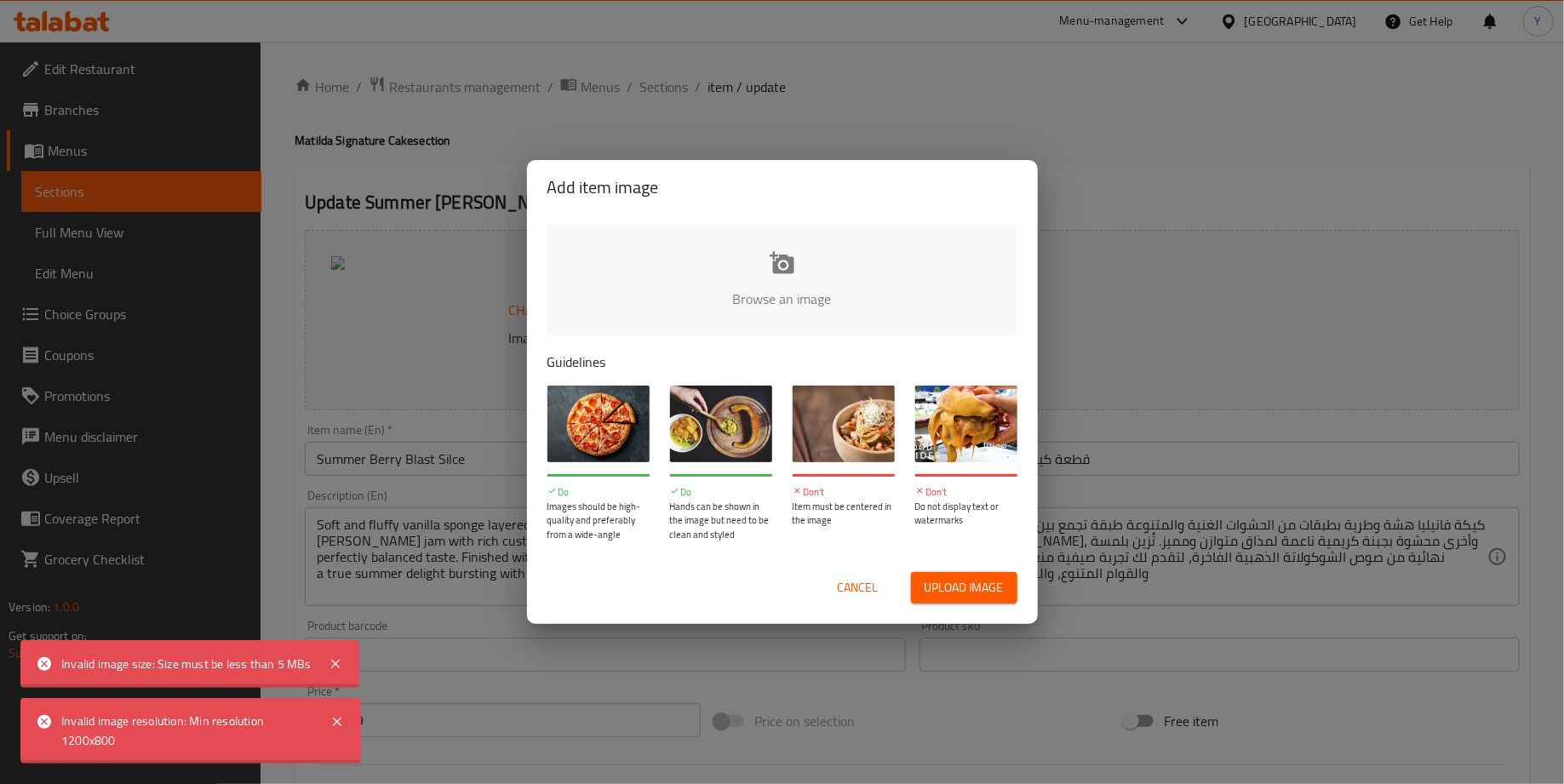
click at [745, 290] on input "file" at bounding box center [1358, 304] width 1621 height 159
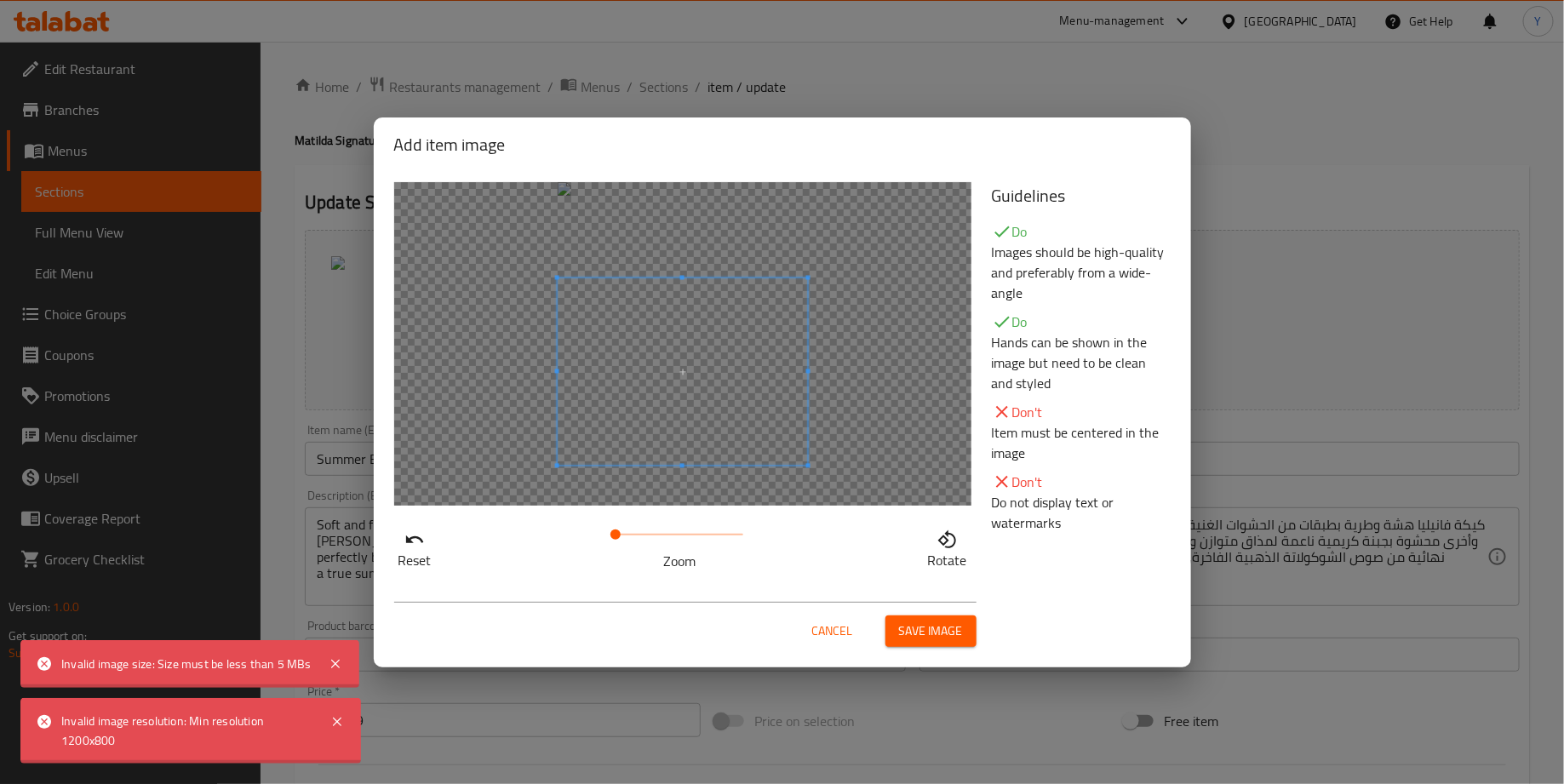
click at [659, 414] on span at bounding box center [682, 371] width 251 height 188
click at [943, 607] on div "Cancel Save image" at bounding box center [685, 624] width 582 height 45
click at [942, 627] on span "Save image" at bounding box center [930, 632] width 64 height 22
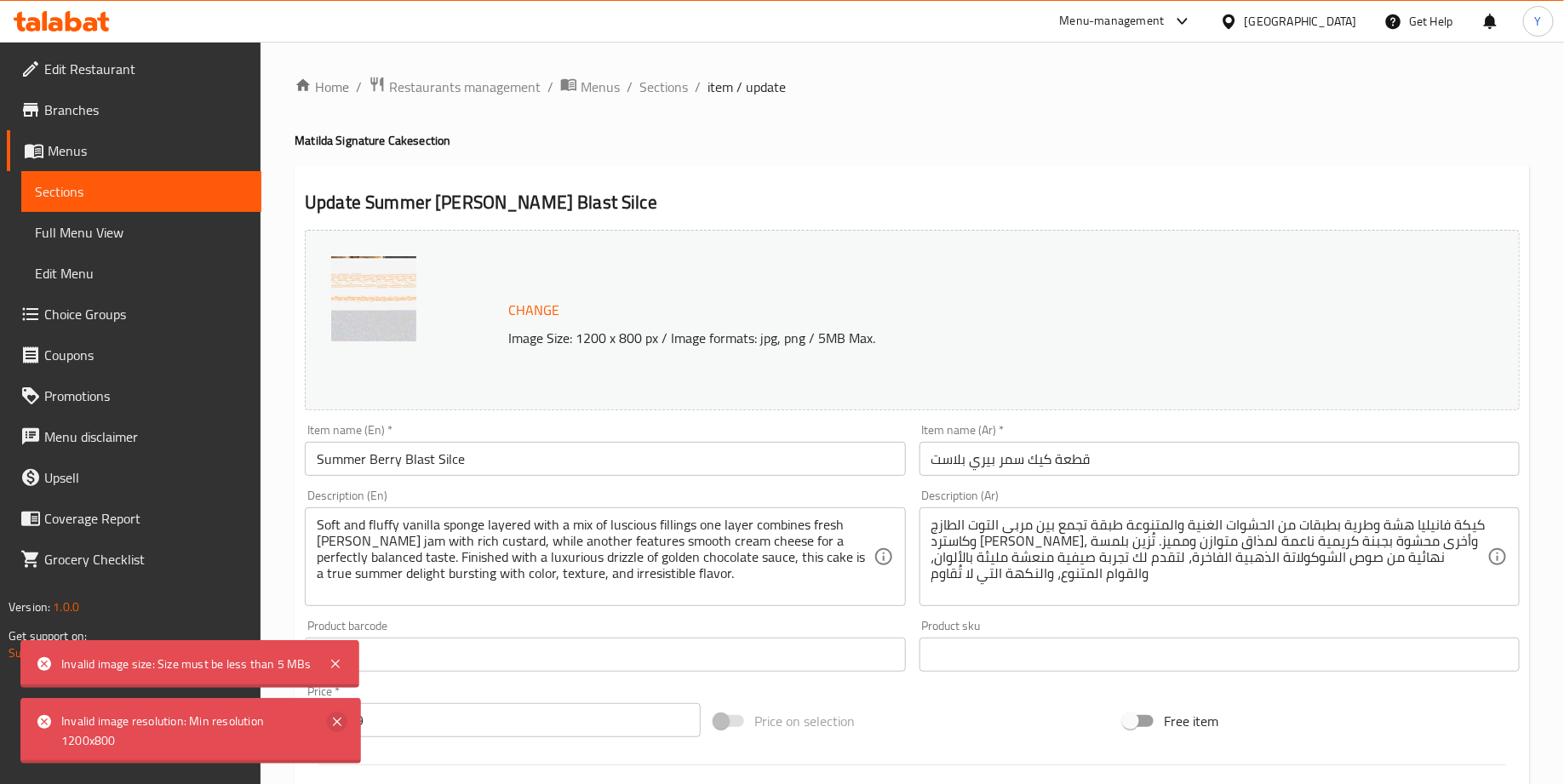
click at [327, 728] on icon at bounding box center [336, 721] width 21 height 21
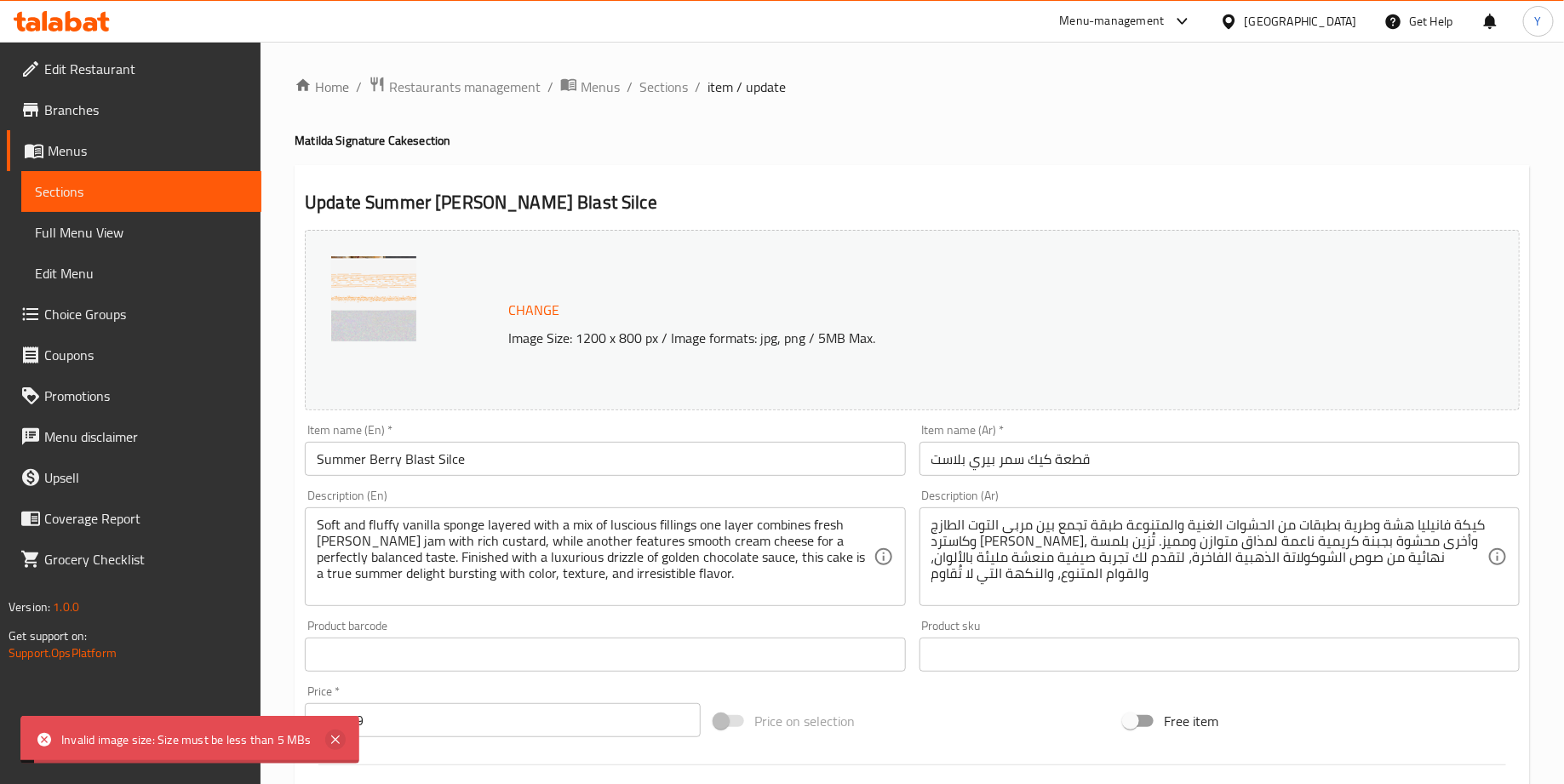
click at [331, 738] on icon at bounding box center [335, 739] width 21 height 21
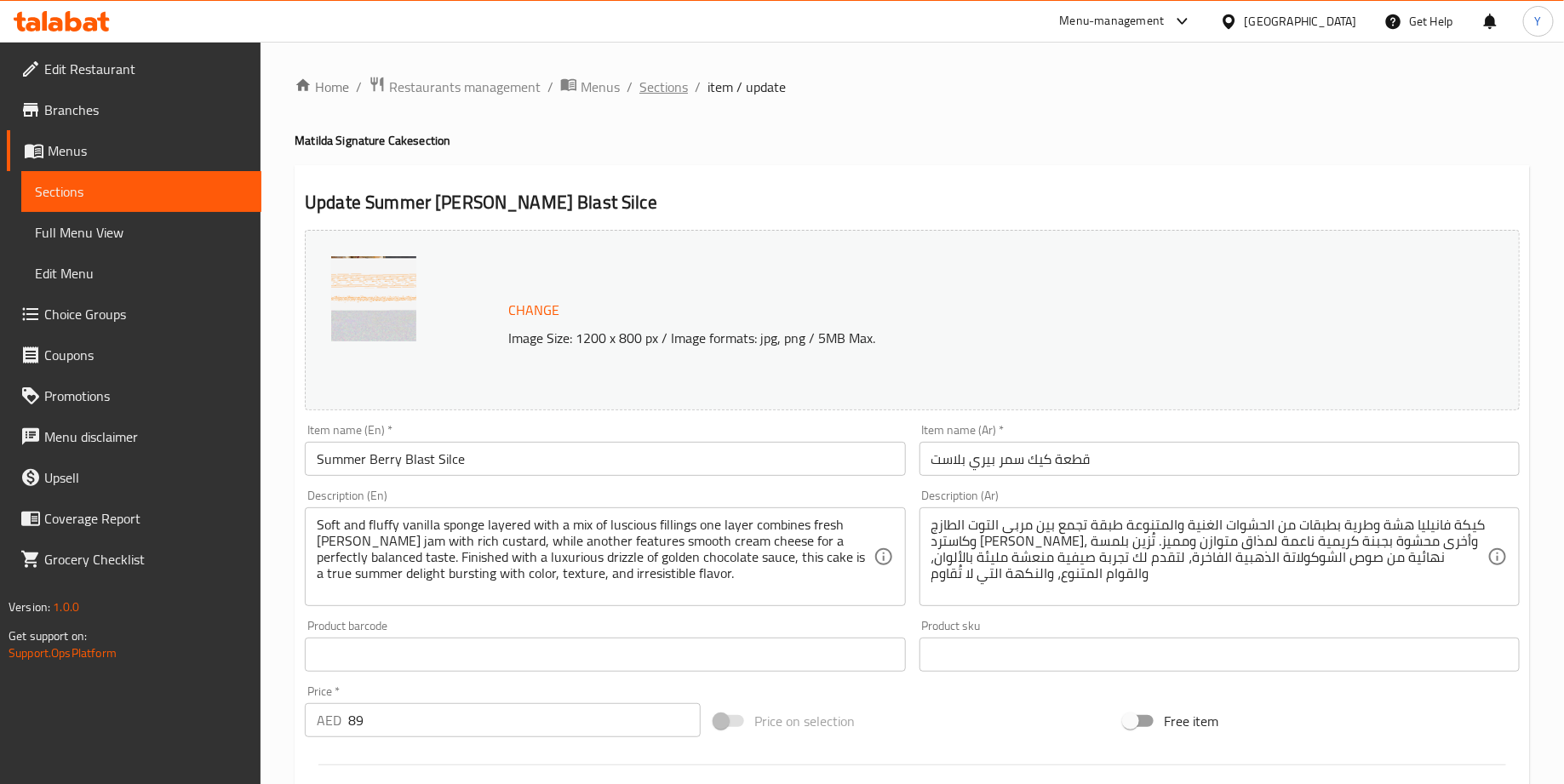
click at [663, 91] on span "Sections" at bounding box center [664, 86] width 49 height 21
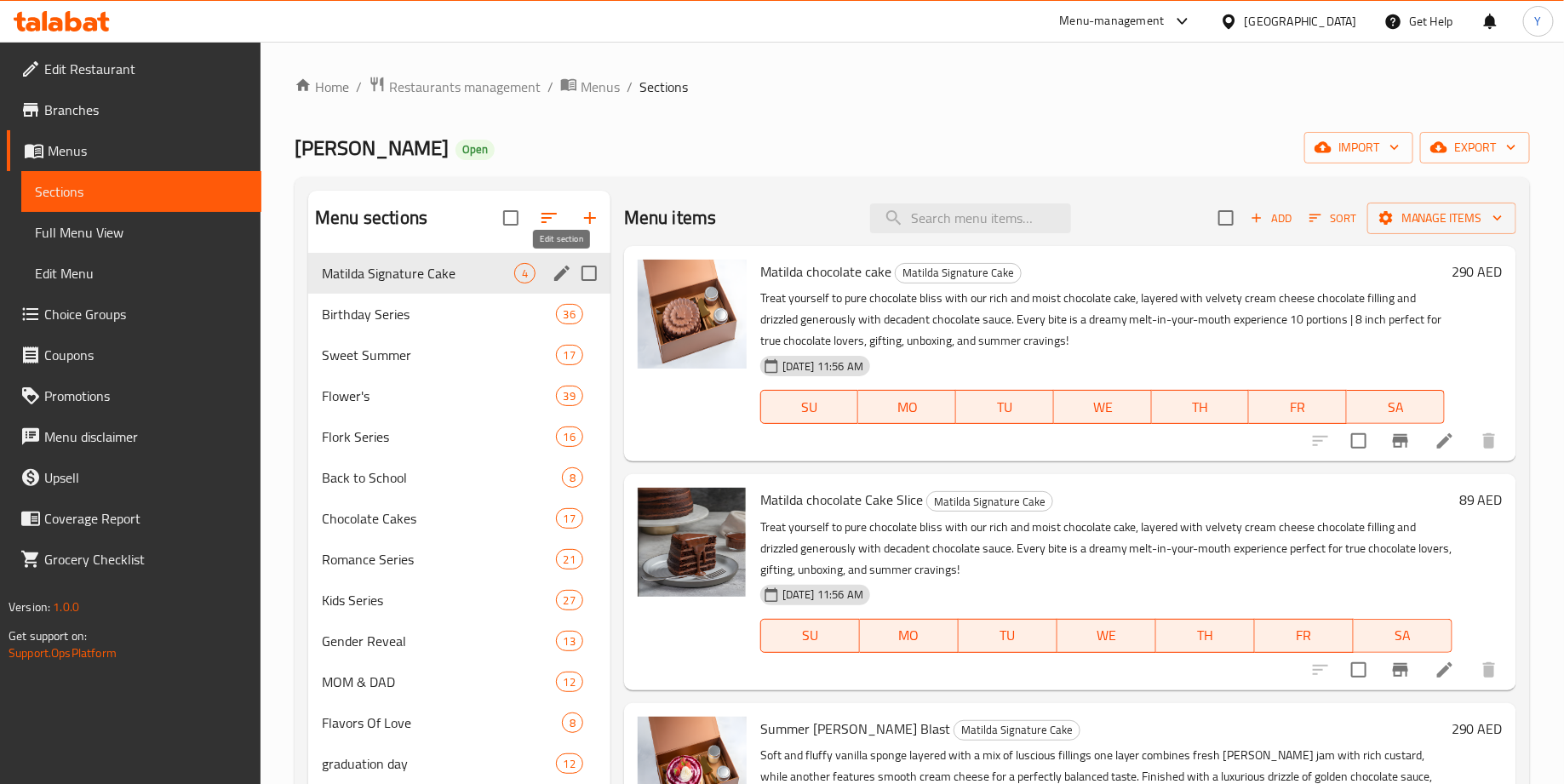
click at [554, 275] on icon "edit" at bounding box center [561, 273] width 21 height 21
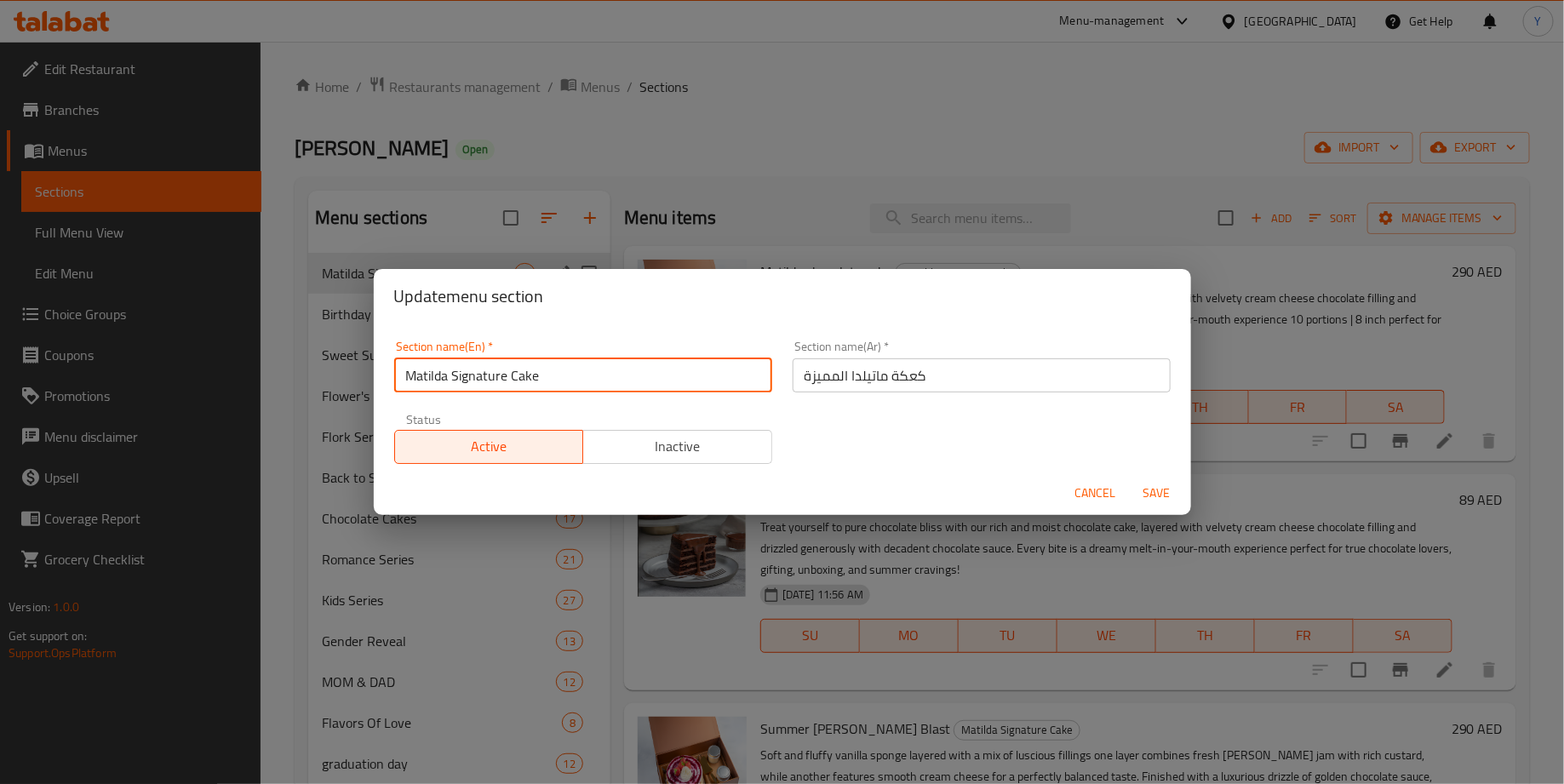
click at [406, 372] on input "Matilda Signature Cake" at bounding box center [583, 374] width 378 height 34
click at [457, 374] on input "Only on Talabat - Matilda Signature Cake" at bounding box center [583, 374] width 378 height 34
click at [683, 370] on input "Only on talabat - Matilda Signature Cake" at bounding box center [583, 374] width 378 height 34
type input "Only on talabat - Matilda Signature Cake"
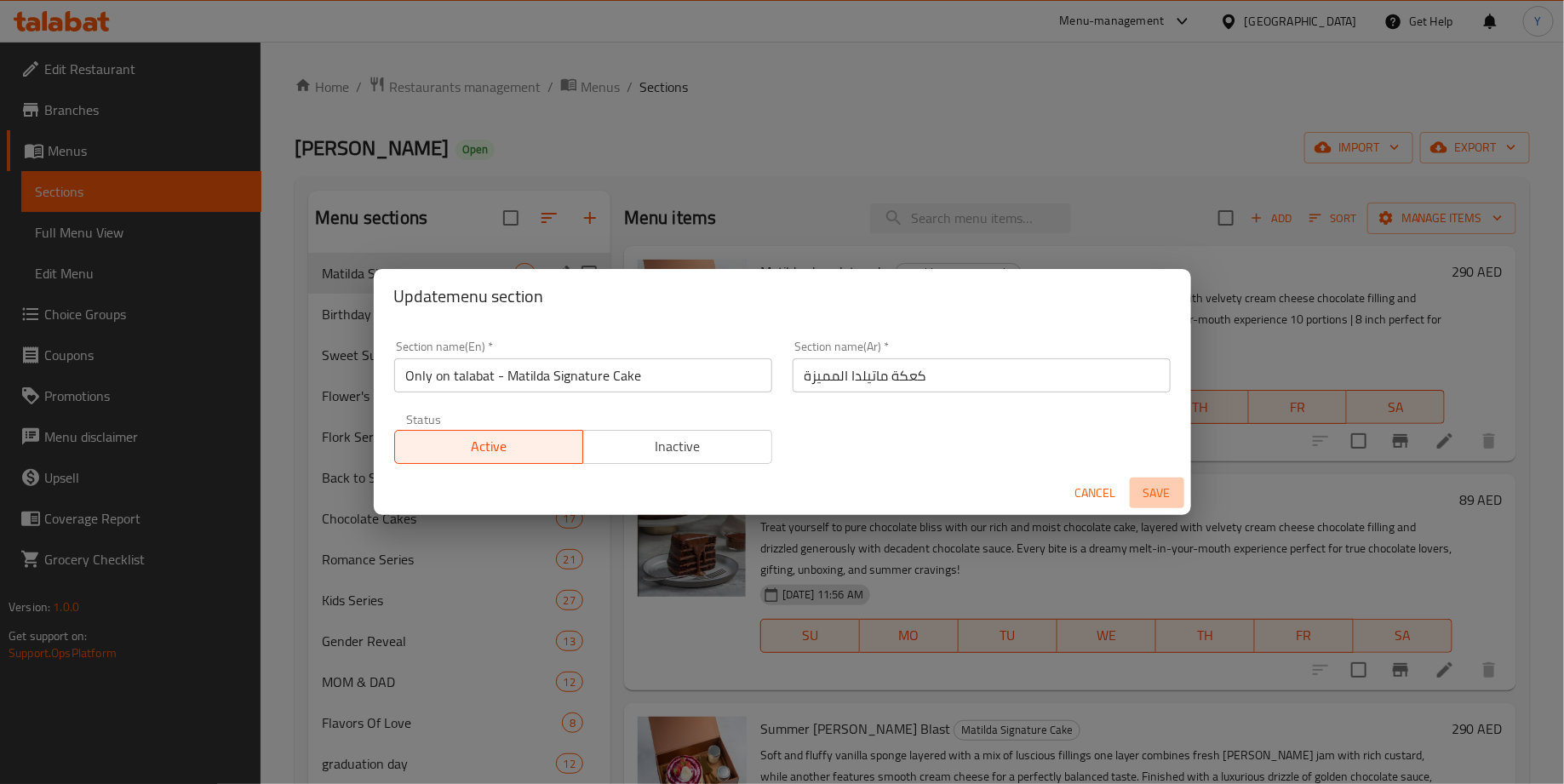
click at [1159, 491] on span "Save" at bounding box center [1157, 494] width 41 height 22
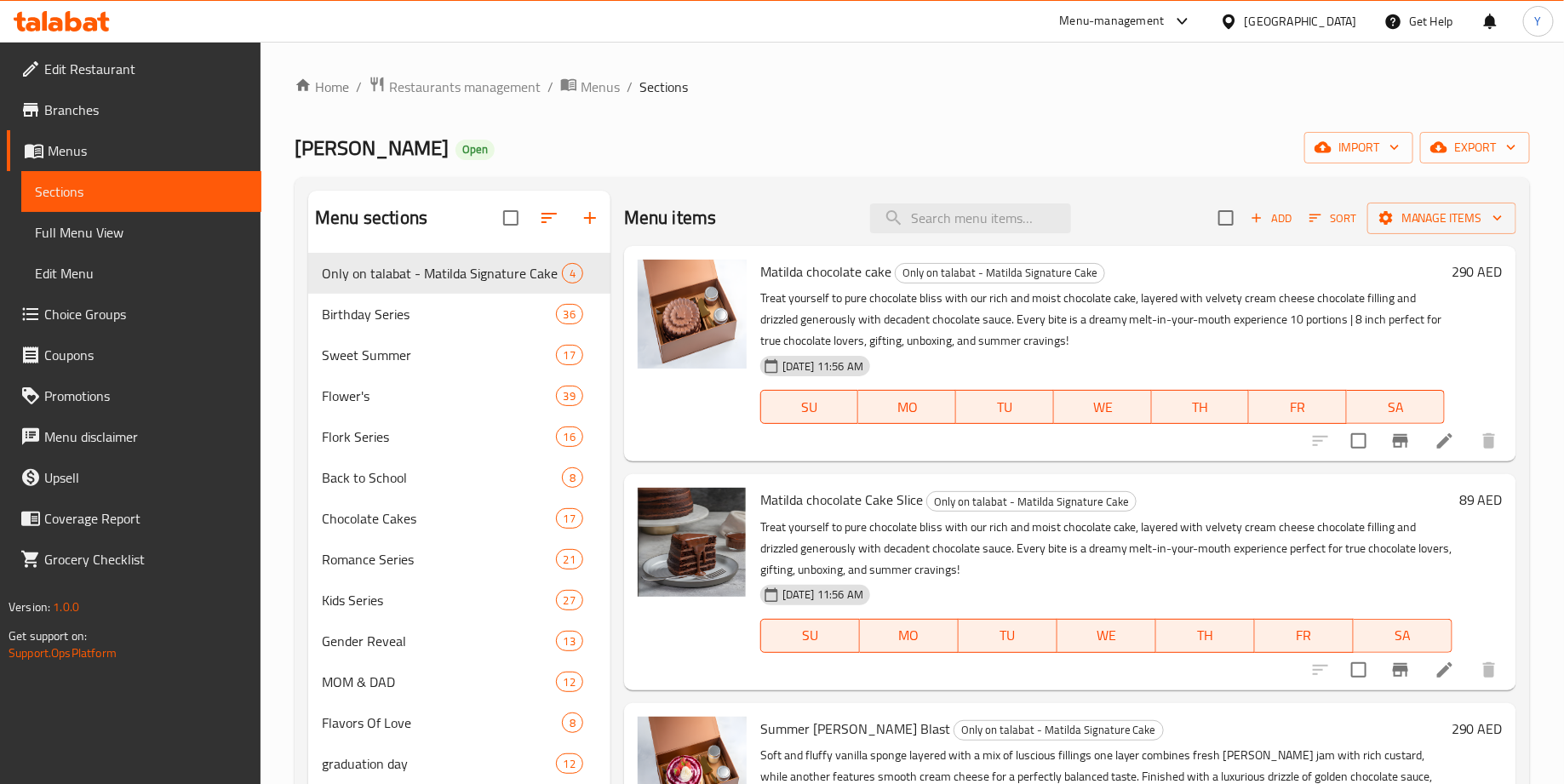
click at [749, 149] on div "Matilda Cake Open import export" at bounding box center [912, 148] width 1235 height 31
click at [490, 90] on span "Restaurants management" at bounding box center [465, 86] width 152 height 21
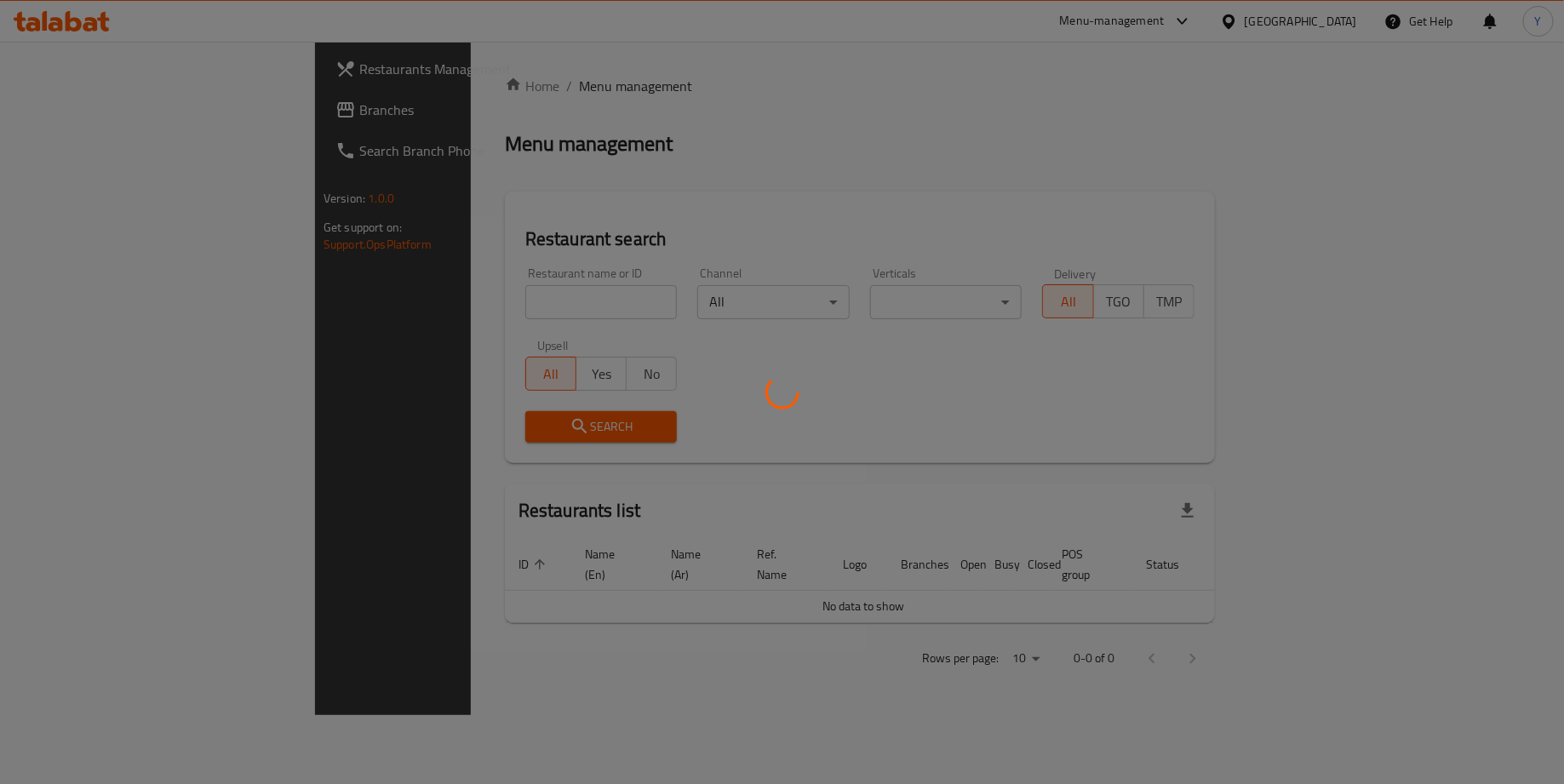
click at [472, 301] on div at bounding box center [782, 392] width 1564 height 784
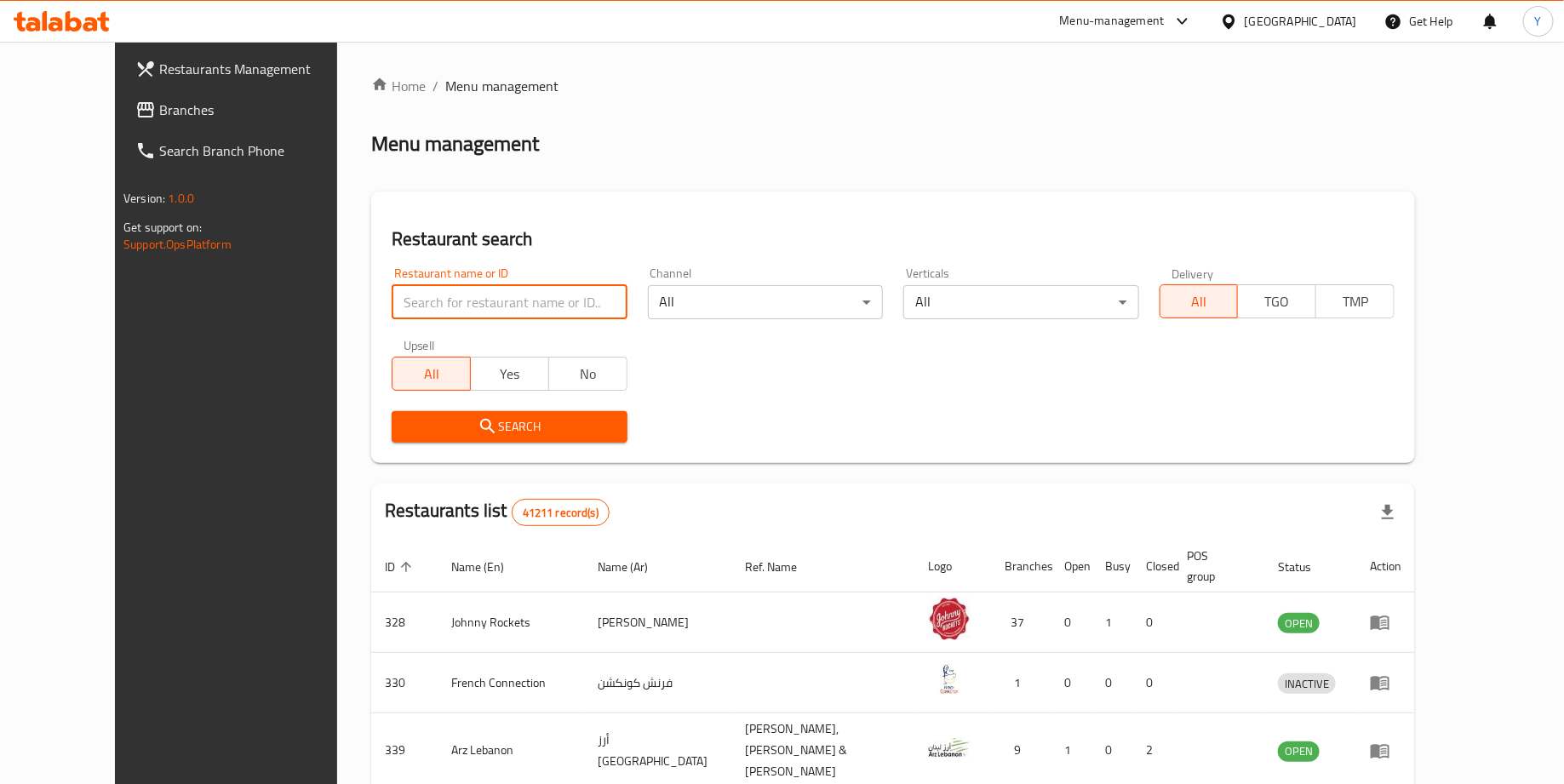
click at [472, 301] on input "search" at bounding box center [509, 302] width 235 height 34
type input "matilda cake"
click button "Search" at bounding box center [509, 426] width 235 height 31
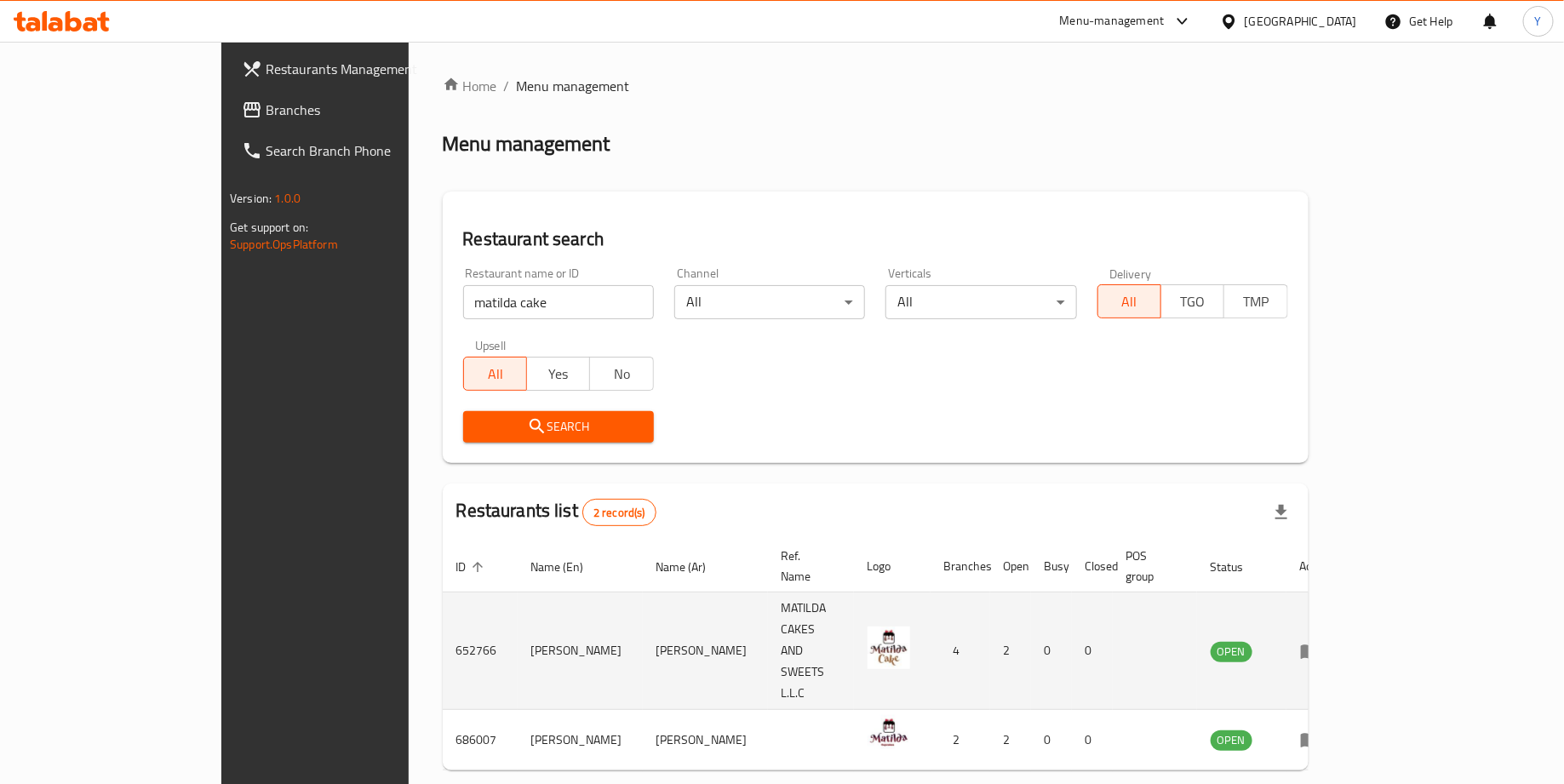
click at [1320, 640] on icon "enhanced table" at bounding box center [1310, 650] width 21 height 21
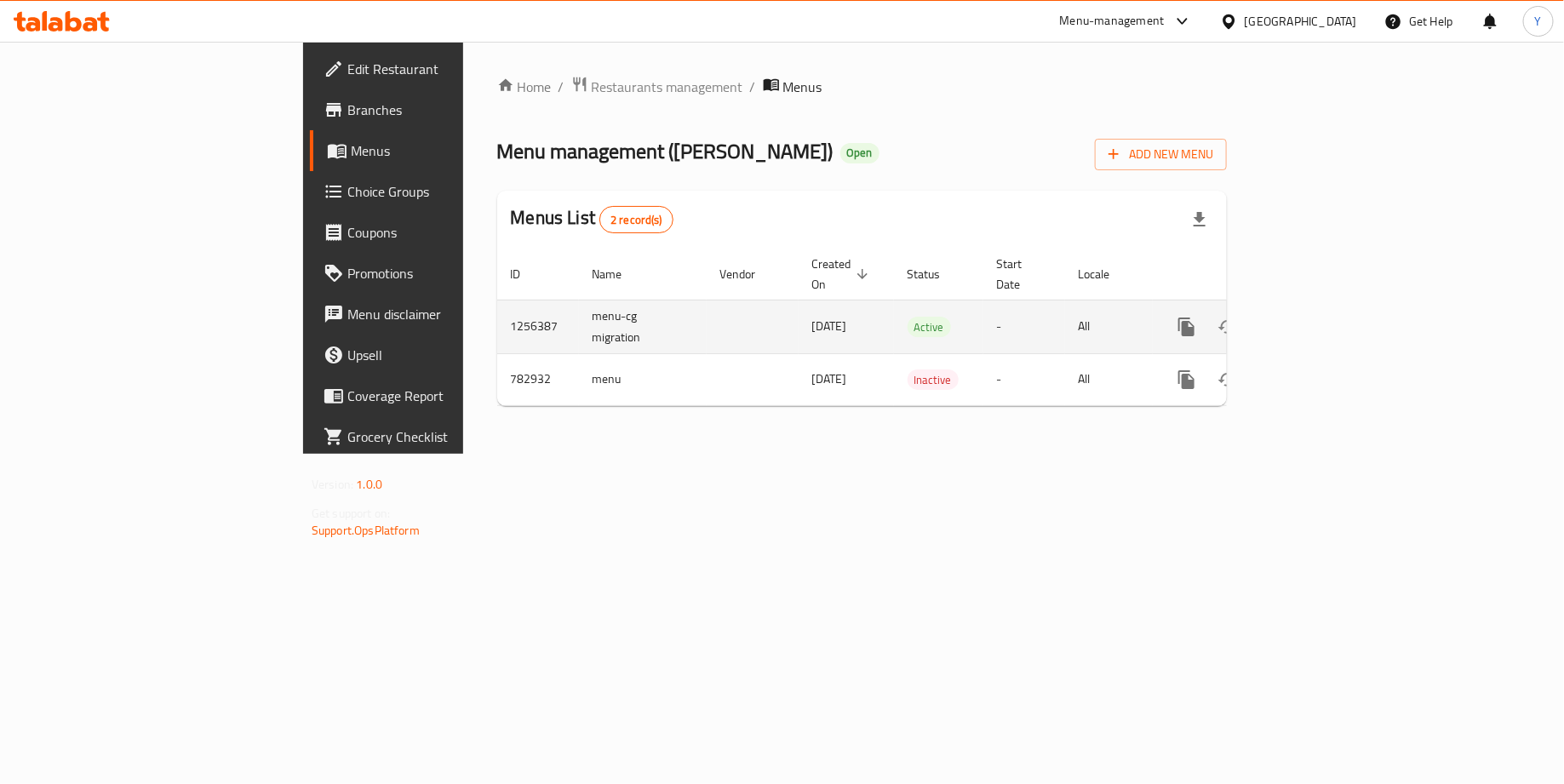
click at [1319, 317] on icon "enhanced table" at bounding box center [1309, 327] width 21 height 21
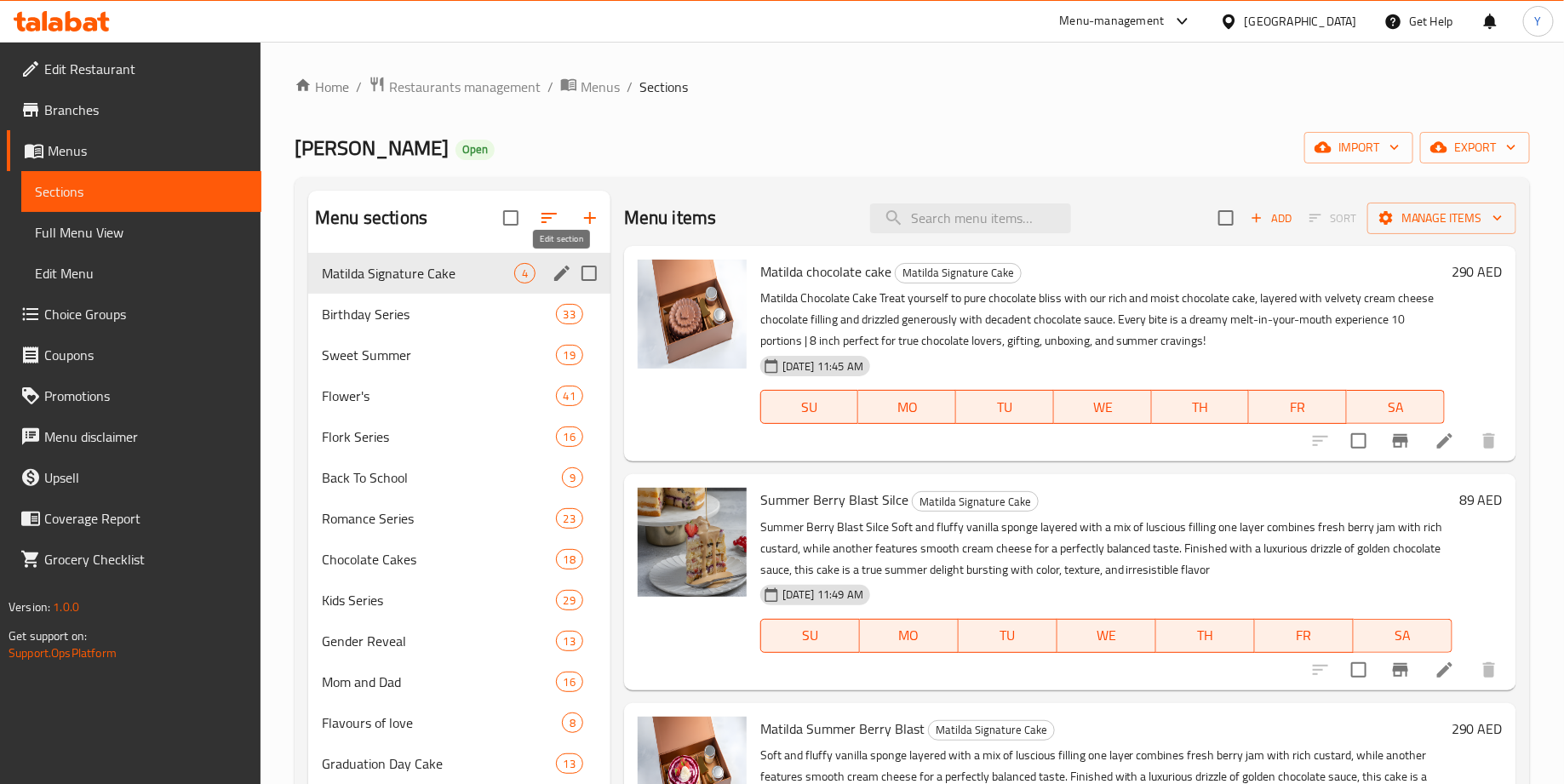
click at [555, 273] on icon "edit" at bounding box center [561, 273] width 21 height 21
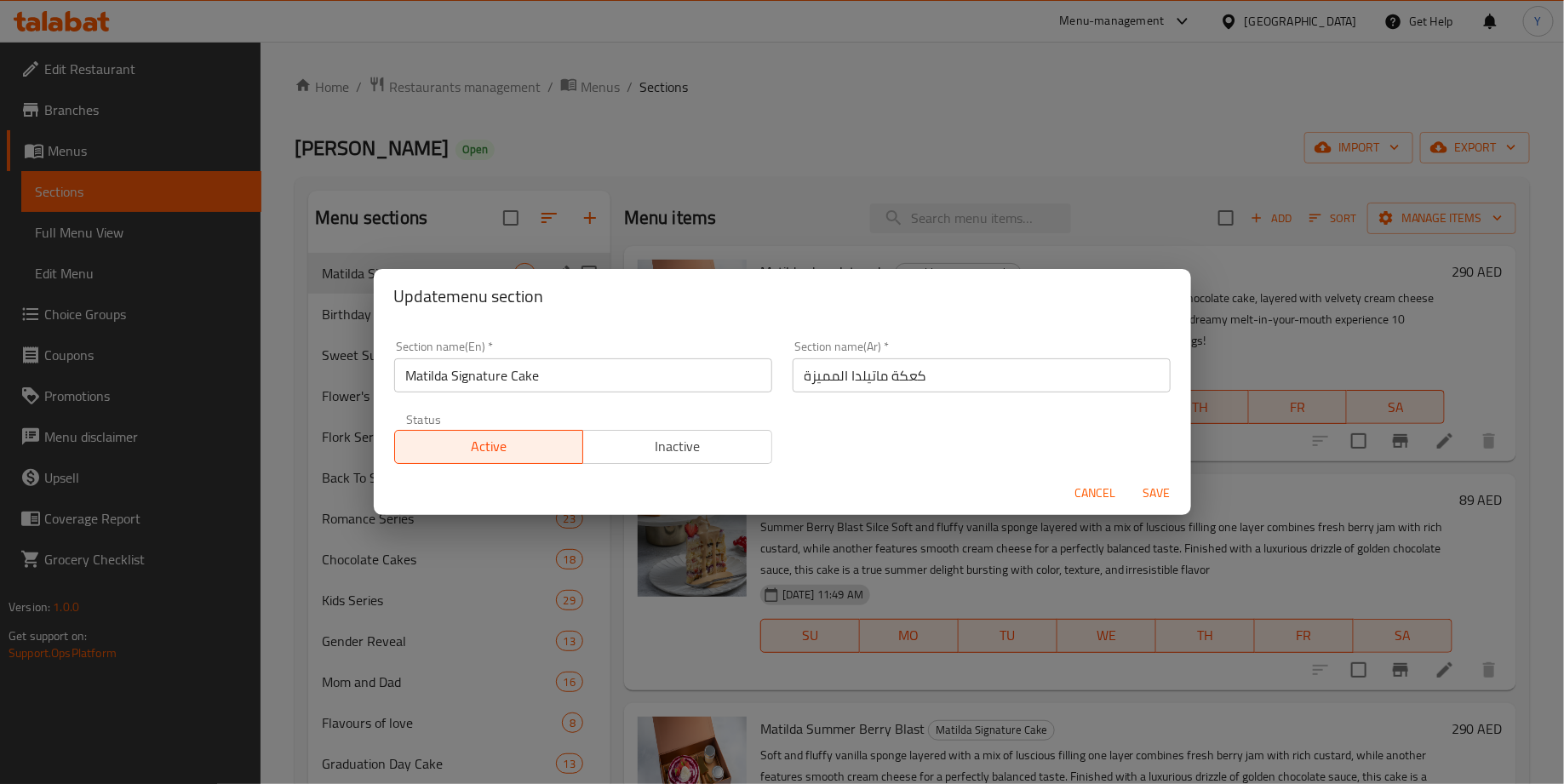
click at [404, 374] on input "Matilda Signature Cake" at bounding box center [583, 374] width 378 height 34
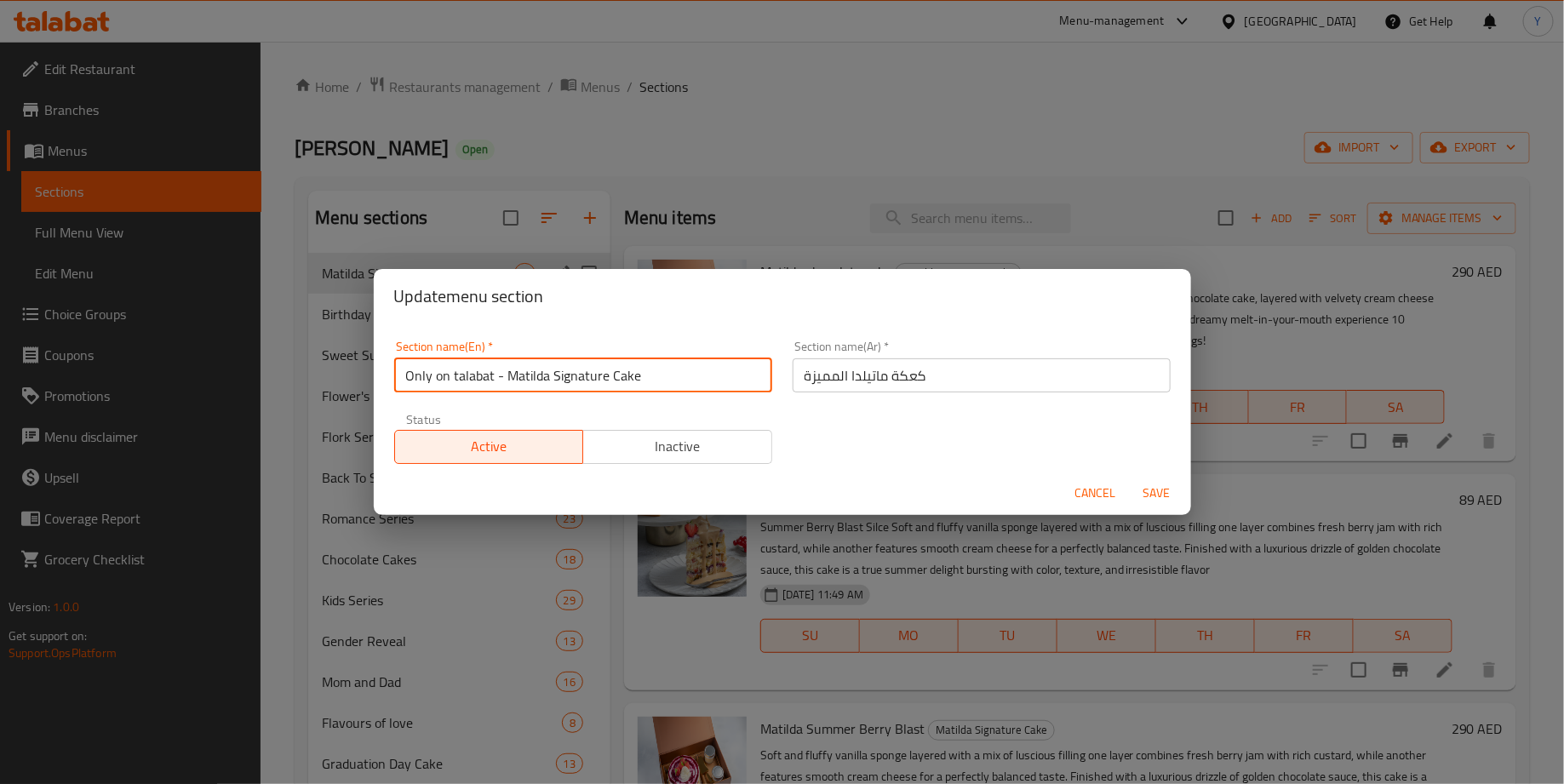
type input "Only on talabat - Matilda Signature Cake"
click at [1149, 490] on span "Save" at bounding box center [1157, 494] width 41 height 22
